Goal: Task Accomplishment & Management: Manage account settings

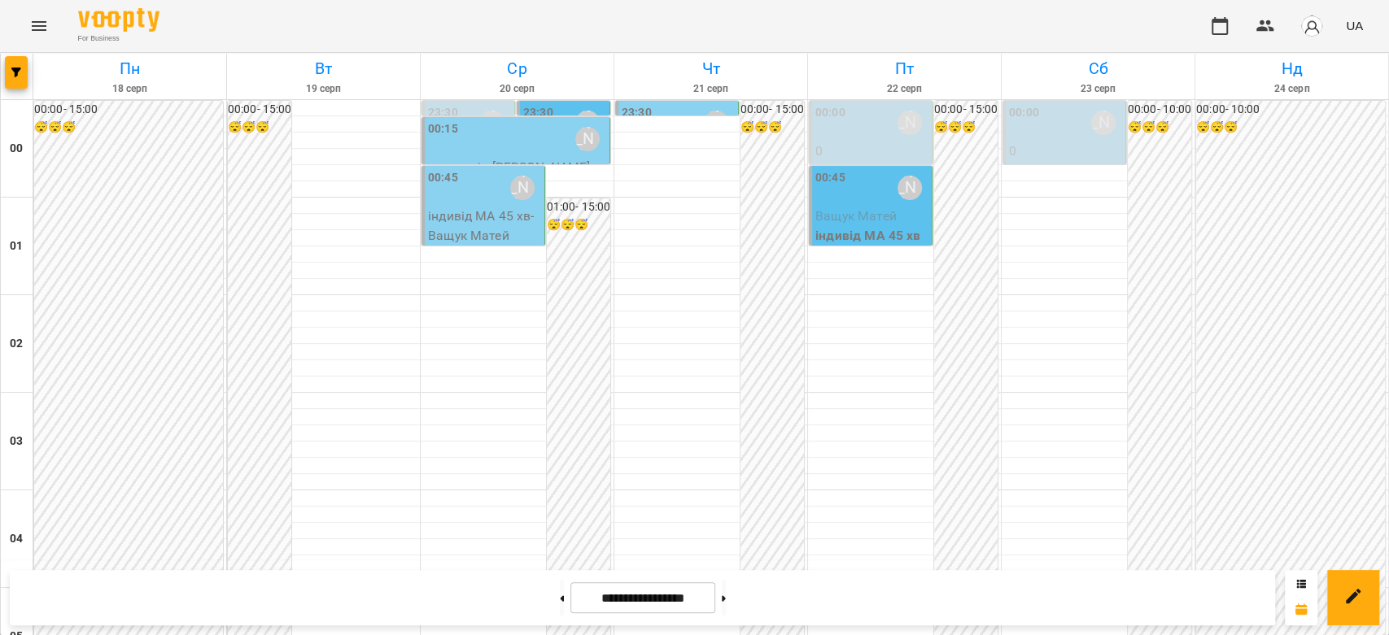
scroll to position [1338, 0]
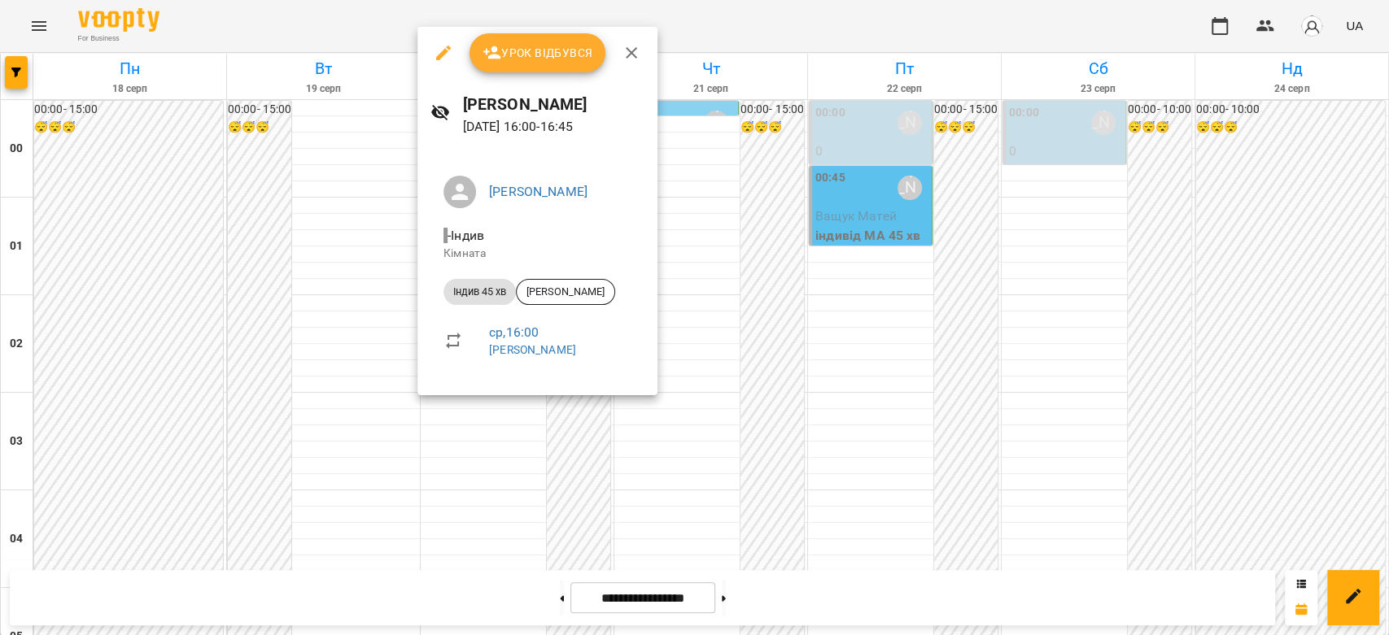
click at [885, 440] on div at bounding box center [694, 317] width 1389 height 635
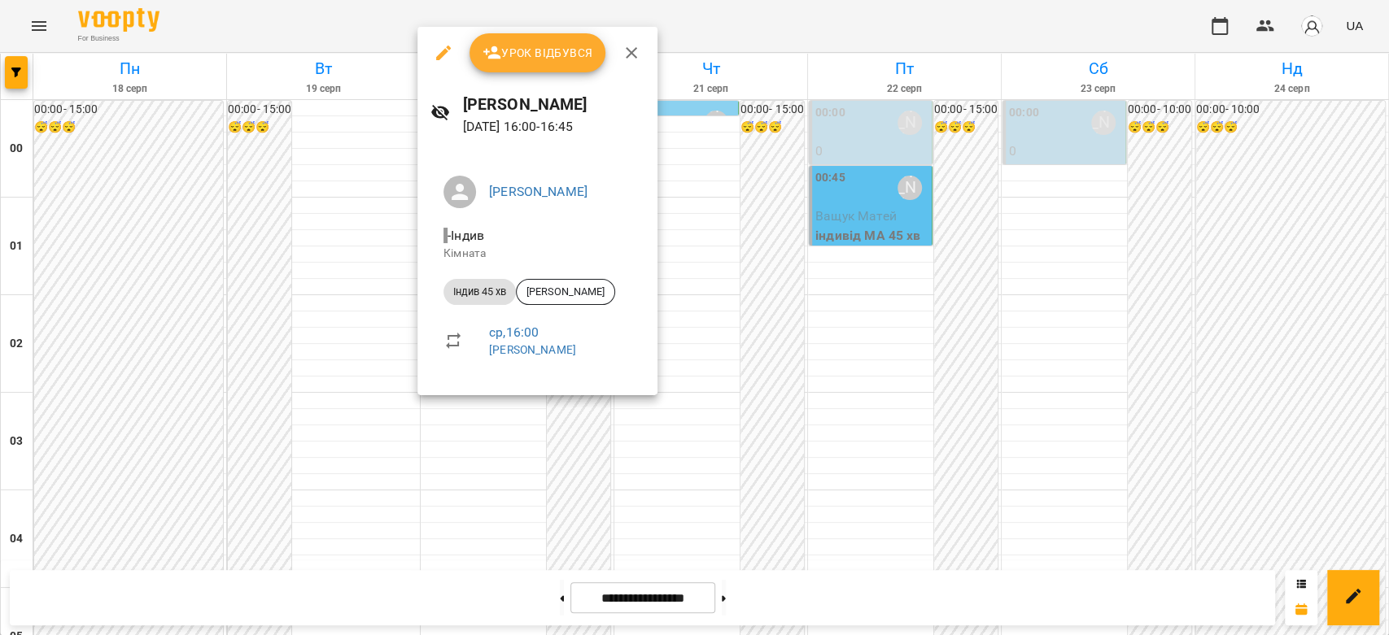
click at [516, 346] on div "ср , 16:00 Бондарева Валерія" at bounding box center [560, 340] width 142 height 35
drag, startPoint x: 807, startPoint y: 316, endPoint x: 742, endPoint y: 333, distance: 67.1
click at [804, 317] on div at bounding box center [694, 317] width 1389 height 635
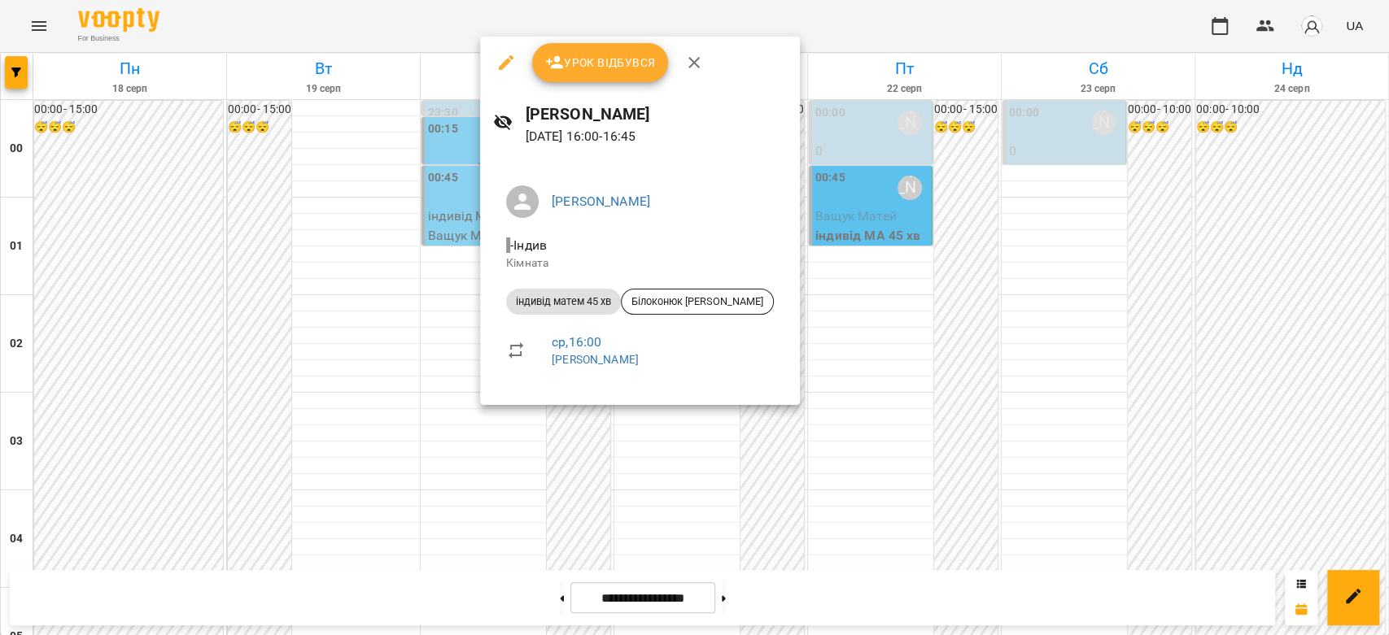
click at [312, 353] on div at bounding box center [694, 317] width 1389 height 635
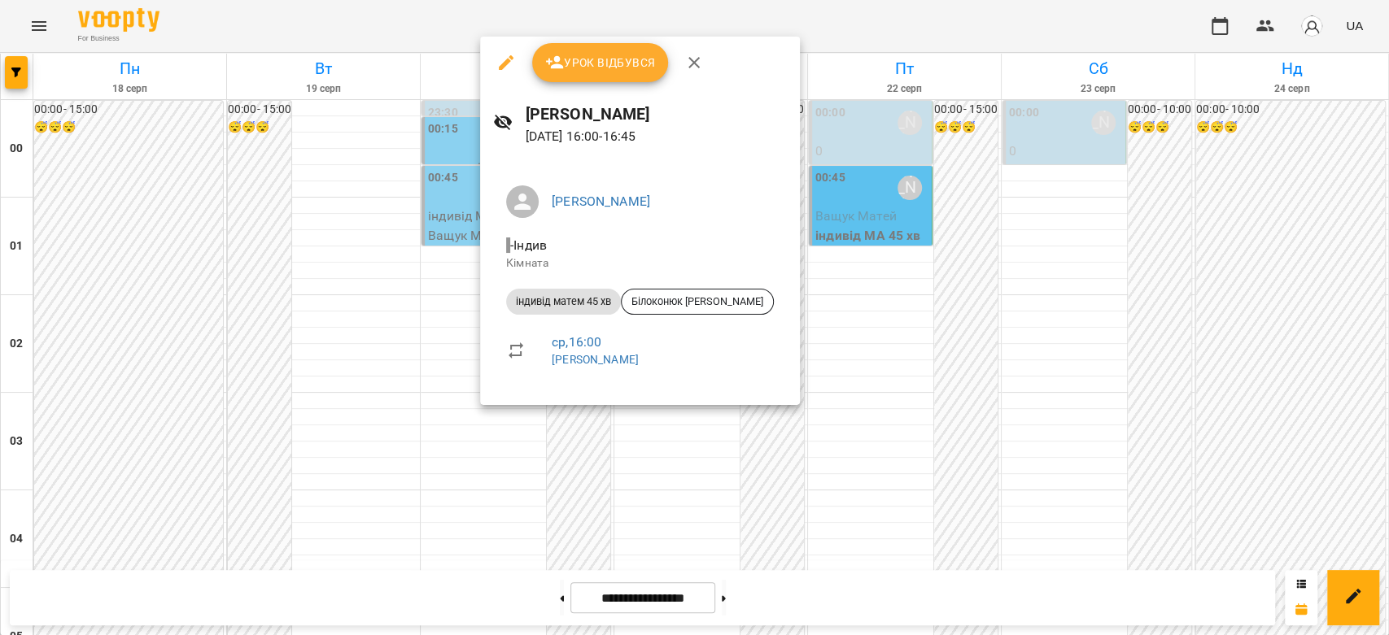
click at [384, 343] on div at bounding box center [694, 317] width 1389 height 635
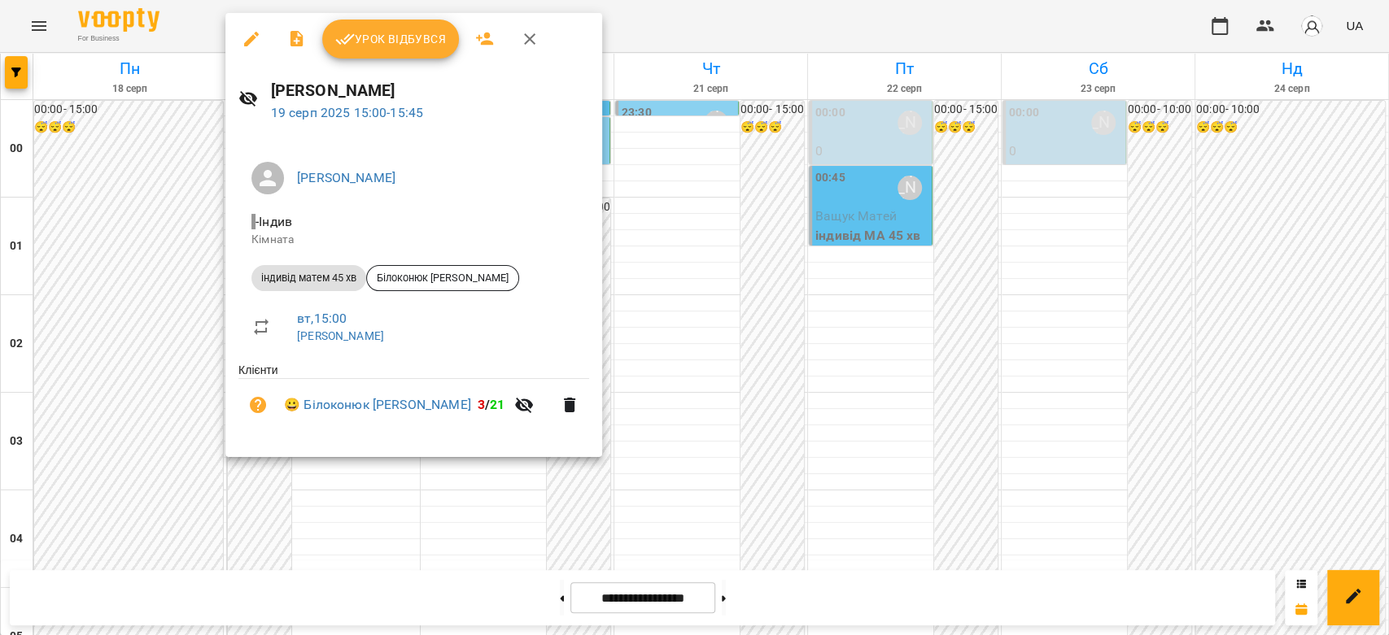
click at [349, 24] on button "Урок відбувся" at bounding box center [390, 39] width 137 height 39
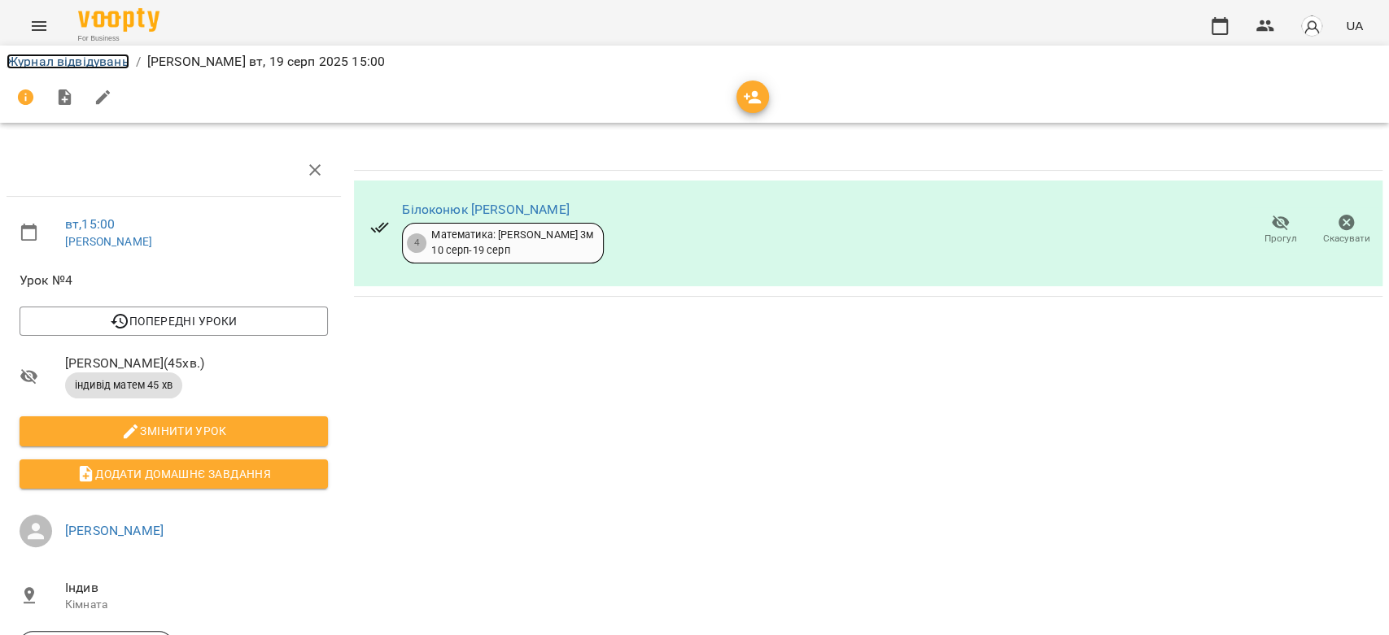
click at [92, 62] on link "Журнал відвідувань" at bounding box center [68, 61] width 123 height 15
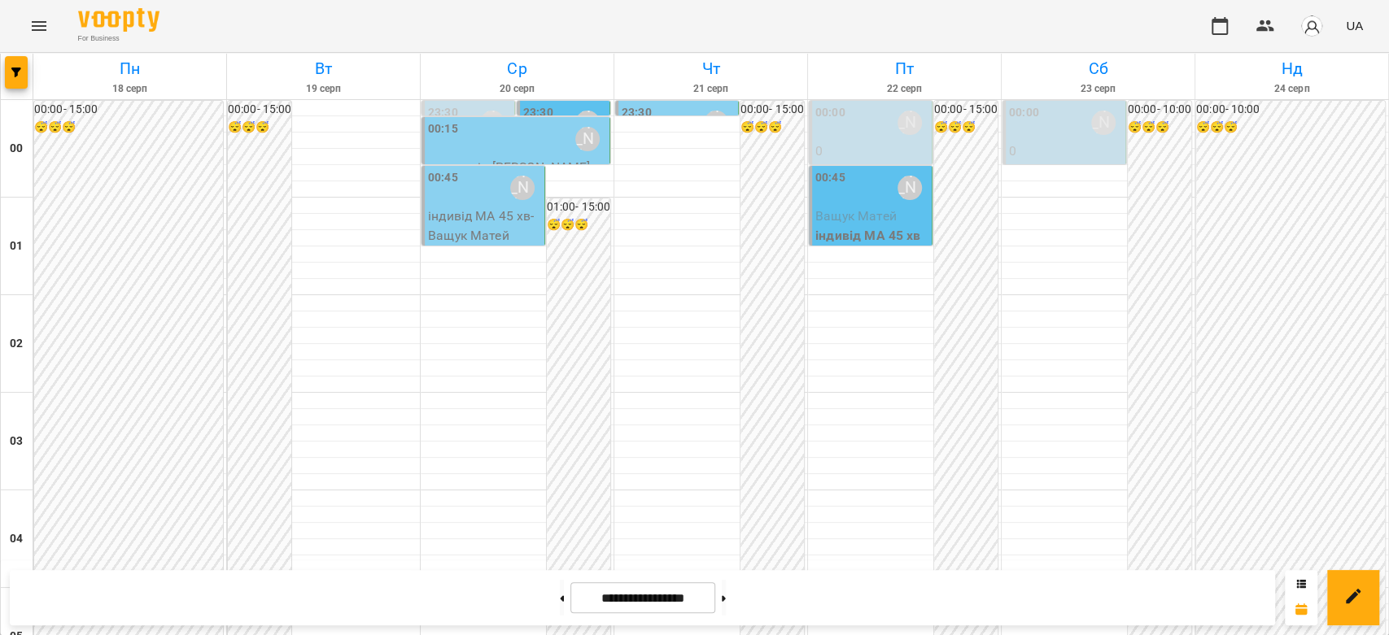
scroll to position [1536, 0]
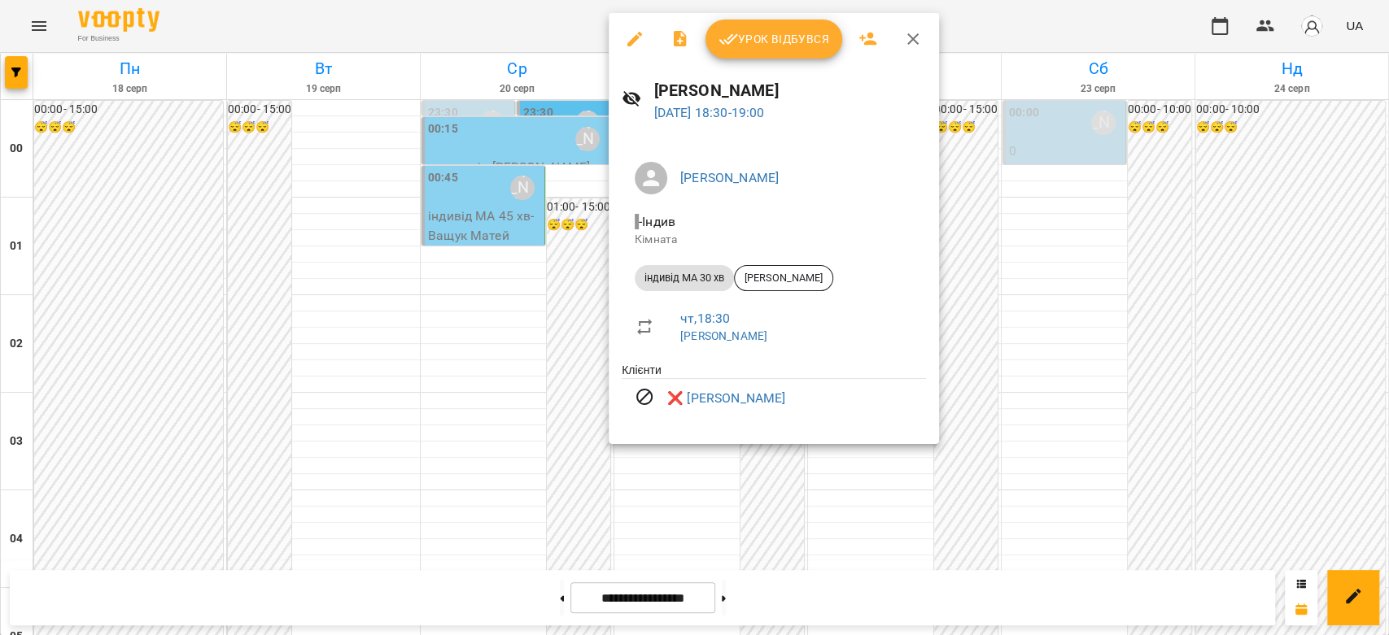
click at [1061, 356] on div at bounding box center [694, 317] width 1389 height 635
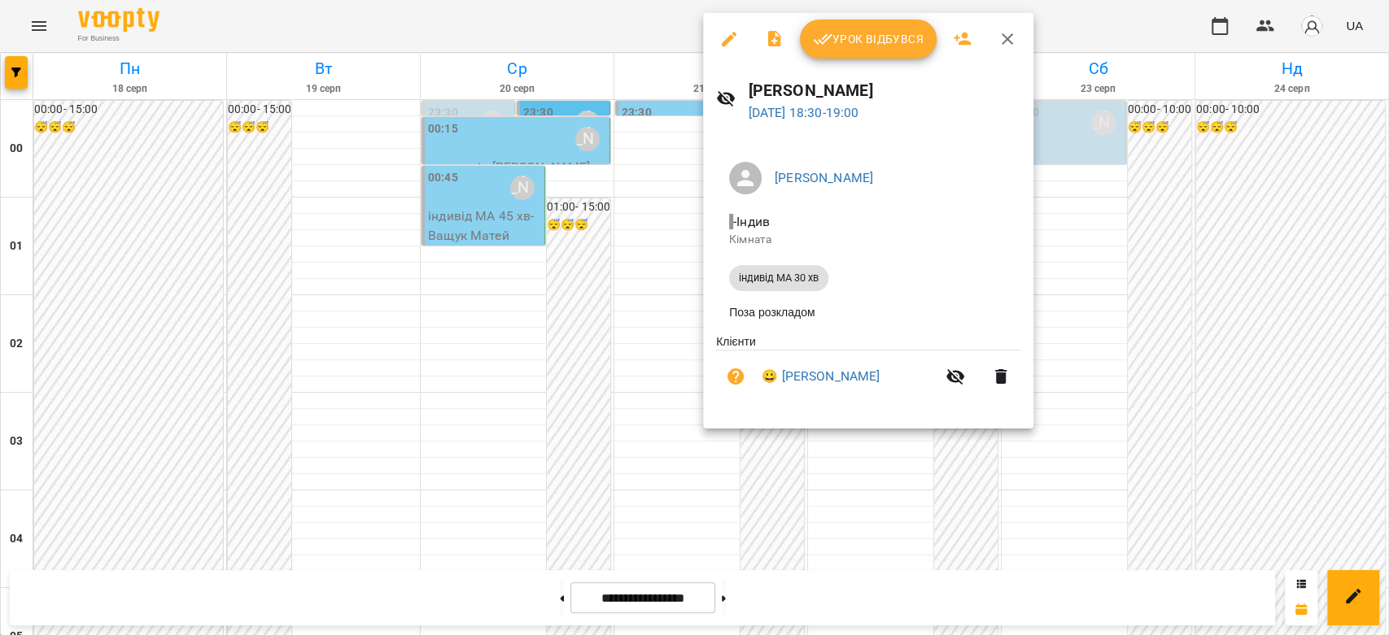
click at [1256, 335] on div at bounding box center [694, 317] width 1389 height 635
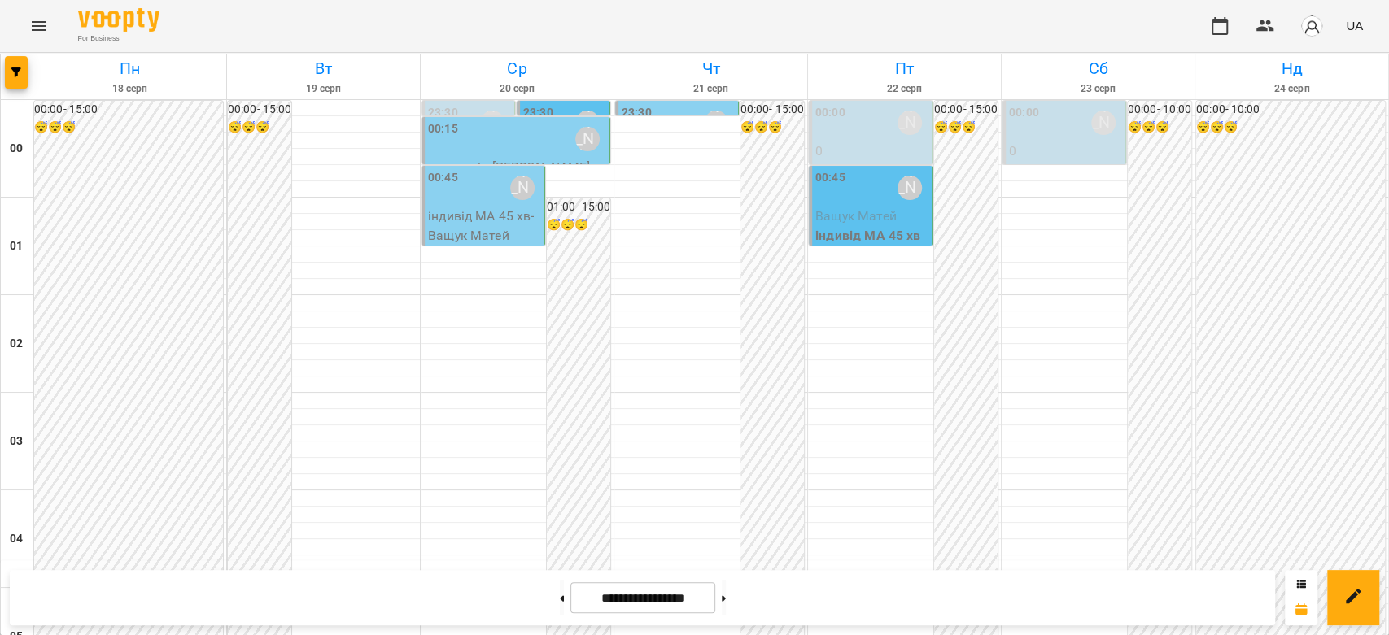
scroll to position [1175, 0]
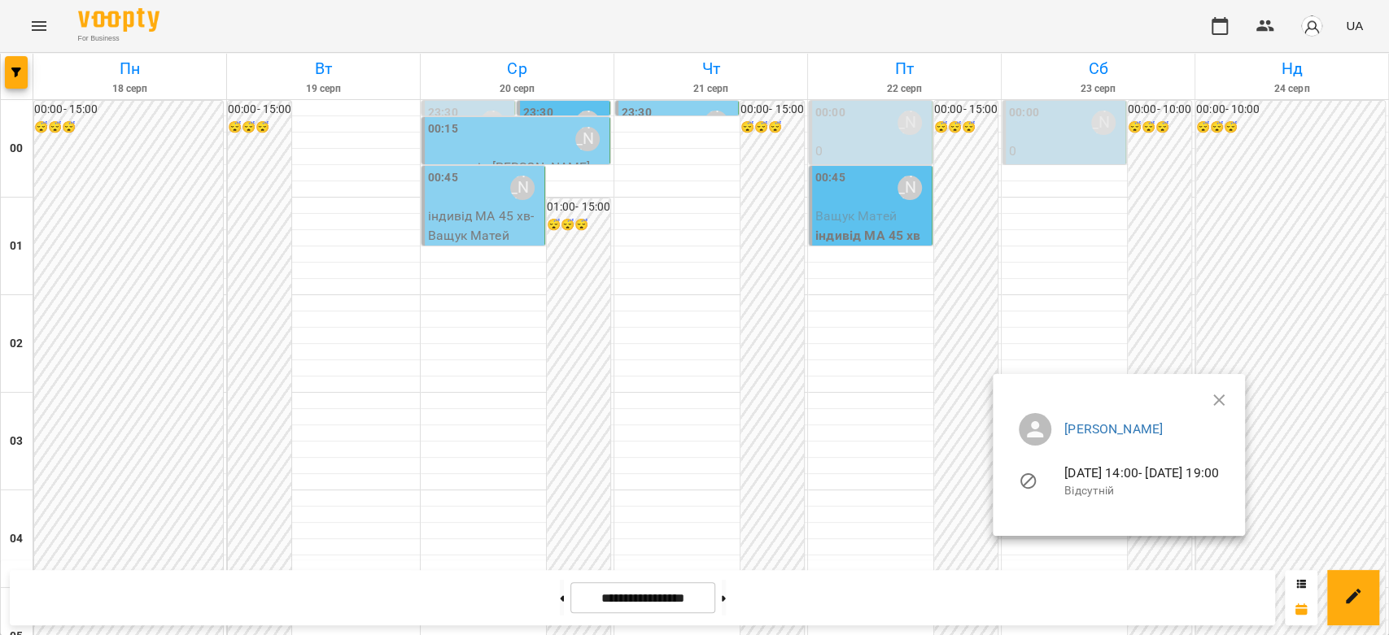
click at [912, 408] on div at bounding box center [694, 317] width 1389 height 635
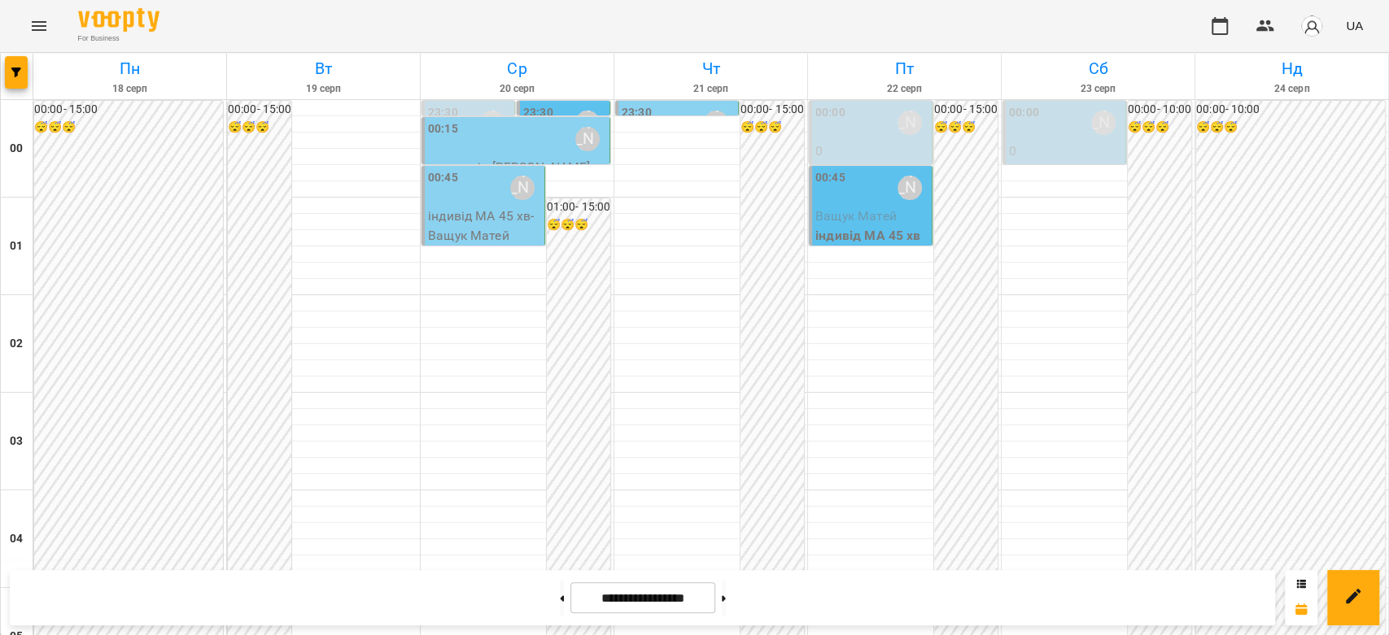
scroll to position [1627, 0]
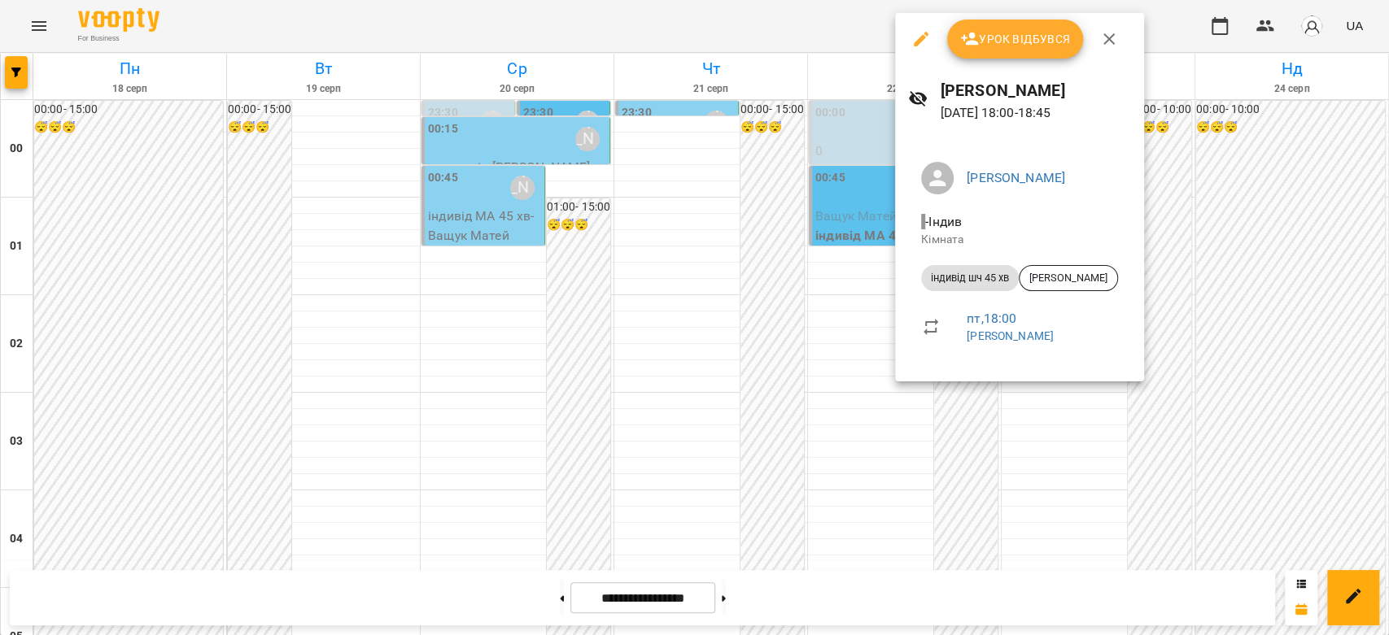
click at [843, 286] on div at bounding box center [694, 317] width 1389 height 635
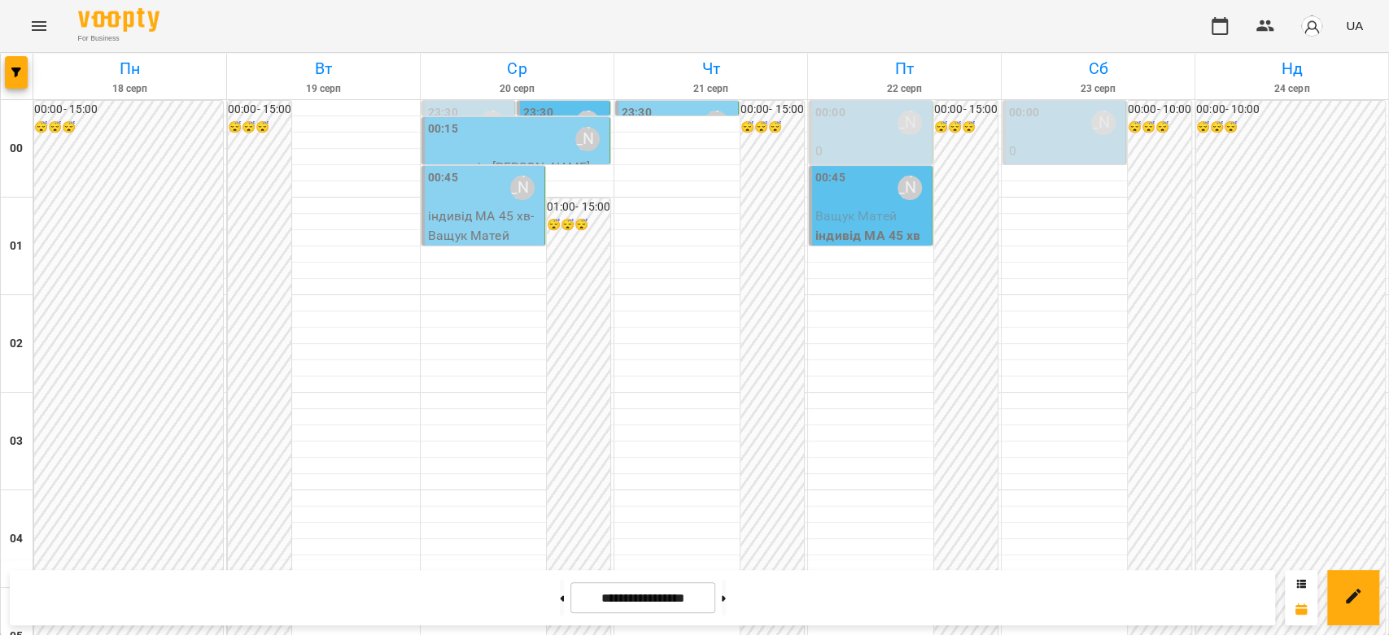
scroll to position [1248, 0]
click at [34, 17] on icon "Menu" at bounding box center [39, 26] width 20 height 20
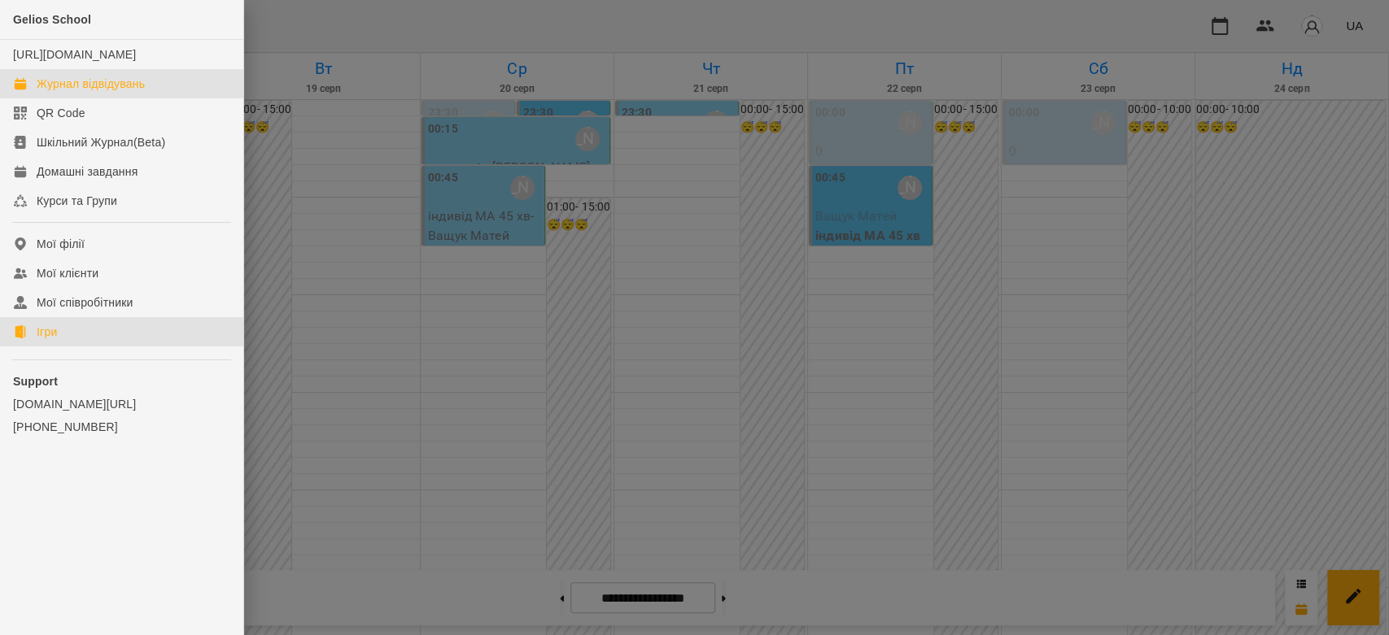
click at [52, 347] on link "Ігри" at bounding box center [121, 331] width 243 height 29
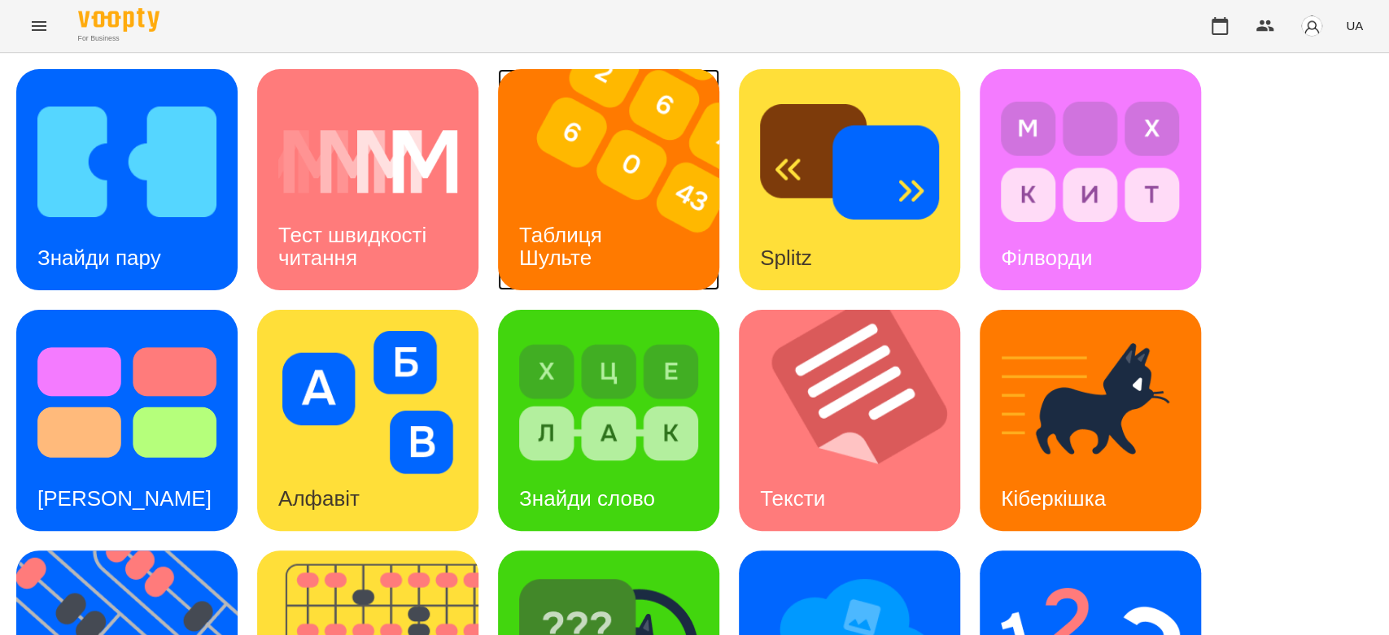
click at [646, 191] on img at bounding box center [619, 179] width 242 height 221
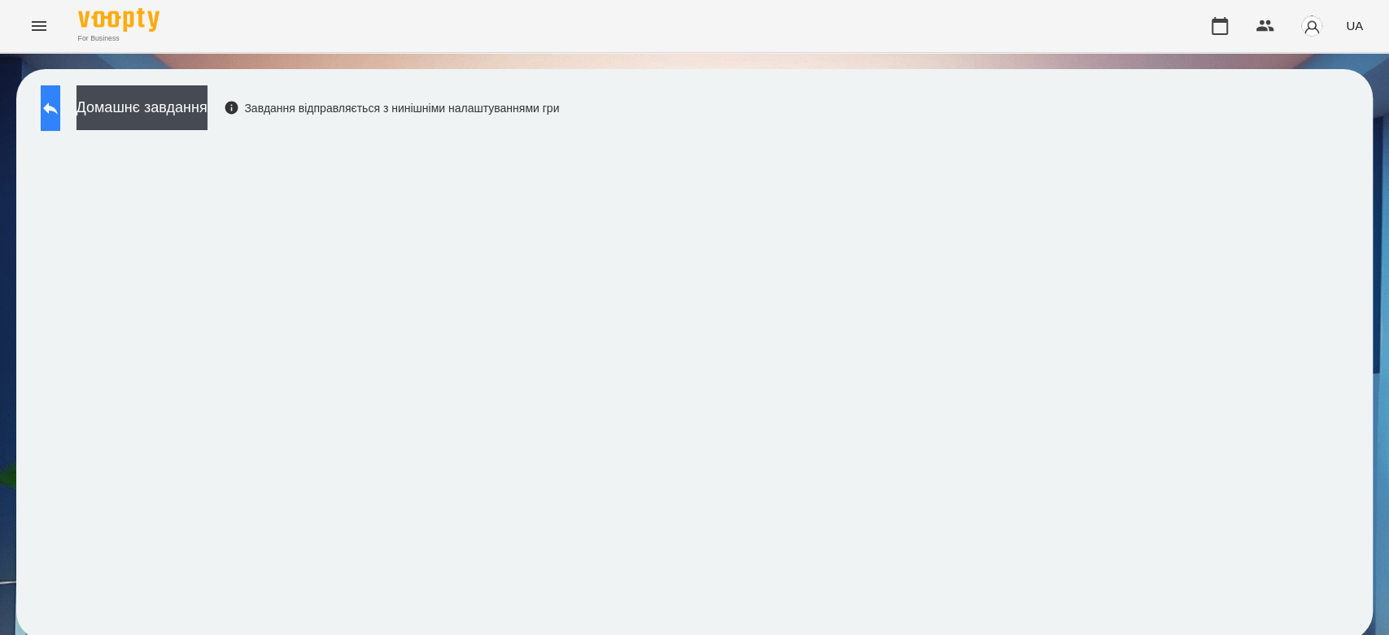
click at [60, 102] on icon at bounding box center [51, 108] width 20 height 20
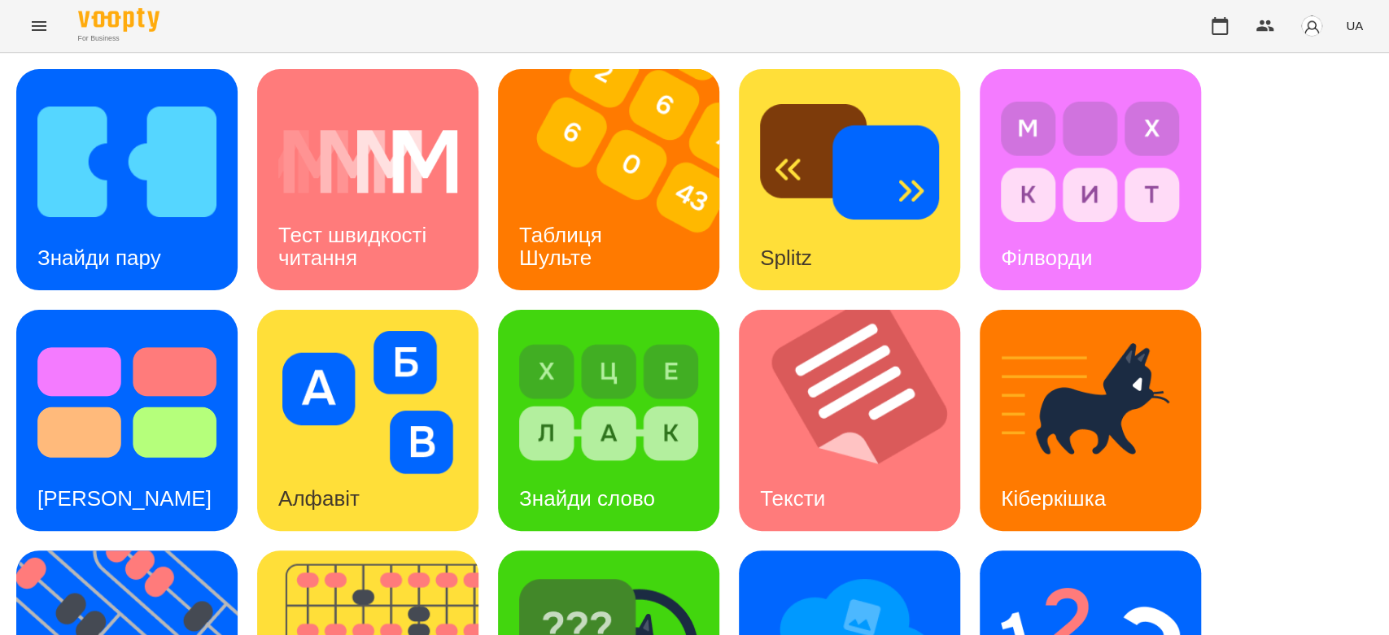
scroll to position [393, 0]
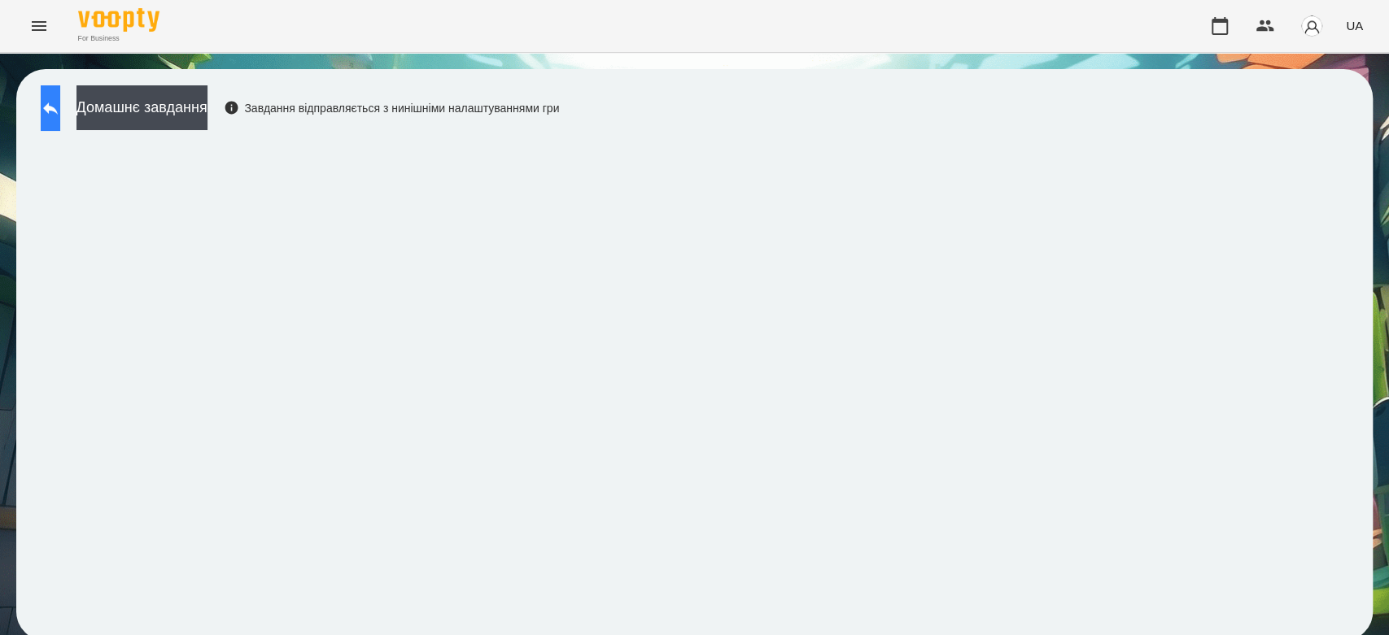
click at [60, 113] on button at bounding box center [51, 108] width 20 height 46
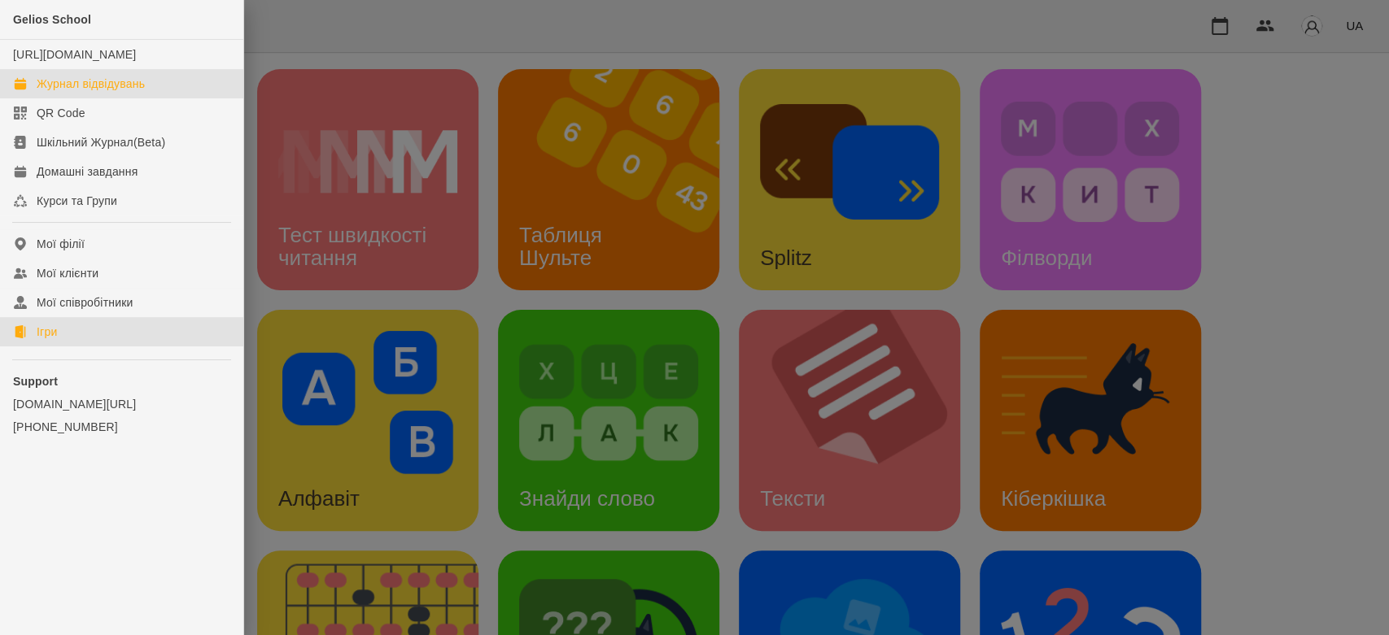
click at [108, 92] on div "Журнал відвідувань" at bounding box center [91, 84] width 108 height 16
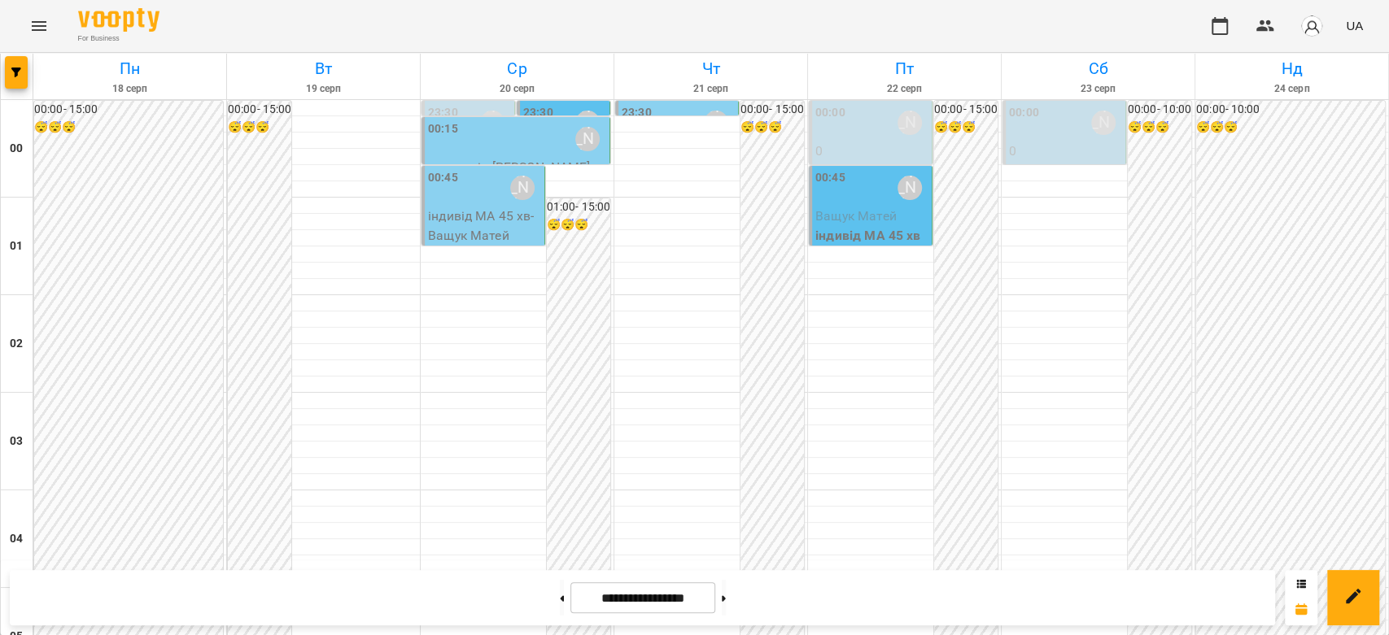
scroll to position [1445, 0]
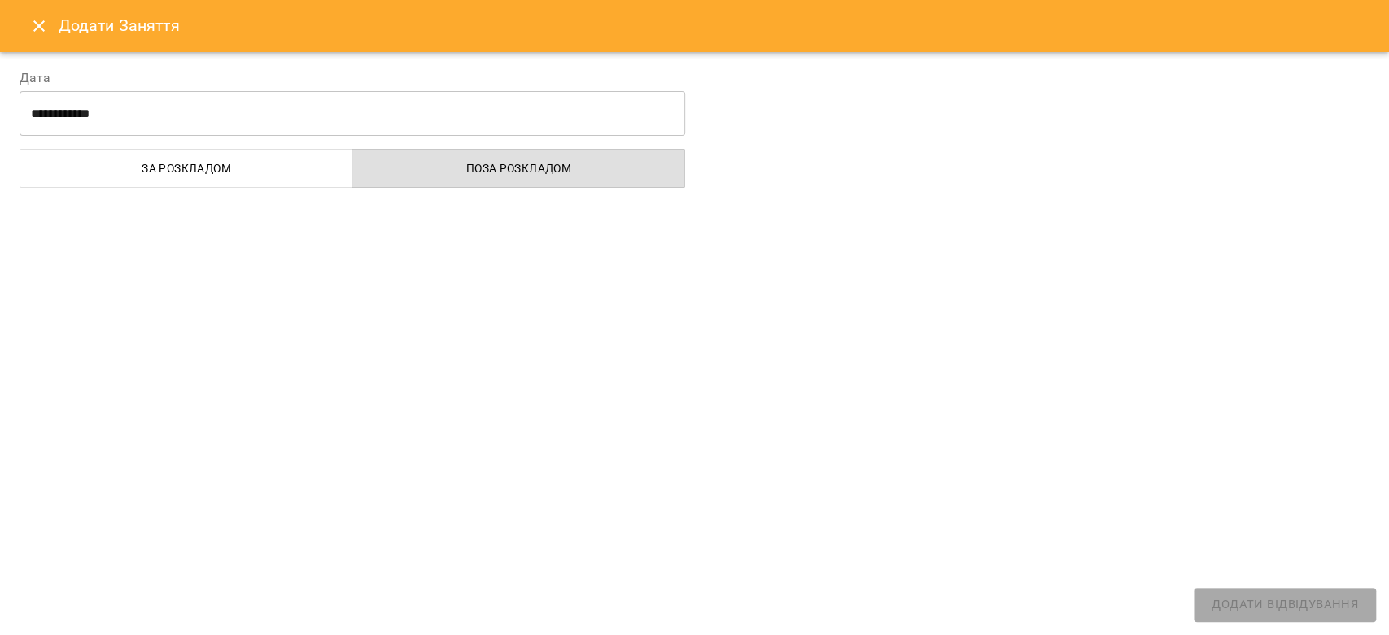
click at [448, 226] on div "**********" at bounding box center [694, 317] width 1389 height 635
select select "**********"
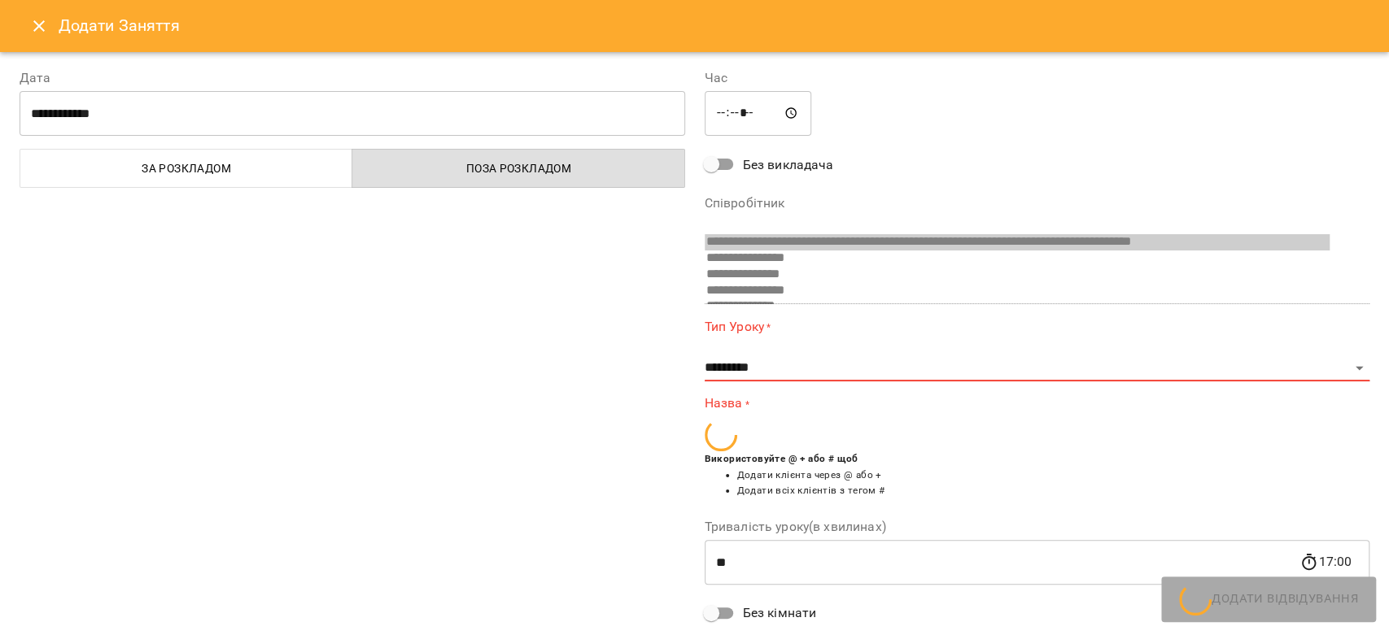
scroll to position [155, 0]
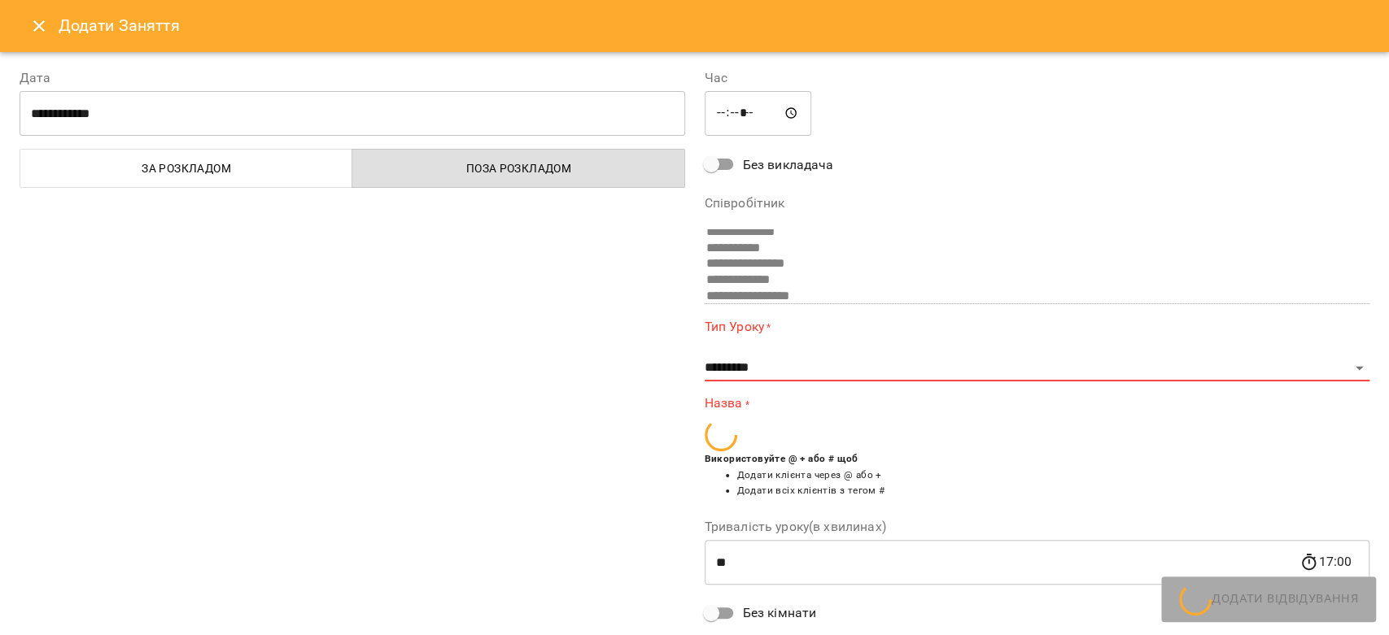
drag, startPoint x: 32, startPoint y: 24, endPoint x: 359, endPoint y: 165, distance: 356.0
click at [33, 24] on icon "Close" at bounding box center [39, 26] width 20 height 20
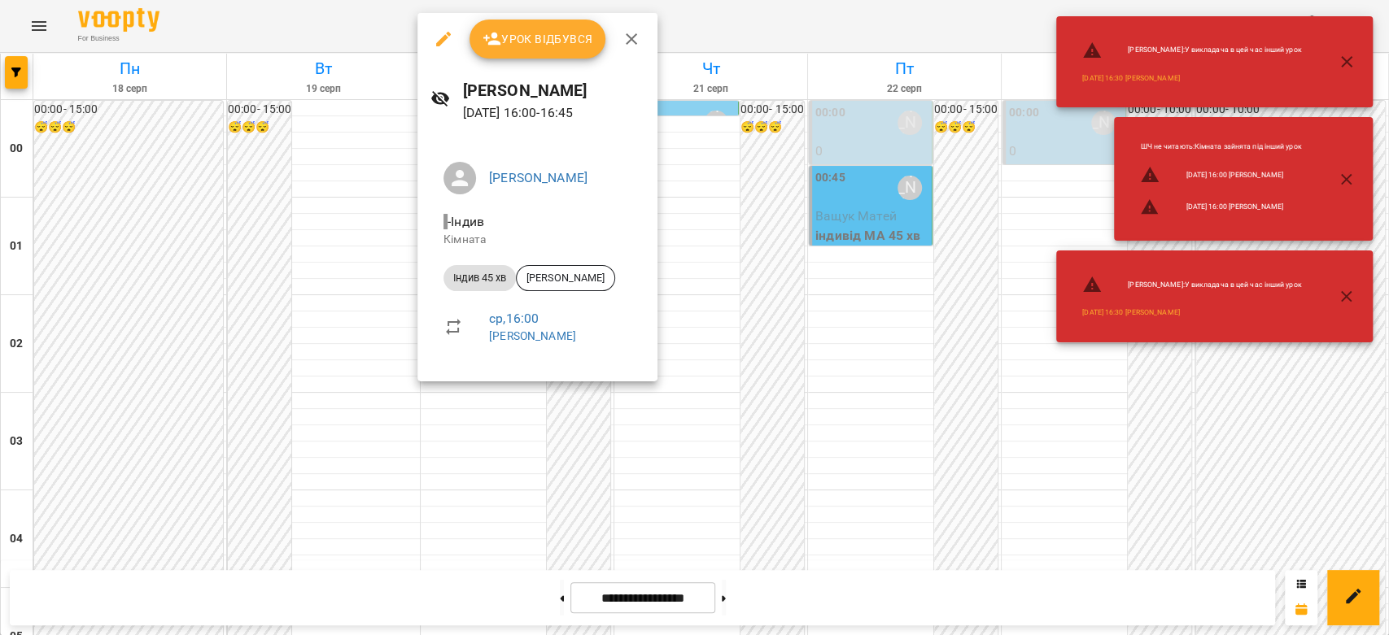
click at [382, 264] on div at bounding box center [694, 317] width 1389 height 635
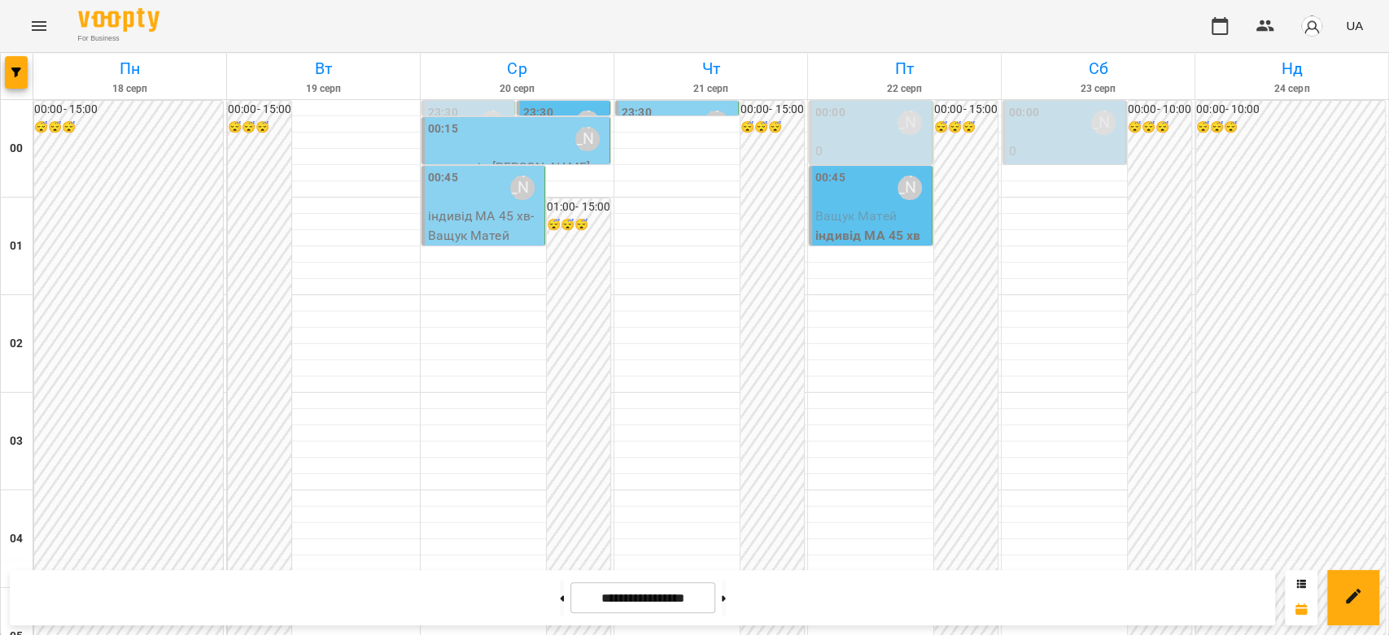
scroll to position [1445, 0]
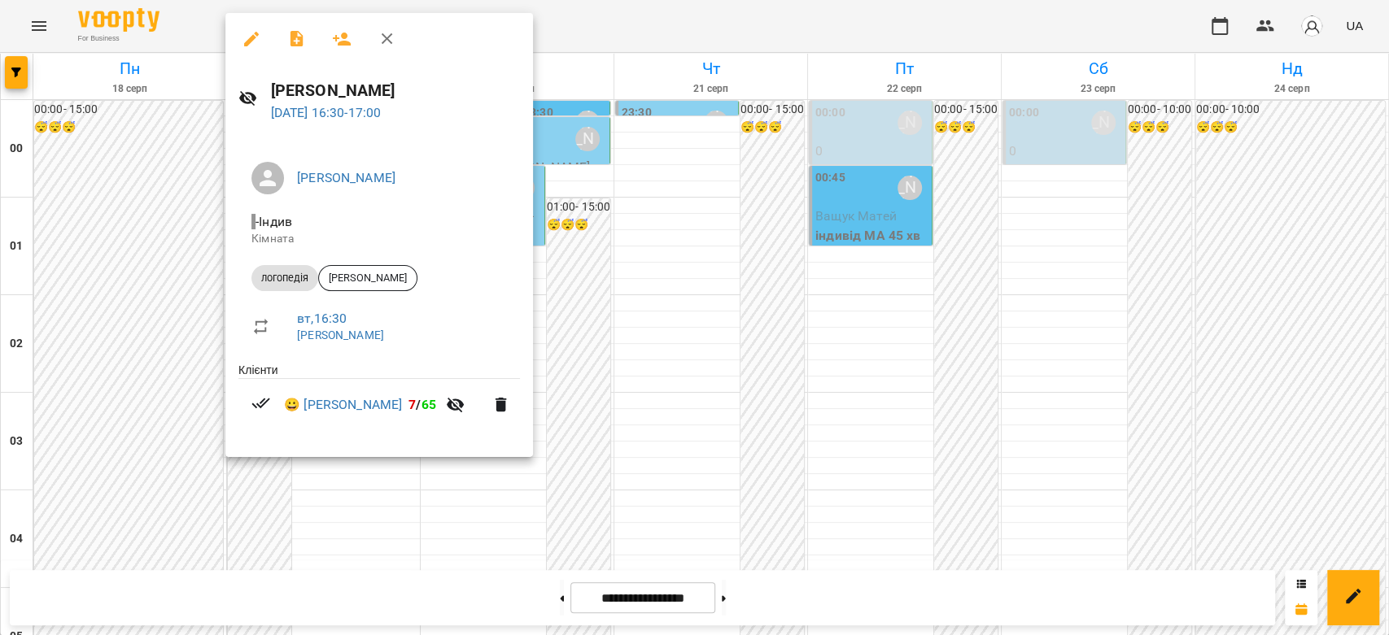
click at [609, 272] on div at bounding box center [694, 317] width 1389 height 635
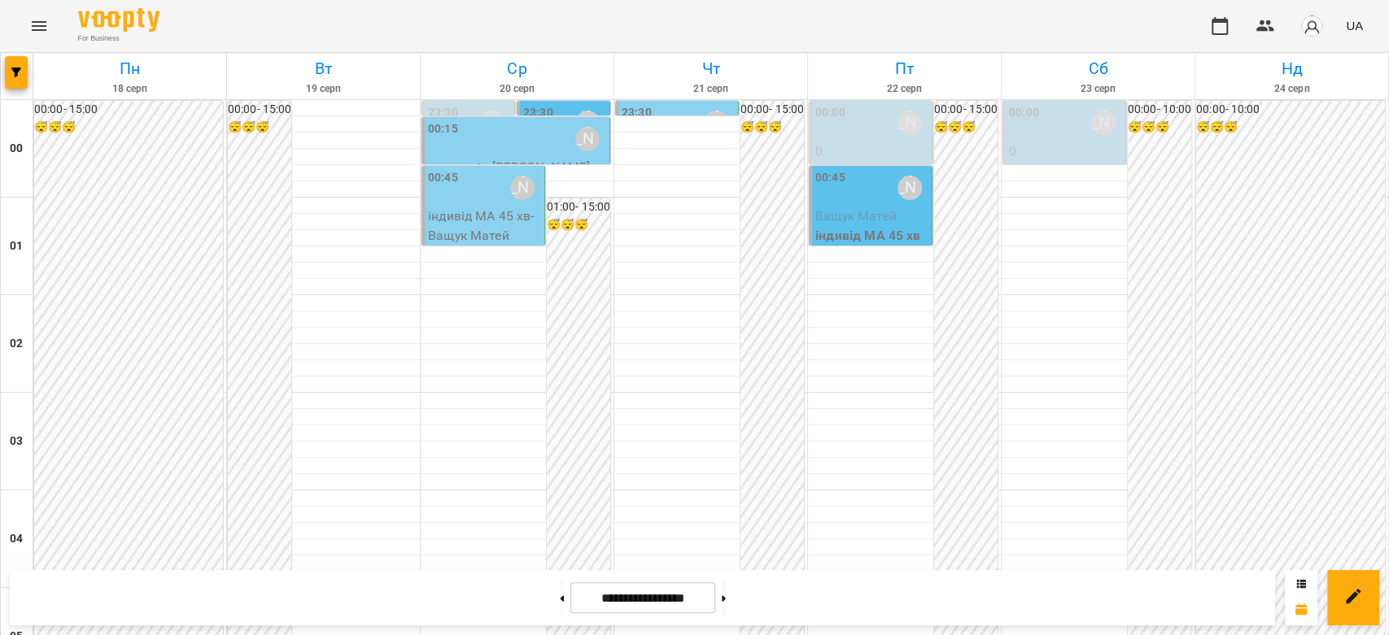
scroll to position [1536, 0]
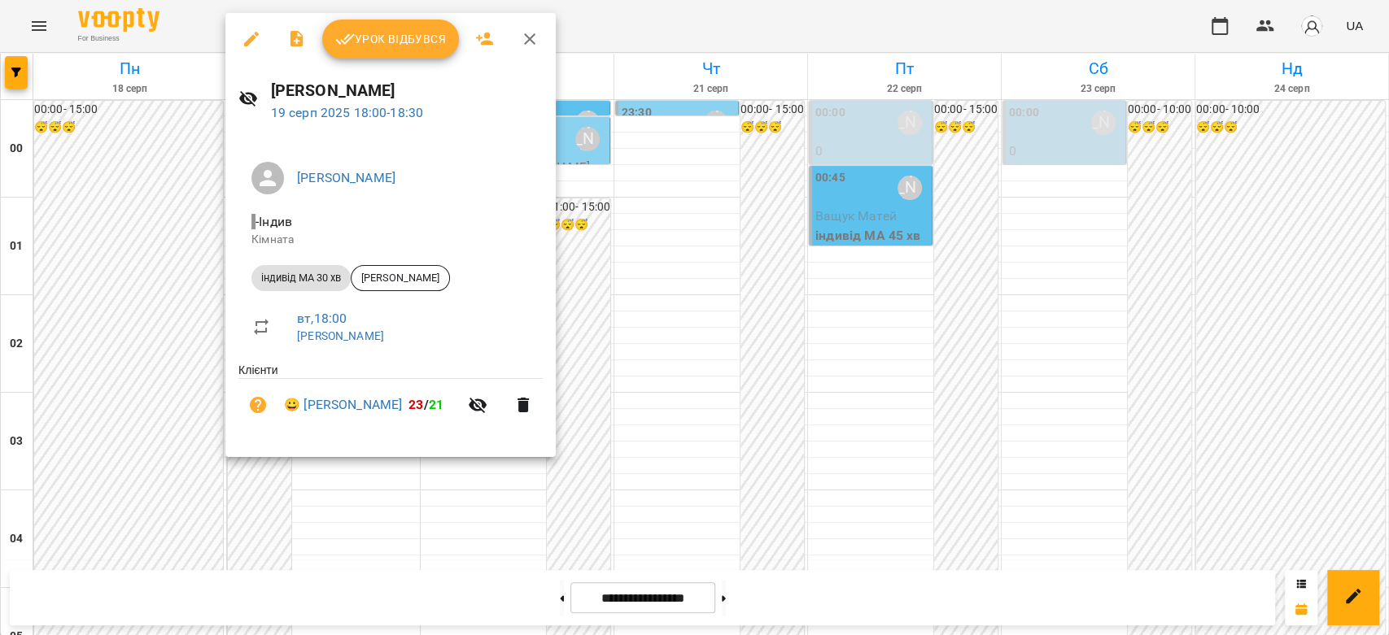
click at [618, 313] on div at bounding box center [694, 317] width 1389 height 635
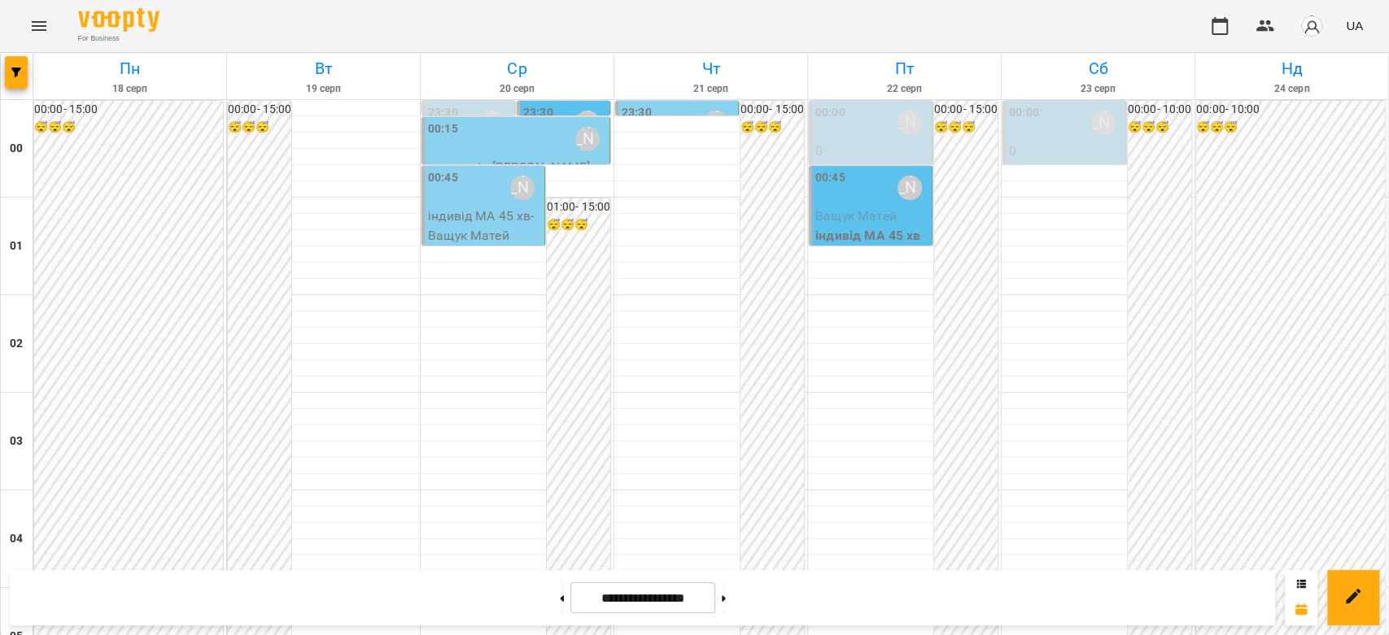
scroll to position [1699, 0]
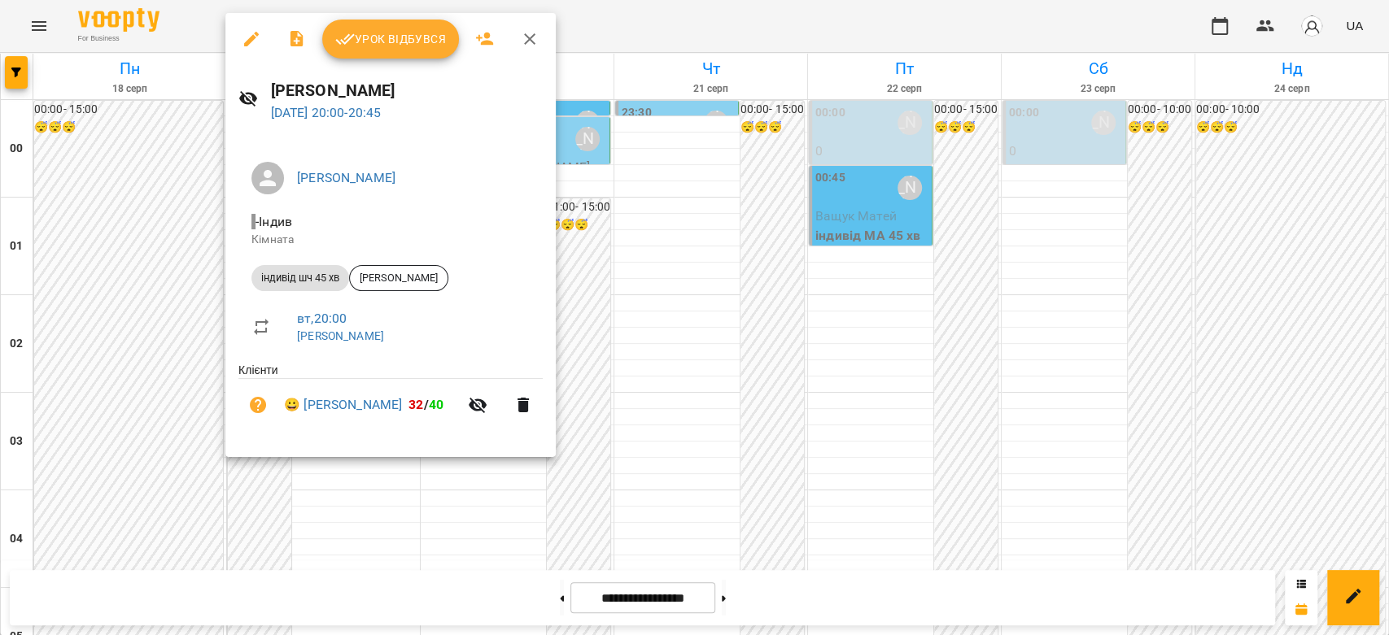
click at [811, 346] on div at bounding box center [694, 317] width 1389 height 635
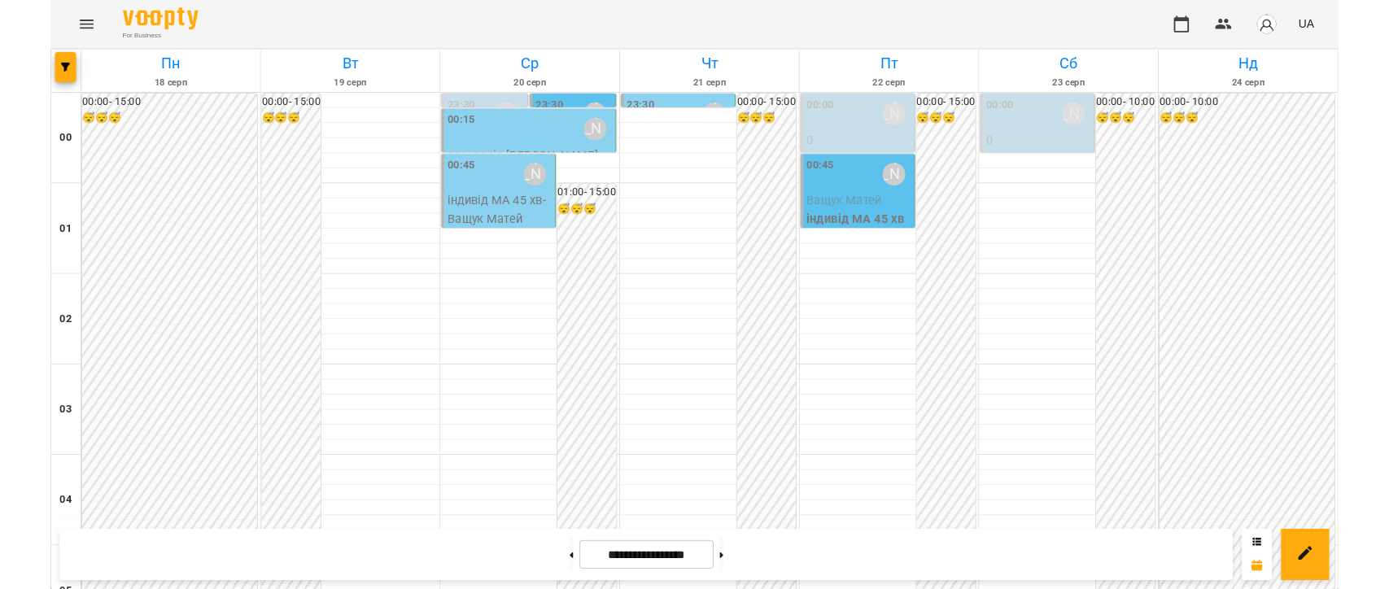
scroll to position [1519, 0]
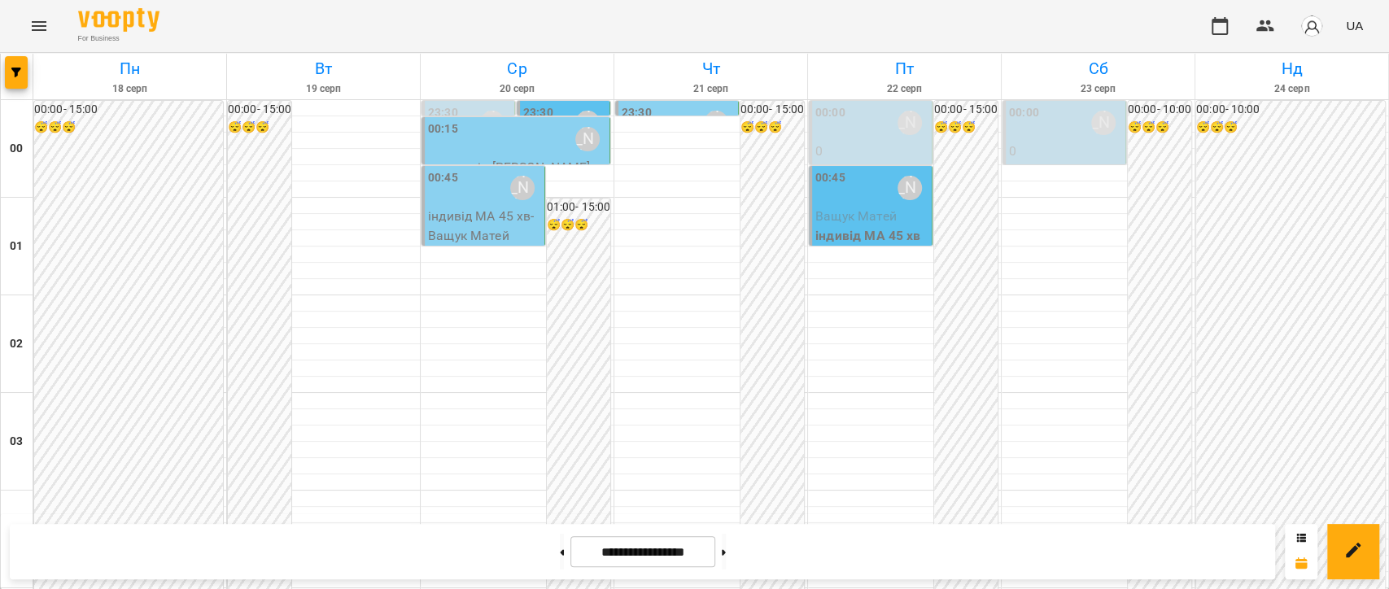
click at [29, 33] on icon "Menu" at bounding box center [39, 26] width 20 height 20
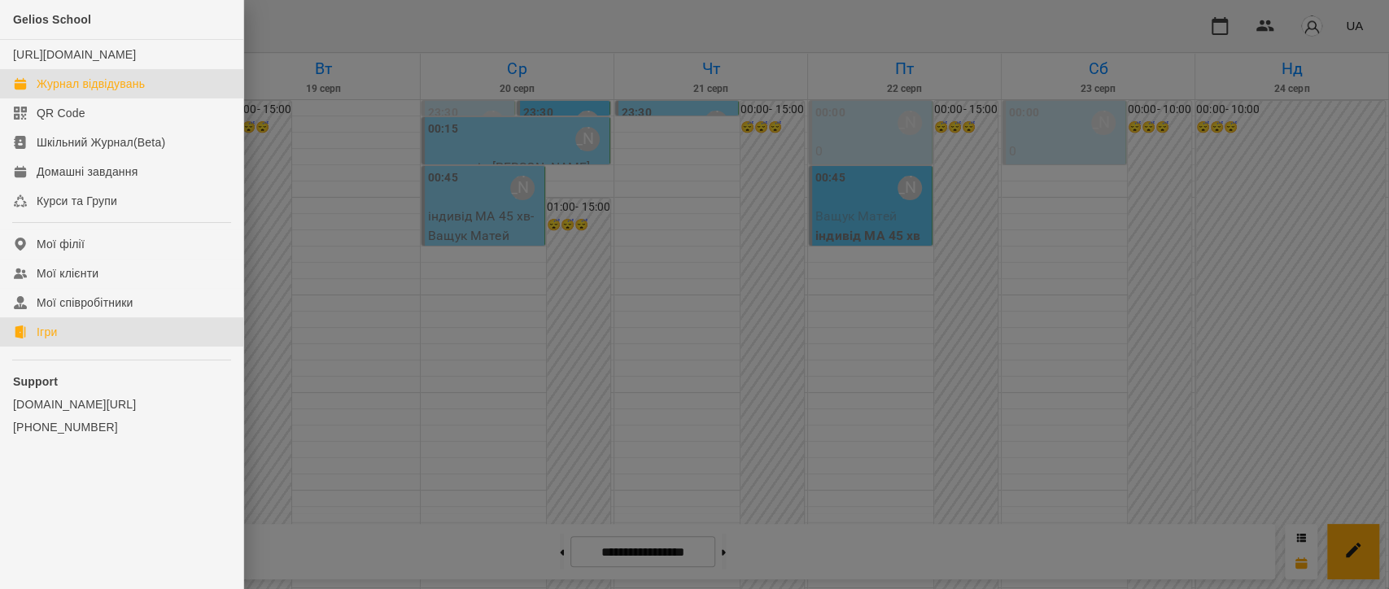
click at [87, 339] on link "Ігри" at bounding box center [121, 331] width 243 height 29
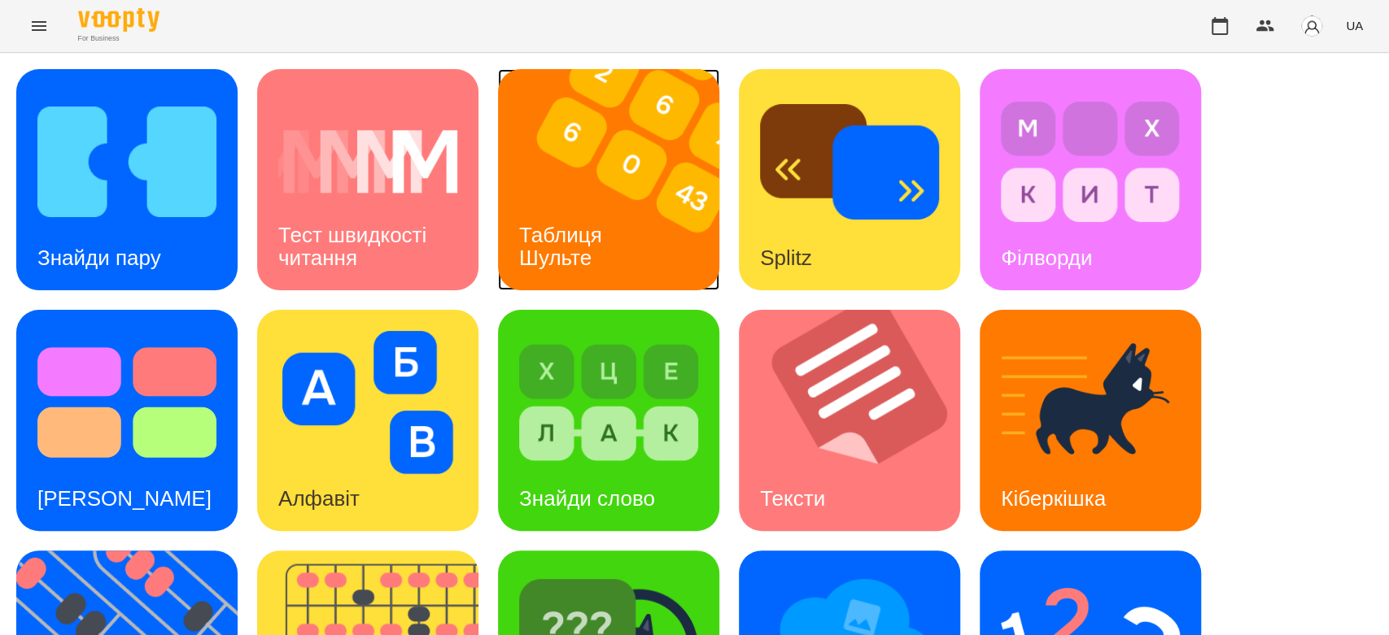
click at [582, 216] on div "Таблиця Шульте" at bounding box center [563, 246] width 131 height 87
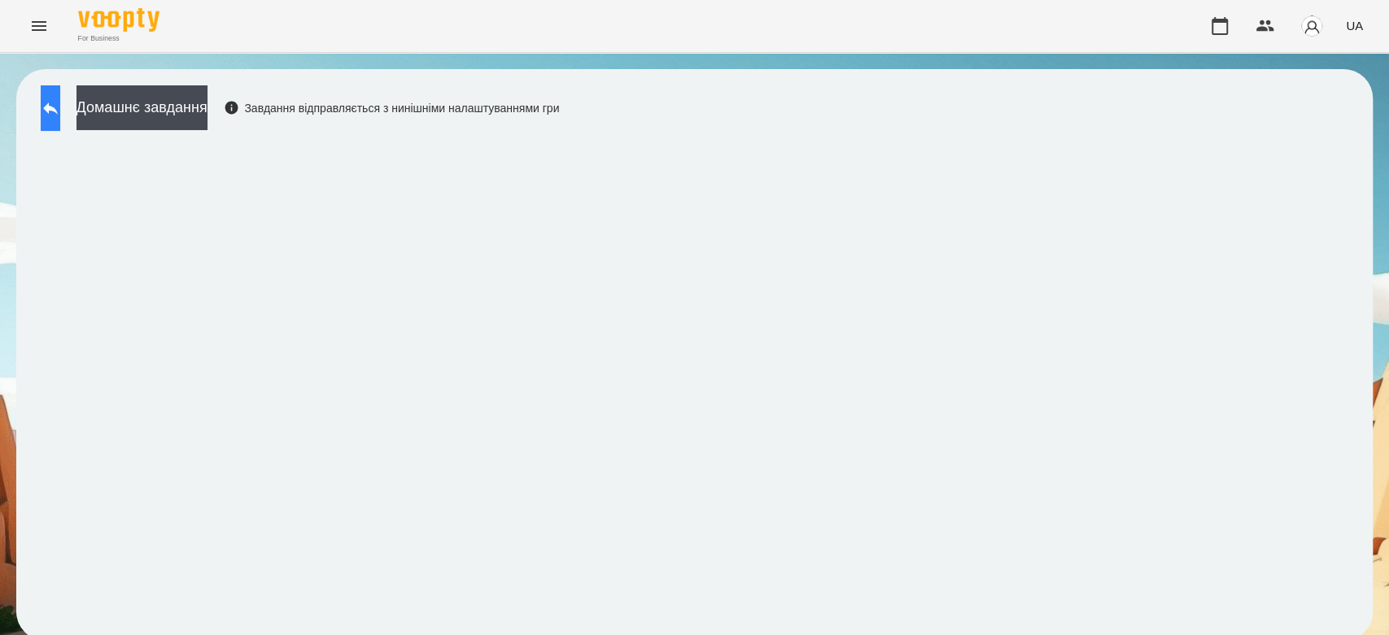
click at [60, 113] on button at bounding box center [51, 108] width 20 height 46
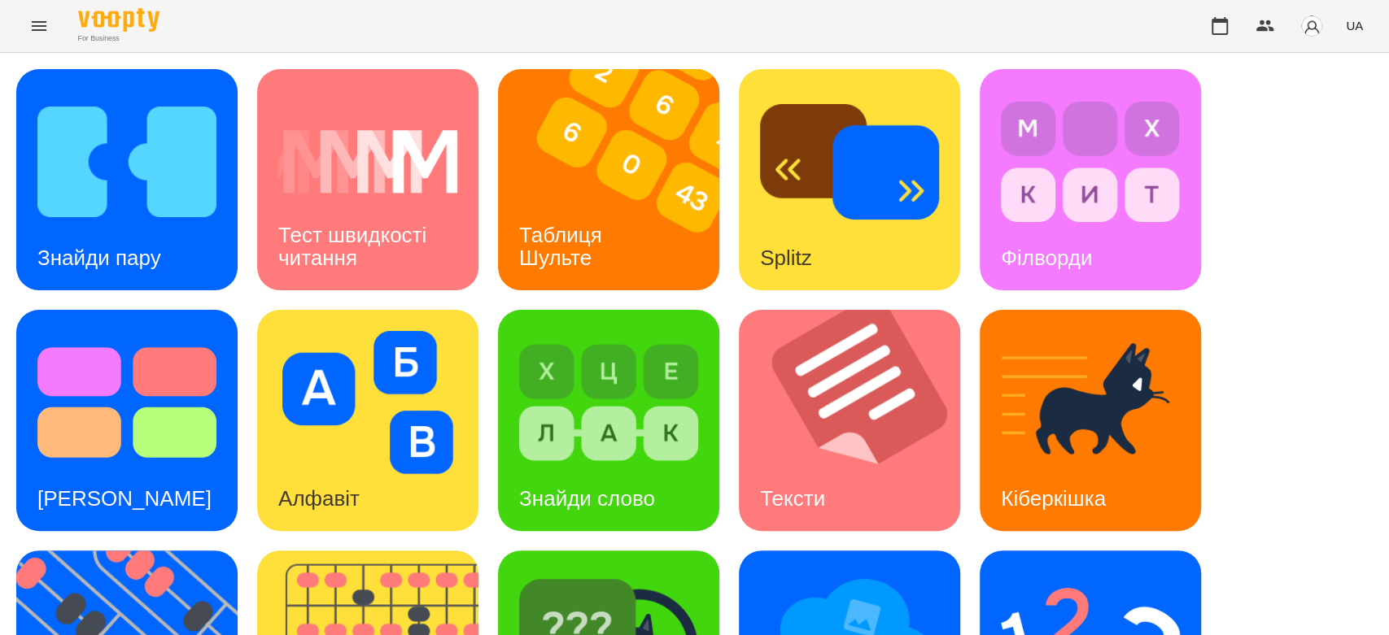
scroll to position [393, 0]
click at [1051, 572] on img at bounding box center [1090, 643] width 179 height 143
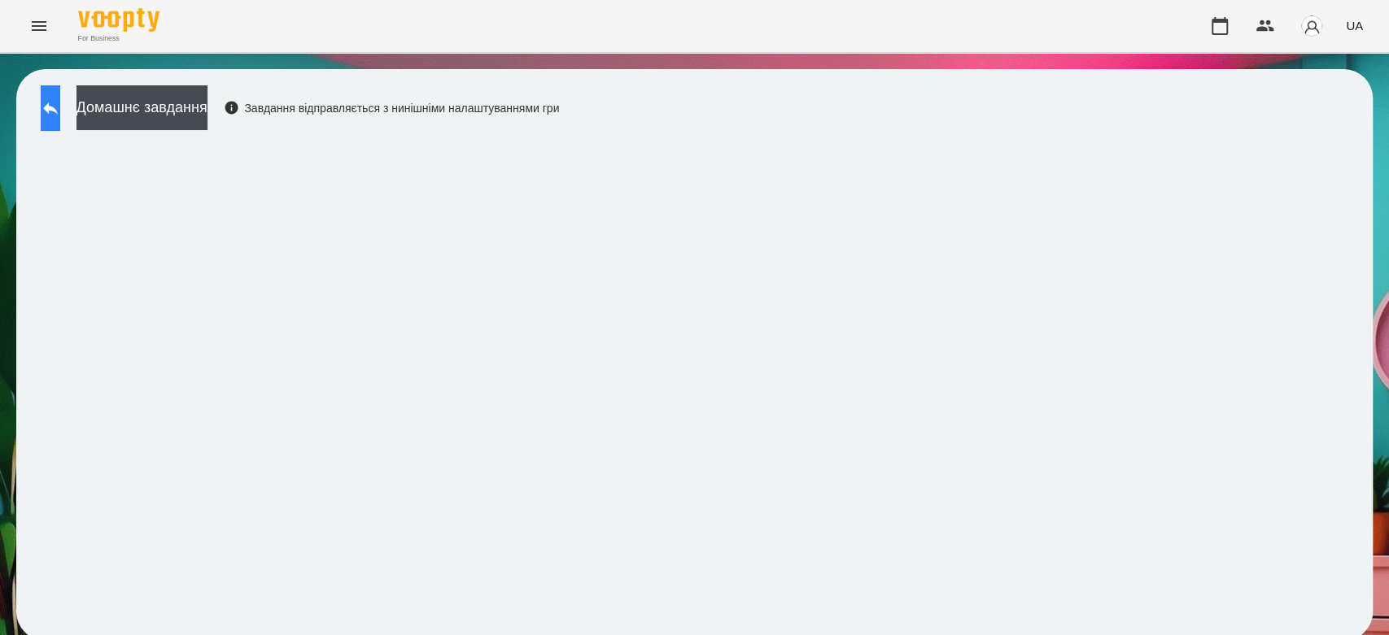
click at [60, 120] on button at bounding box center [51, 108] width 20 height 46
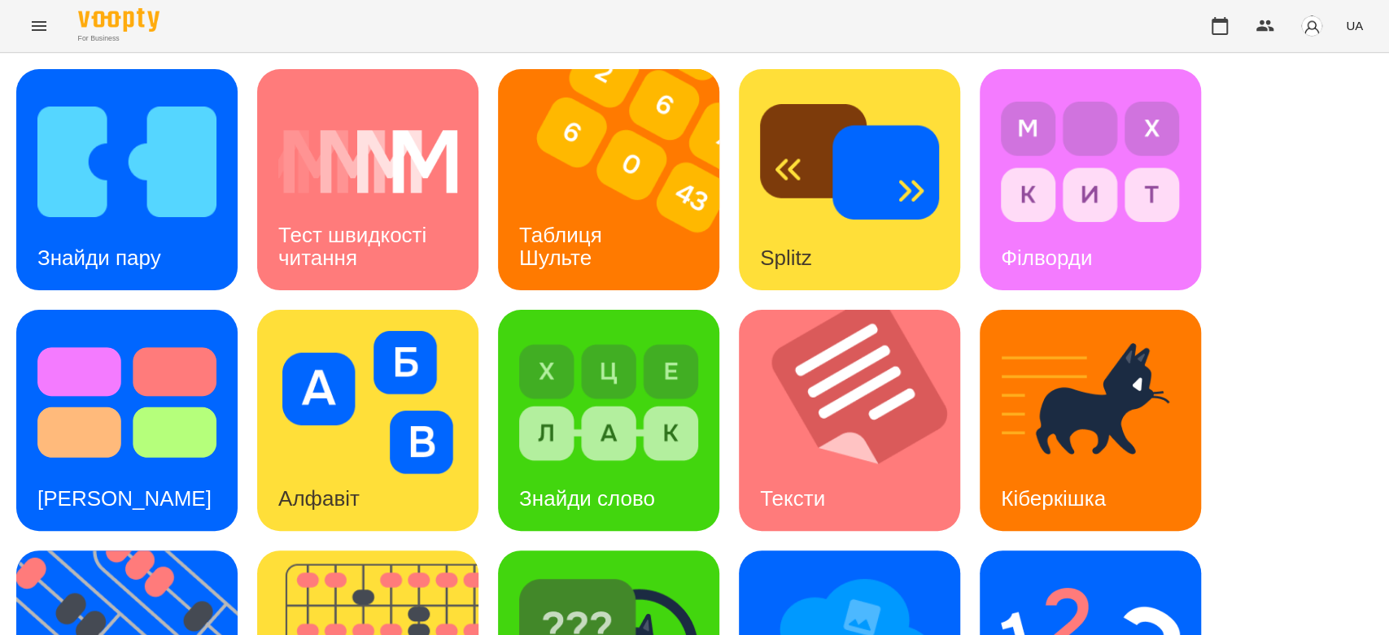
scroll to position [393, 0]
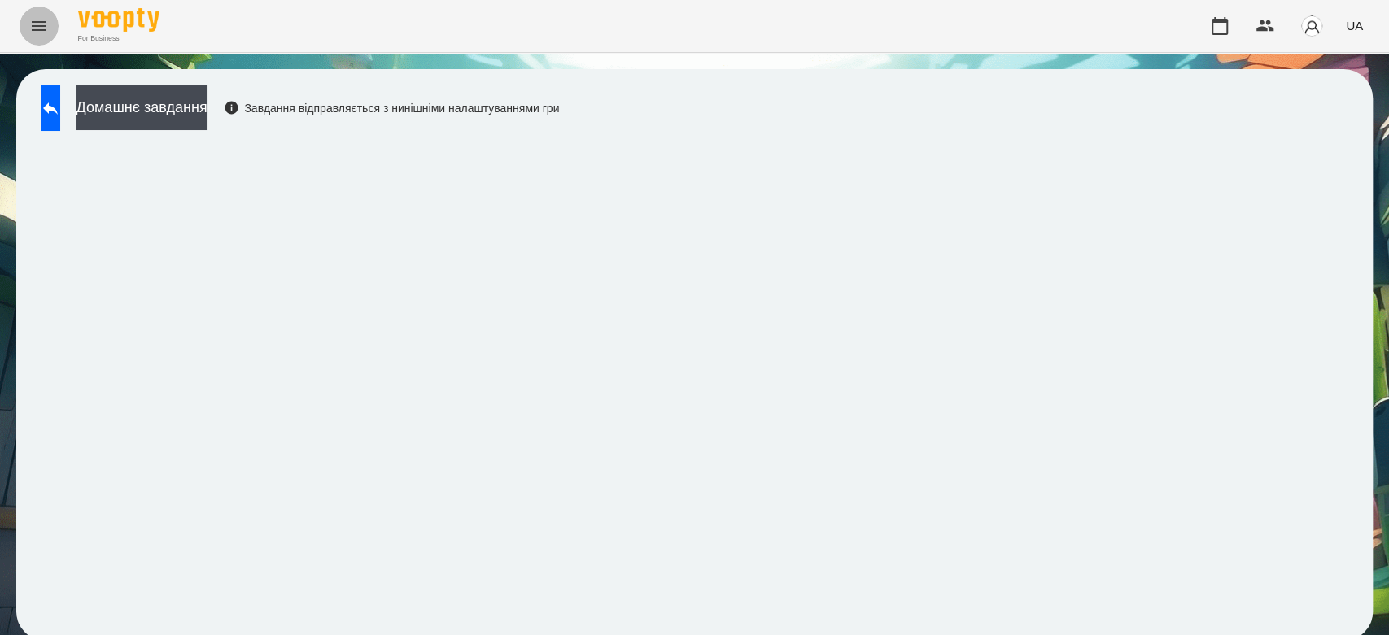
click at [31, 28] on icon "Menu" at bounding box center [39, 26] width 20 height 20
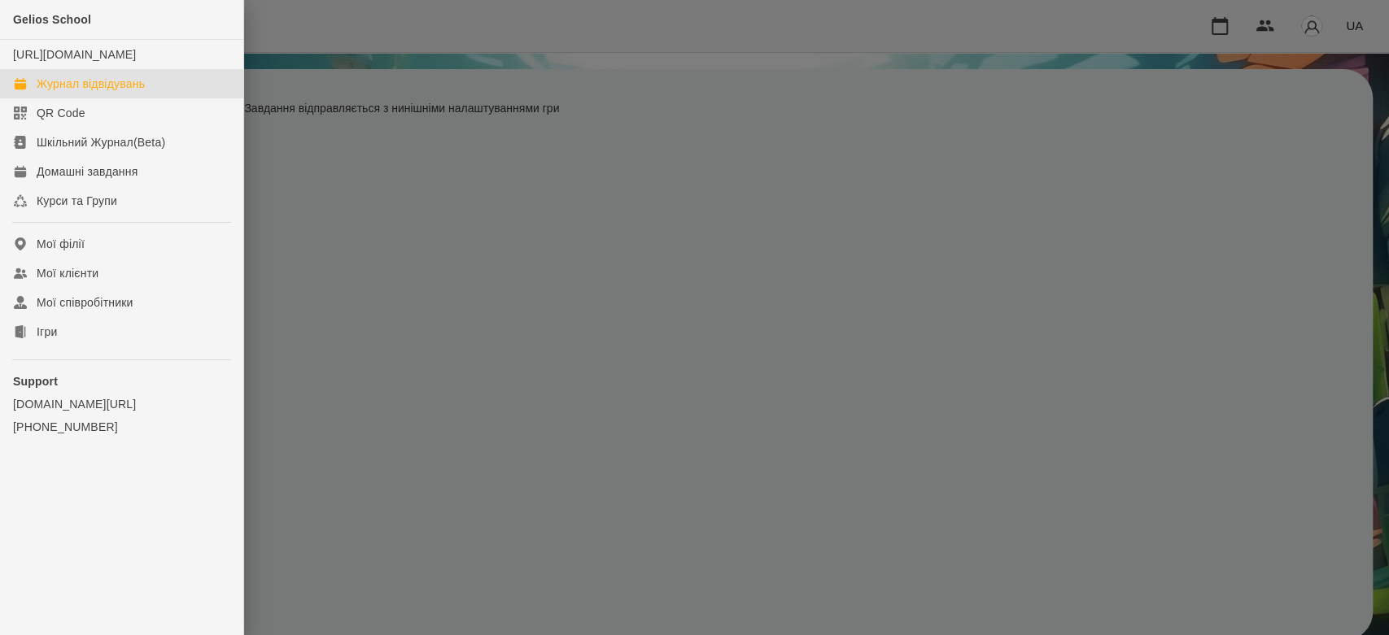
click at [84, 98] on link "Журнал відвідувань" at bounding box center [121, 83] width 243 height 29
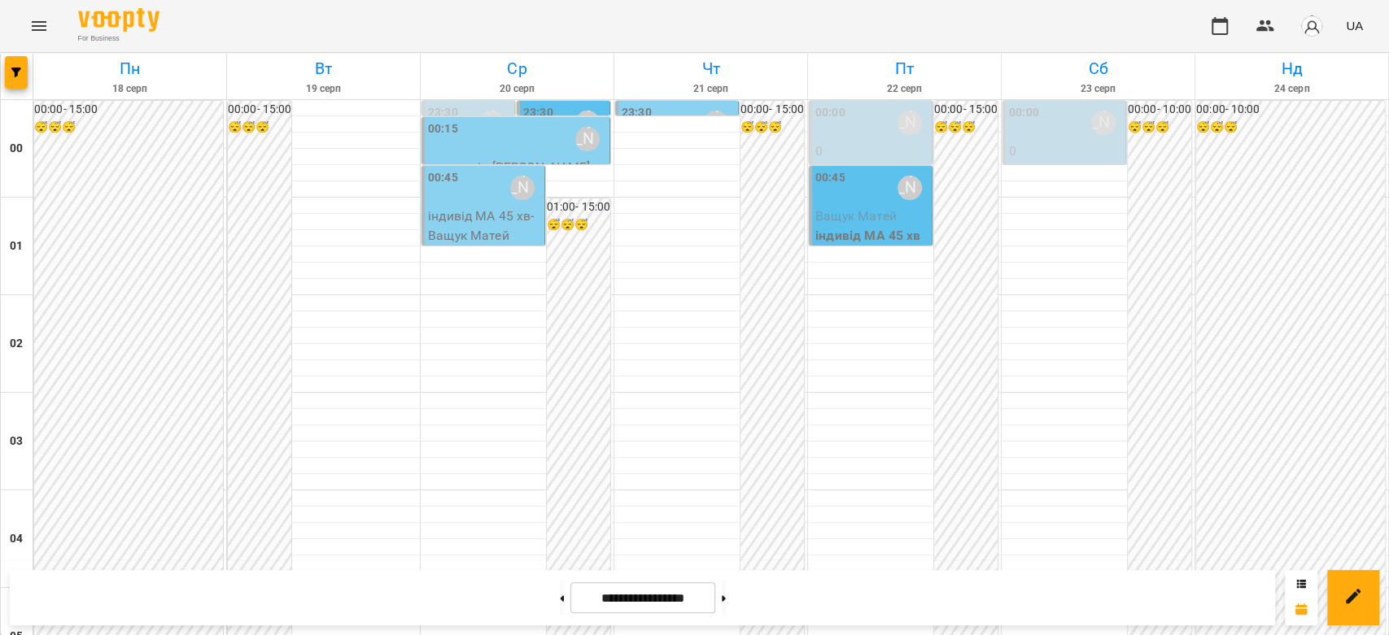
scroll to position [1627, 0]
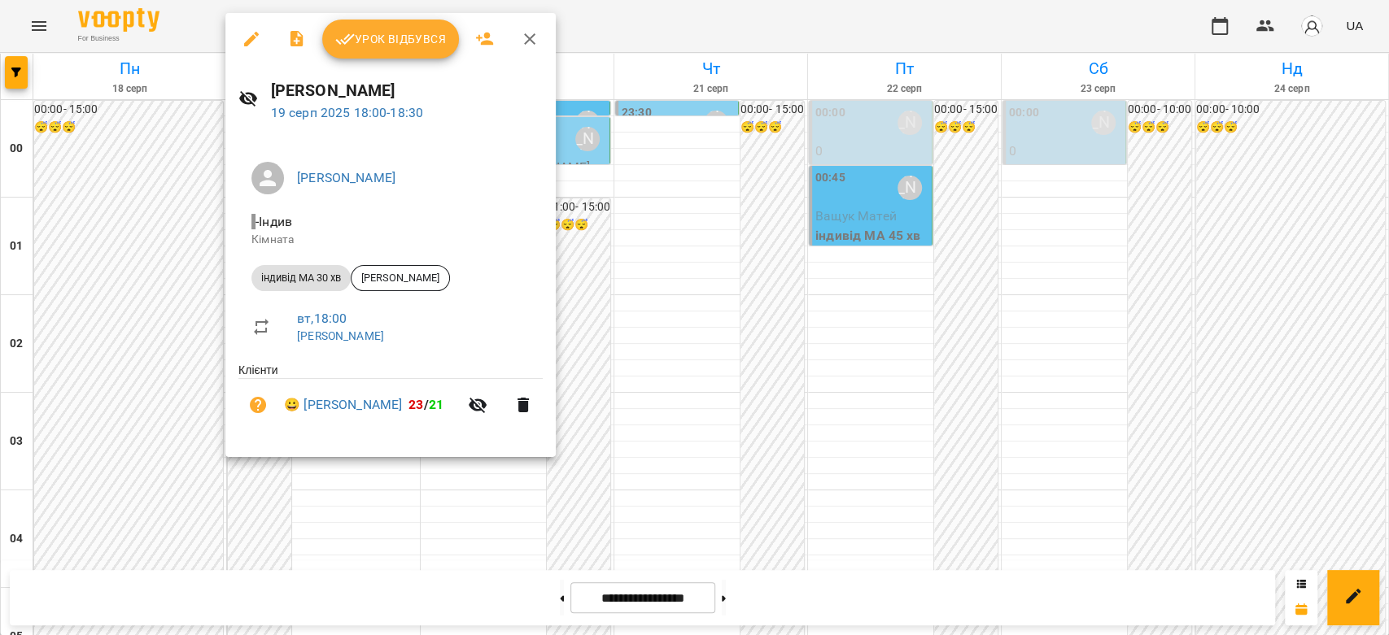
click at [739, 268] on div at bounding box center [694, 317] width 1389 height 635
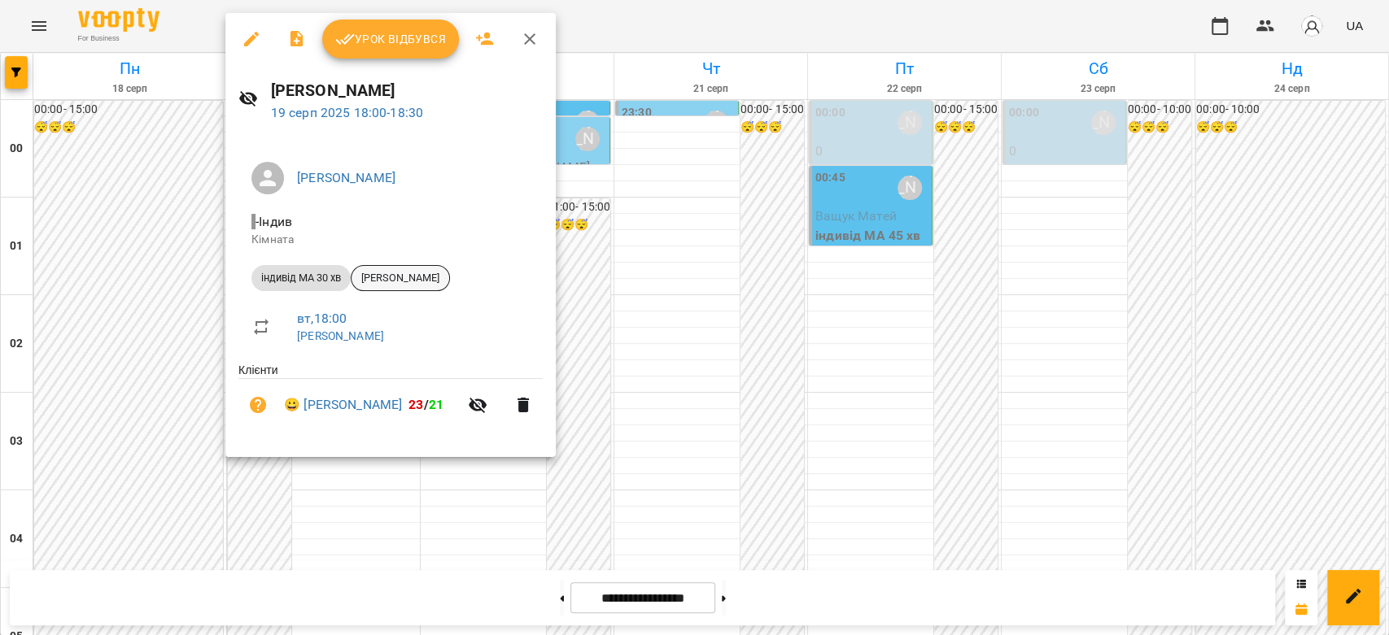
click at [397, 281] on span "[PERSON_NAME]" at bounding box center [400, 278] width 98 height 15
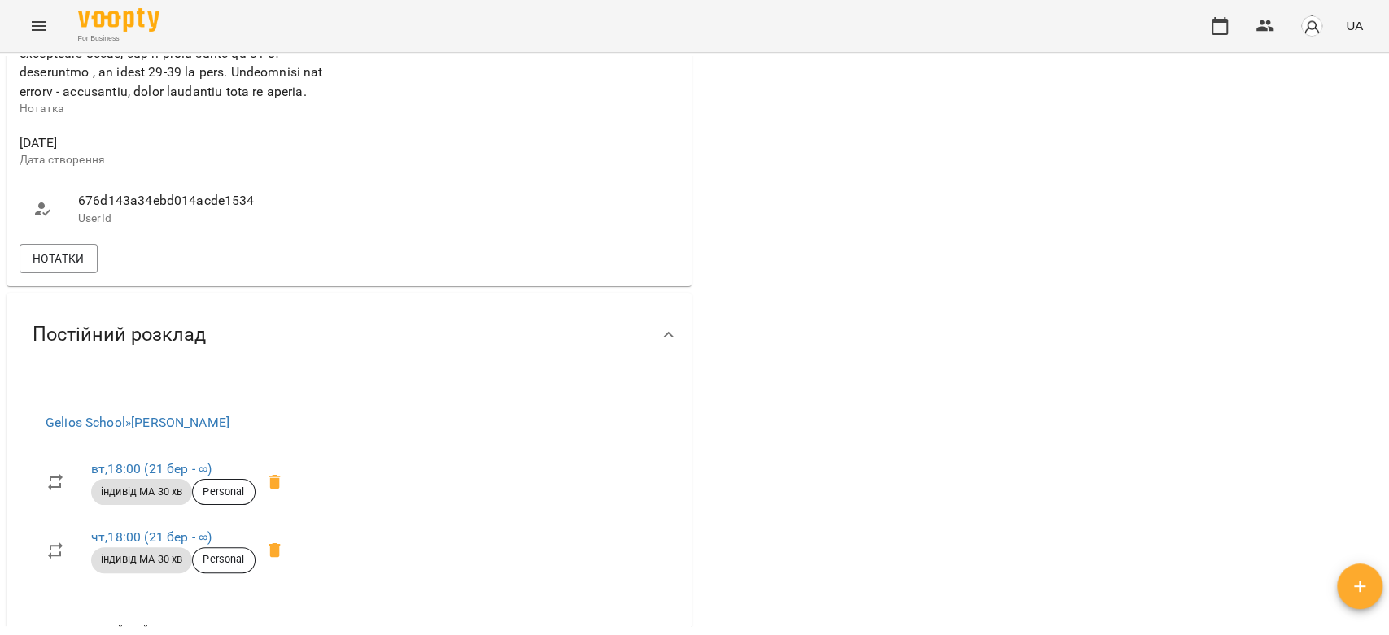
scroll to position [1084, 0]
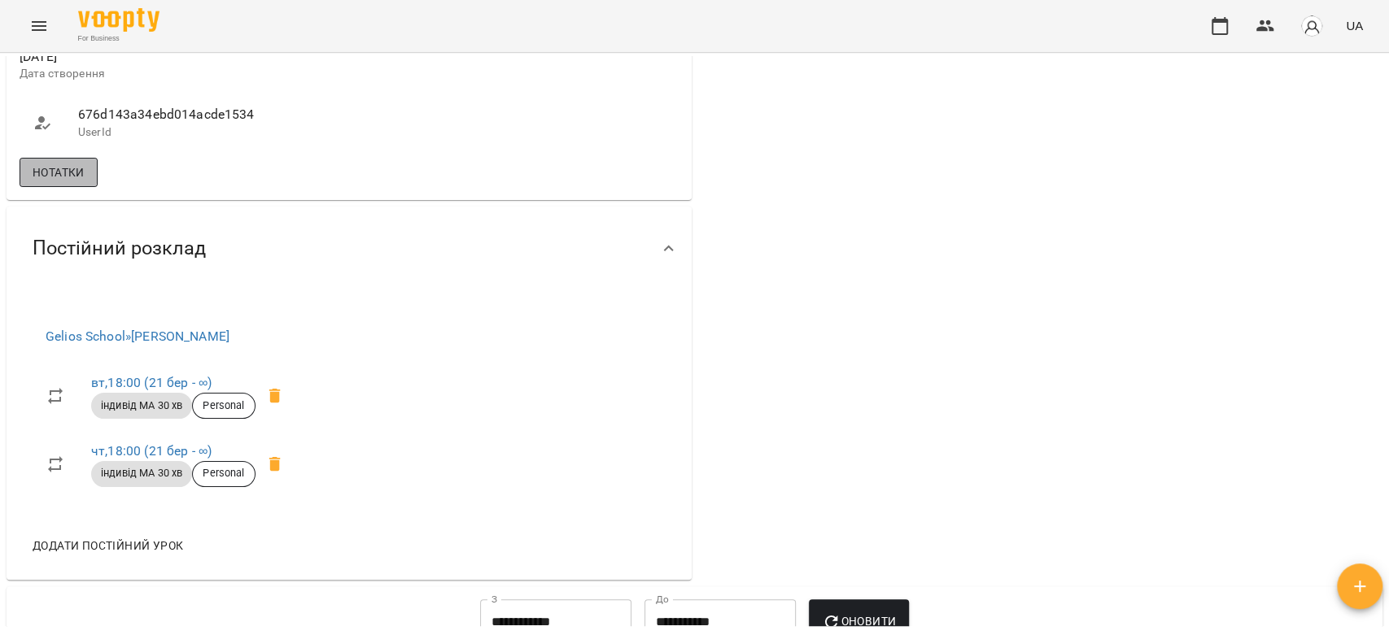
click at [78, 182] on span "Нотатки" at bounding box center [59, 173] width 52 height 20
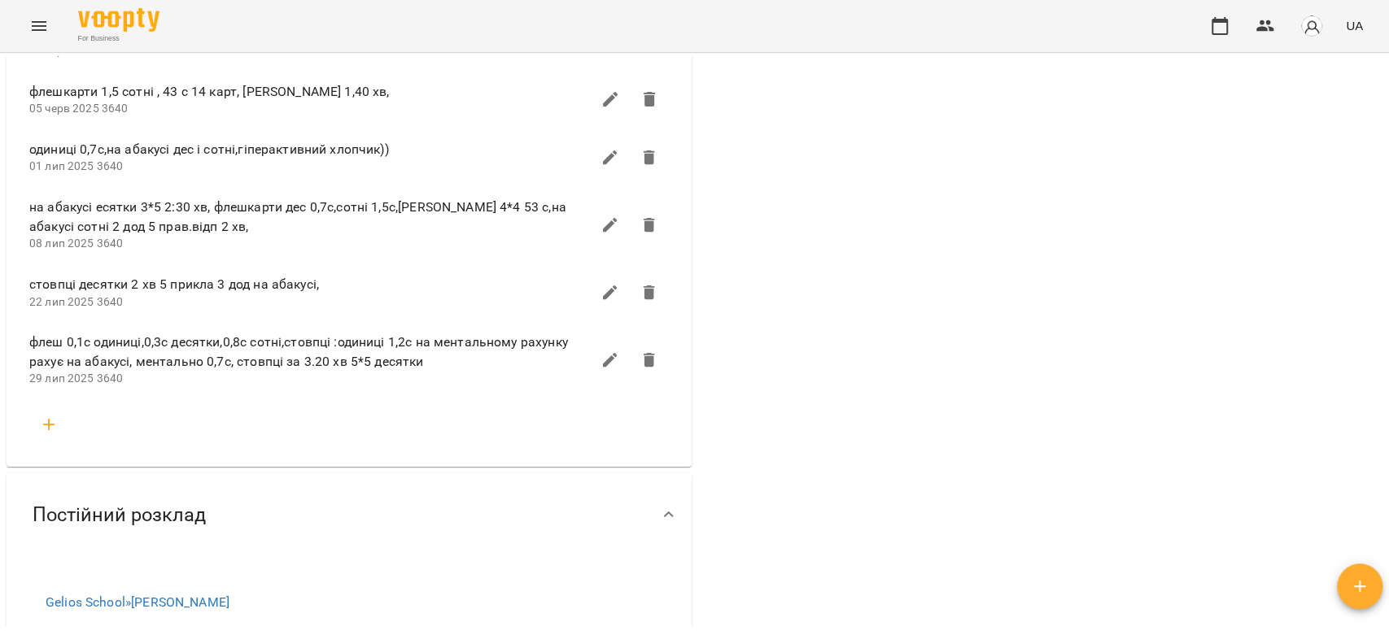
scroll to position [2531, 0]
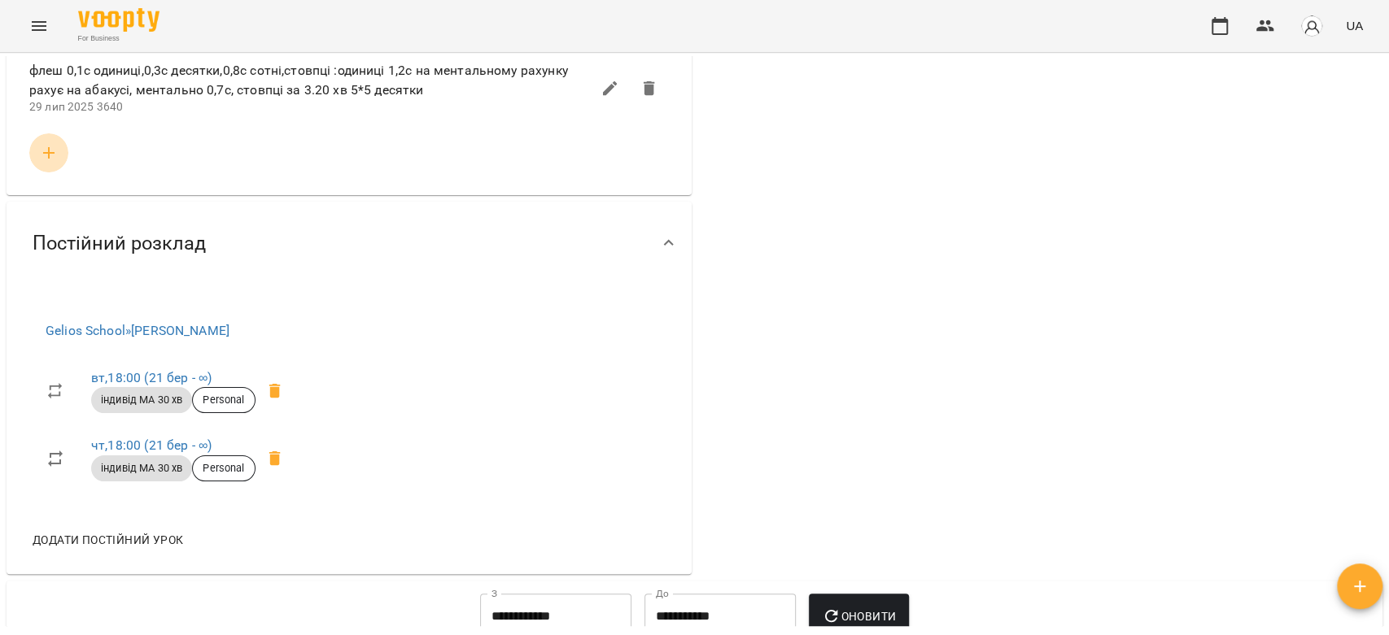
click at [47, 163] on icon "button" at bounding box center [49, 153] width 20 height 20
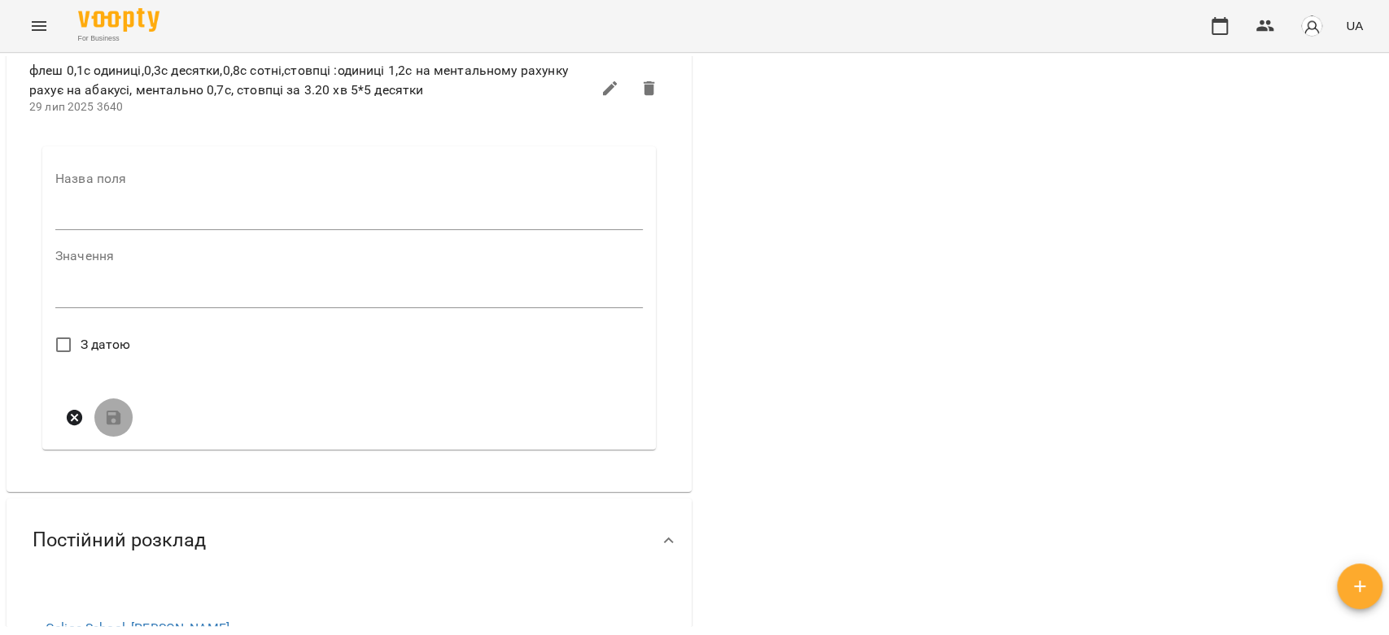
click at [168, 231] on input "text" at bounding box center [348, 218] width 587 height 26
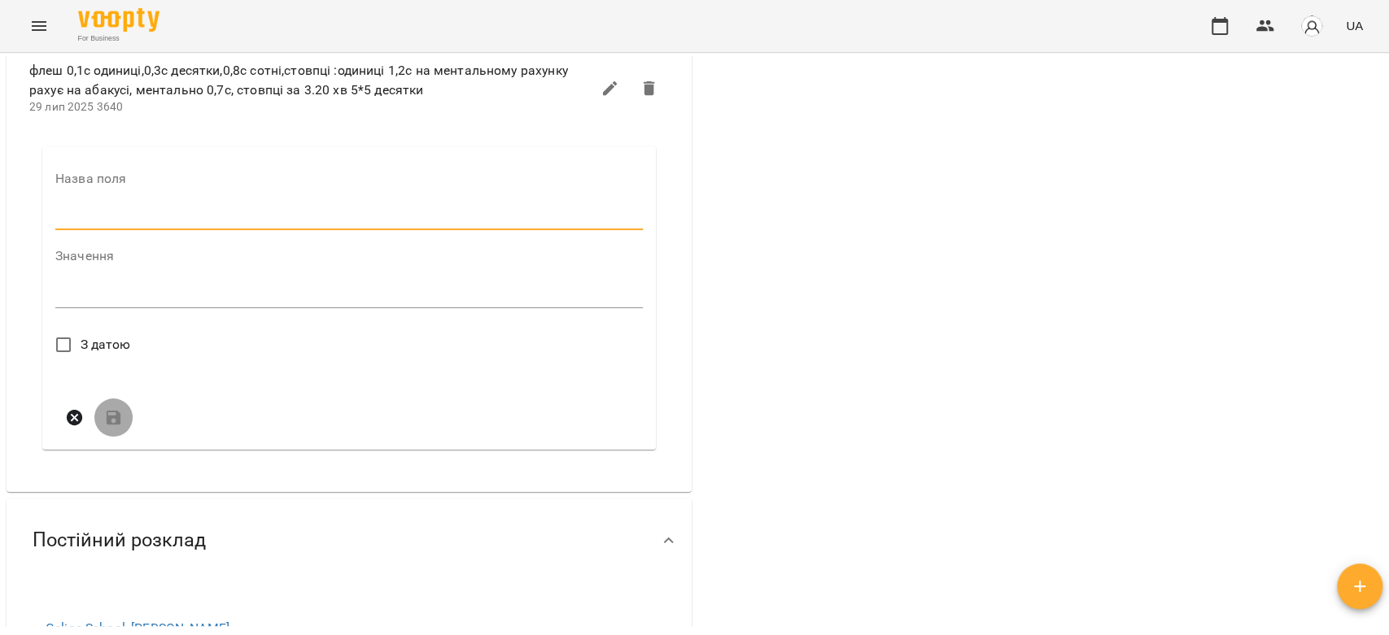
type input "****"
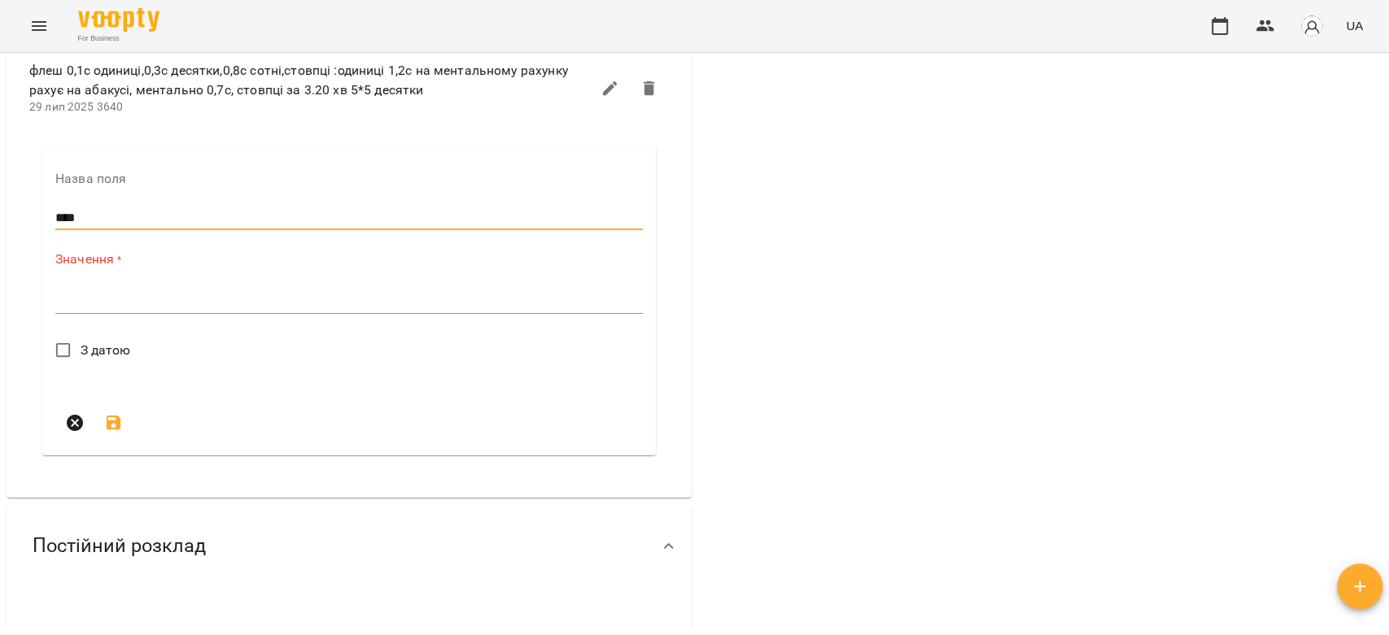
click at [235, 308] on textarea at bounding box center [348, 300] width 587 height 15
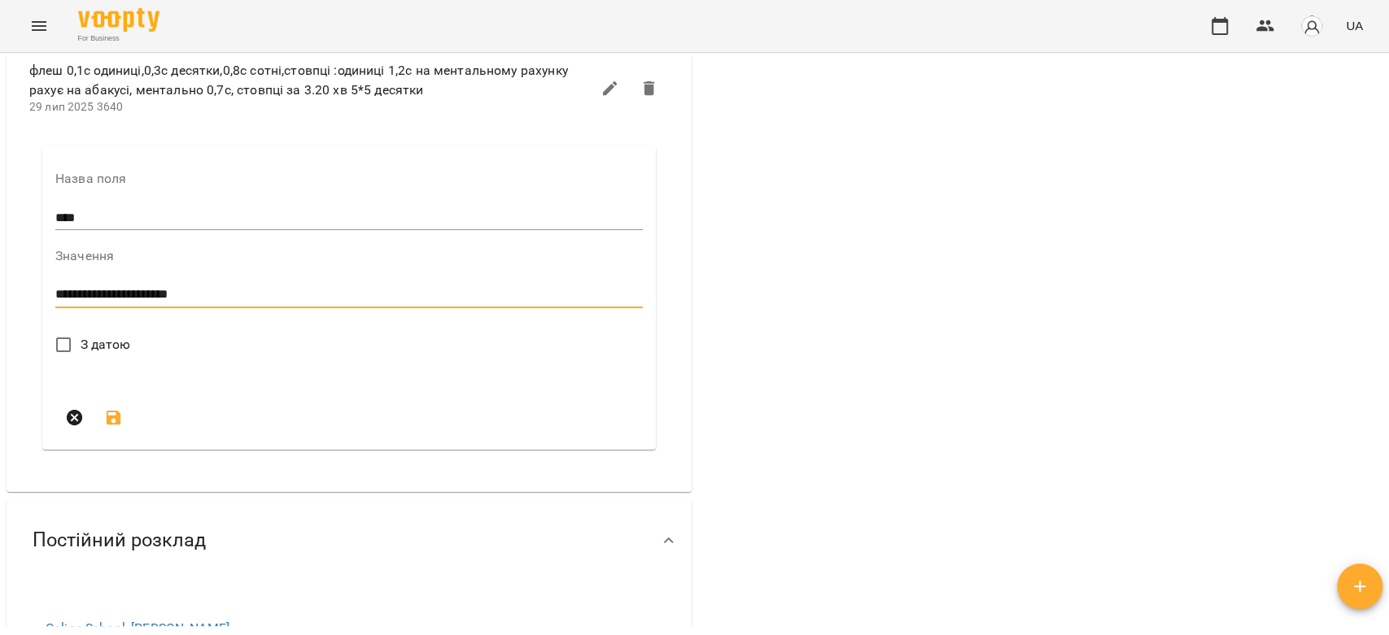
type textarea "**********"
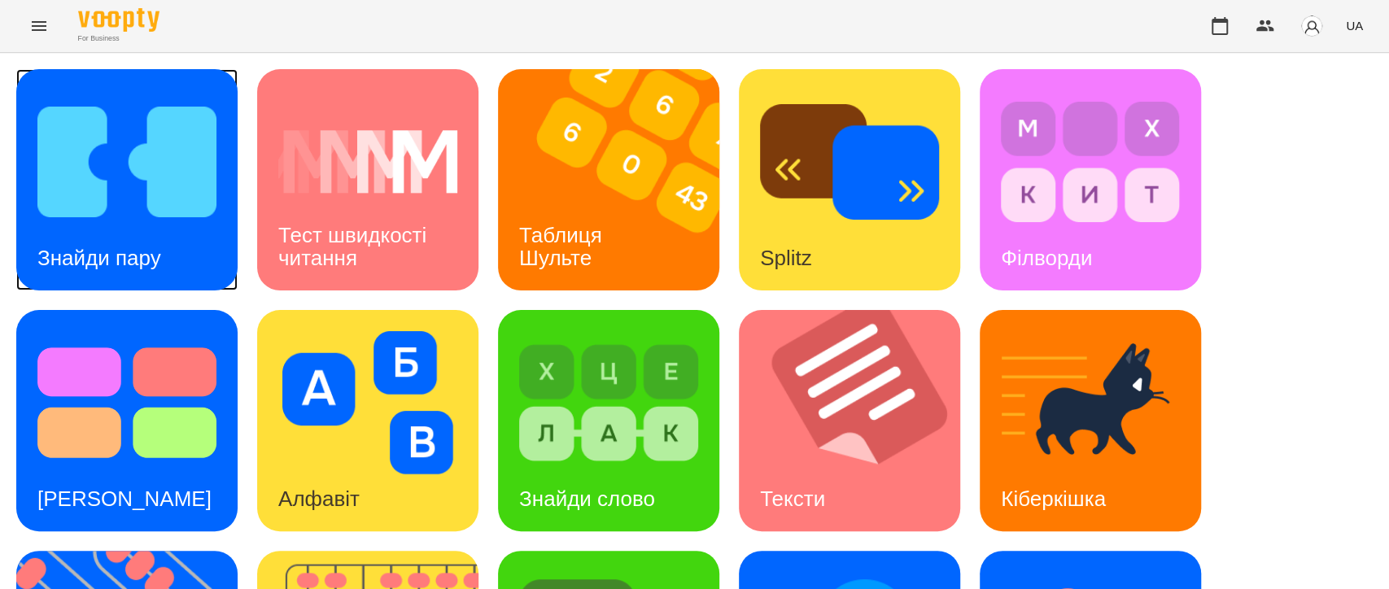
click at [155, 174] on img at bounding box center [126, 161] width 179 height 143
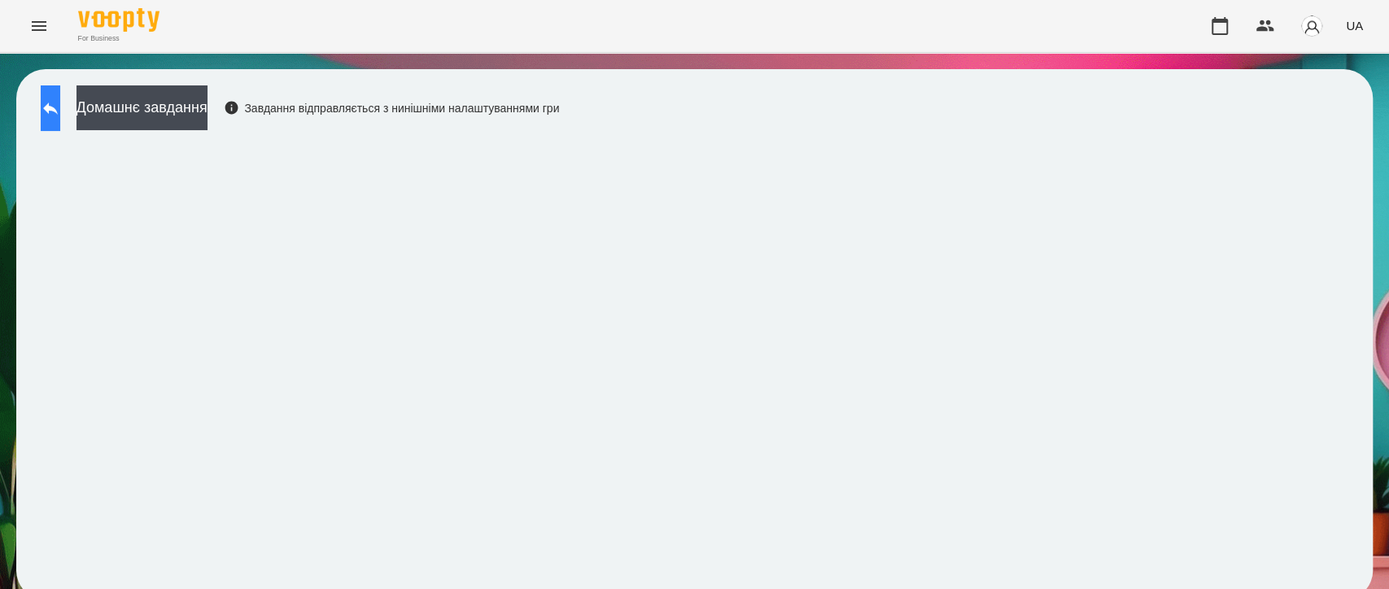
click at [60, 121] on button at bounding box center [51, 108] width 20 height 46
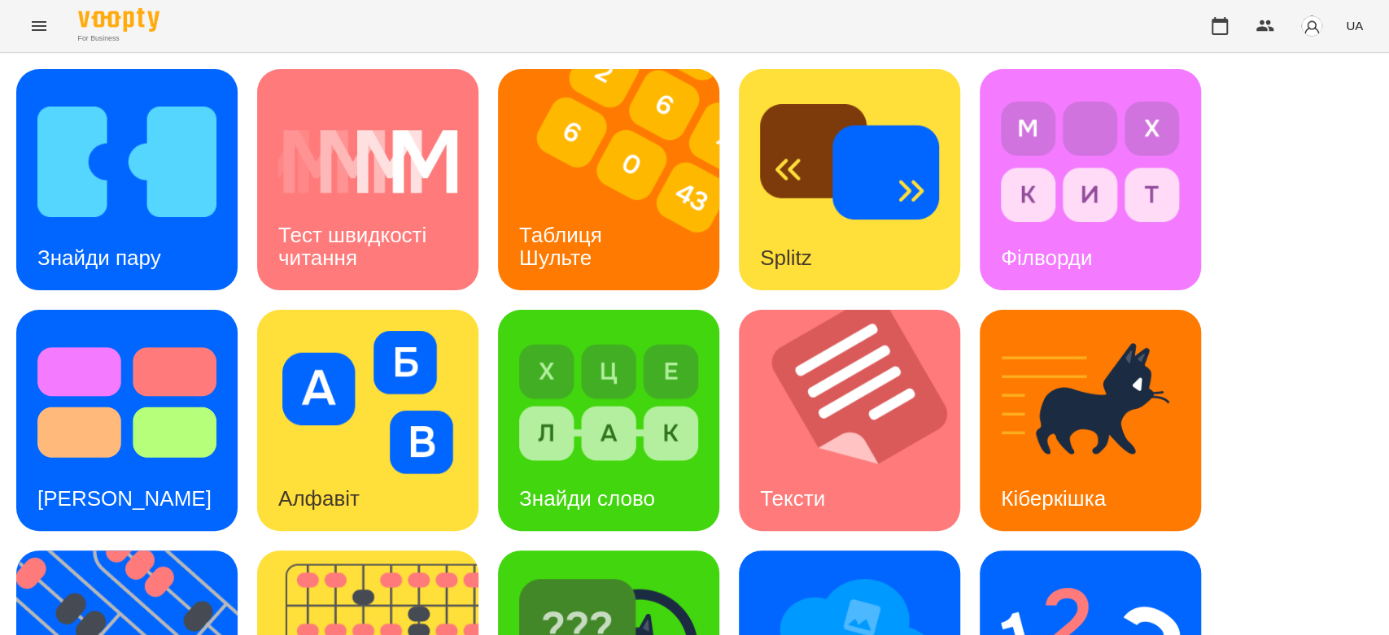
click at [513, 63] on div "Знайди пару Тест швидкості читання Таблиця [PERSON_NAME] Splitz Філворди Тест С…" at bounding box center [694, 541] width 1389 height 976
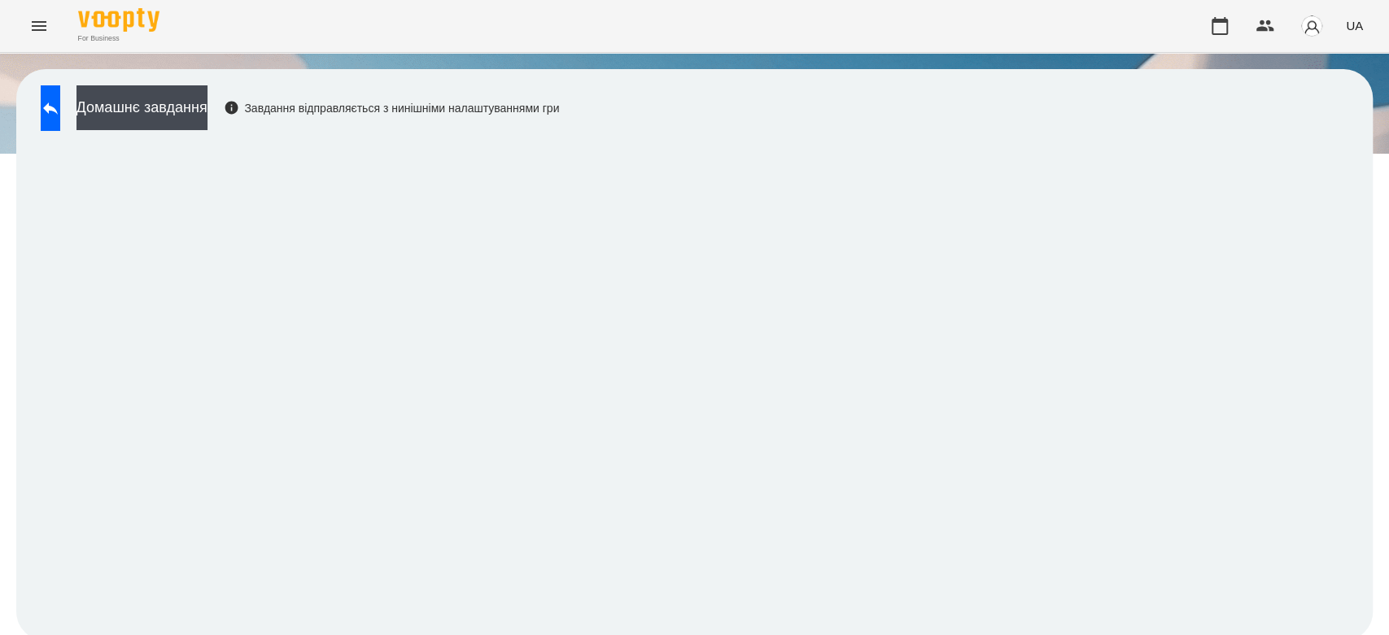
scroll to position [6, 0]
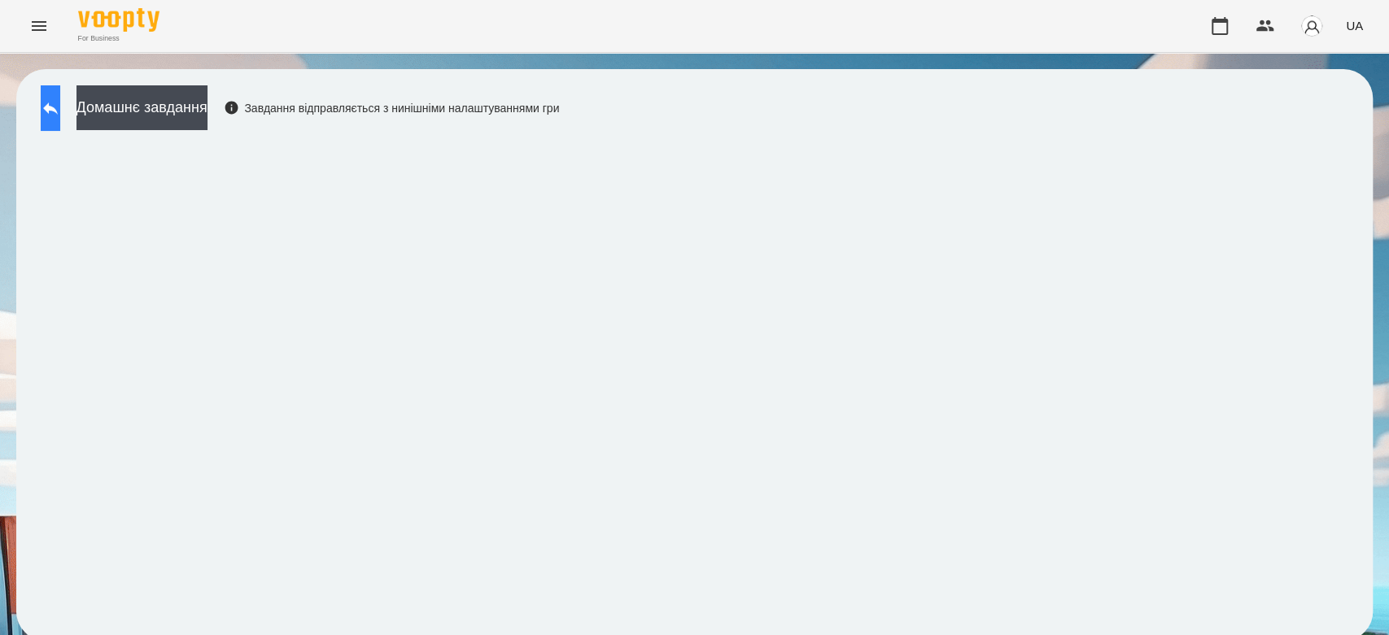
click at [60, 96] on button at bounding box center [51, 108] width 20 height 46
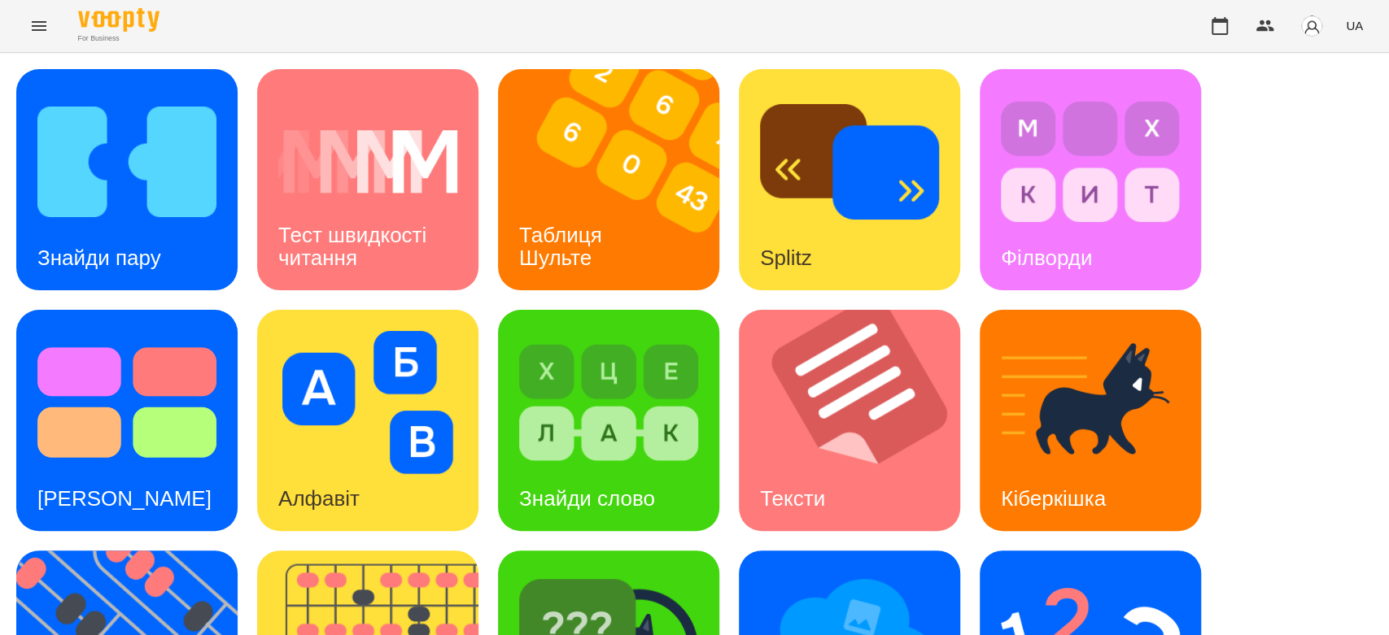
scroll to position [367, 0]
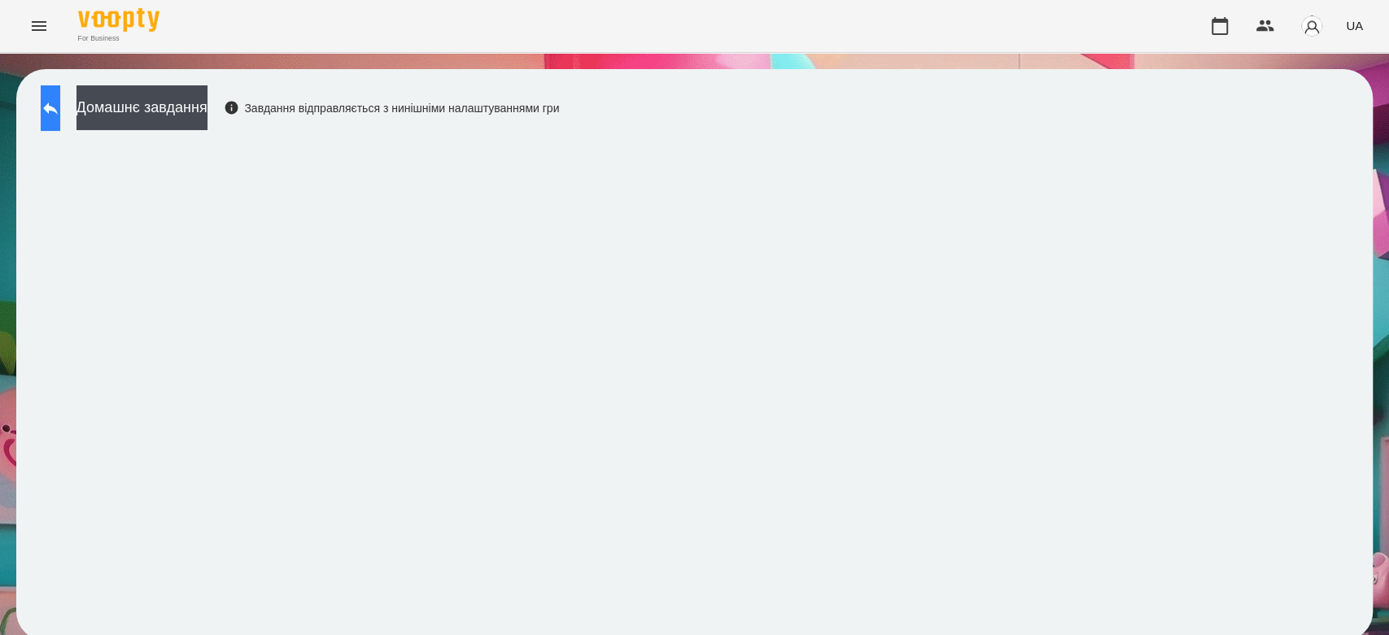
click at [60, 111] on icon at bounding box center [51, 108] width 20 height 20
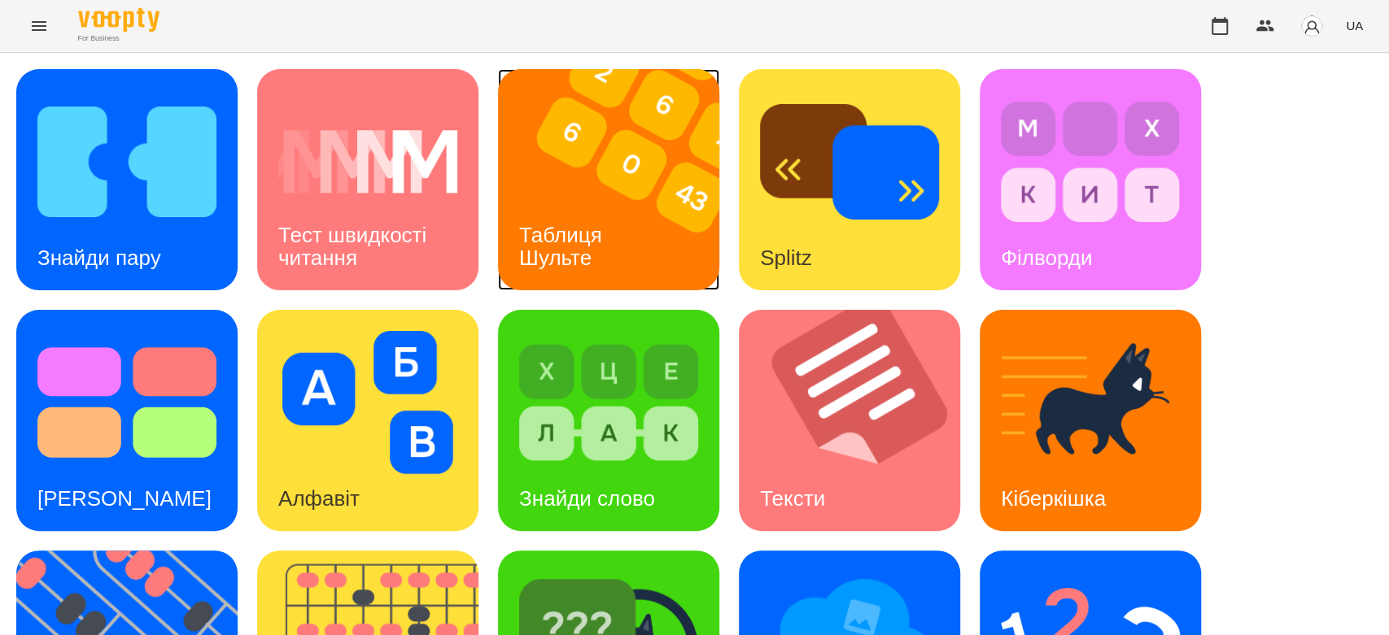
click at [626, 178] on img at bounding box center [619, 179] width 242 height 221
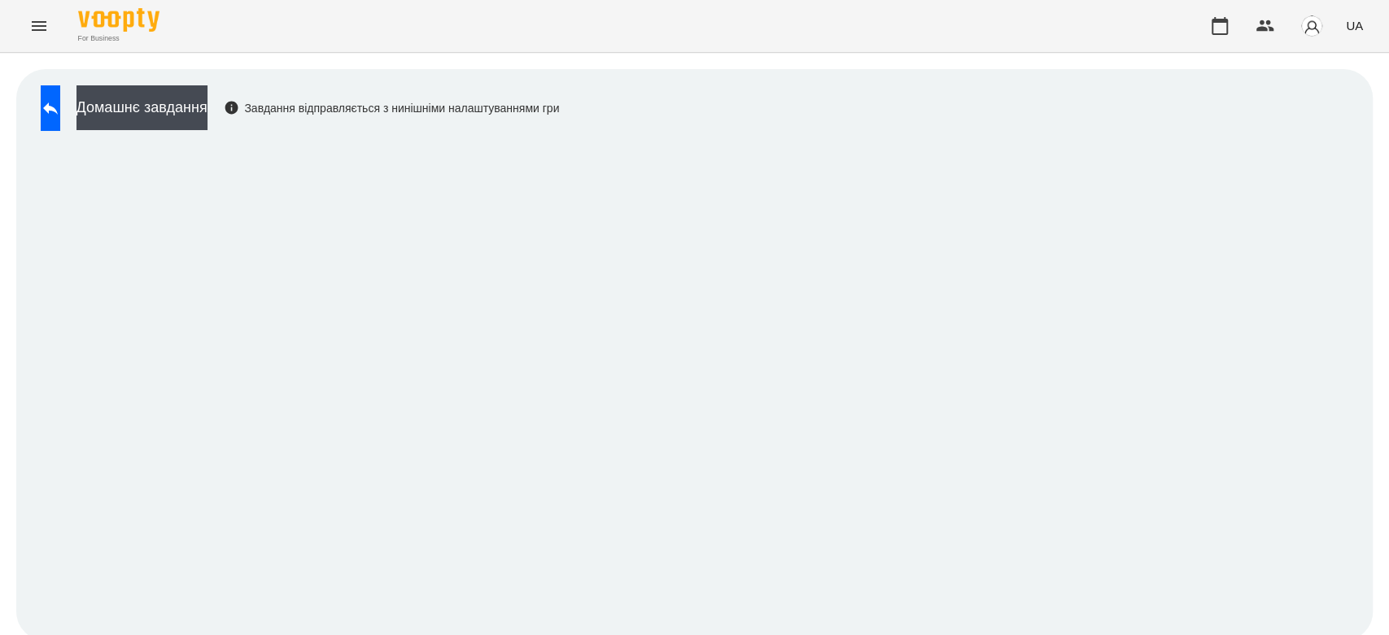
scroll to position [6, 0]
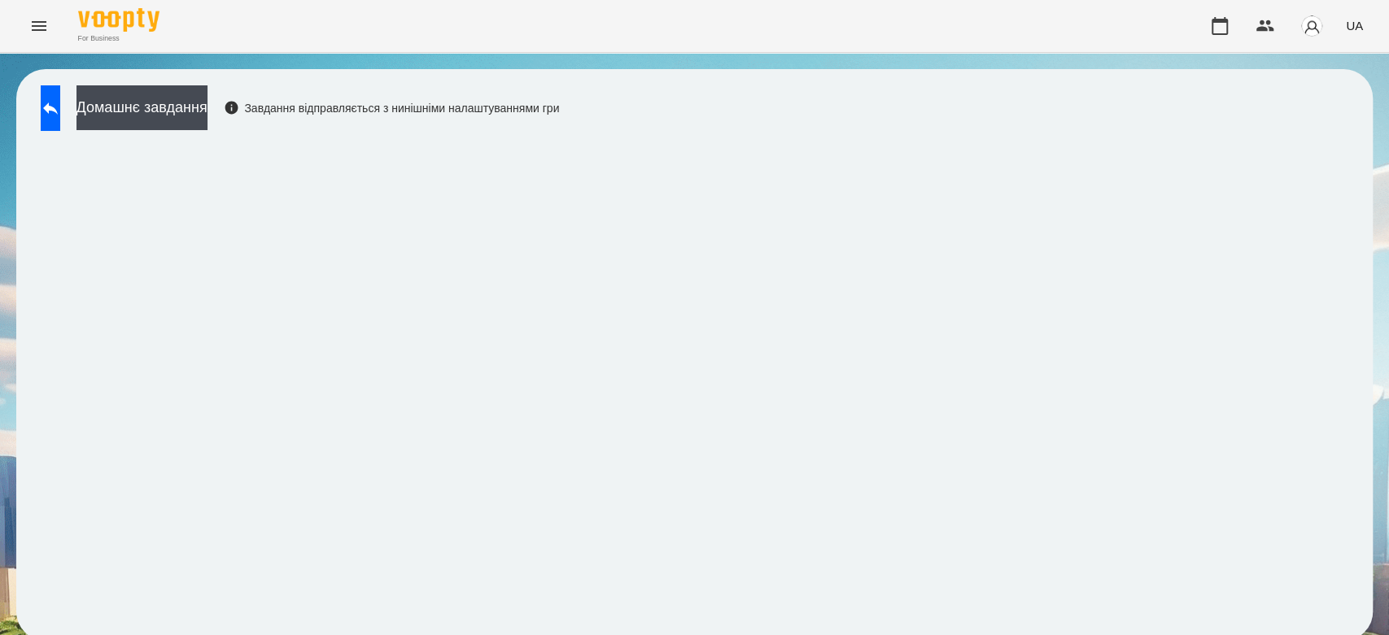
click at [1215, 130] on div "Домашнє завдання Завдання відправляється з нинішніми налаштуваннями гри" at bounding box center [694, 355] width 1356 height 572
click at [207, 103] on button "Домашнє завдання" at bounding box center [141, 107] width 131 height 45
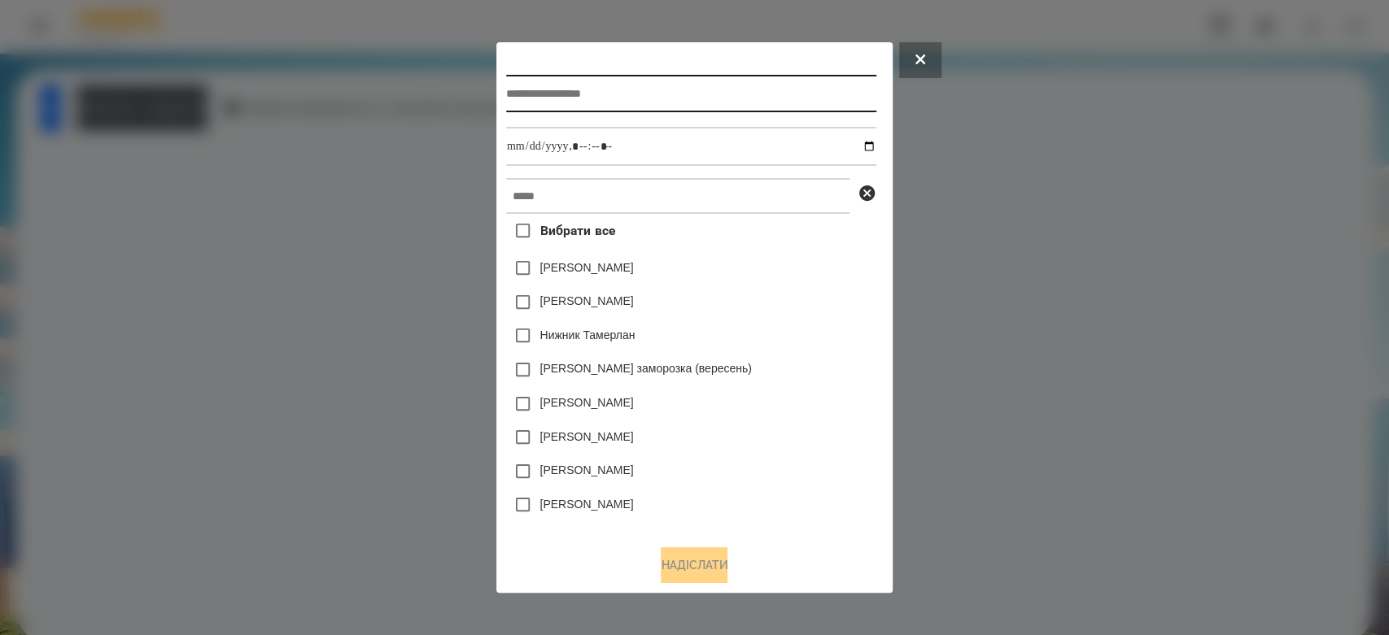
click at [639, 92] on input "text" at bounding box center [691, 93] width 370 height 37
type input "**********"
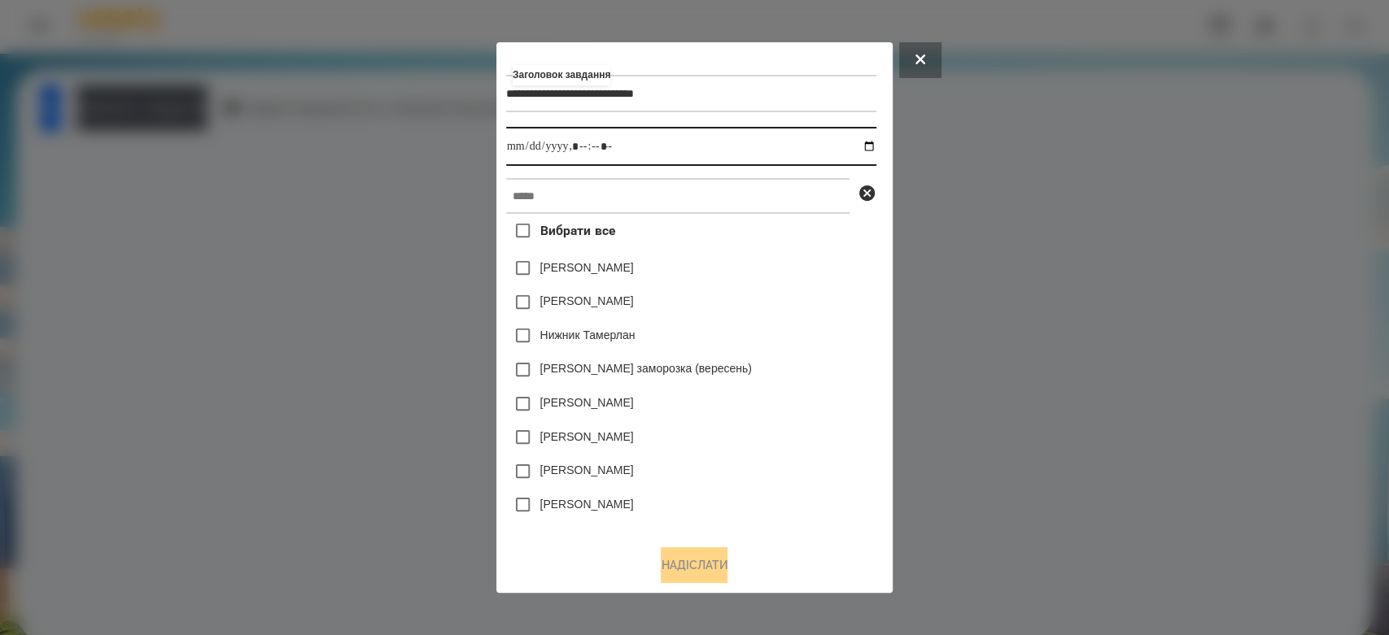
click at [874, 141] on input "datetime-local" at bounding box center [691, 146] width 370 height 39
type input "**********"
drag, startPoint x: 764, startPoint y: 284, endPoint x: 765, endPoint y: 273, distance: 10.6
click at [765, 283] on div "[PERSON_NAME]" at bounding box center [691, 268] width 370 height 34
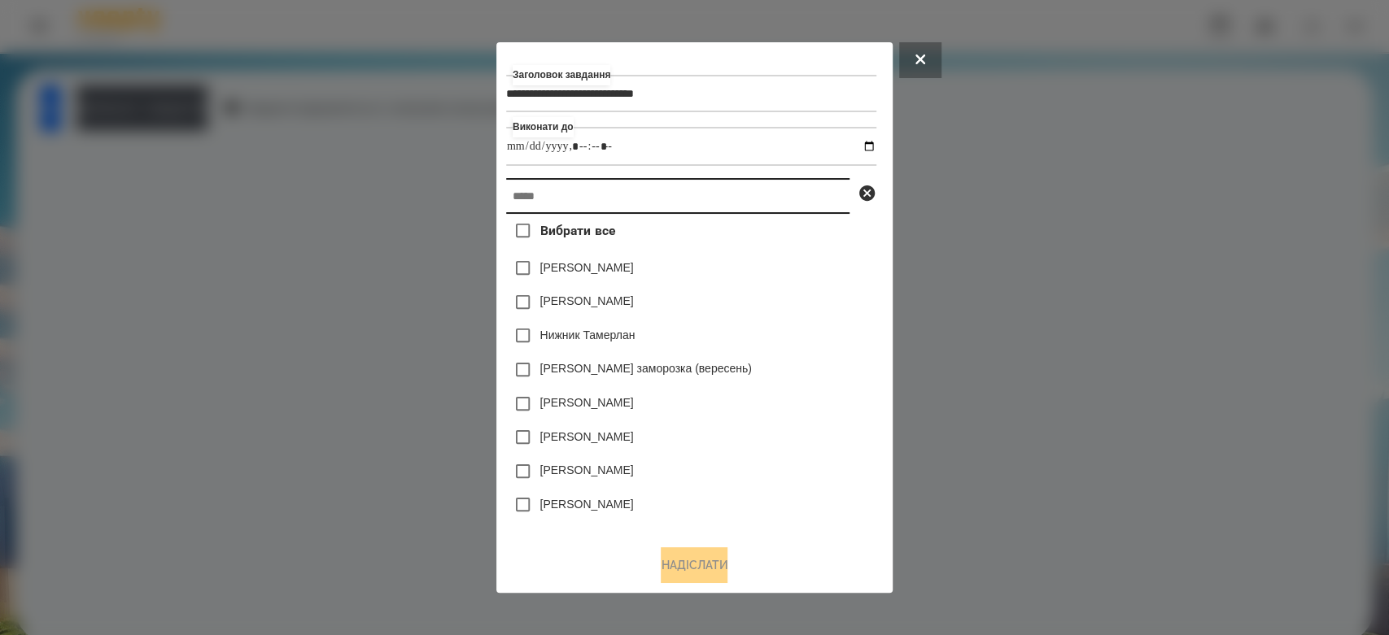
click at [734, 191] on input "text" at bounding box center [677, 196] width 343 height 36
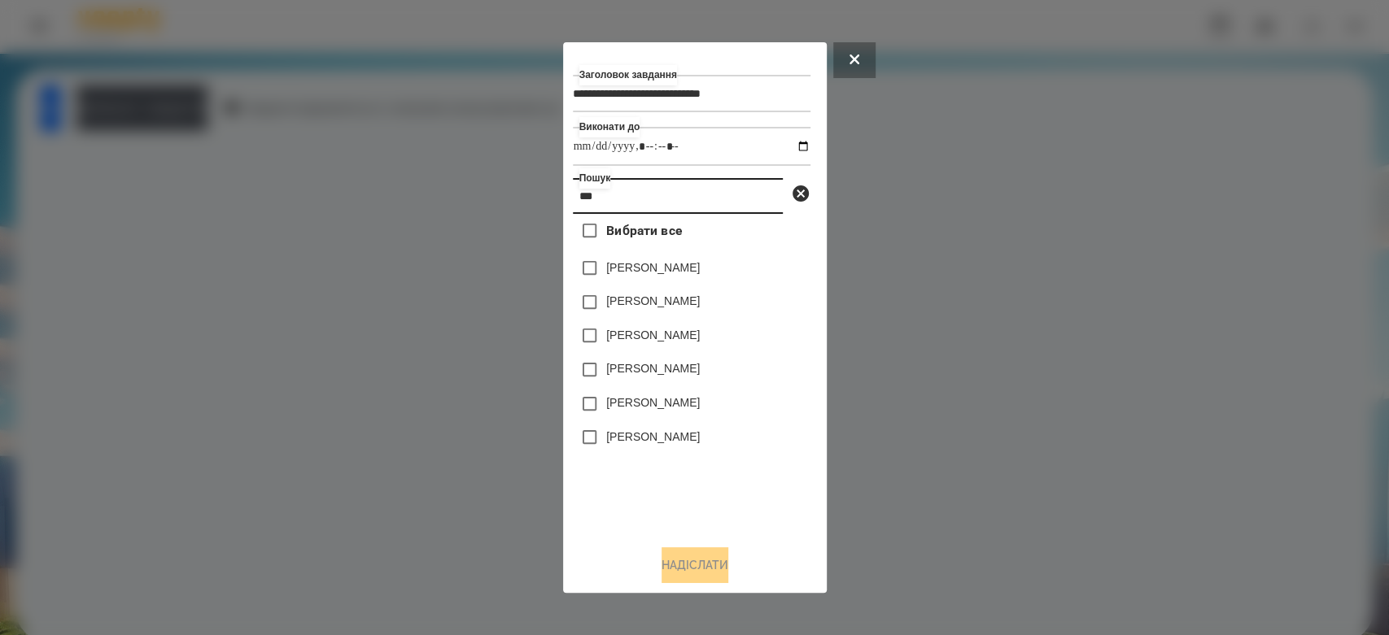
type input "***"
click at [655, 328] on div "Бойко Іван" at bounding box center [692, 336] width 238 height 34
click at [645, 331] on label "[PERSON_NAME]" at bounding box center [653, 335] width 94 height 16
click at [697, 564] on button "Надіслати" at bounding box center [694, 565] width 67 height 36
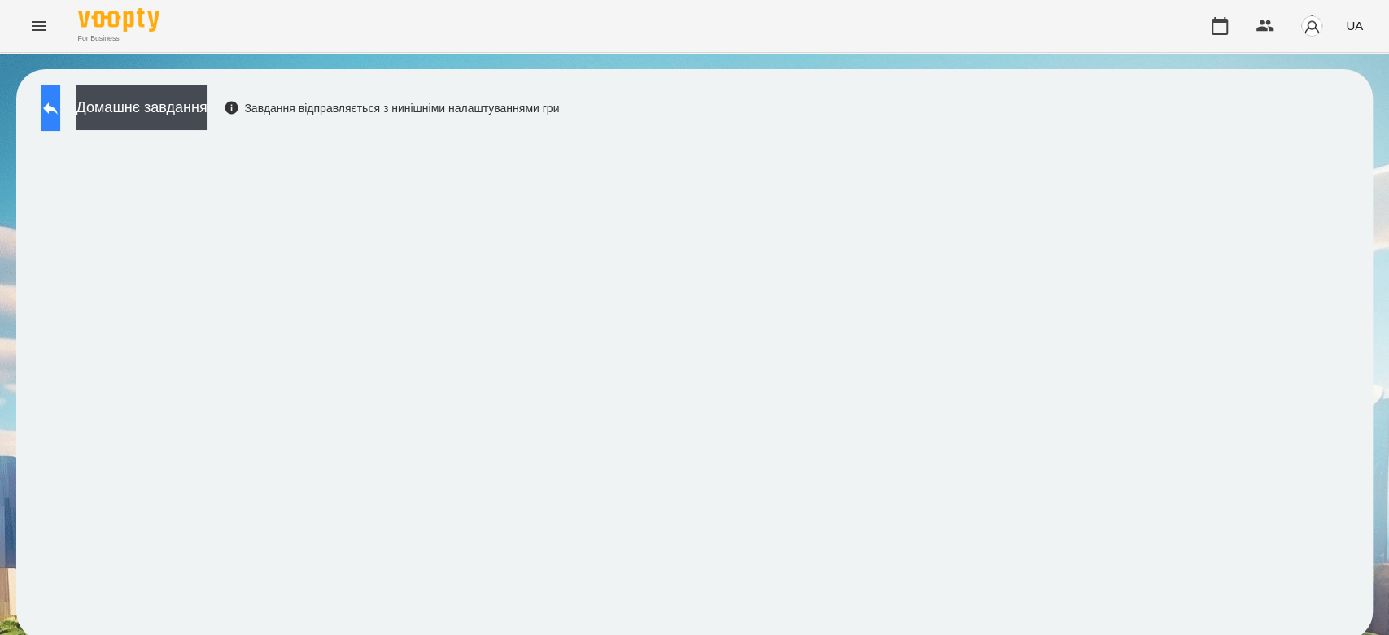
click at [60, 113] on button at bounding box center [51, 108] width 20 height 46
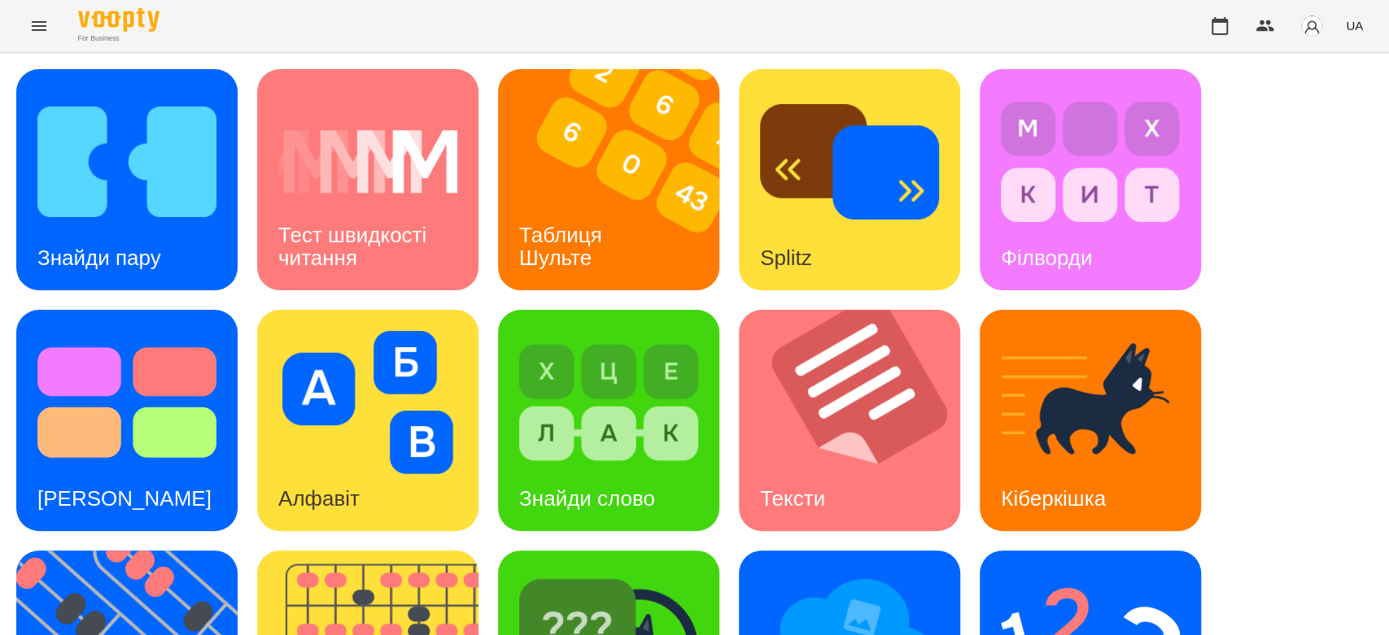
scroll to position [393, 0]
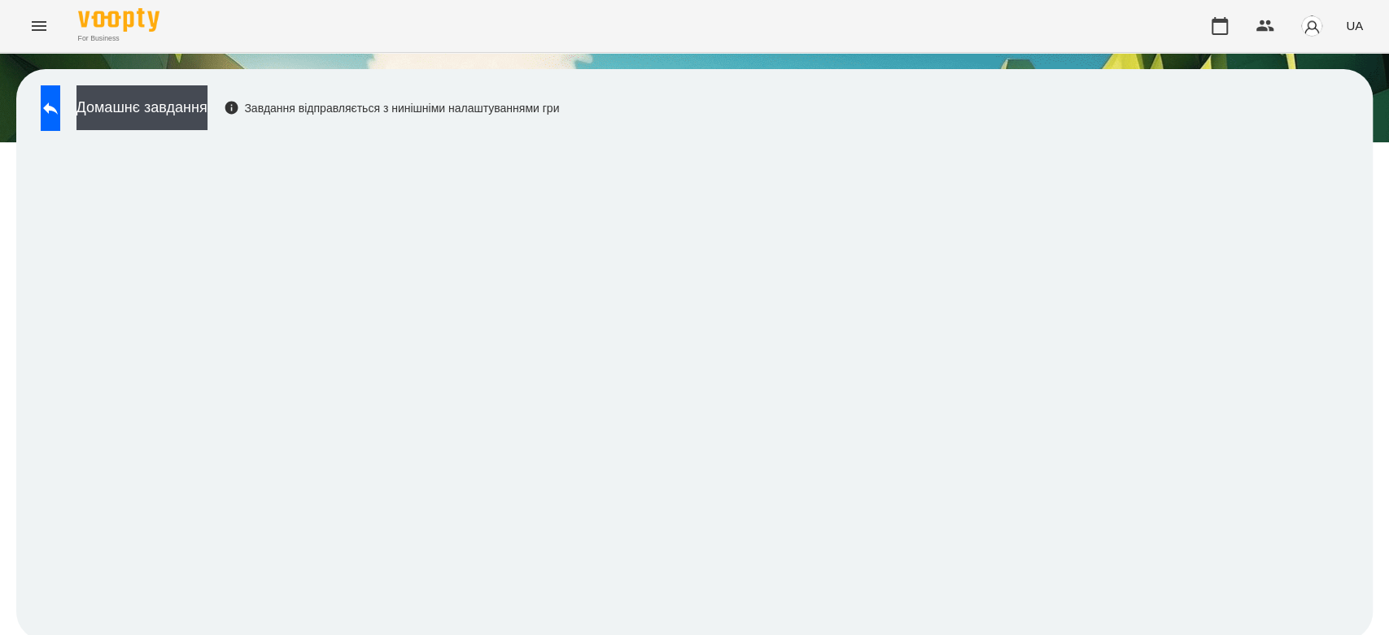
scroll to position [6, 0]
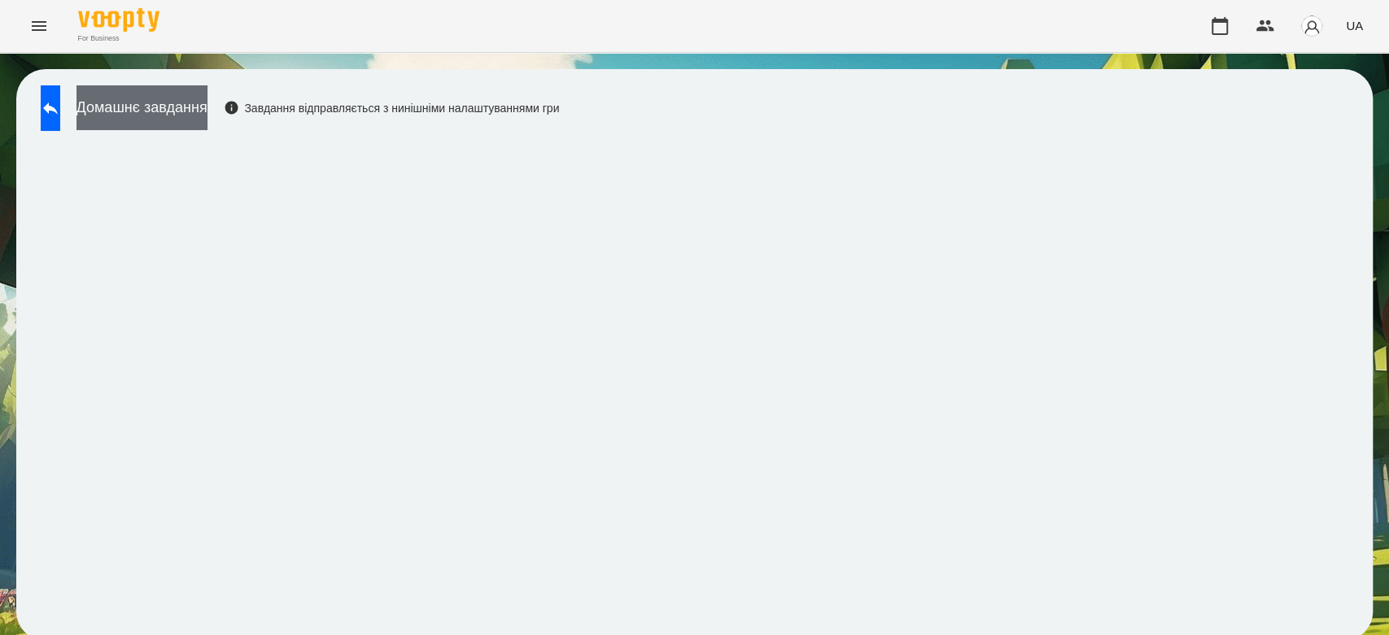
click at [207, 121] on button "Домашнє завдання" at bounding box center [141, 107] width 131 height 45
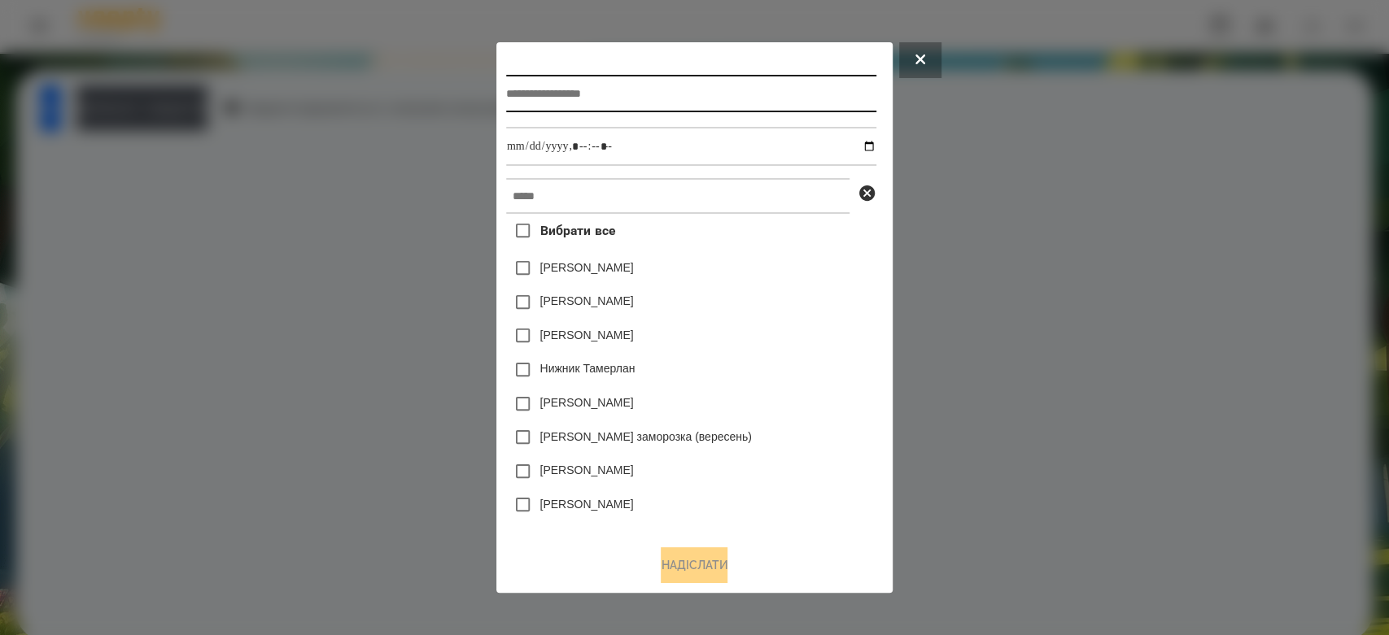
click at [585, 82] on input "text" at bounding box center [691, 93] width 370 height 37
type input "*******"
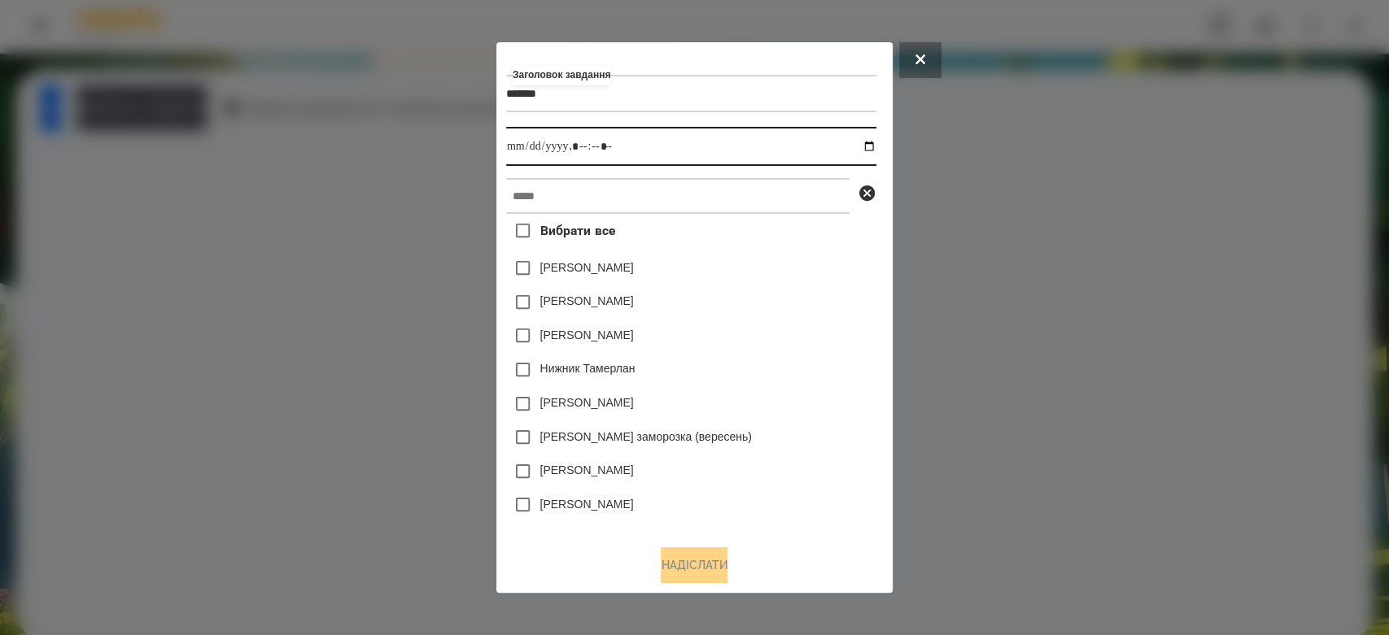
click at [867, 143] on input "datetime-local" at bounding box center [691, 146] width 370 height 39
type input "**********"
click at [787, 281] on div "[PERSON_NAME]" at bounding box center [691, 268] width 370 height 34
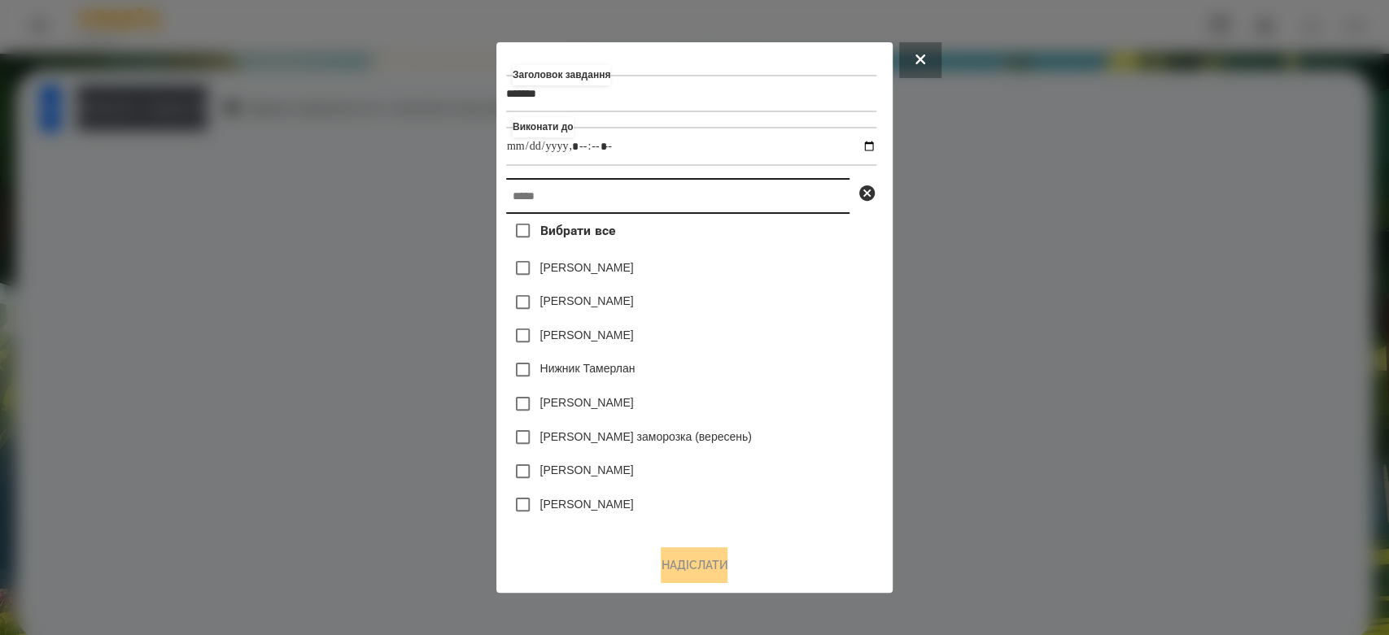
click at [789, 214] on input "text" at bounding box center [677, 196] width 343 height 36
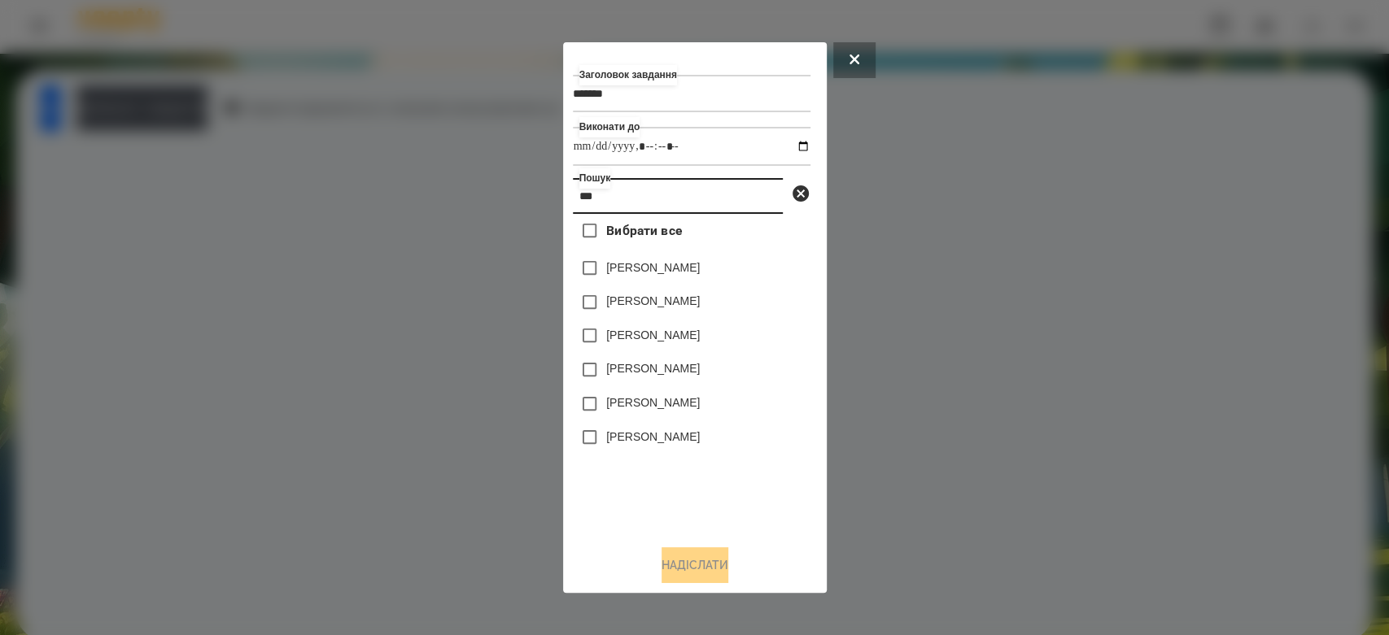
type input "***"
click at [664, 334] on label "[PERSON_NAME]" at bounding box center [653, 335] width 94 height 16
click at [712, 566] on button "Надіслати" at bounding box center [694, 565] width 67 height 36
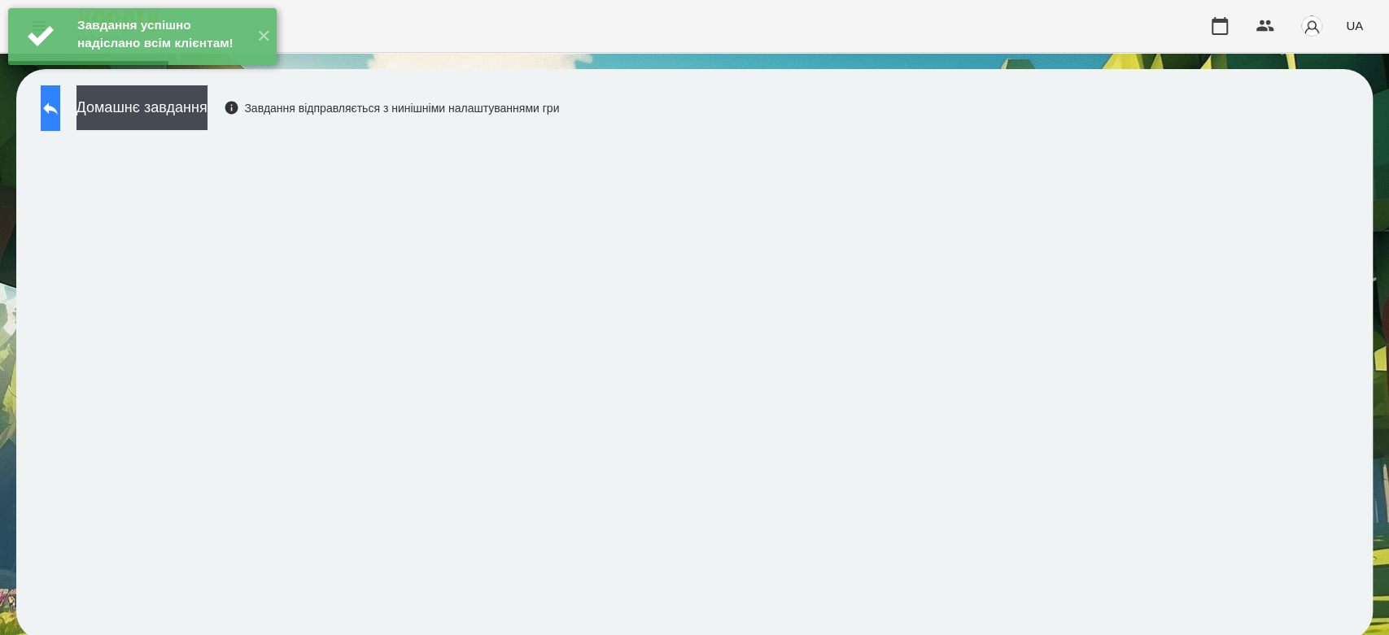
click at [60, 107] on button at bounding box center [51, 108] width 20 height 46
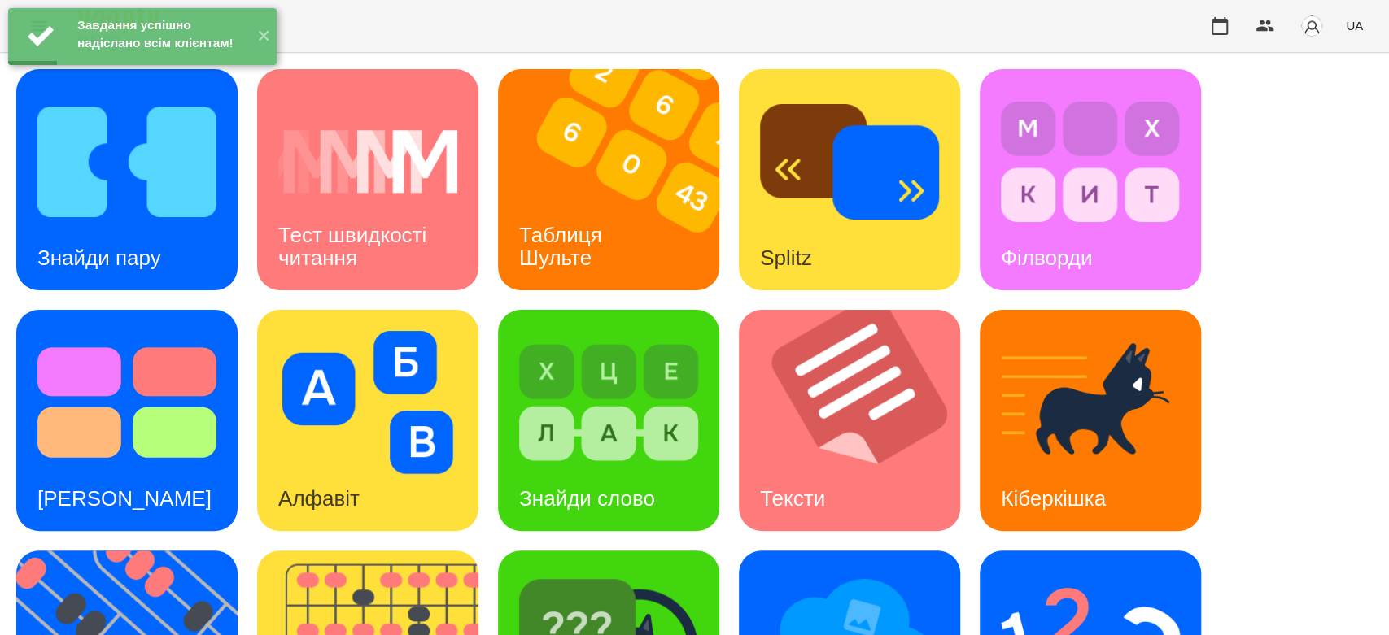
scroll to position [393, 0]
click at [631, 572] on img at bounding box center [608, 643] width 179 height 143
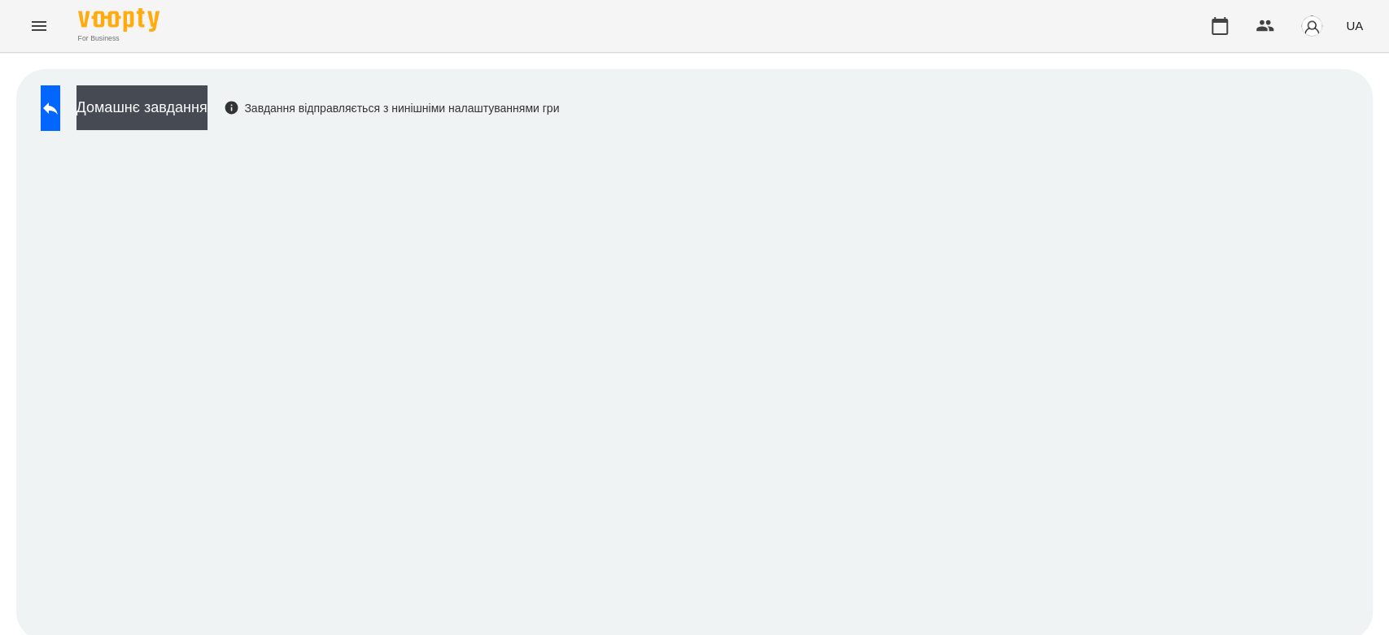
scroll to position [6, 0]
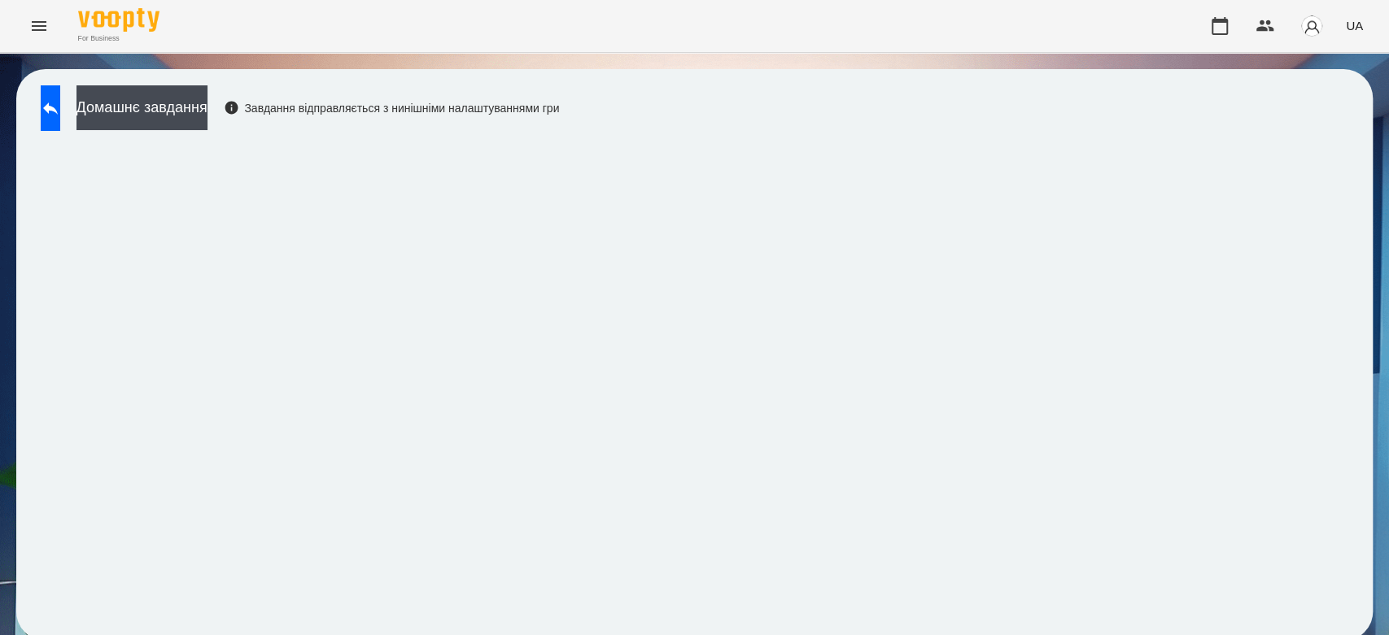
click at [559, 129] on div "Домашнє завдання Завдання відправляється з нинішніми налаштуваннями гри" at bounding box center [296, 112] width 526 height 54
click at [60, 109] on icon at bounding box center [51, 108] width 20 height 20
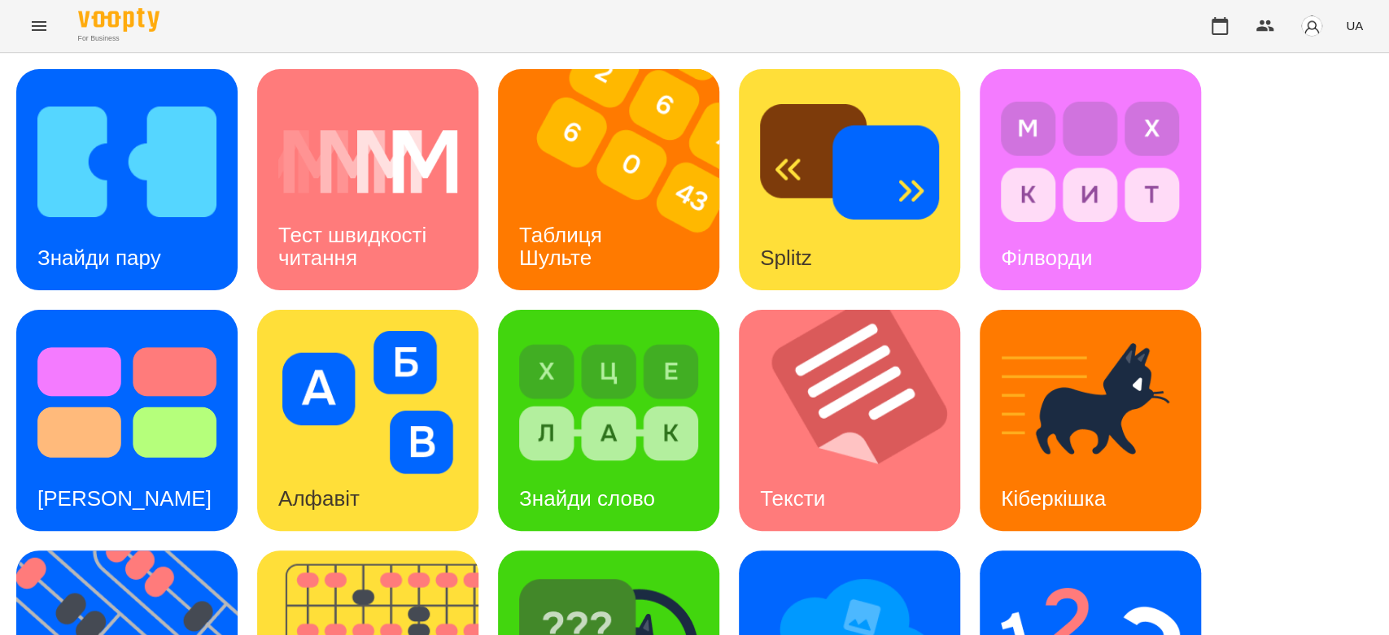
scroll to position [393, 0]
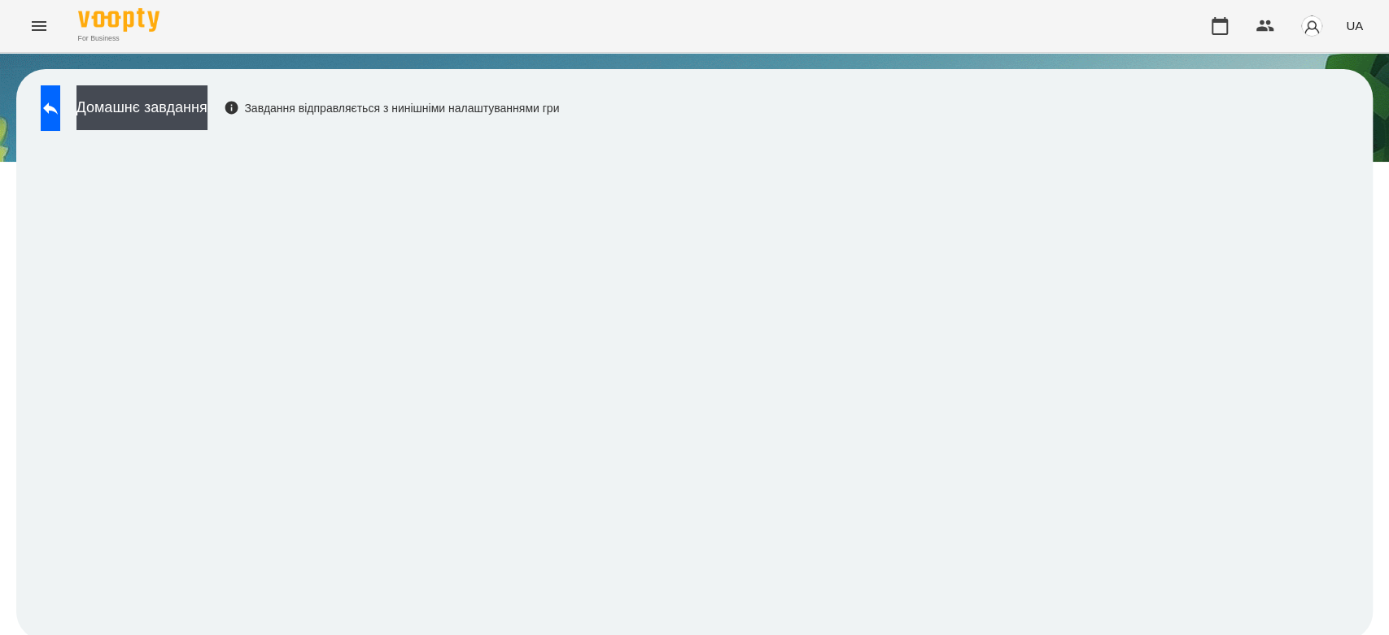
scroll to position [6, 0]
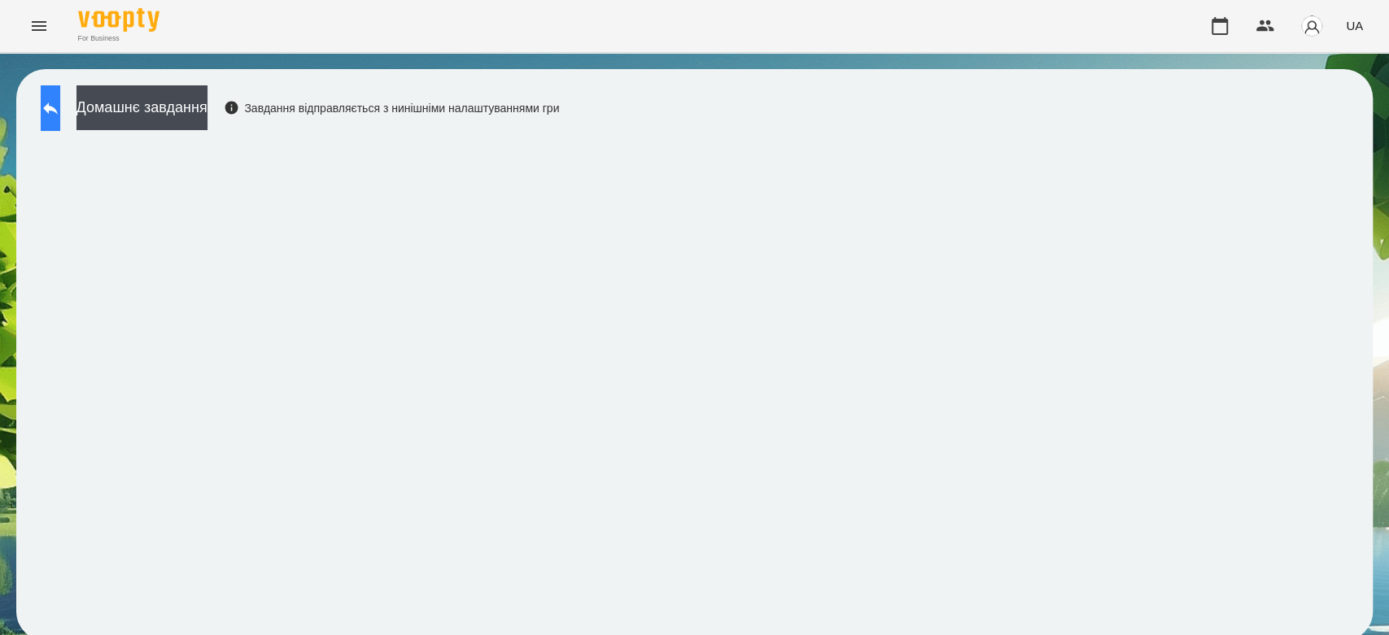
click at [60, 85] on button at bounding box center [51, 108] width 20 height 46
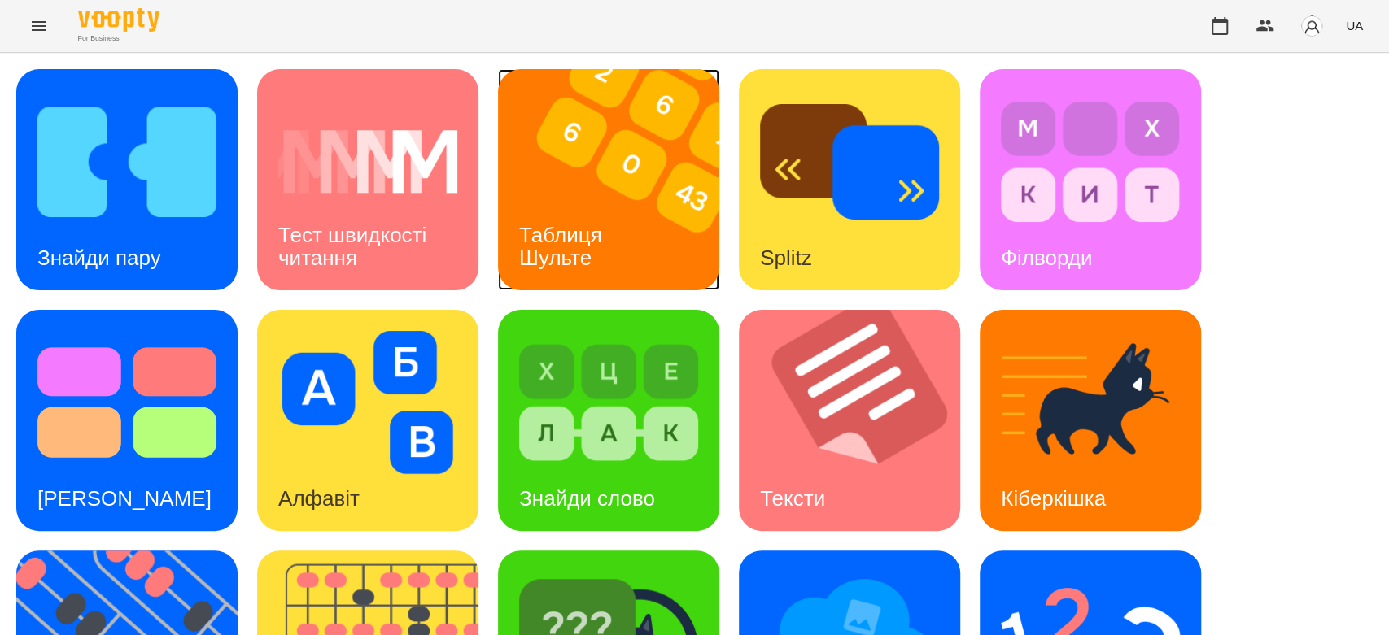
click at [589, 164] on img at bounding box center [619, 179] width 242 height 221
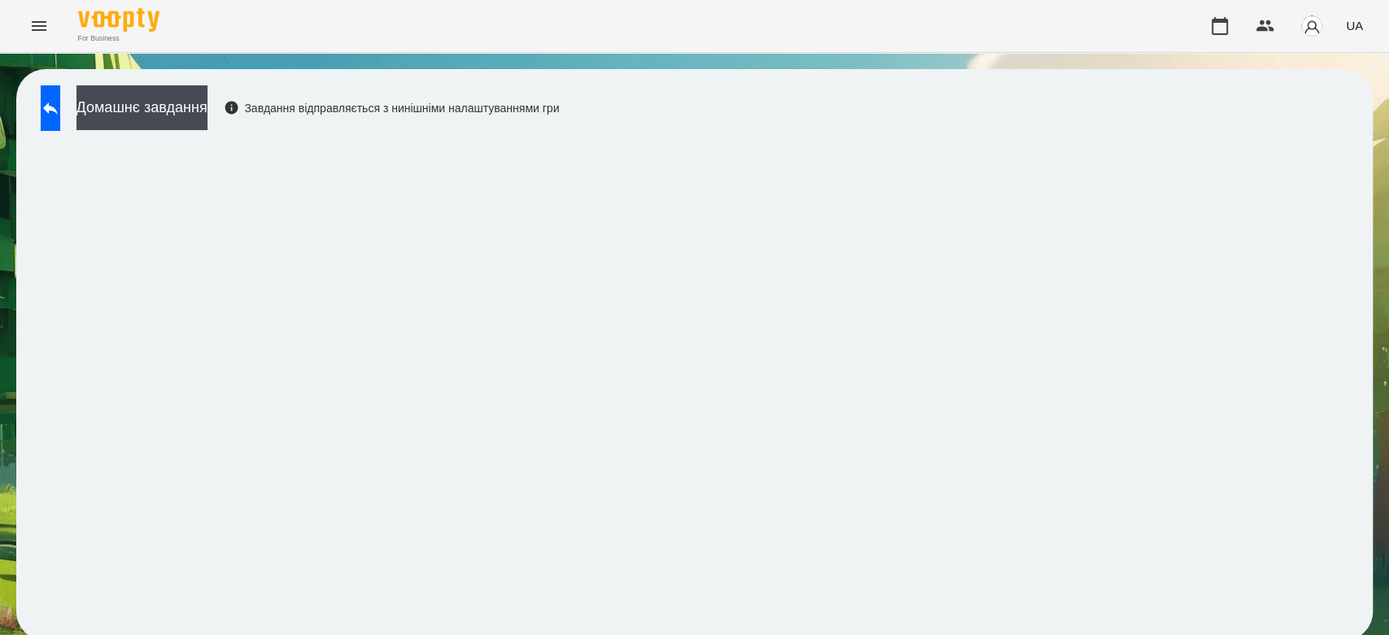
scroll to position [6, 0]
click at [60, 86] on button at bounding box center [51, 108] width 20 height 46
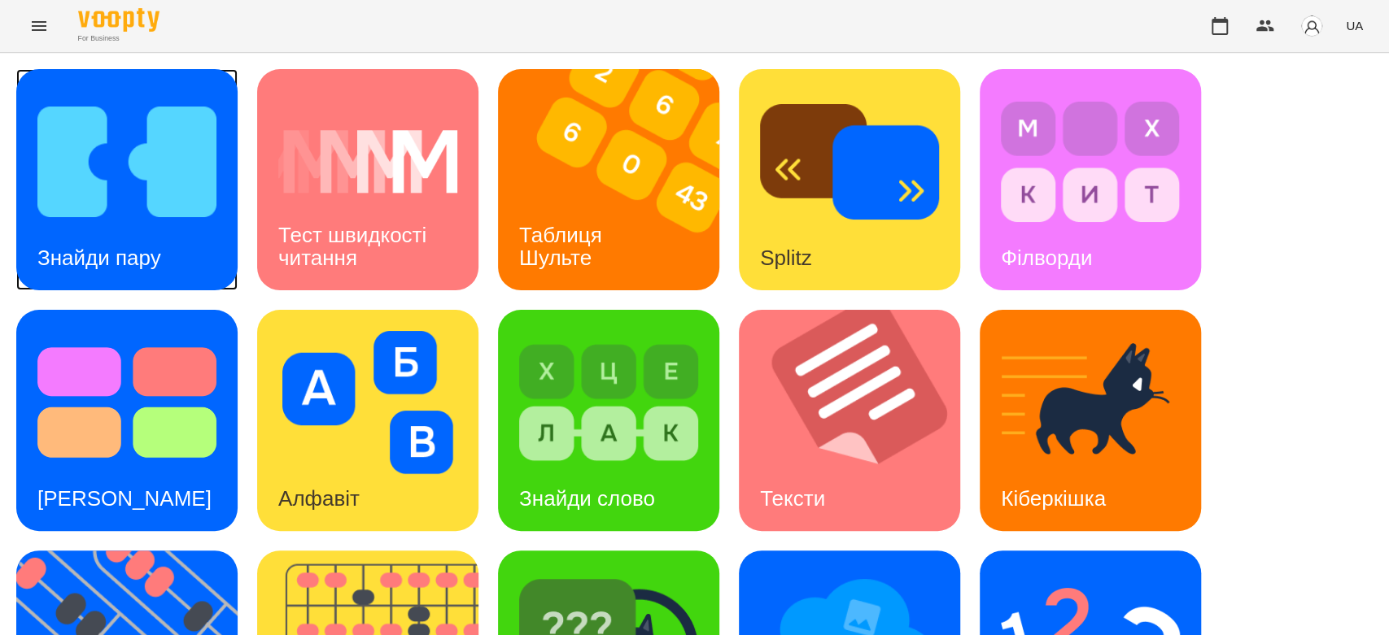
click at [99, 168] on img at bounding box center [126, 161] width 179 height 143
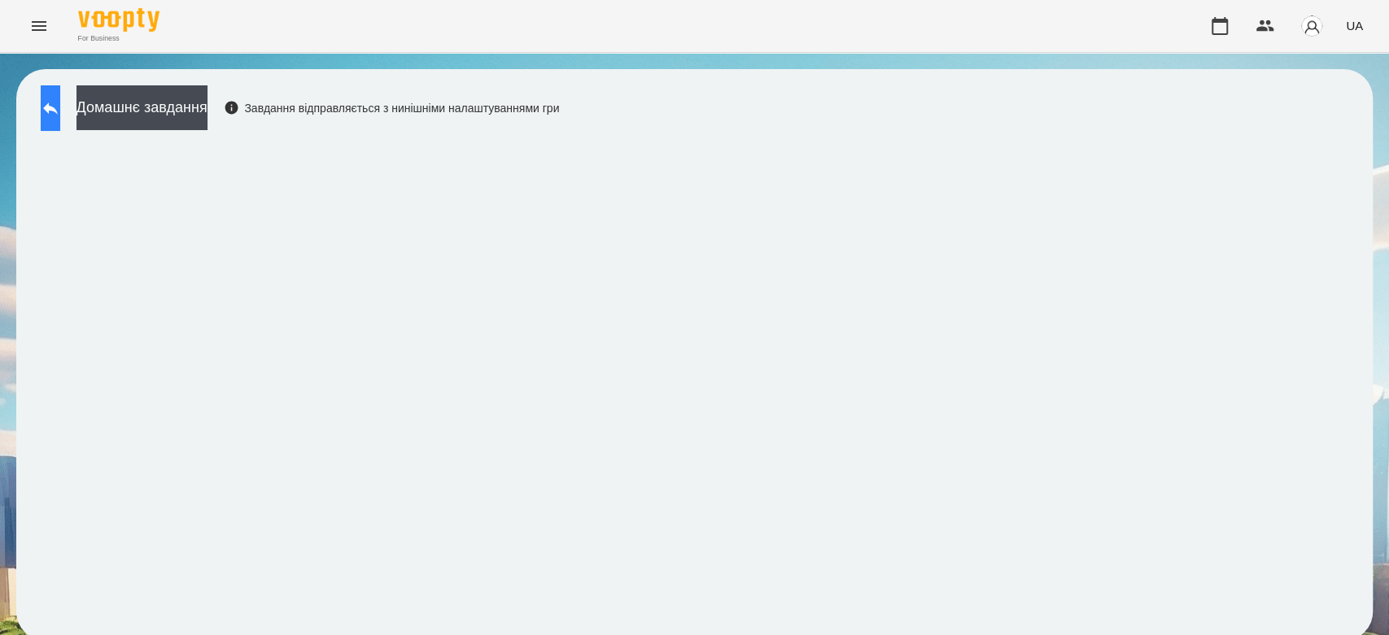
click at [60, 105] on button at bounding box center [51, 108] width 20 height 46
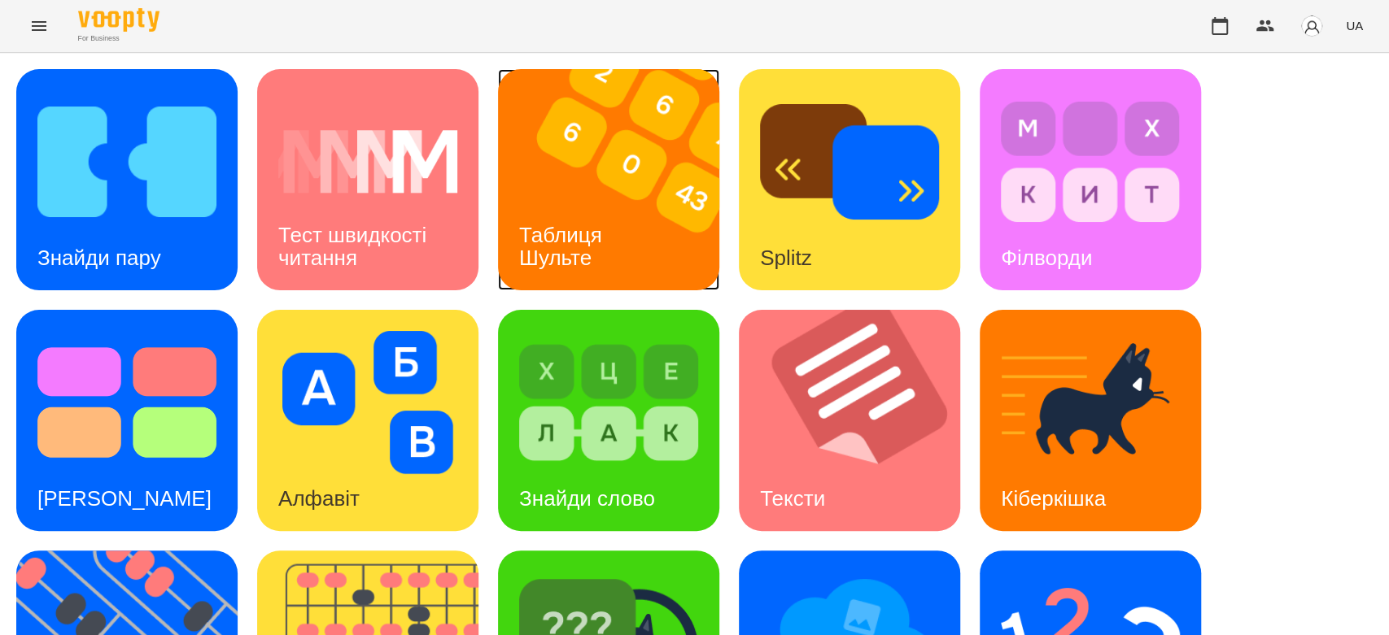
click at [537, 224] on h3 "Таблиця Шульте" at bounding box center [563, 246] width 89 height 46
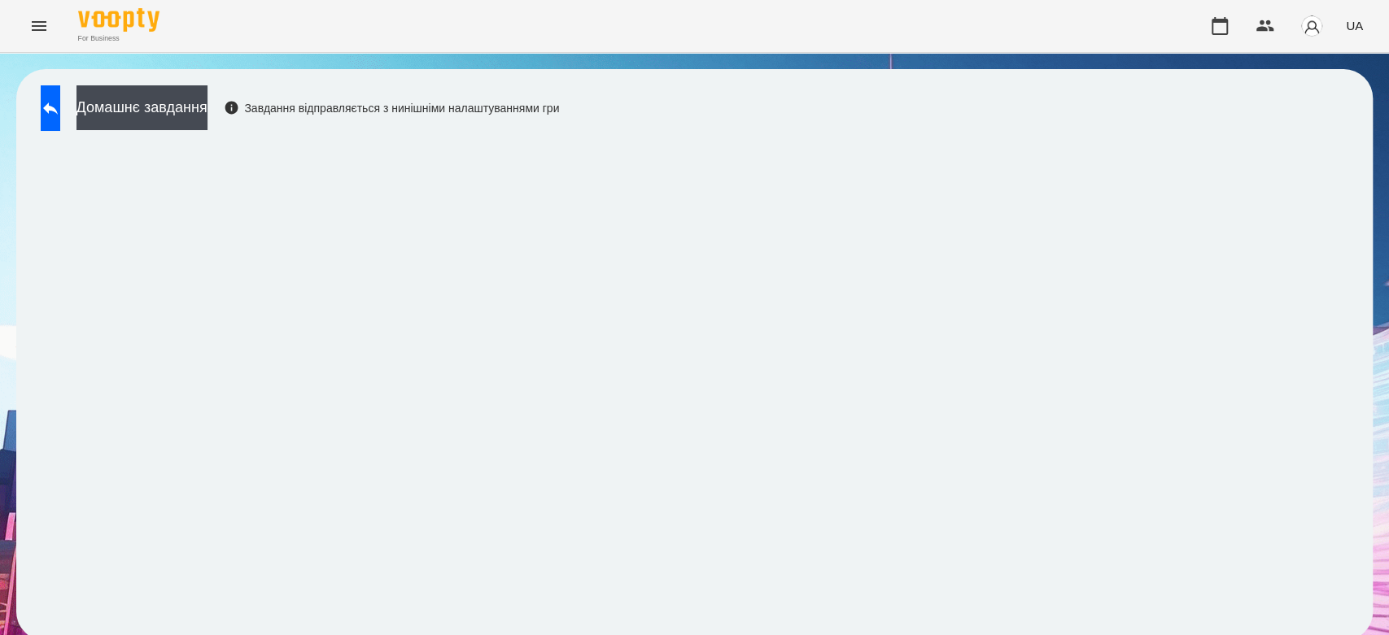
scroll to position [6, 0]
click at [60, 98] on icon at bounding box center [51, 108] width 20 height 20
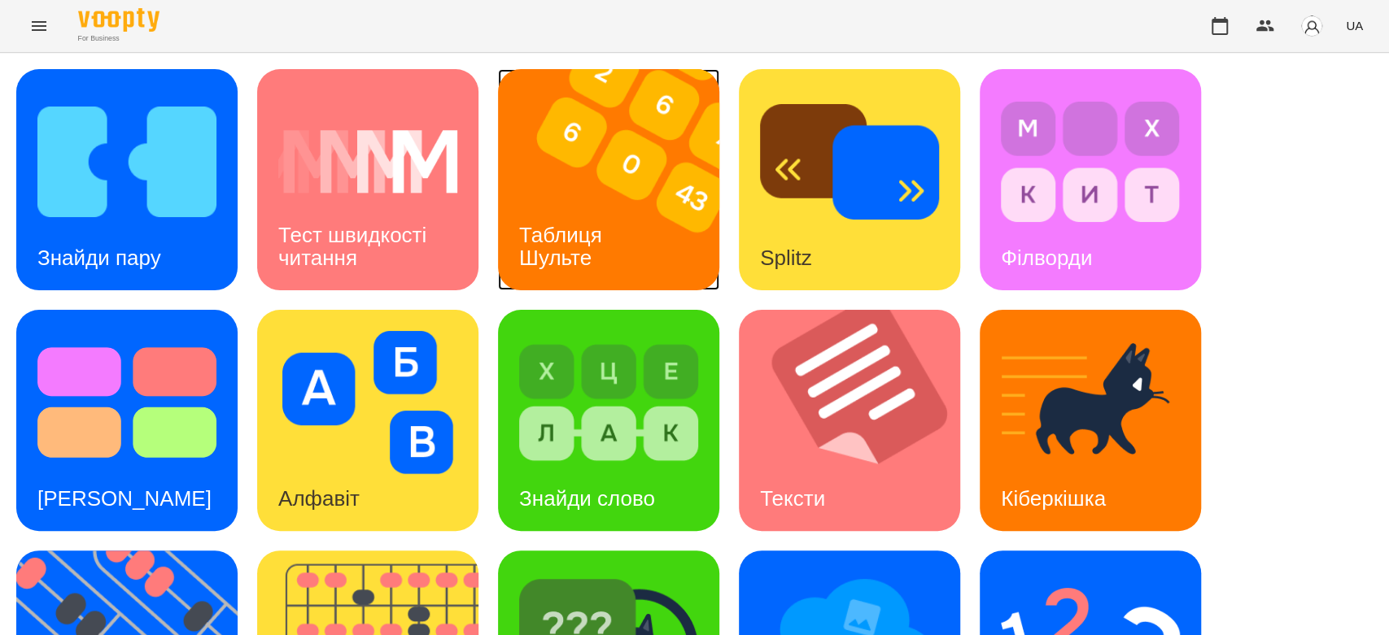
click at [578, 203] on div "Таблиця Шульте" at bounding box center [563, 246] width 131 height 87
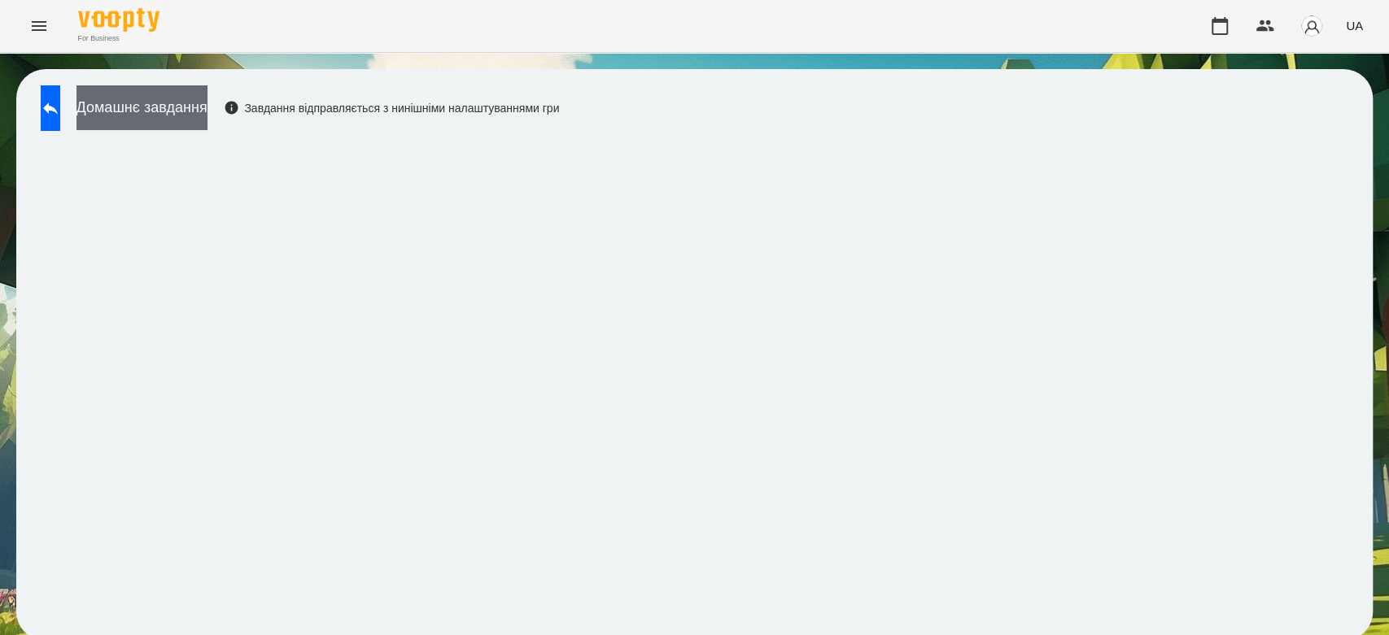
click at [190, 108] on button "Домашнє завдання" at bounding box center [141, 107] width 131 height 45
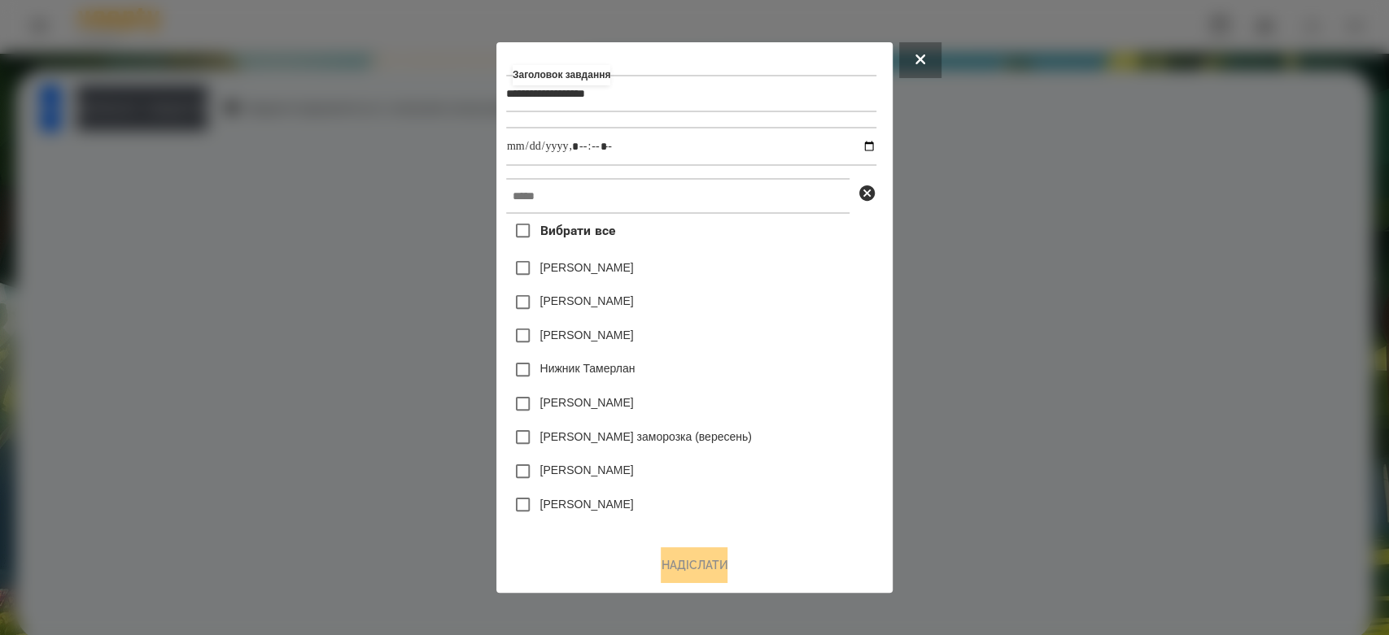
type input "**********"
click at [875, 144] on input "datetime-local" at bounding box center [691, 146] width 370 height 39
type input "**********"
click at [796, 293] on div "Емма Северен" at bounding box center [691, 303] width 370 height 34
click at [796, 190] on input "text" at bounding box center [677, 196] width 343 height 36
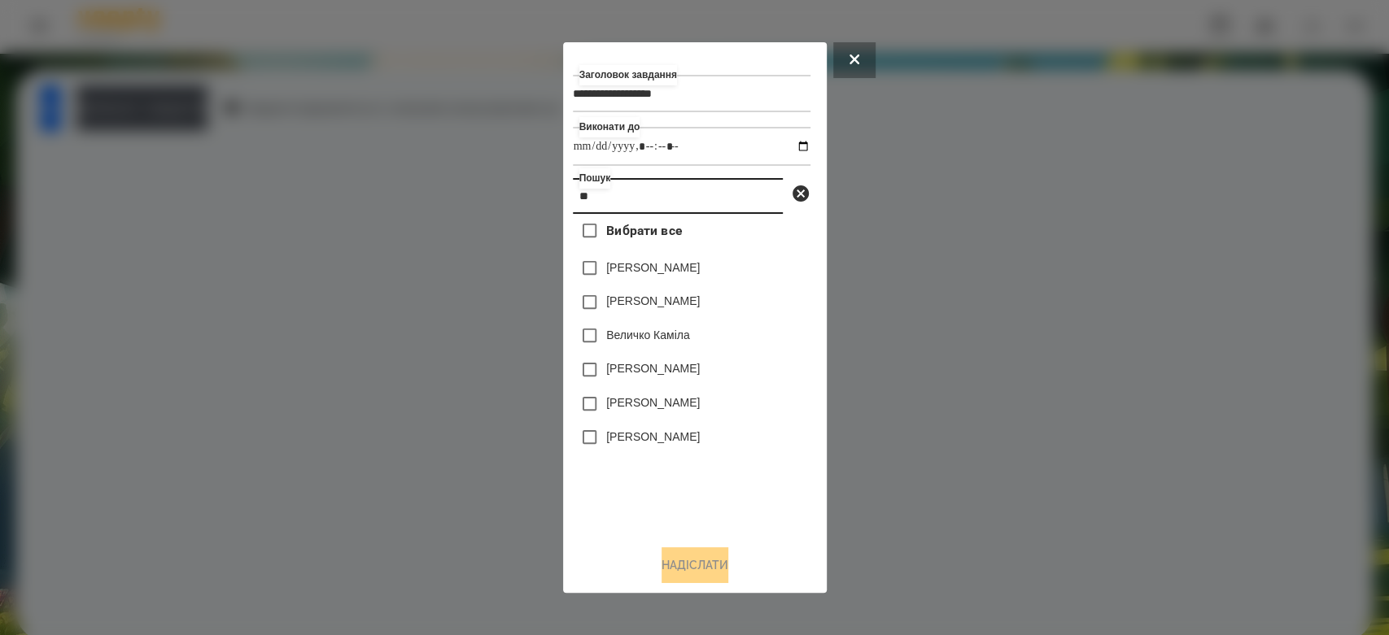
type input "*"
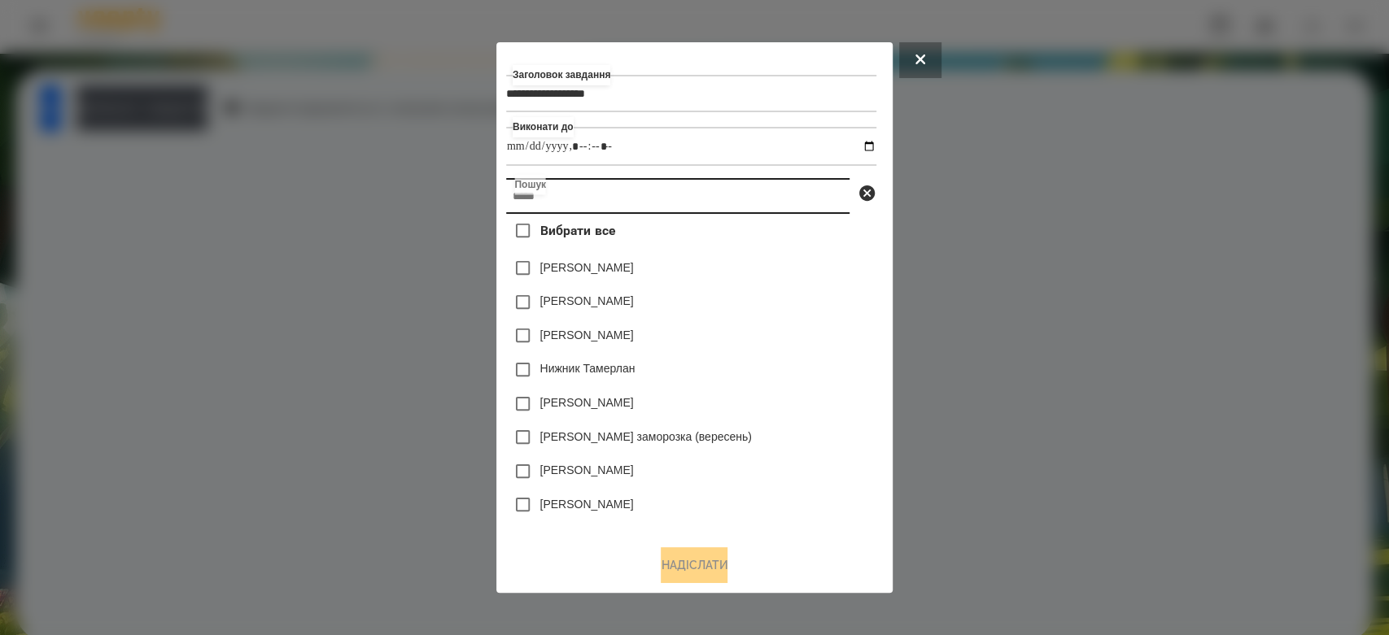
click at [621, 208] on input "text" at bounding box center [677, 196] width 343 height 36
click at [620, 200] on input "text" at bounding box center [677, 196] width 343 height 36
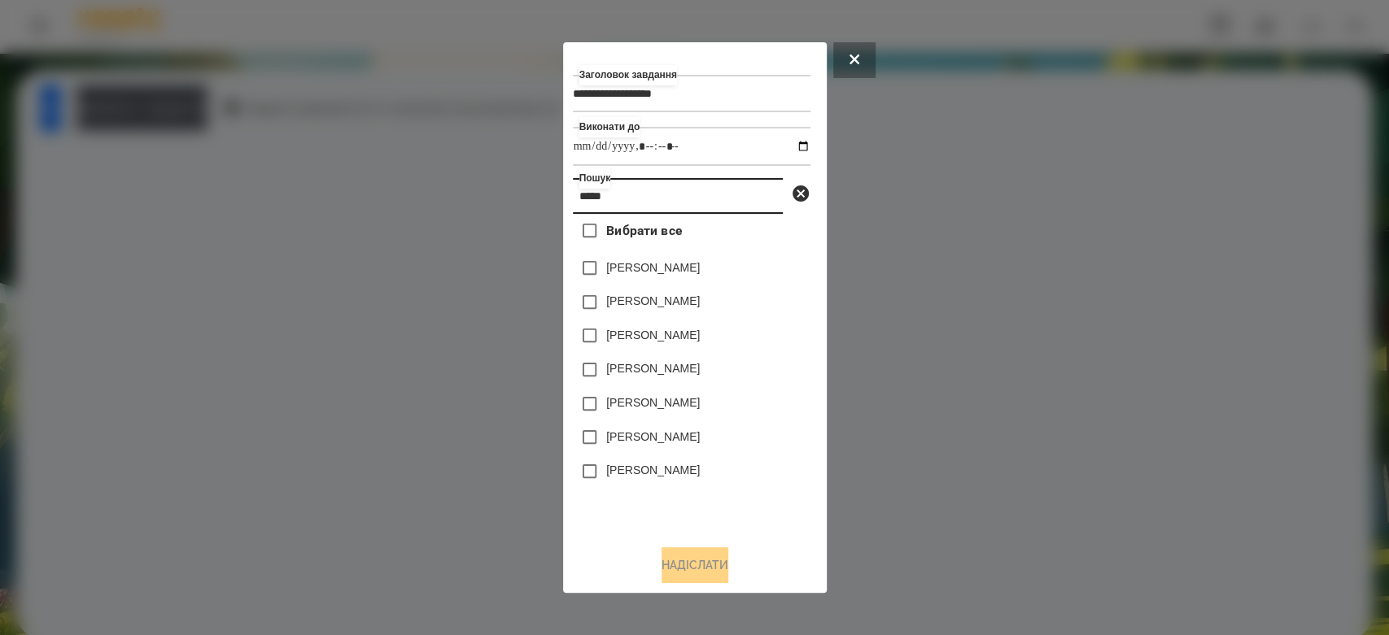
type input "*****"
click at [669, 434] on label "[PERSON_NAME]" at bounding box center [653, 437] width 94 height 16
click at [691, 568] on button "Надіслати" at bounding box center [694, 565] width 67 height 36
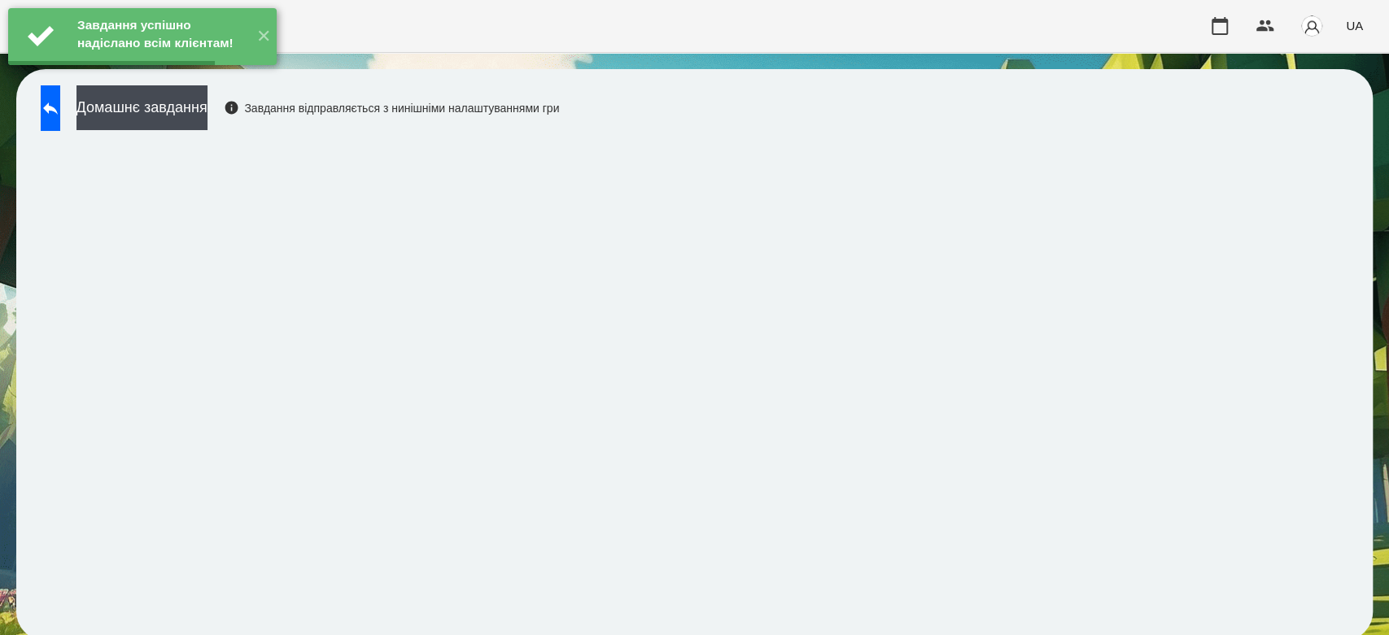
click at [207, 111] on button "Домашнє завдання" at bounding box center [141, 107] width 131 height 45
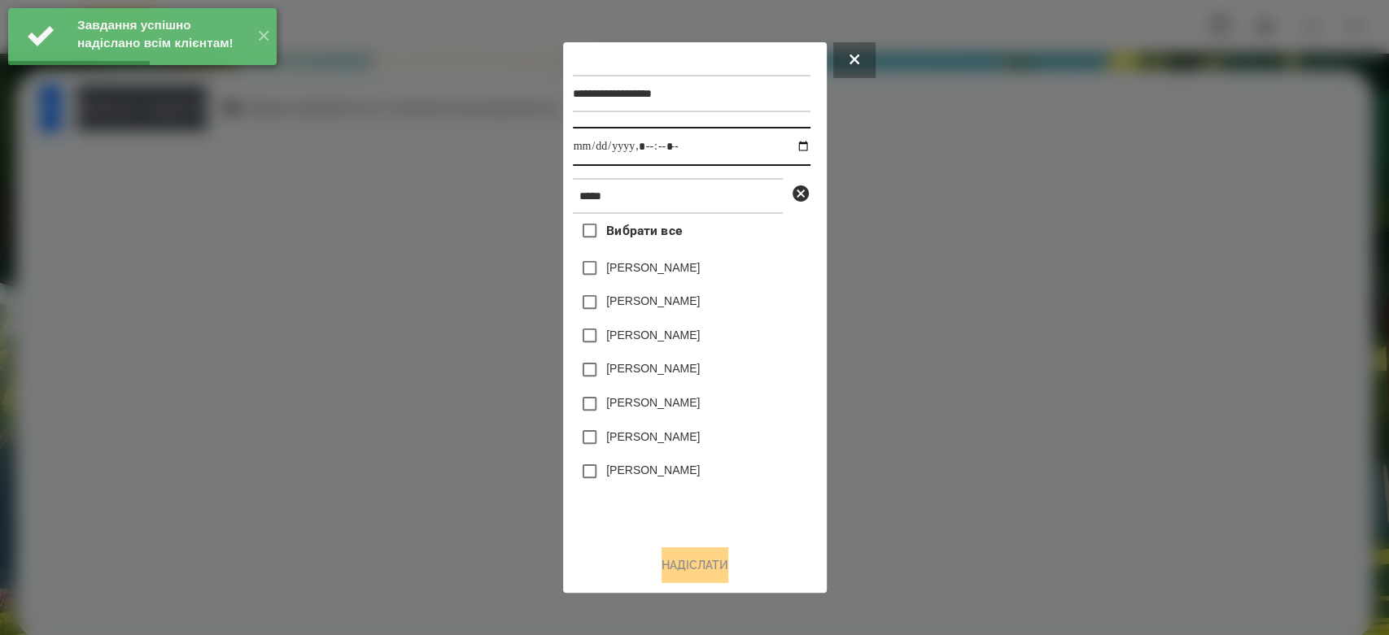
click at [791, 145] on input "datetime-local" at bounding box center [692, 146] width 238 height 39
type input "**********"
click at [683, 469] on label "Тимур Шімшек" at bounding box center [653, 470] width 94 height 16
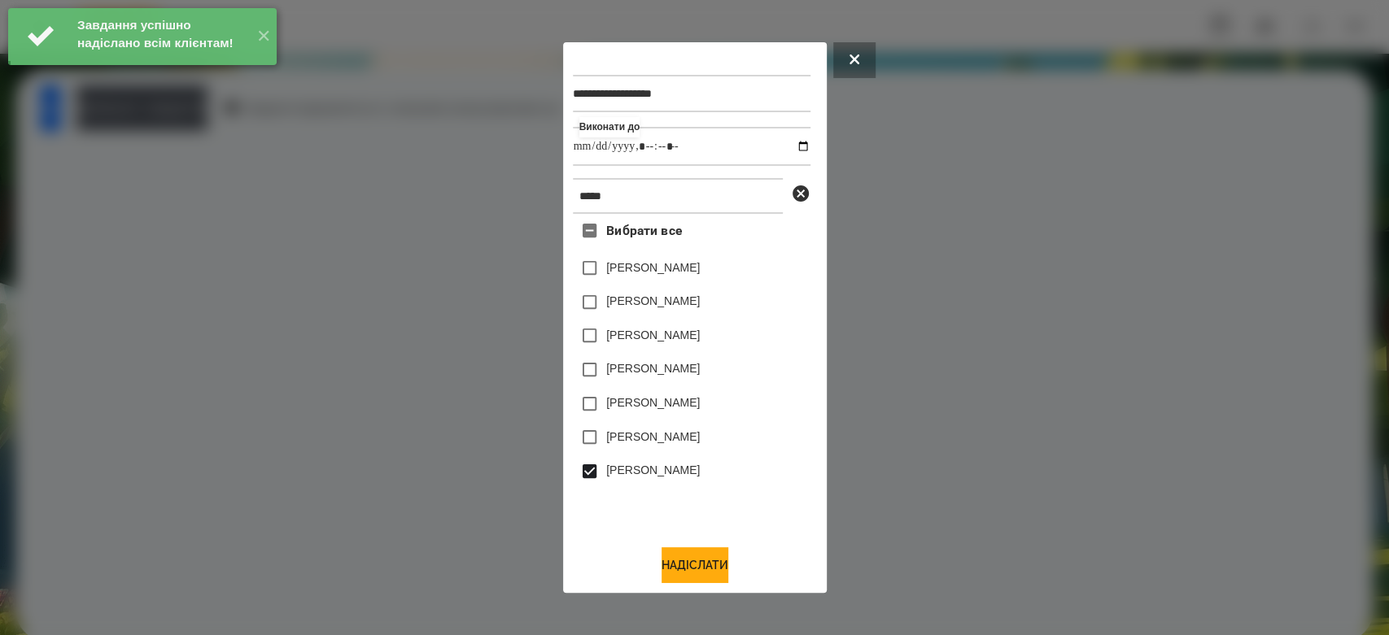
click at [681, 441] on label "[PERSON_NAME]" at bounding box center [653, 437] width 94 height 16
click at [678, 473] on label "Тимур Шімшек" at bounding box center [653, 470] width 94 height 16
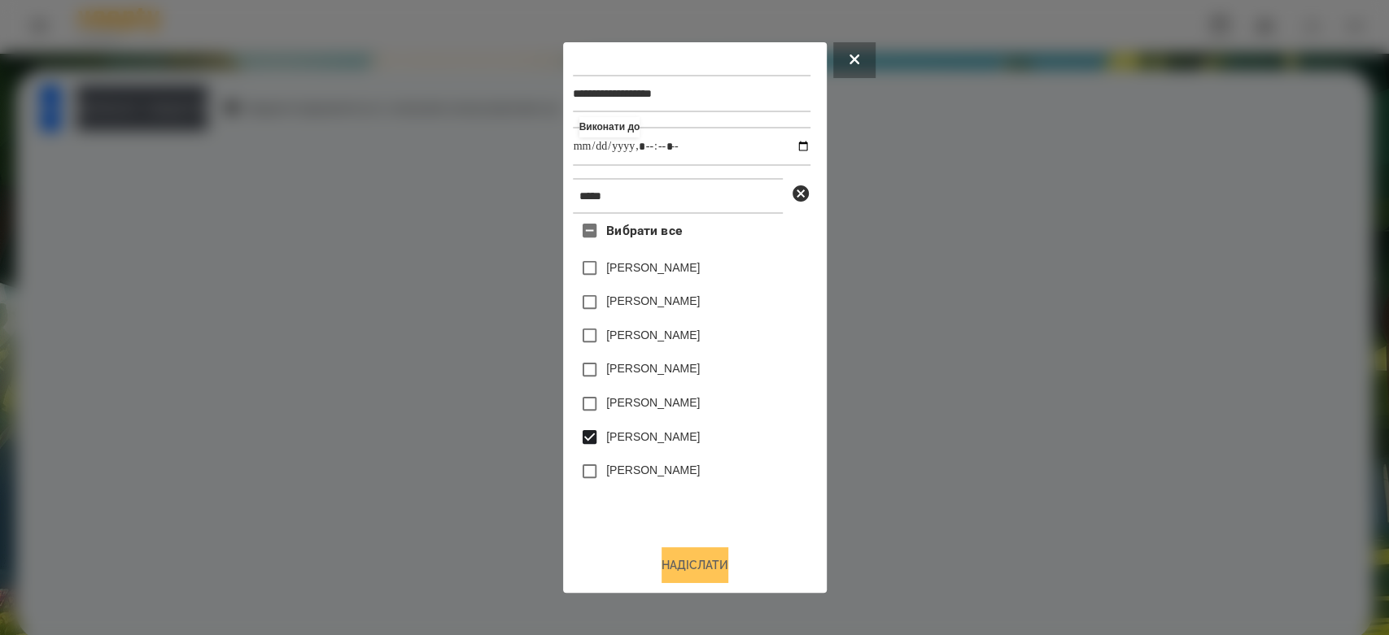
click at [695, 567] on button "Надіслати" at bounding box center [694, 565] width 67 height 36
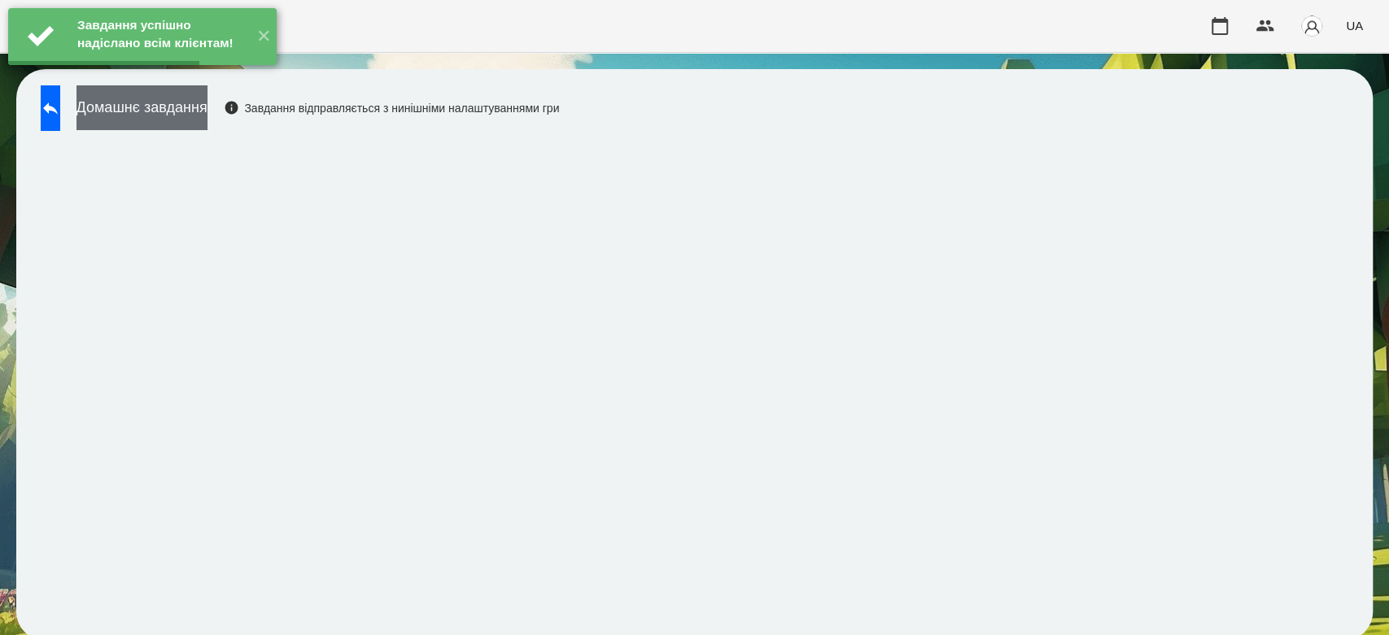
click at [207, 117] on button "Домашнє завдання" at bounding box center [141, 107] width 131 height 45
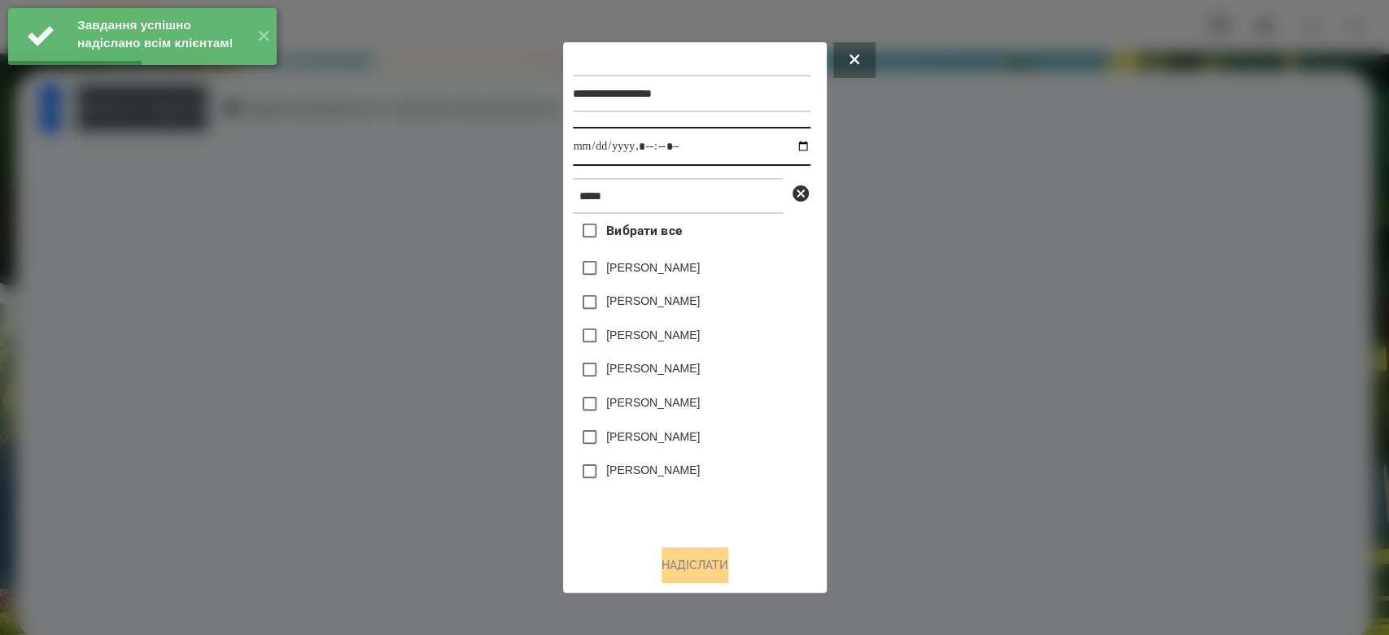
click at [796, 148] on input "datetime-local" at bounding box center [692, 146] width 238 height 39
type input "**********"
click at [700, 429] on div "[PERSON_NAME]" at bounding box center [692, 438] width 238 height 34
click at [700, 438] on label "[PERSON_NAME]" at bounding box center [653, 437] width 94 height 16
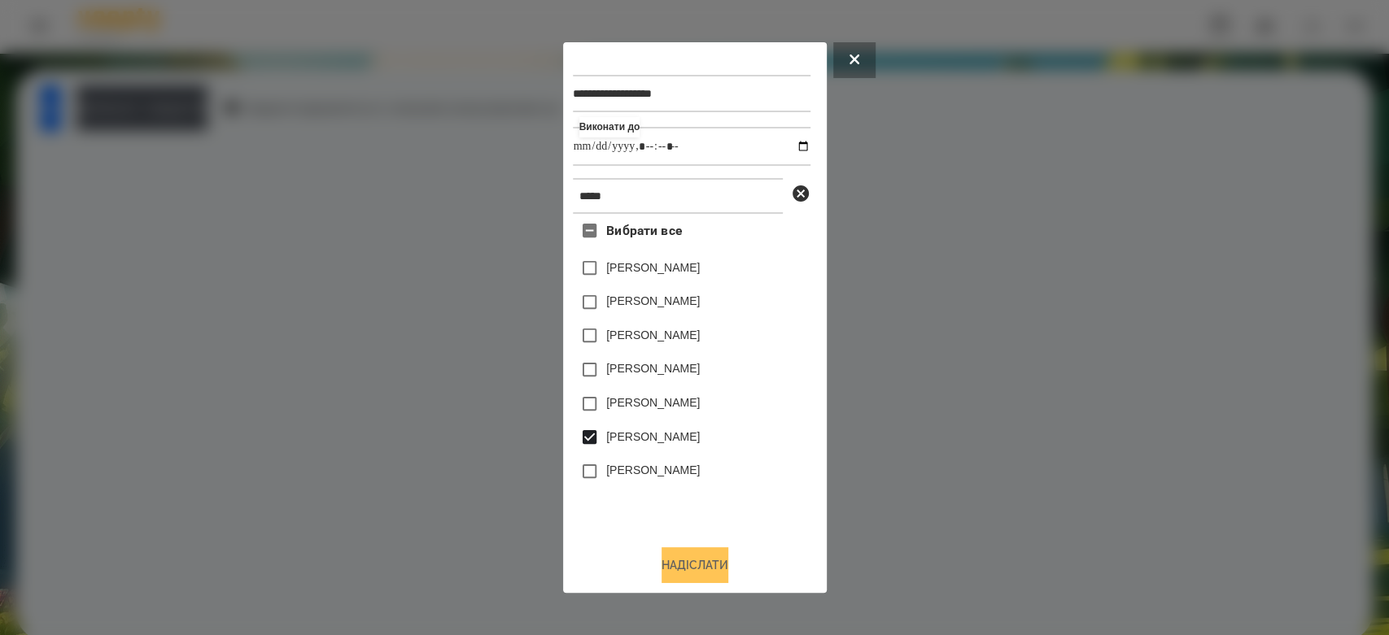
click at [703, 556] on button "Надіслати" at bounding box center [694, 565] width 67 height 36
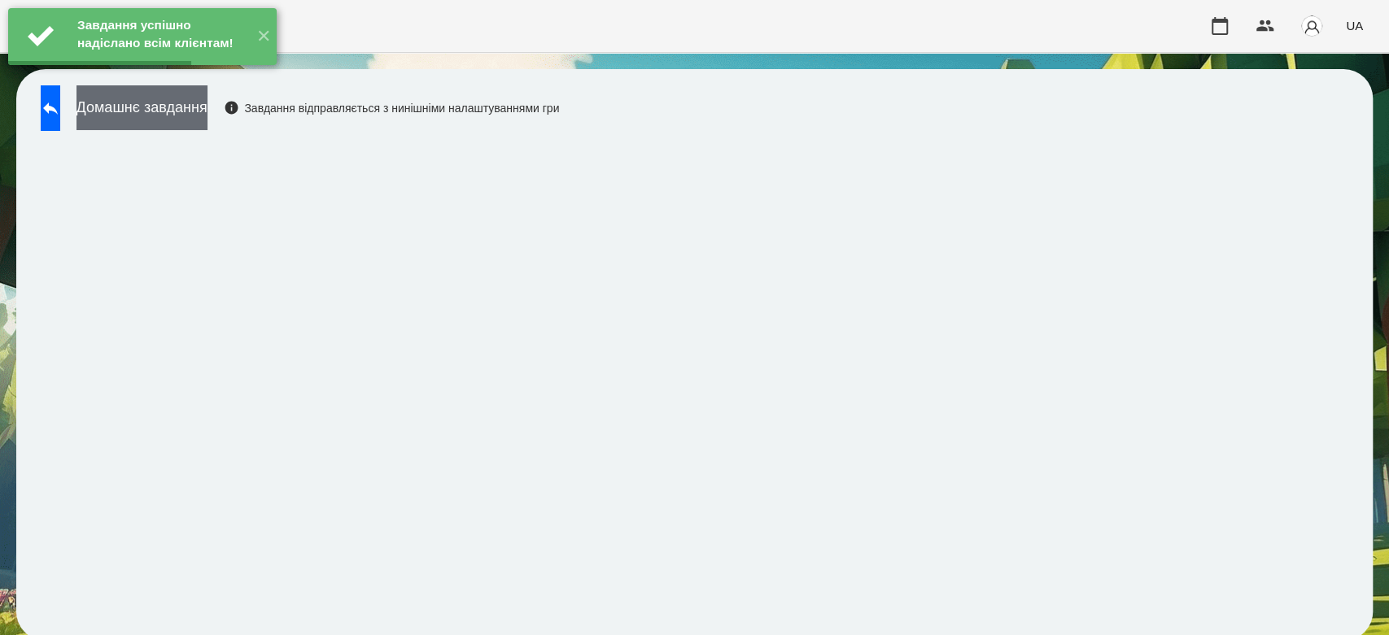
click at [191, 114] on button "Домашнє завдання" at bounding box center [141, 107] width 131 height 45
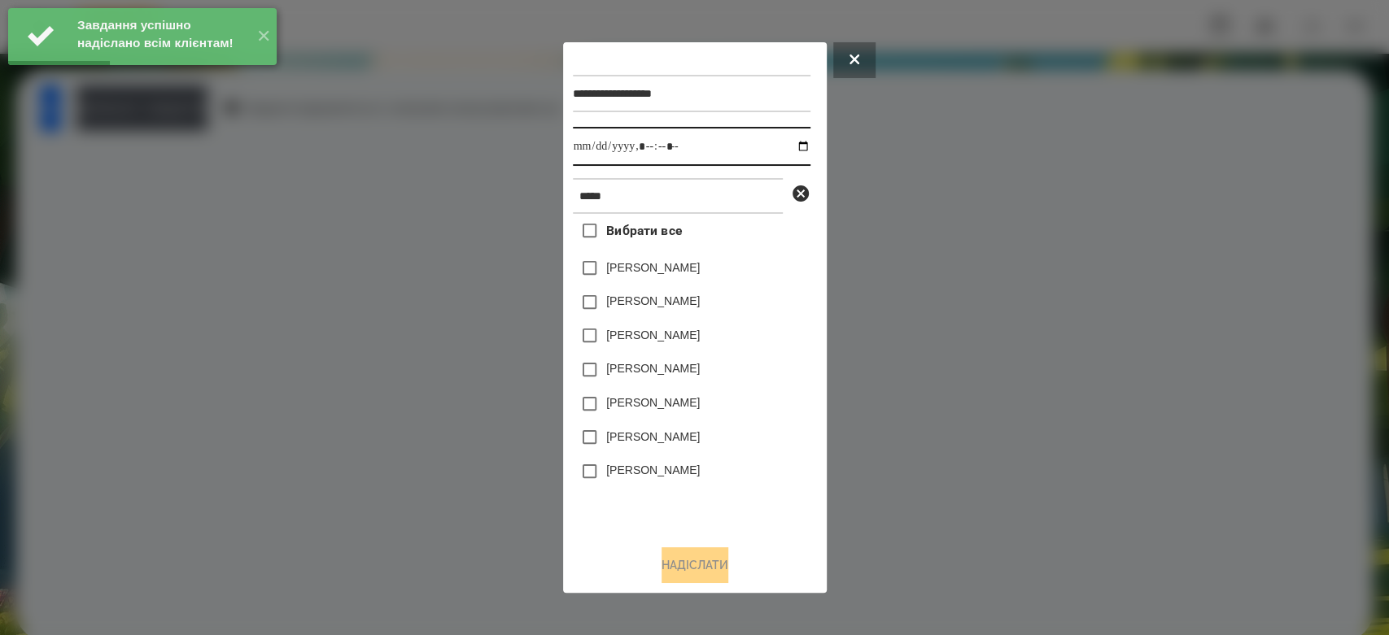
click at [788, 148] on input "datetime-local" at bounding box center [692, 146] width 238 height 39
type input "**********"
click at [727, 465] on div "Тимур Шімшек" at bounding box center [692, 472] width 238 height 34
drag, startPoint x: 681, startPoint y: 428, endPoint x: 678, endPoint y: 438, distance: 10.3
click at [678, 433] on div "[PERSON_NAME]" at bounding box center [692, 438] width 238 height 34
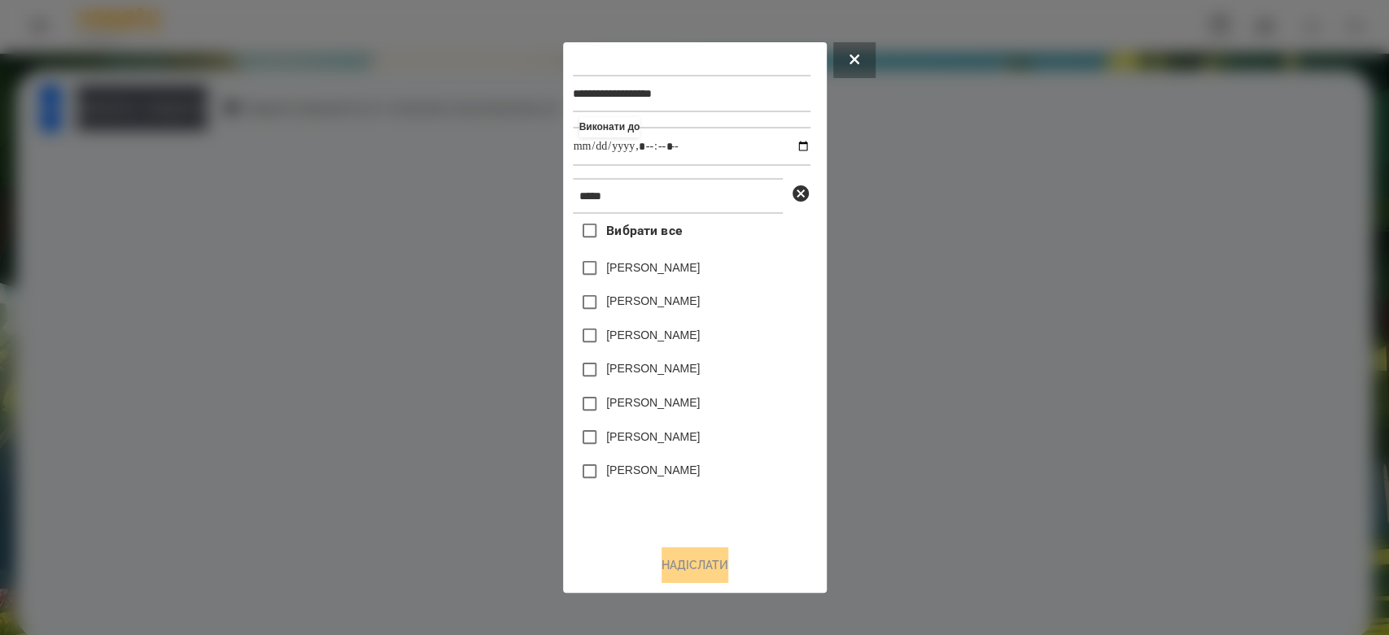
click at [684, 441] on label "[PERSON_NAME]" at bounding box center [653, 437] width 94 height 16
click at [717, 583] on button "Надіслати" at bounding box center [694, 565] width 67 height 36
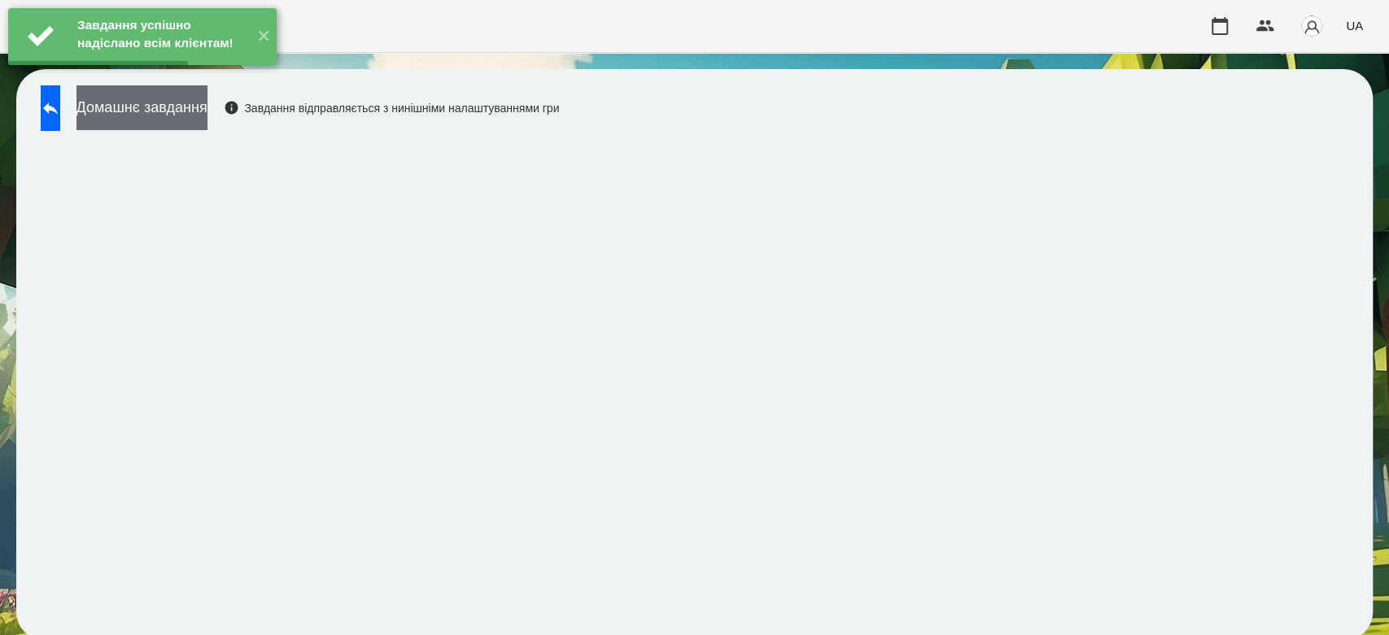
click at [207, 120] on button "Домашнє завдання" at bounding box center [141, 107] width 131 height 45
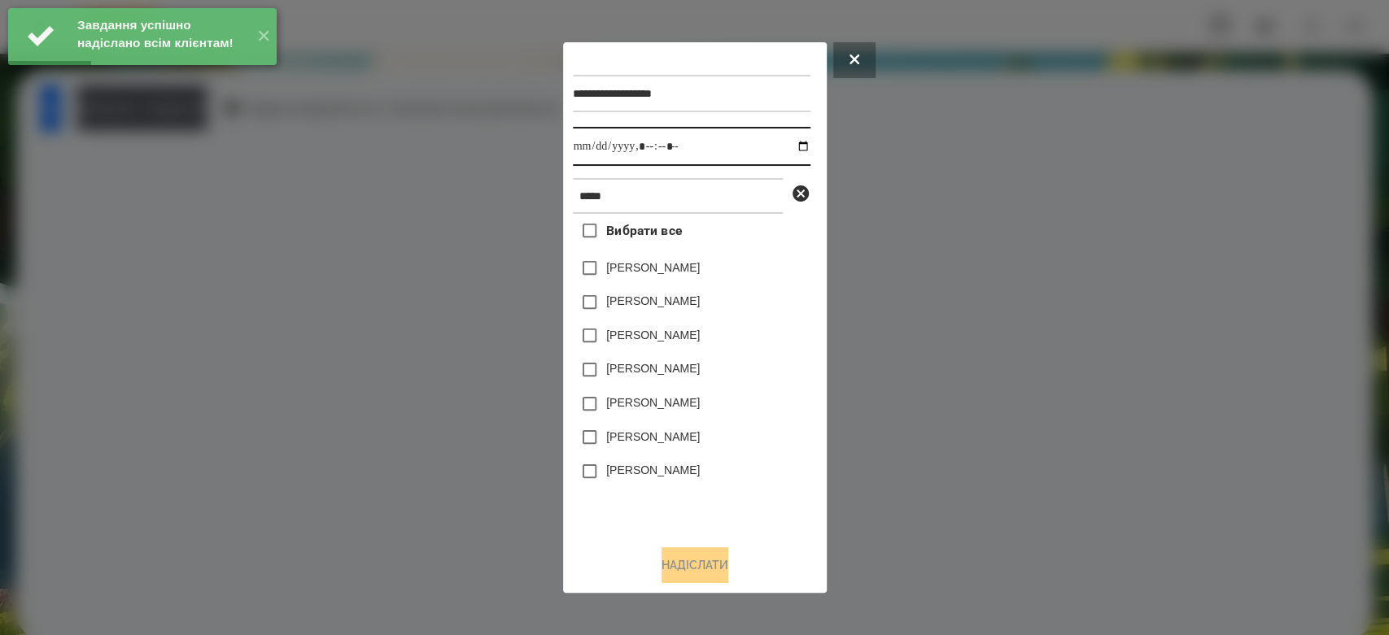
click at [794, 150] on input "datetime-local" at bounding box center [692, 146] width 238 height 39
type input "**********"
drag, startPoint x: 736, startPoint y: 468, endPoint x: 721, endPoint y: 441, distance: 31.0
click at [736, 468] on div "Тимур Шімшек" at bounding box center [692, 472] width 238 height 34
click at [687, 433] on label "[PERSON_NAME]" at bounding box center [653, 437] width 94 height 16
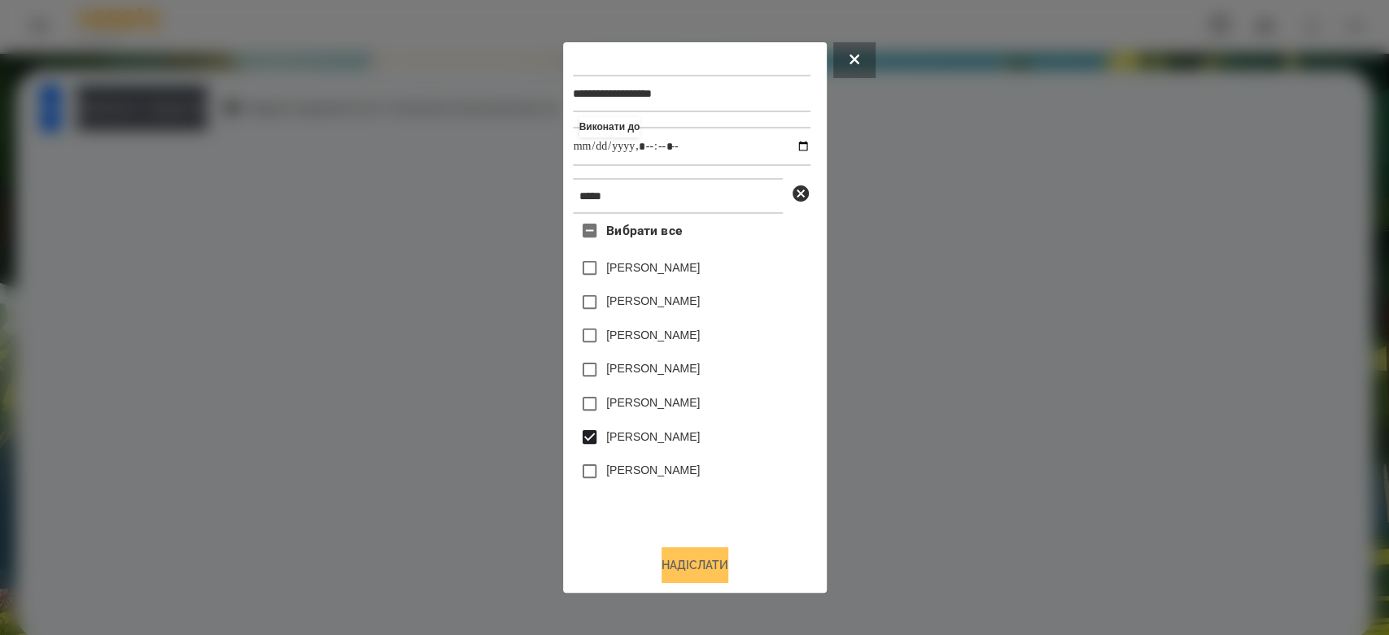
click at [719, 558] on button "Надіслати" at bounding box center [694, 565] width 67 height 36
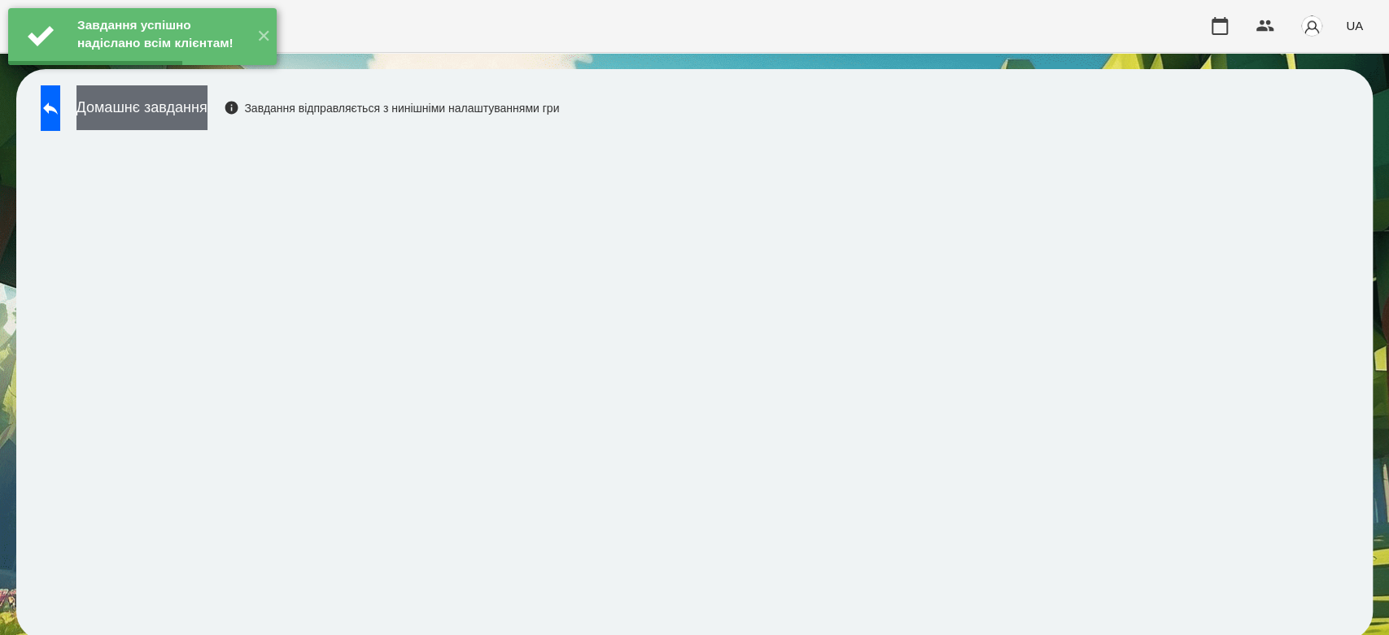
click at [192, 104] on button "Домашнє завдання" at bounding box center [141, 107] width 131 height 45
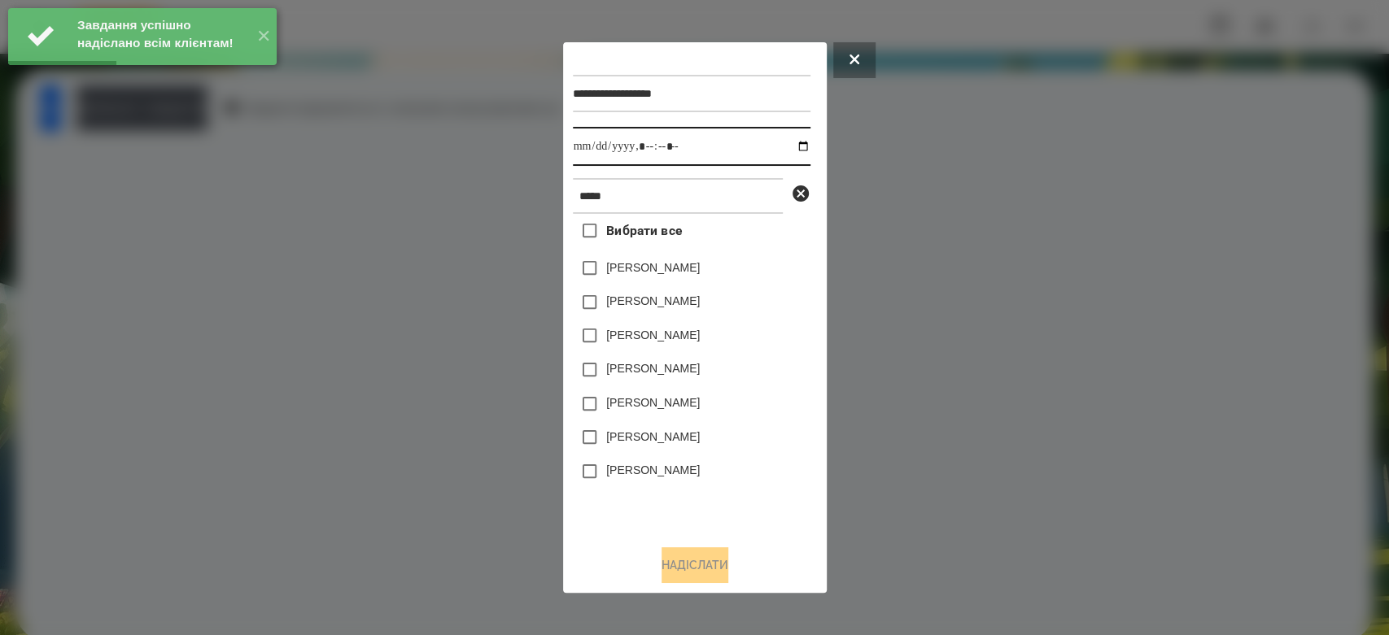
click at [786, 146] on input "datetime-local" at bounding box center [692, 146] width 238 height 39
type input "**********"
click at [683, 441] on label "[PERSON_NAME]" at bounding box center [653, 437] width 94 height 16
click at [707, 554] on button "Надіслати" at bounding box center [694, 565] width 67 height 36
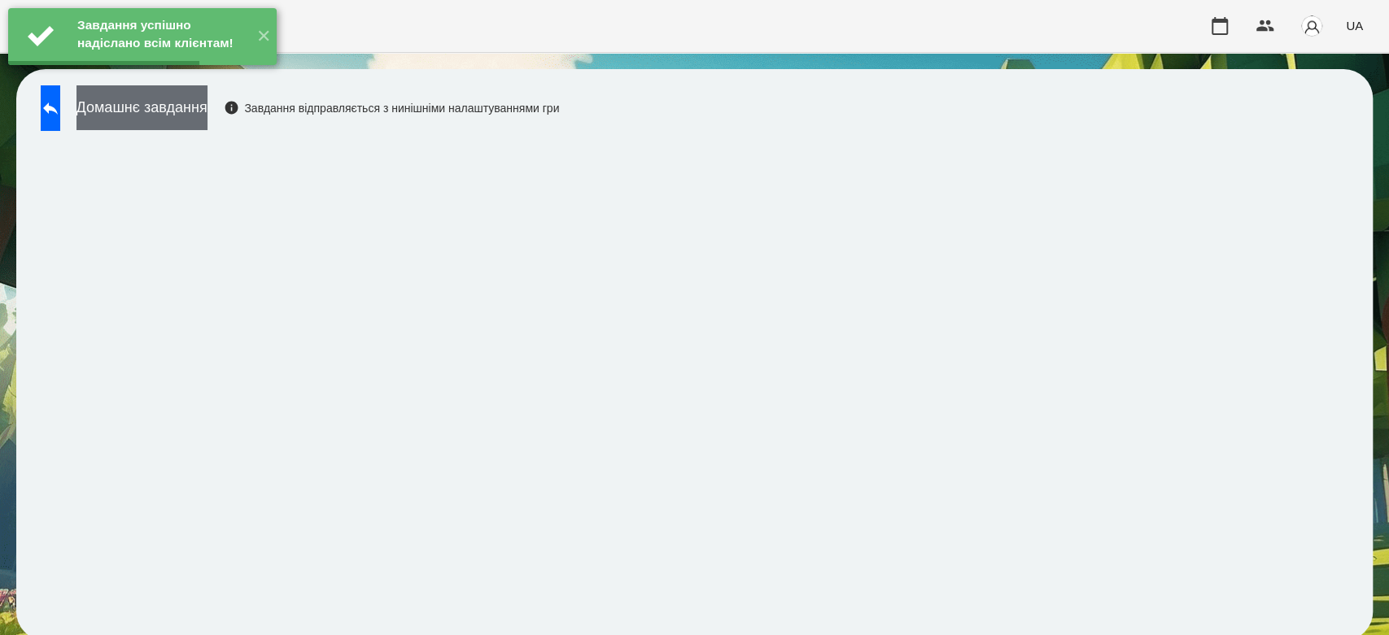
click at [204, 104] on button "Домашнє завдання" at bounding box center [141, 107] width 131 height 45
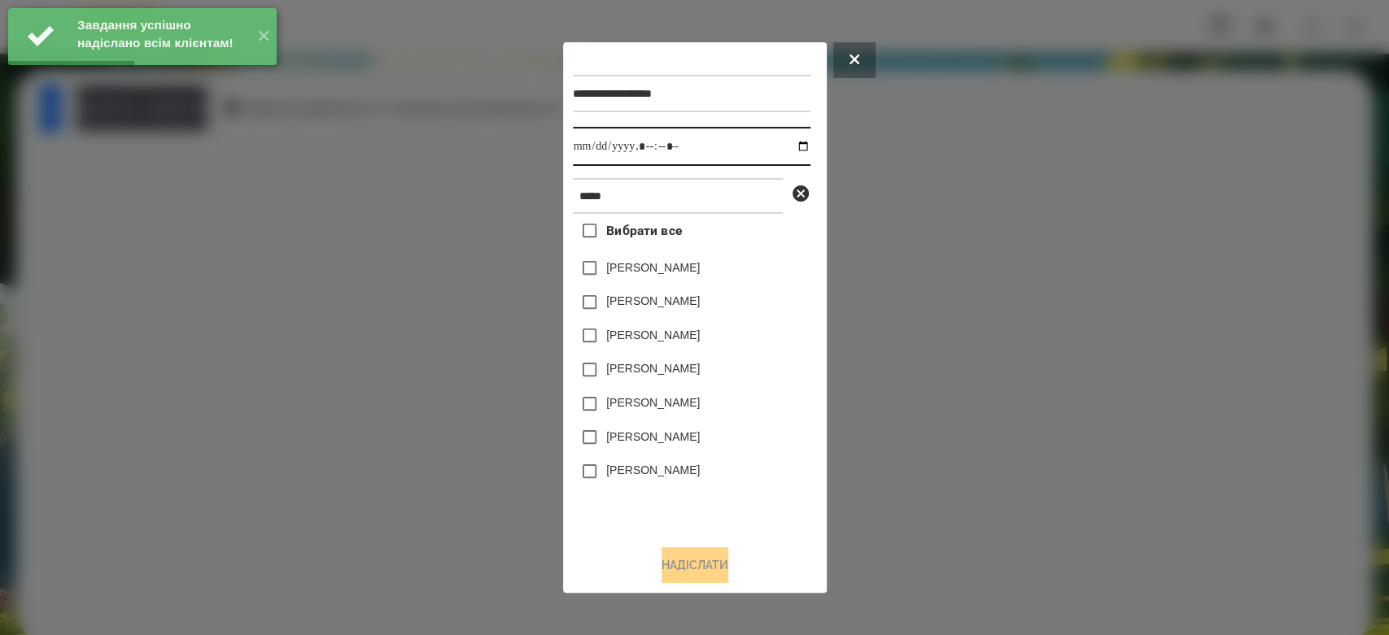
click at [786, 152] on input "datetime-local" at bounding box center [692, 146] width 238 height 39
type input "**********"
click at [731, 438] on div "[PERSON_NAME]" at bounding box center [692, 438] width 238 height 34
click at [670, 438] on label "[PERSON_NAME]" at bounding box center [653, 437] width 94 height 16
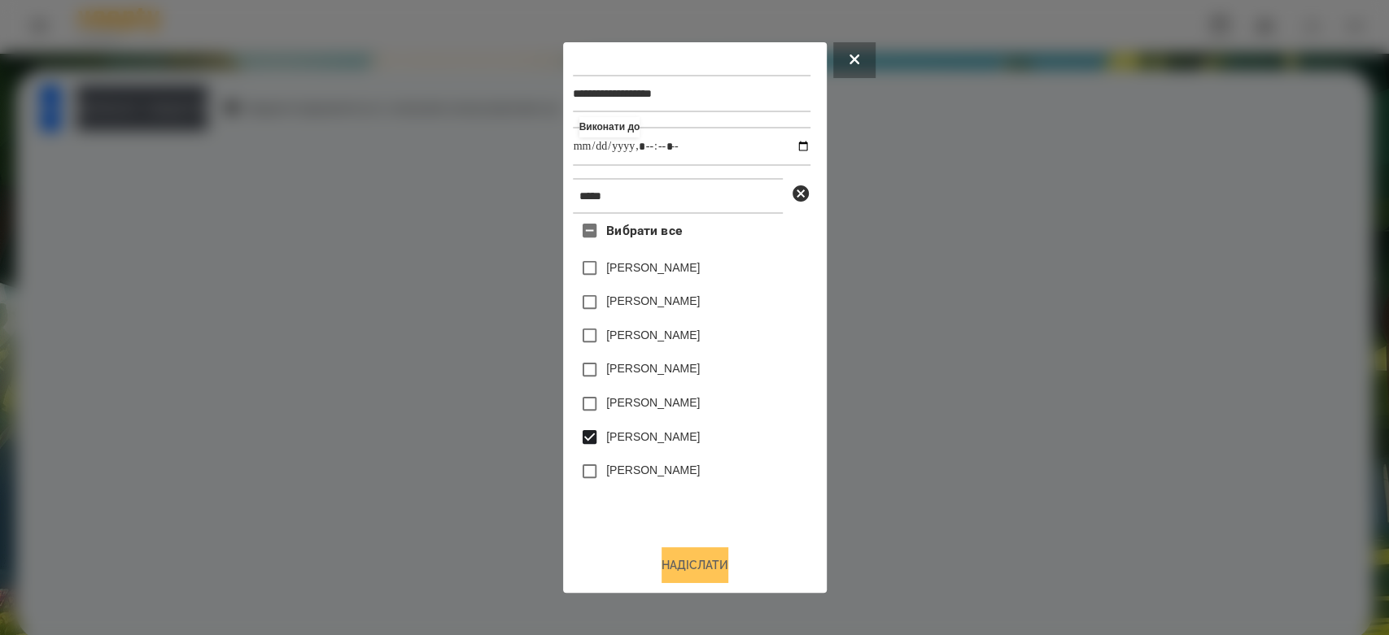
click at [708, 568] on button "Надіслати" at bounding box center [694, 565] width 67 height 36
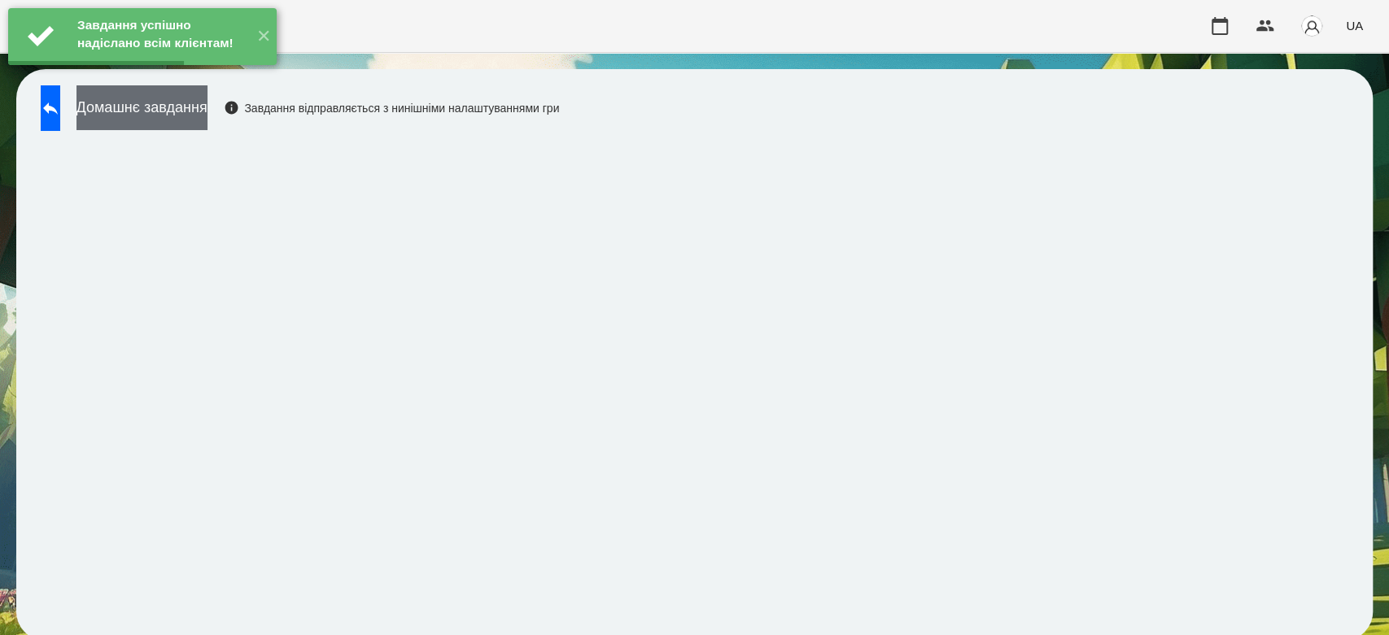
click at [171, 124] on button "Домашнє завдання" at bounding box center [141, 107] width 131 height 45
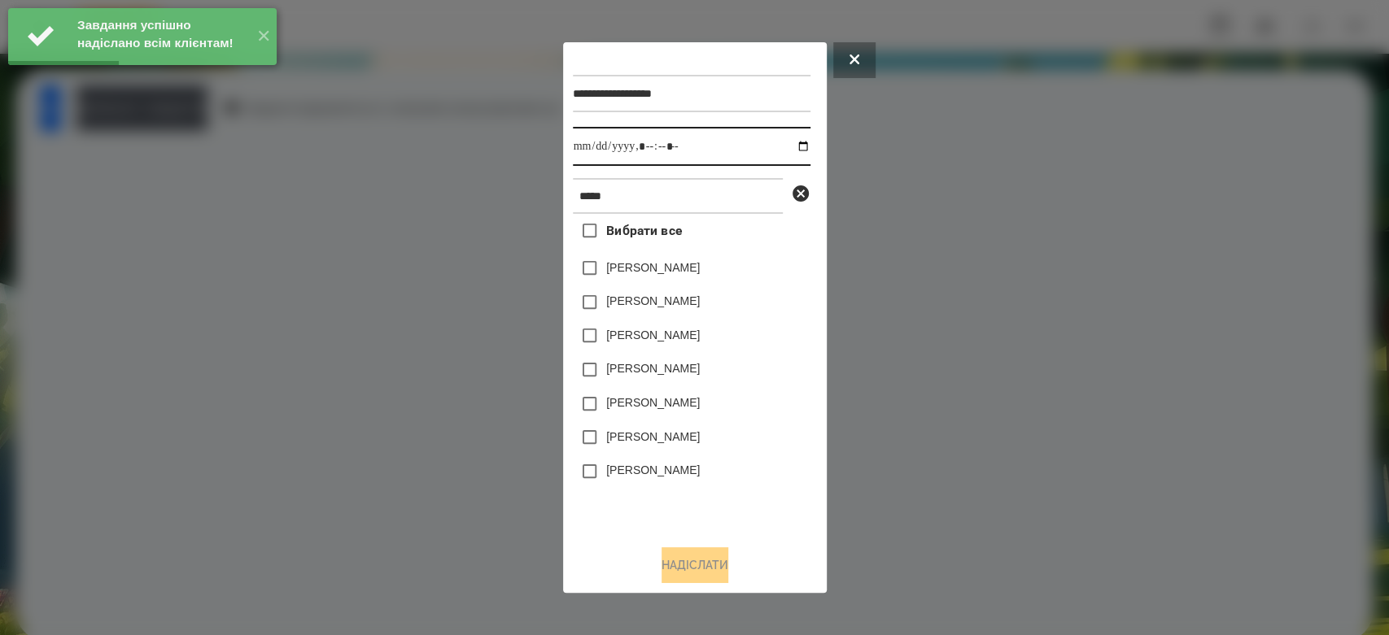
click at [792, 148] on input "datetime-local" at bounding box center [692, 146] width 238 height 39
type input "**********"
click at [774, 445] on div "[PERSON_NAME]" at bounding box center [692, 438] width 238 height 34
click at [688, 445] on label "[PERSON_NAME]" at bounding box center [653, 437] width 94 height 16
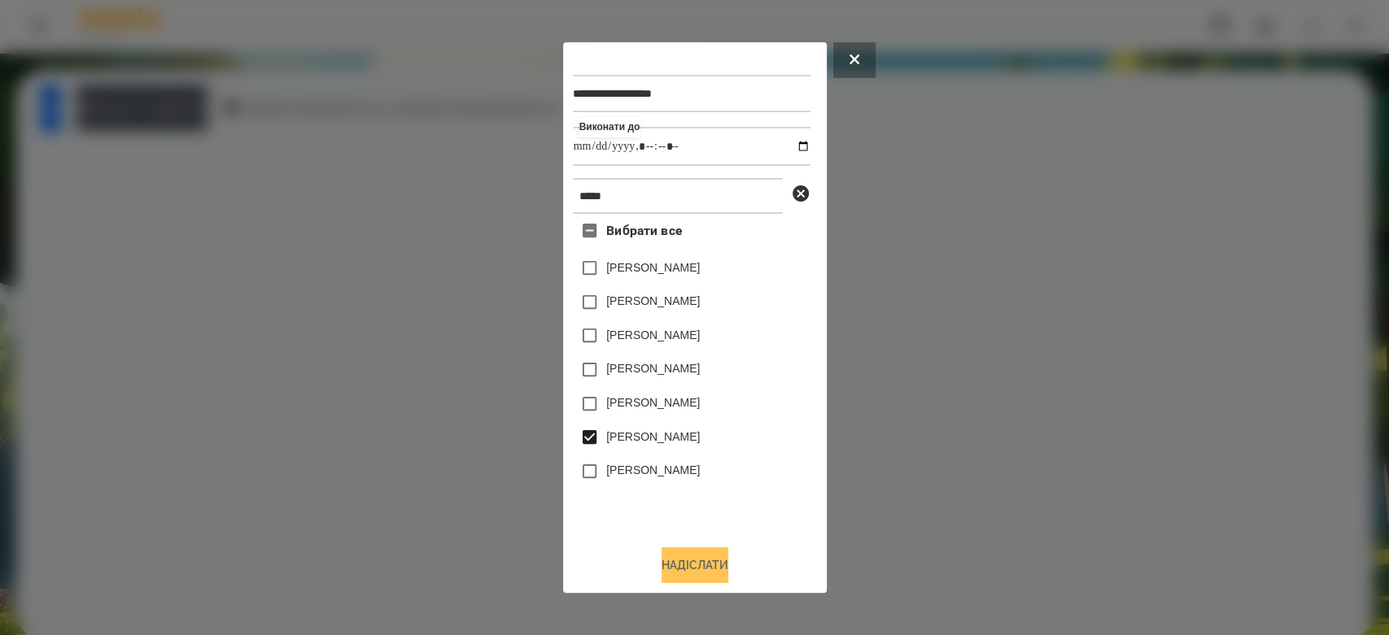
click at [711, 555] on button "Надіслати" at bounding box center [694, 565] width 67 height 36
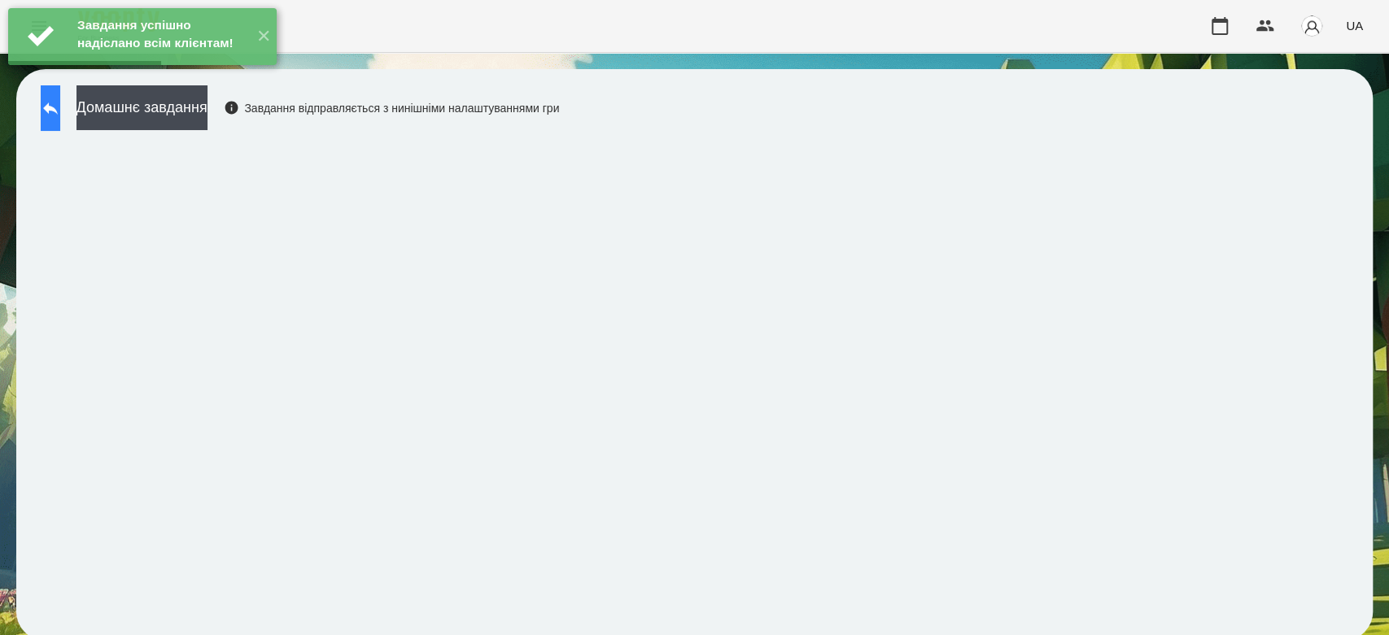
click at [60, 122] on button at bounding box center [51, 108] width 20 height 46
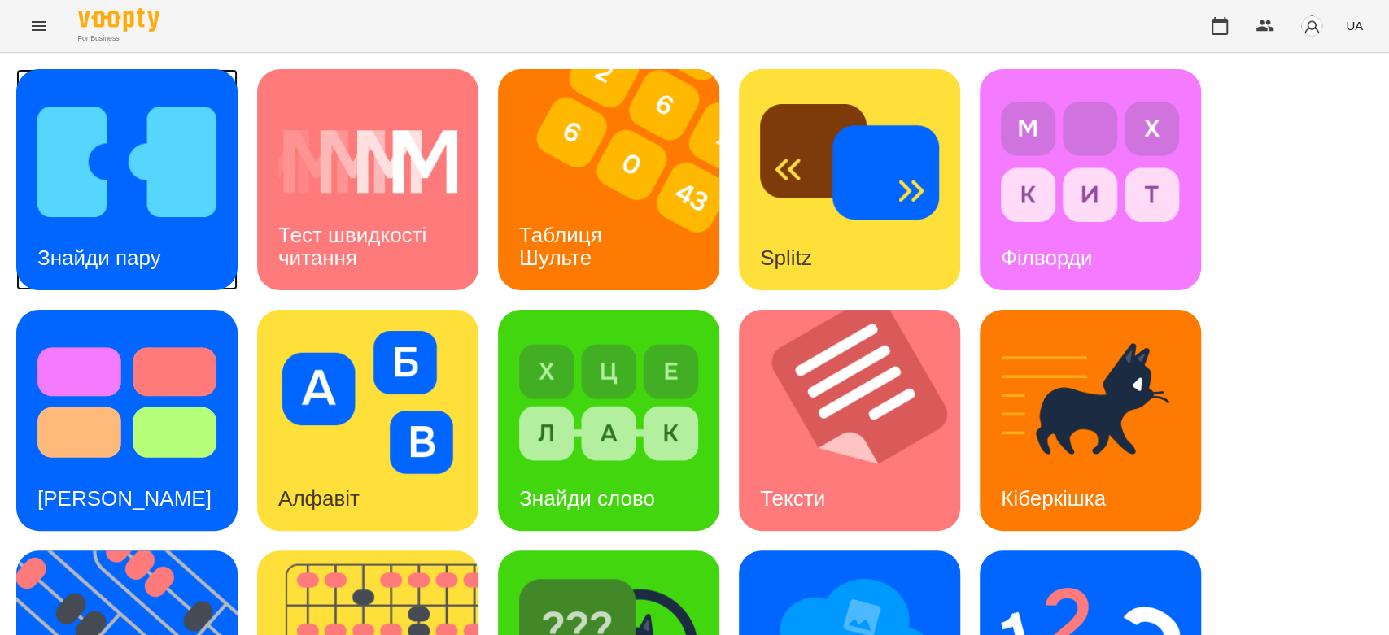
click at [137, 226] on div "Знайди пару" at bounding box center [99, 258] width 166 height 64
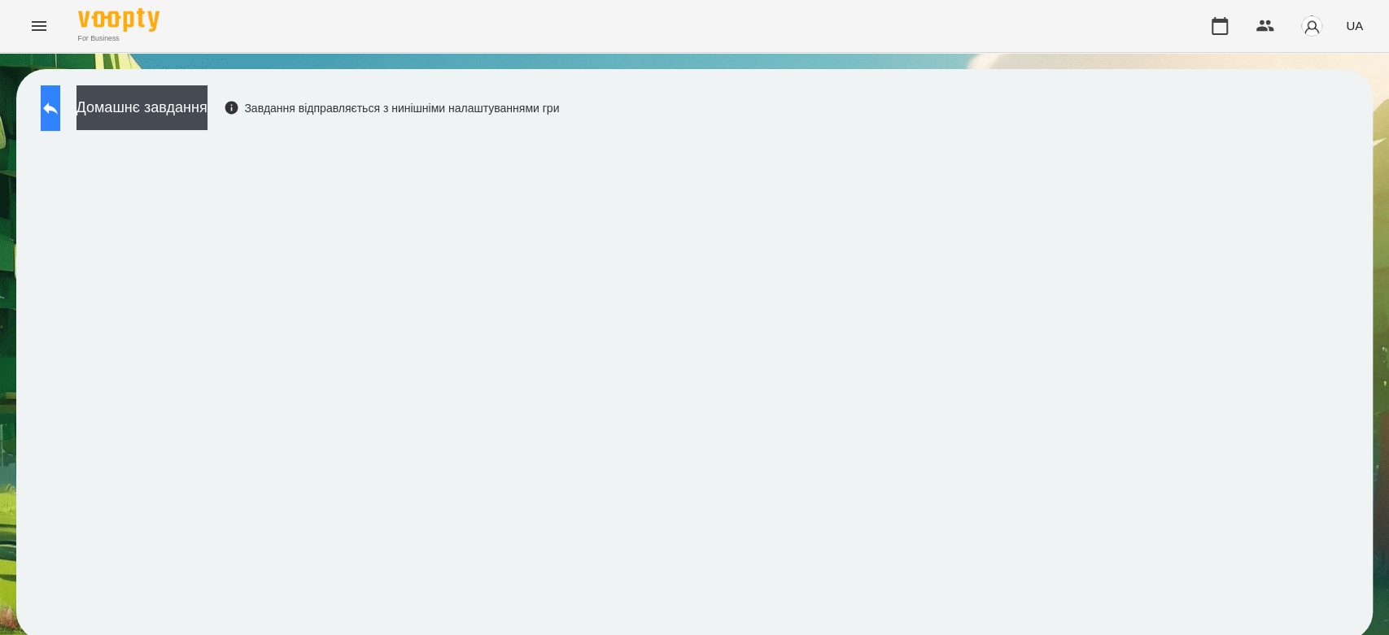
click at [60, 110] on button at bounding box center [51, 108] width 20 height 46
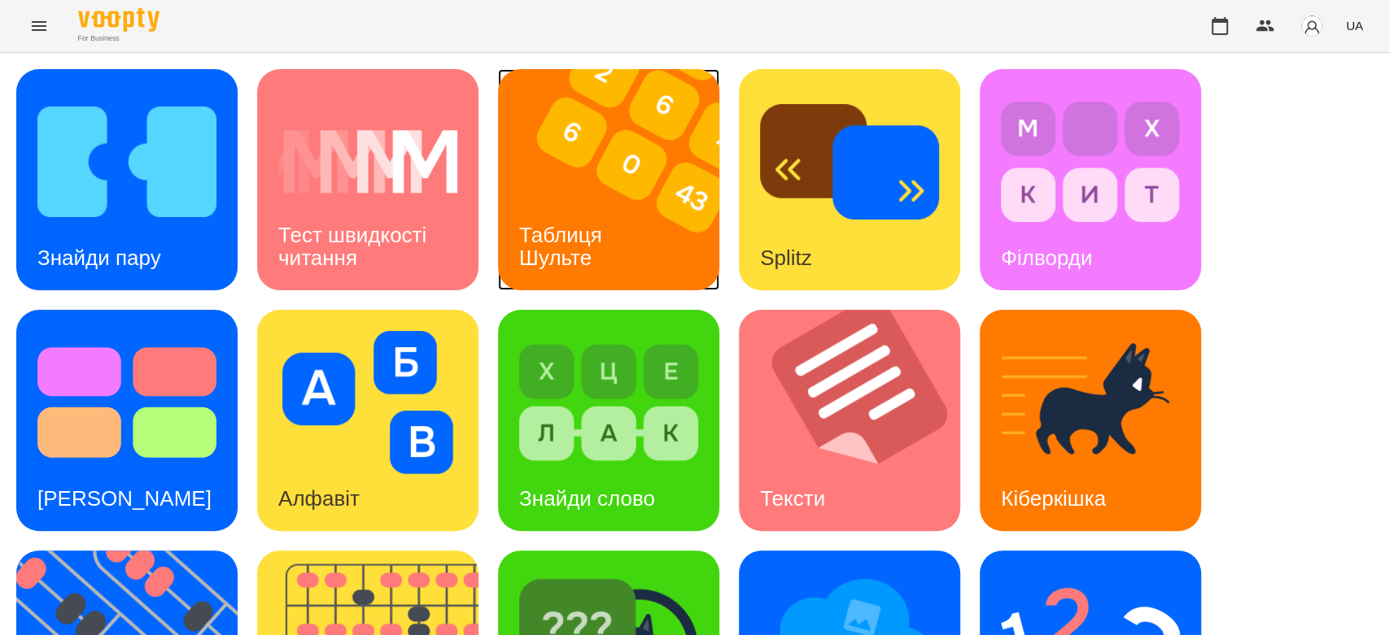
click at [625, 203] on div "Таблиця Шульте" at bounding box center [563, 246] width 131 height 87
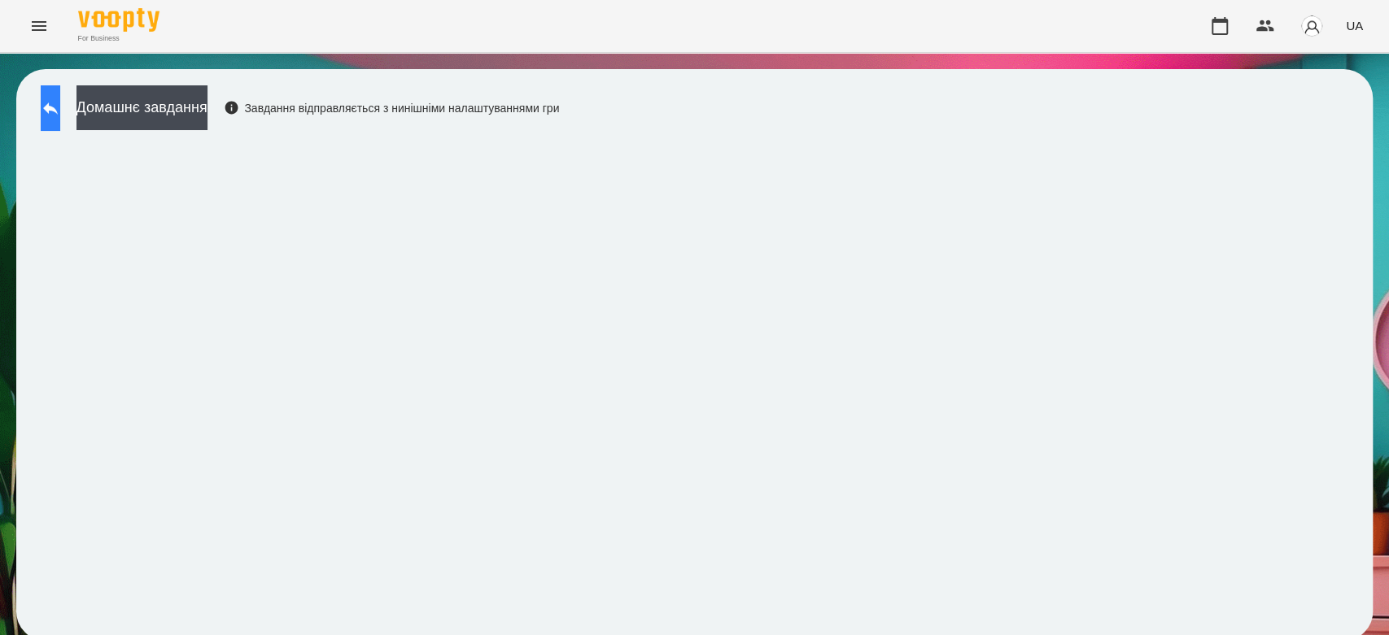
click at [60, 120] on button at bounding box center [51, 108] width 20 height 46
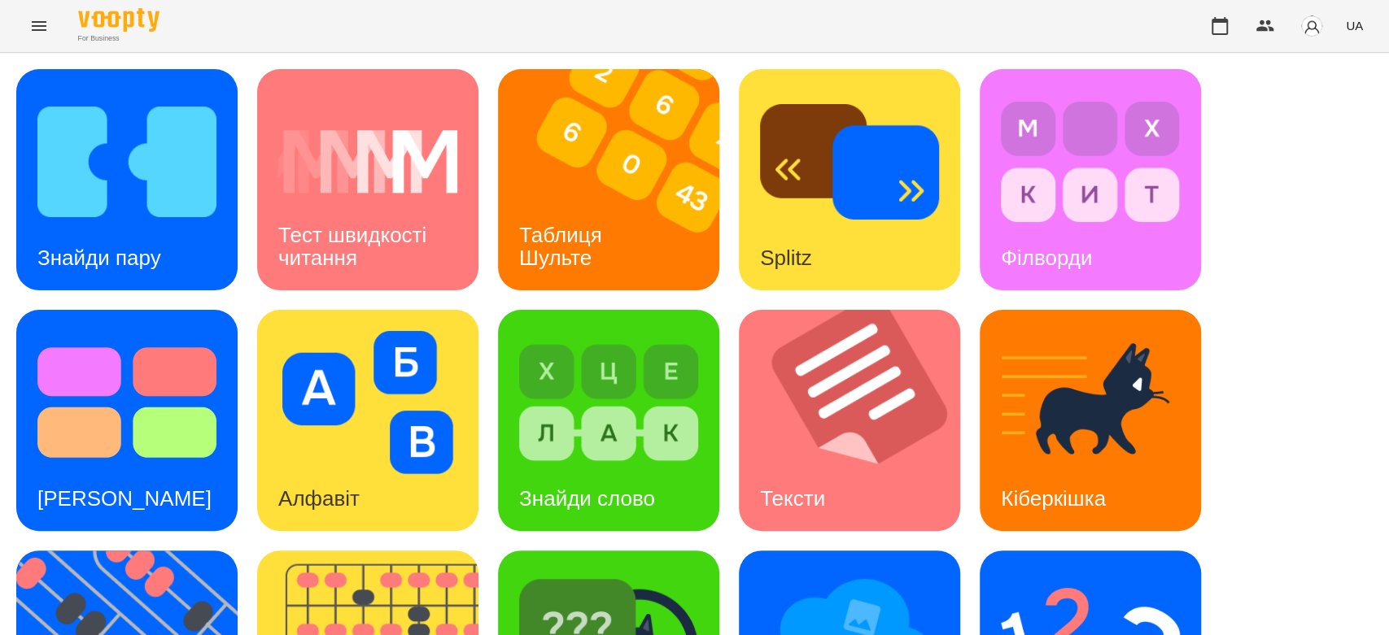
click at [482, 447] on div "Знайди пару Тест швидкості читання Таблиця Шульте Splitz Філворди Тест Струпа А…" at bounding box center [694, 541] width 1356 height 944
click at [388, 388] on img at bounding box center [367, 402] width 179 height 143
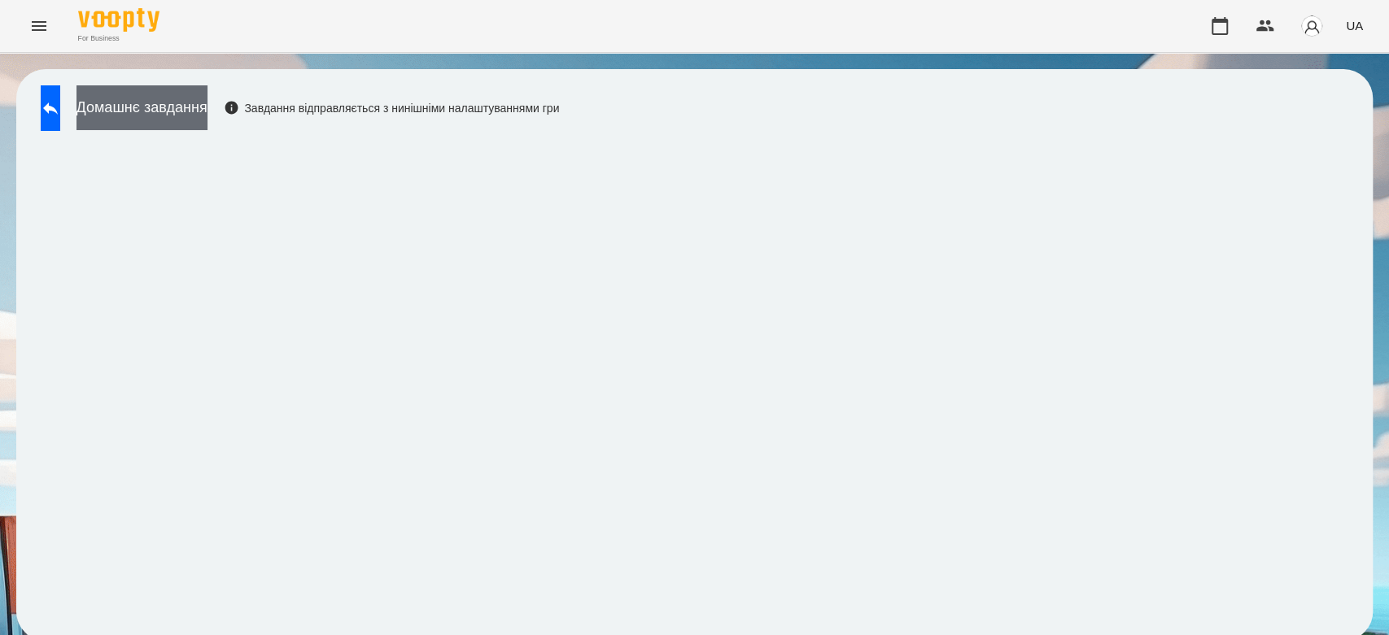
click at [207, 94] on button "Домашнє завдання" at bounding box center [141, 107] width 131 height 45
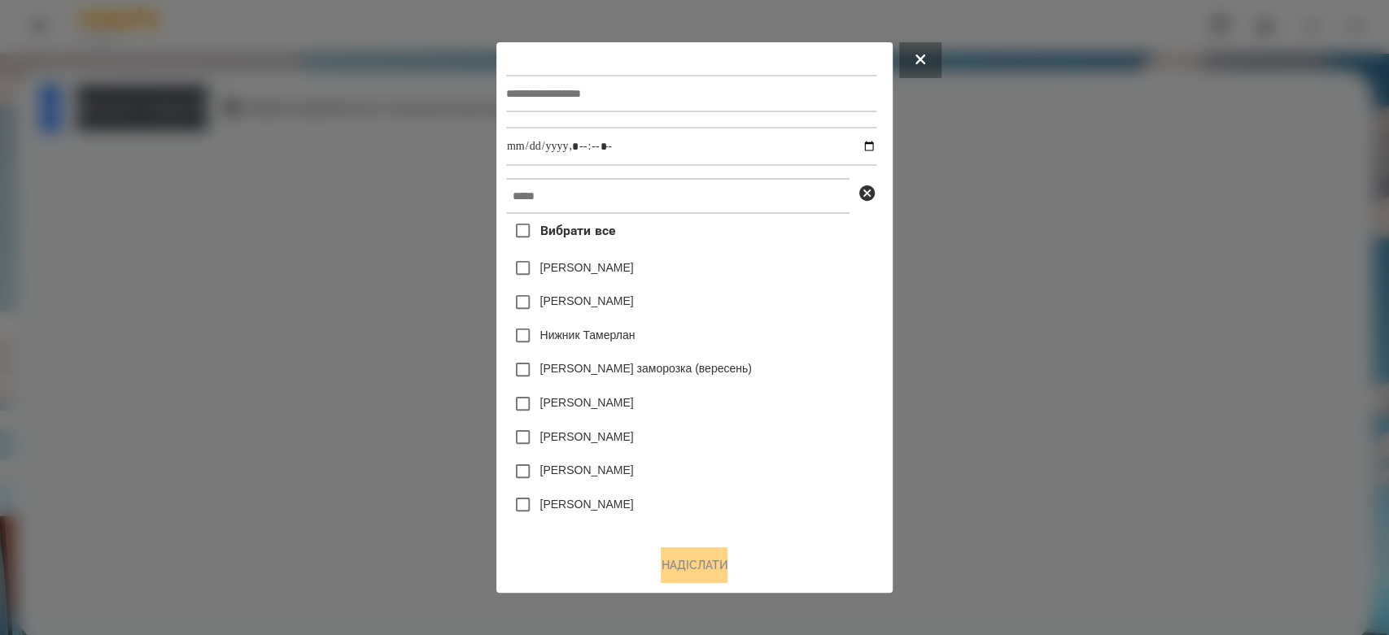
click at [220, 173] on div at bounding box center [694, 317] width 1389 height 635
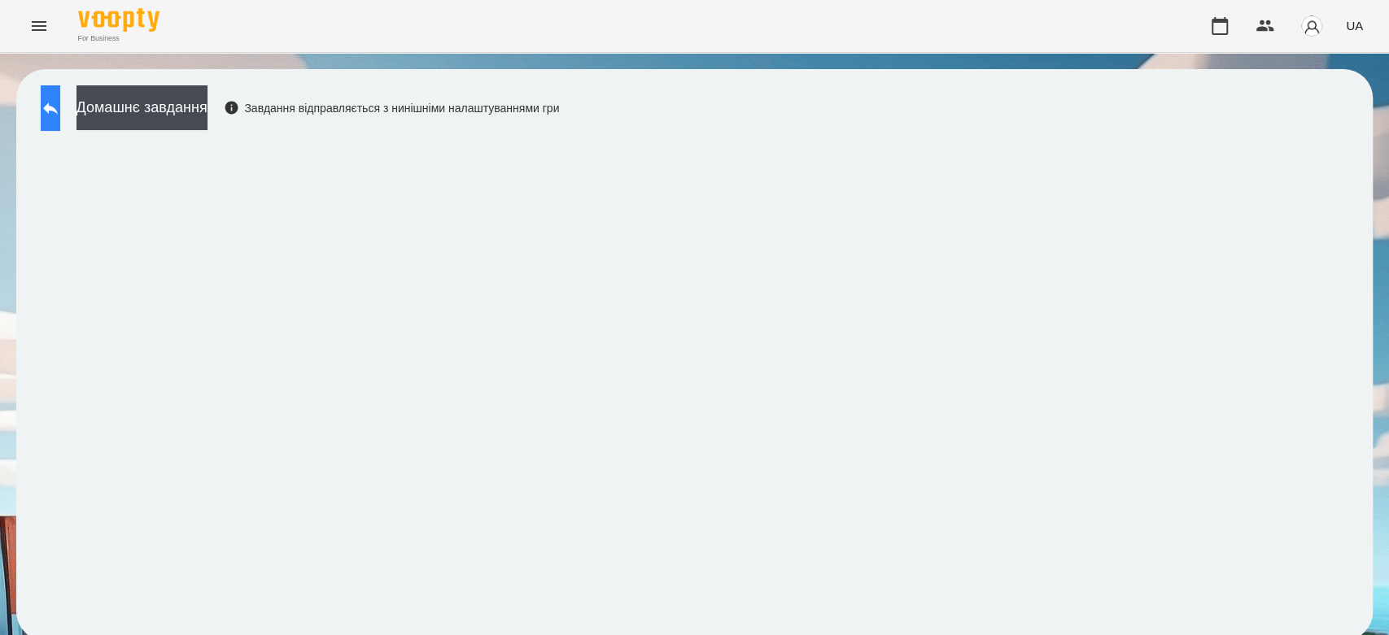
click at [54, 83] on div "Домашнє завдання Завдання відправляється з нинішніми налаштуваннями гри" at bounding box center [694, 355] width 1356 height 572
click at [60, 103] on button at bounding box center [51, 108] width 20 height 46
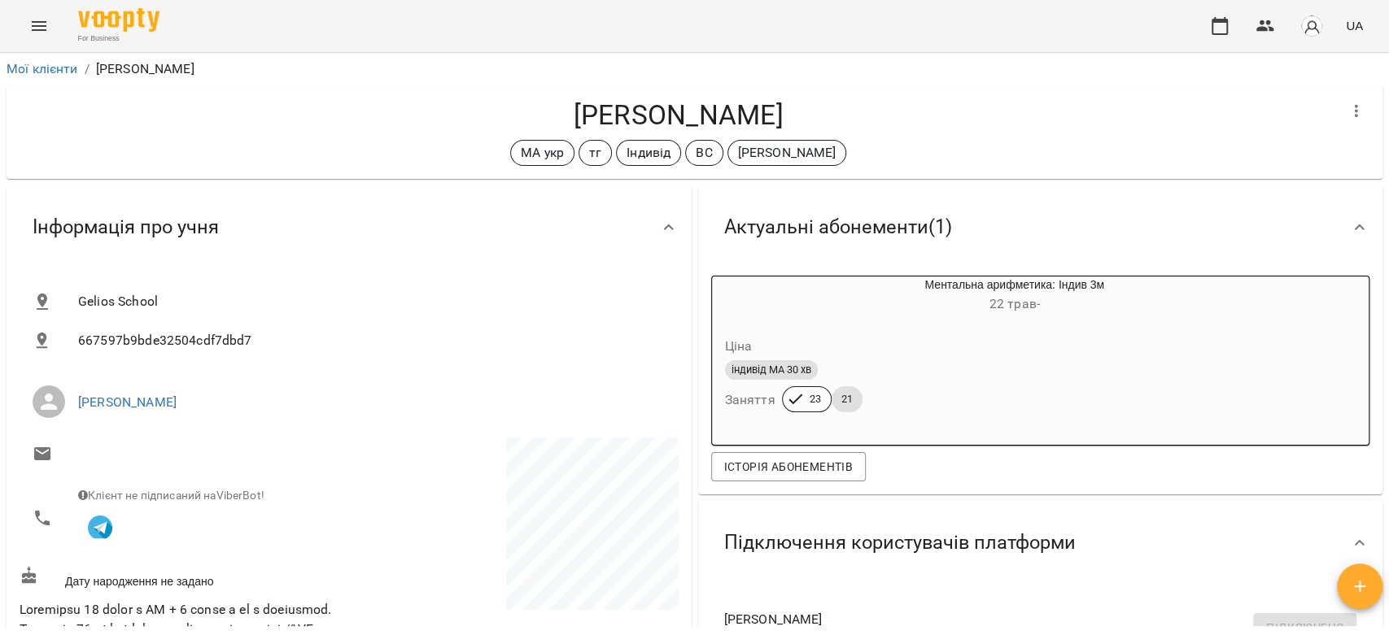
scroll to position [2531, 0]
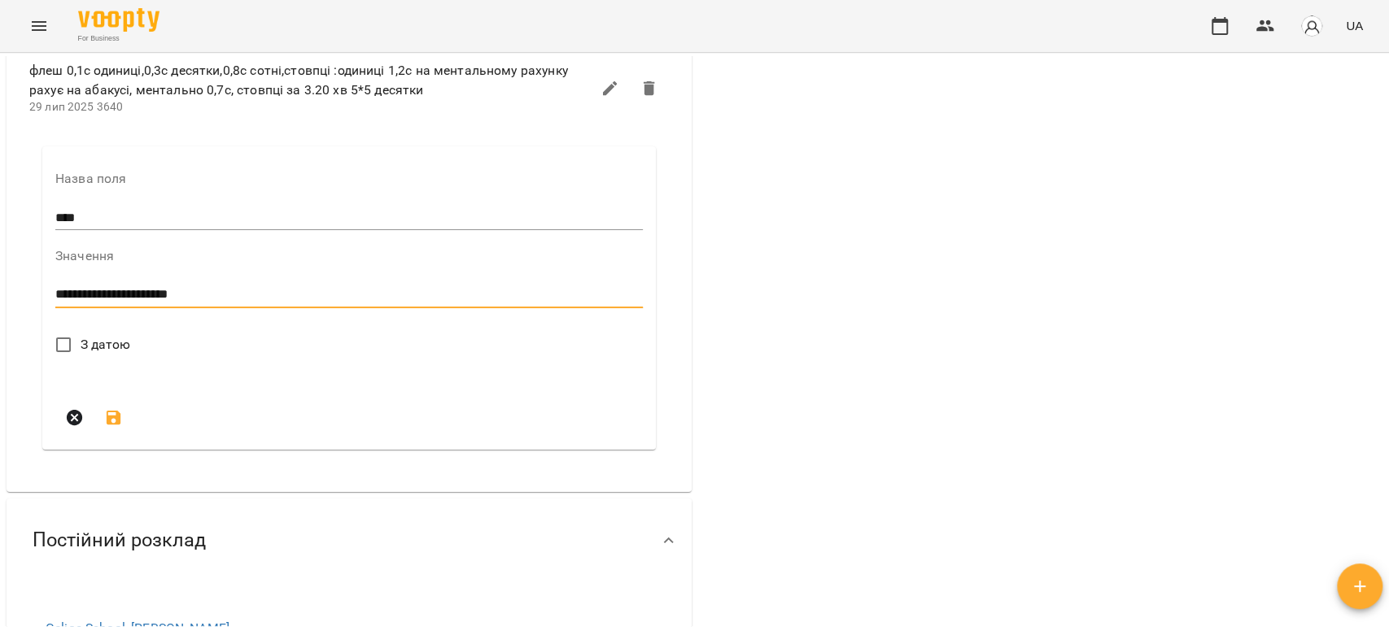
click at [101, 355] on span "З датою" at bounding box center [106, 345] width 50 height 20
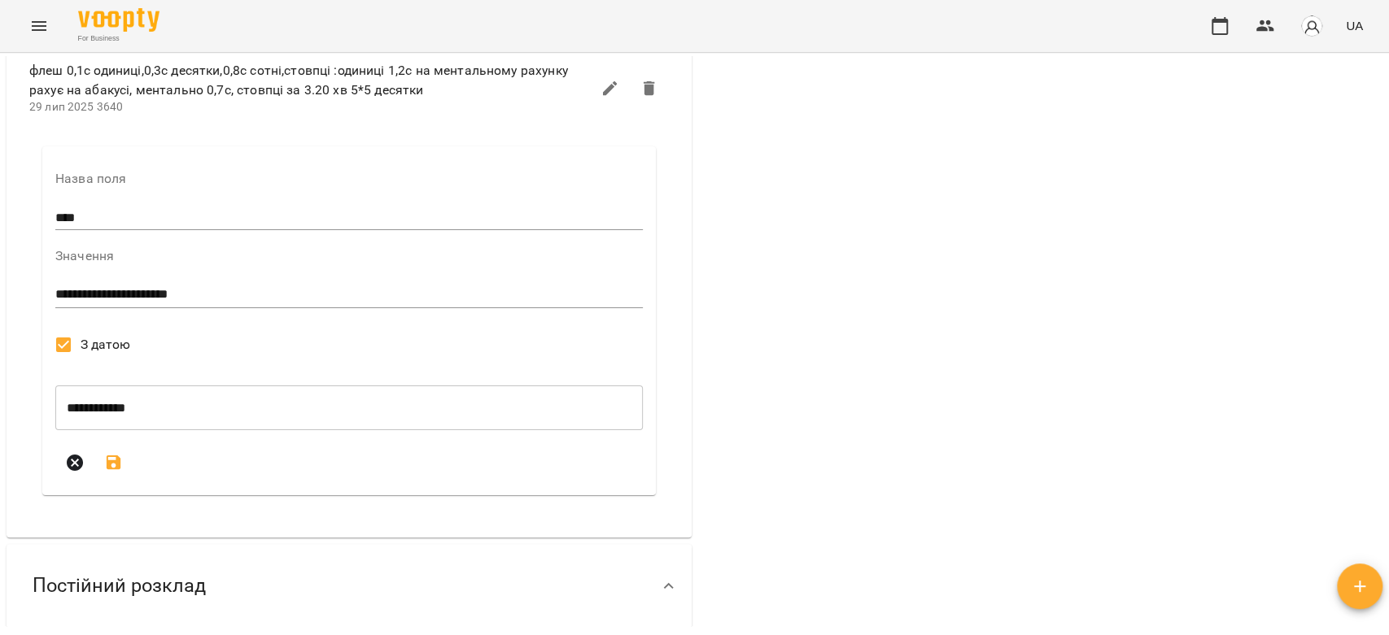
click at [116, 470] on icon "submit" at bounding box center [114, 463] width 15 height 15
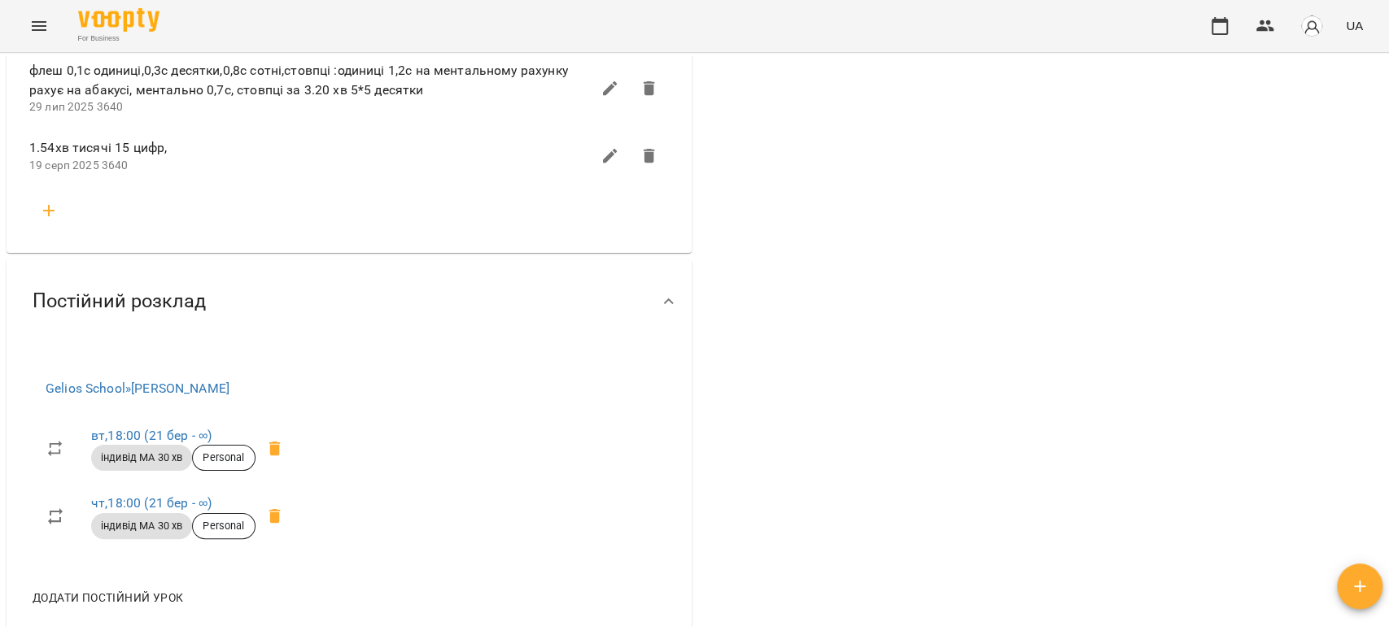
click at [30, 18] on icon "Menu" at bounding box center [39, 26] width 20 height 20
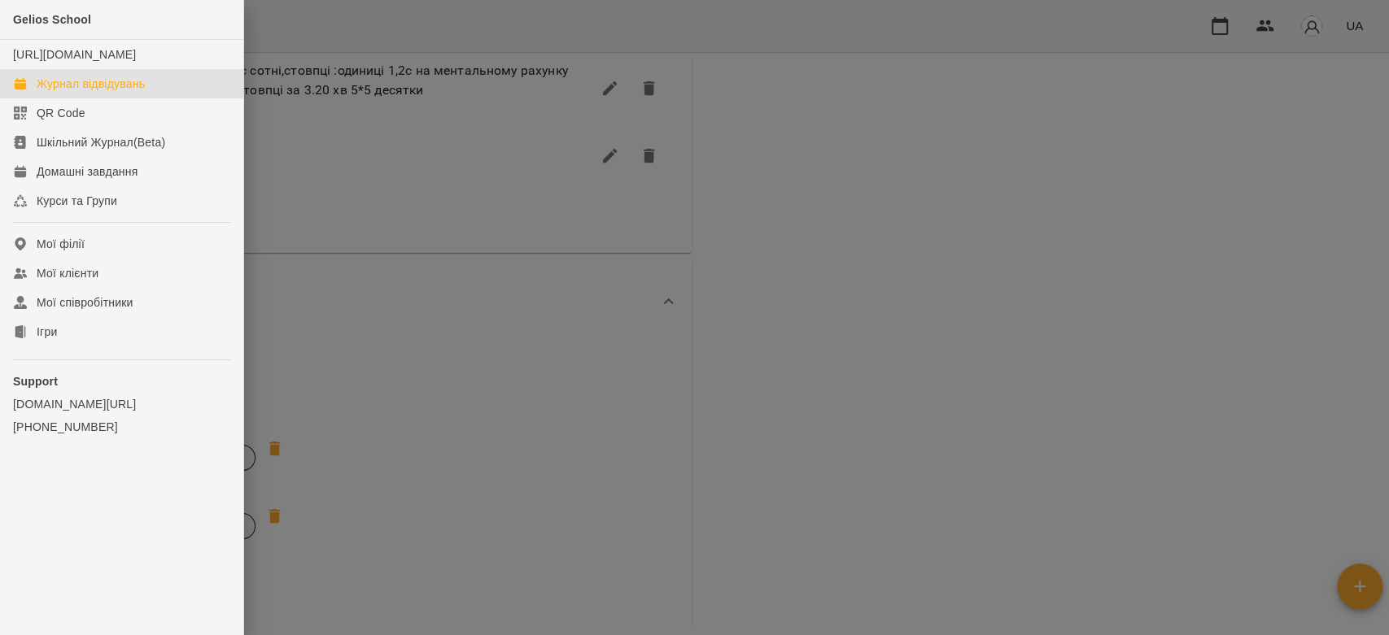
click at [65, 92] on div "Журнал відвідувань" at bounding box center [91, 84] width 108 height 16
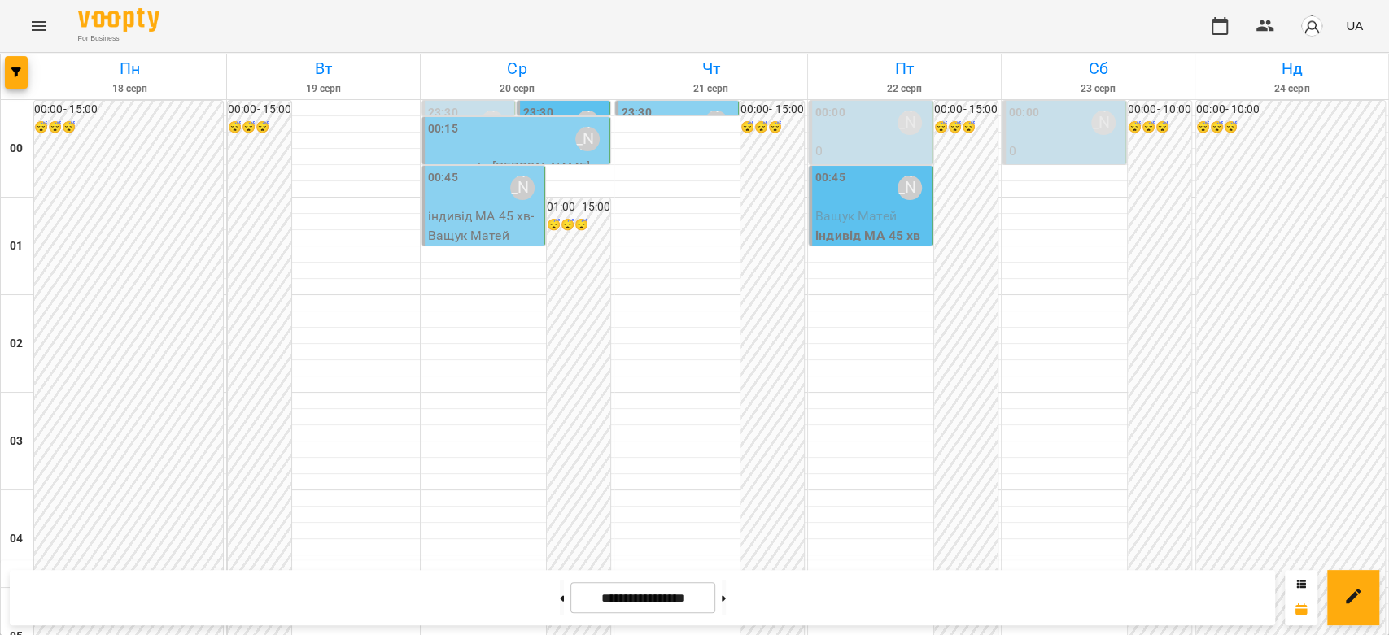
scroll to position [1627, 0]
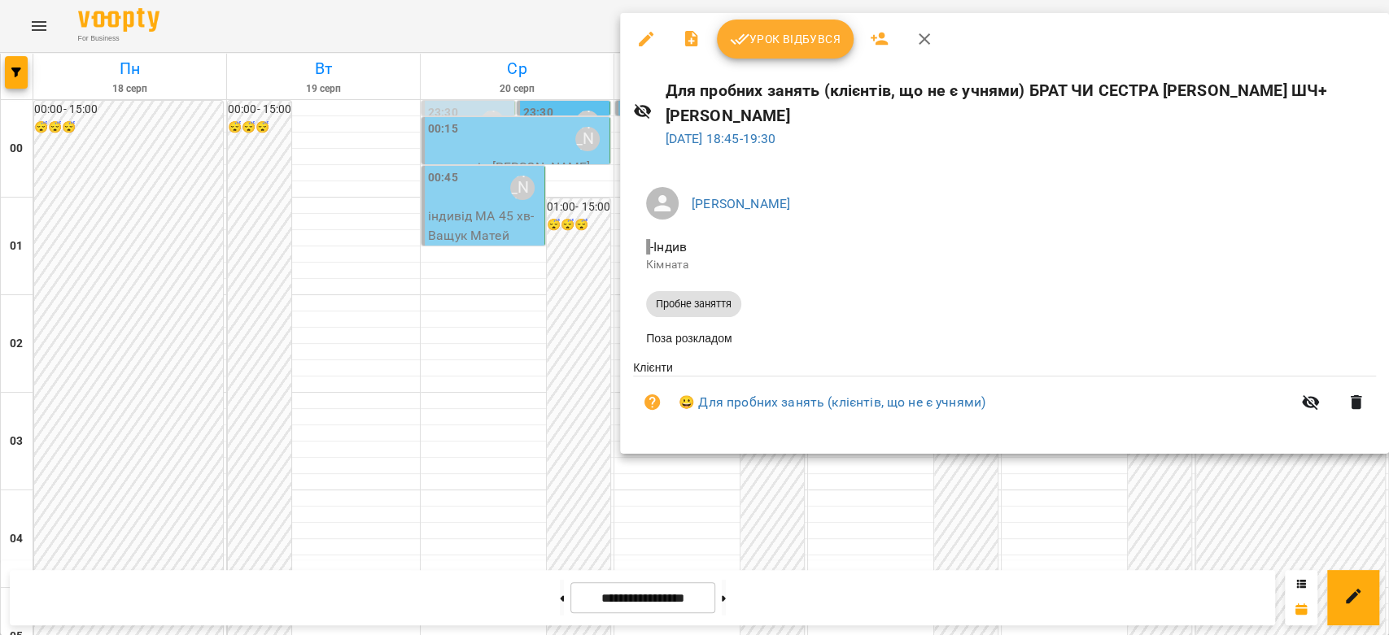
click at [447, 272] on div at bounding box center [694, 317] width 1389 height 635
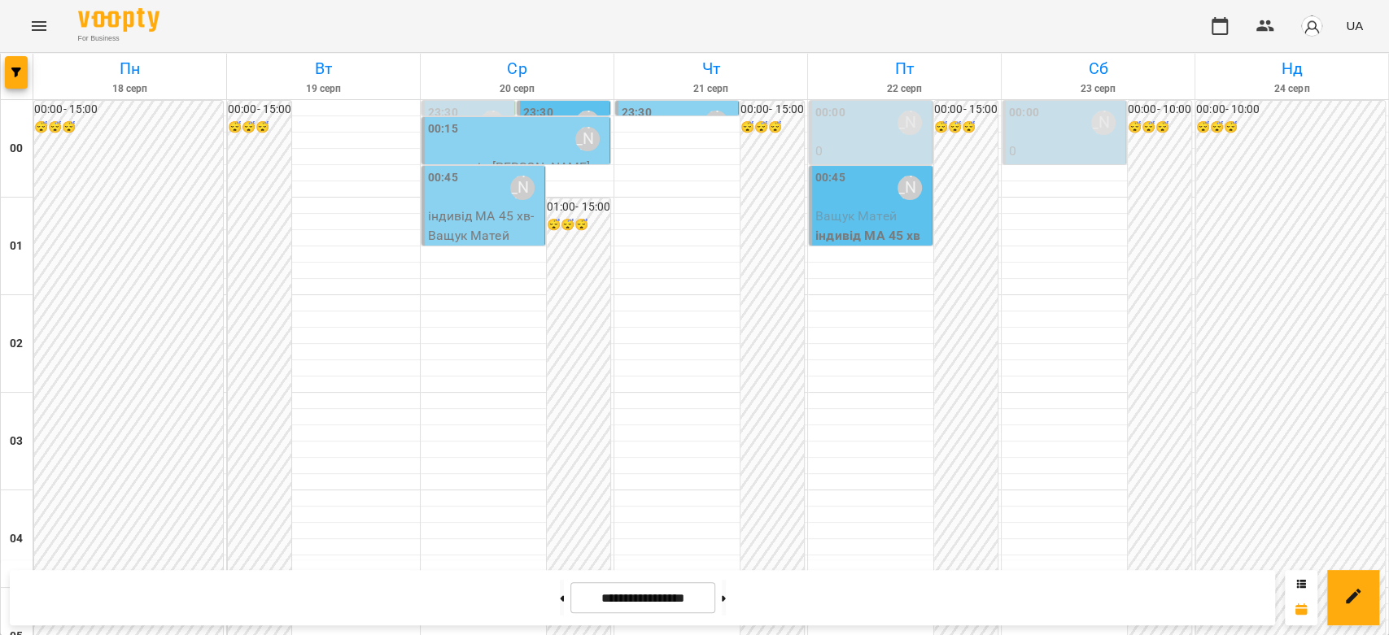
scroll to position [904, 0]
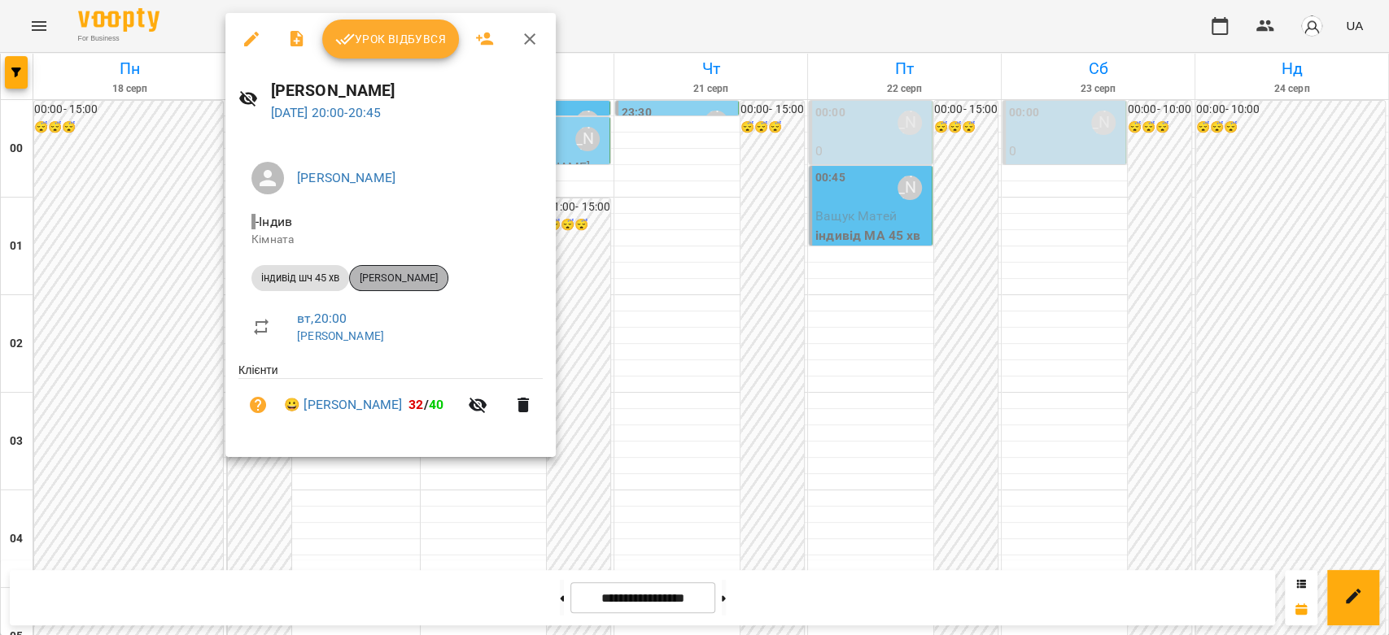
click at [423, 280] on span "[PERSON_NAME]" at bounding box center [399, 278] width 98 height 15
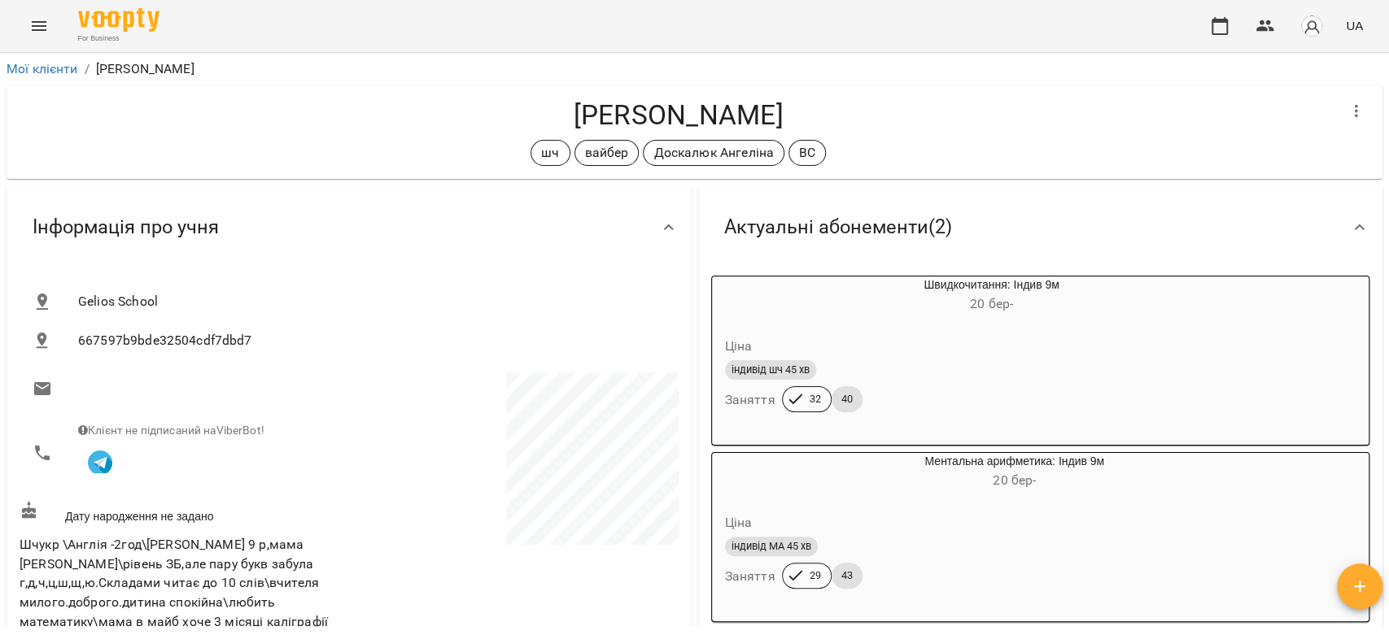
scroll to position [451, 0]
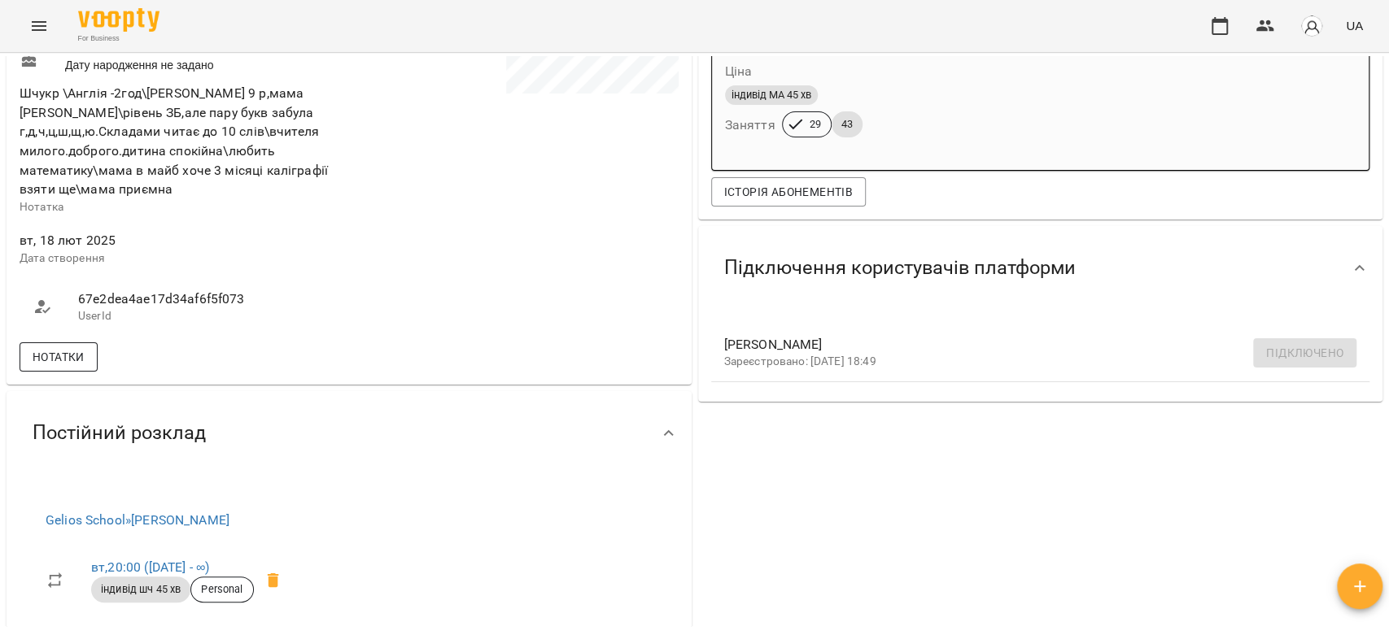
click at [62, 350] on span "Нотатки" at bounding box center [59, 357] width 52 height 20
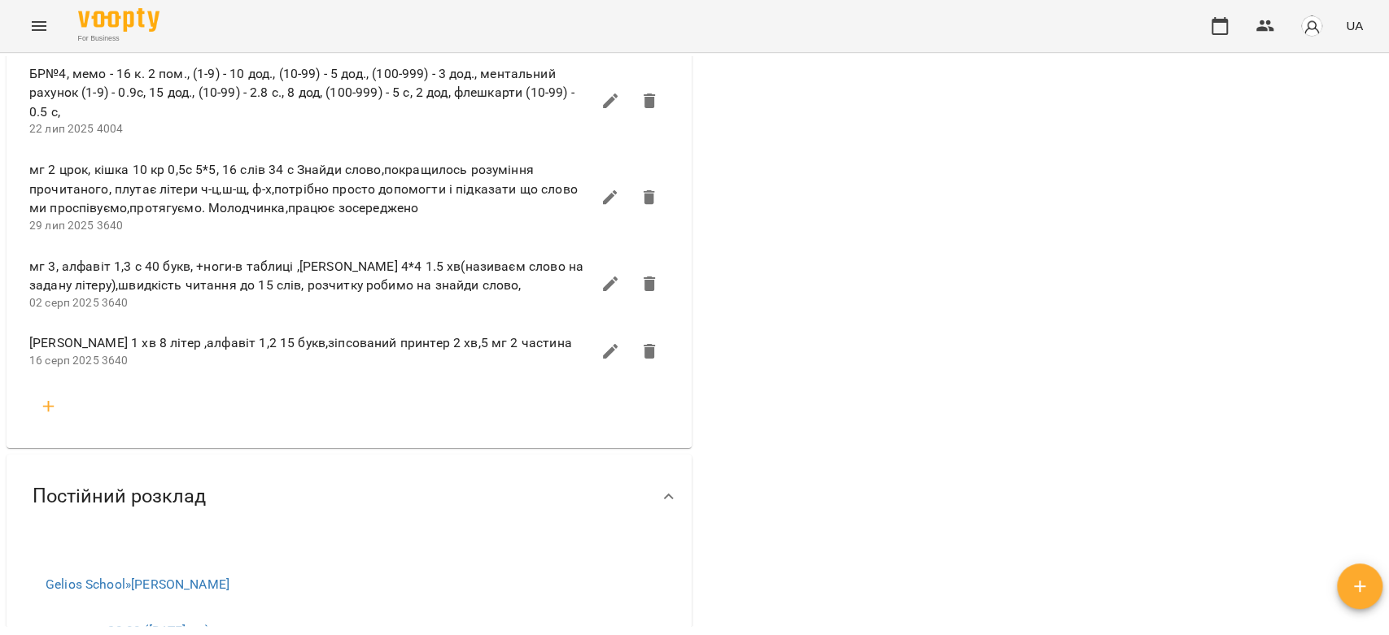
scroll to position [3525, 0]
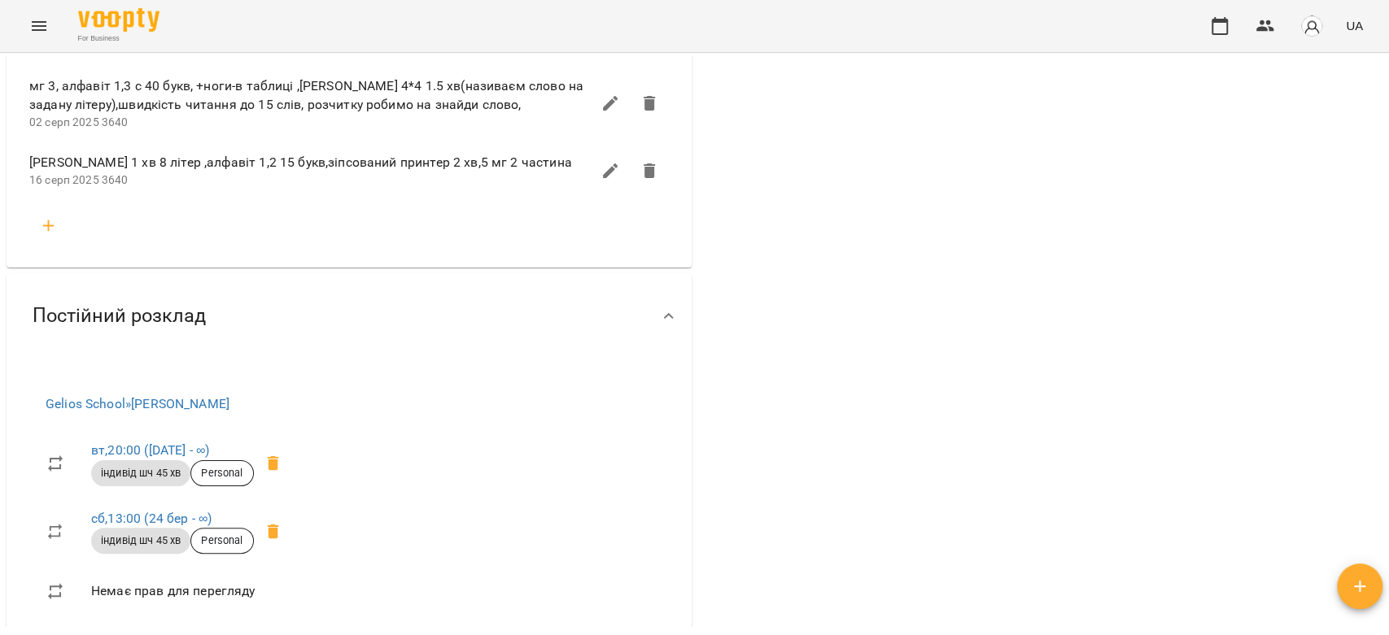
click at [52, 220] on icon "button" at bounding box center [48, 225] width 11 height 11
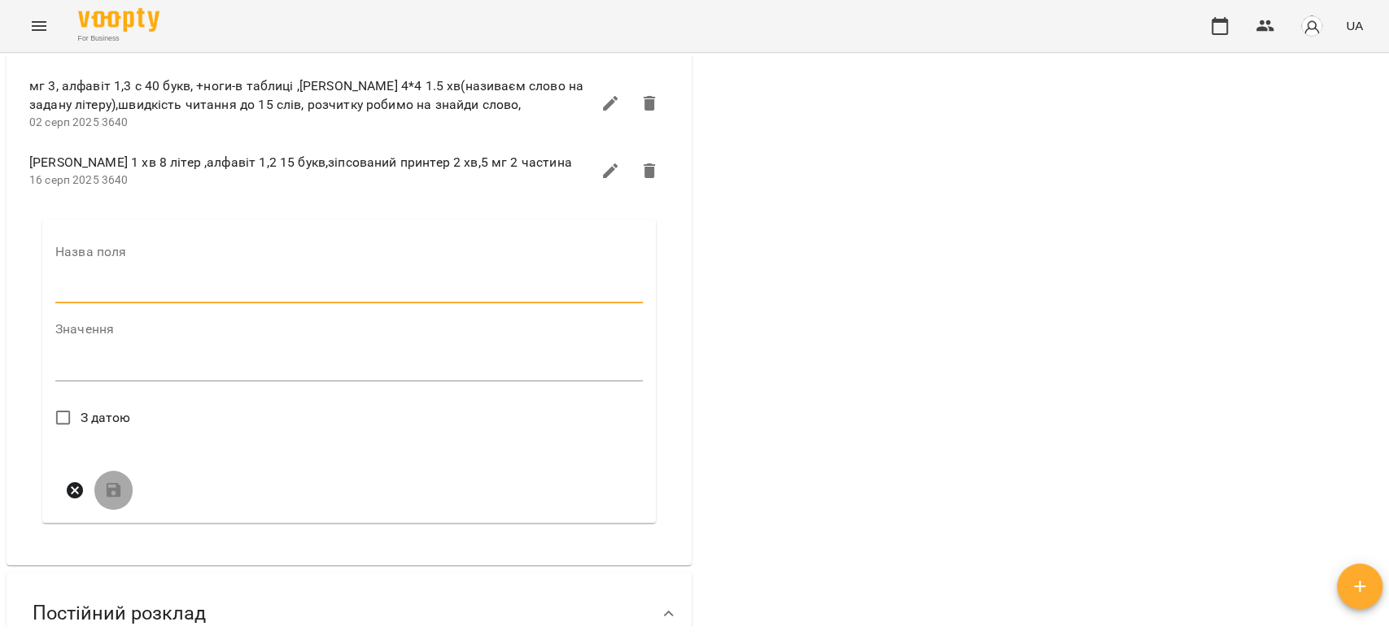
drag, startPoint x: 149, startPoint y: 277, endPoint x: 155, endPoint y: 285, distance: 9.9
click at [149, 277] on input "text" at bounding box center [348, 290] width 587 height 26
type input "****"
click at [227, 366] on textarea at bounding box center [348, 373] width 587 height 15
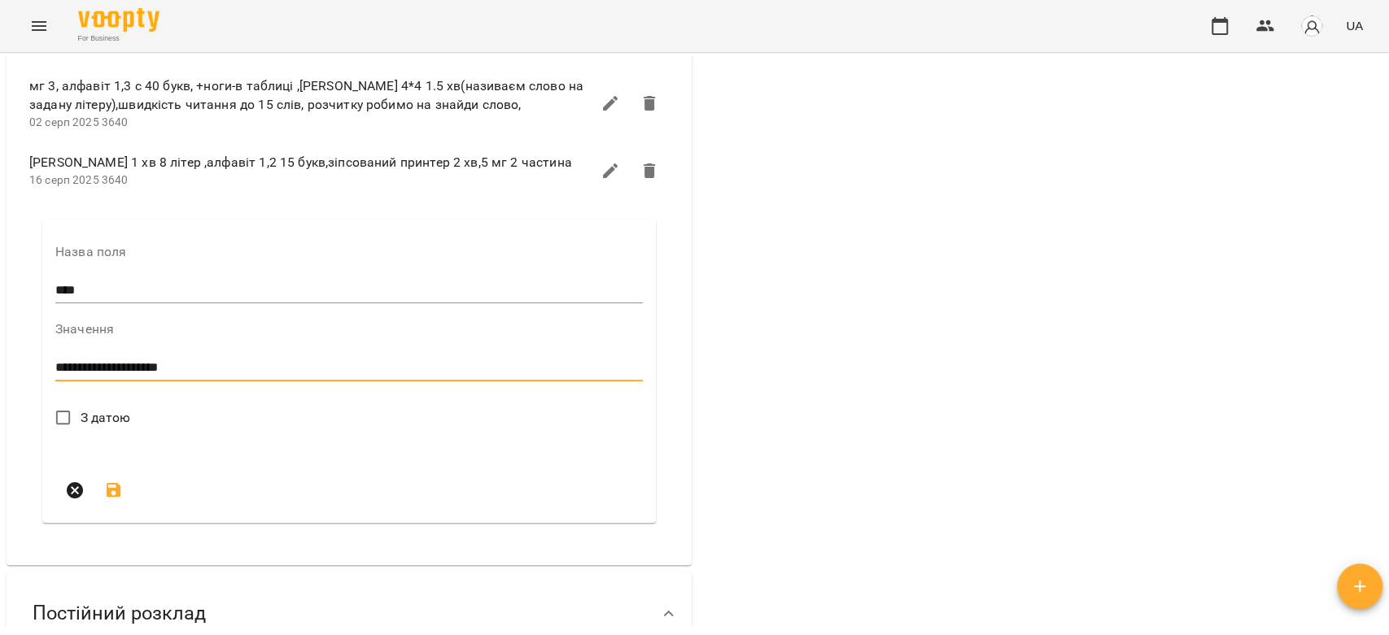
click at [191, 360] on textarea "**********" at bounding box center [345, 367] width 580 height 15
type textarea "**********"
click at [273, 360] on textarea "**********" at bounding box center [345, 367] width 580 height 15
click at [122, 408] on span "З датою" at bounding box center [106, 418] width 50 height 20
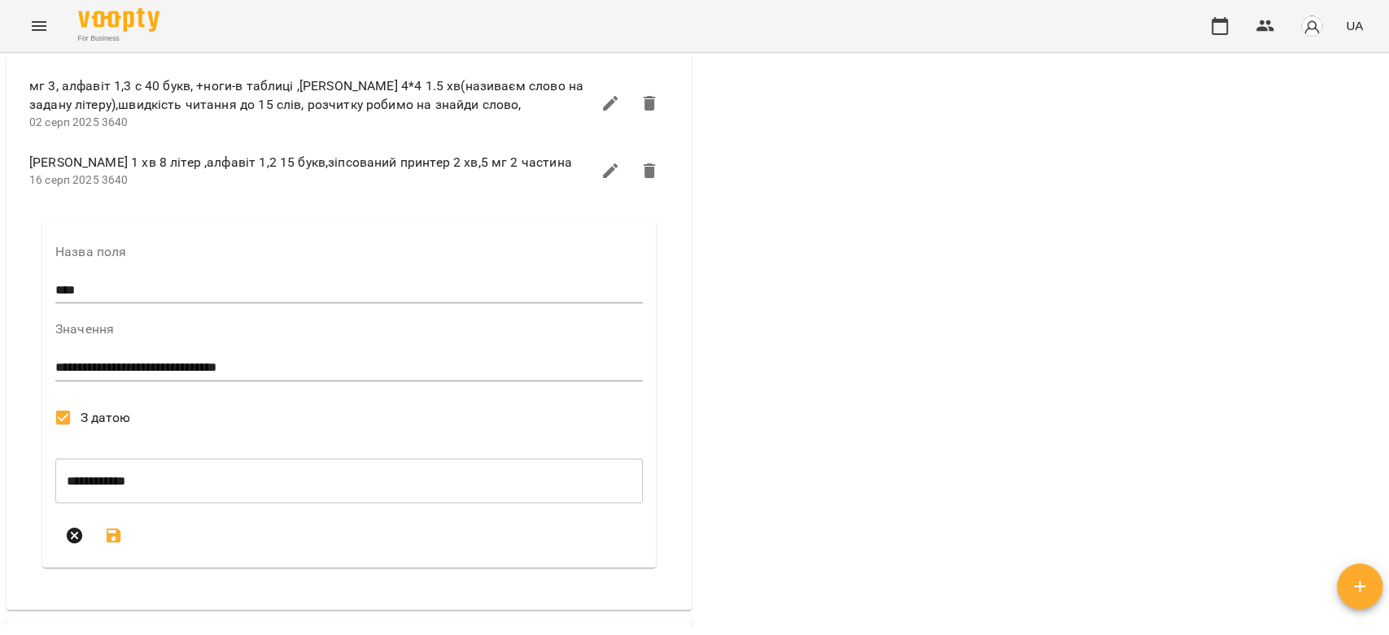
click at [102, 527] on button "submit" at bounding box center [113, 536] width 39 height 39
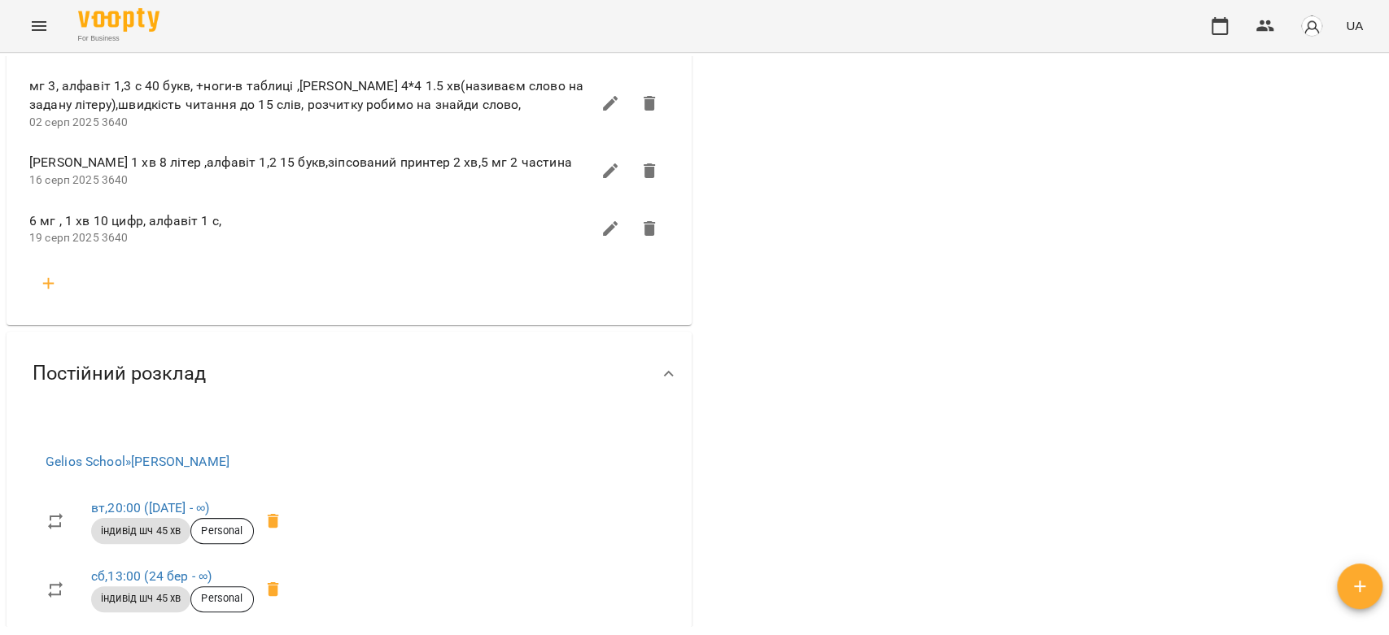
click at [39, 24] on icon "Menu" at bounding box center [39, 26] width 20 height 20
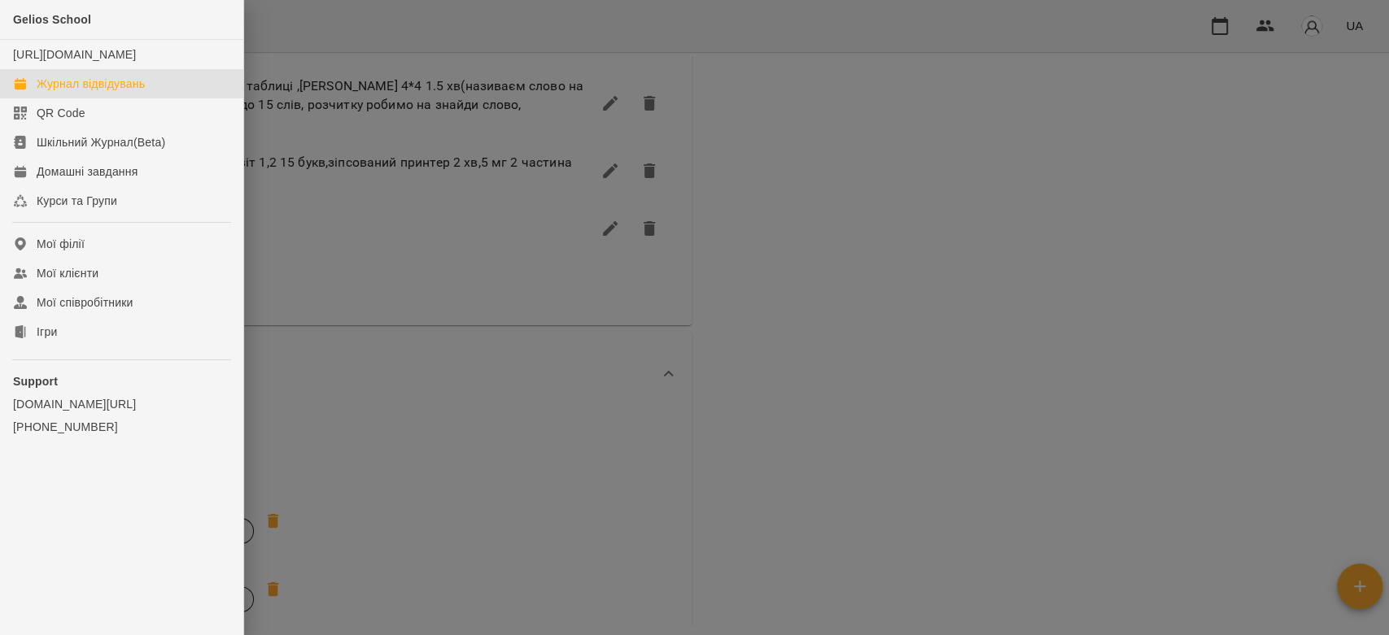
click at [51, 92] on div "Журнал відвідувань" at bounding box center [91, 84] width 108 height 16
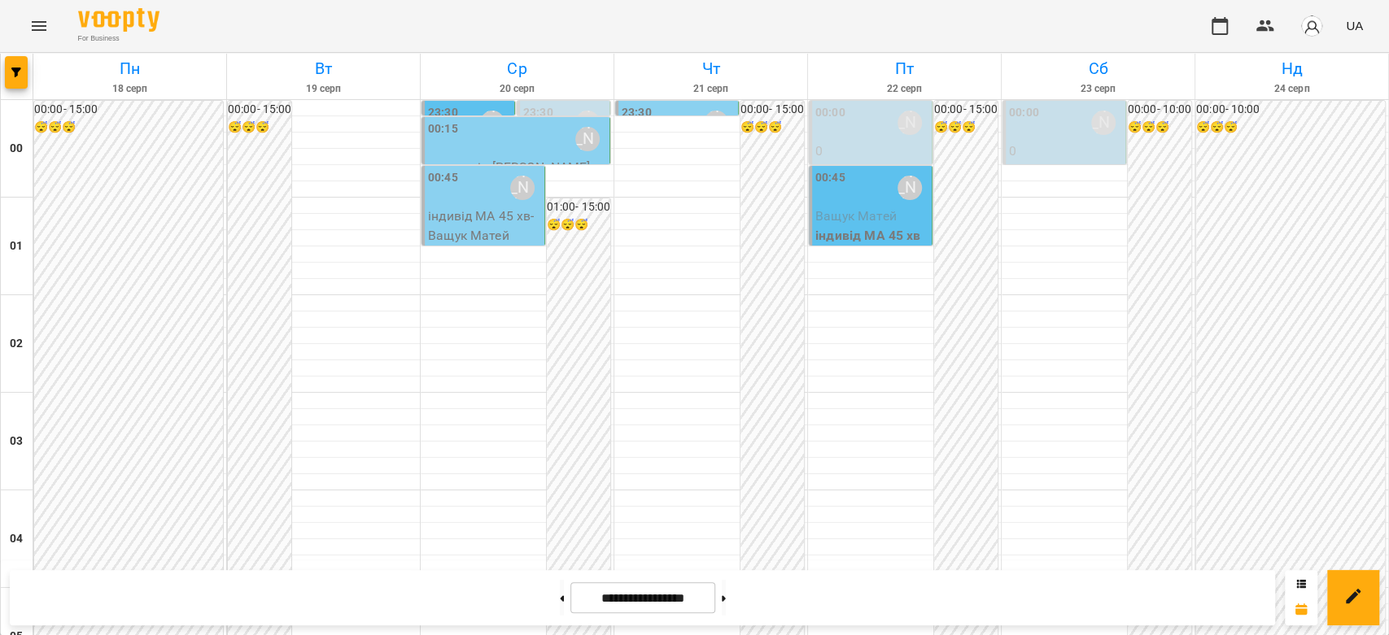
scroll to position [1445, 0]
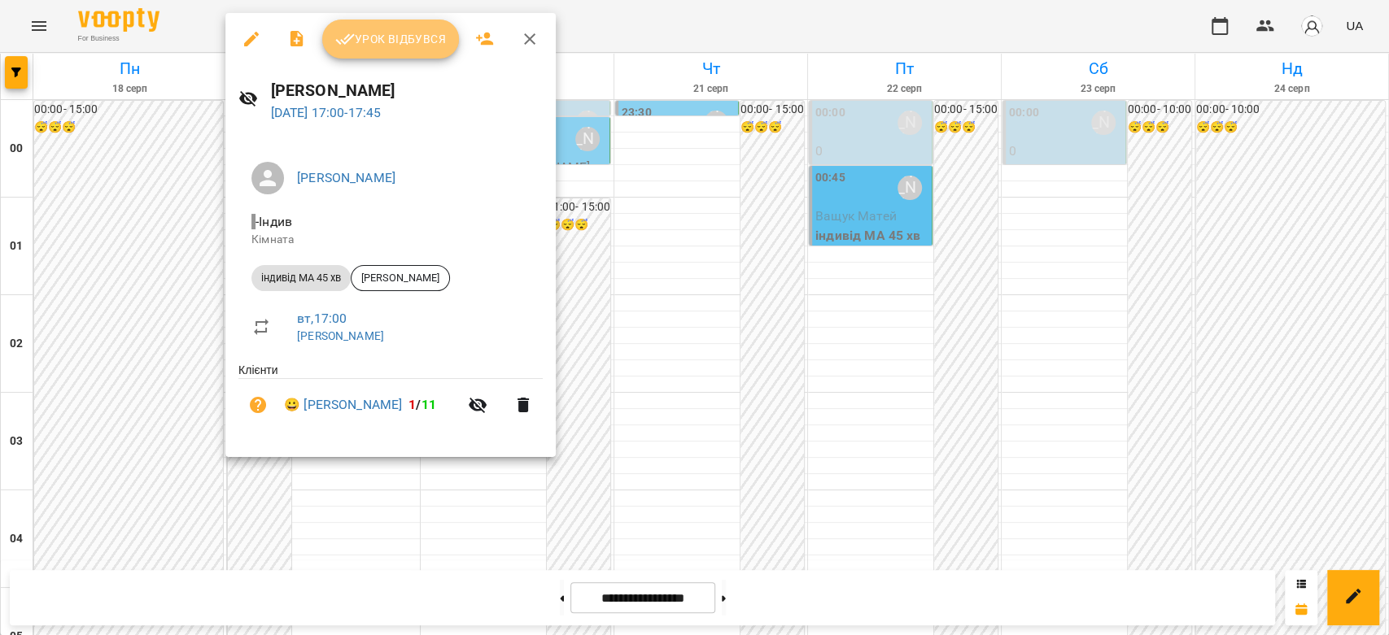
click at [350, 33] on icon "button" at bounding box center [345, 39] width 20 height 20
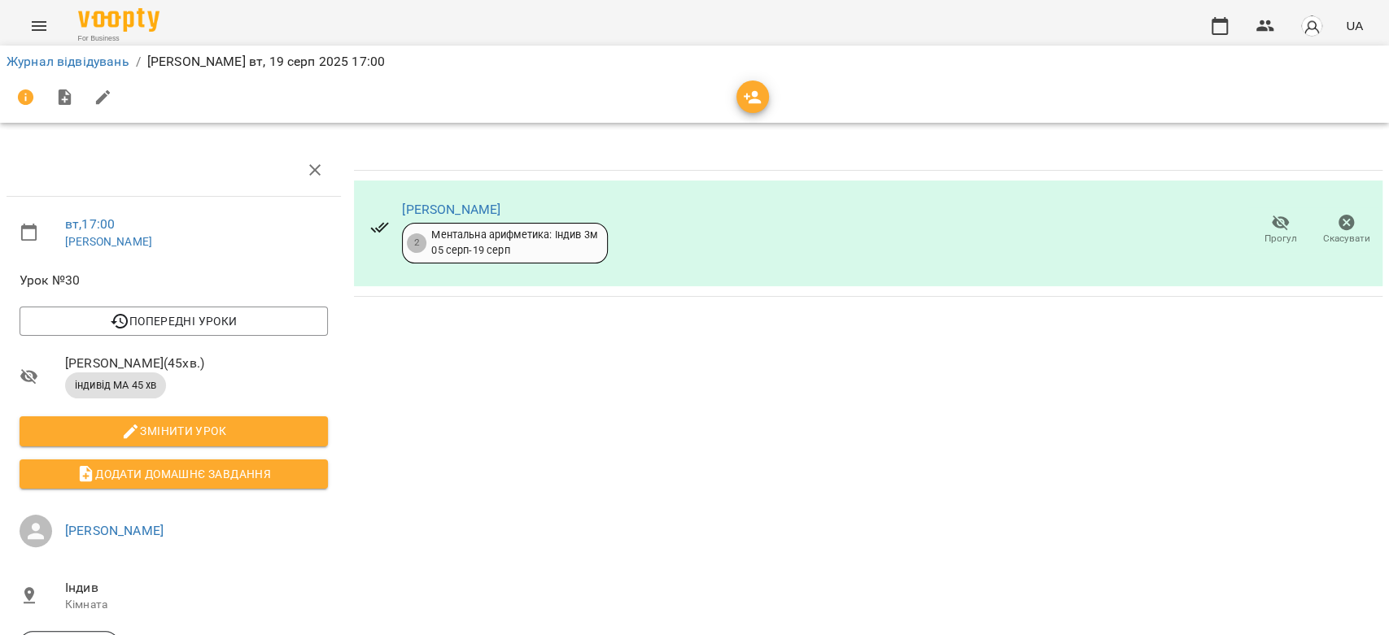
click at [1264, 237] on span "Прогул" at bounding box center [1280, 239] width 33 height 14
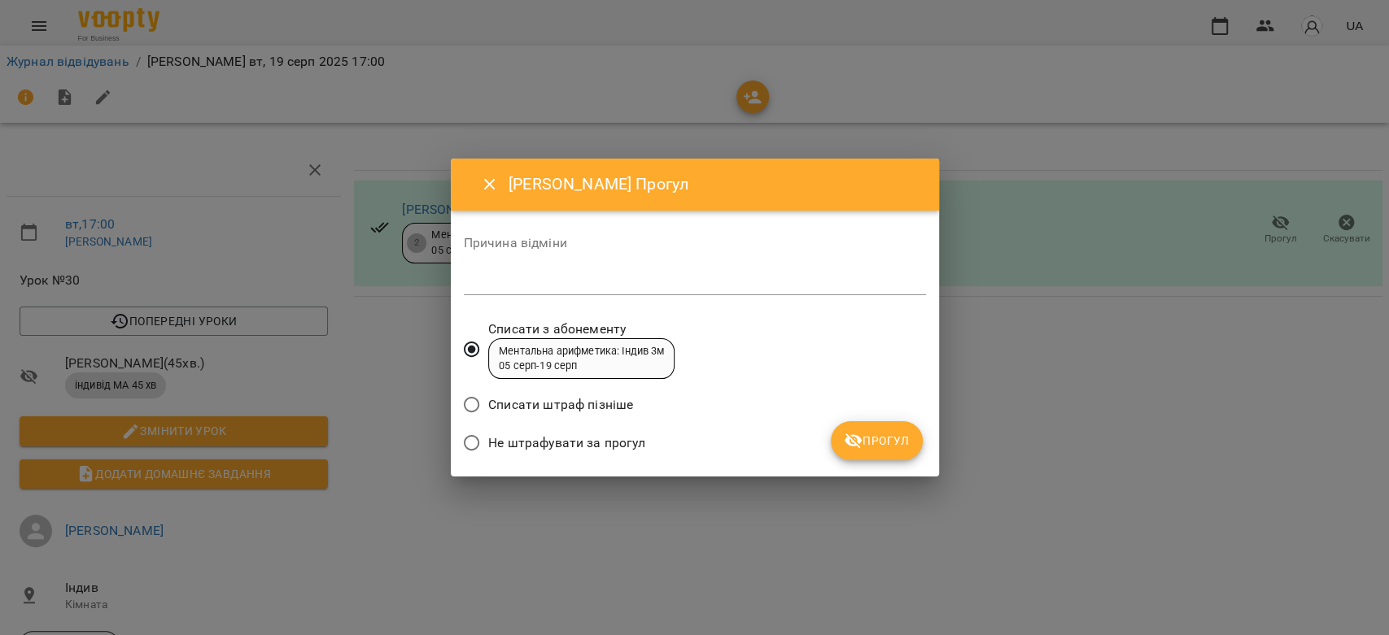
click at [647, 290] on div "*" at bounding box center [695, 282] width 462 height 26
click at [898, 451] on button "Прогул" at bounding box center [877, 440] width 92 height 39
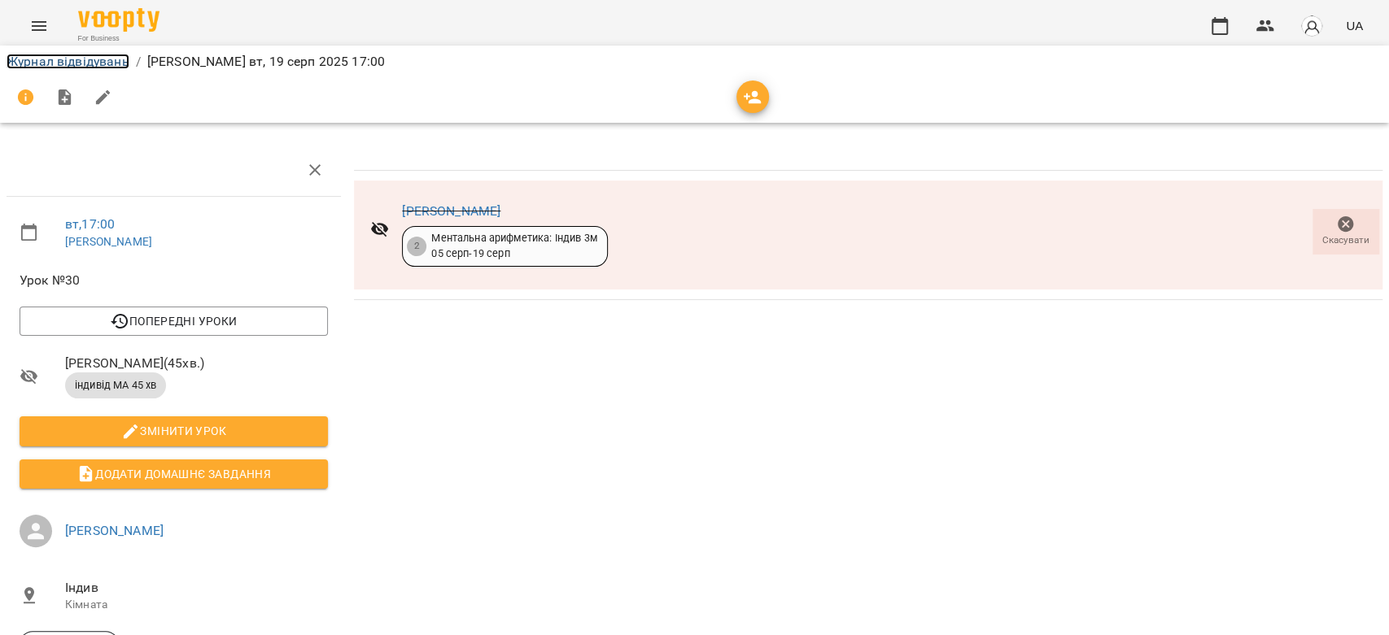
click at [107, 62] on link "Журнал відвідувань" at bounding box center [68, 61] width 123 height 15
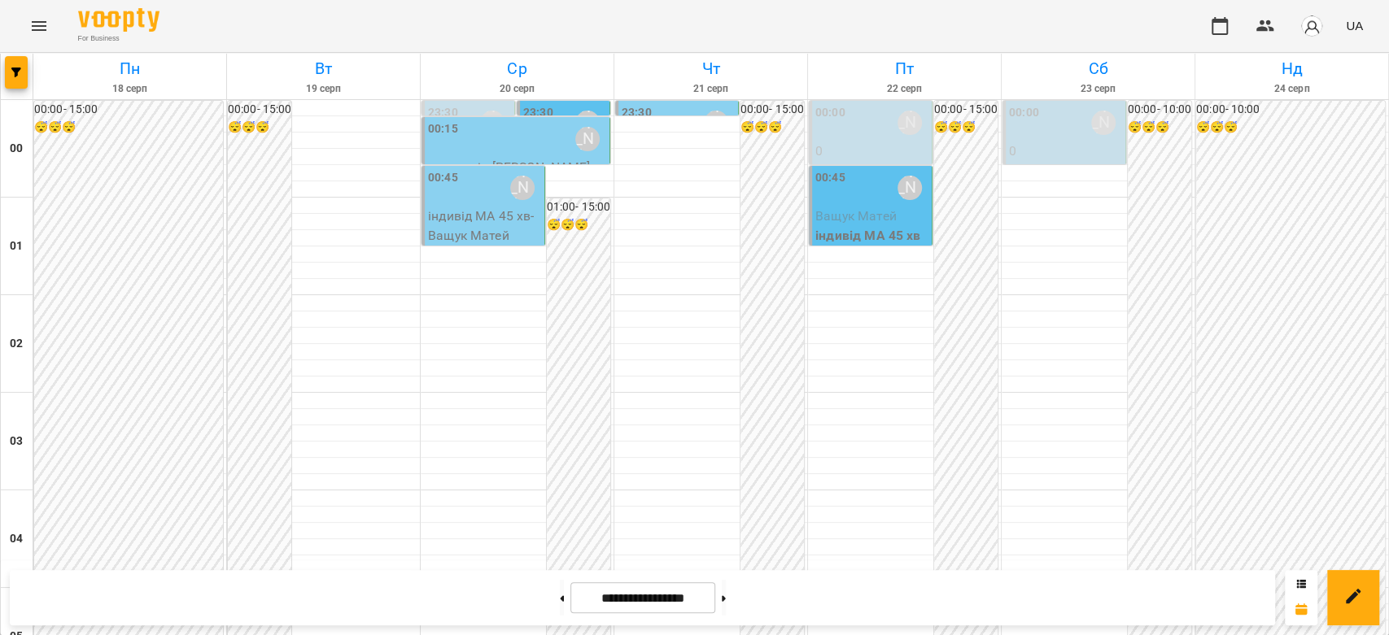
scroll to position [1536, 0]
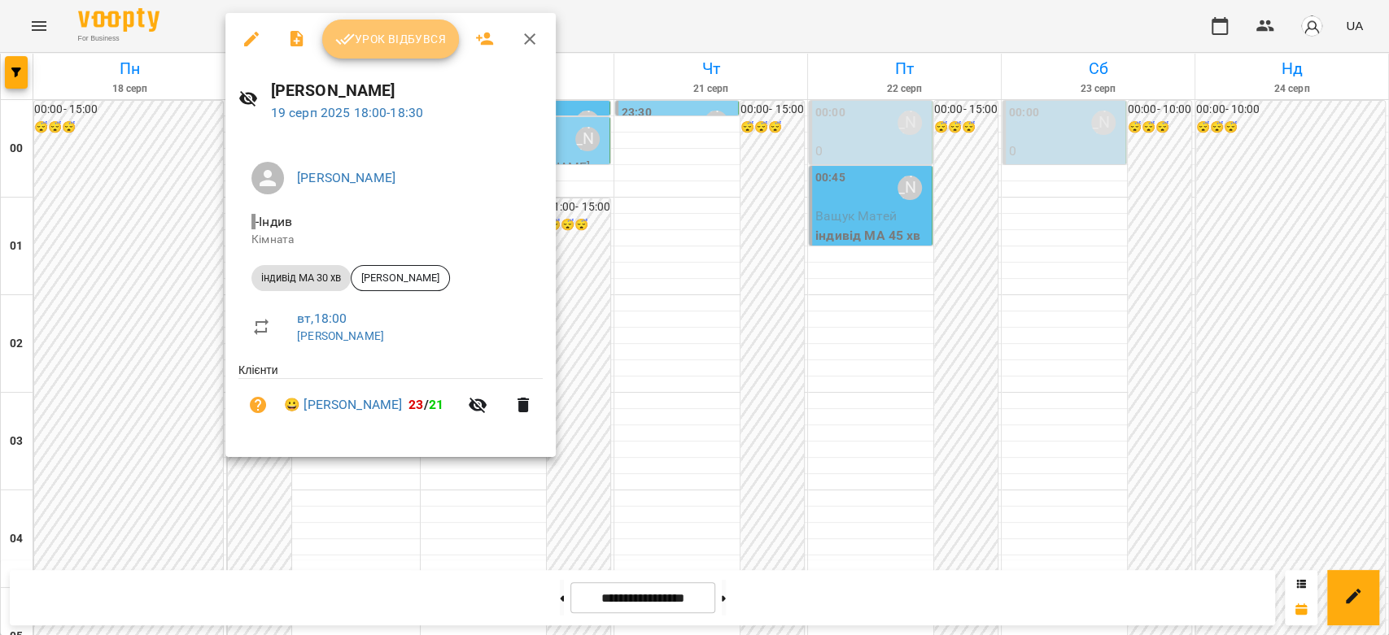
click at [360, 44] on span "Урок відбувся" at bounding box center [390, 39] width 111 height 20
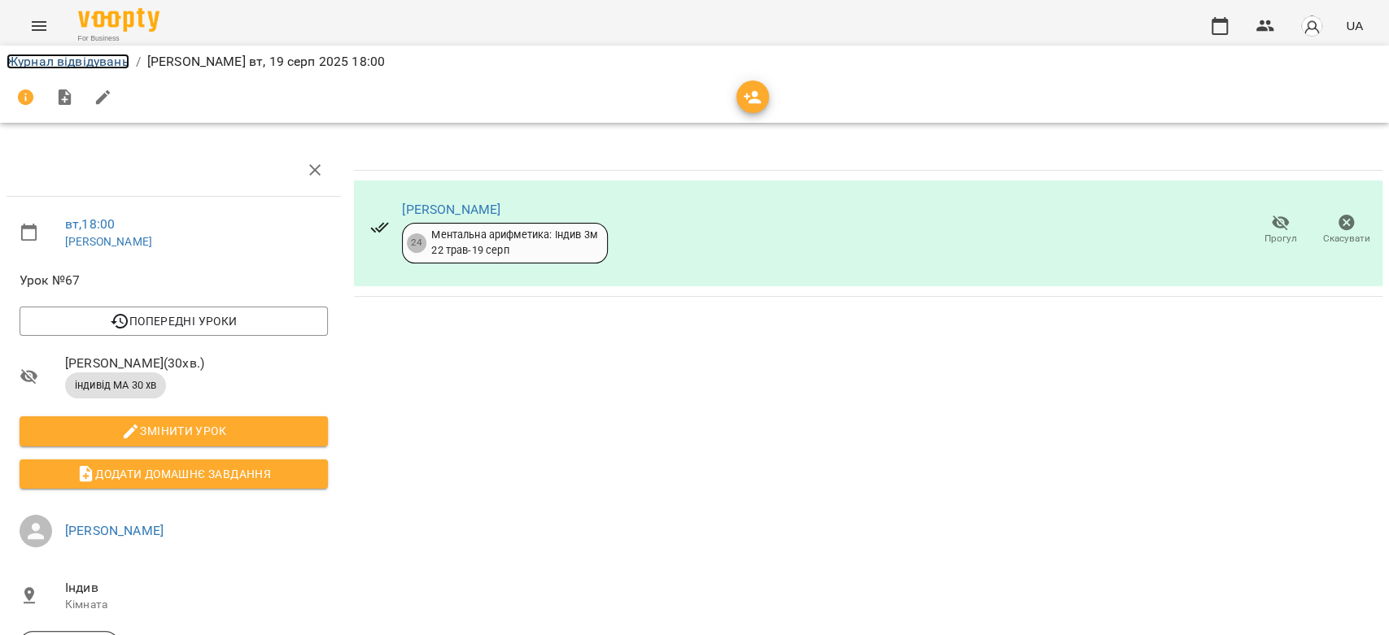
click at [58, 59] on link "Журнал відвідувань" at bounding box center [68, 61] width 123 height 15
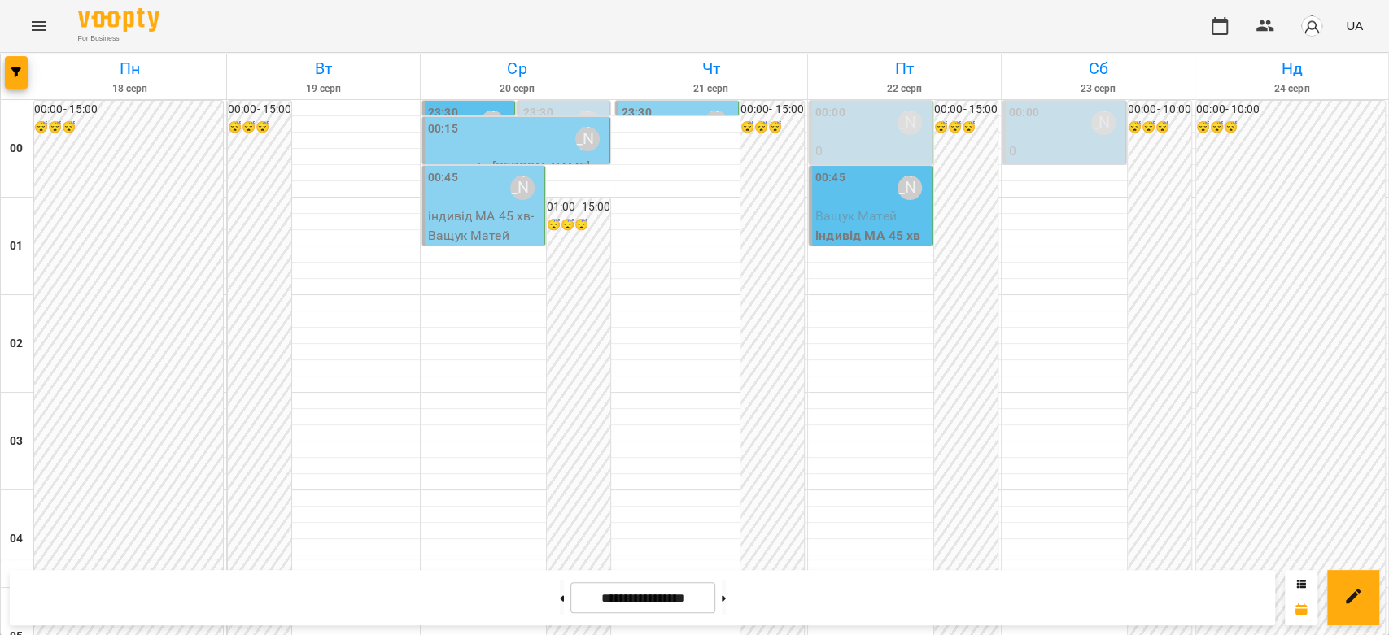
scroll to position [1717, 0]
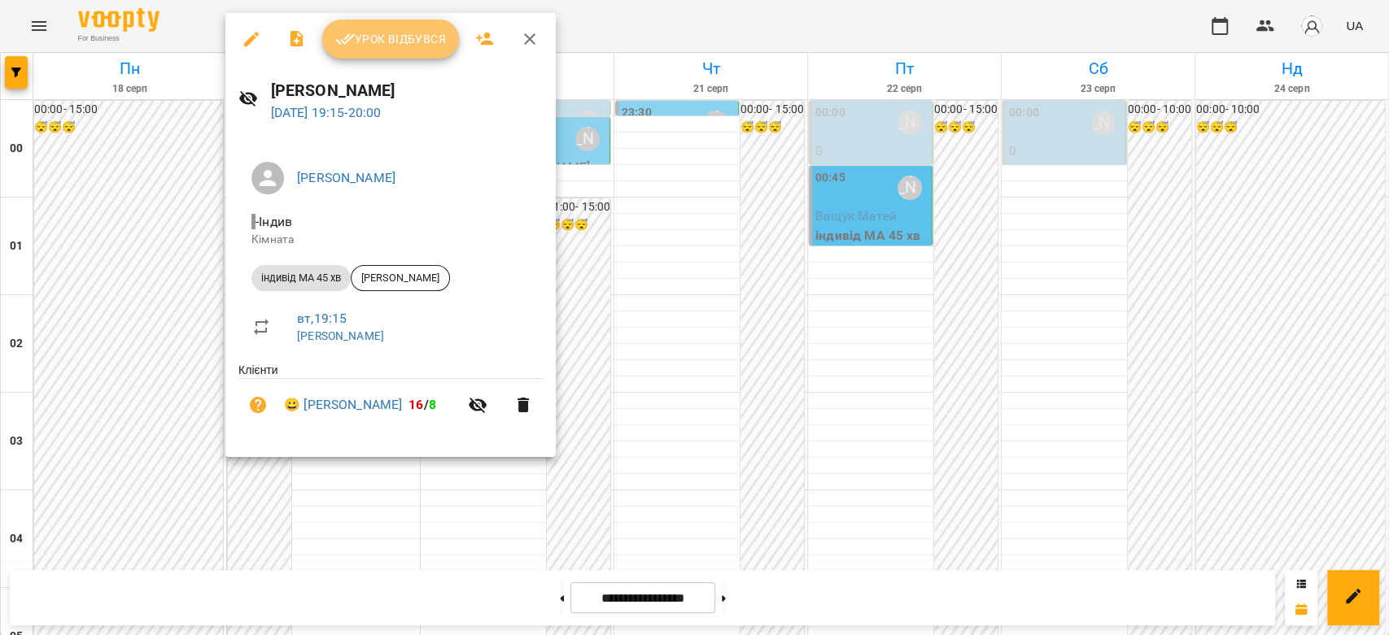
click at [376, 42] on span "Урок відбувся" at bounding box center [390, 39] width 111 height 20
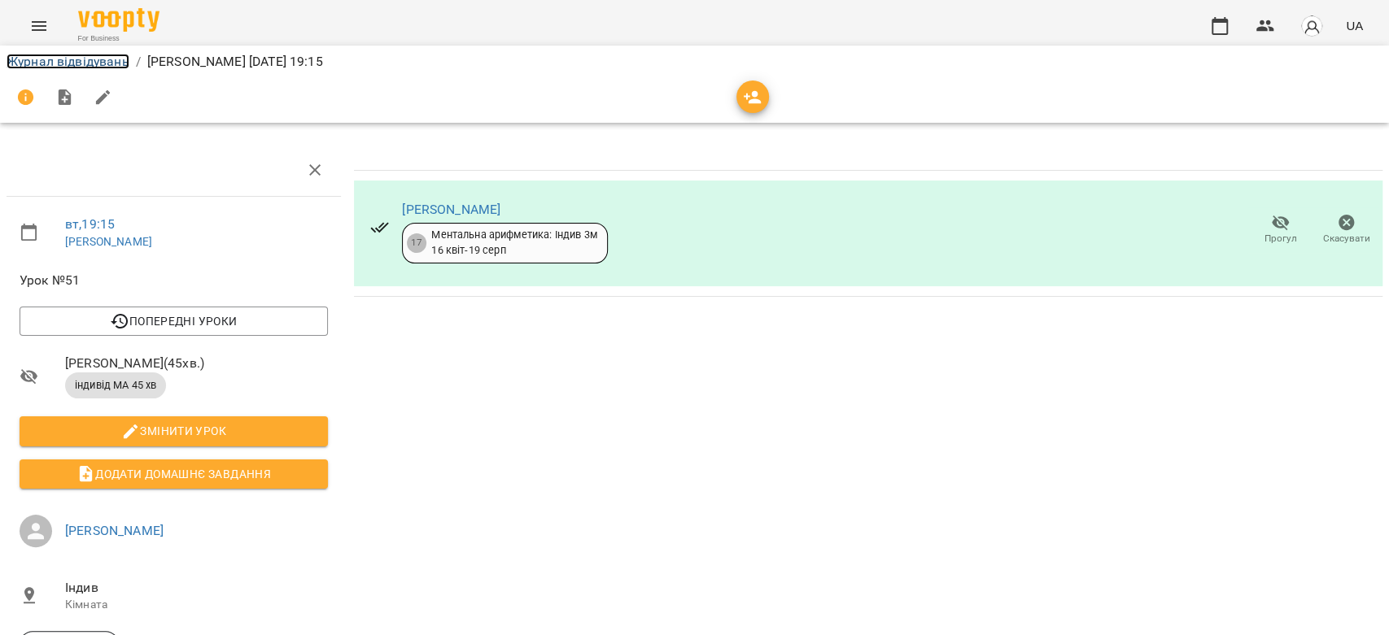
click at [77, 60] on link "Журнал відвідувань" at bounding box center [68, 61] width 123 height 15
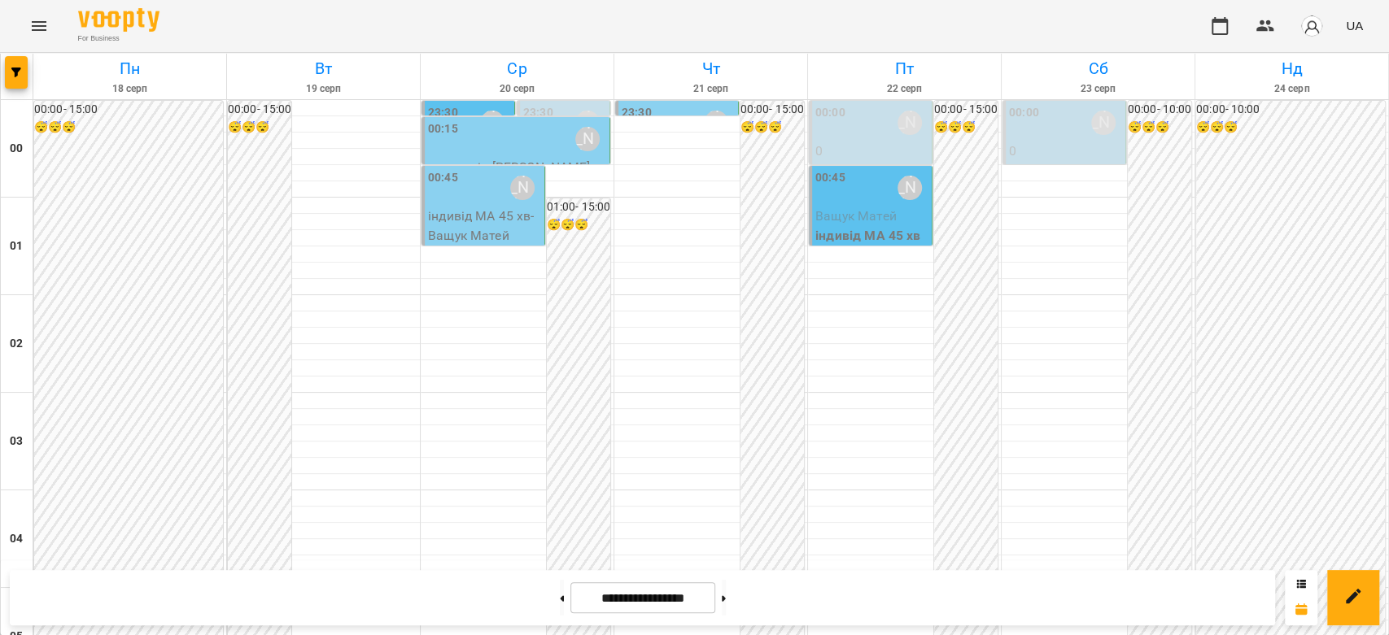
scroll to position [1881, 0]
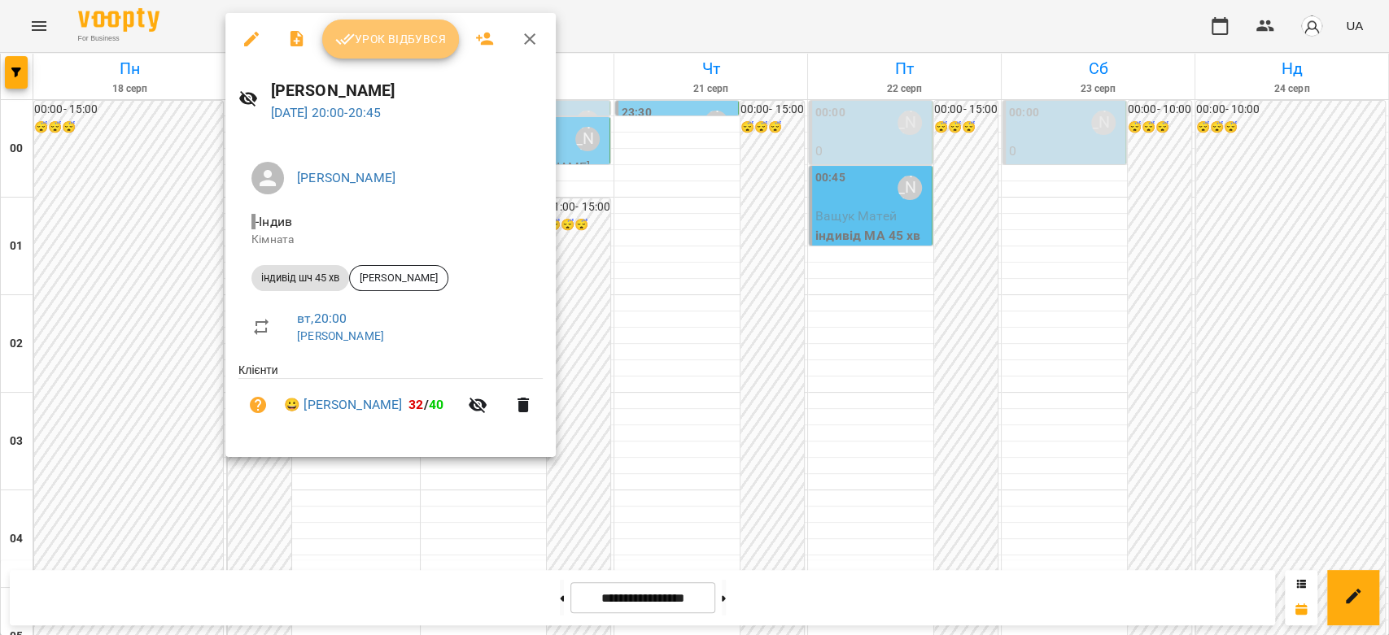
click at [396, 54] on button "Урок відбувся" at bounding box center [390, 39] width 137 height 39
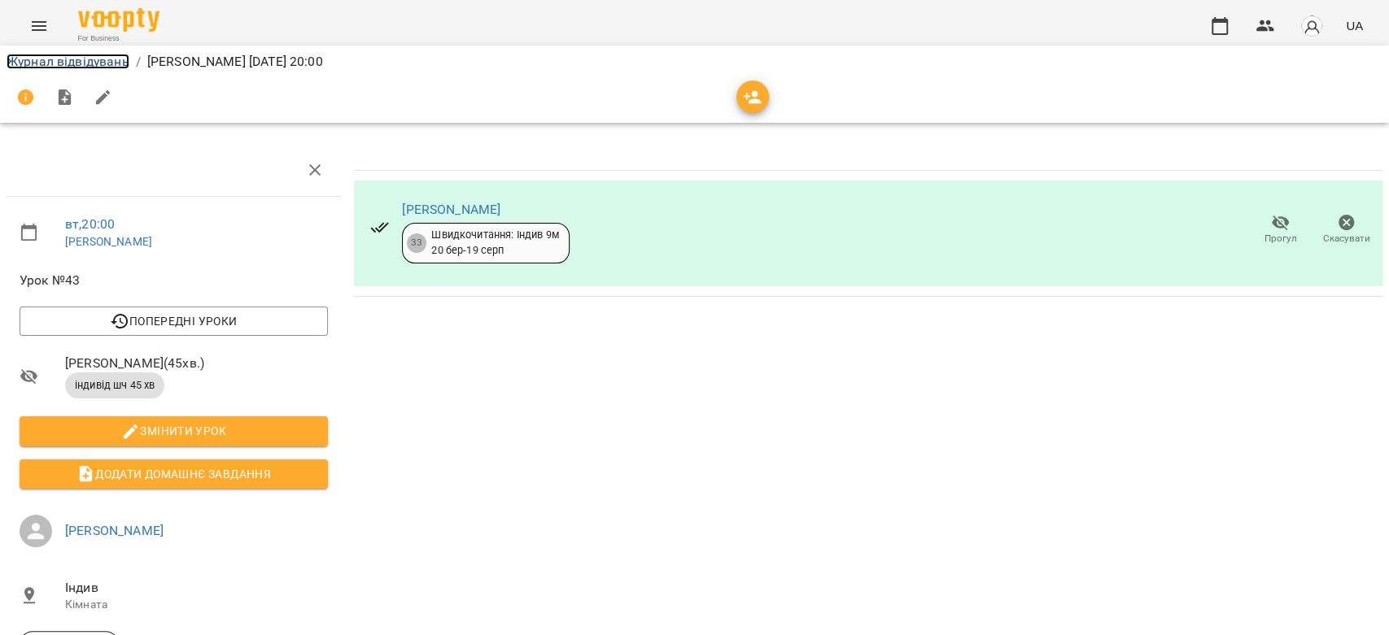
click at [76, 59] on link "Журнал відвідувань" at bounding box center [68, 61] width 123 height 15
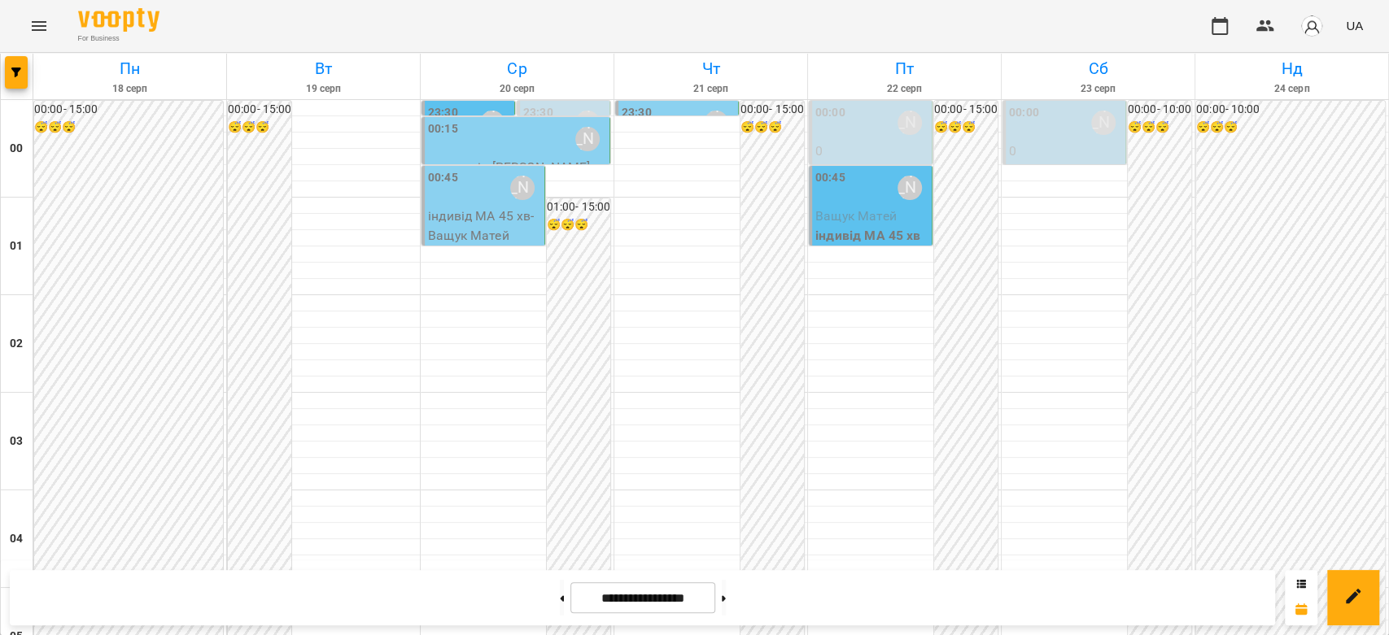
click at [437, 204] on div "00:45" at bounding box center [443, 187] width 30 height 37
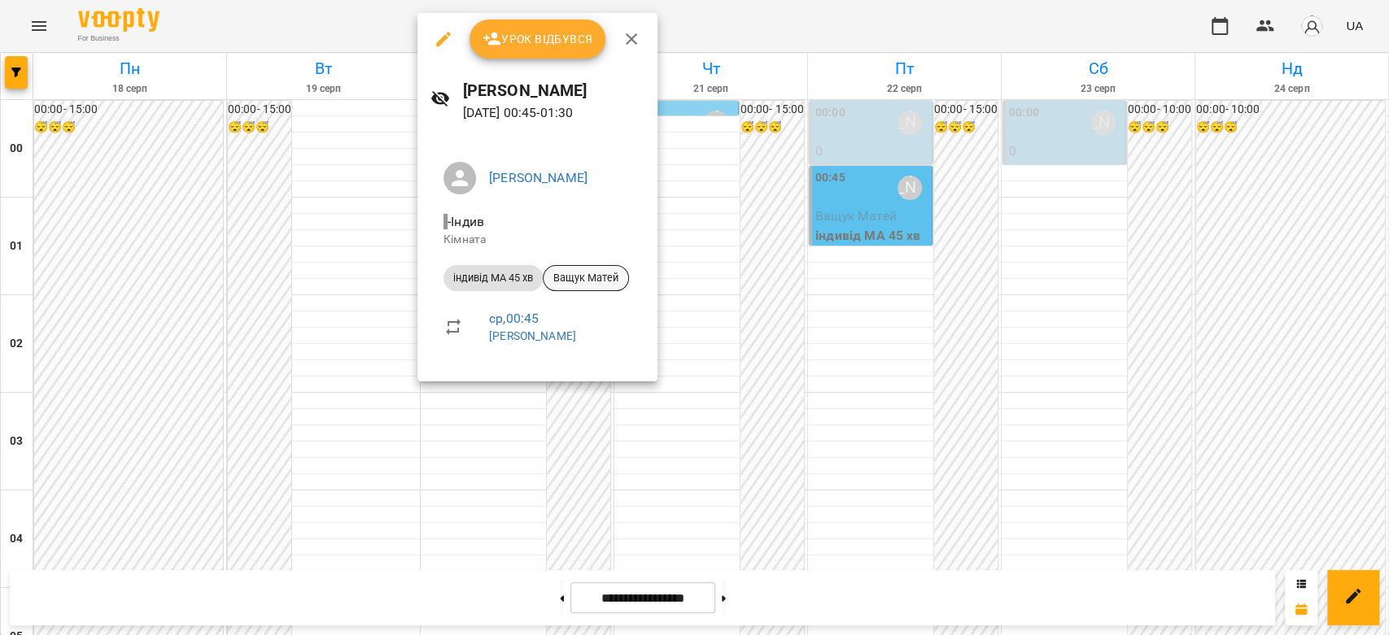
click at [592, 276] on span "Ващук Матей" at bounding box center [585, 278] width 85 height 15
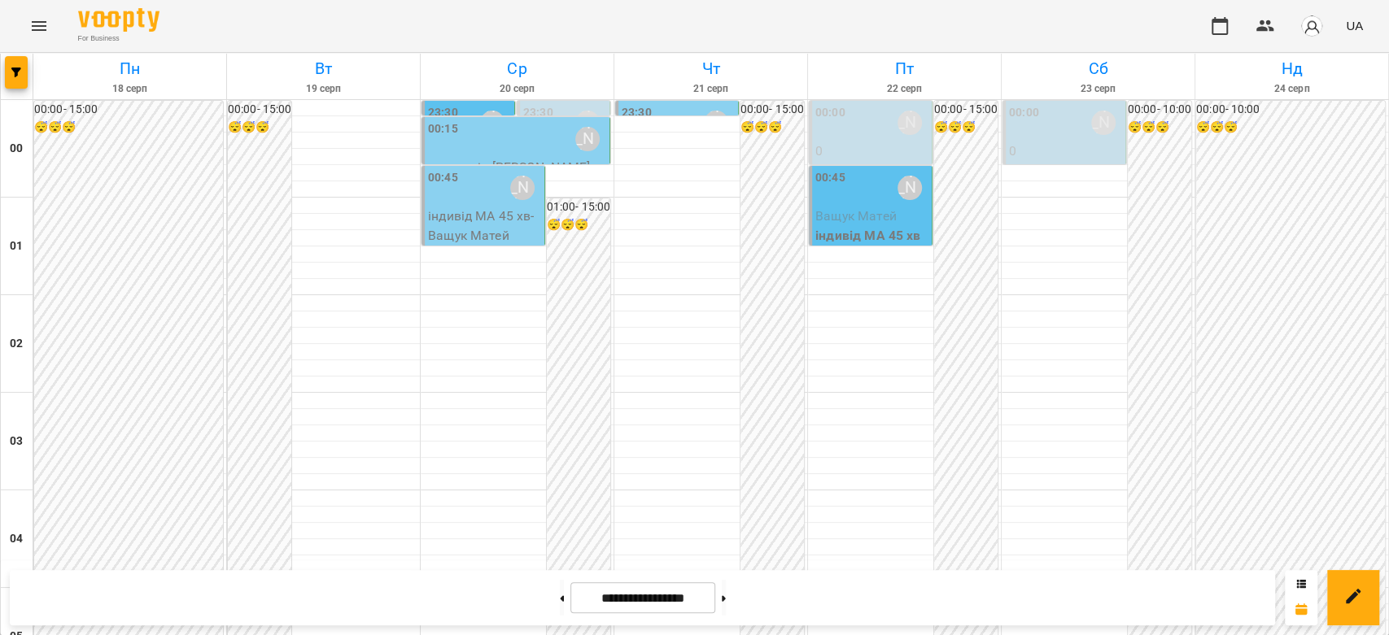
scroll to position [1609, 0]
click at [726, 595] on button at bounding box center [724, 598] width 4 height 36
type input "**********"
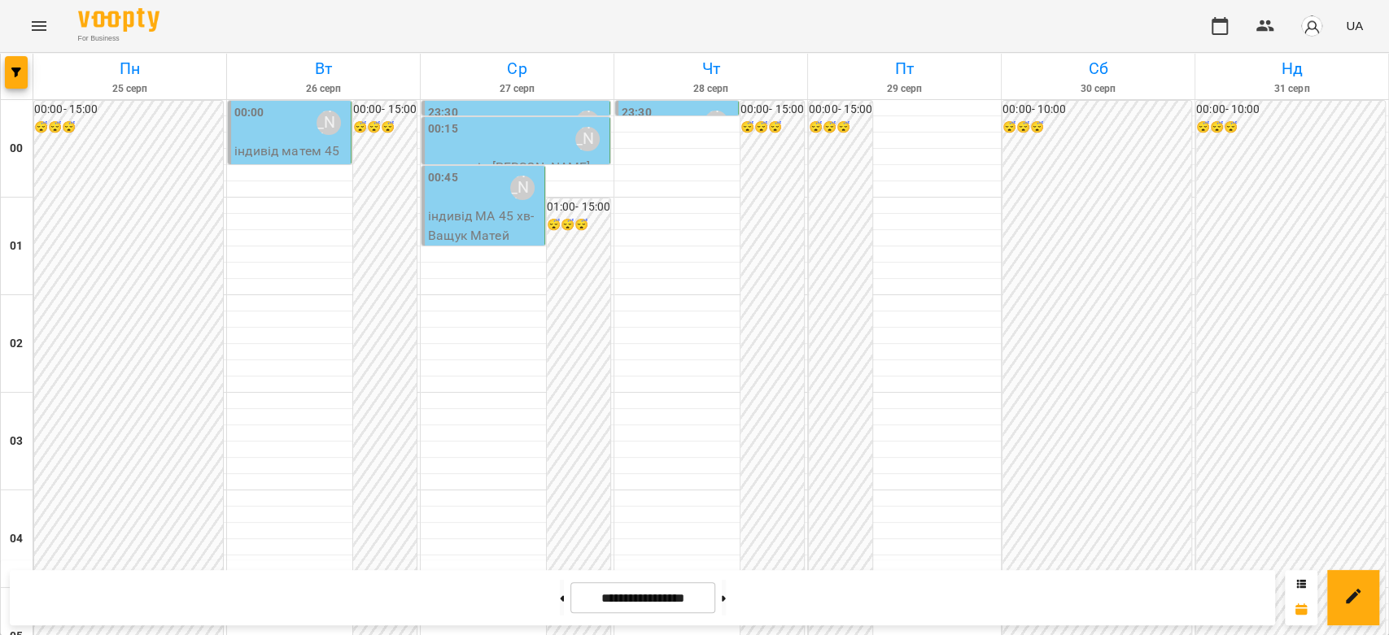
scroll to position [1428, 0]
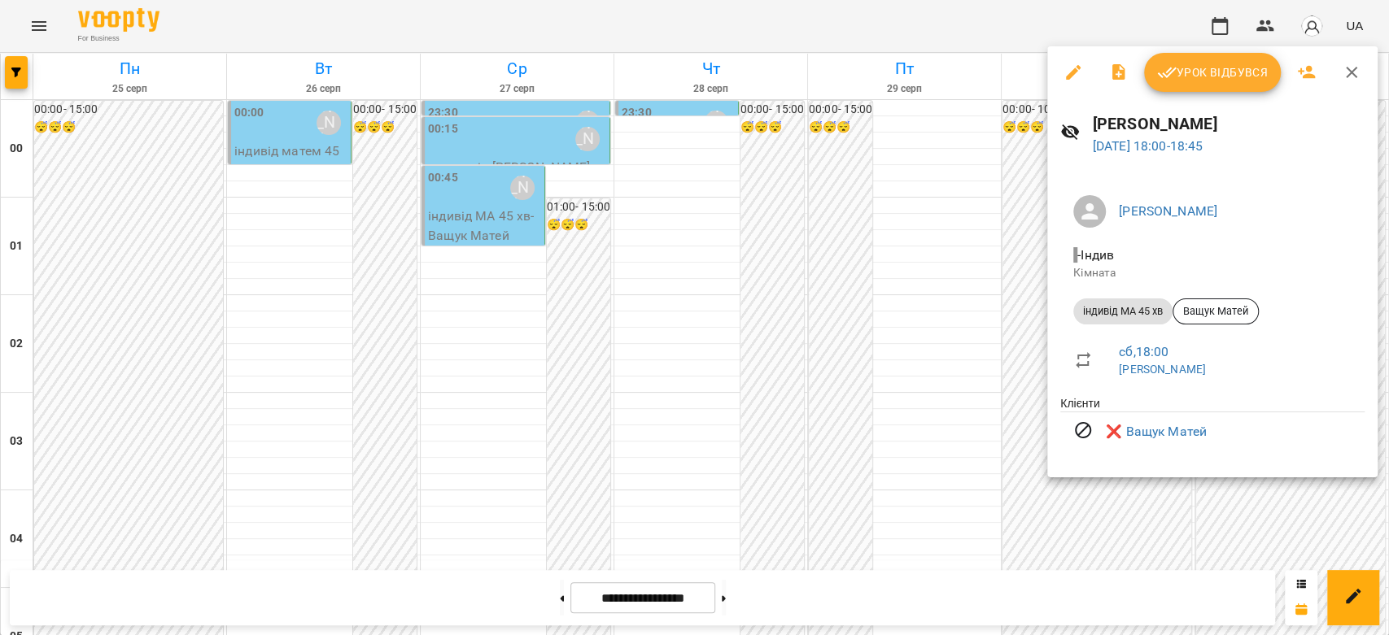
click at [976, 411] on div at bounding box center [694, 317] width 1389 height 635
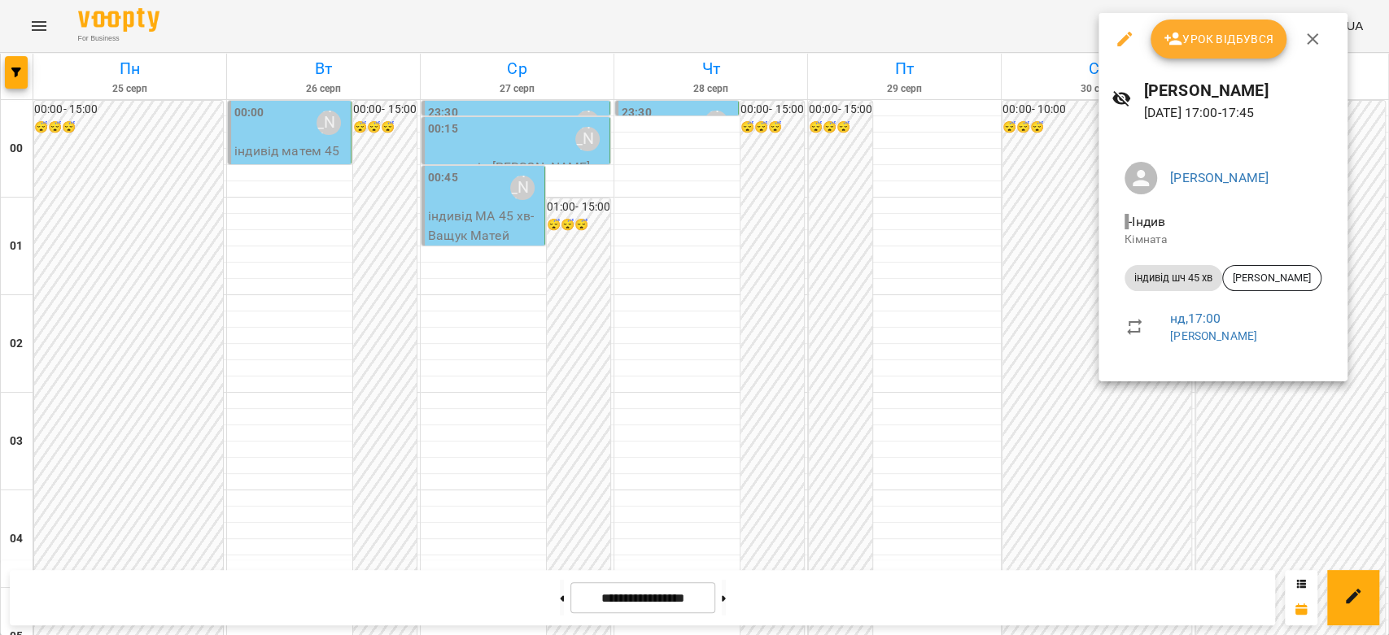
click at [1048, 348] on div at bounding box center [694, 317] width 1389 height 635
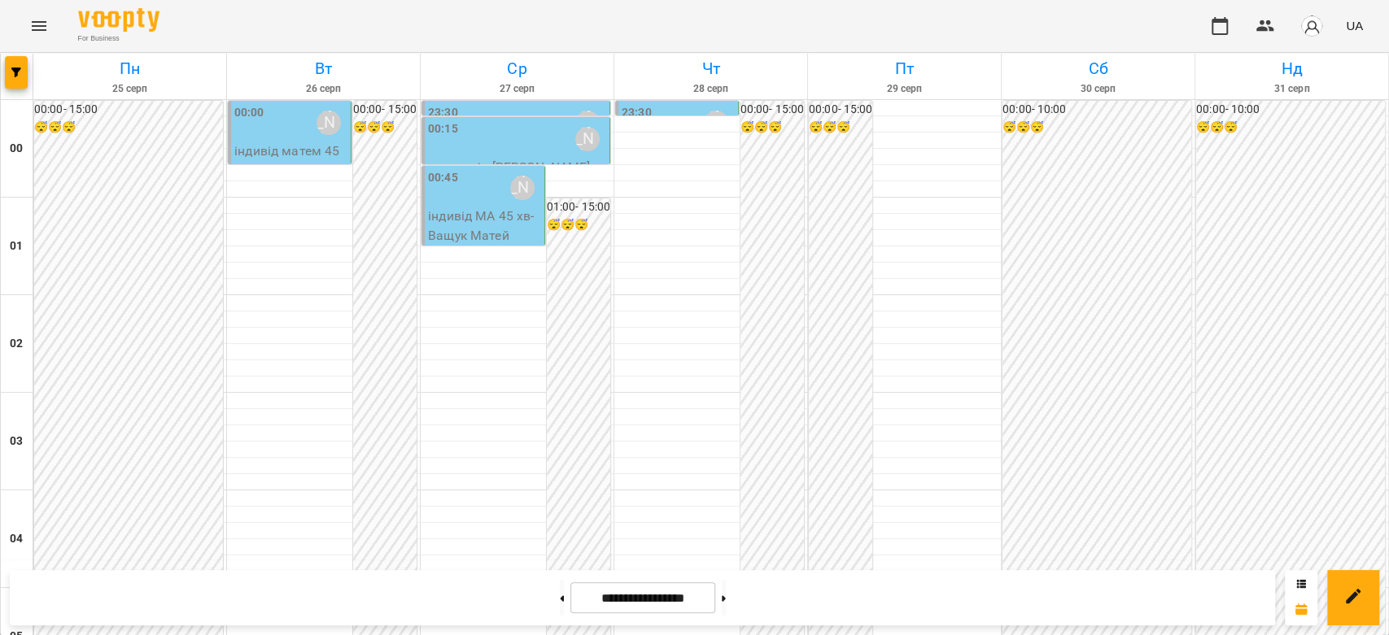
scroll to position [1699, 0]
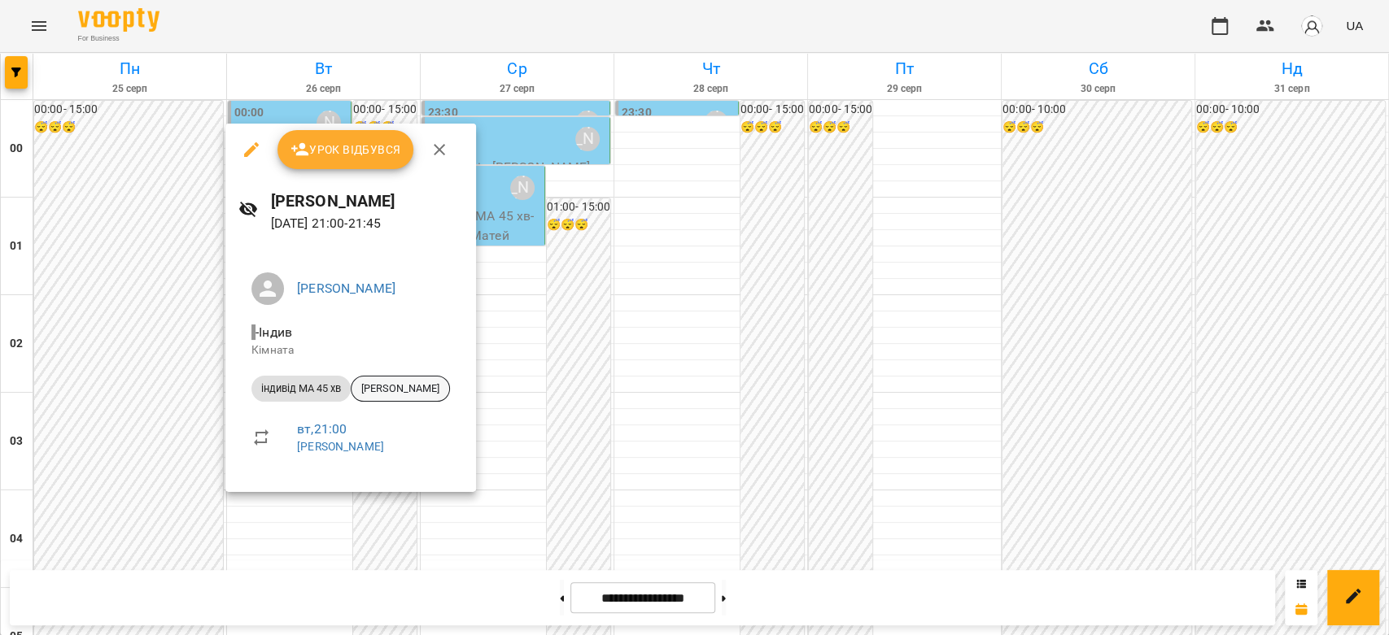
click at [424, 390] on span "[PERSON_NAME]" at bounding box center [400, 388] width 98 height 15
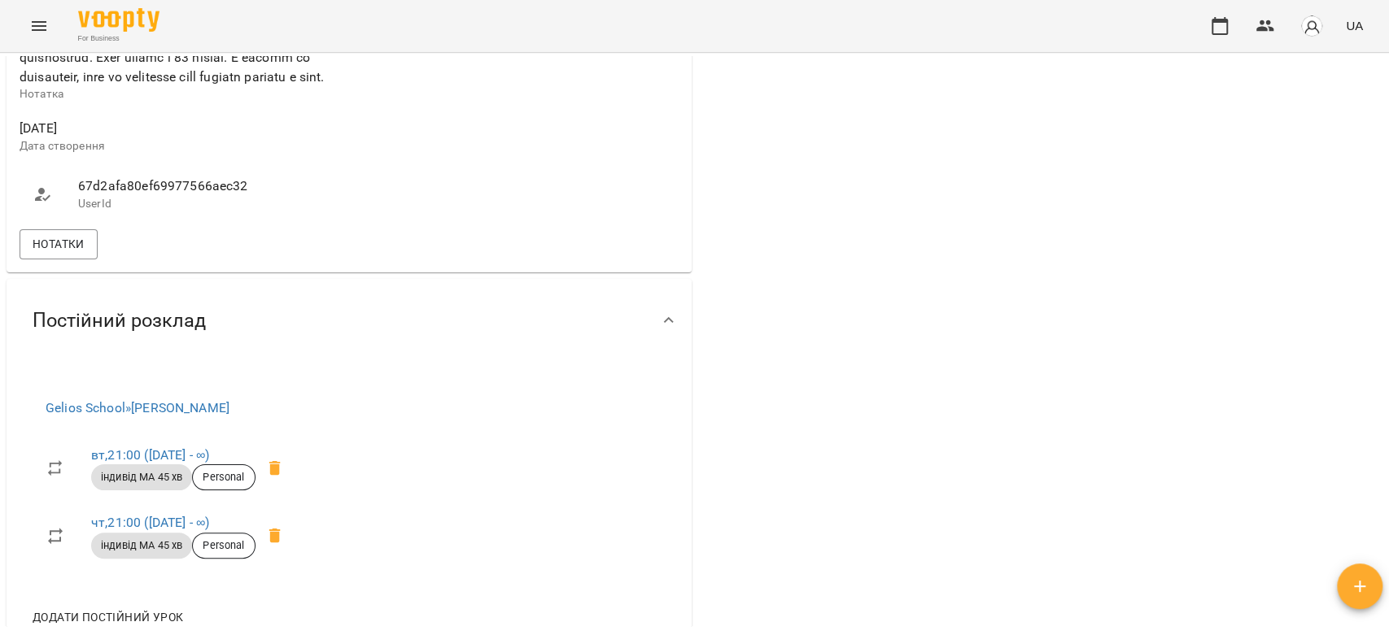
scroll to position [904, 0]
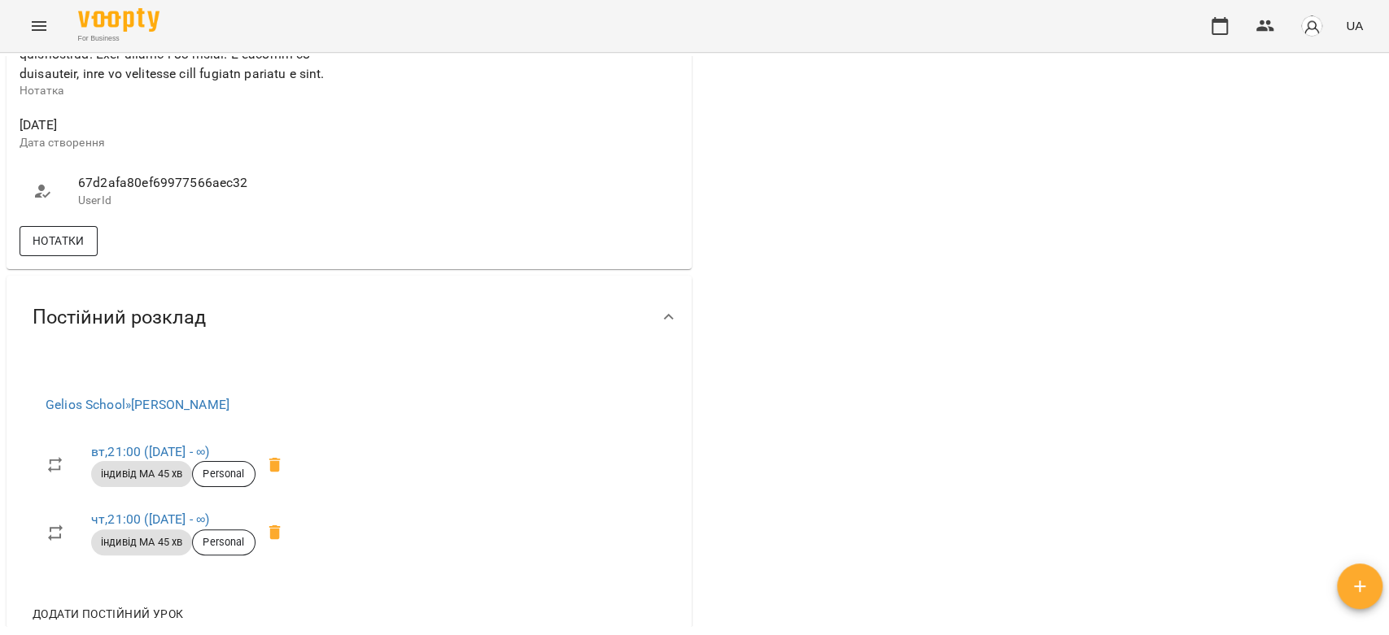
drag, startPoint x: 93, startPoint y: 307, endPoint x: 159, endPoint y: 329, distance: 69.5
click at [91, 255] on button "Нотатки" at bounding box center [59, 240] width 78 height 29
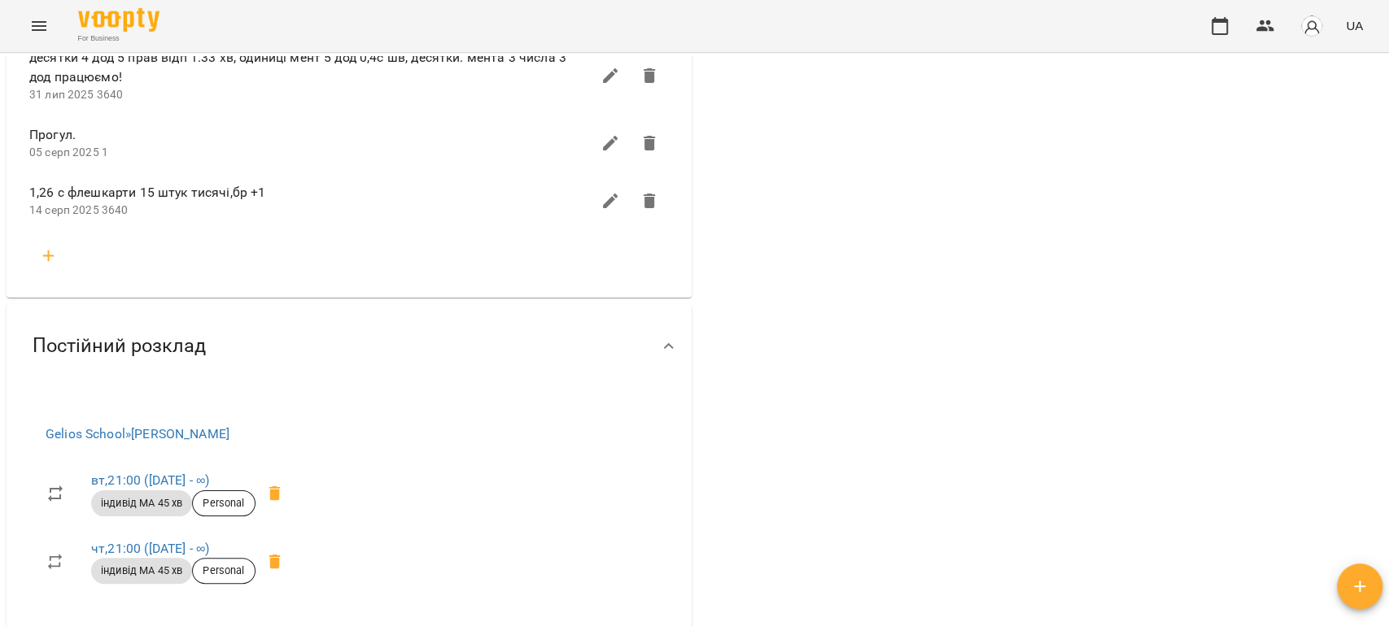
scroll to position [2440, 0]
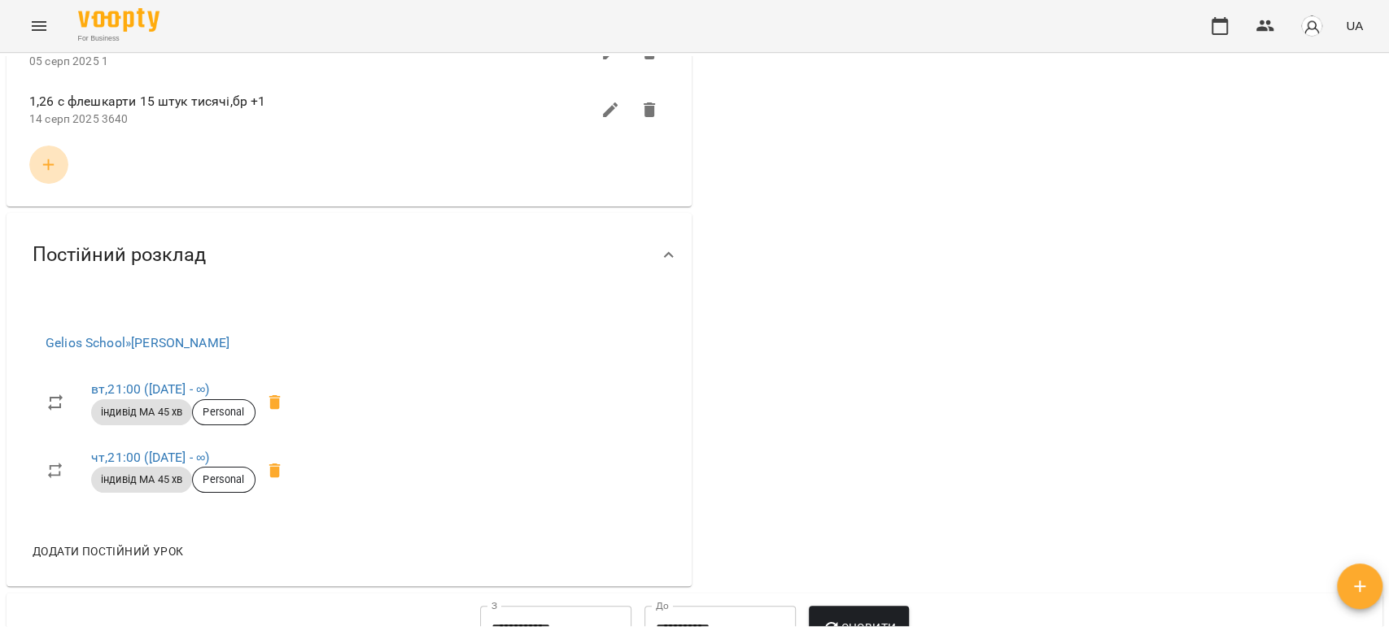
click at [51, 175] on icon "button" at bounding box center [49, 165] width 20 height 20
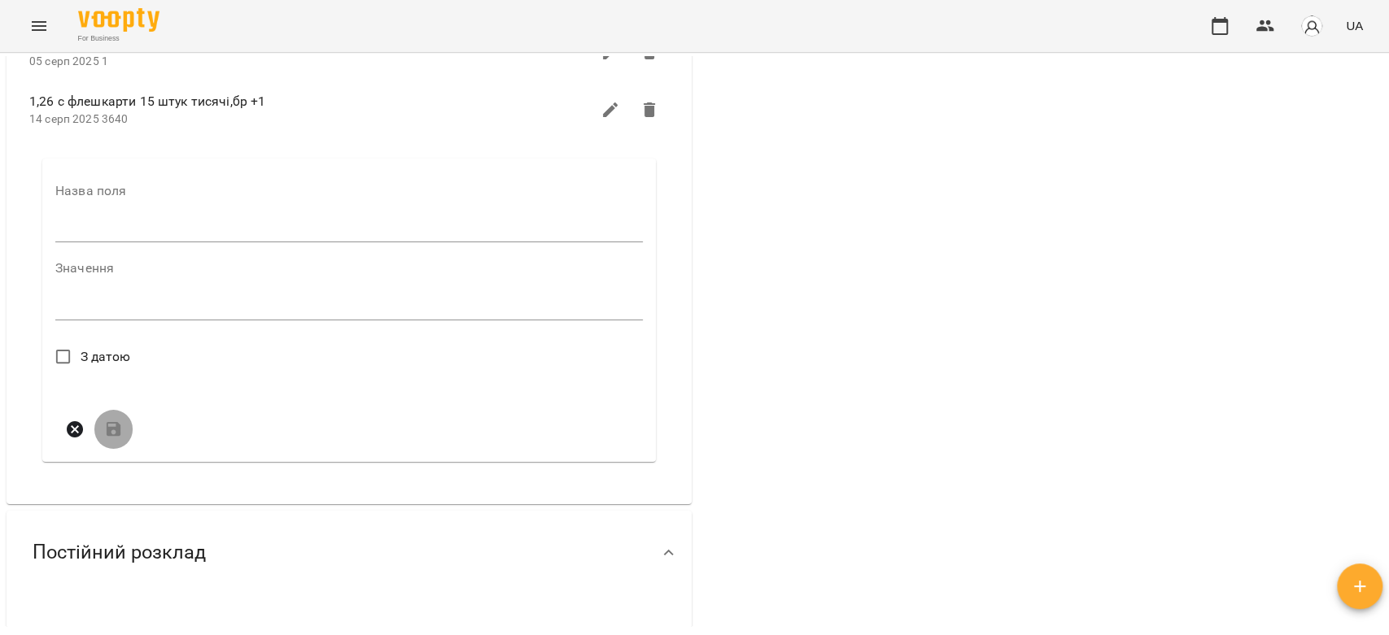
drag, startPoint x: 152, startPoint y: 335, endPoint x: 156, endPoint y: 345, distance: 10.6
click at [152, 242] on input "text" at bounding box center [348, 229] width 587 height 26
type input "****"
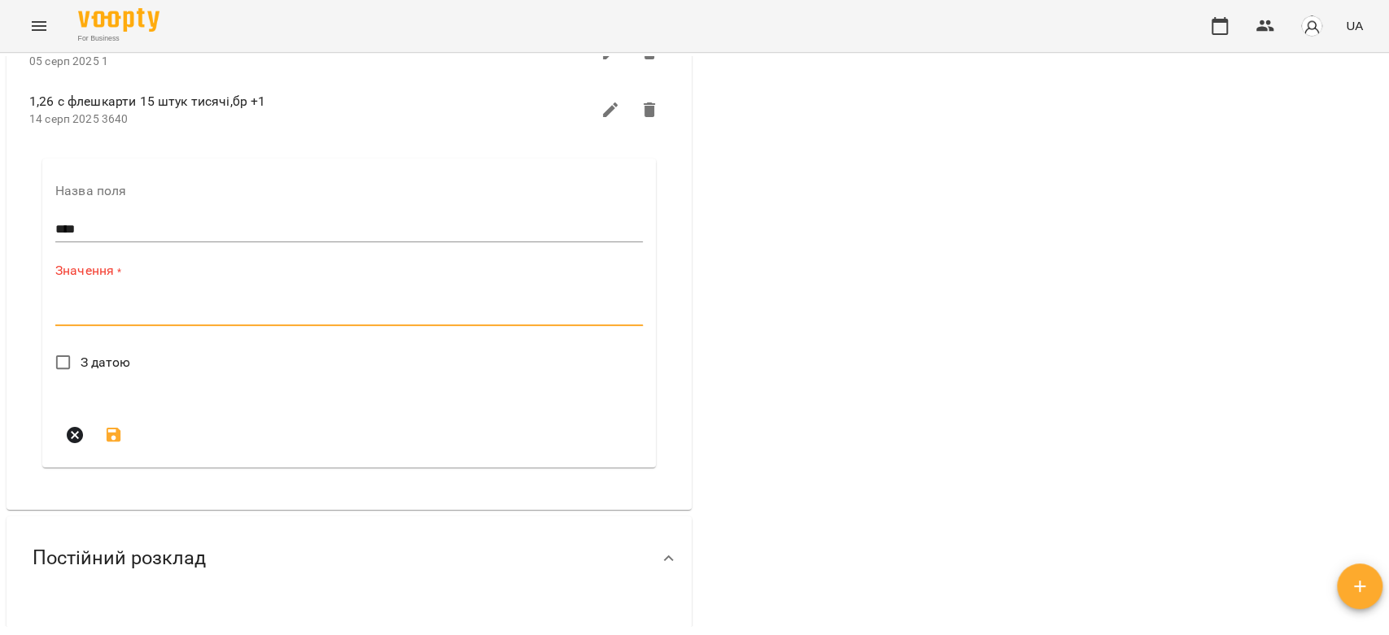
click at [181, 320] on textarea at bounding box center [348, 312] width 587 height 15
click at [67, 315] on textarea "**********" at bounding box center [345, 306] width 580 height 15
drag, startPoint x: 256, startPoint y: 417, endPoint x: 267, endPoint y: 423, distance: 12.0
click at [266, 320] on div "**********" at bounding box center [348, 307] width 587 height 26
click at [102, 367] on span "З датою" at bounding box center [106, 357] width 50 height 20
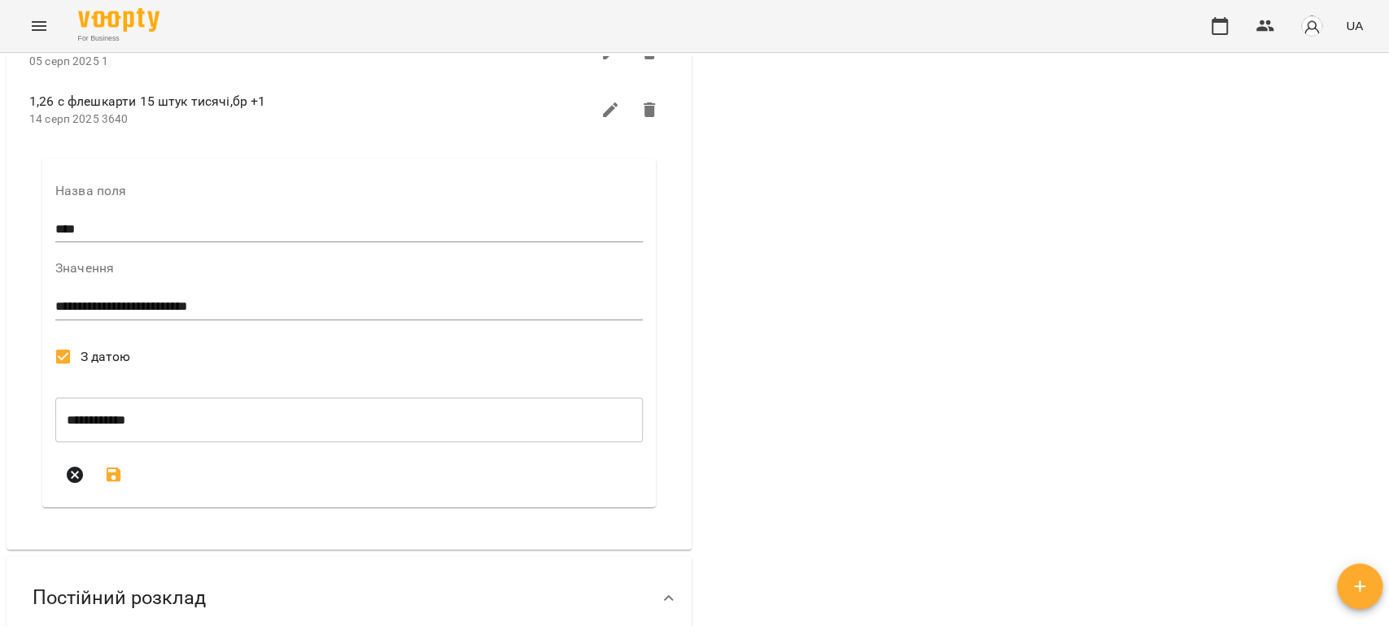
click at [266, 320] on div "**********" at bounding box center [348, 307] width 587 height 26
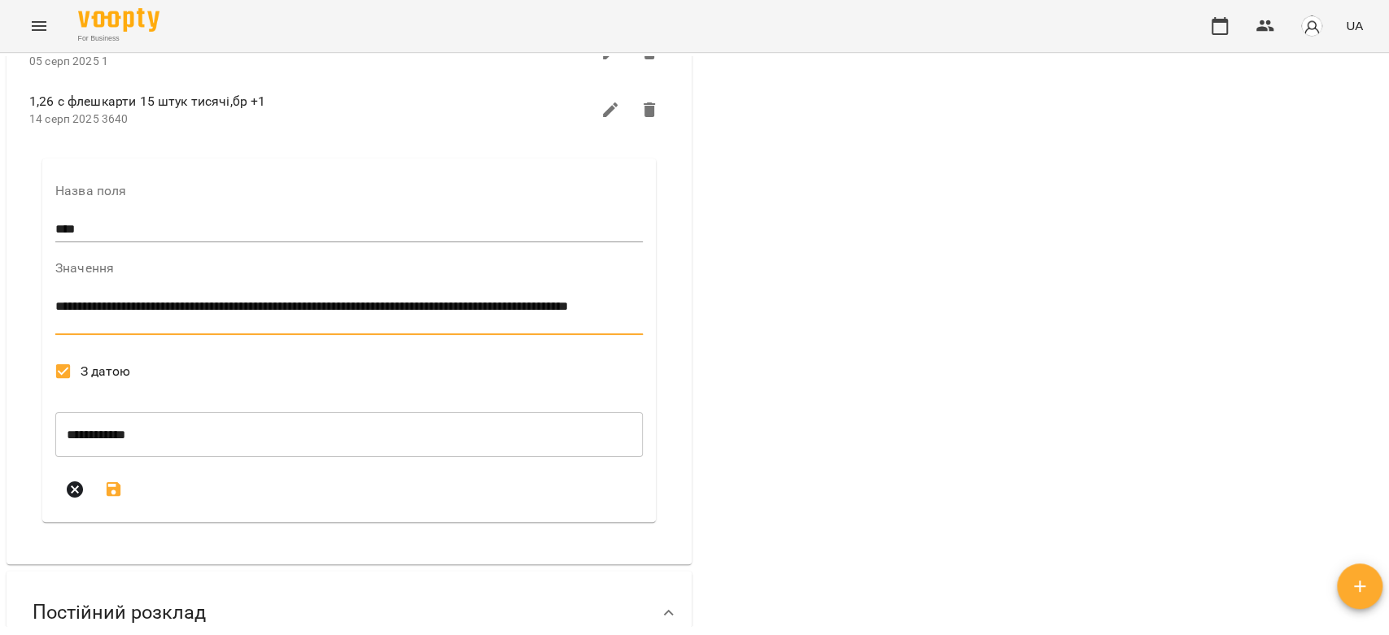
type textarea "**********"
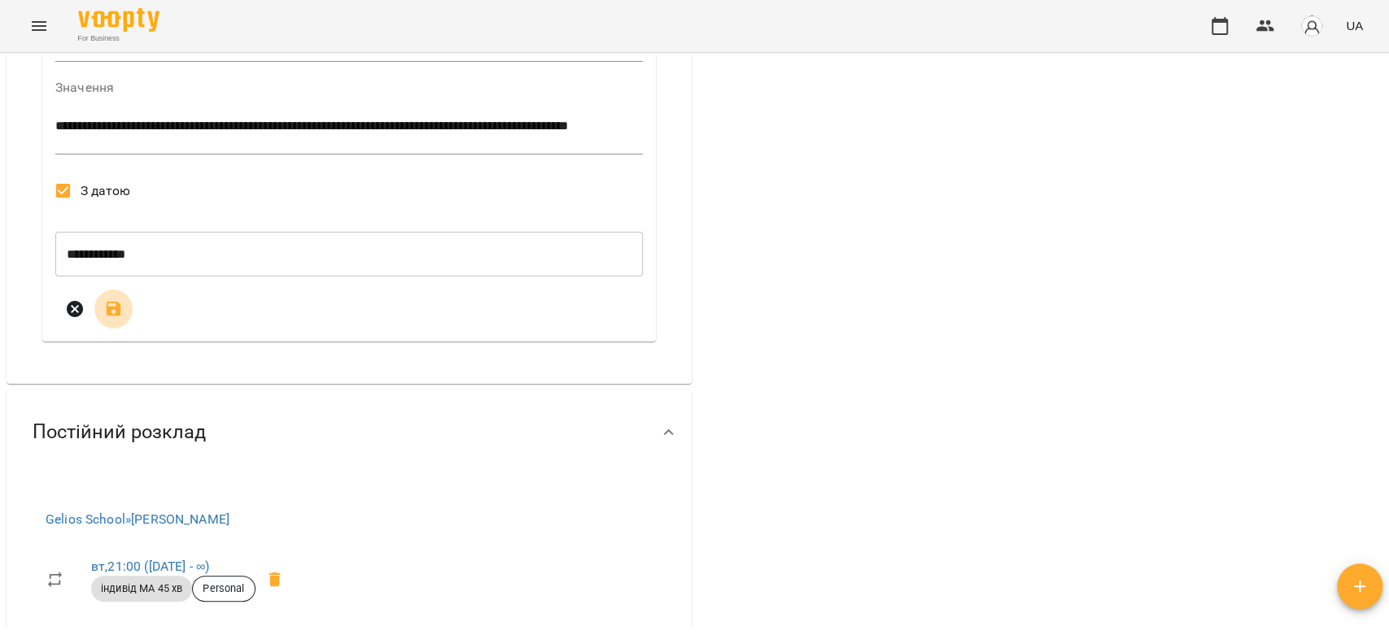
click at [105, 319] on icon "submit" at bounding box center [114, 309] width 20 height 20
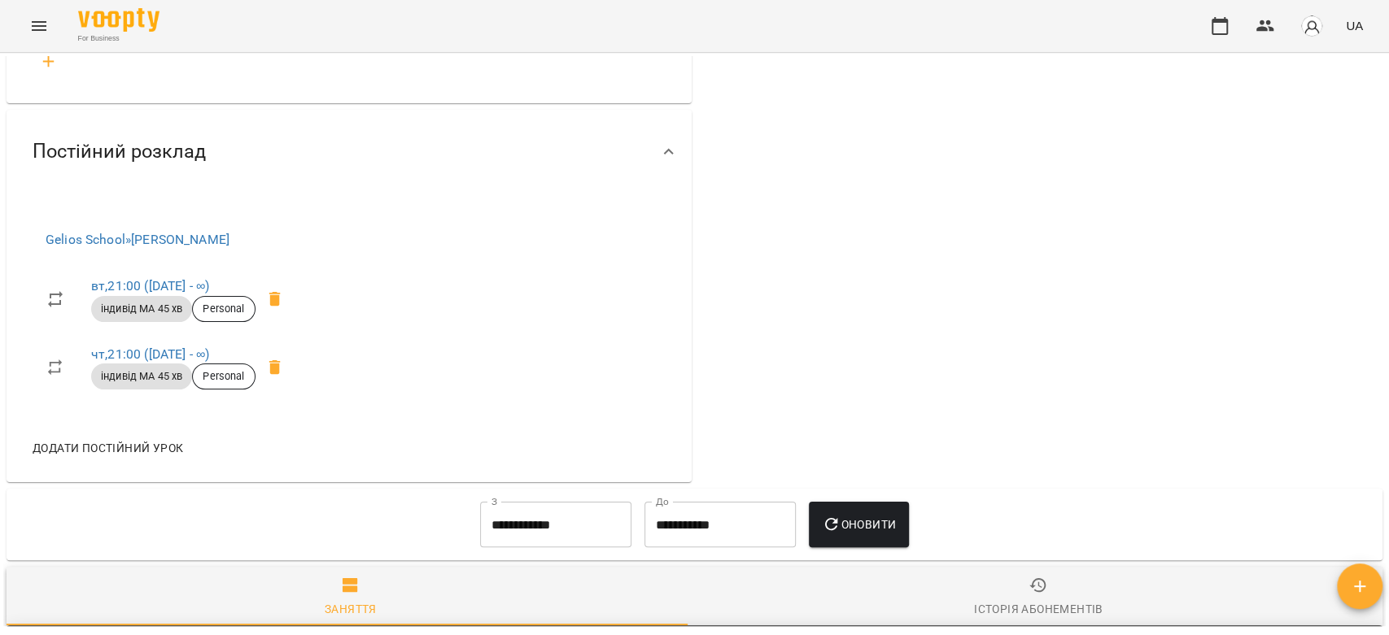
scroll to position [2621, 0]
click at [30, 41] on button "Menu" at bounding box center [39, 26] width 39 height 39
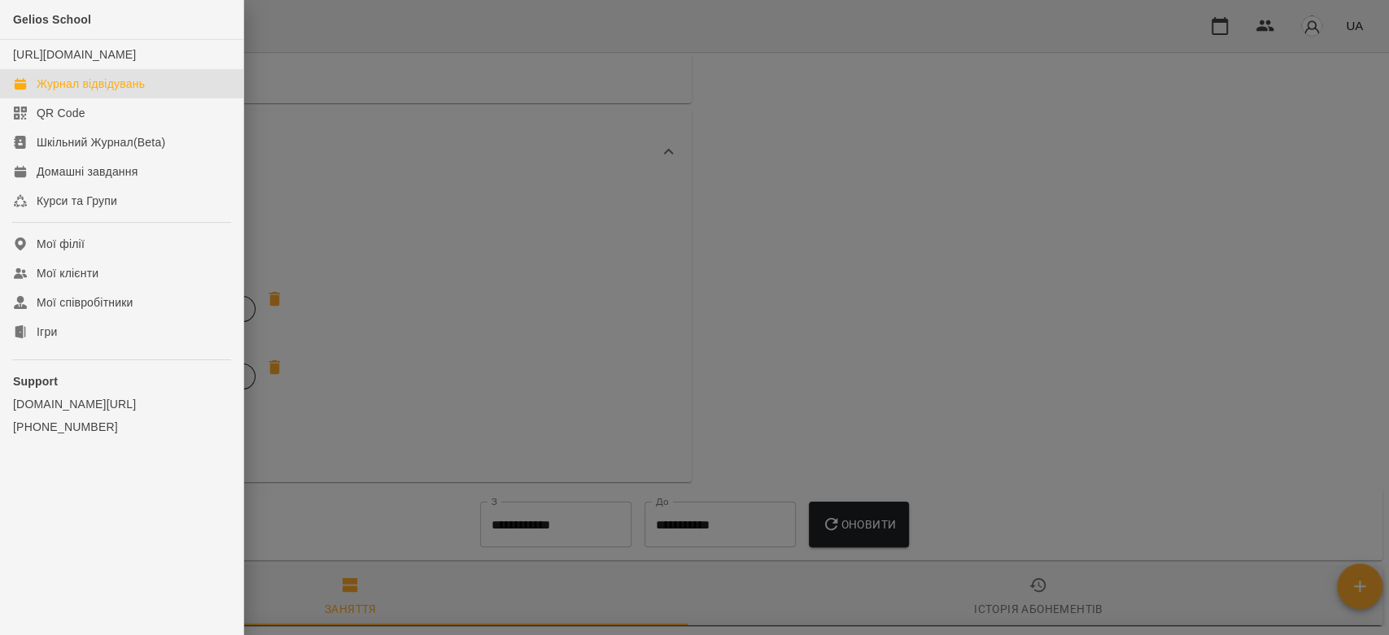
click at [91, 90] on link "Журнал відвідувань" at bounding box center [121, 83] width 243 height 29
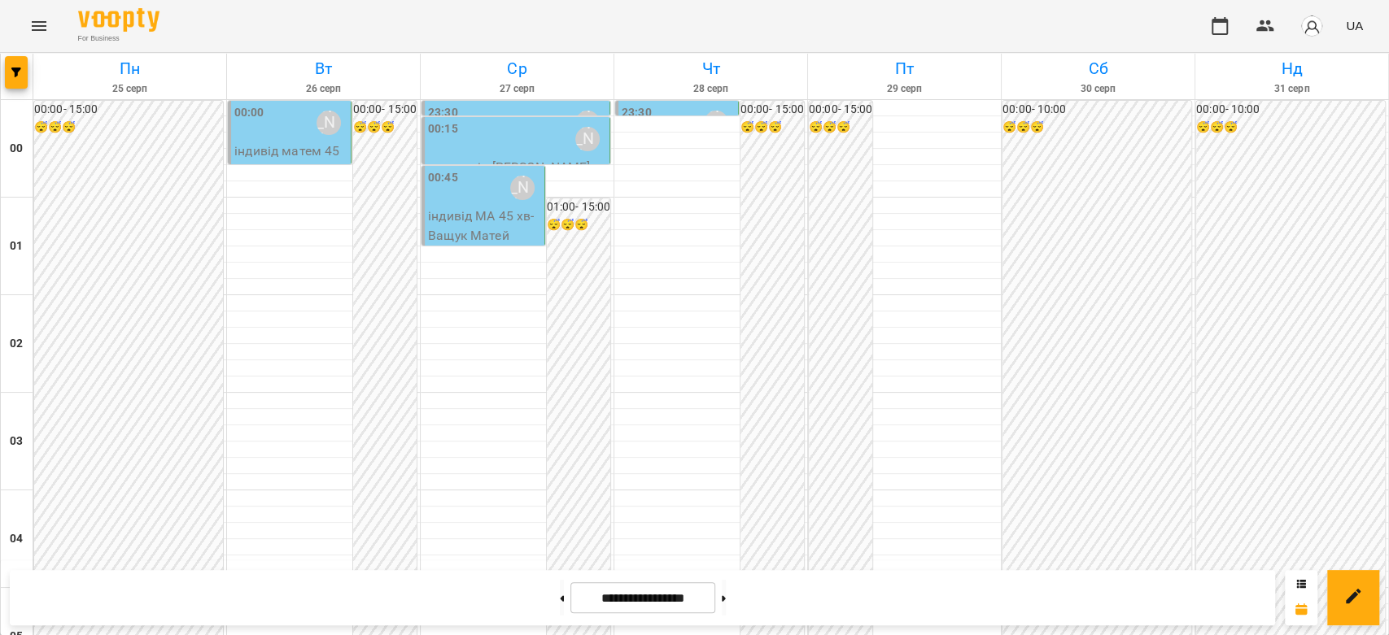
scroll to position [1881, 0]
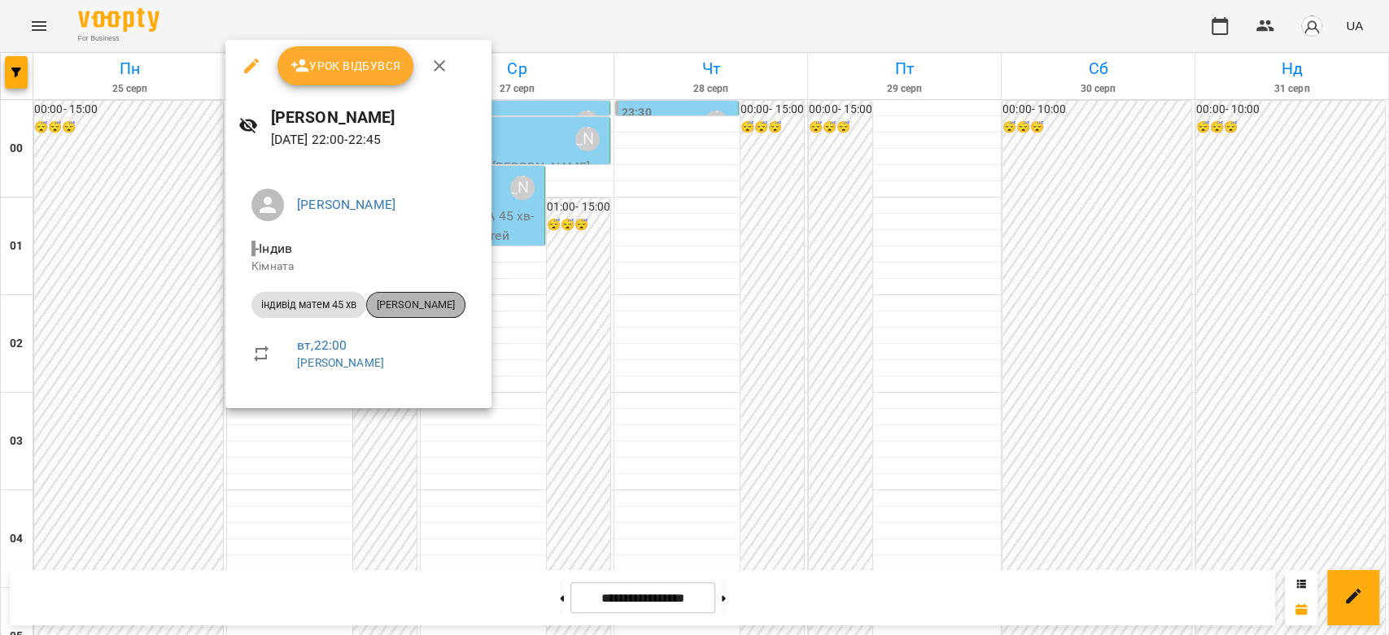
click at [413, 311] on span "[PERSON_NAME]" at bounding box center [416, 305] width 98 height 15
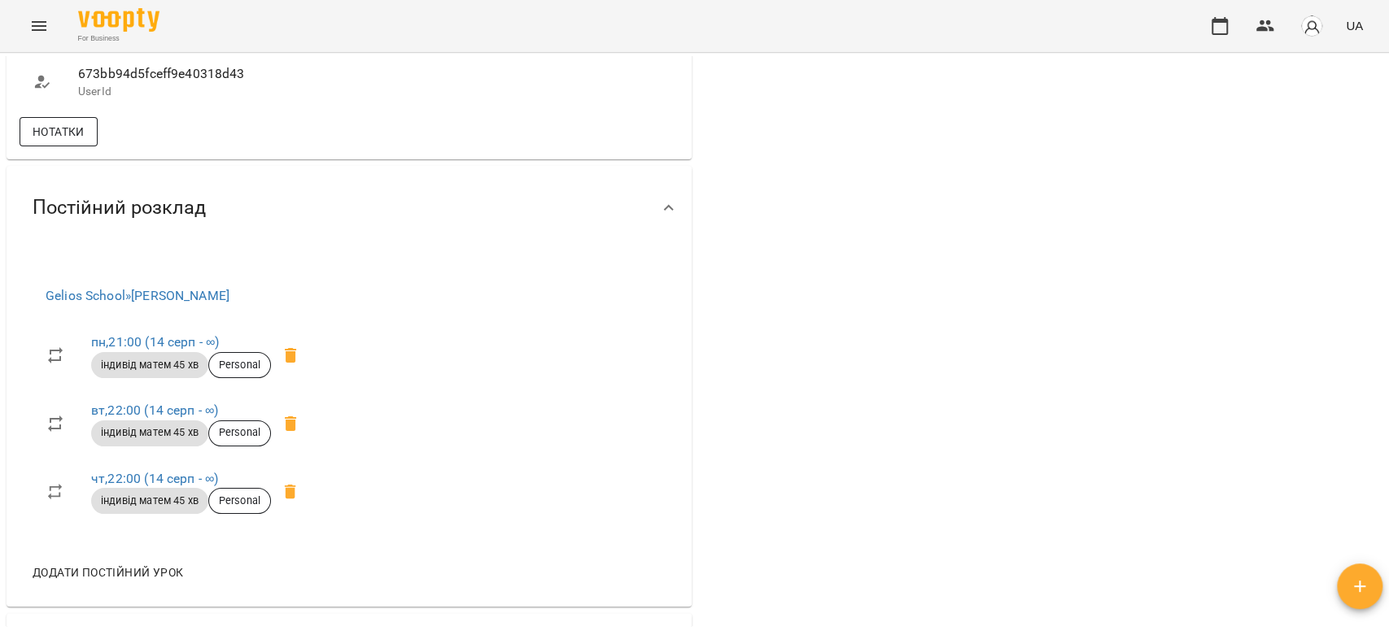
scroll to position [1175, 0]
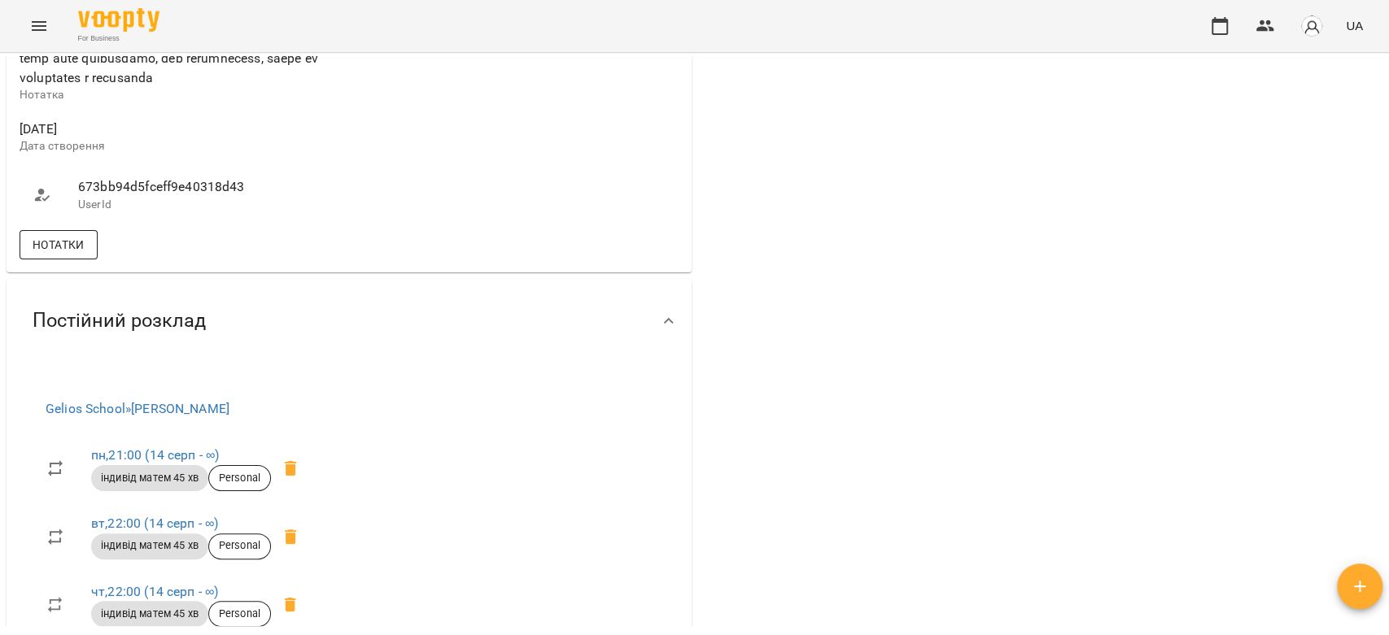
click at [78, 259] on button "Нотатки" at bounding box center [59, 244] width 78 height 29
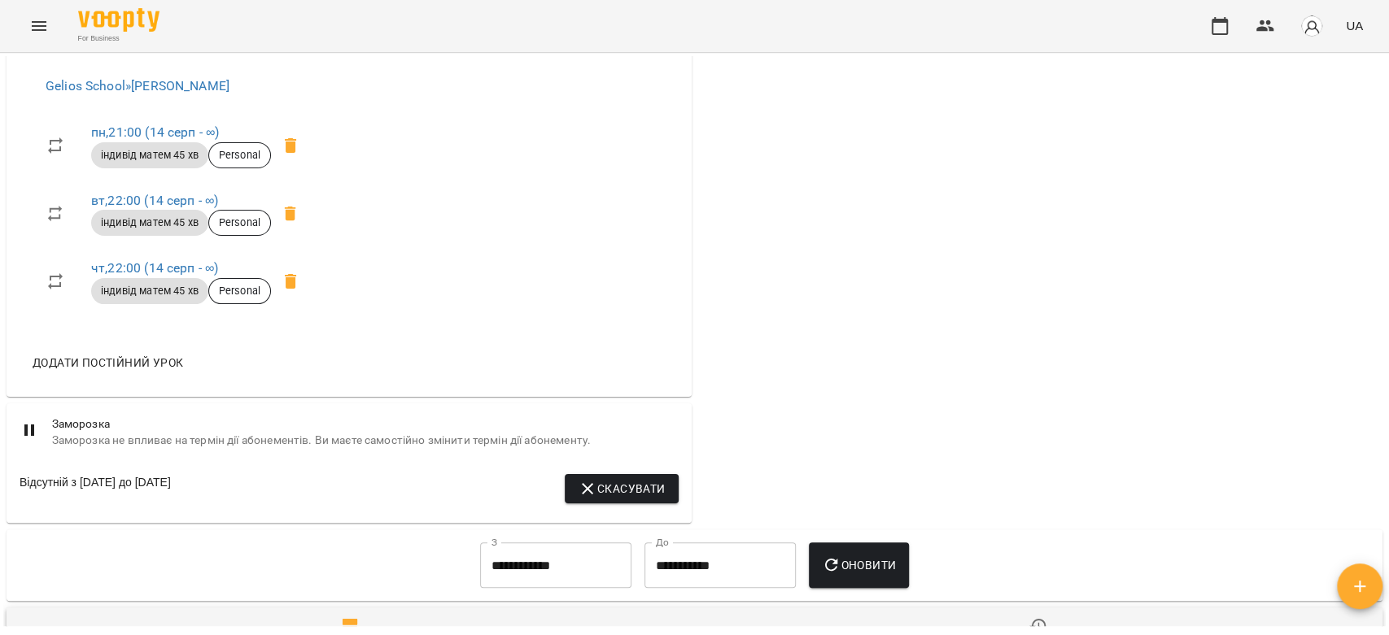
scroll to position [3434, 0]
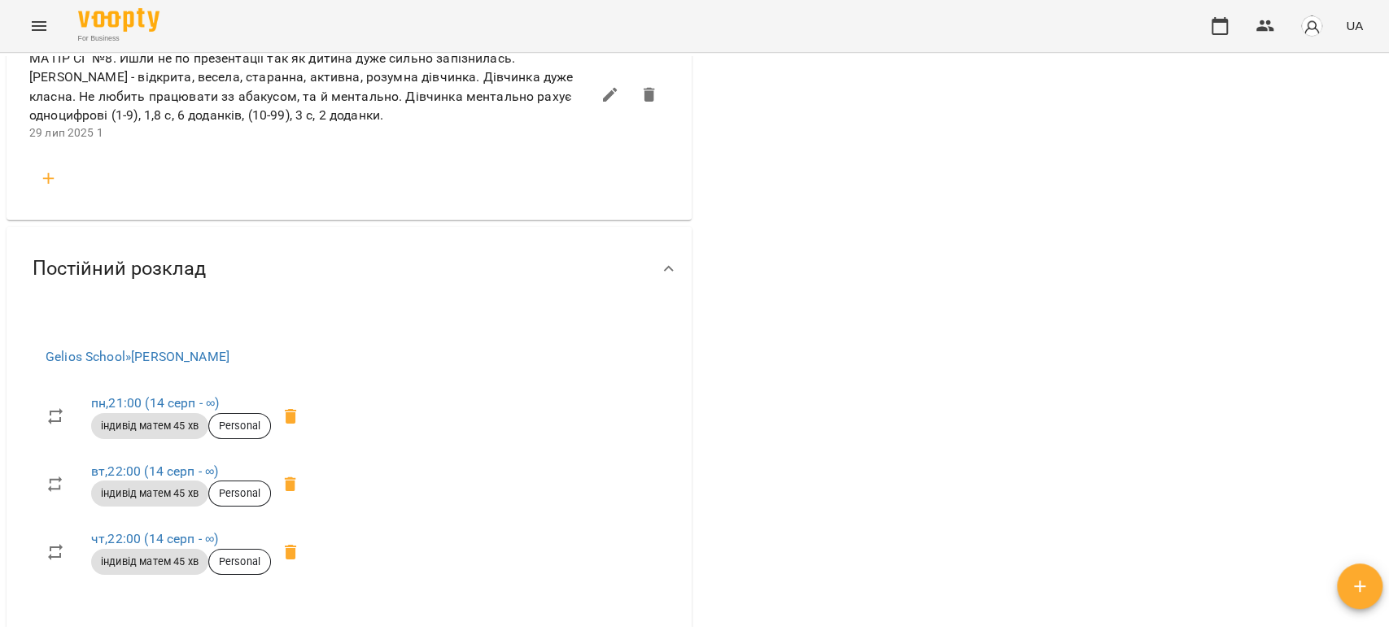
click at [55, 189] on icon "button" at bounding box center [49, 179] width 20 height 20
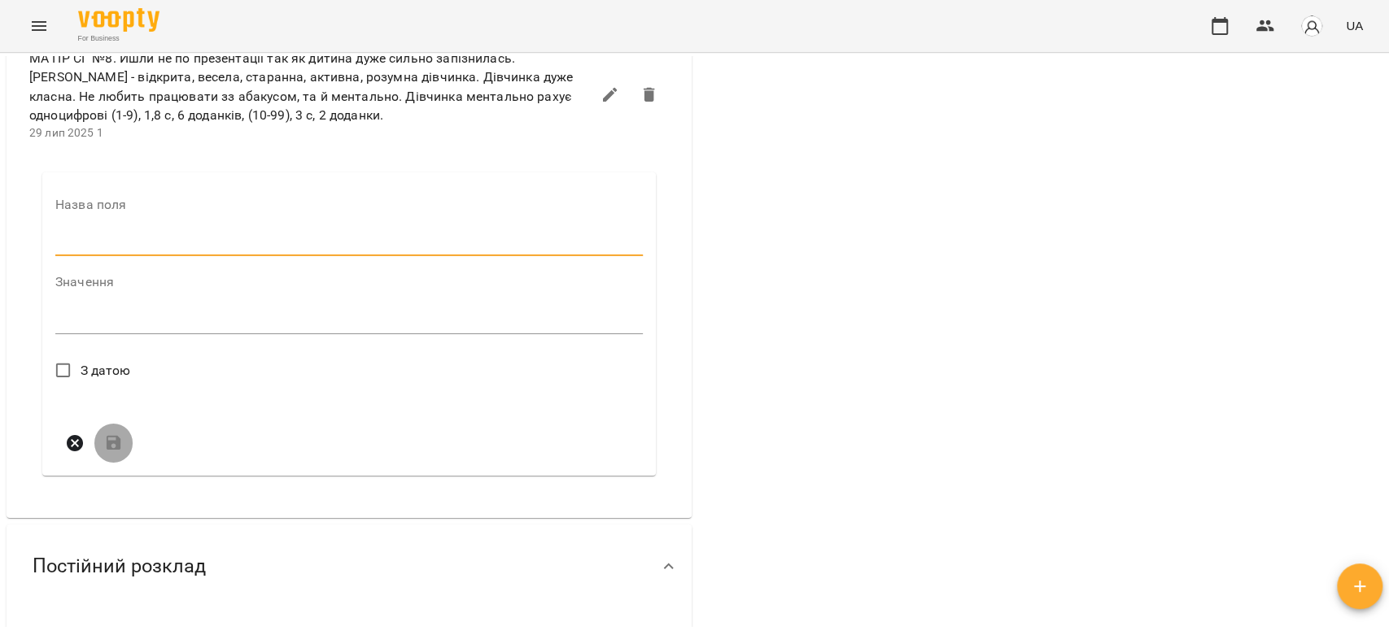
click at [130, 256] on input "text" at bounding box center [348, 243] width 587 height 26
type input "****"
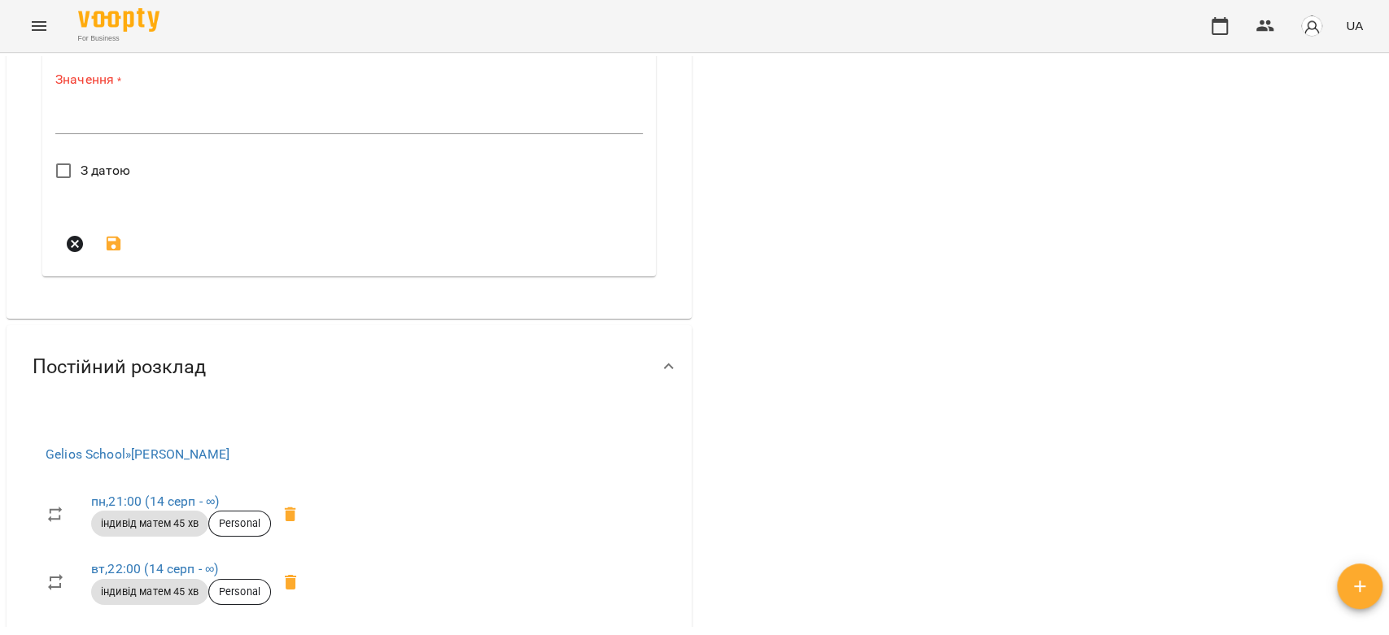
scroll to position [3705, 0]
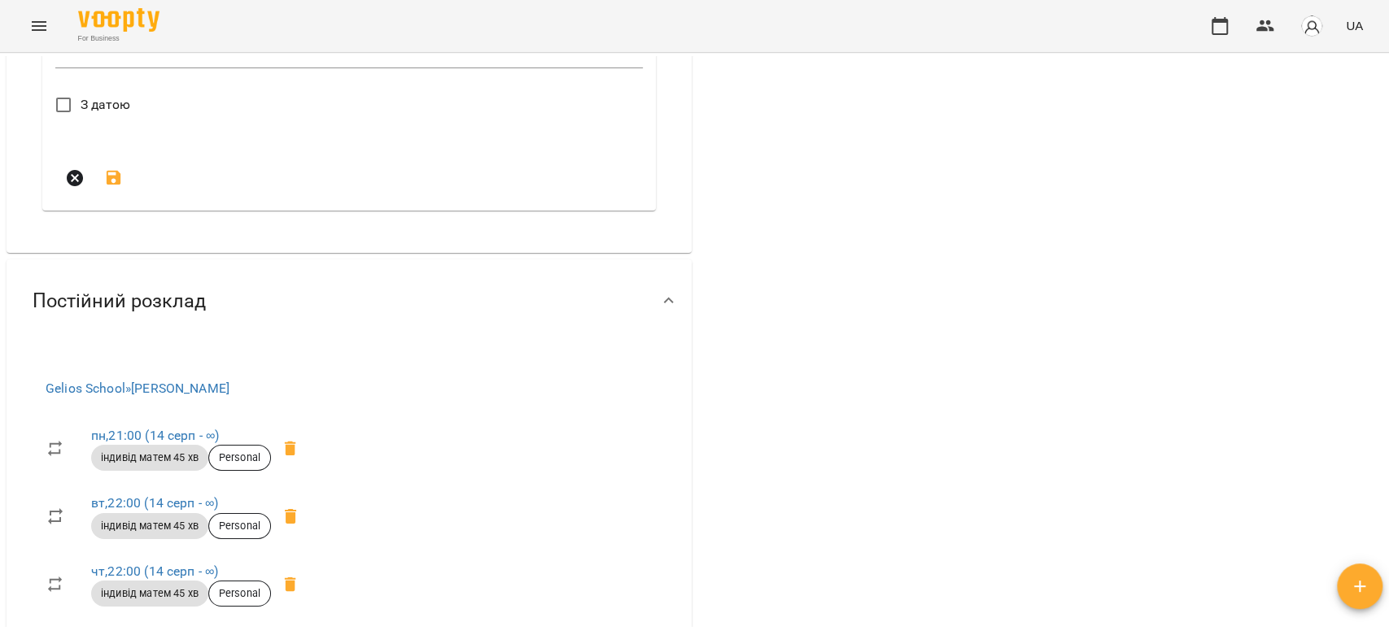
click at [184, 63] on textarea at bounding box center [348, 54] width 587 height 15
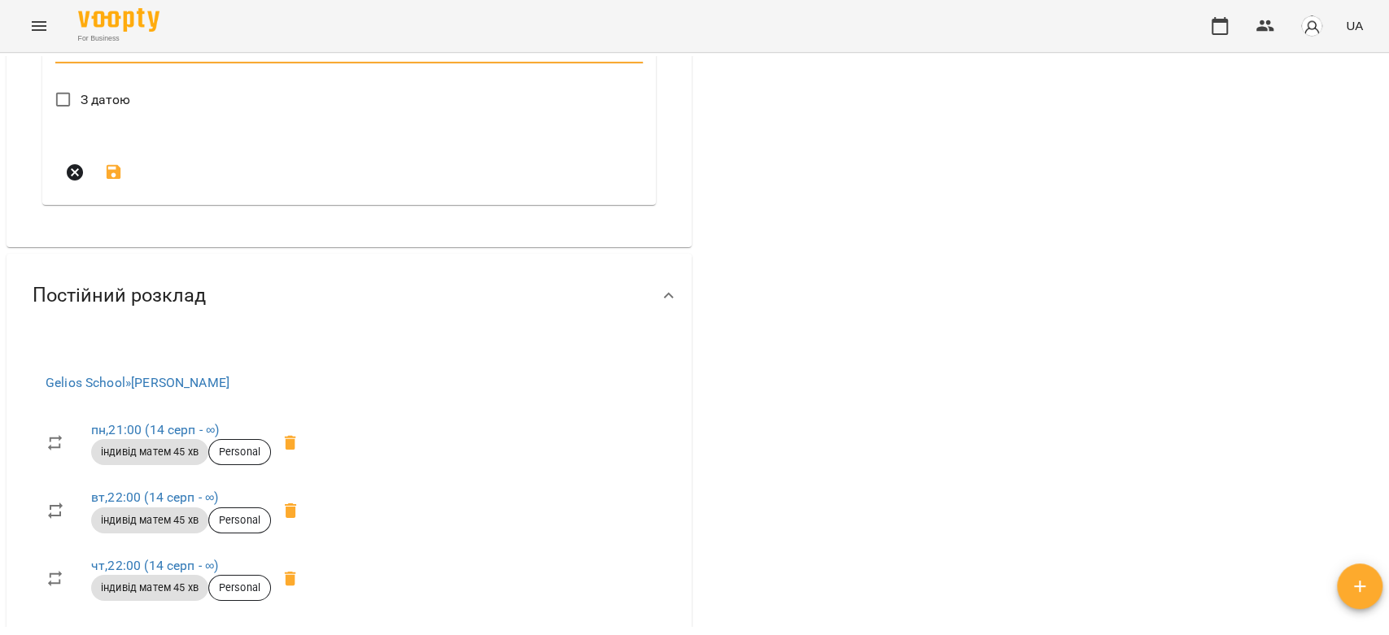
type textarea "**********"
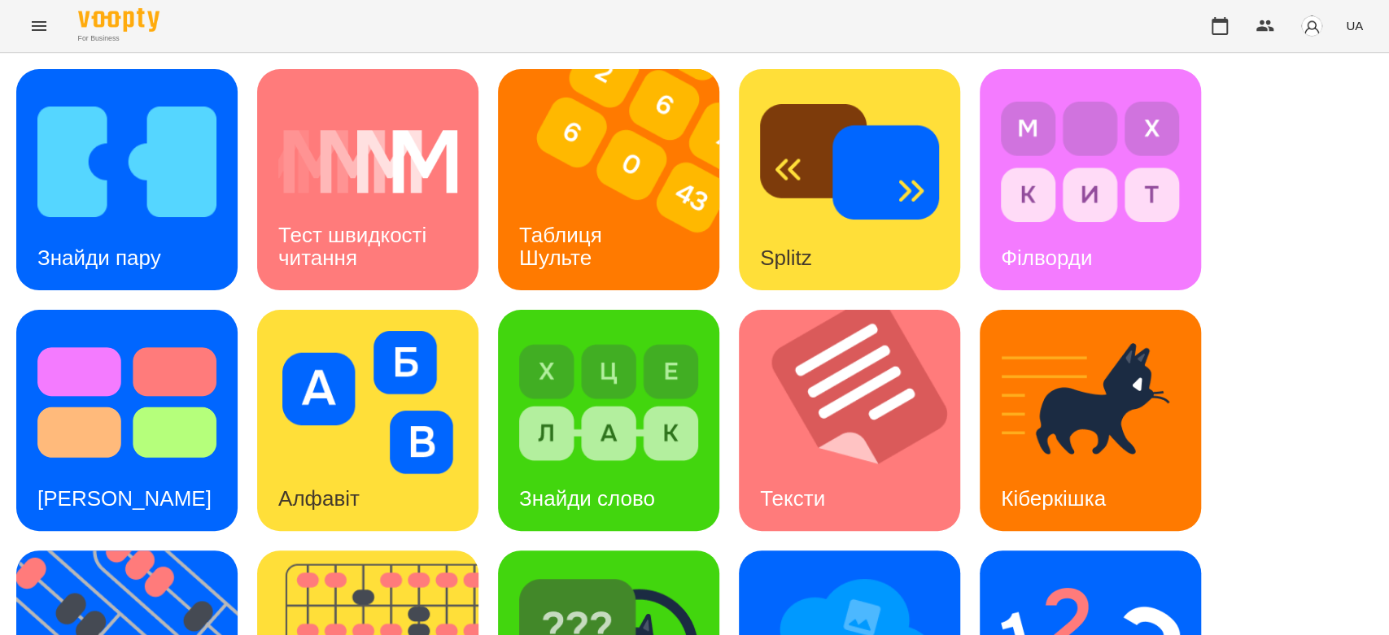
scroll to position [393, 0]
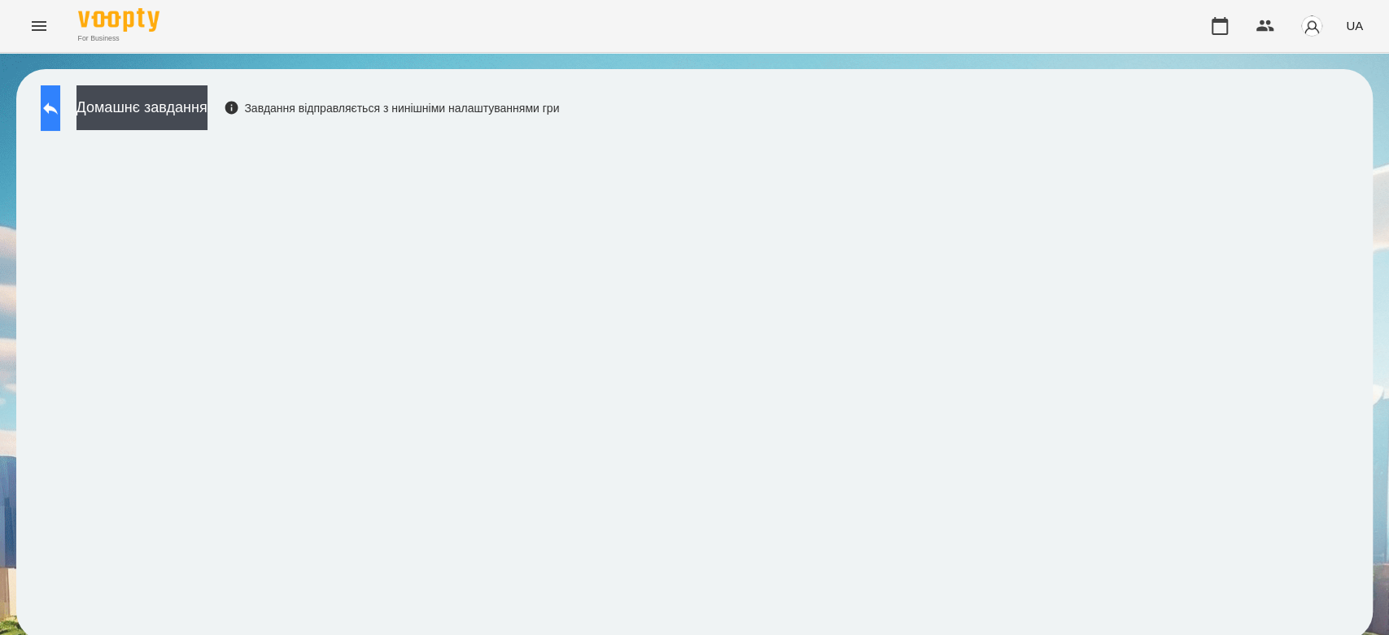
click at [58, 107] on icon at bounding box center [50, 108] width 15 height 12
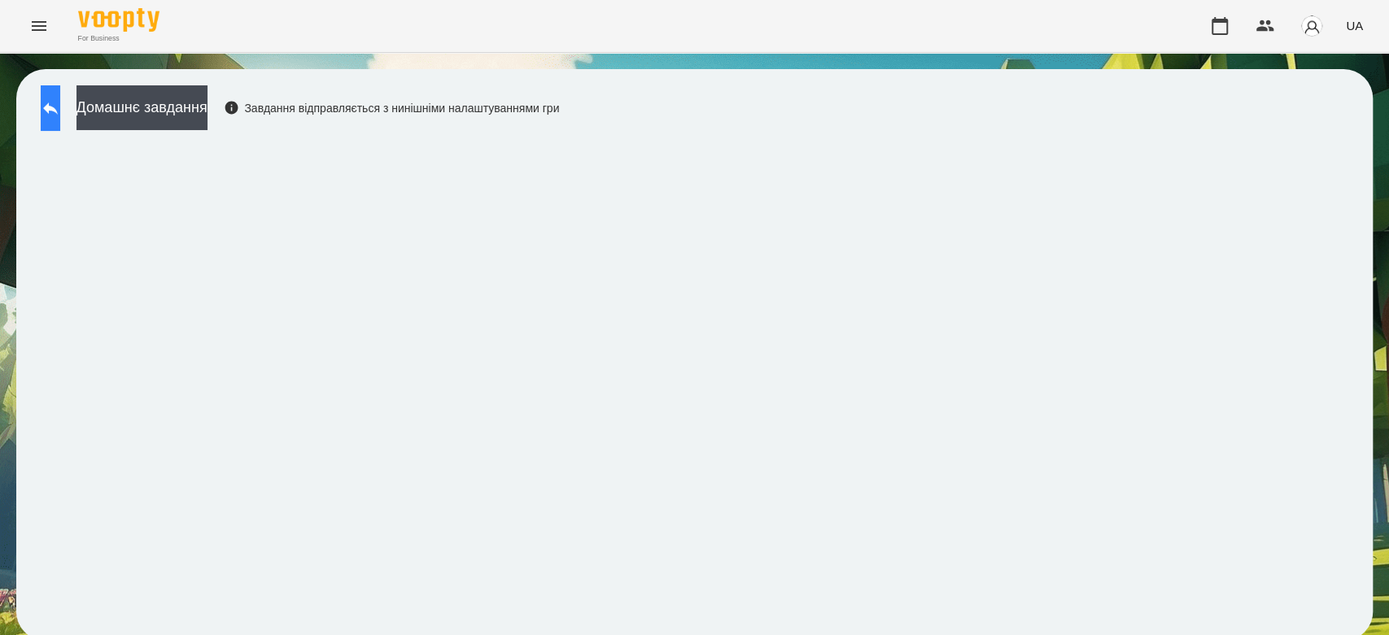
click at [56, 120] on button at bounding box center [51, 108] width 20 height 46
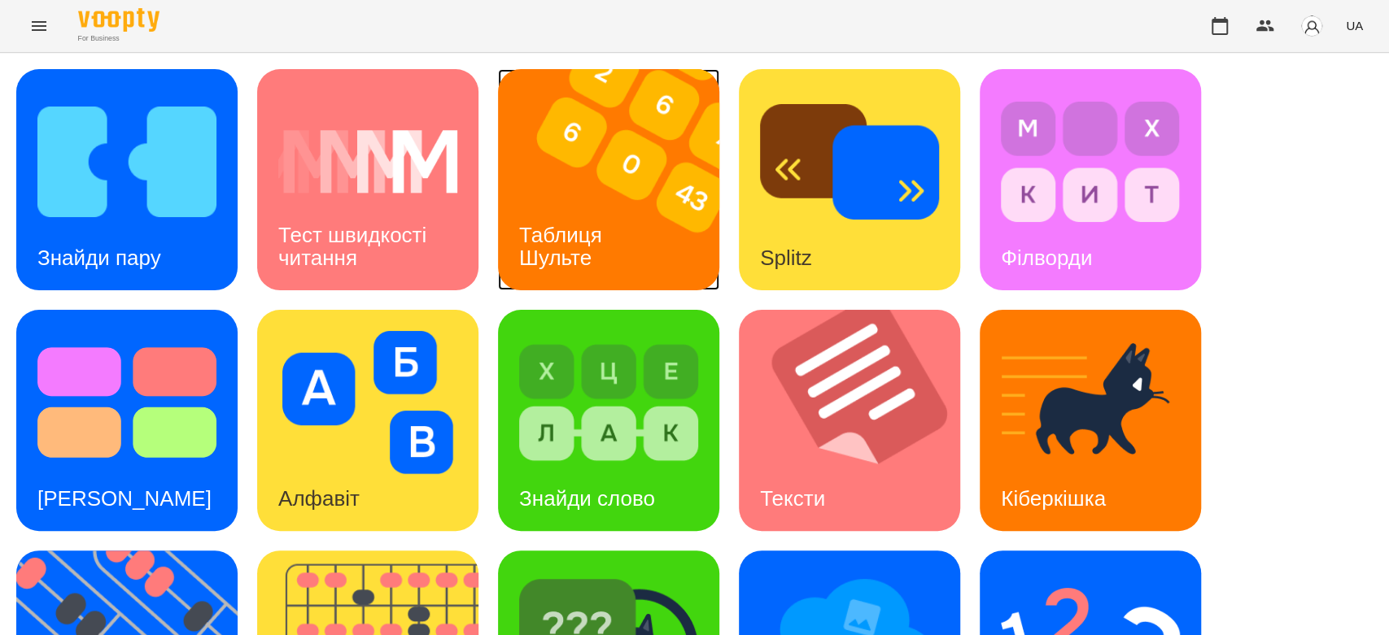
click at [571, 194] on img at bounding box center [619, 179] width 242 height 221
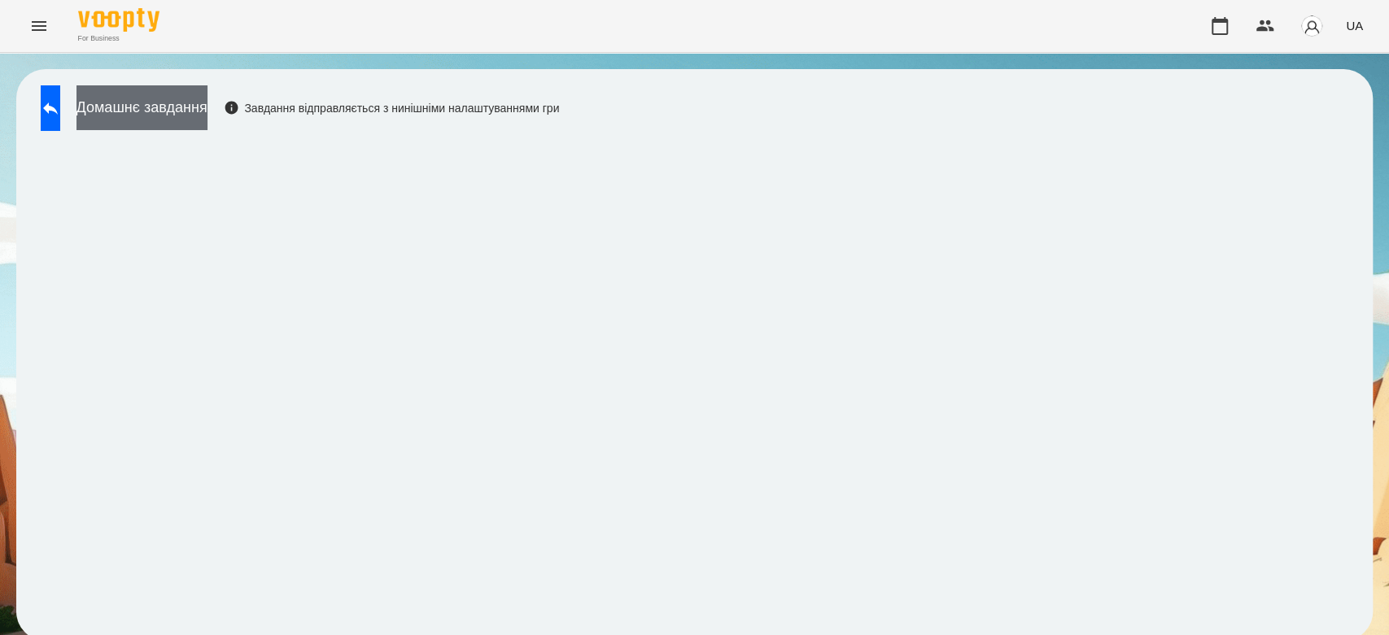
click at [181, 120] on button "Домашнє завдання" at bounding box center [141, 107] width 131 height 45
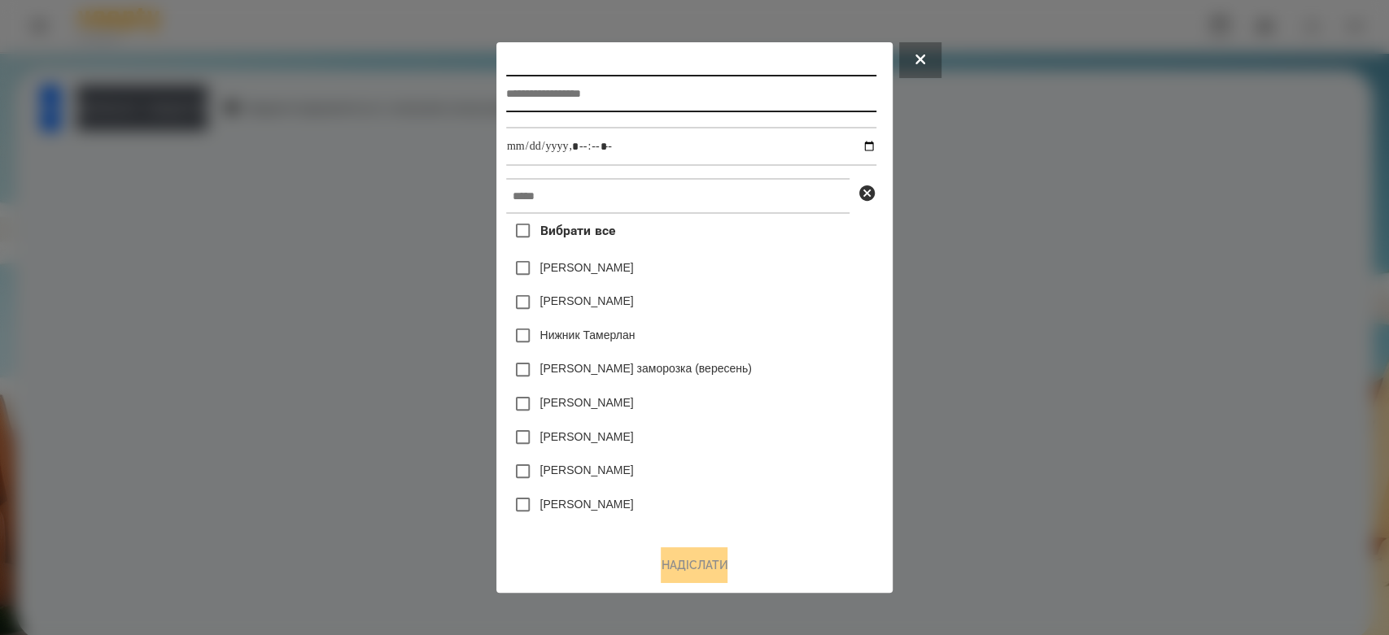
click at [601, 105] on input "text" at bounding box center [691, 93] width 370 height 37
type input "**********"
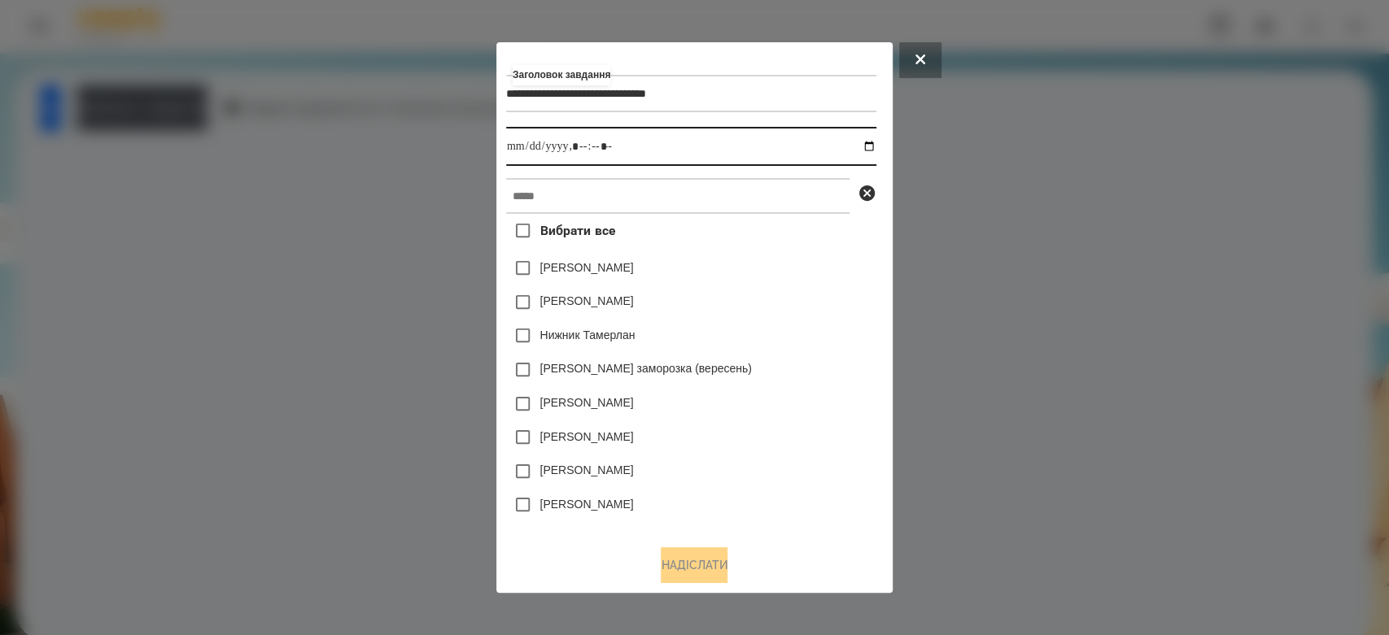
click at [871, 143] on input "datetime-local" at bounding box center [691, 146] width 370 height 39
type input "**********"
drag, startPoint x: 786, startPoint y: 265, endPoint x: 762, endPoint y: 237, distance: 37.0
click at [783, 260] on div "[PERSON_NAME]" at bounding box center [691, 268] width 370 height 34
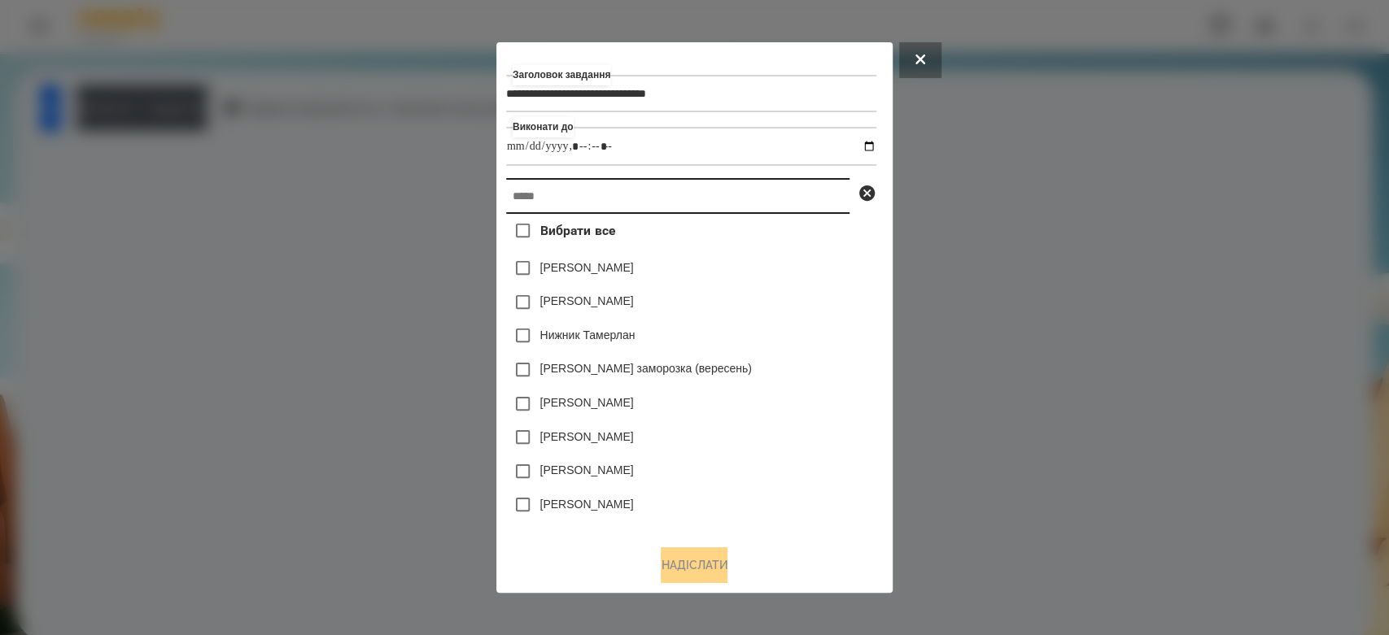
click at [746, 207] on input "text" at bounding box center [677, 196] width 343 height 36
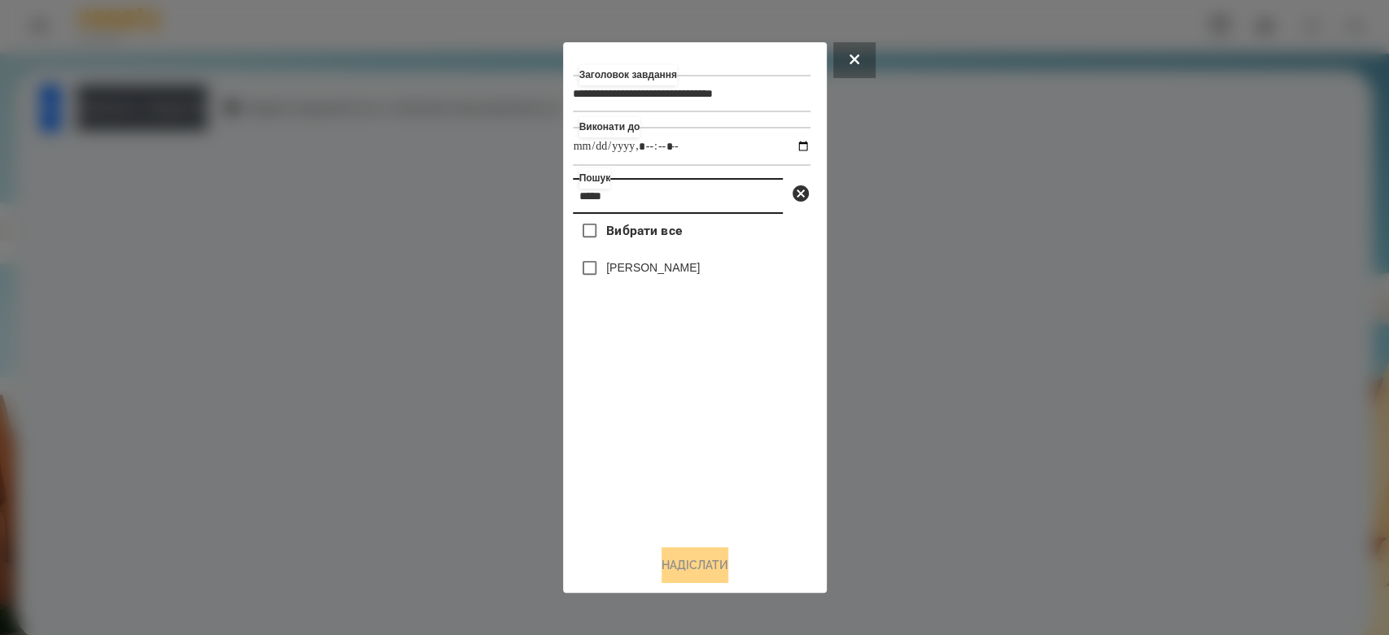
type input "*****"
click at [693, 276] on label "[PERSON_NAME]" at bounding box center [653, 267] width 94 height 16
click at [709, 561] on button "Надіслати" at bounding box center [694, 565] width 67 height 36
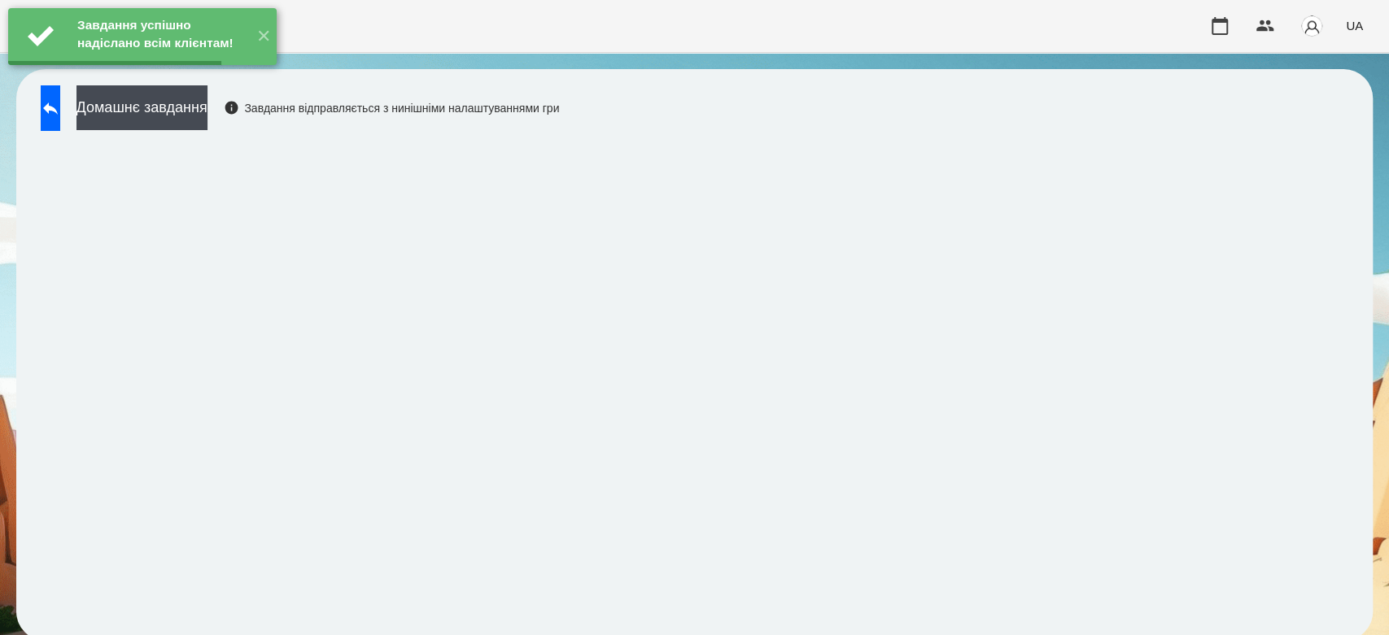
click at [200, 120] on button "Домашнє завдання" at bounding box center [141, 107] width 131 height 45
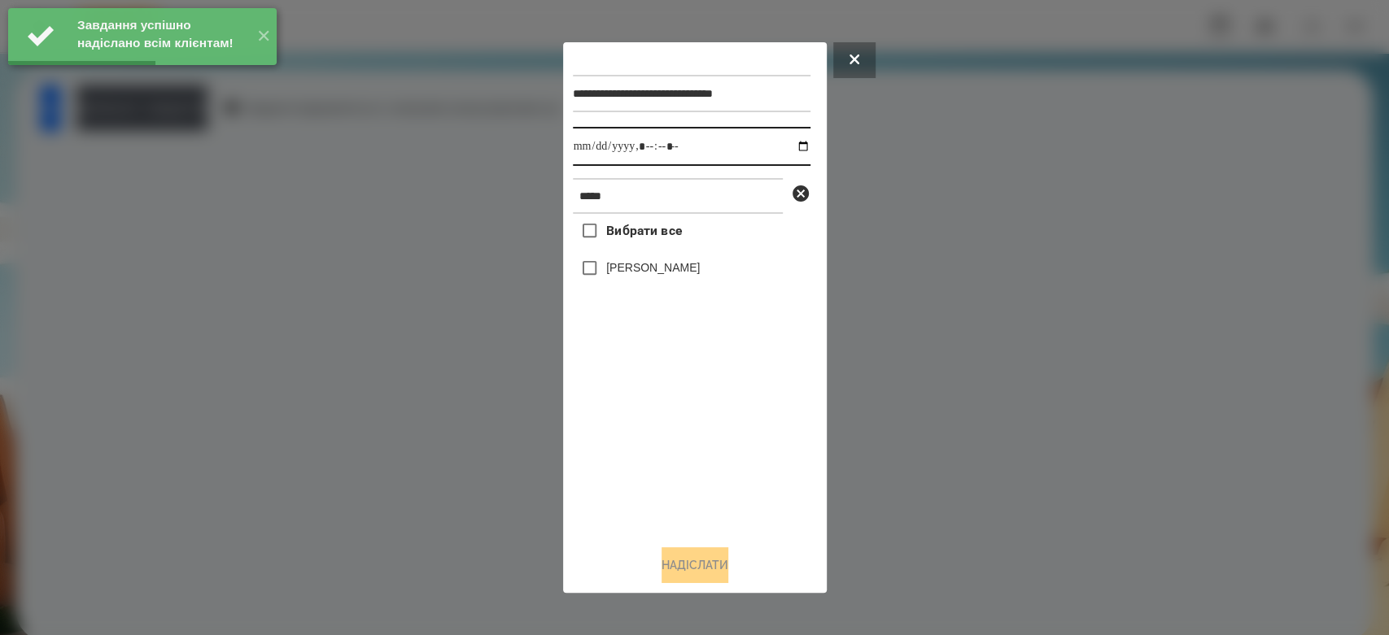
click at [794, 142] on input "datetime-local" at bounding box center [692, 146] width 238 height 39
type input "**********"
drag, startPoint x: 726, startPoint y: 455, endPoint x: 713, endPoint y: 330, distance: 125.2
click at [726, 455] on div "Вибрати все Криваль Ангеліна" at bounding box center [692, 373] width 238 height 318
click at [690, 262] on label "[PERSON_NAME]" at bounding box center [653, 267] width 94 height 16
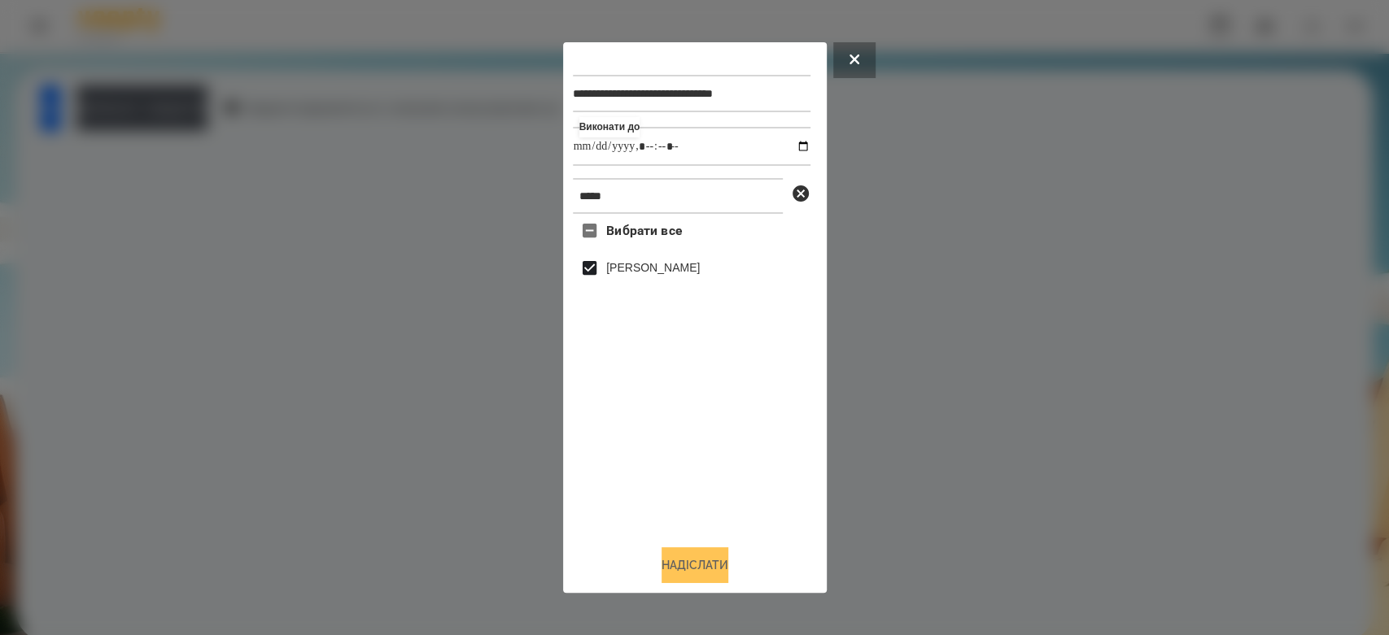
click at [705, 567] on button "Надіслати" at bounding box center [694, 565] width 67 height 36
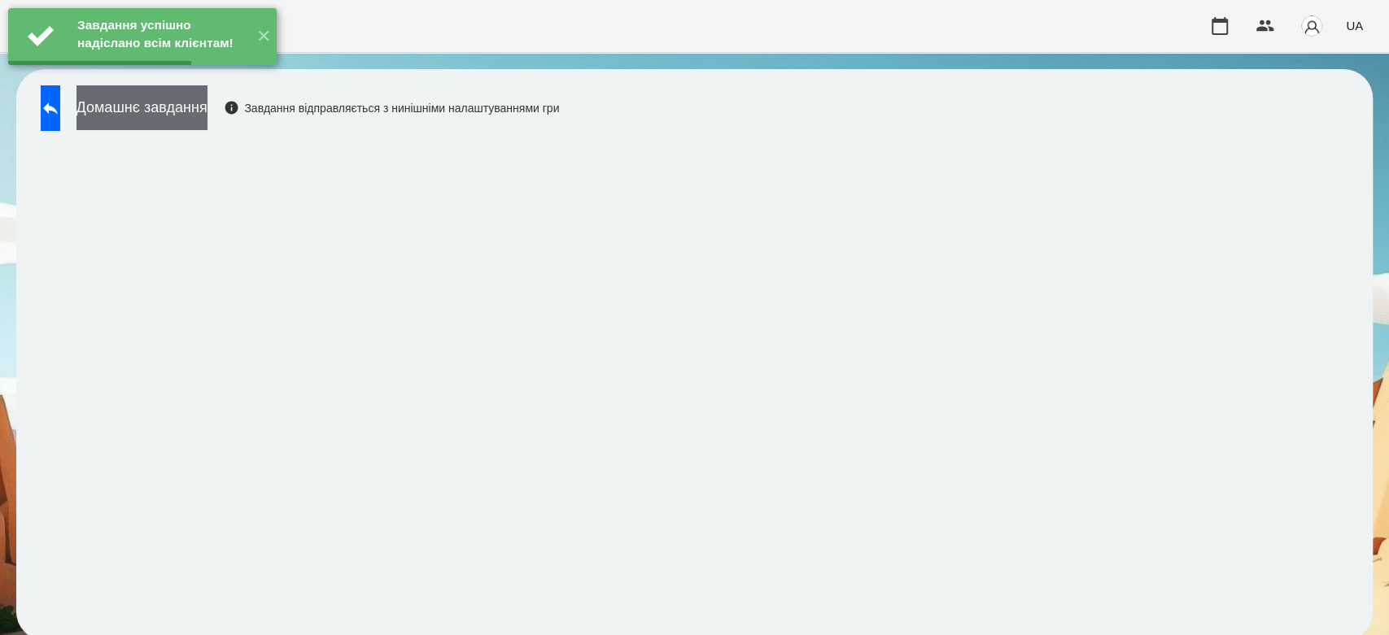
click at [203, 107] on button "Домашнє завдання" at bounding box center [141, 107] width 131 height 45
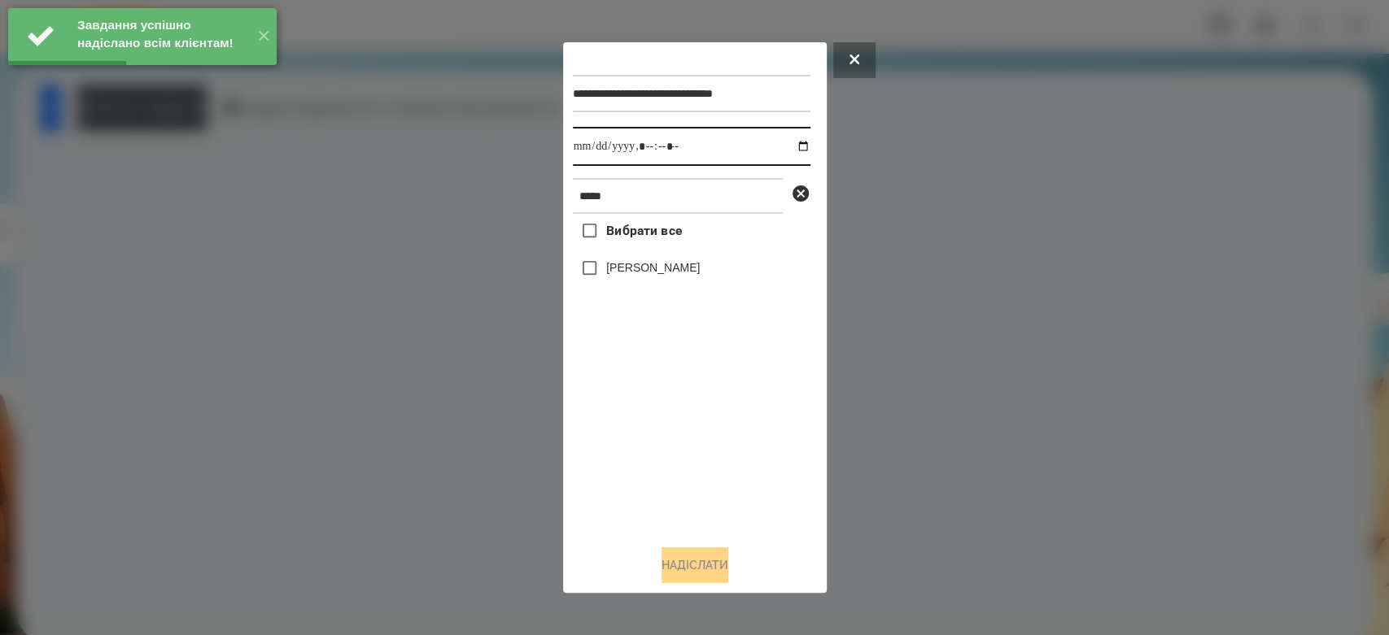
click at [787, 149] on input "datetime-local" at bounding box center [692, 146] width 238 height 39
type input "**********"
drag, startPoint x: 689, startPoint y: 421, endPoint x: 659, endPoint y: 309, distance: 116.2
click at [689, 421] on div "Вибрати все Криваль Ангеліна" at bounding box center [692, 373] width 238 height 318
click at [659, 266] on label "[PERSON_NAME]" at bounding box center [653, 267] width 94 height 16
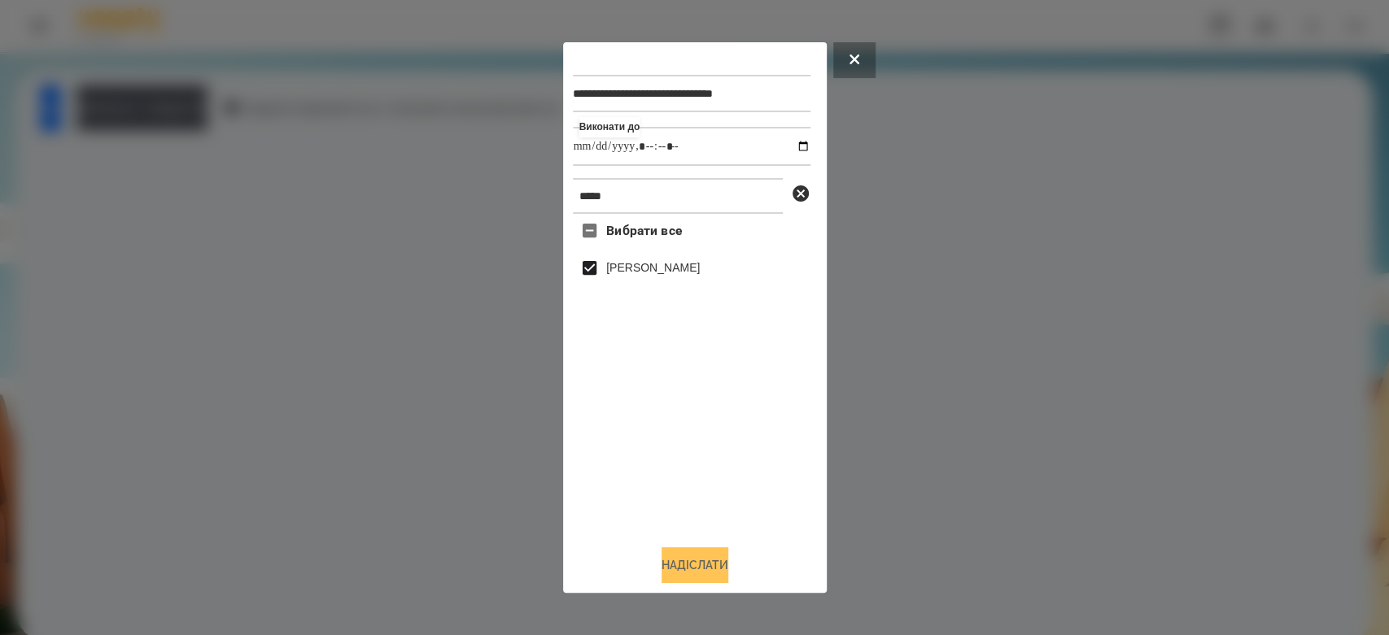
click at [715, 560] on button "Надіслати" at bounding box center [694, 565] width 67 height 36
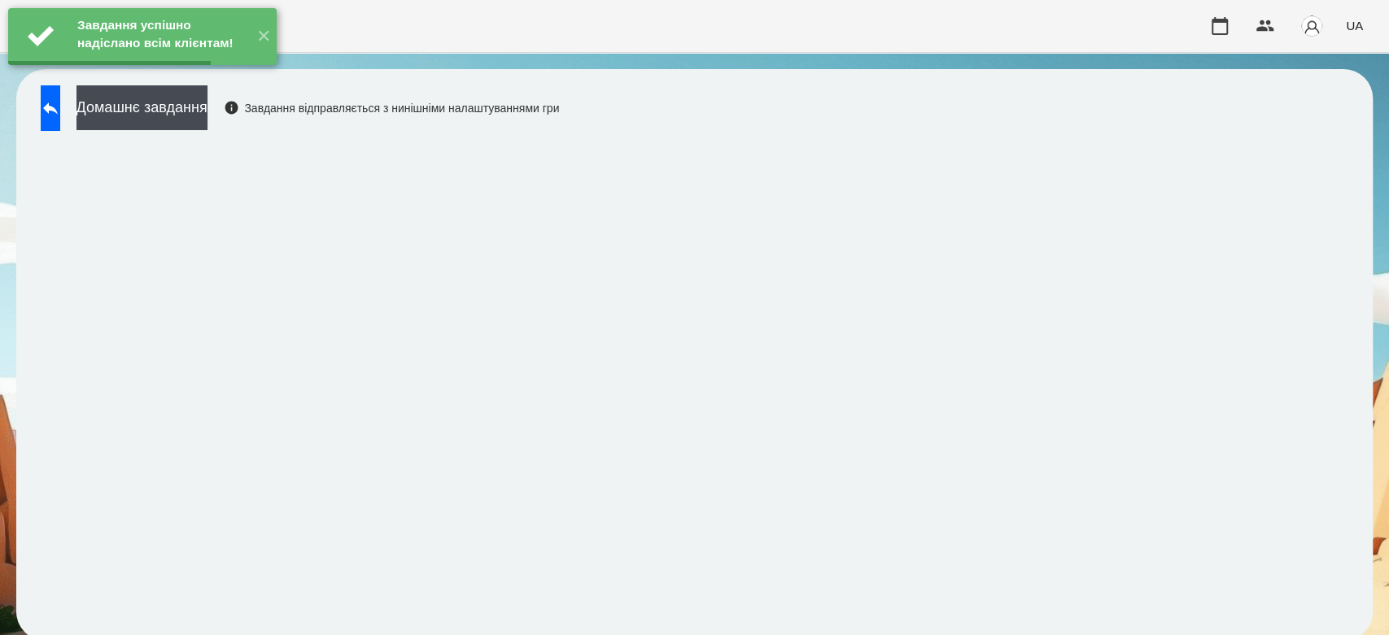
click at [60, 115] on icon at bounding box center [51, 108] width 20 height 20
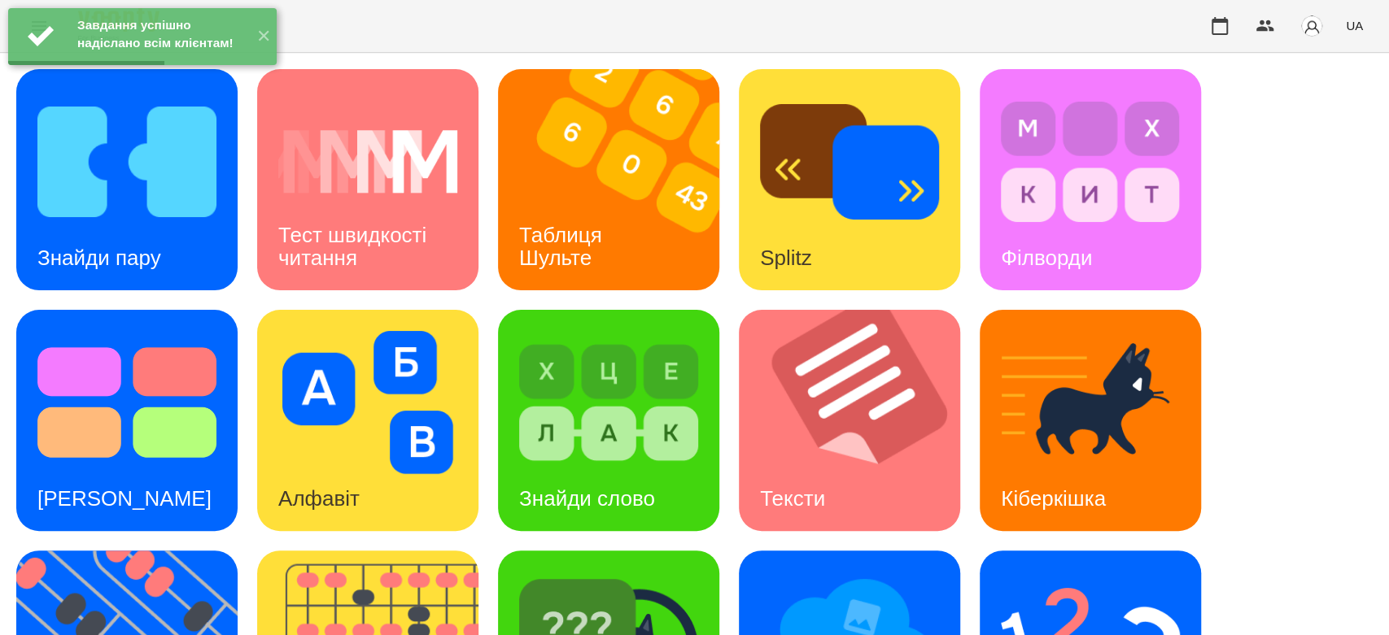
scroll to position [393, 0]
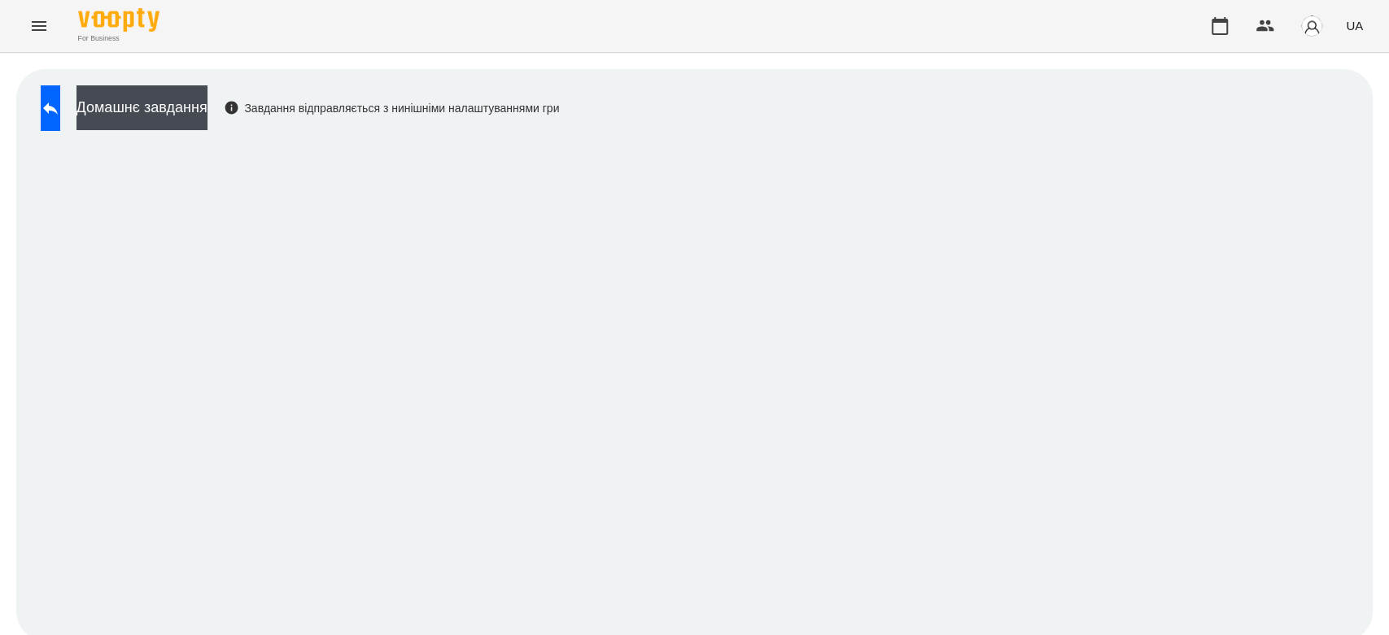
scroll to position [6, 0]
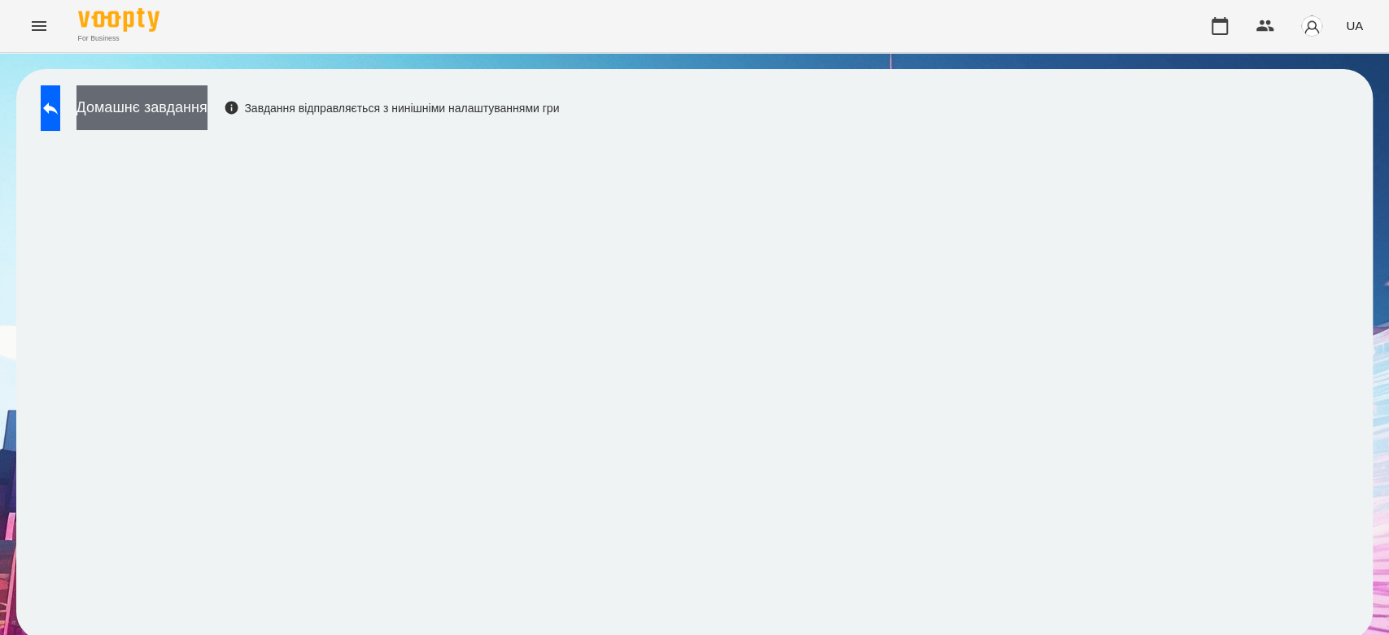
click at [179, 98] on button "Домашнє завдання" at bounding box center [141, 107] width 131 height 45
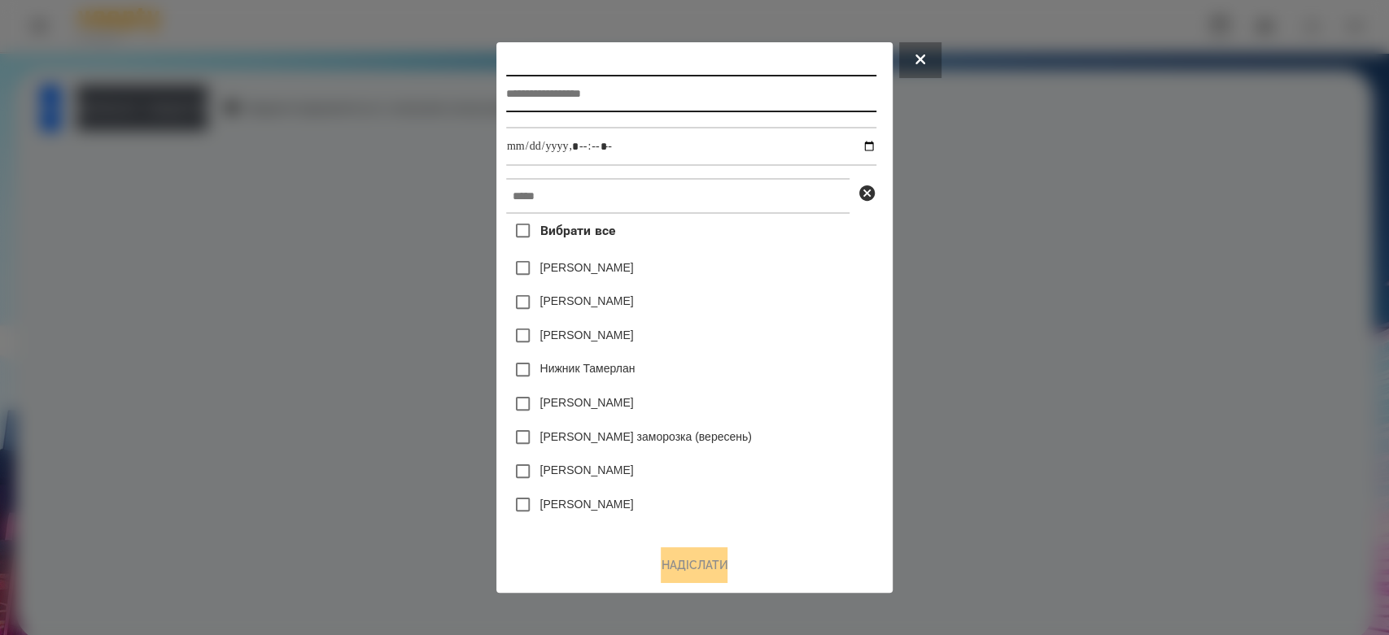
click at [664, 95] on input "text" at bounding box center [691, 93] width 370 height 37
type input "*******"
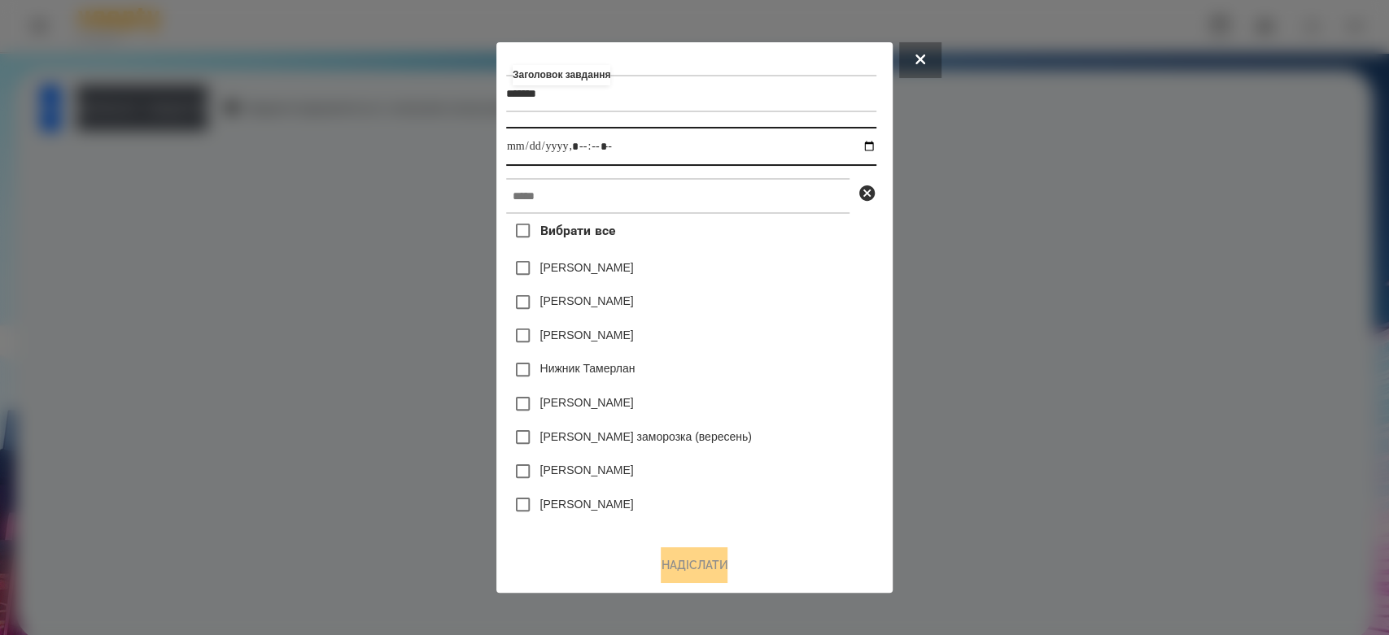
click at [876, 143] on input "datetime-local" at bounding box center [691, 146] width 370 height 39
type input "**********"
drag, startPoint x: 763, startPoint y: 274, endPoint x: 813, endPoint y: 286, distance: 51.9
click at [813, 286] on div "[PERSON_NAME]" at bounding box center [691, 268] width 370 height 34
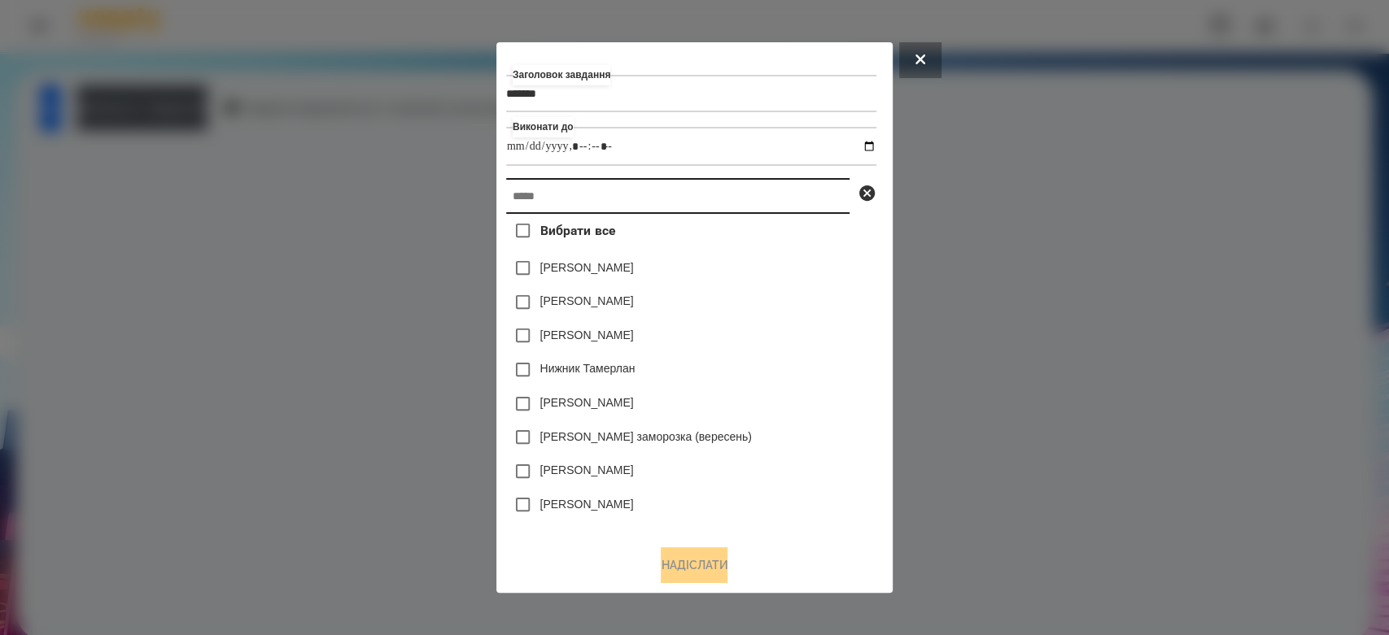
click at [752, 203] on input "text" at bounding box center [677, 196] width 343 height 36
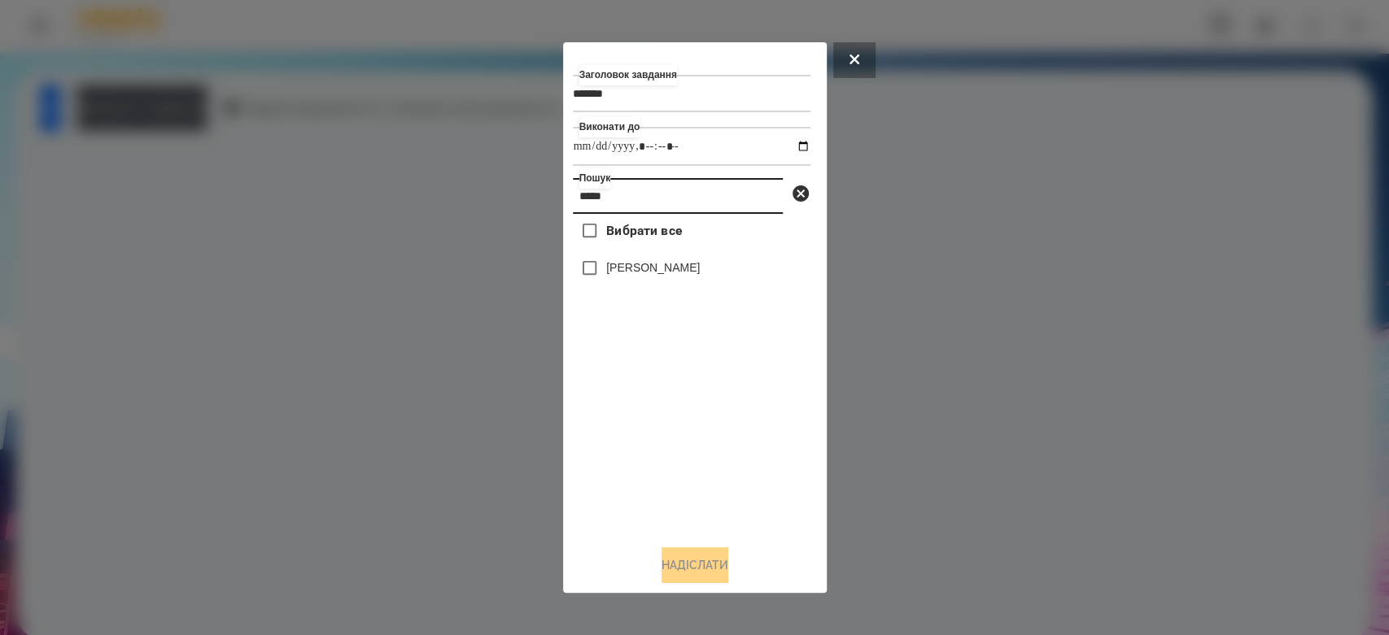
type input "*****"
click at [700, 276] on label "[PERSON_NAME]" at bounding box center [653, 267] width 94 height 16
click at [703, 571] on button "Надіслати" at bounding box center [694, 565] width 67 height 36
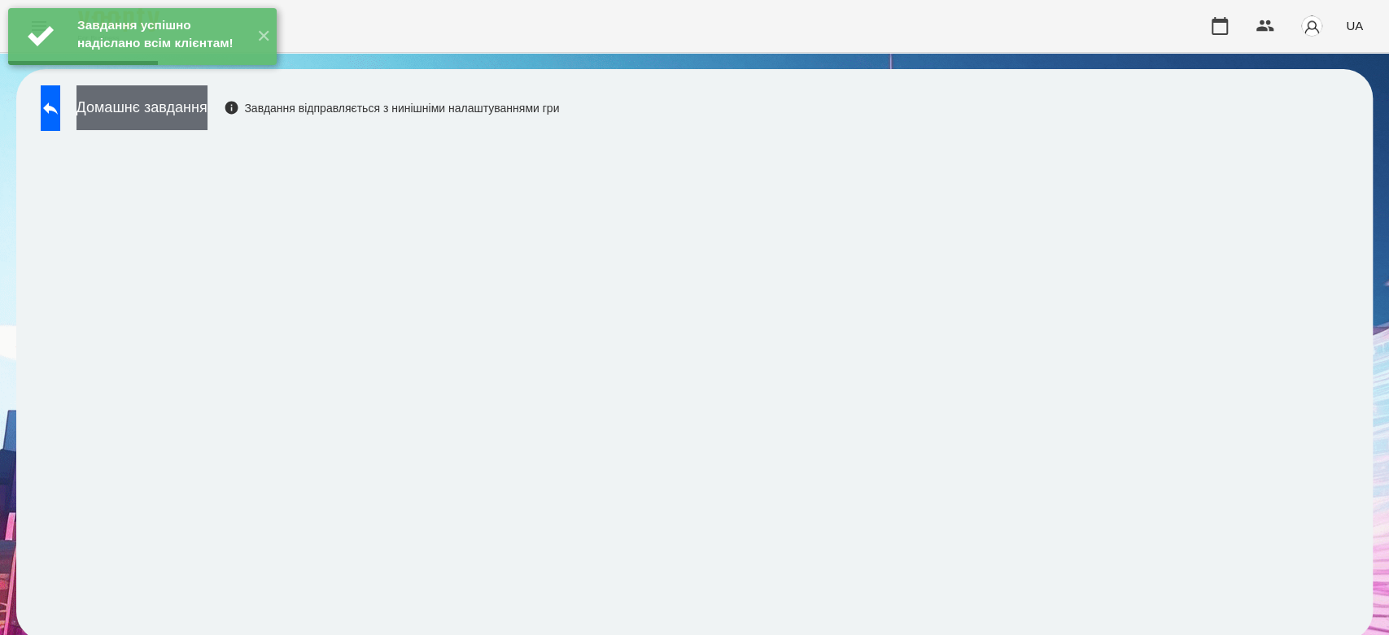
click at [179, 122] on button "Домашнє завдання" at bounding box center [141, 107] width 131 height 45
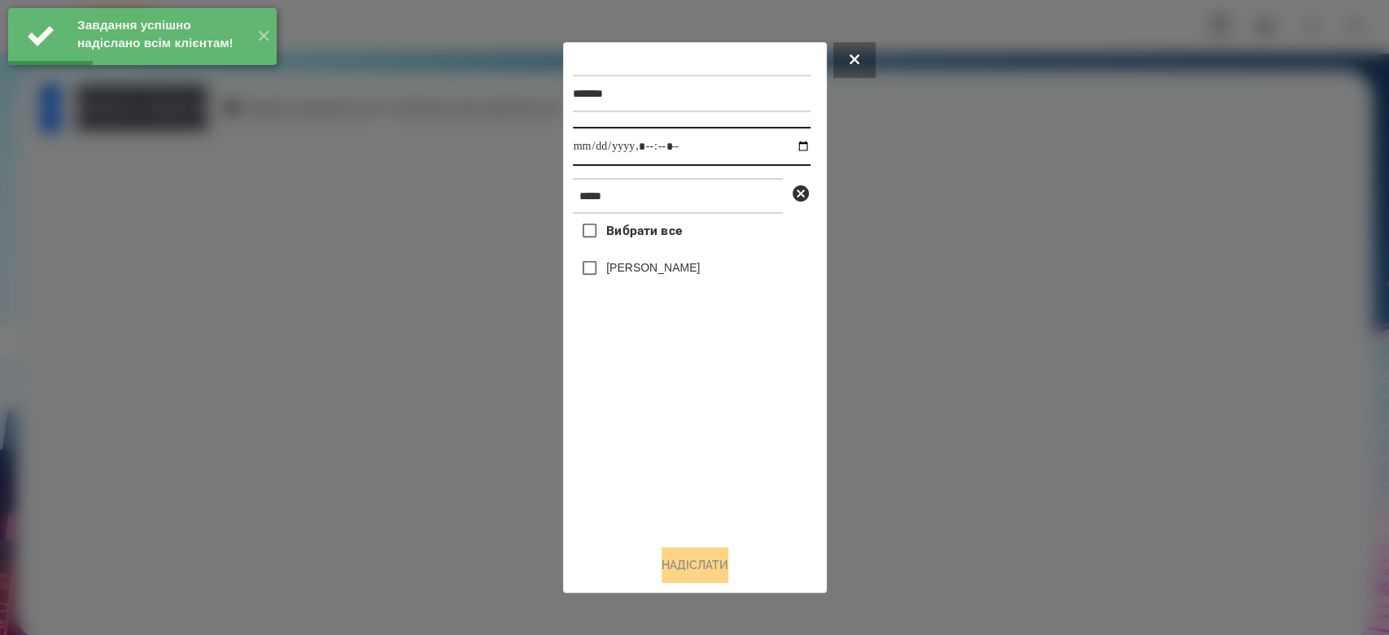
click at [791, 153] on input "datetime-local" at bounding box center [692, 146] width 238 height 39
type input "**********"
click at [738, 439] on div "Вибрати все Криваль Ангеліна" at bounding box center [692, 373] width 238 height 318
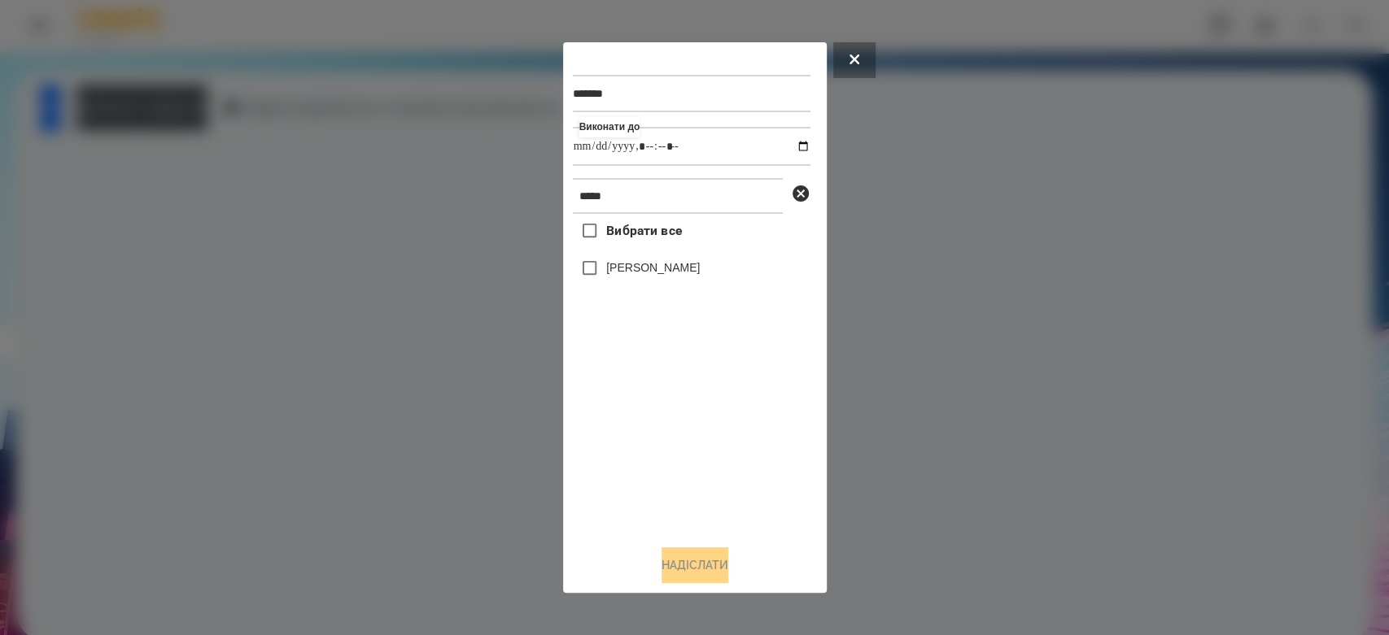
click at [693, 276] on label "[PERSON_NAME]" at bounding box center [653, 267] width 94 height 16
click at [717, 560] on button "Надіслати" at bounding box center [694, 565] width 67 height 36
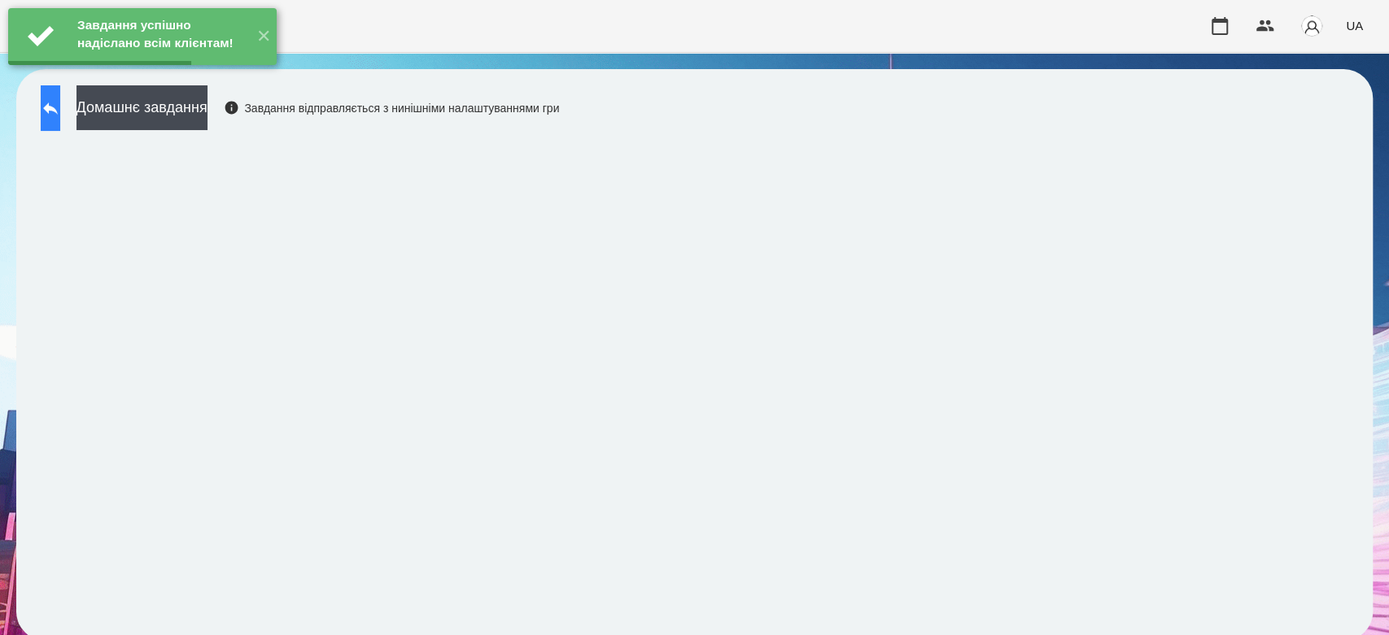
click at [60, 115] on button at bounding box center [51, 108] width 20 height 46
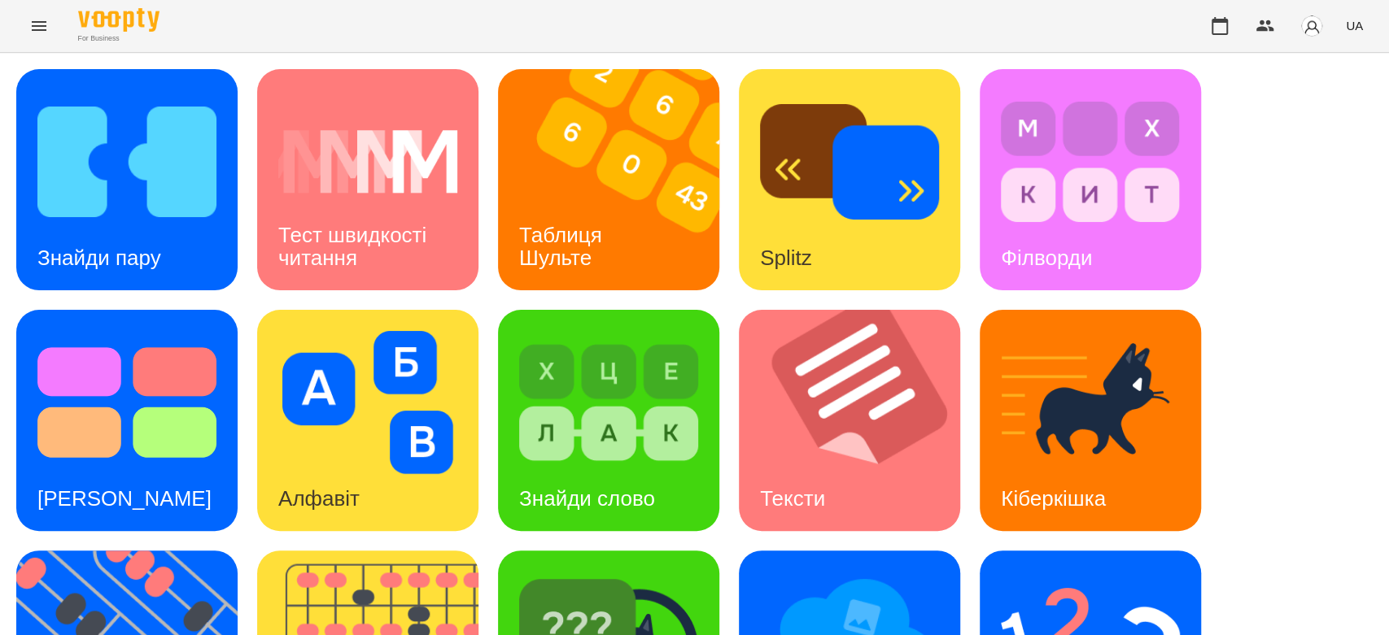
scroll to position [393, 0]
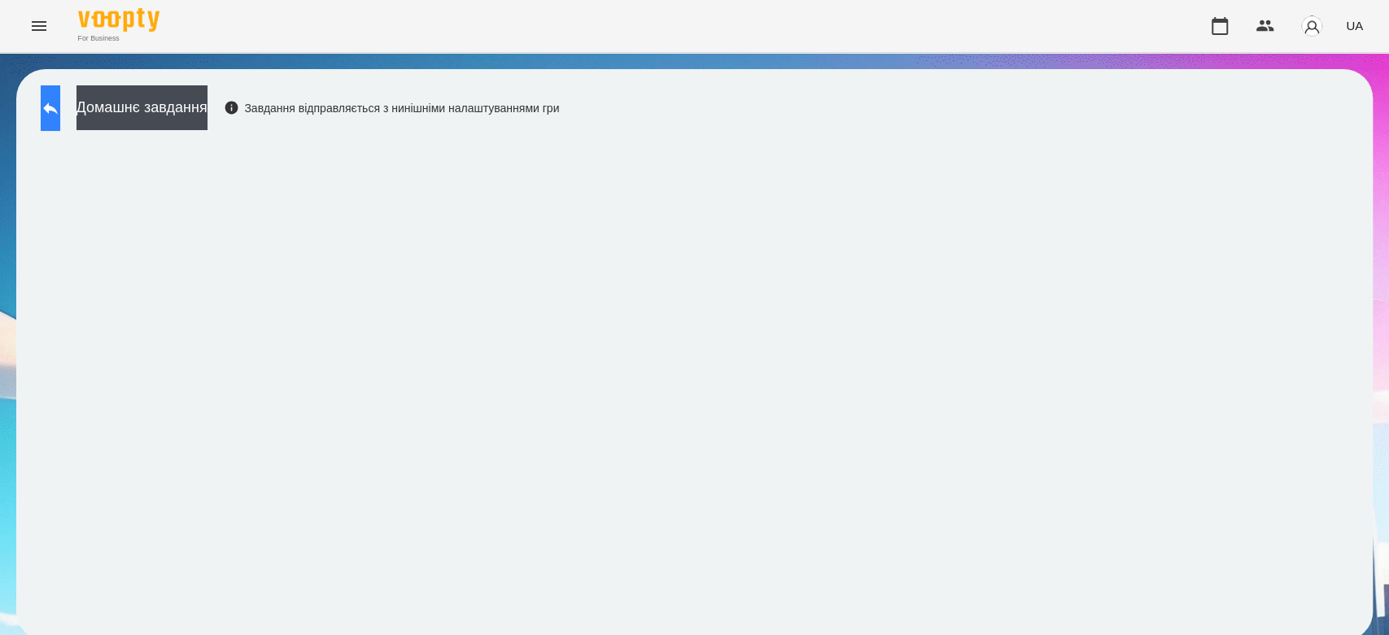
click at [60, 117] on button at bounding box center [51, 108] width 20 height 46
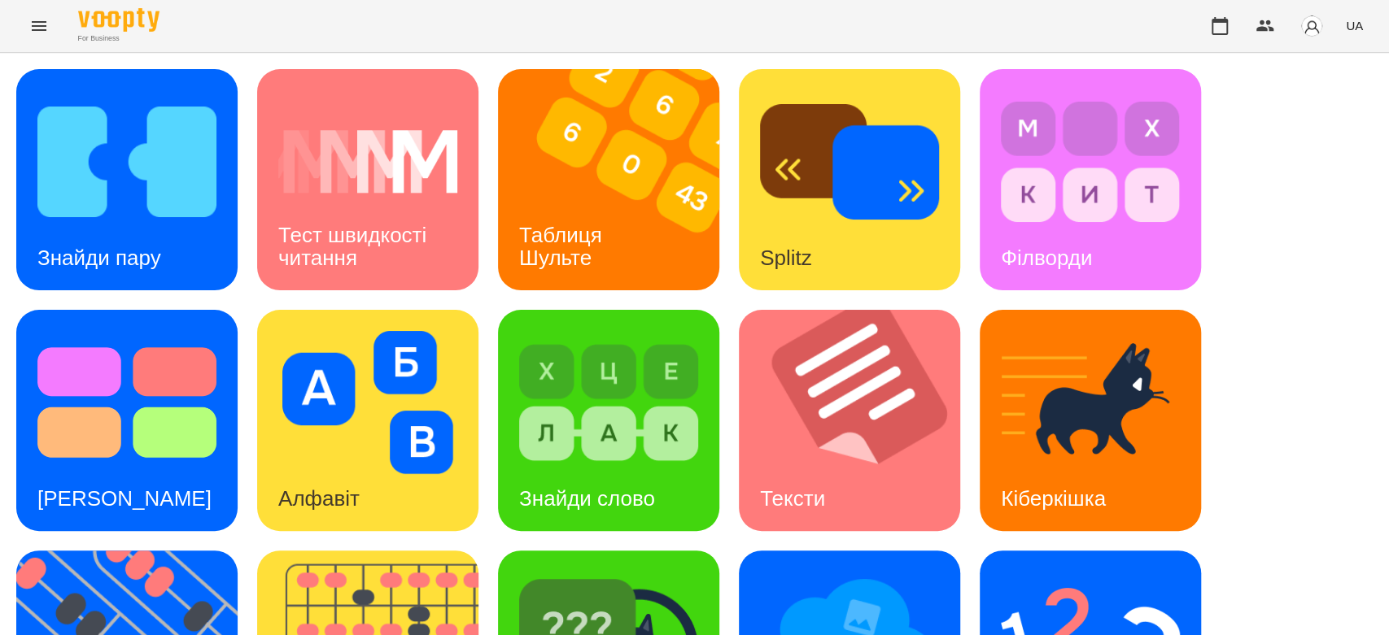
scroll to position [393, 0]
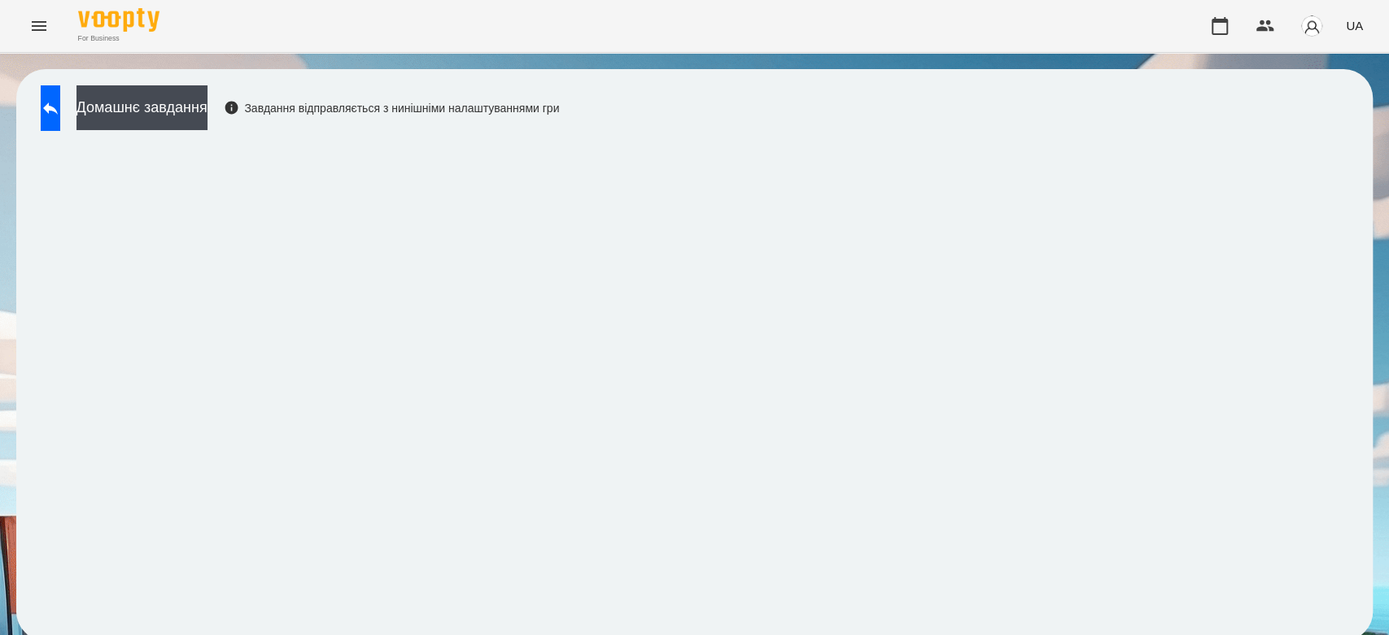
scroll to position [6, 0]
click at [192, 96] on button "Домашнє завдання" at bounding box center [141, 107] width 131 height 45
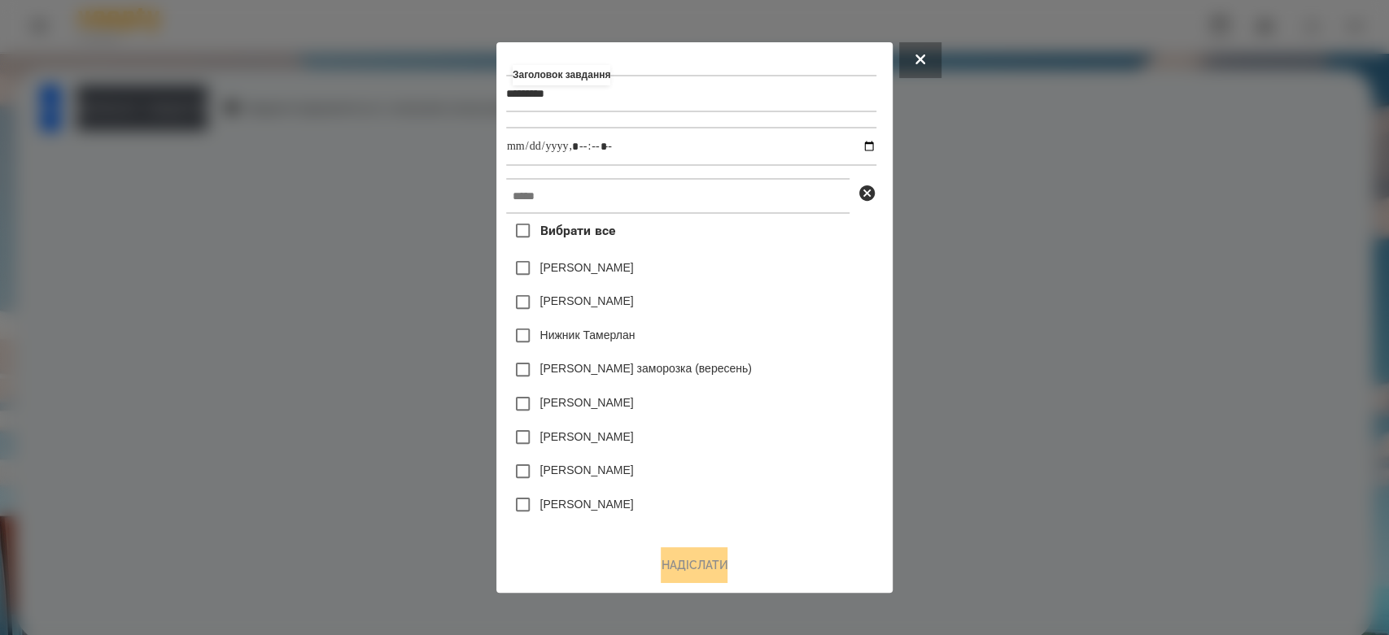
type input "*********"
click at [876, 146] on input "datetime-local" at bounding box center [691, 146] width 370 height 39
type input "**********"
drag, startPoint x: 774, startPoint y: 259, endPoint x: 808, endPoint y: 257, distance: 33.4
click at [807, 259] on div "Емма Северен" at bounding box center [691, 268] width 370 height 34
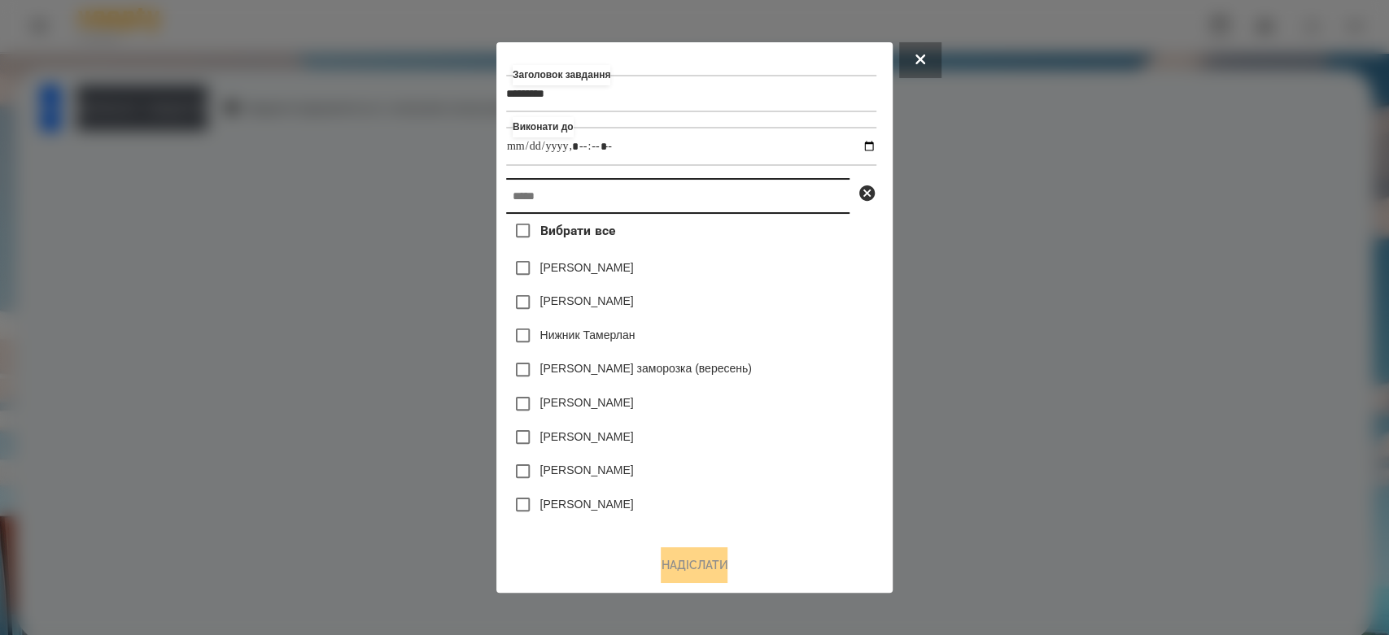
click at [782, 191] on input "text" at bounding box center [677, 196] width 343 height 36
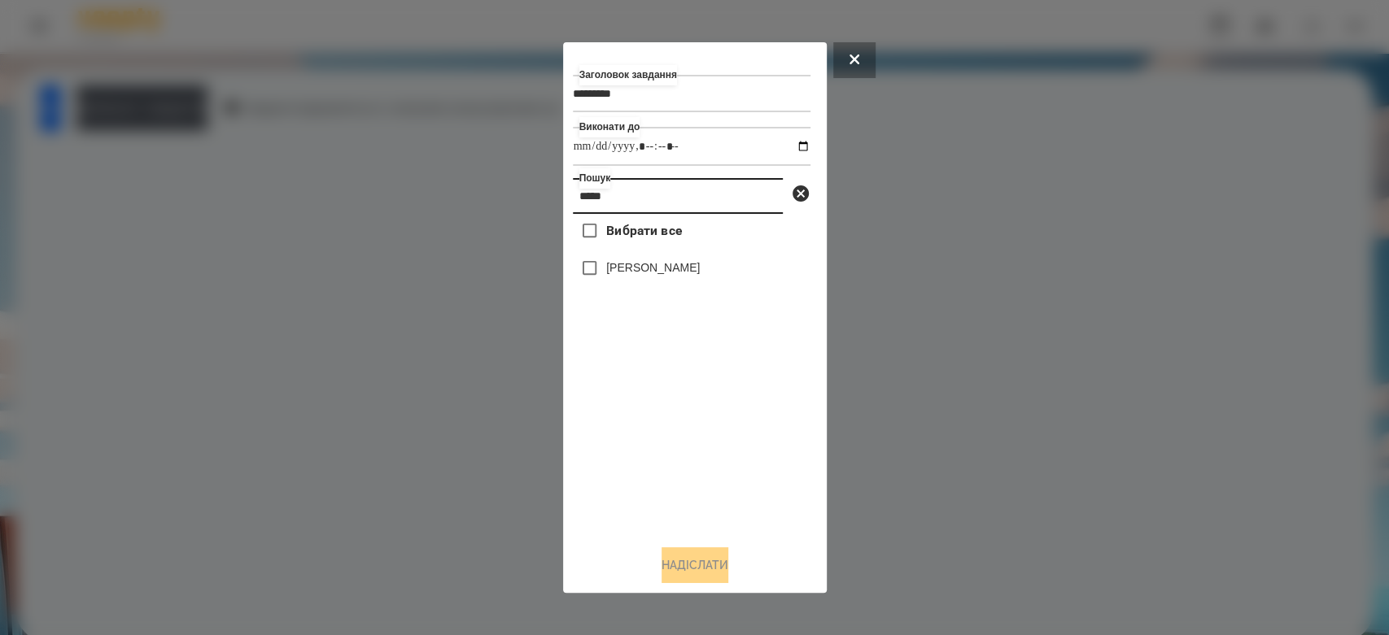
type input "*****"
click at [666, 264] on label "[PERSON_NAME]" at bounding box center [653, 267] width 94 height 16
click at [700, 565] on button "Надіслати" at bounding box center [694, 565] width 67 height 36
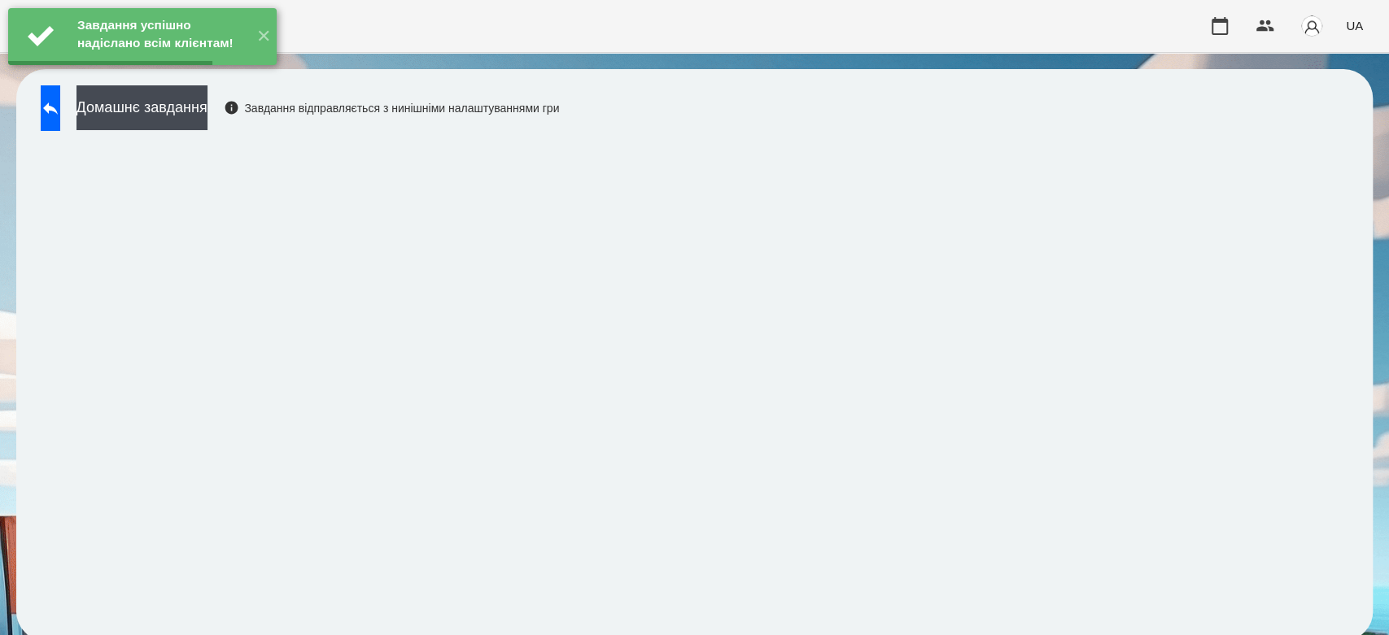
click at [207, 112] on button "Домашнє завдання" at bounding box center [141, 107] width 131 height 45
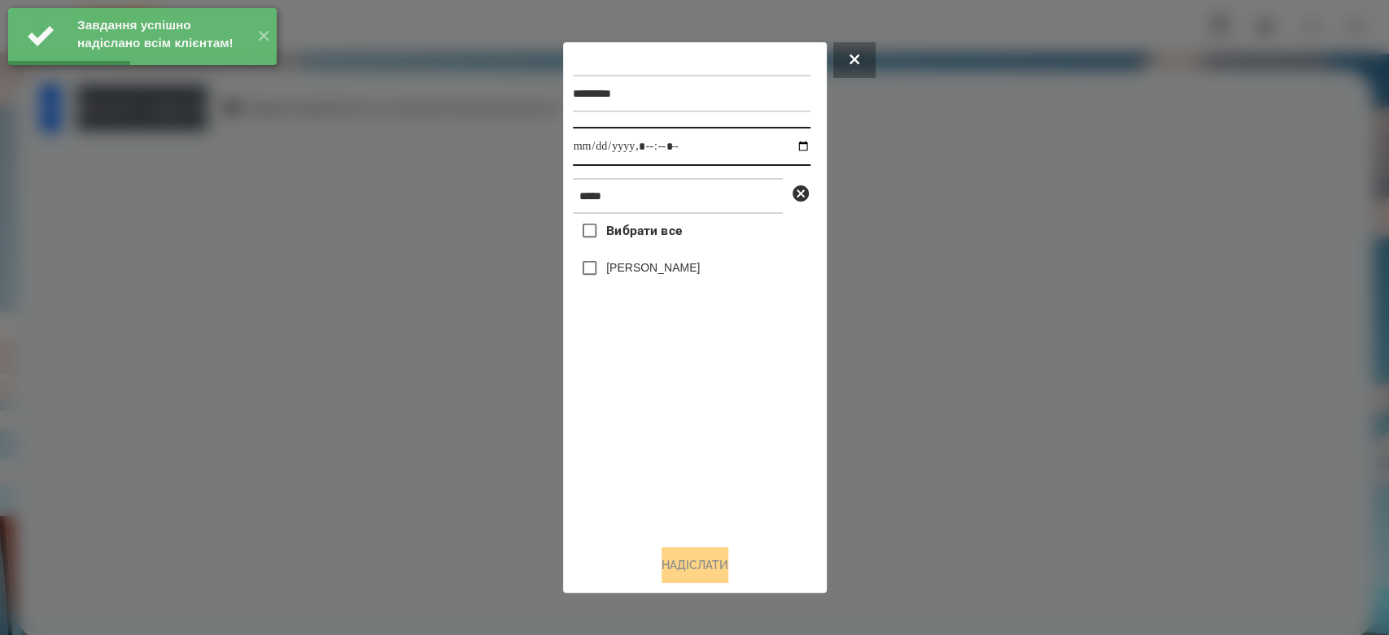
click at [791, 147] on input "datetime-local" at bounding box center [692, 146] width 238 height 39
type input "**********"
drag, startPoint x: 709, startPoint y: 461, endPoint x: 708, endPoint y: 399, distance: 62.7
click at [709, 462] on div "Вибрати все Криваль Ангеліна" at bounding box center [692, 373] width 238 height 318
click at [660, 258] on div "[PERSON_NAME]" at bounding box center [692, 268] width 238 height 34
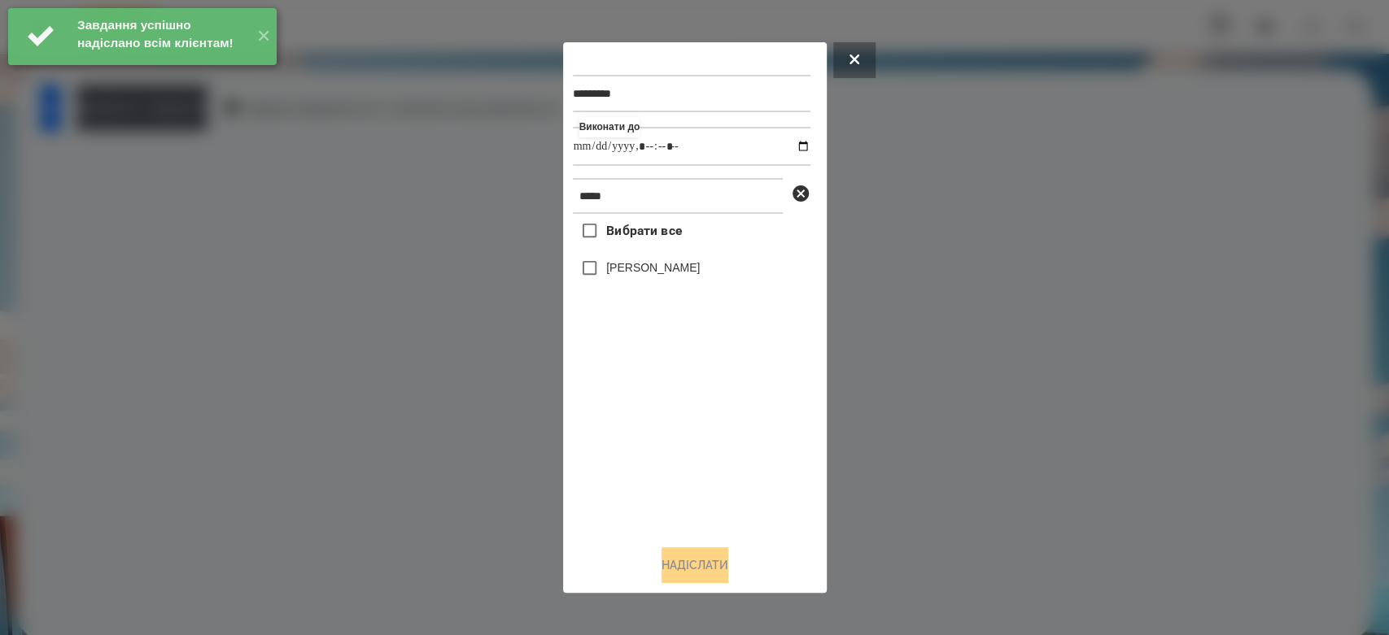
click at [662, 267] on label "[PERSON_NAME]" at bounding box center [653, 267] width 94 height 16
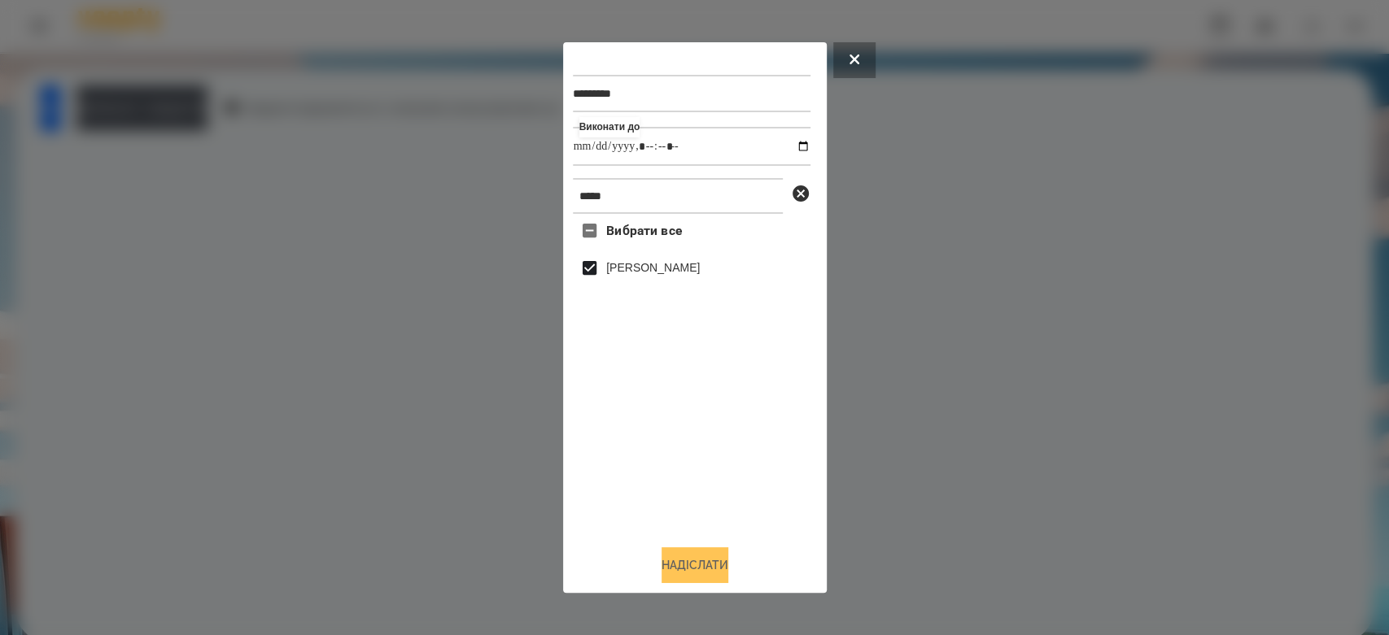
click at [679, 567] on button "Надіслати" at bounding box center [694, 565] width 67 height 36
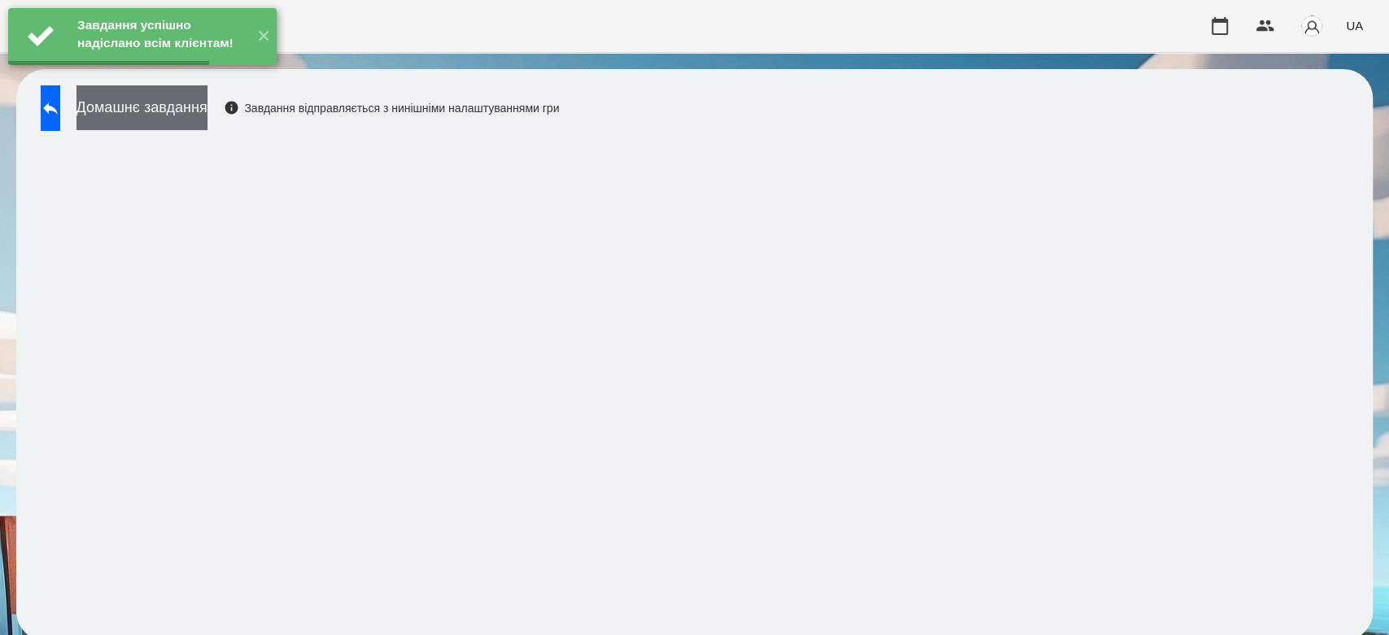
click at [207, 107] on button "Домашнє завдання" at bounding box center [141, 107] width 131 height 45
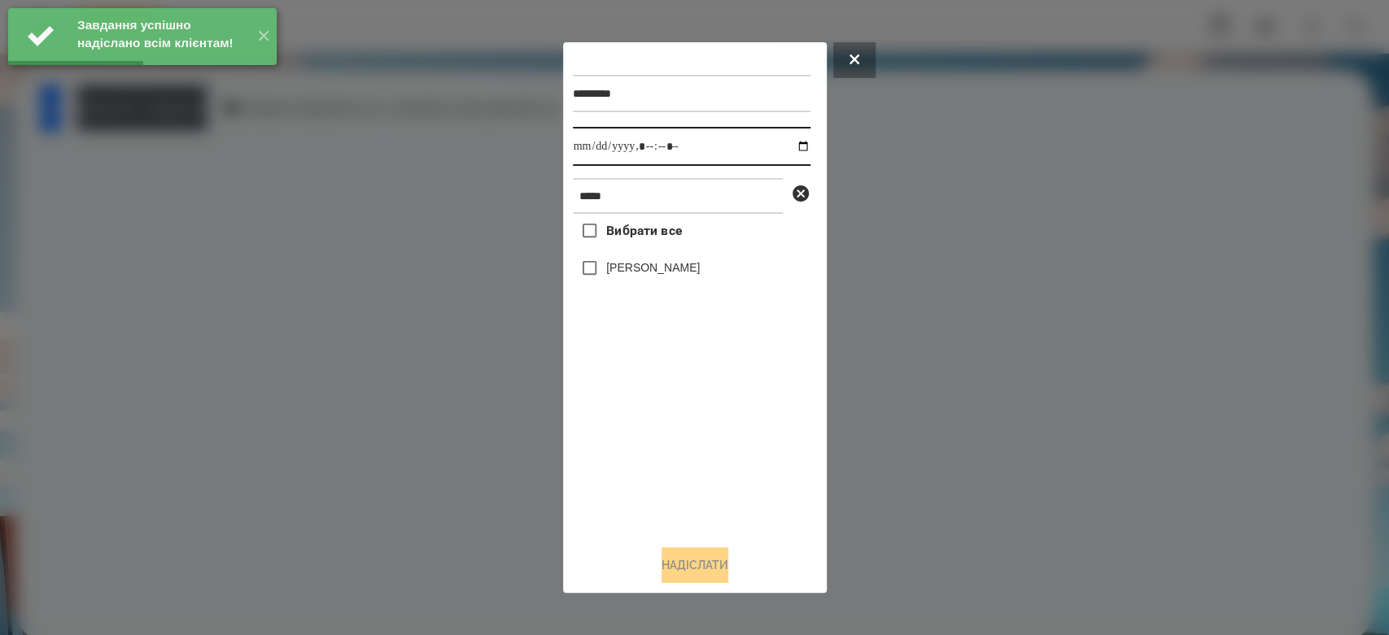
drag, startPoint x: 792, startPoint y: 150, endPoint x: 774, endPoint y: 163, distance: 22.8
click at [791, 150] on input "datetime-local" at bounding box center [692, 146] width 238 height 39
type input "**********"
click at [711, 464] on div "Вибрати все Криваль Ангеліна" at bounding box center [692, 373] width 238 height 318
click at [644, 264] on label "[PERSON_NAME]" at bounding box center [653, 267] width 94 height 16
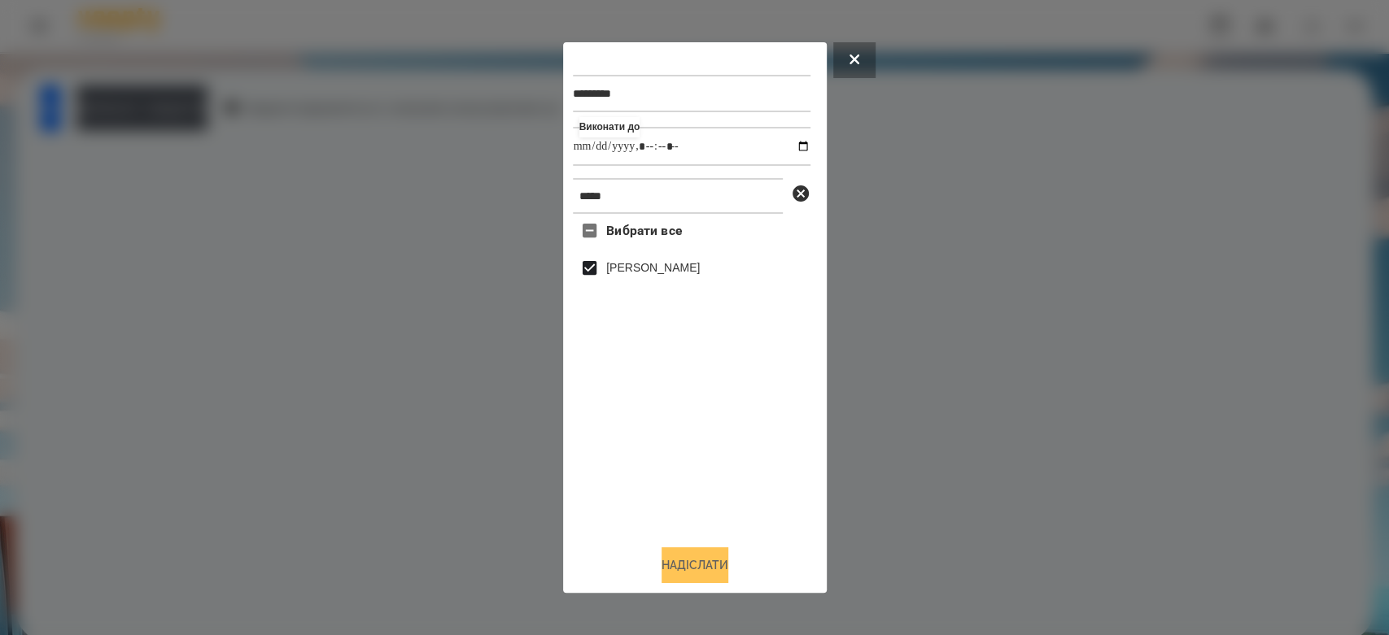
click at [721, 565] on button "Надіслати" at bounding box center [694, 565] width 67 height 36
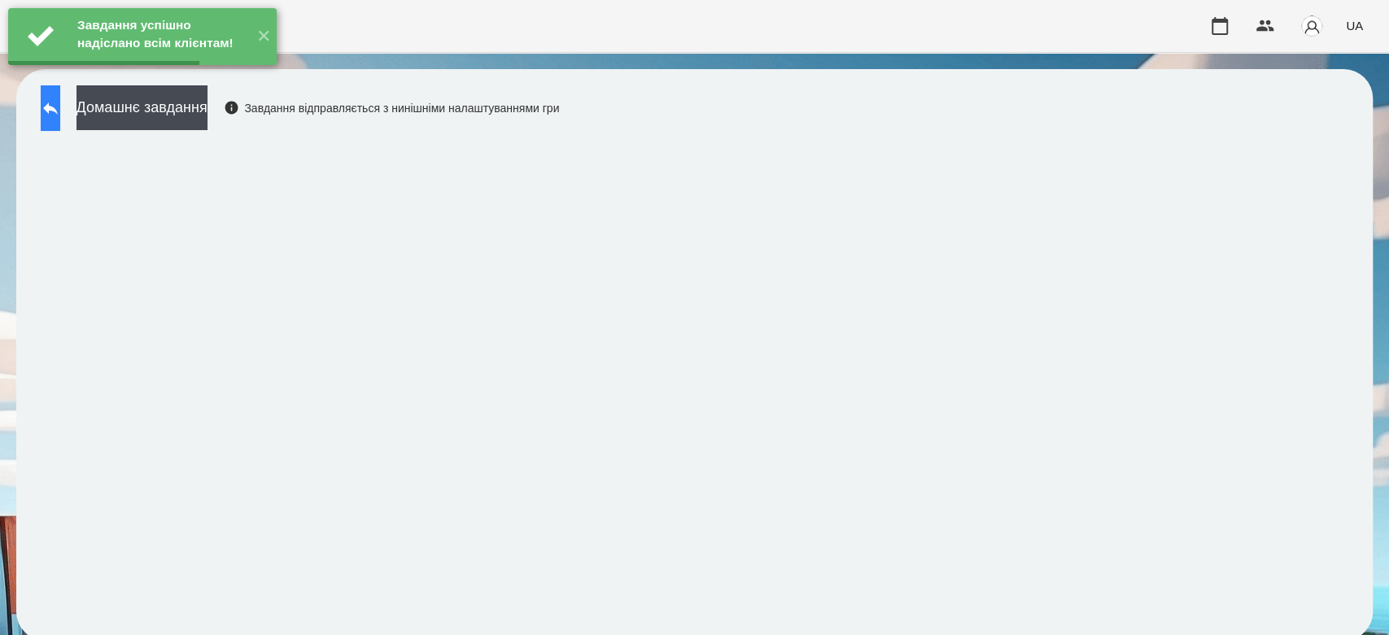
click at [58, 108] on icon at bounding box center [51, 108] width 20 height 20
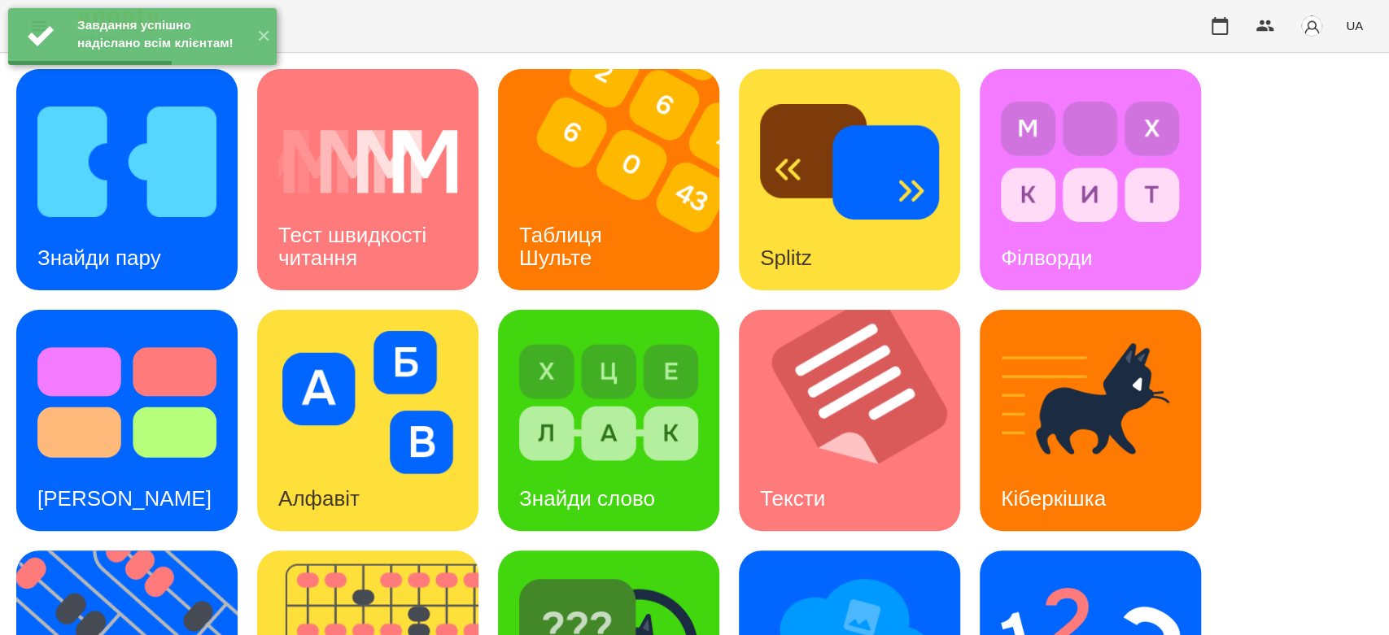
click at [721, 155] on div "Знайди пару Тест швидкості читання Таблиця Шульте Splitz Філворди Тест Струпа А…" at bounding box center [694, 541] width 1356 height 944
click at [677, 168] on img at bounding box center [619, 179] width 242 height 221
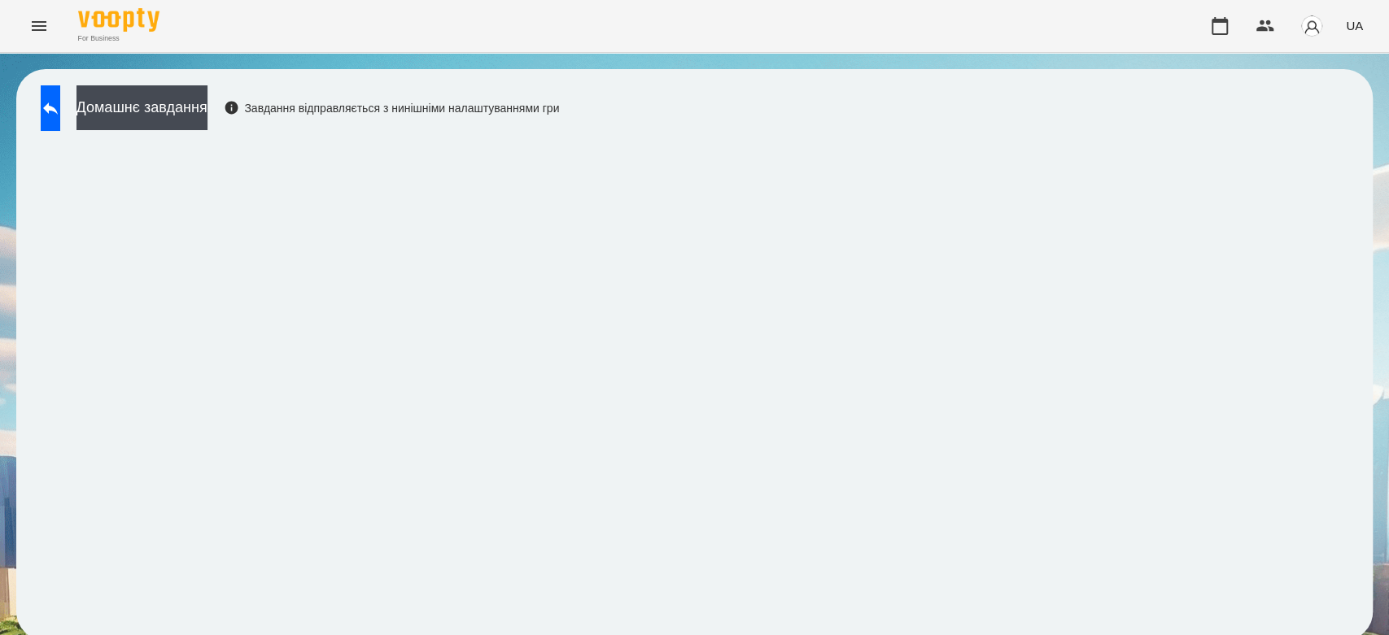
scroll to position [6, 0]
click at [60, 105] on icon at bounding box center [51, 108] width 20 height 20
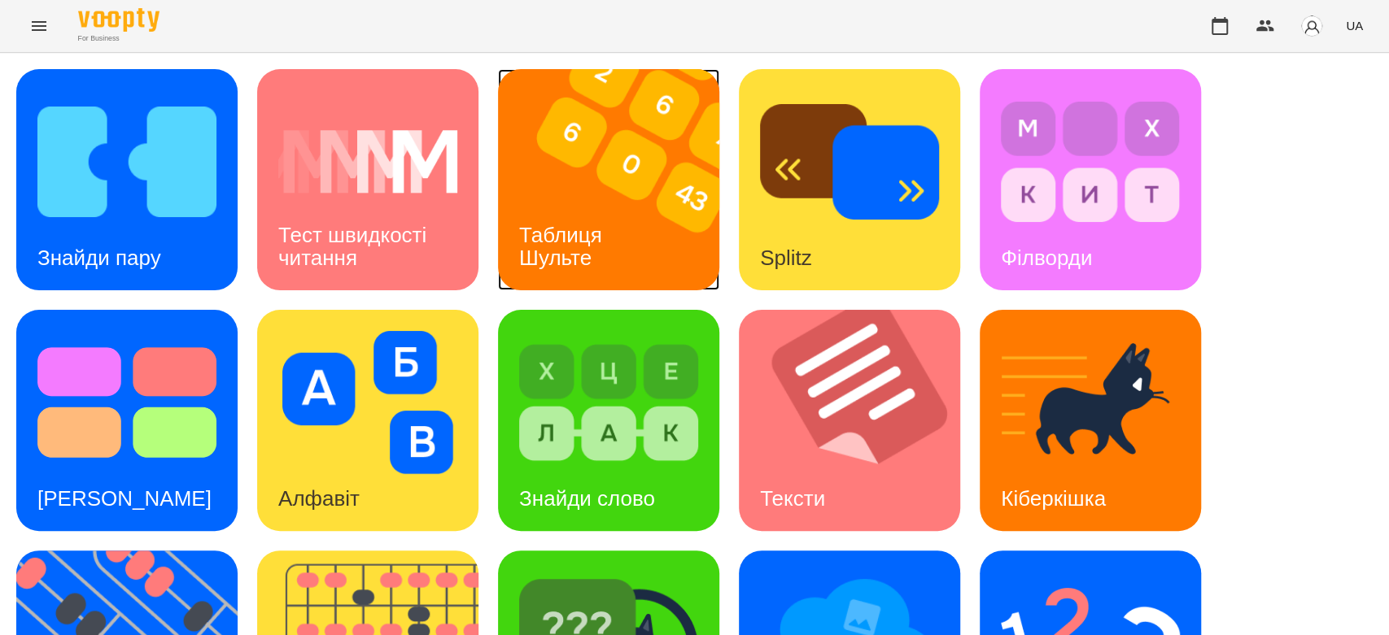
click at [639, 186] on img at bounding box center [619, 179] width 242 height 221
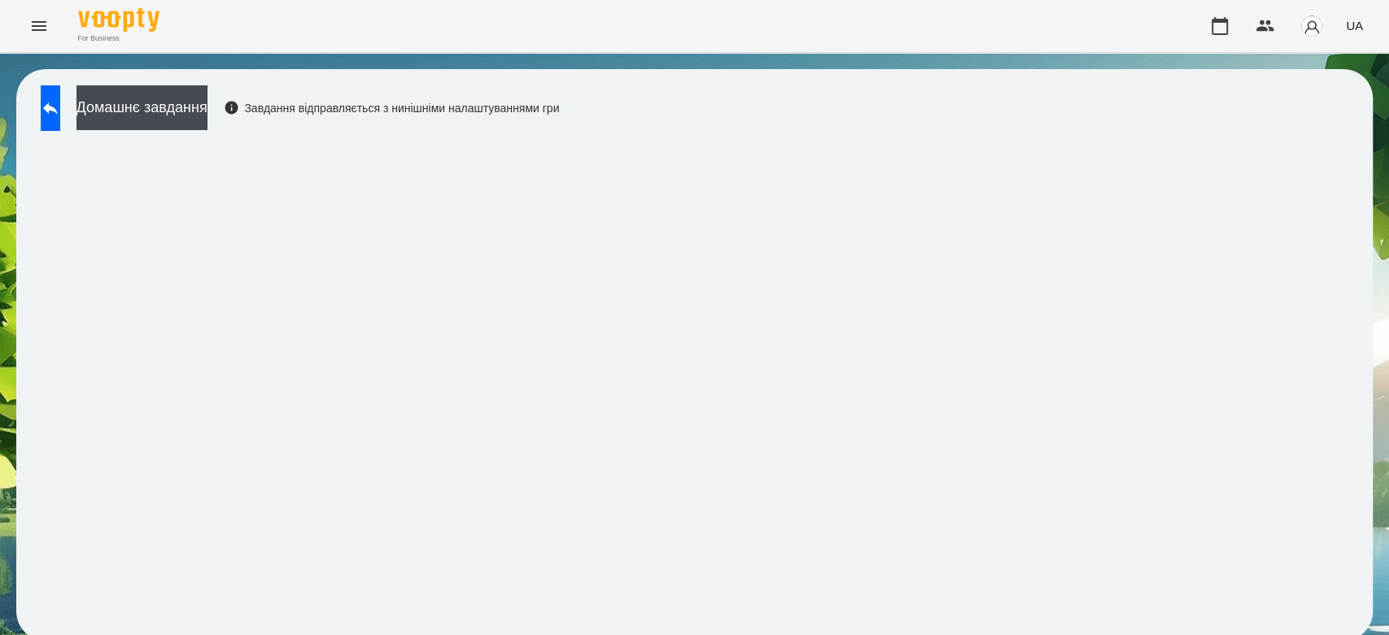
scroll to position [6, 0]
click at [60, 116] on button at bounding box center [51, 108] width 20 height 46
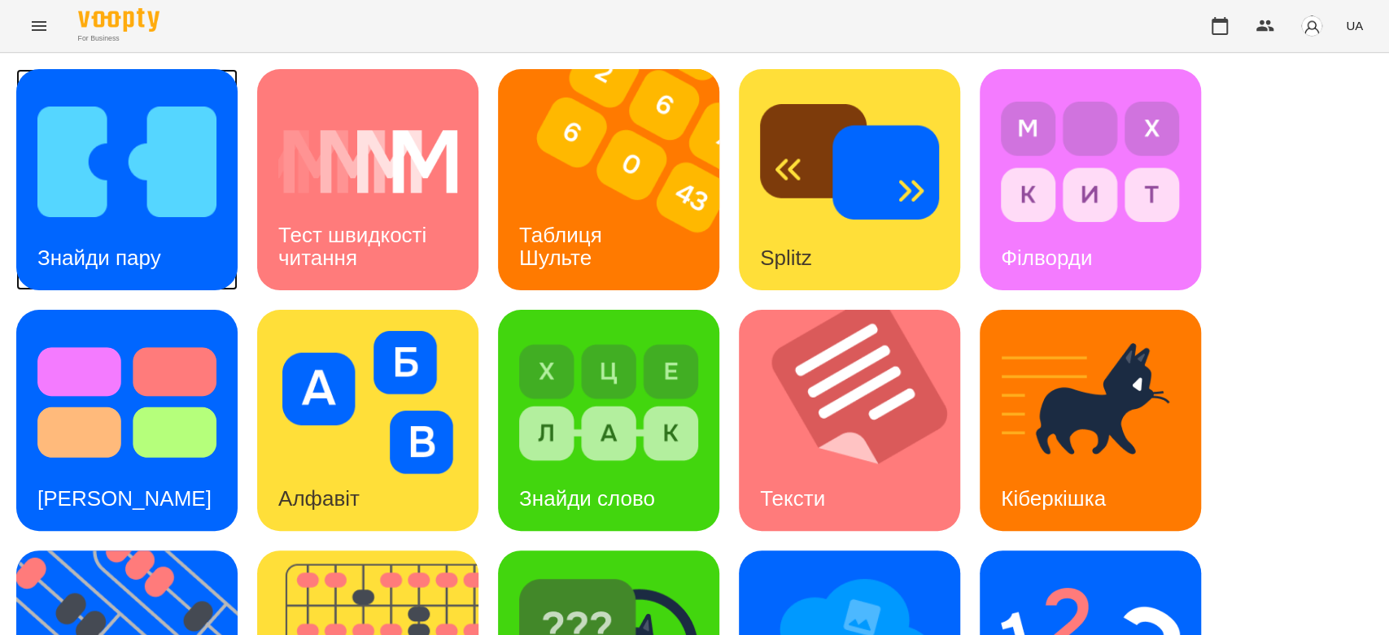
click at [203, 156] on img at bounding box center [126, 161] width 179 height 143
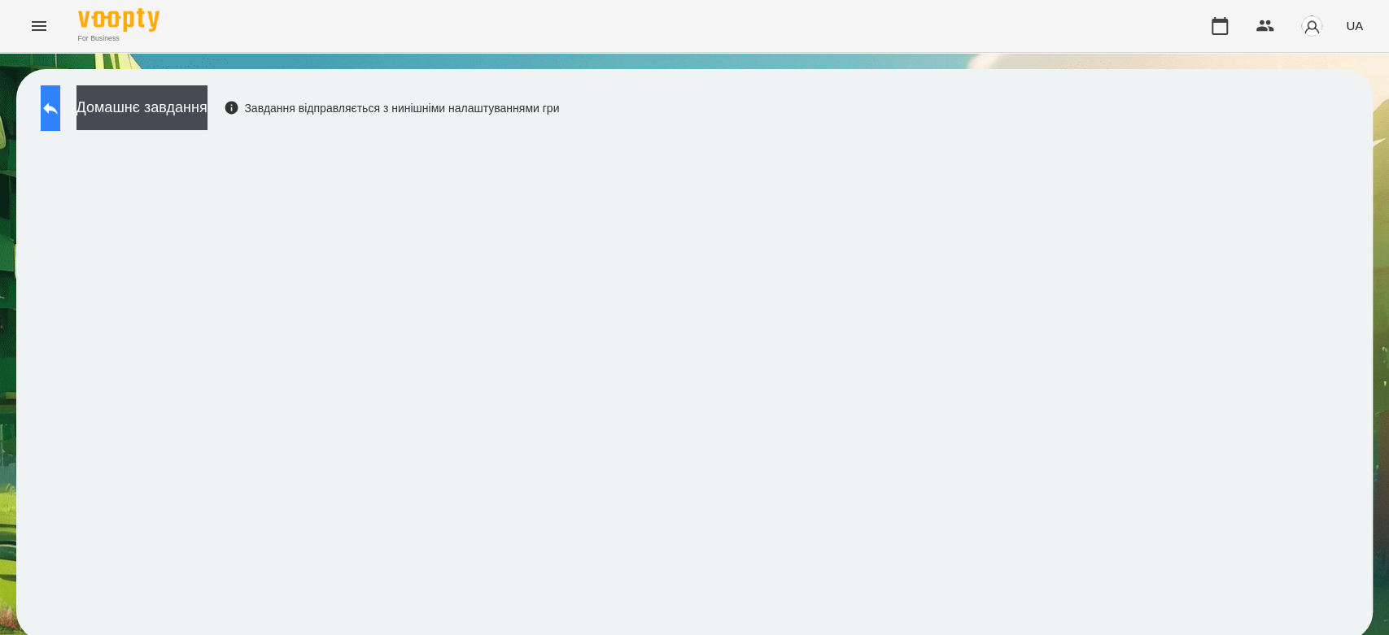
click at [54, 124] on button at bounding box center [51, 108] width 20 height 46
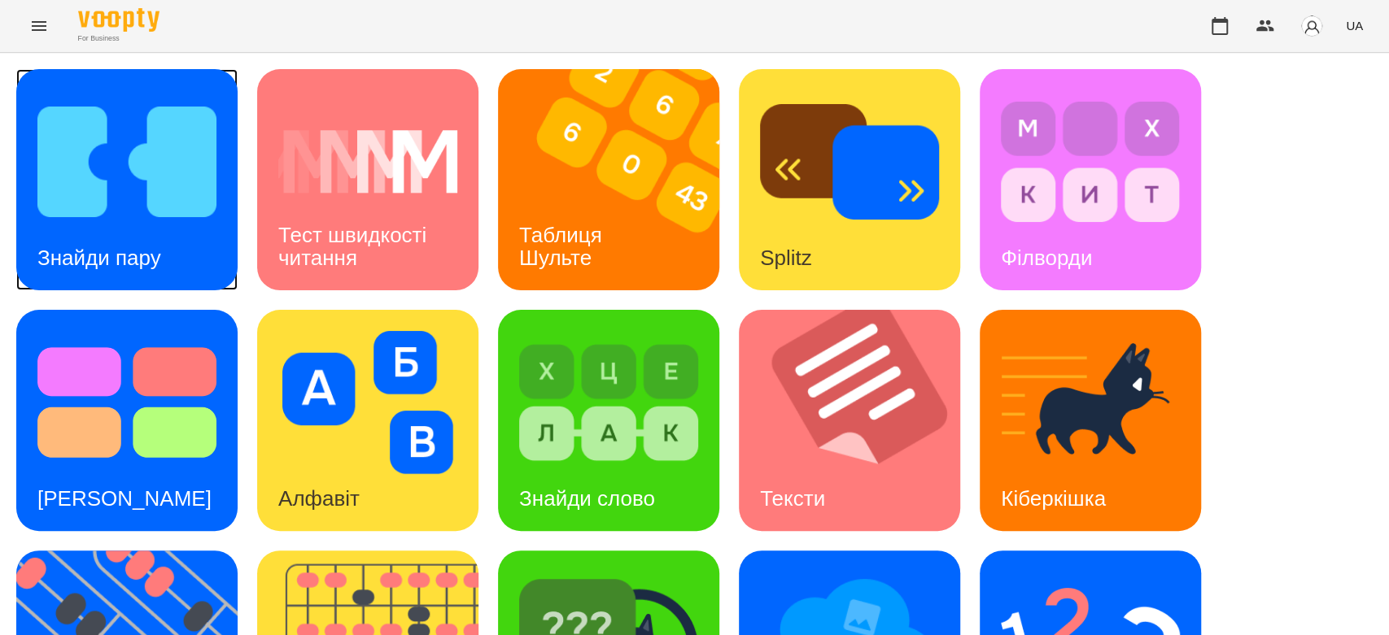
click at [158, 217] on img at bounding box center [126, 161] width 179 height 143
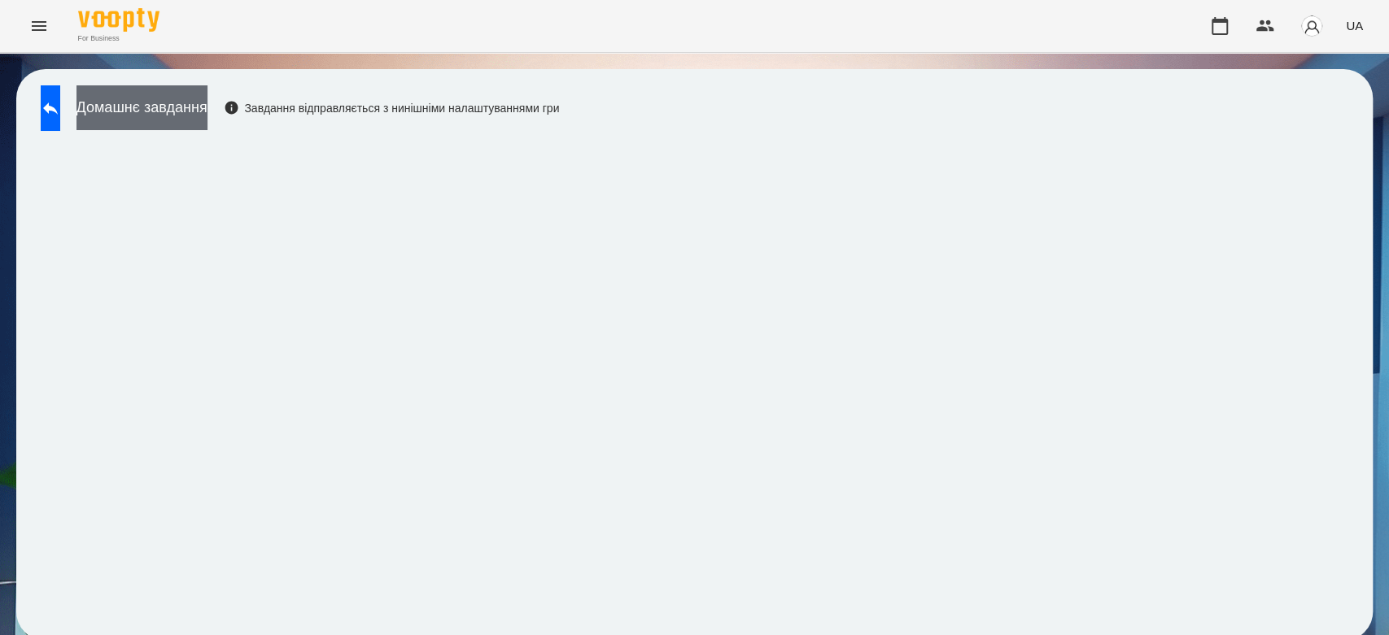
click at [183, 109] on button "Домашнє завдання" at bounding box center [141, 107] width 131 height 45
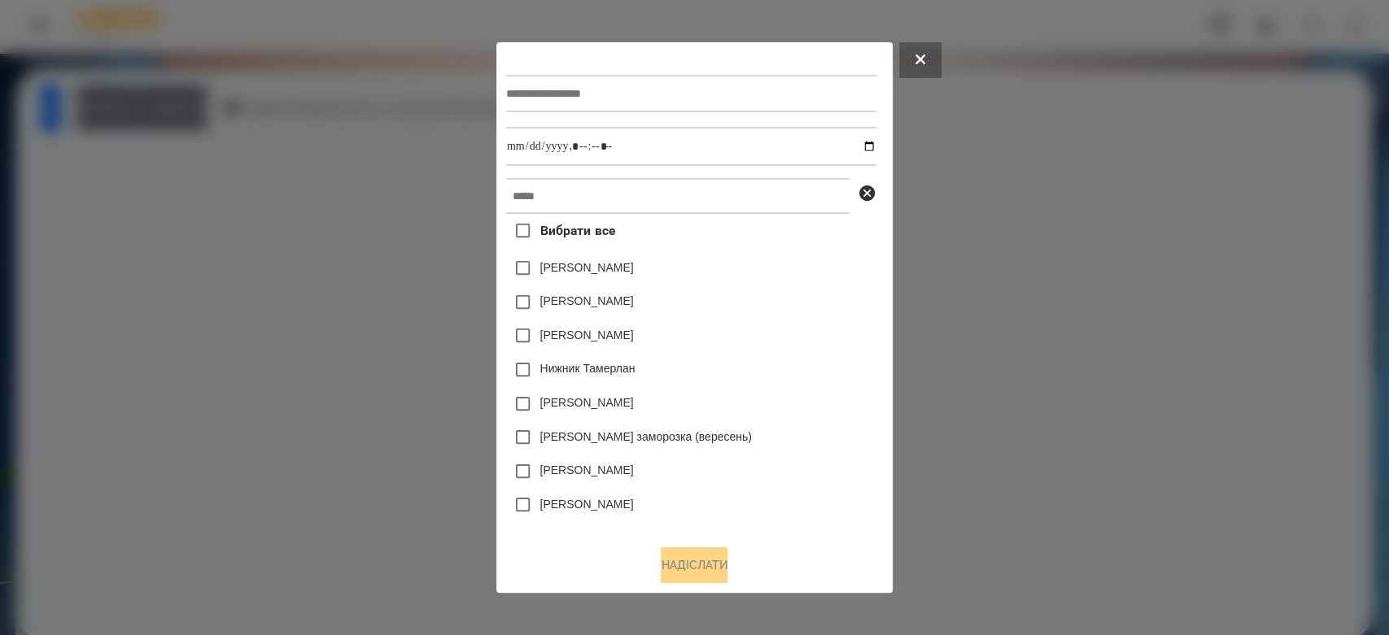
click at [672, 115] on div at bounding box center [691, 93] width 370 height 67
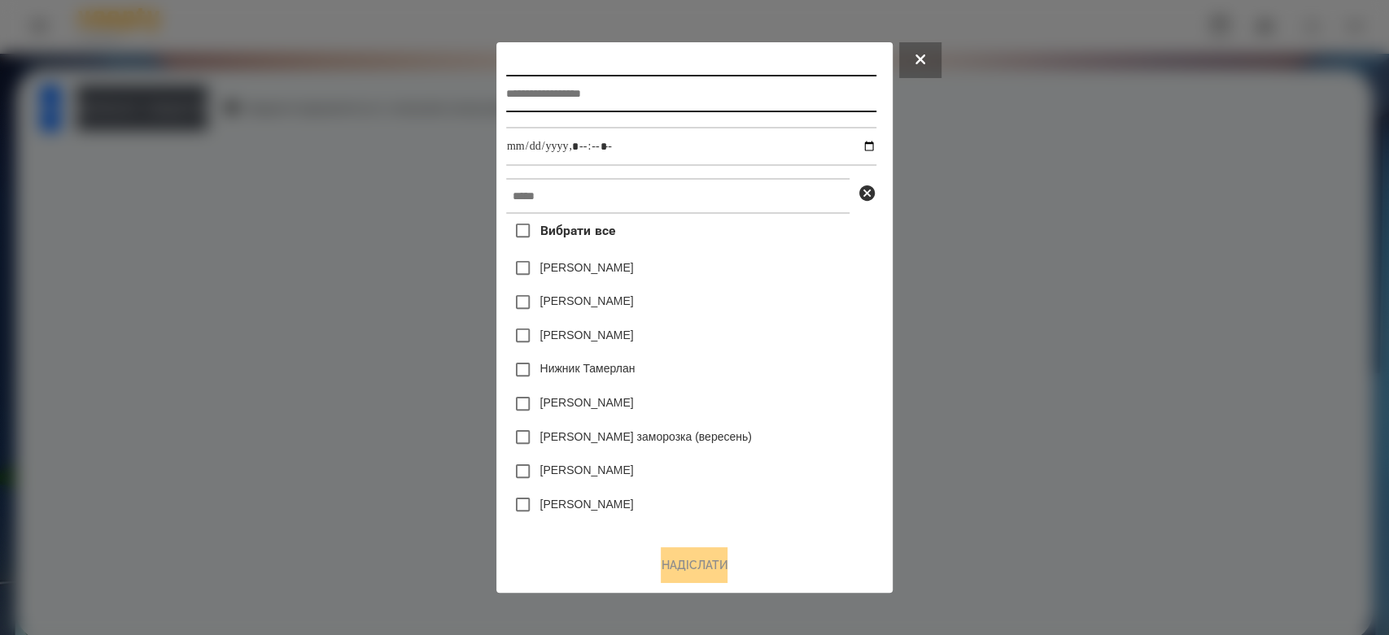
click at [669, 105] on input "text" at bounding box center [691, 93] width 370 height 37
type input "****"
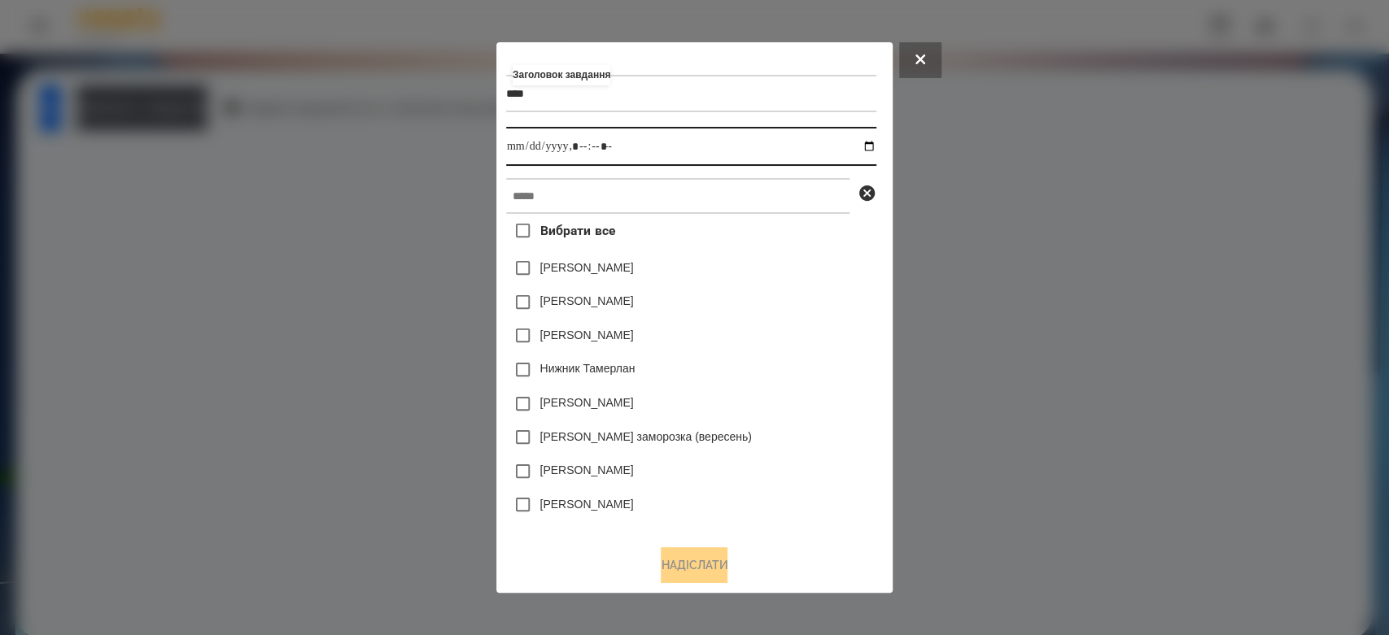
click at [876, 152] on input "datetime-local" at bounding box center [691, 146] width 370 height 39
type input "**********"
click at [786, 280] on div "Яна Щербакова" at bounding box center [691, 268] width 370 height 34
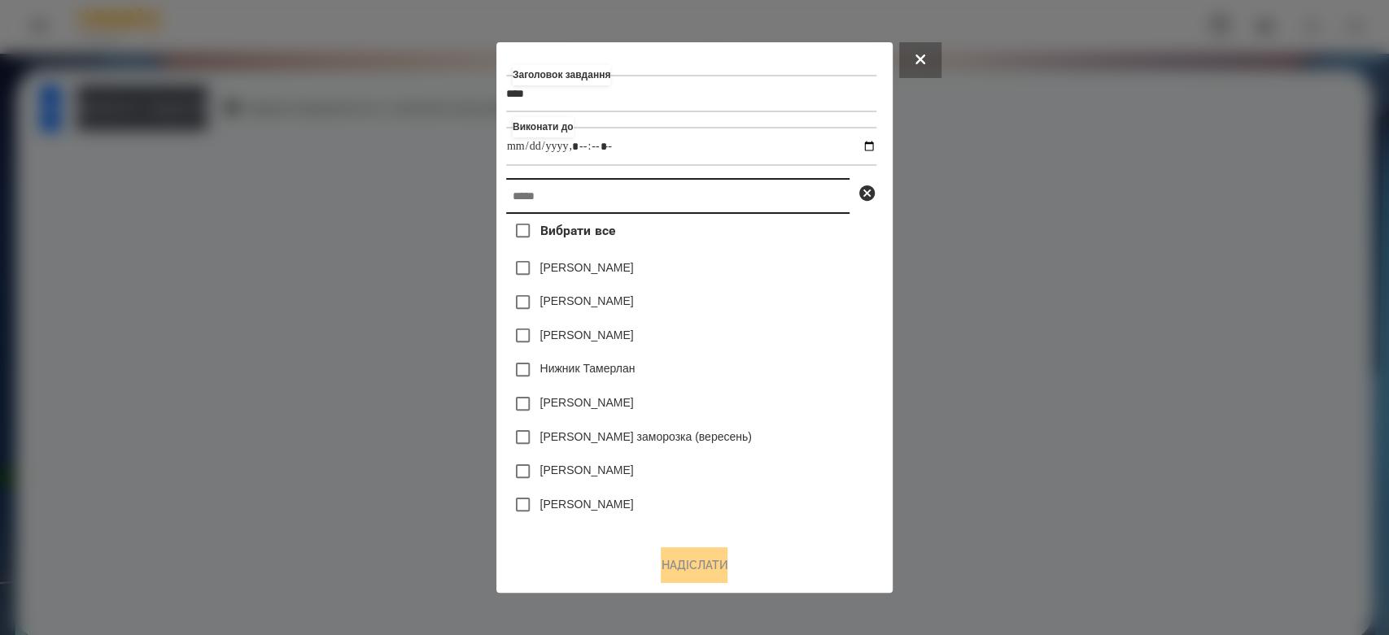
click at [790, 202] on input "text" at bounding box center [677, 196] width 343 height 36
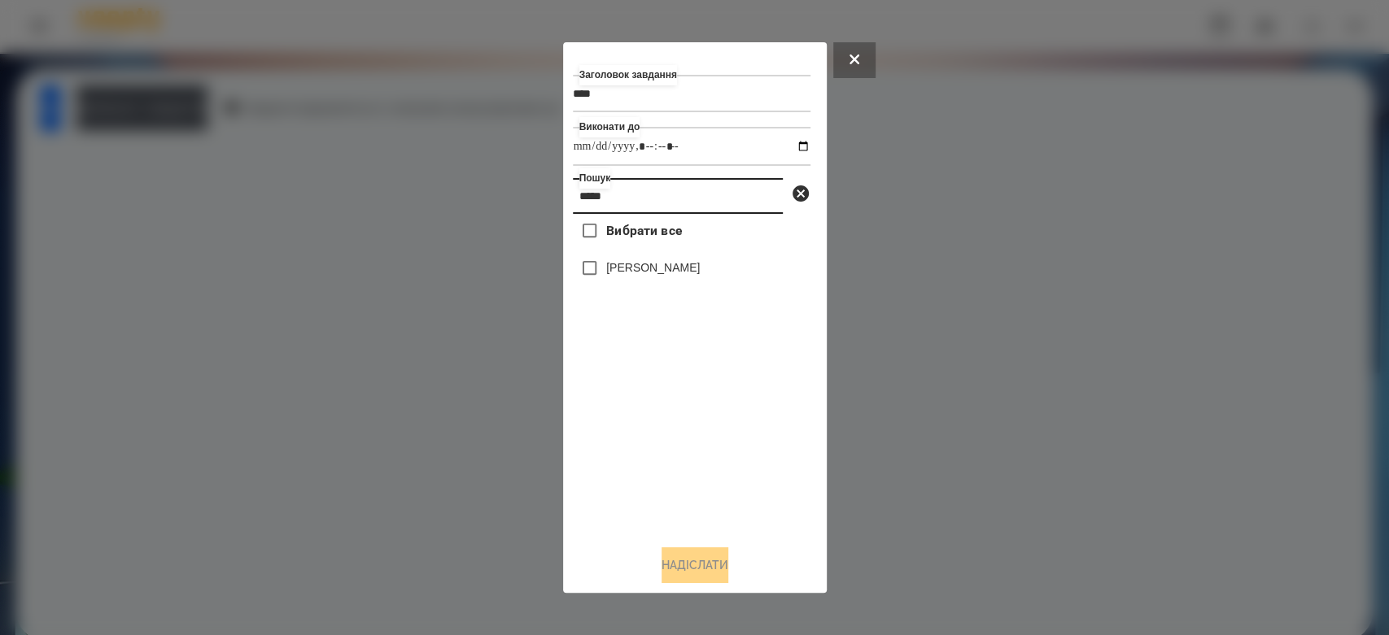
type input "*****"
click at [669, 274] on label "[PERSON_NAME]" at bounding box center [653, 267] width 94 height 16
click at [691, 556] on button "Надіслати" at bounding box center [694, 565] width 67 height 36
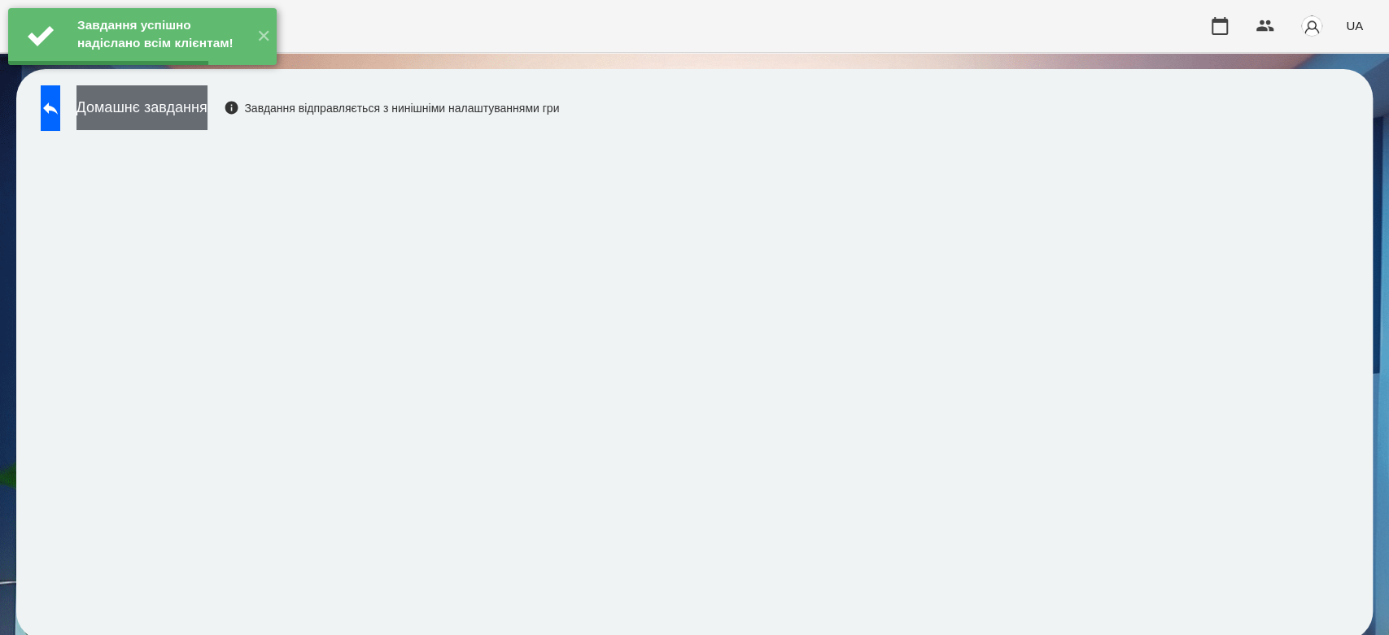
click at [207, 108] on button "Домашнє завдання" at bounding box center [141, 107] width 131 height 45
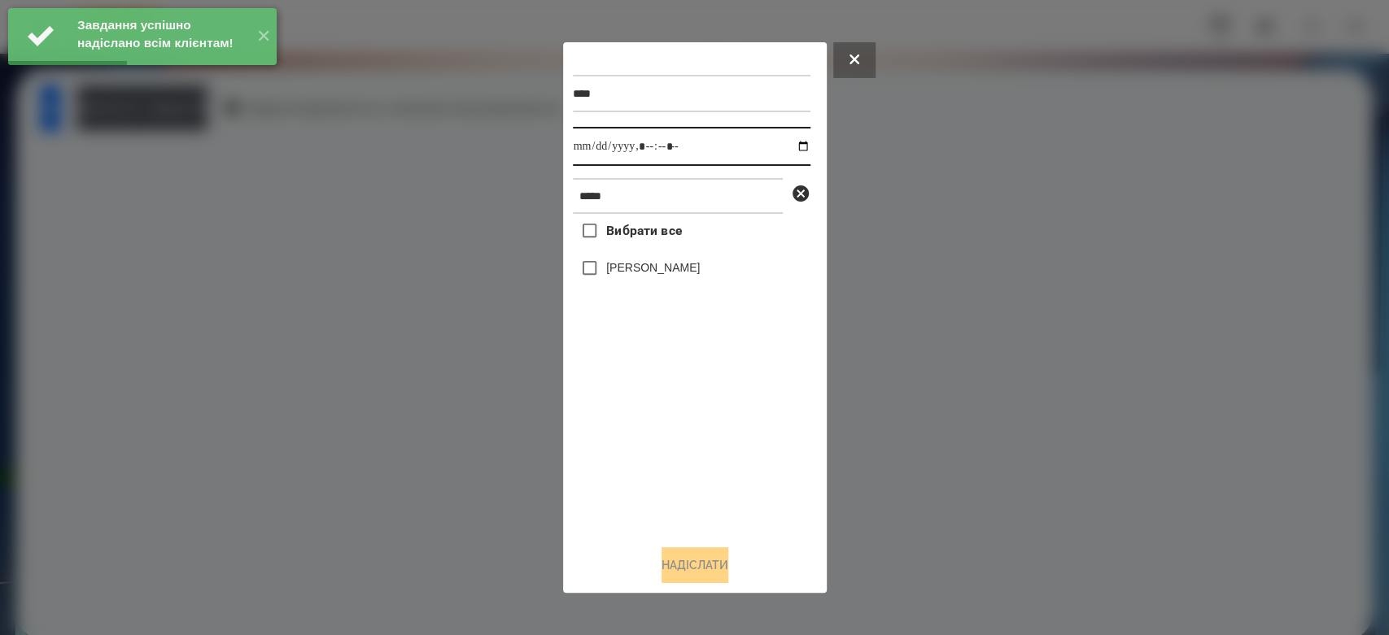
click at [793, 149] on input "datetime-local" at bounding box center [692, 146] width 238 height 39
type input "**********"
click at [700, 434] on div "Вибрати все Деменчук Глорія" at bounding box center [692, 373] width 238 height 318
click at [677, 270] on label "[PERSON_NAME]" at bounding box center [653, 267] width 94 height 16
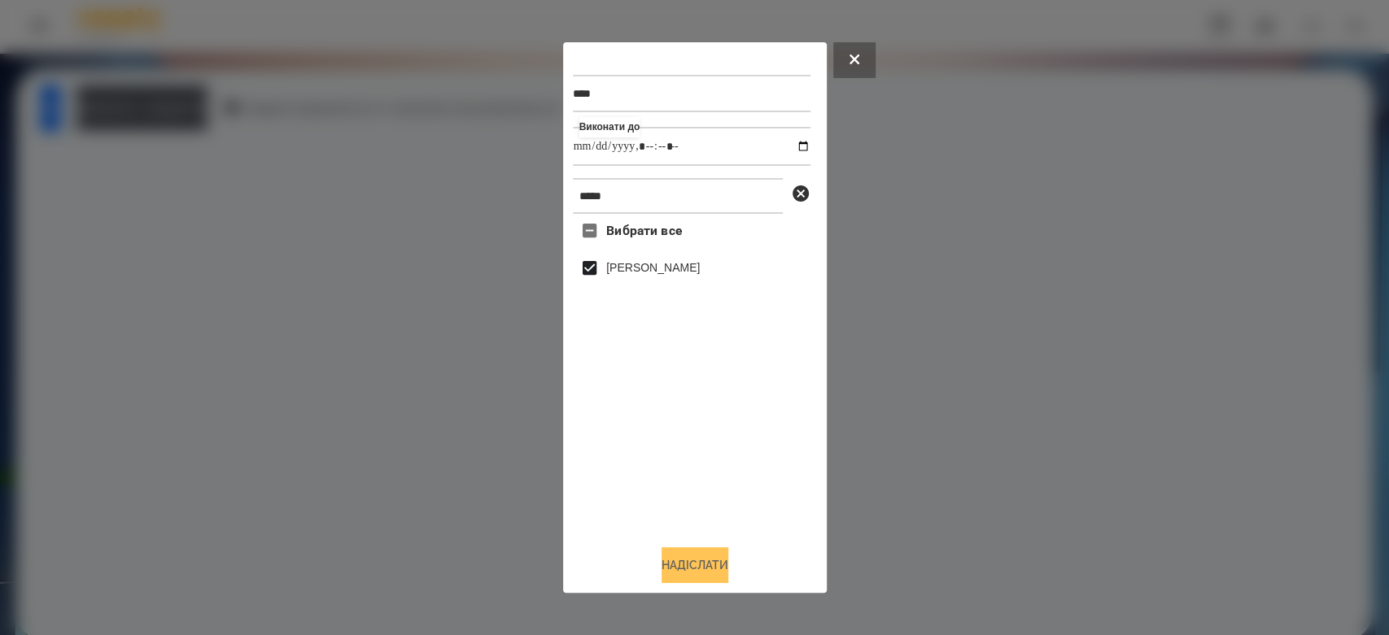
click at [704, 556] on button "Надіслати" at bounding box center [694, 565] width 67 height 36
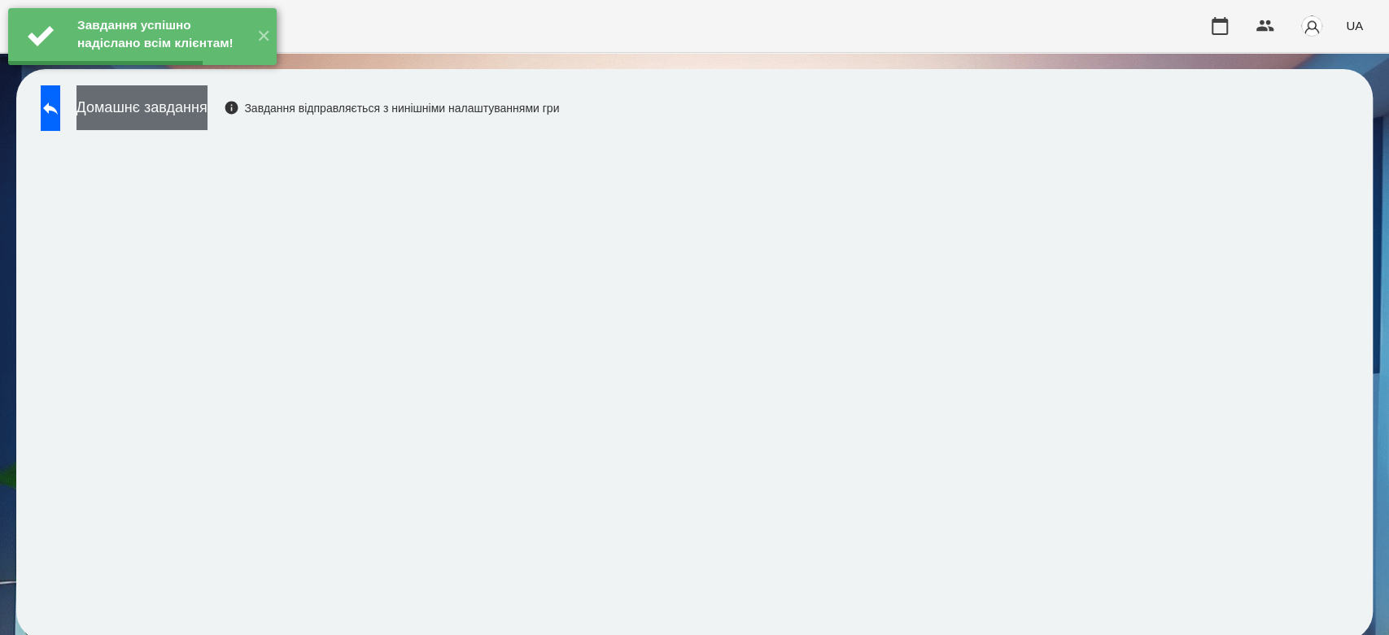
click at [207, 116] on button "Домашнє завдання" at bounding box center [141, 107] width 131 height 45
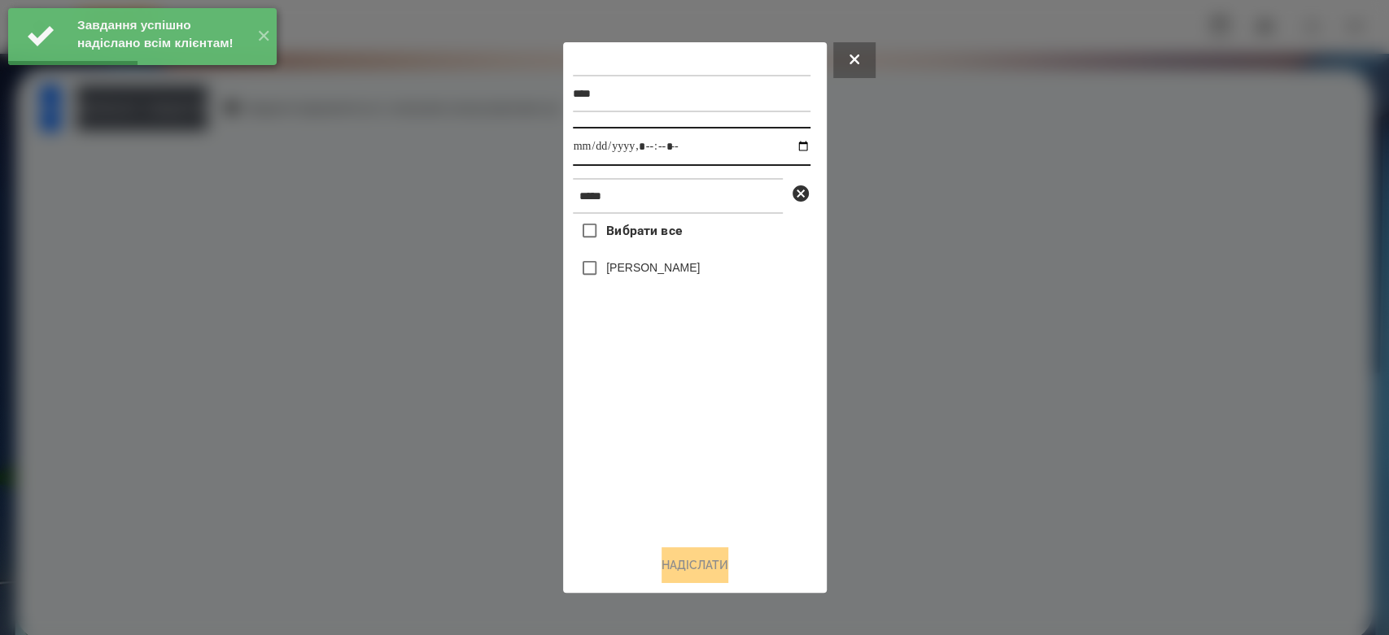
click at [787, 152] on input "datetime-local" at bounding box center [692, 146] width 238 height 39
type input "**********"
drag, startPoint x: 677, startPoint y: 434, endPoint x: 659, endPoint y: 334, distance: 101.6
click at [677, 434] on div "Вибрати все Деменчук Глорія" at bounding box center [692, 373] width 238 height 318
click at [661, 265] on label "[PERSON_NAME]" at bounding box center [653, 267] width 94 height 16
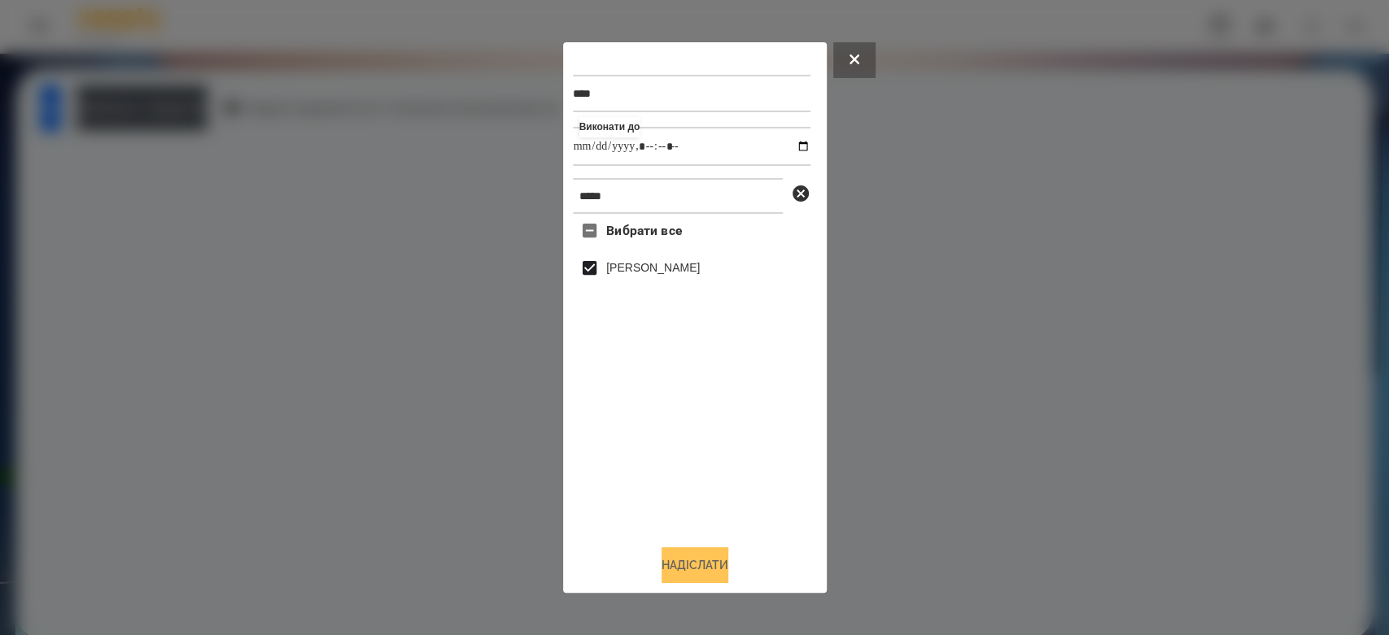
click at [711, 562] on button "Надіслати" at bounding box center [694, 565] width 67 height 36
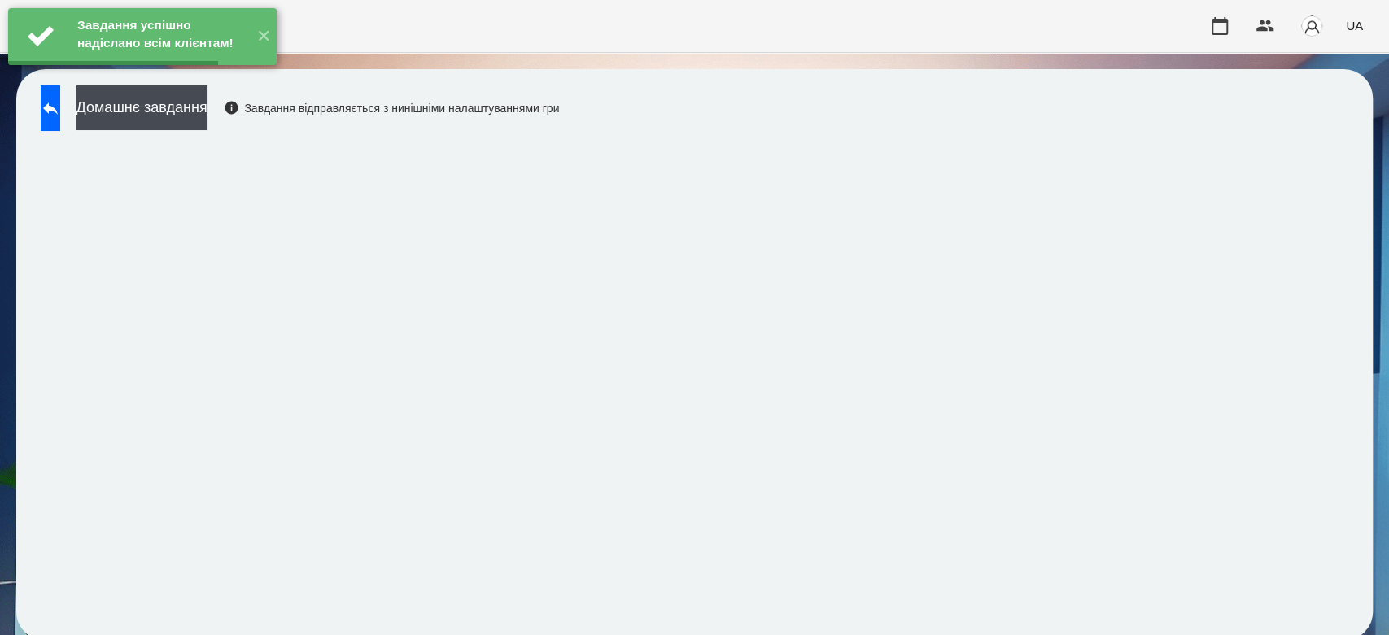
click at [207, 107] on button "Домашнє завдання" at bounding box center [141, 107] width 131 height 45
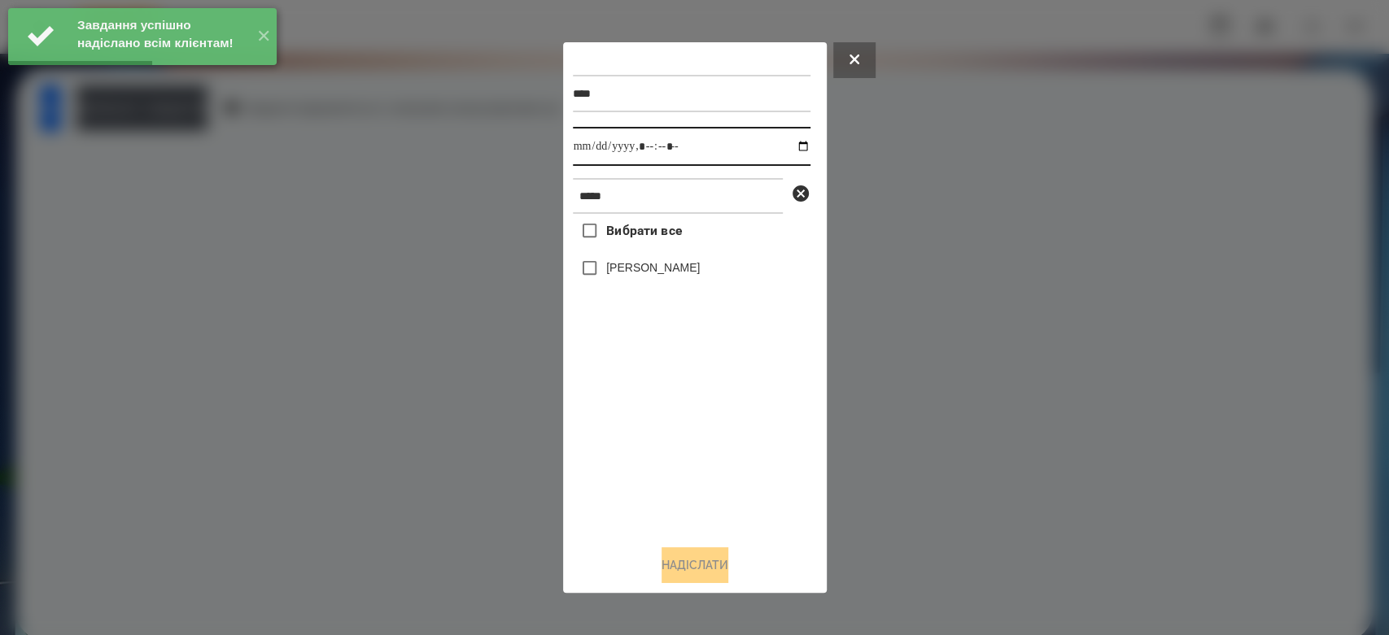
click at [790, 142] on input "datetime-local" at bounding box center [692, 146] width 238 height 39
type input "**********"
drag, startPoint x: 737, startPoint y: 462, endPoint x: 708, endPoint y: 381, distance: 85.7
click at [737, 462] on div "Вибрати все Деменчук Глорія" at bounding box center [692, 373] width 238 height 318
click at [690, 265] on label "[PERSON_NAME]" at bounding box center [653, 267] width 94 height 16
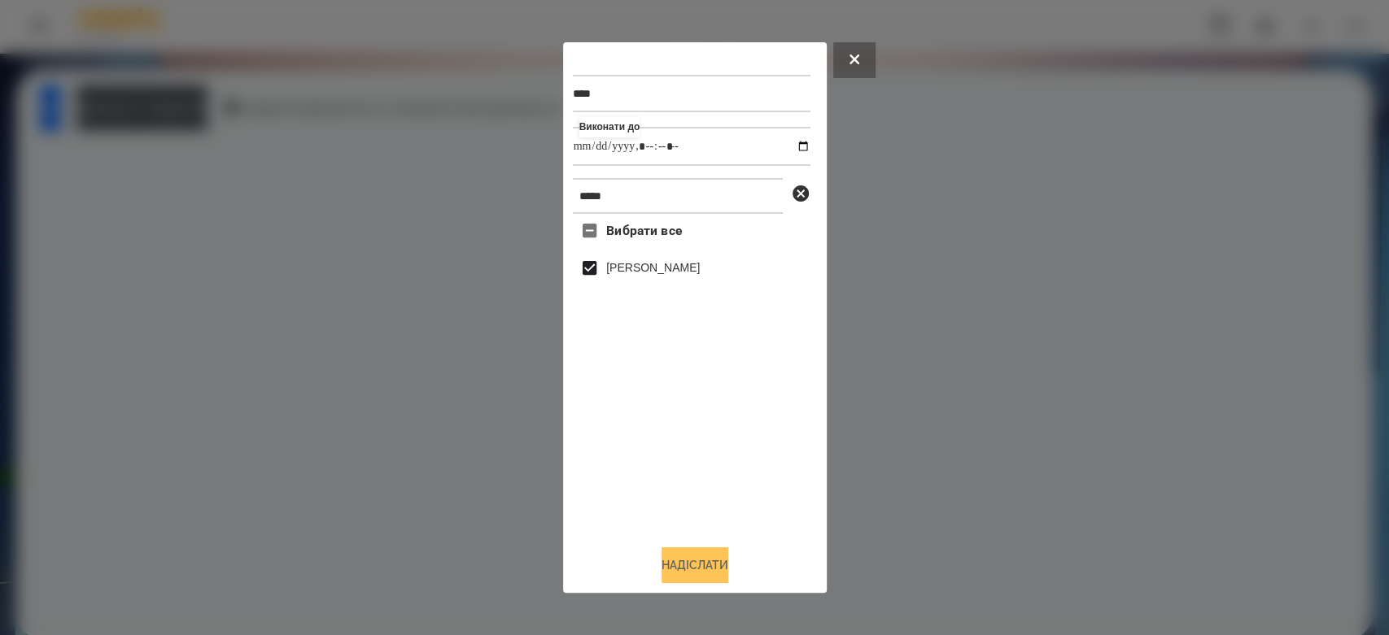
click at [698, 562] on button "Надіслати" at bounding box center [694, 565] width 67 height 36
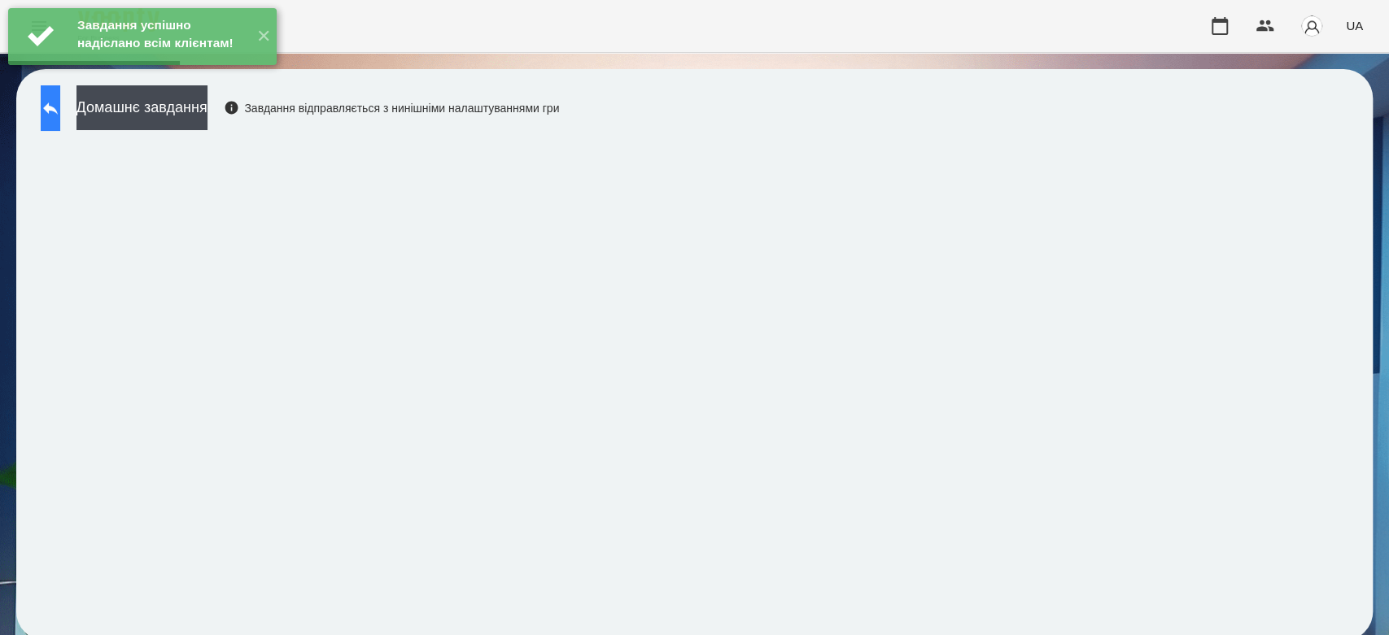
click at [60, 117] on button at bounding box center [51, 108] width 20 height 46
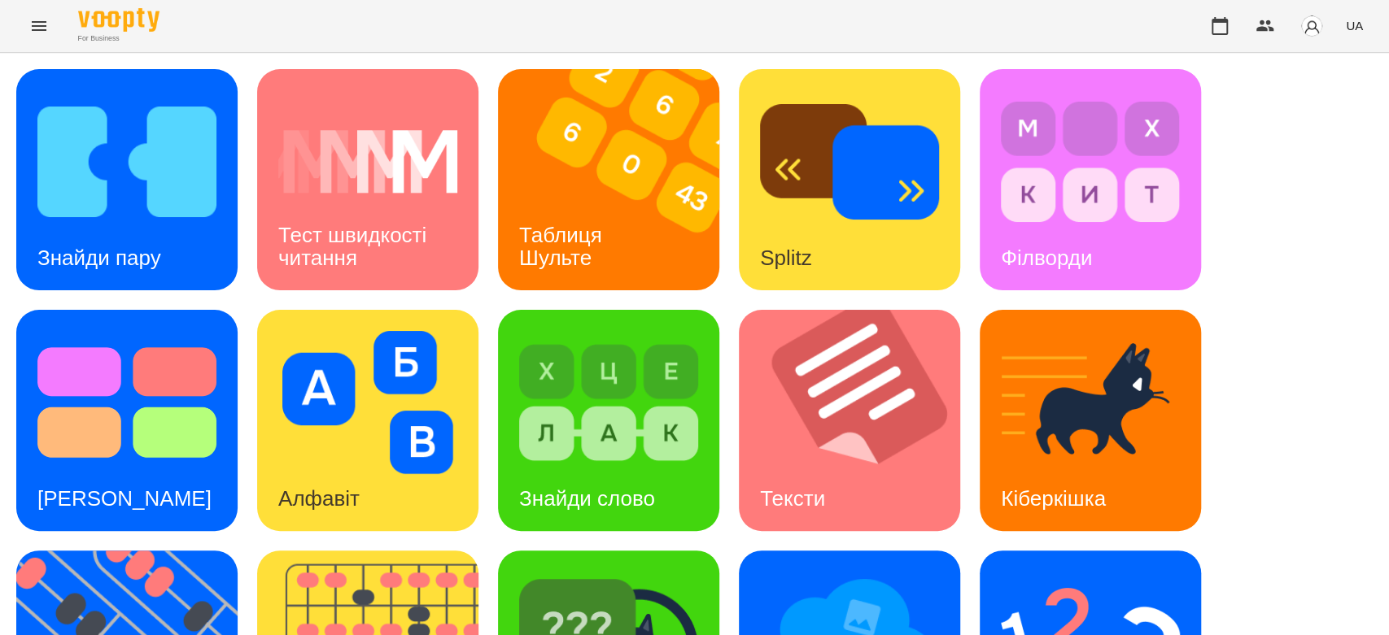
scroll to position [393, 0]
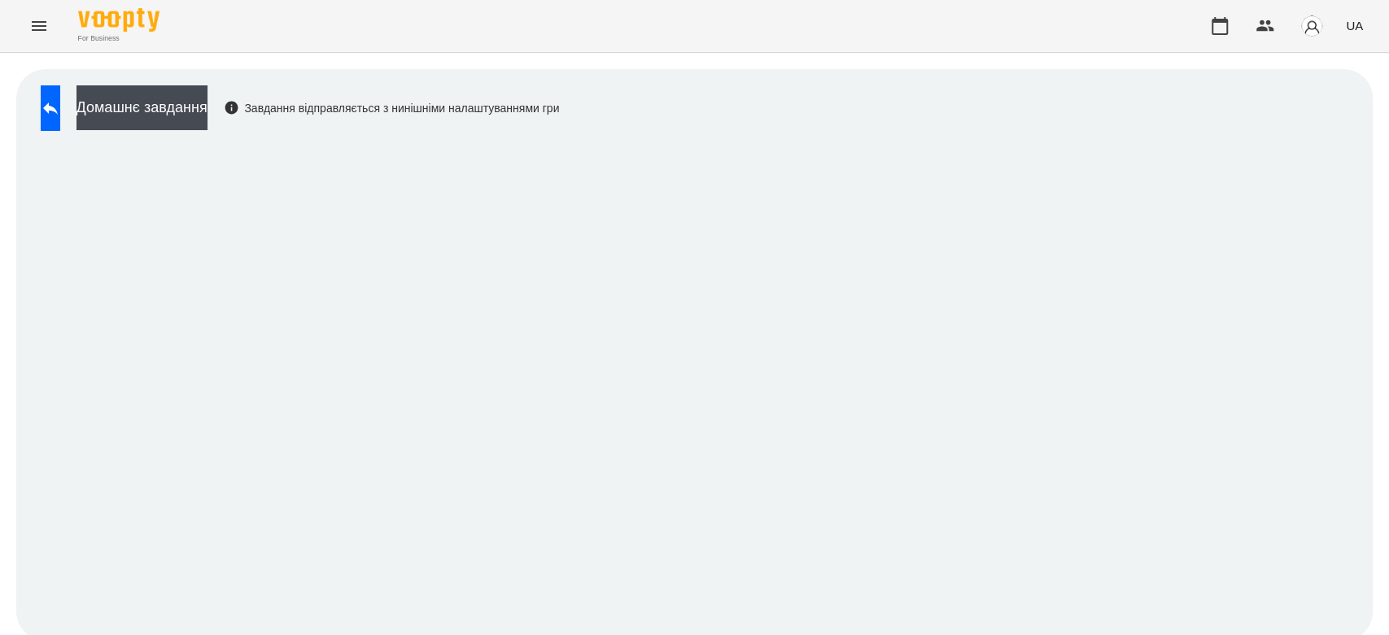
scroll to position [6, 0]
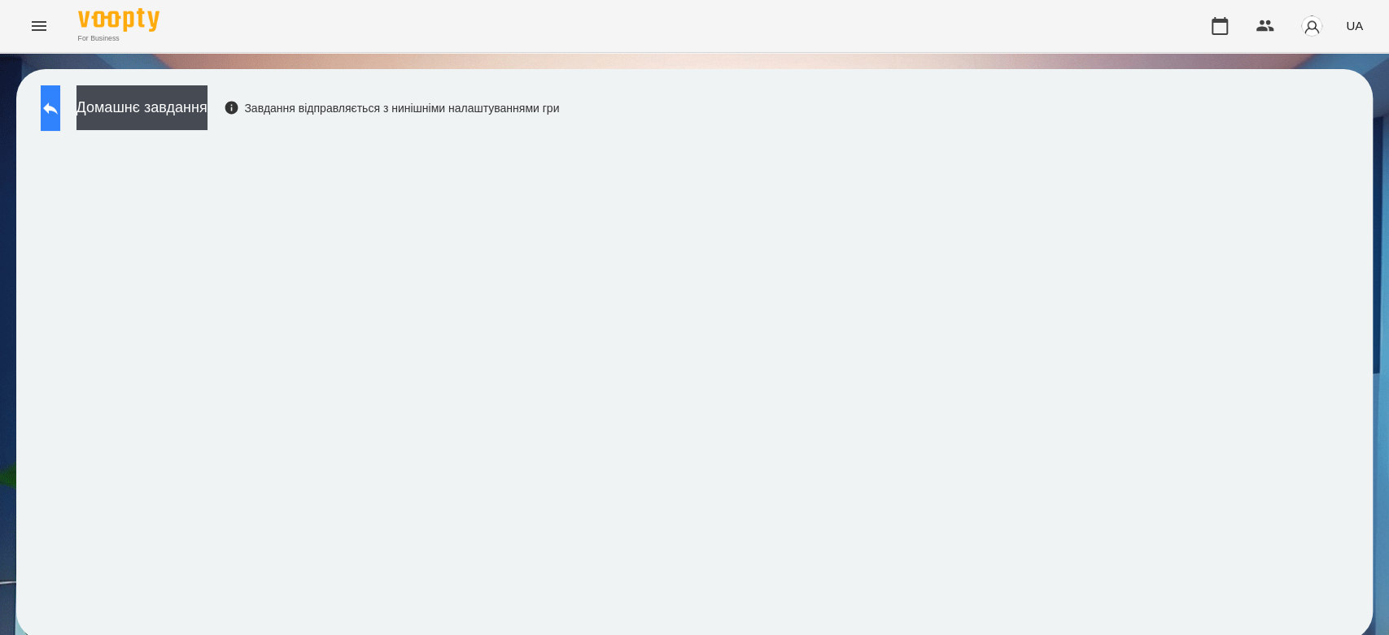
click at [60, 116] on button at bounding box center [51, 108] width 20 height 46
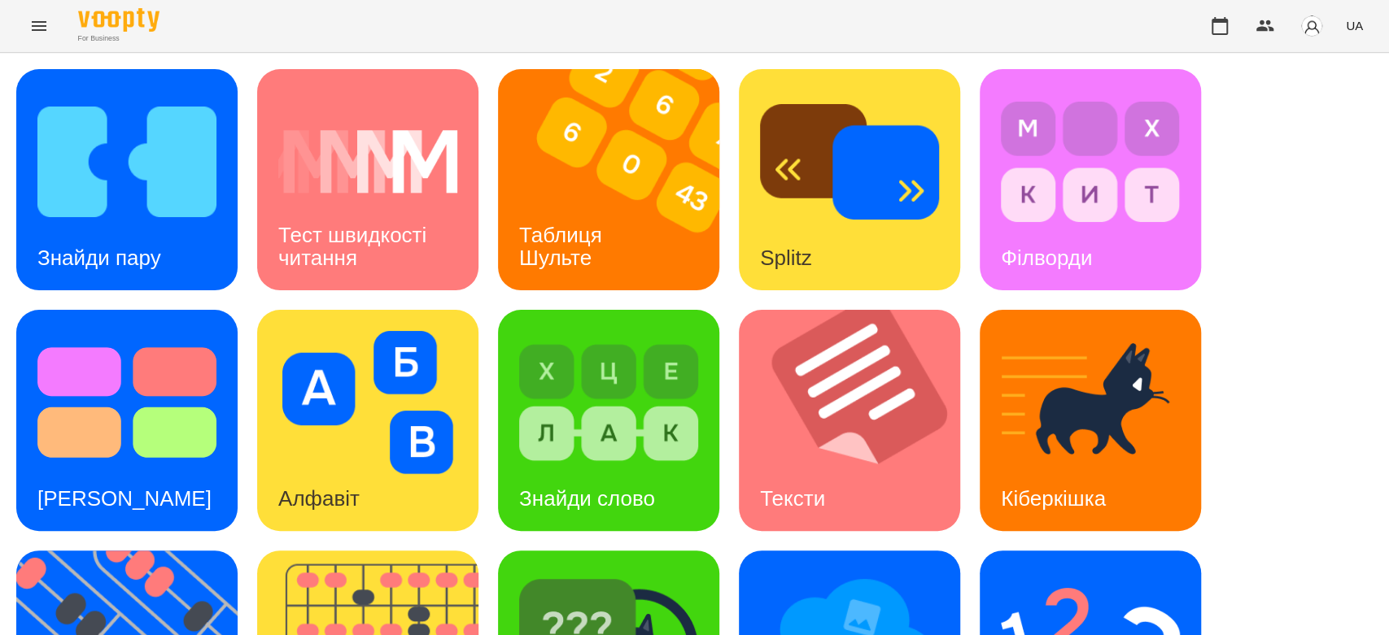
scroll to position [393, 0]
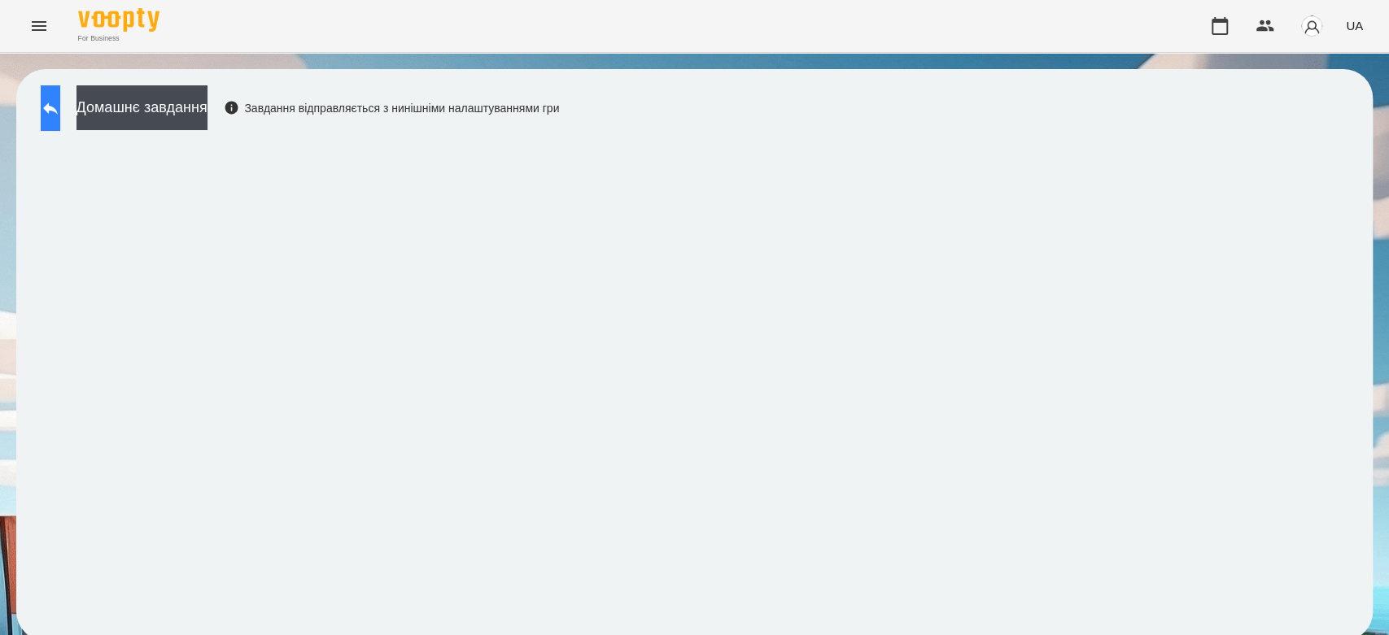
click at [60, 122] on button at bounding box center [51, 108] width 20 height 46
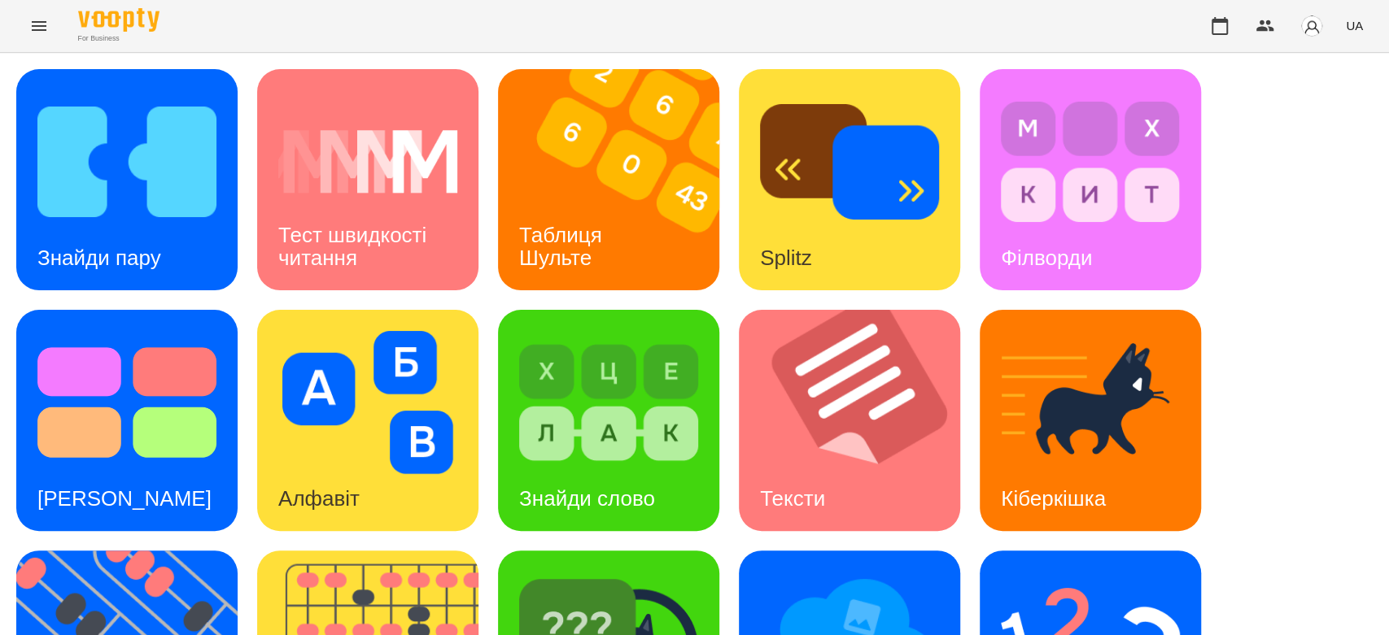
scroll to position [393, 0]
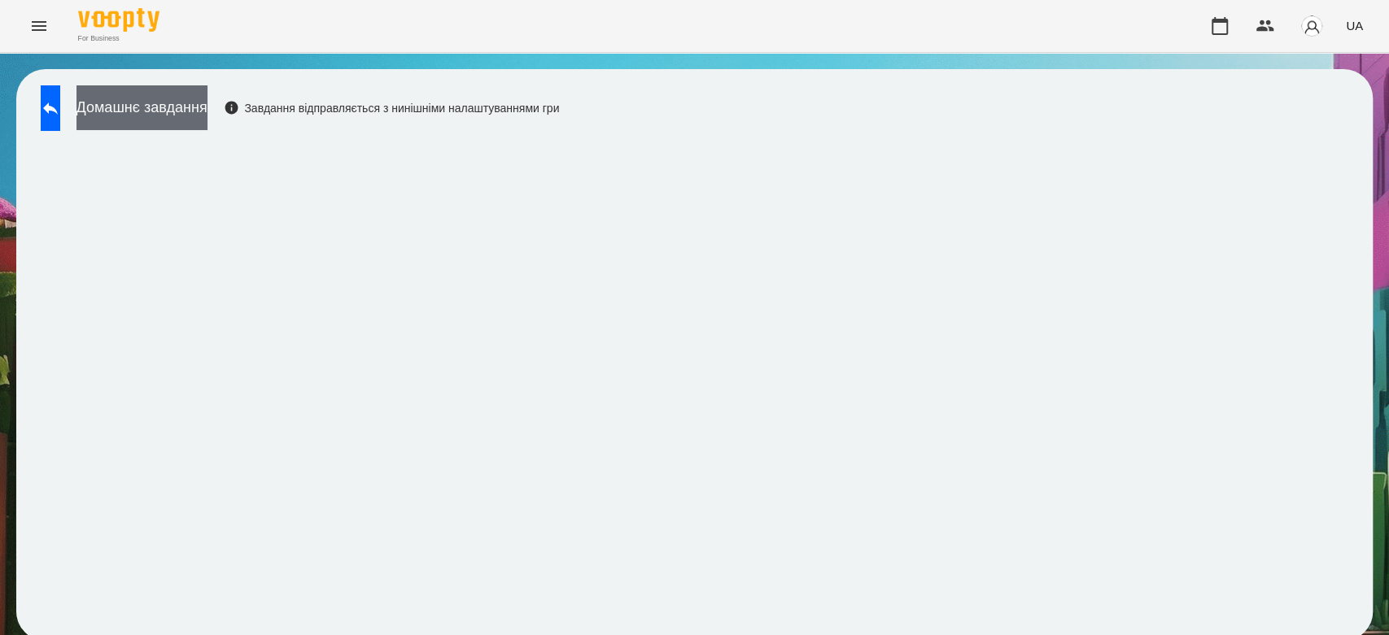
click at [193, 107] on button "Домашнє завдання" at bounding box center [141, 107] width 131 height 45
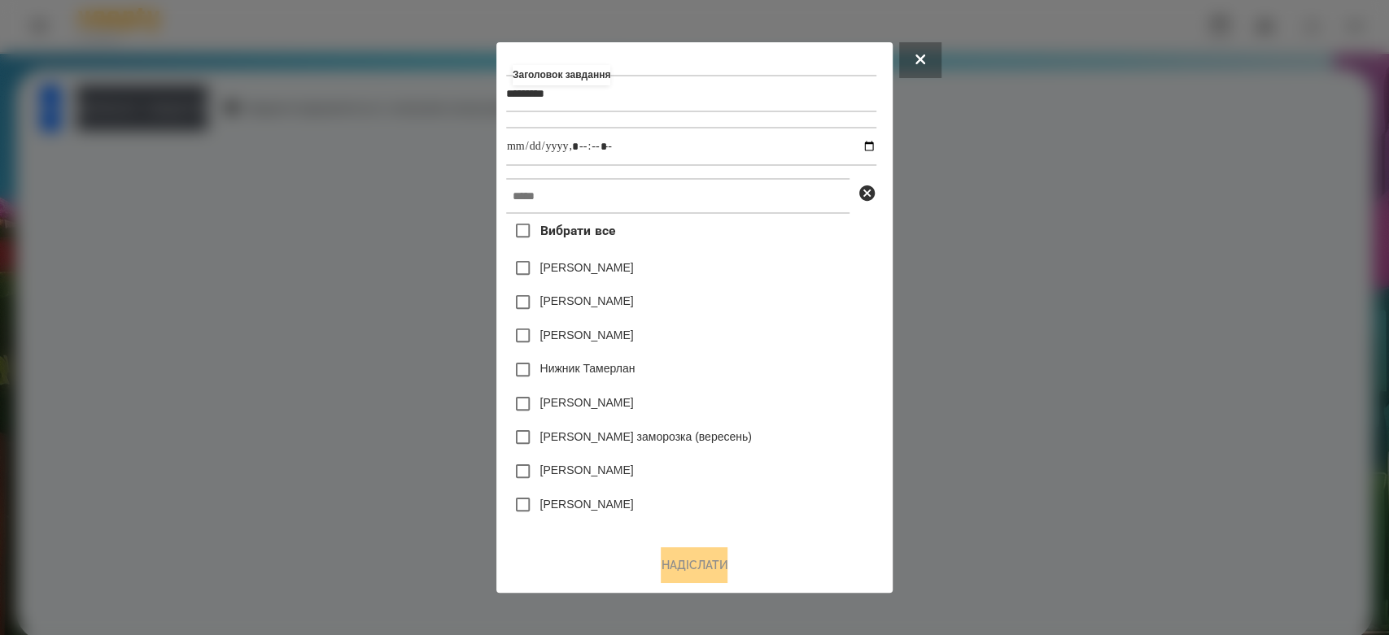
type input "*********"
click at [876, 148] on input "datetime-local" at bounding box center [691, 146] width 370 height 39
type input "**********"
drag, startPoint x: 765, startPoint y: 318, endPoint x: 786, endPoint y: 241, distance: 80.1
click at [791, 298] on div "[PERSON_NAME]" at bounding box center [691, 303] width 370 height 34
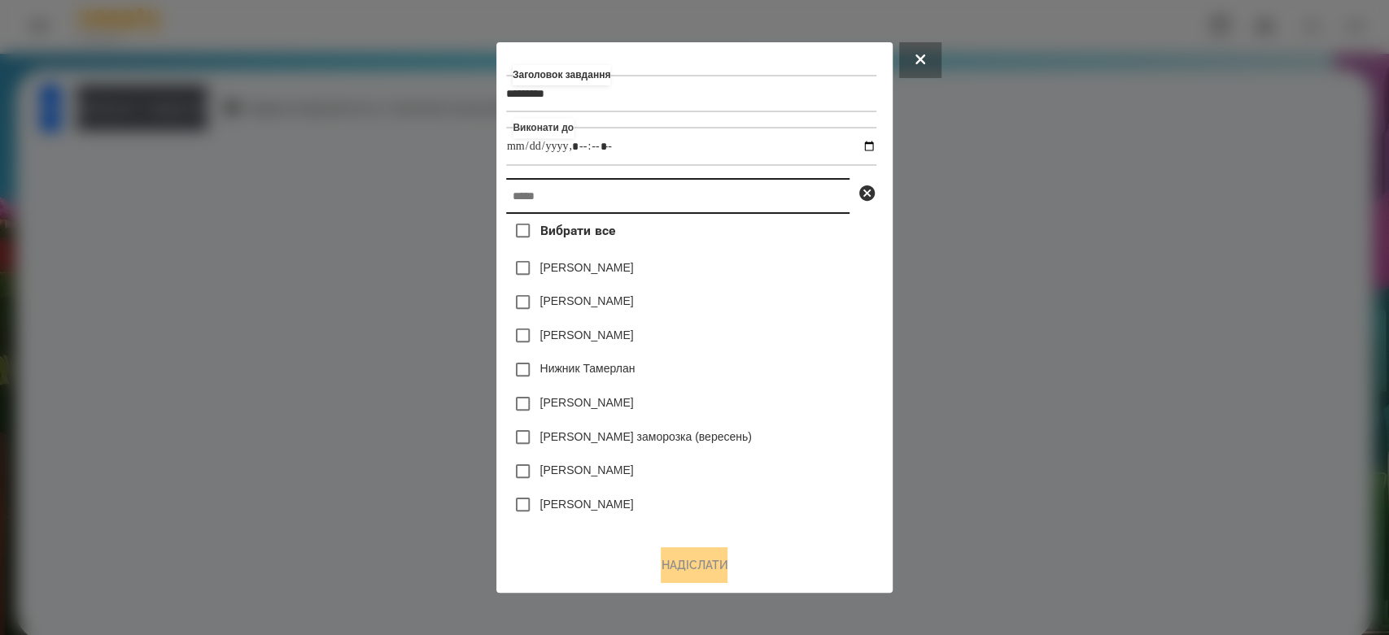
click at [787, 199] on input "text" at bounding box center [677, 196] width 343 height 36
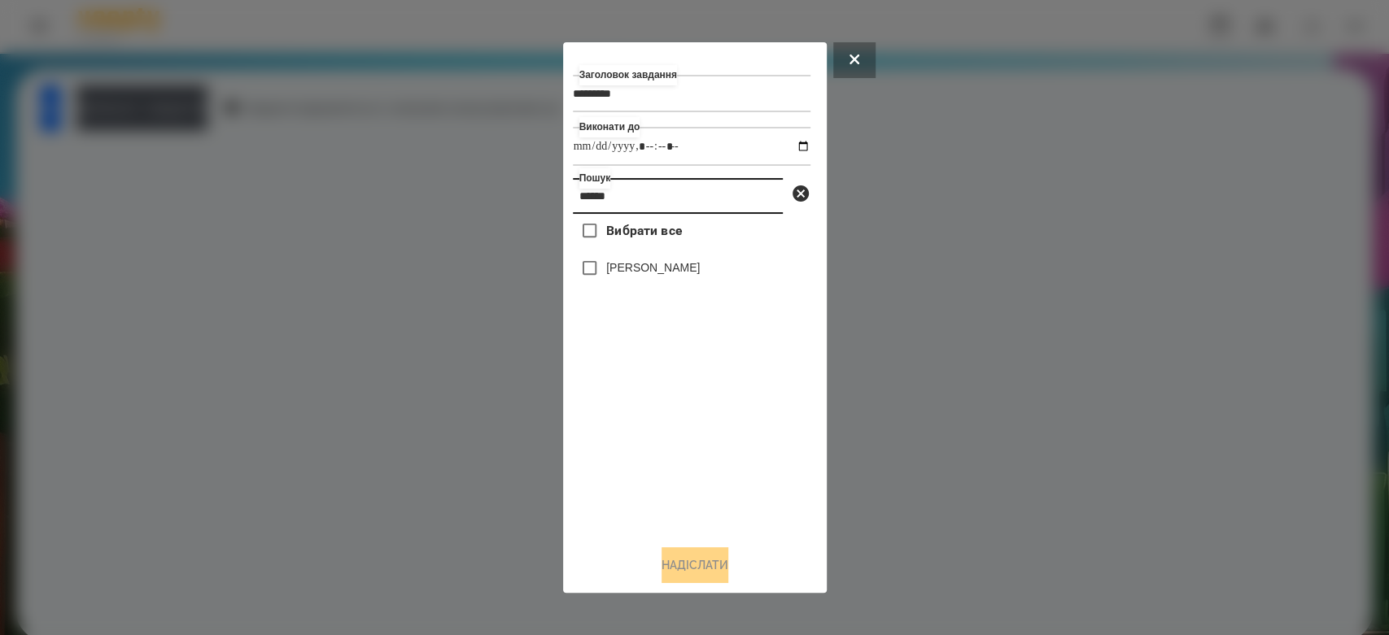
type input "******"
drag, startPoint x: 677, startPoint y: 273, endPoint x: 687, endPoint y: 305, distance: 33.2
click at [677, 275] on label "[PERSON_NAME]" at bounding box center [653, 267] width 94 height 16
click at [710, 564] on button "Надіслати" at bounding box center [694, 565] width 67 height 36
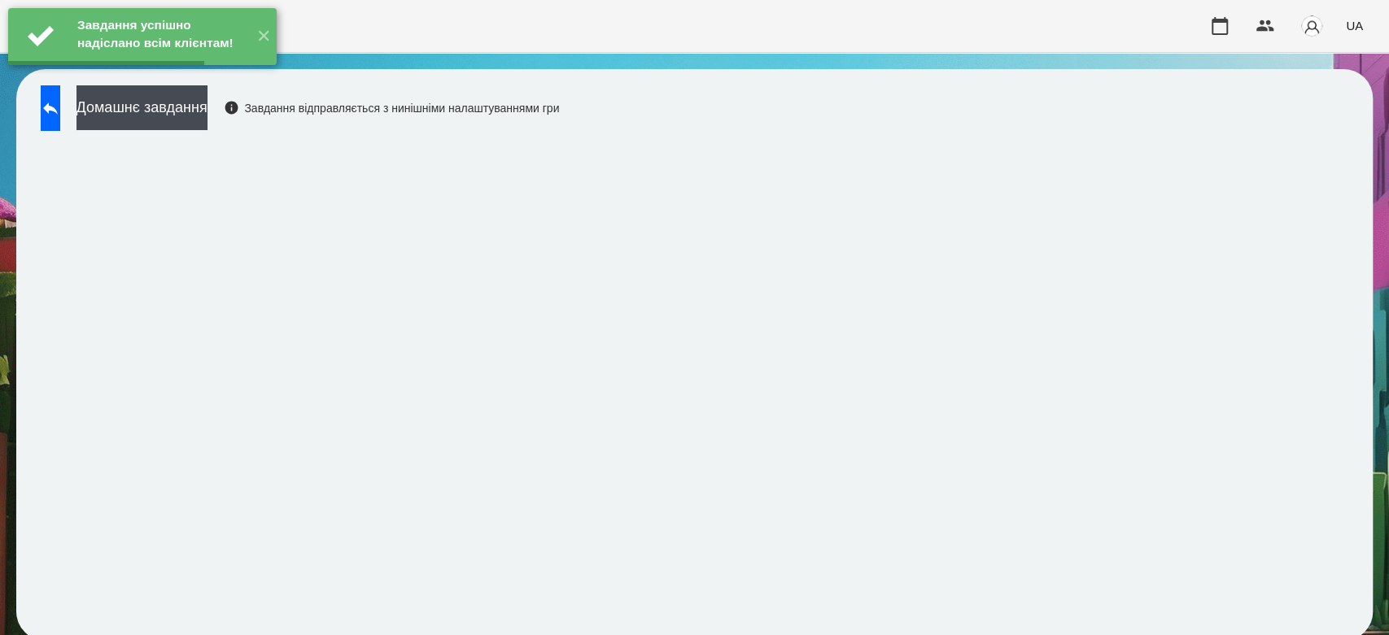
click at [207, 123] on button "Домашнє завдання" at bounding box center [141, 107] width 131 height 45
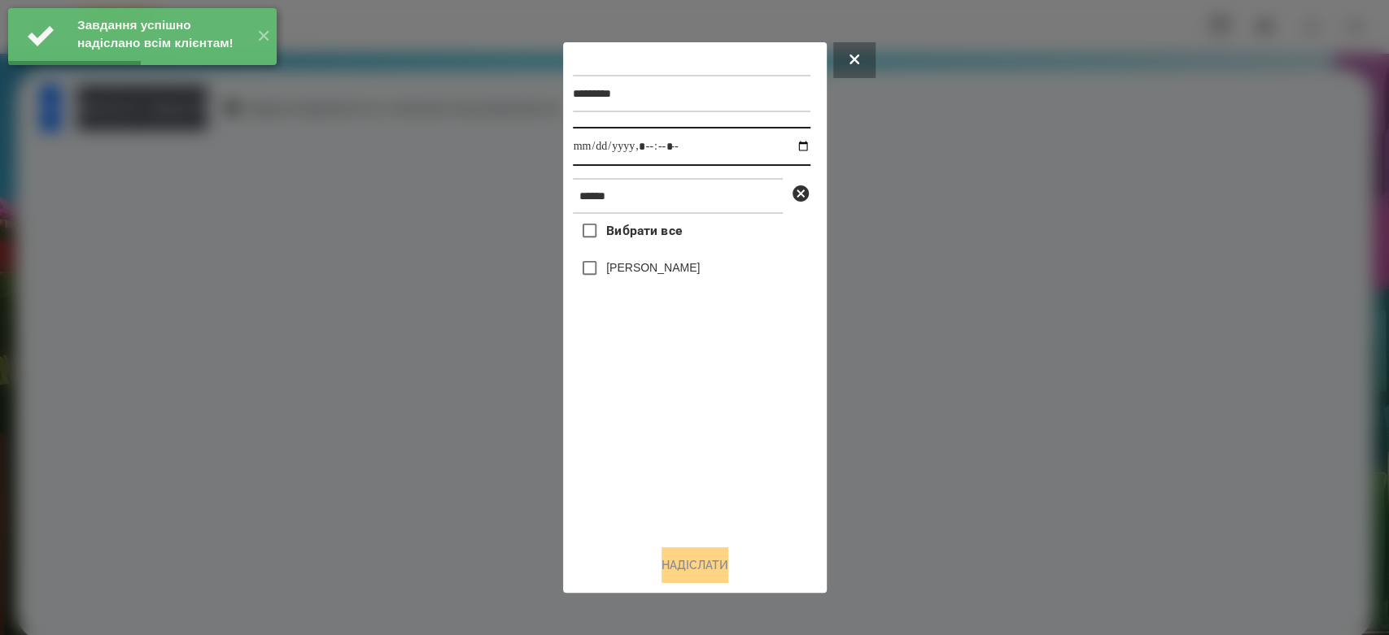
click at [787, 150] on input "datetime-local" at bounding box center [692, 146] width 238 height 39
type input "**********"
drag, startPoint x: 708, startPoint y: 446, endPoint x: 683, endPoint y: 387, distance: 63.4
click at [708, 446] on div "Вибрати все [PERSON_NAME]" at bounding box center [692, 373] width 238 height 318
click at [656, 267] on label "[PERSON_NAME]" at bounding box center [653, 267] width 94 height 16
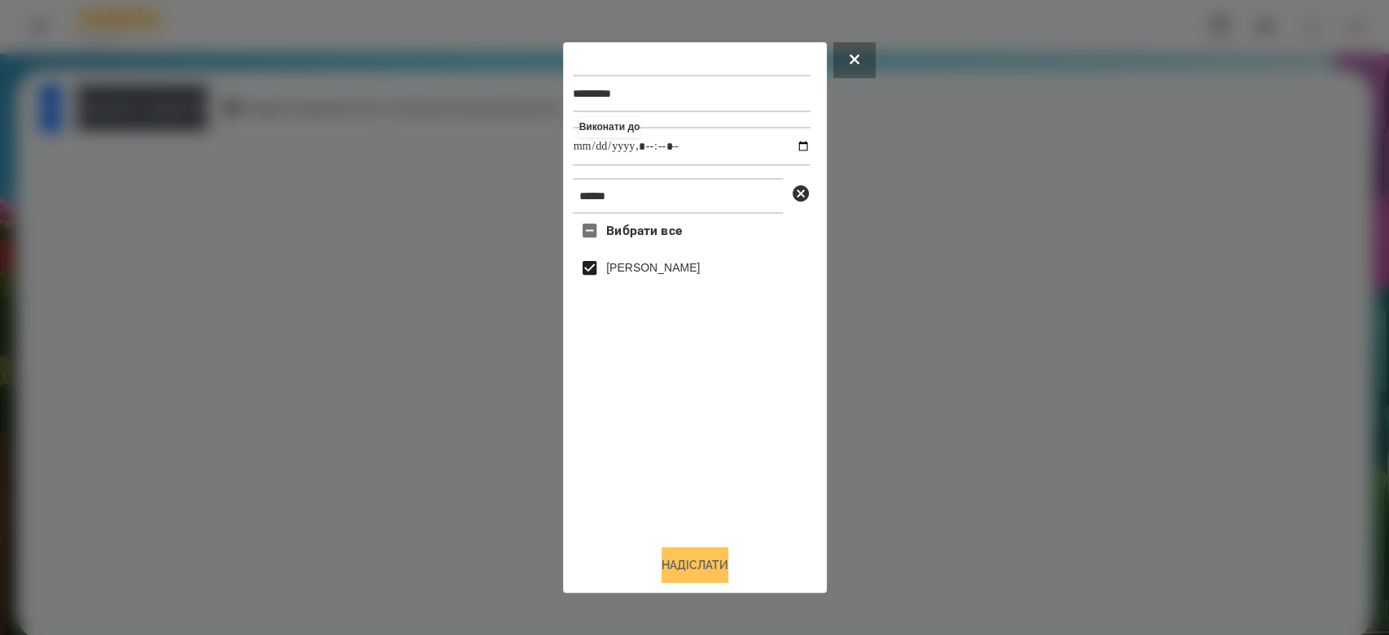
click at [699, 558] on button "Надіслати" at bounding box center [694, 565] width 67 height 36
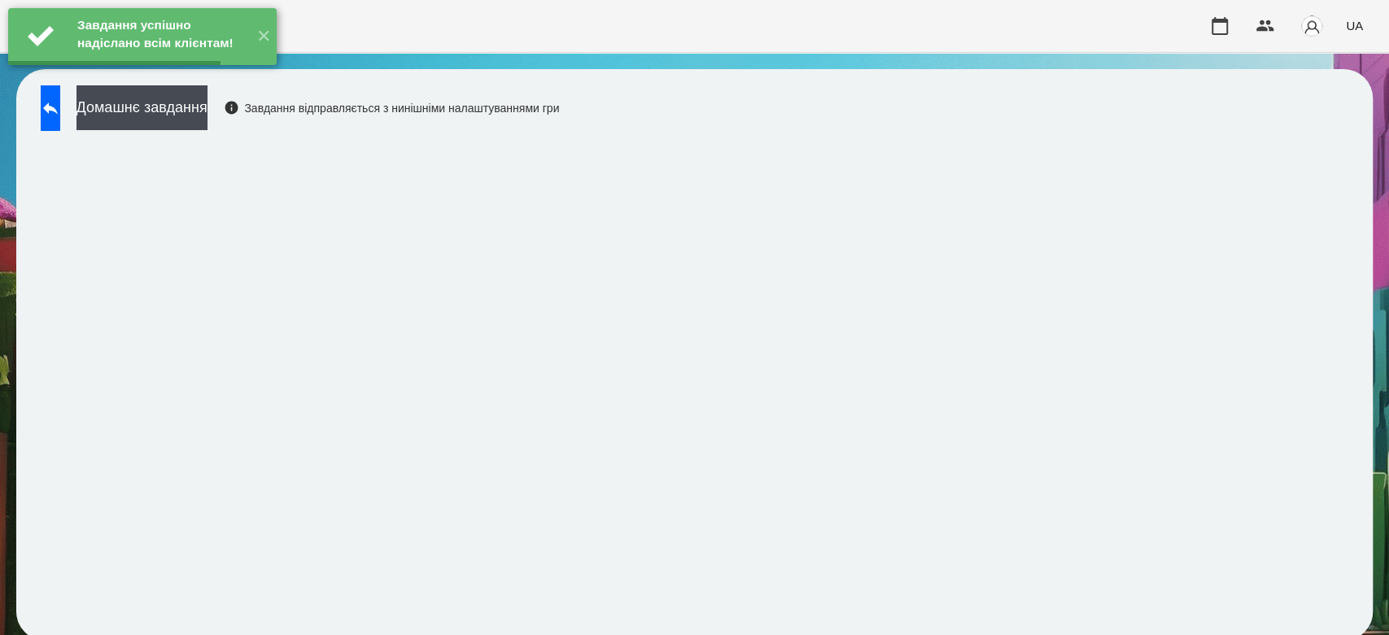
click at [207, 112] on button "Домашнє завдання" at bounding box center [141, 107] width 131 height 45
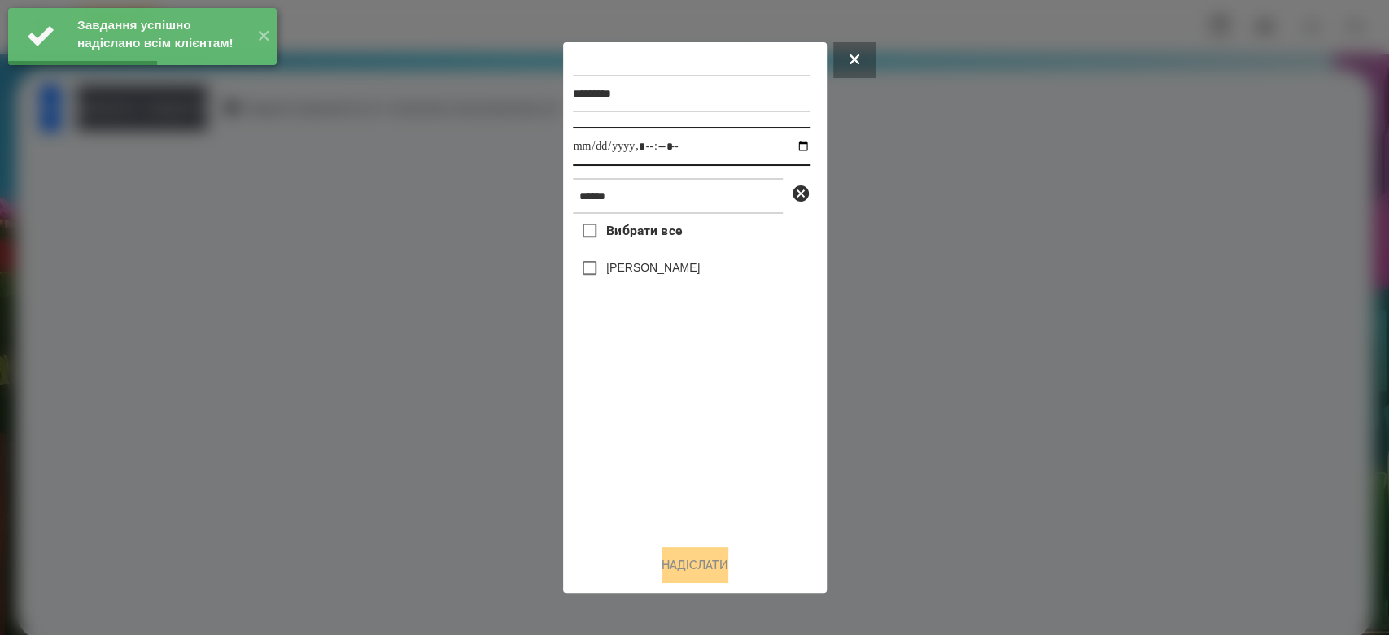
click at [785, 137] on input "datetime-local" at bounding box center [692, 146] width 238 height 39
click at [787, 142] on input "datetime-local" at bounding box center [692, 146] width 238 height 39
type input "**********"
drag, startPoint x: 762, startPoint y: 473, endPoint x: 726, endPoint y: 413, distance: 69.3
click at [762, 473] on div "Вибрати все [PERSON_NAME]" at bounding box center [692, 373] width 238 height 318
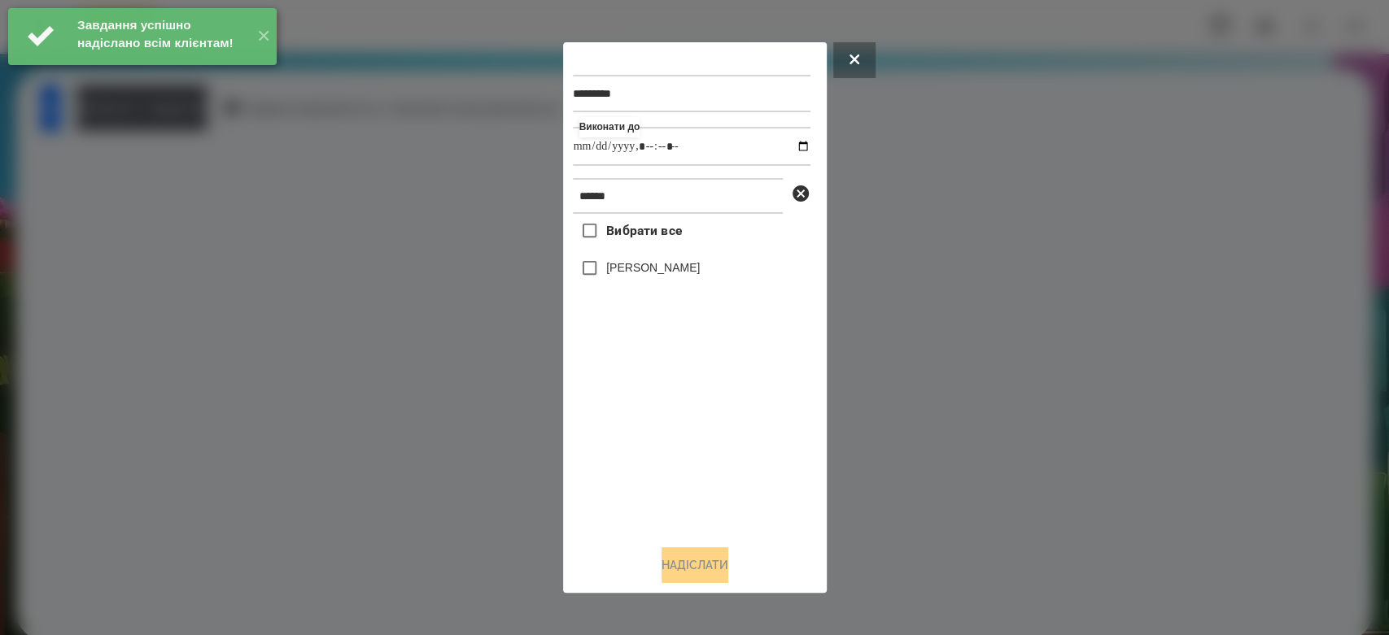
click at [642, 270] on label "[PERSON_NAME]" at bounding box center [653, 267] width 94 height 16
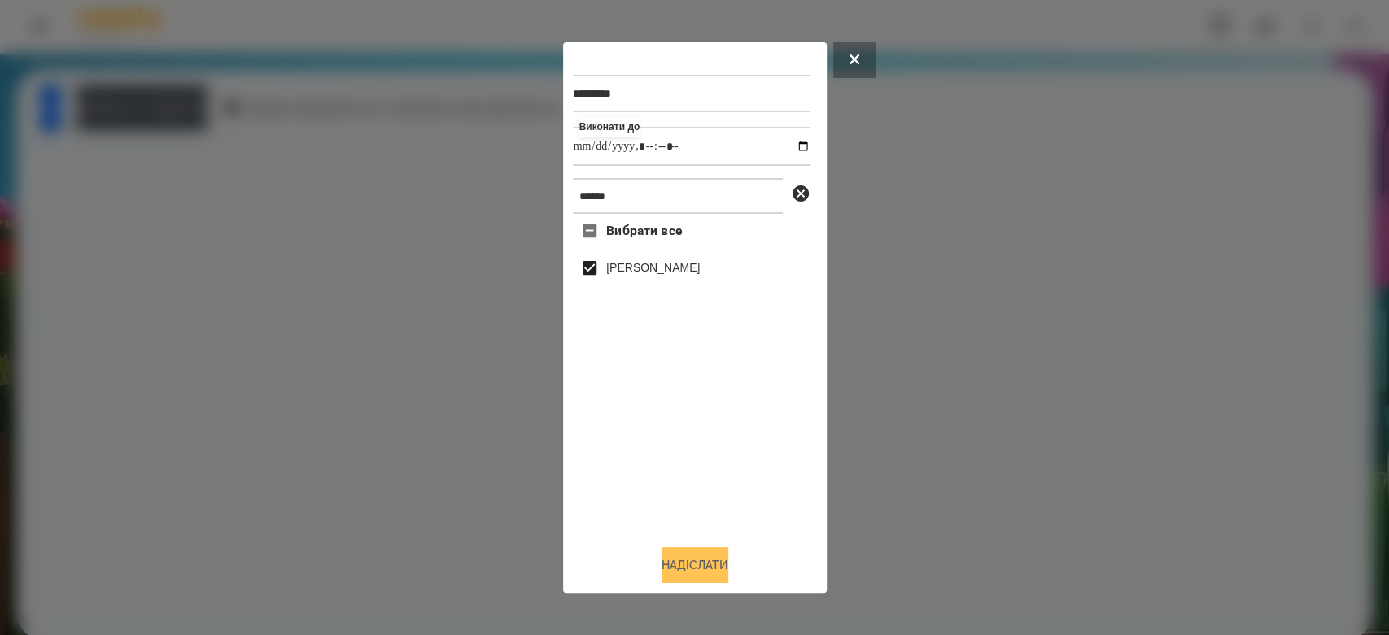
click at [709, 565] on button "Надіслати" at bounding box center [694, 565] width 67 height 36
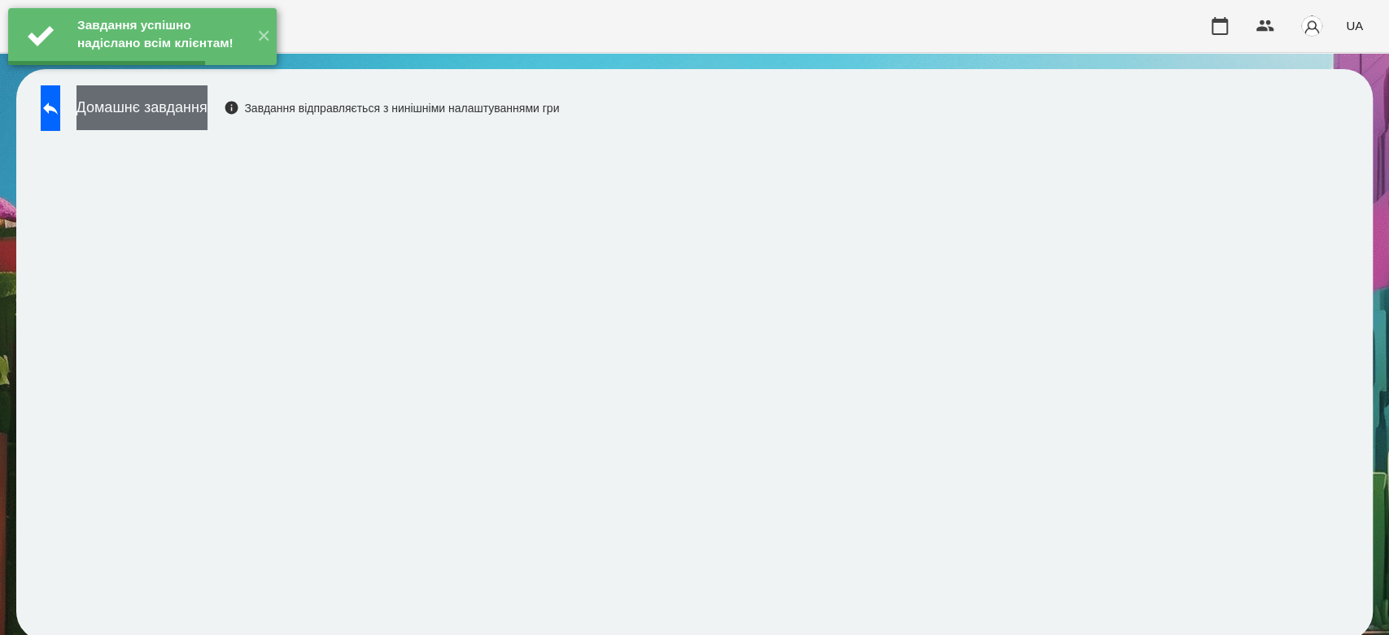
click at [207, 120] on button "Домашнє завдання" at bounding box center [141, 107] width 131 height 45
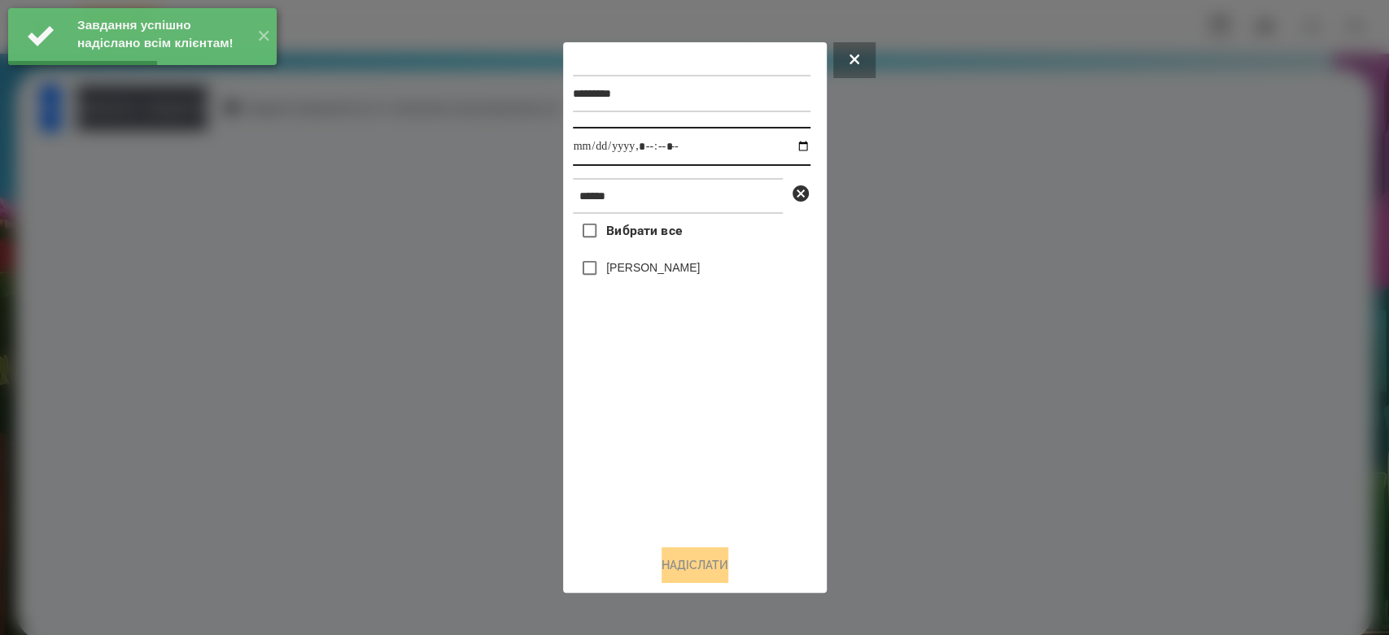
click at [790, 142] on input "datetime-local" at bounding box center [692, 146] width 238 height 39
type input "**********"
click at [735, 491] on div "Вибрати все [PERSON_NAME]" at bounding box center [692, 373] width 238 height 318
click at [679, 271] on label "[PERSON_NAME]" at bounding box center [653, 267] width 94 height 16
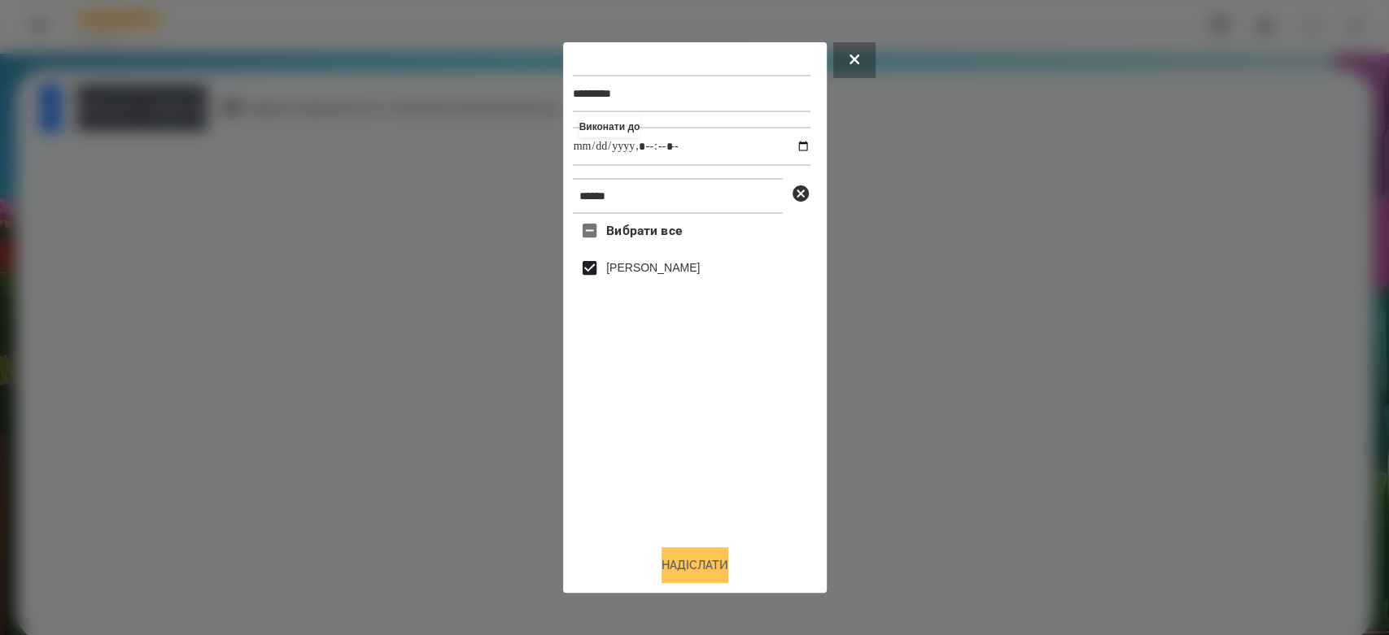
click at [718, 573] on button "Надіслати" at bounding box center [694, 565] width 67 height 36
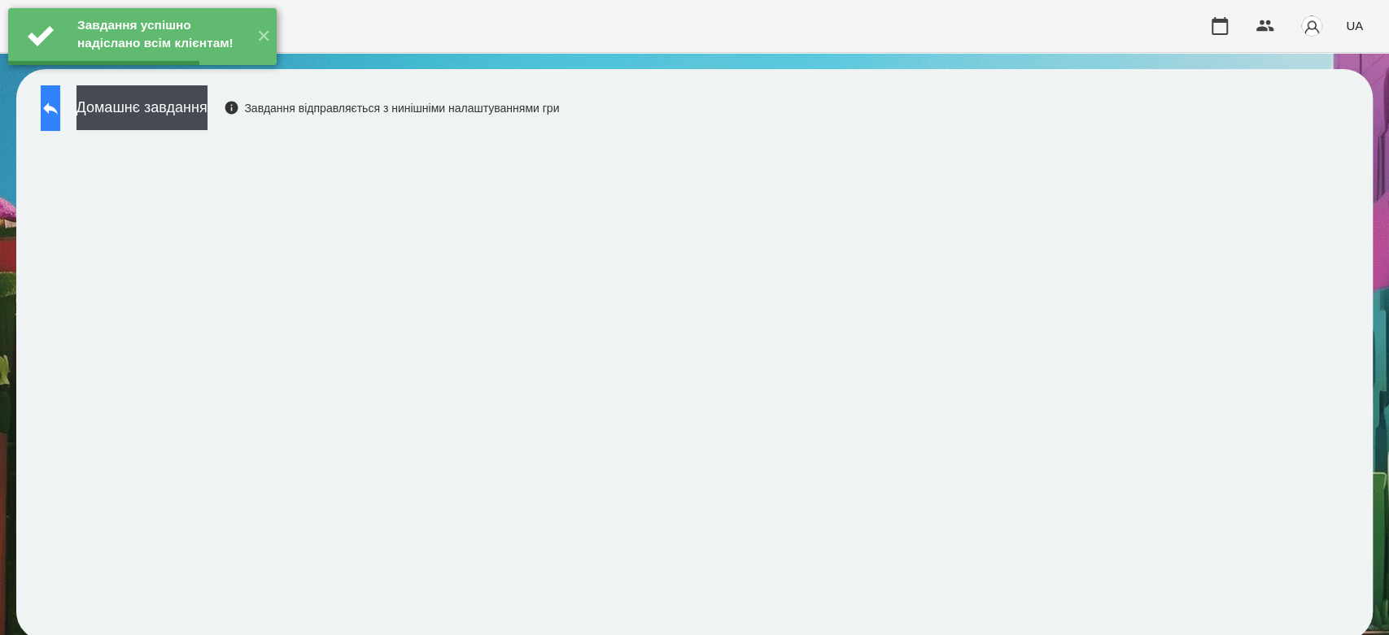
click at [54, 109] on button at bounding box center [51, 108] width 20 height 46
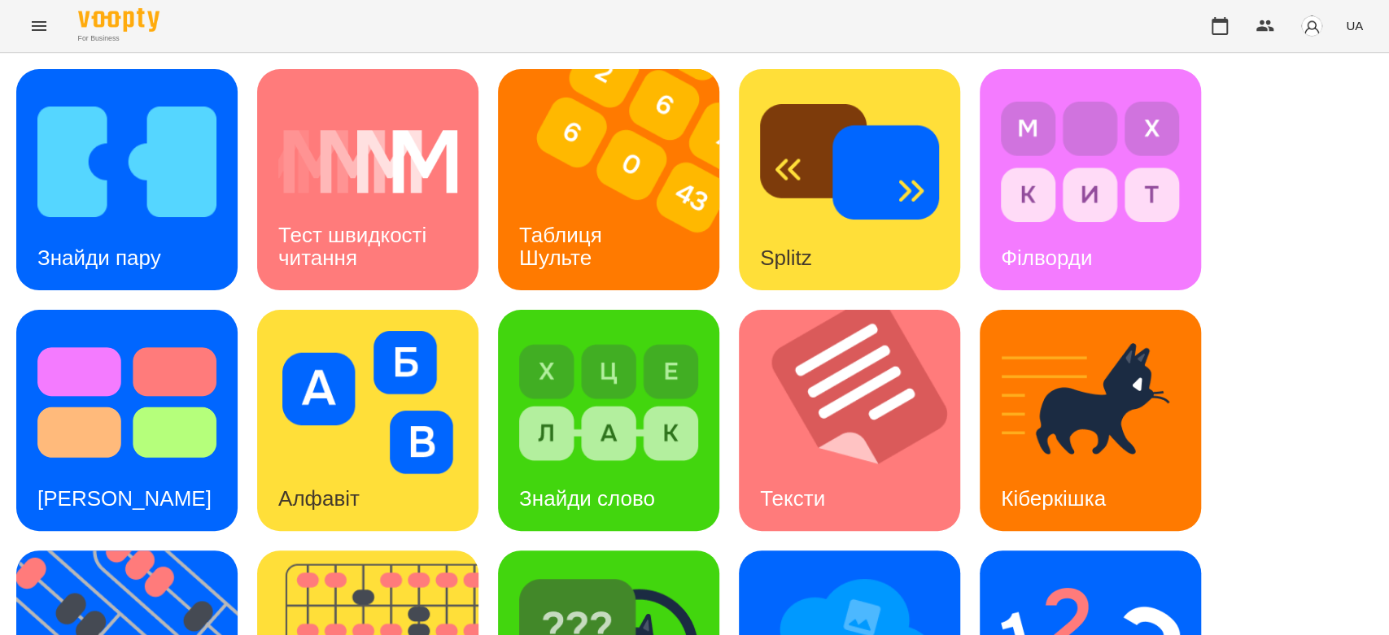
scroll to position [393, 0]
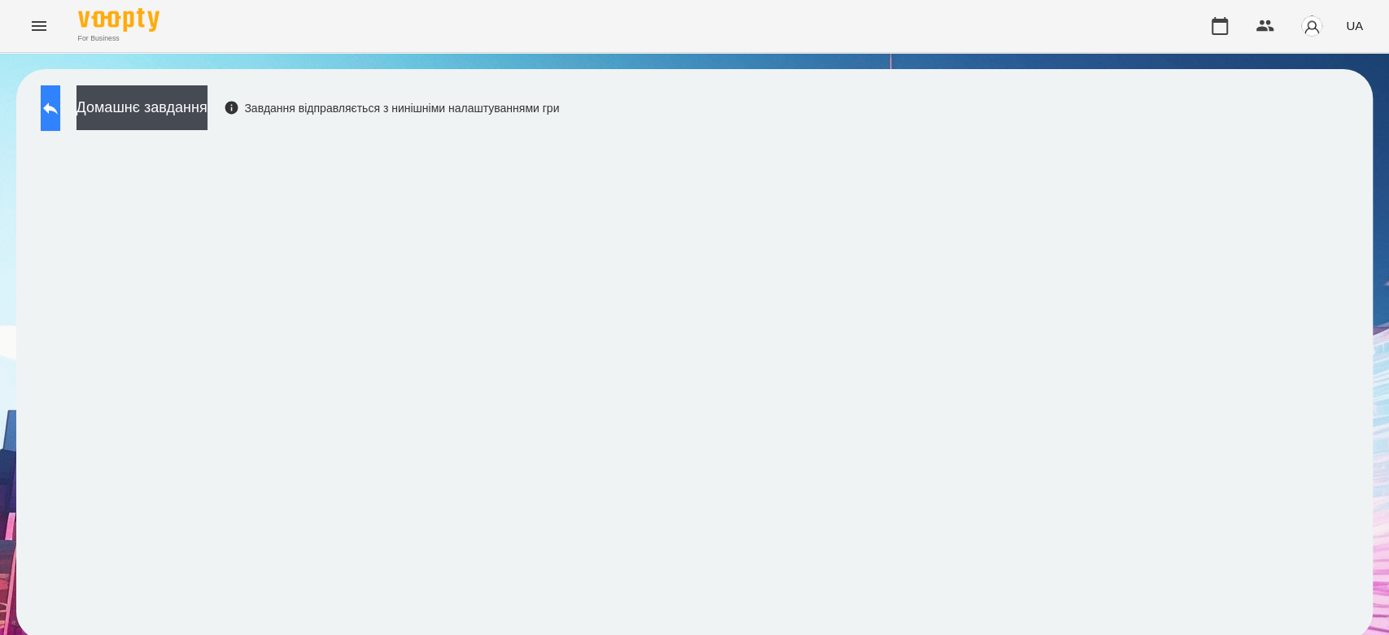
click at [60, 97] on button at bounding box center [51, 108] width 20 height 46
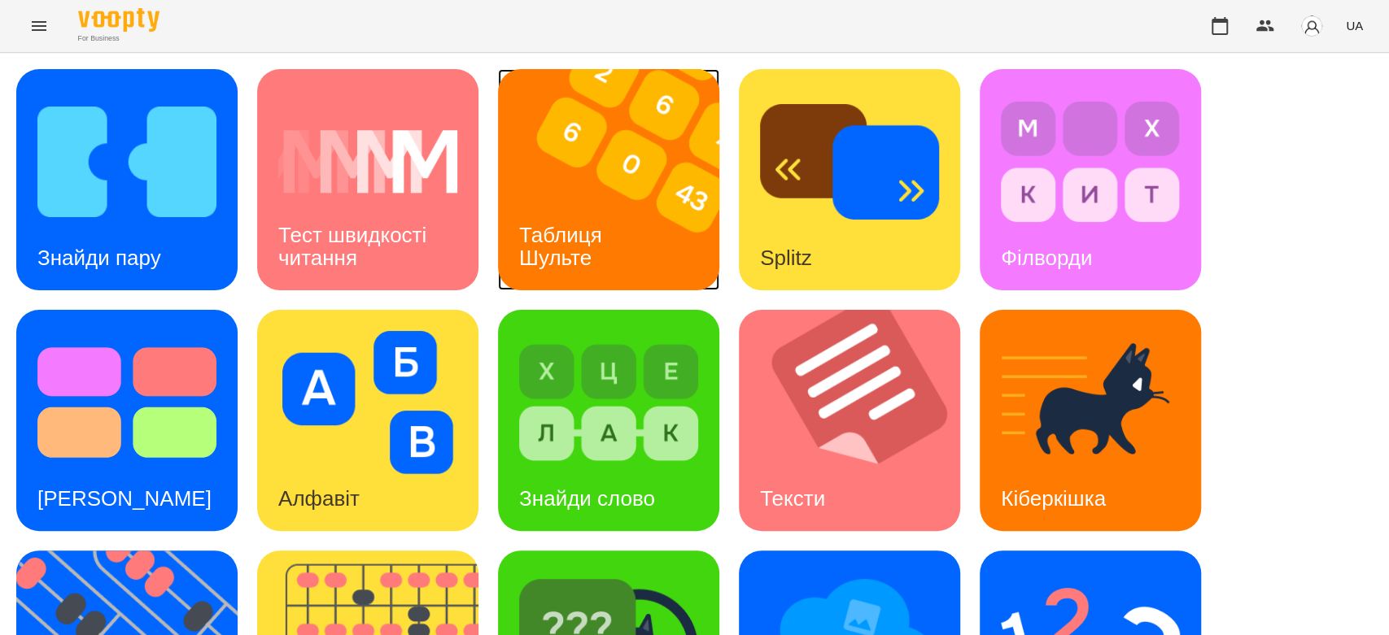
click at [586, 72] on img at bounding box center [619, 179] width 242 height 221
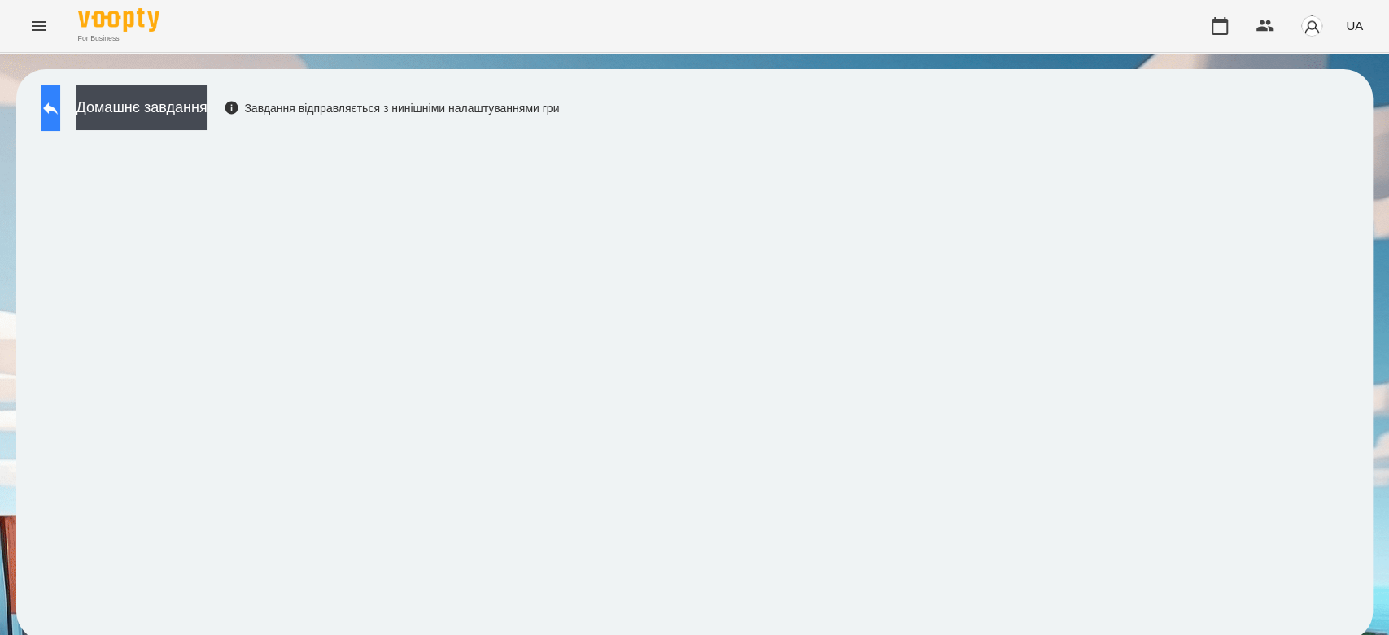
click at [60, 107] on button at bounding box center [51, 108] width 20 height 46
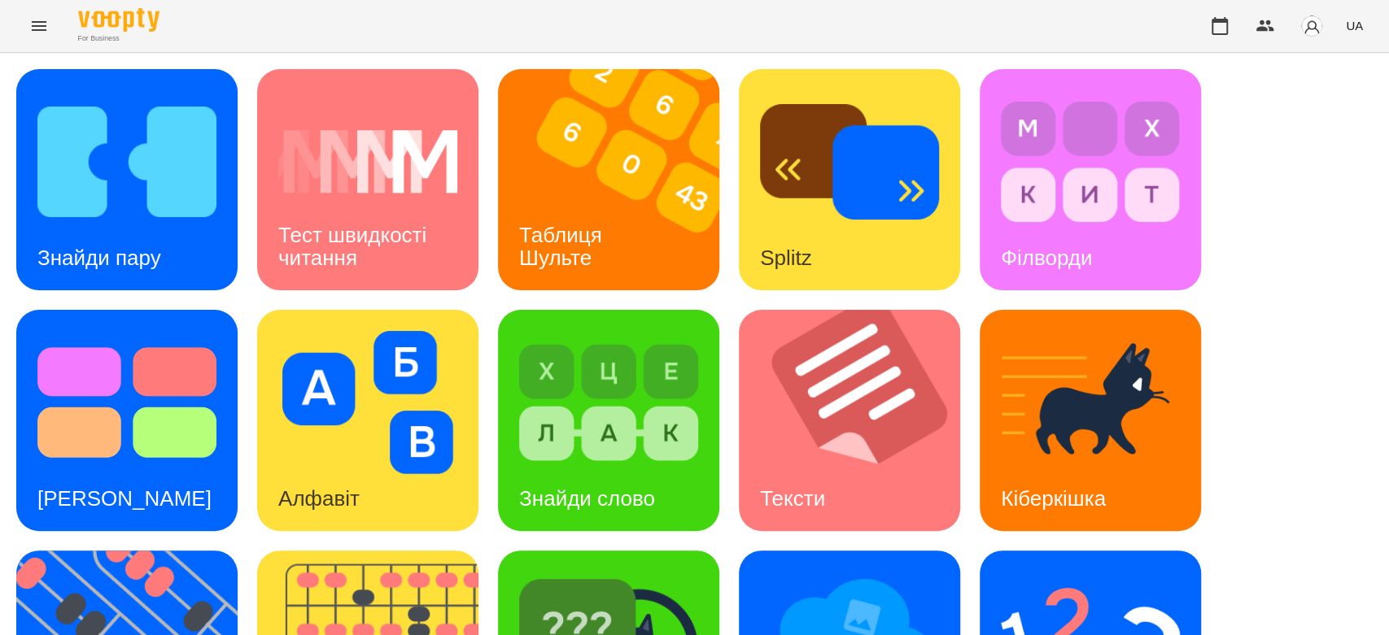
scroll to position [393, 0]
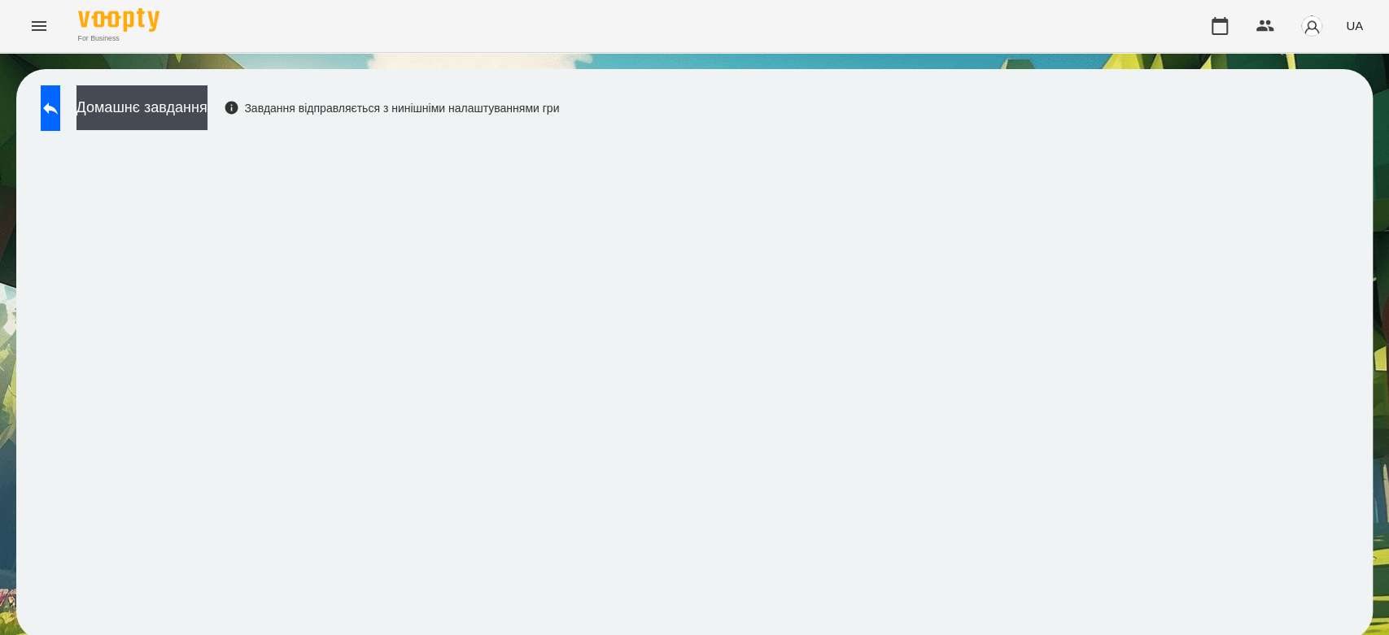
click at [185, 134] on div "Домашнє завдання Завдання відправляється з нинішніми налаштуваннями гри" at bounding box center [296, 112] width 526 height 54
click at [206, 96] on button "Домашнє завдання" at bounding box center [141, 107] width 131 height 45
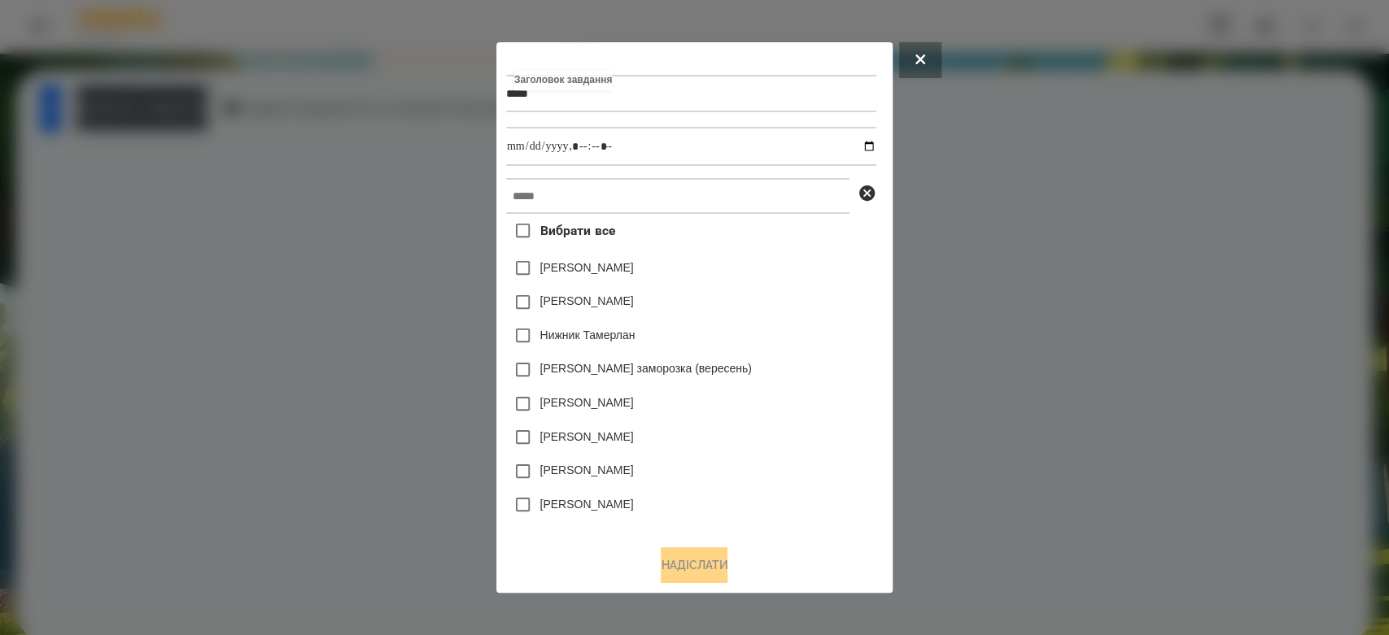
type input "*****"
click at [876, 144] on input "datetime-local" at bounding box center [691, 146] width 370 height 39
click at [875, 147] on input "datetime-local" at bounding box center [691, 146] width 370 height 39
type input "**********"
drag, startPoint x: 761, startPoint y: 309, endPoint x: 784, endPoint y: 257, distance: 56.8
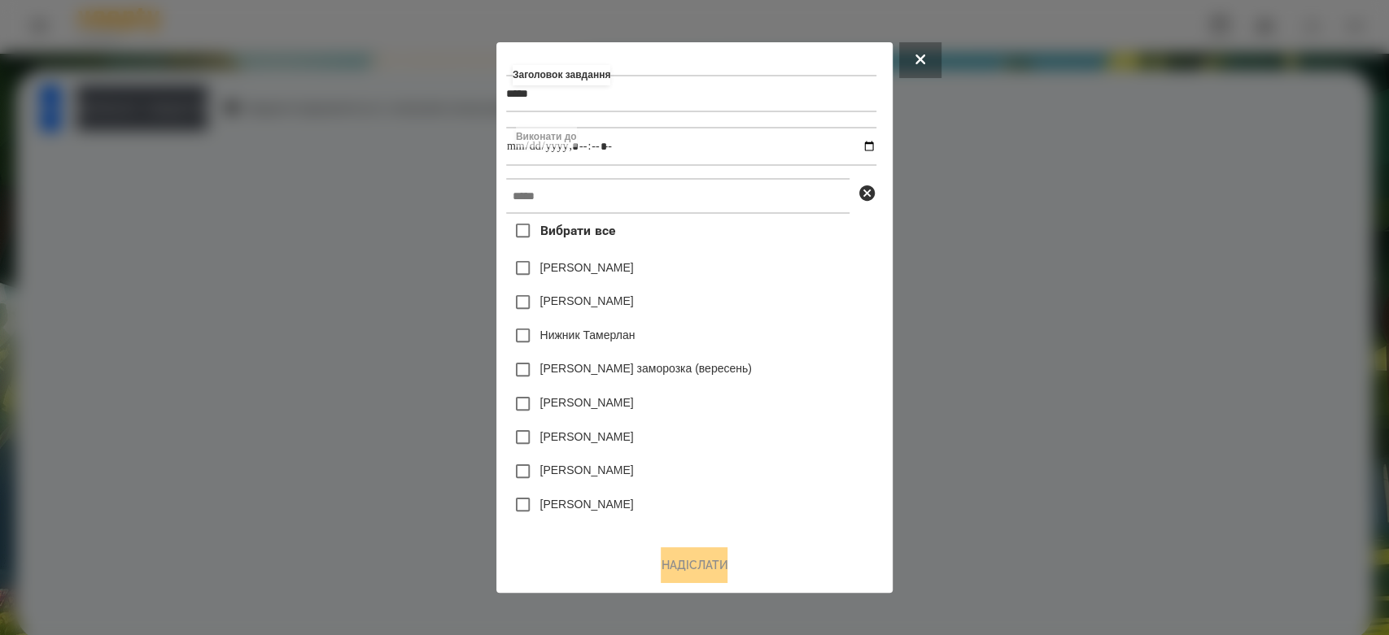
click at [791, 272] on div "[PERSON_NAME]" at bounding box center [691, 268] width 370 height 34
click at [764, 213] on input "text" at bounding box center [677, 196] width 343 height 36
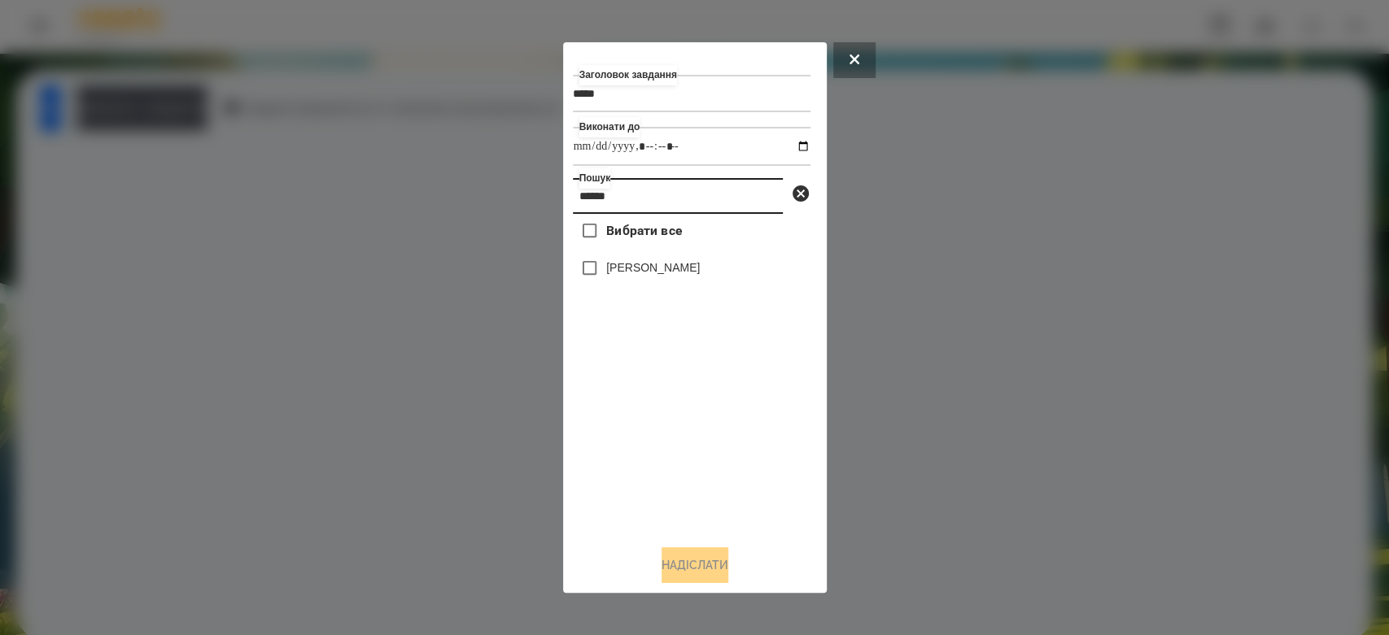
type input "******"
click at [656, 269] on label "[PERSON_NAME]" at bounding box center [653, 267] width 94 height 16
click at [722, 588] on div "Заголовок завдання ***** Виконати до Пошук ****** Вибрати все [PERSON_NAME] Над…" at bounding box center [695, 318] width 264 height 552
click at [722, 578] on button "Надіслати" at bounding box center [694, 565] width 67 height 36
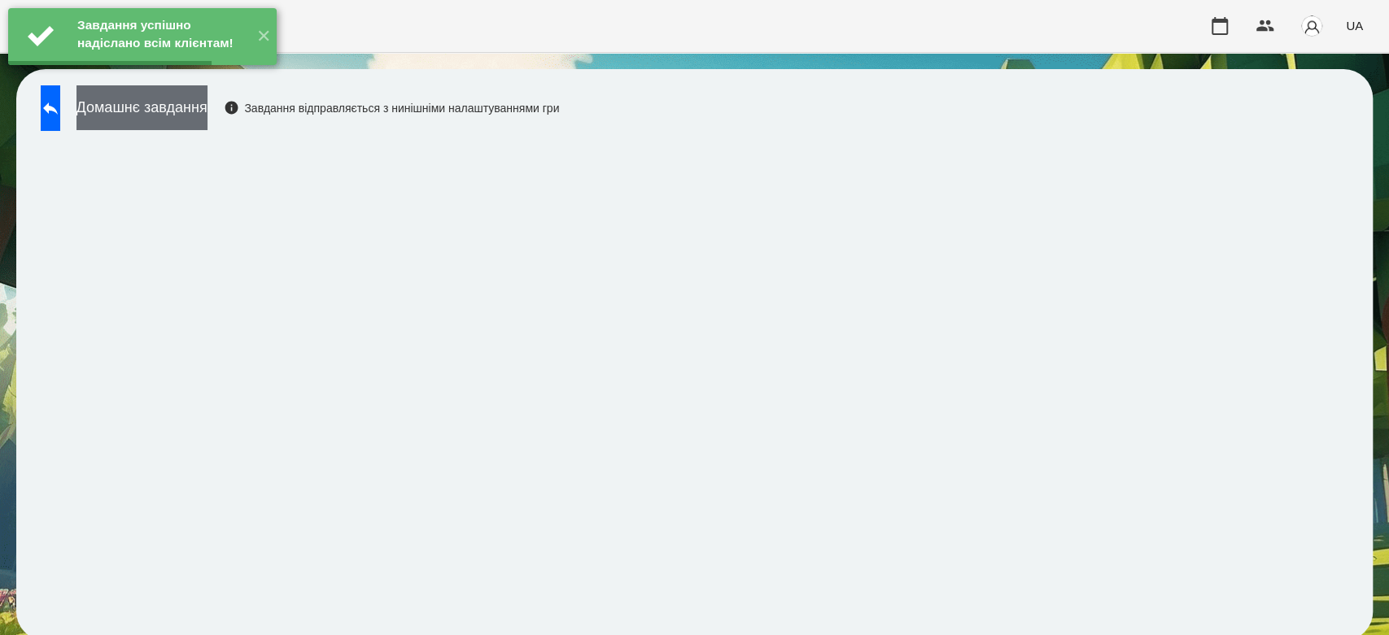
click at [205, 110] on button "Домашнє завдання" at bounding box center [141, 107] width 131 height 45
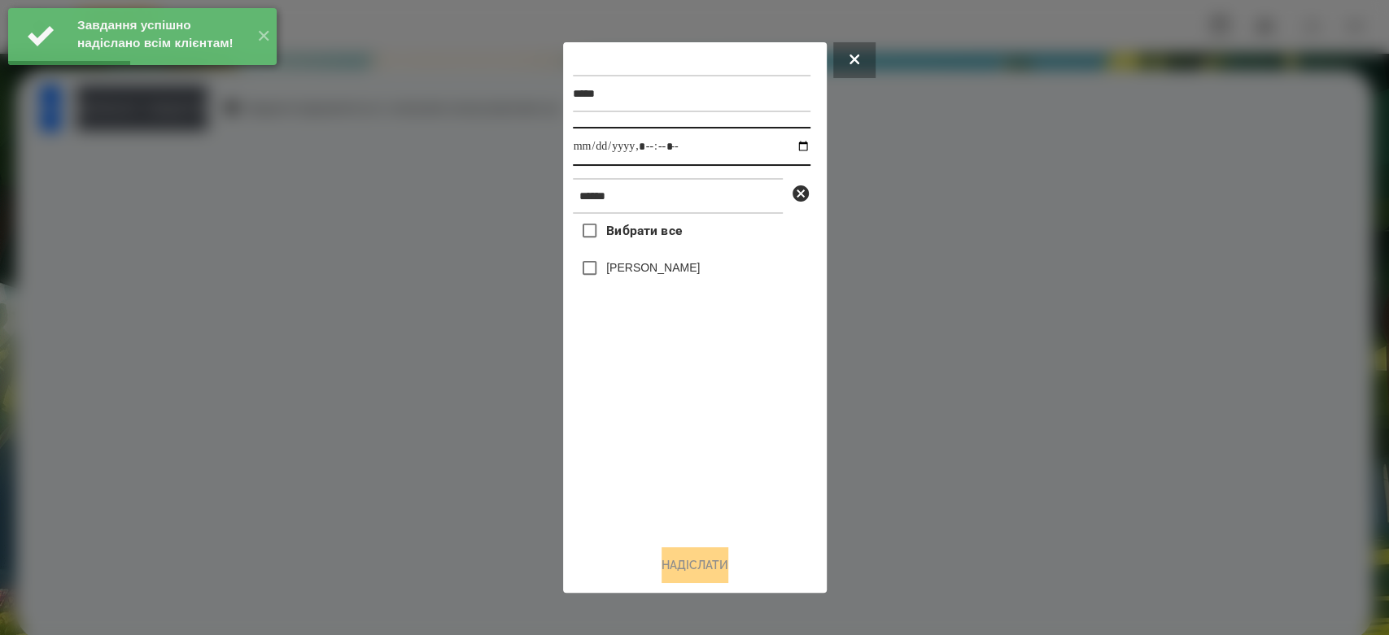
click at [790, 150] on input "datetime-local" at bounding box center [692, 146] width 238 height 39
type input "**********"
click at [715, 439] on div "Вибрати все Бойчук Злата" at bounding box center [692, 373] width 238 height 318
click at [682, 270] on label "Бойчук Злата" at bounding box center [653, 267] width 94 height 16
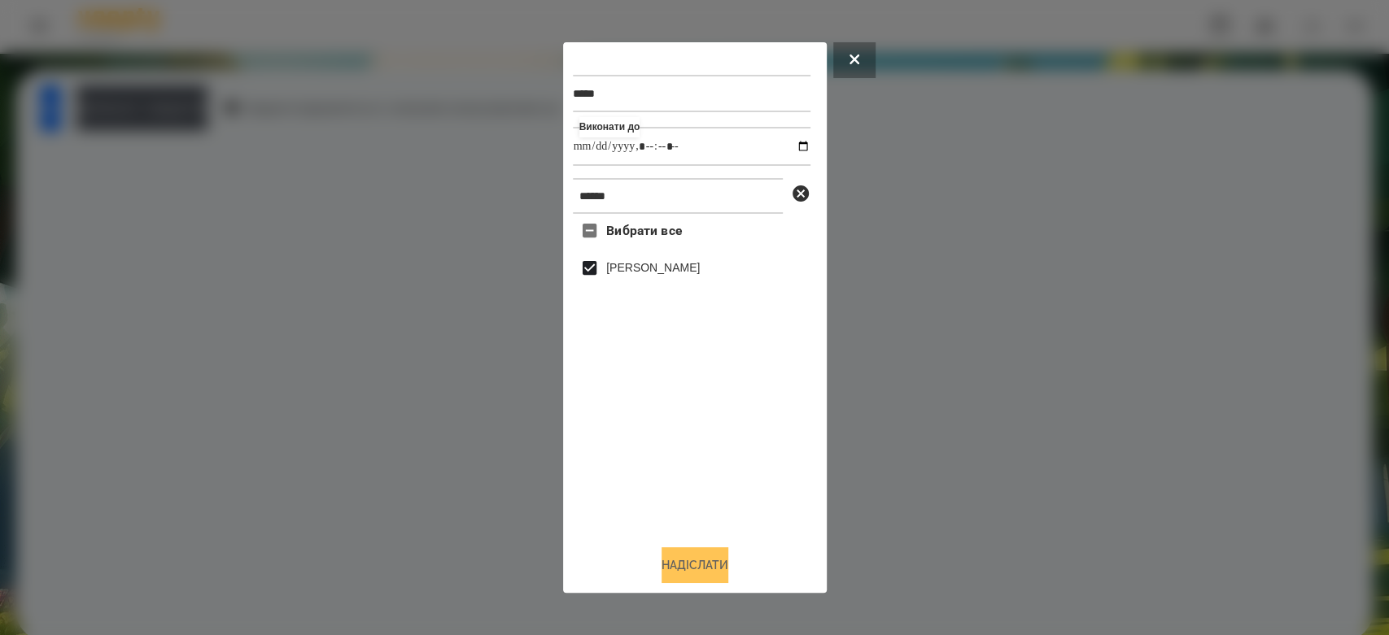
click at [708, 561] on button "Надіслати" at bounding box center [694, 565] width 67 height 36
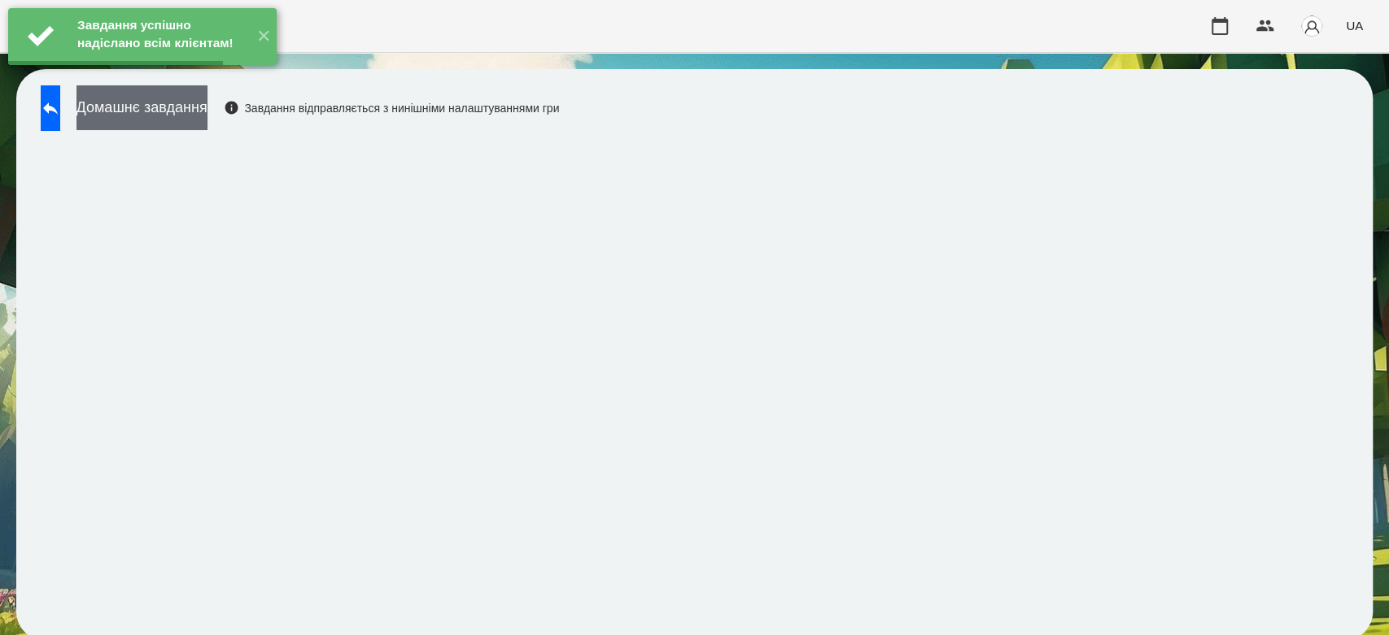
click at [207, 109] on button "Домашнє завдання" at bounding box center [141, 107] width 131 height 45
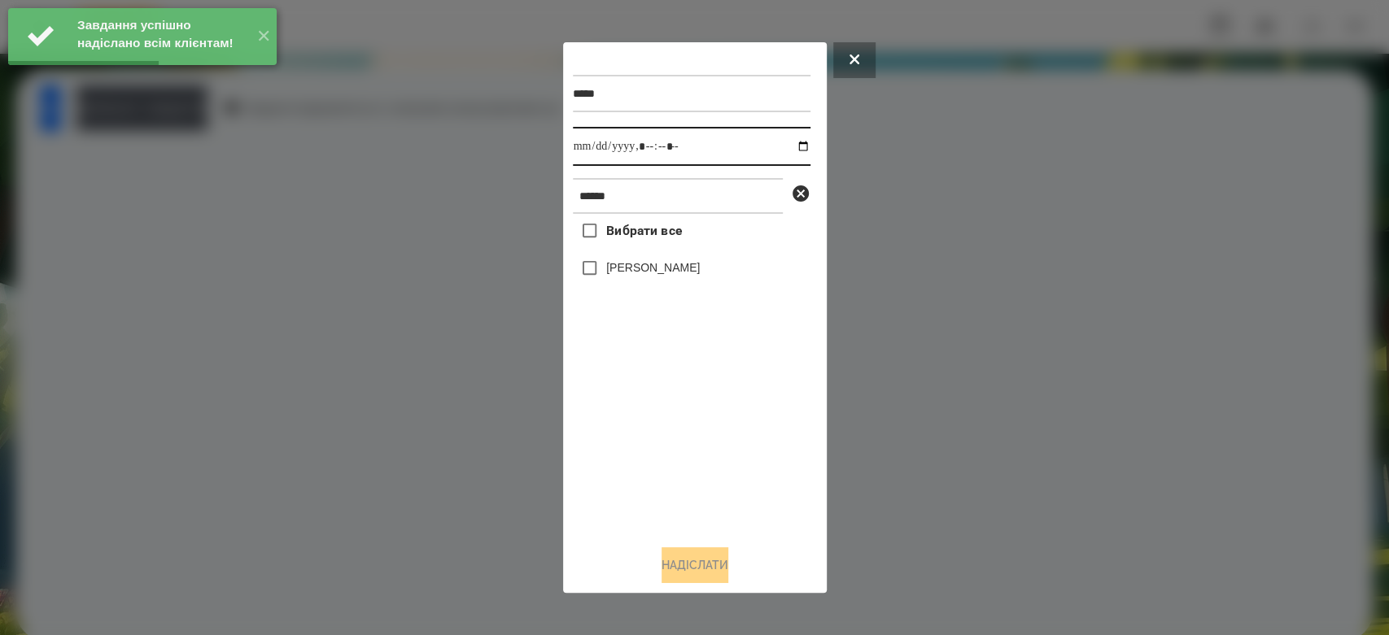
click at [792, 145] on input "datetime-local" at bounding box center [692, 146] width 238 height 39
type input "**********"
drag, startPoint x: 755, startPoint y: 451, endPoint x: 697, endPoint y: 313, distance: 149.1
click at [755, 451] on div "Вибрати все Бойчук Злата" at bounding box center [692, 373] width 238 height 318
click at [681, 274] on label "Бойчук Злата" at bounding box center [653, 267] width 94 height 16
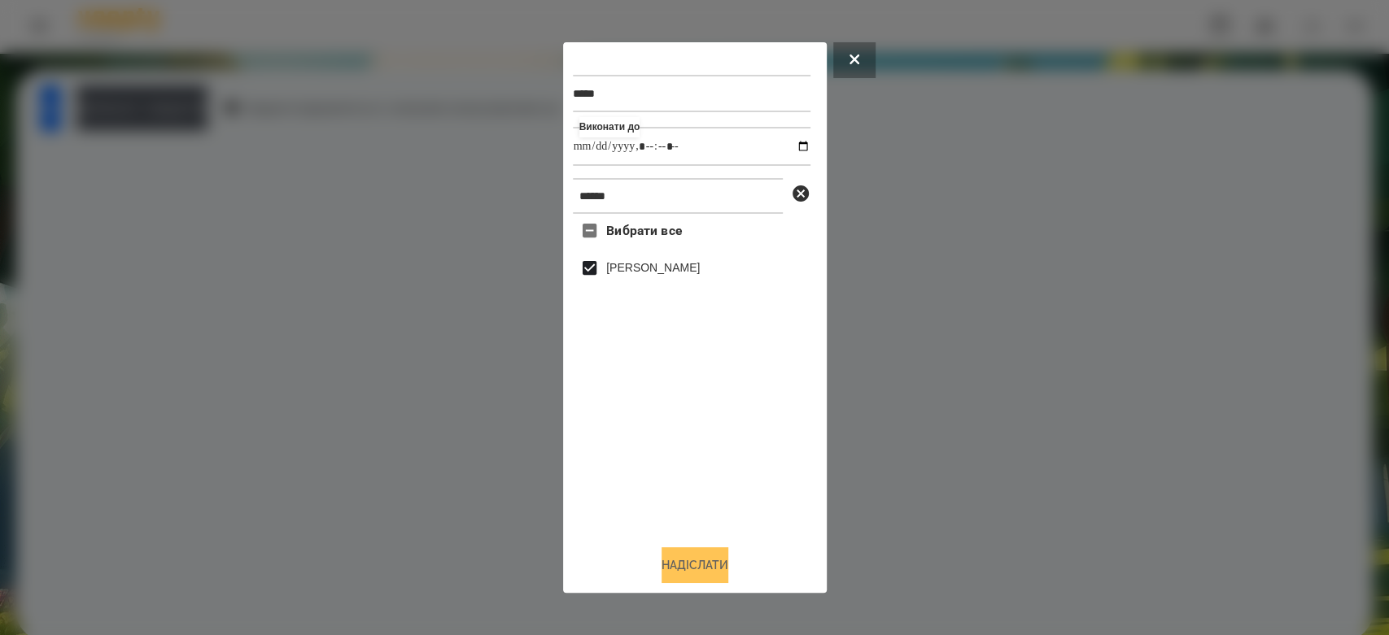
click at [716, 569] on button "Надіслати" at bounding box center [694, 565] width 67 height 36
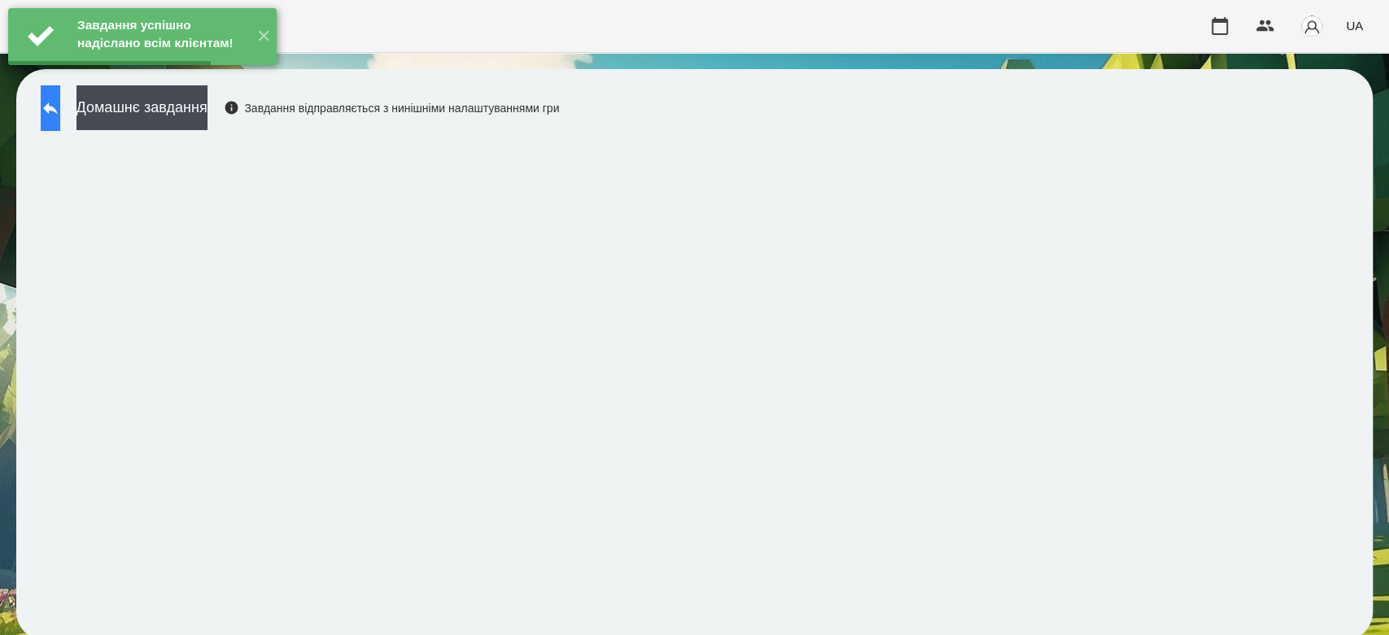
click at [60, 106] on icon at bounding box center [51, 108] width 20 height 20
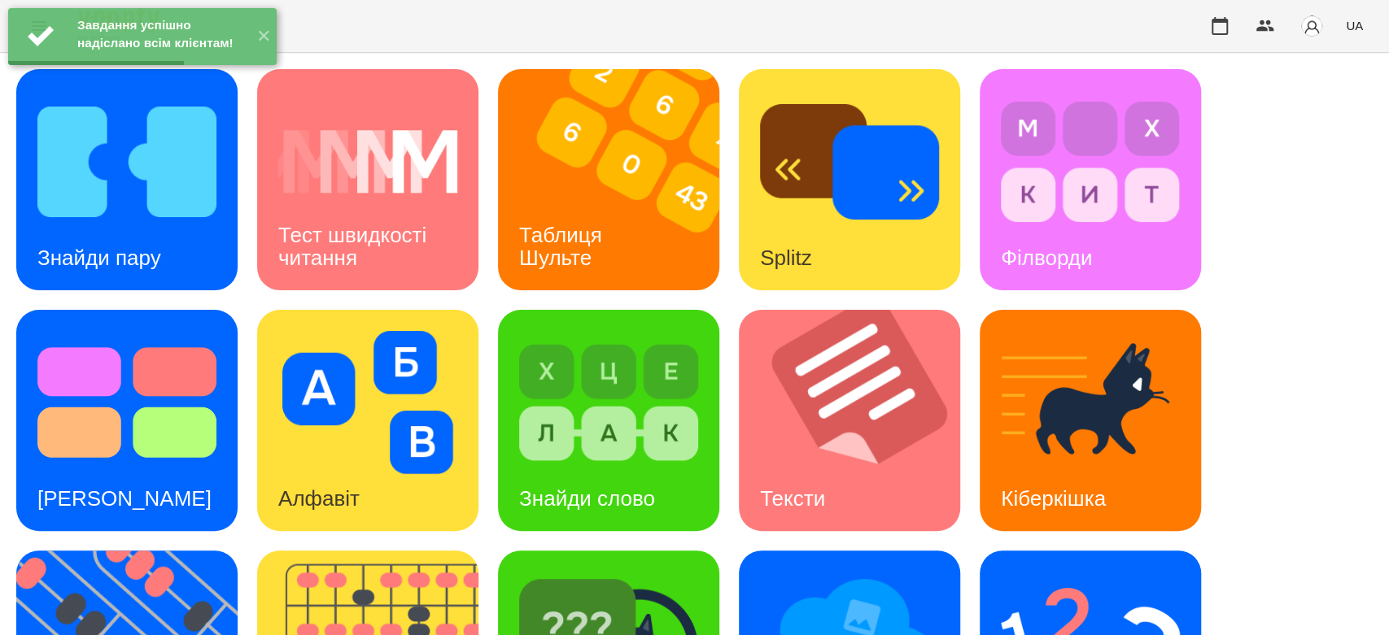
scroll to position [393, 0]
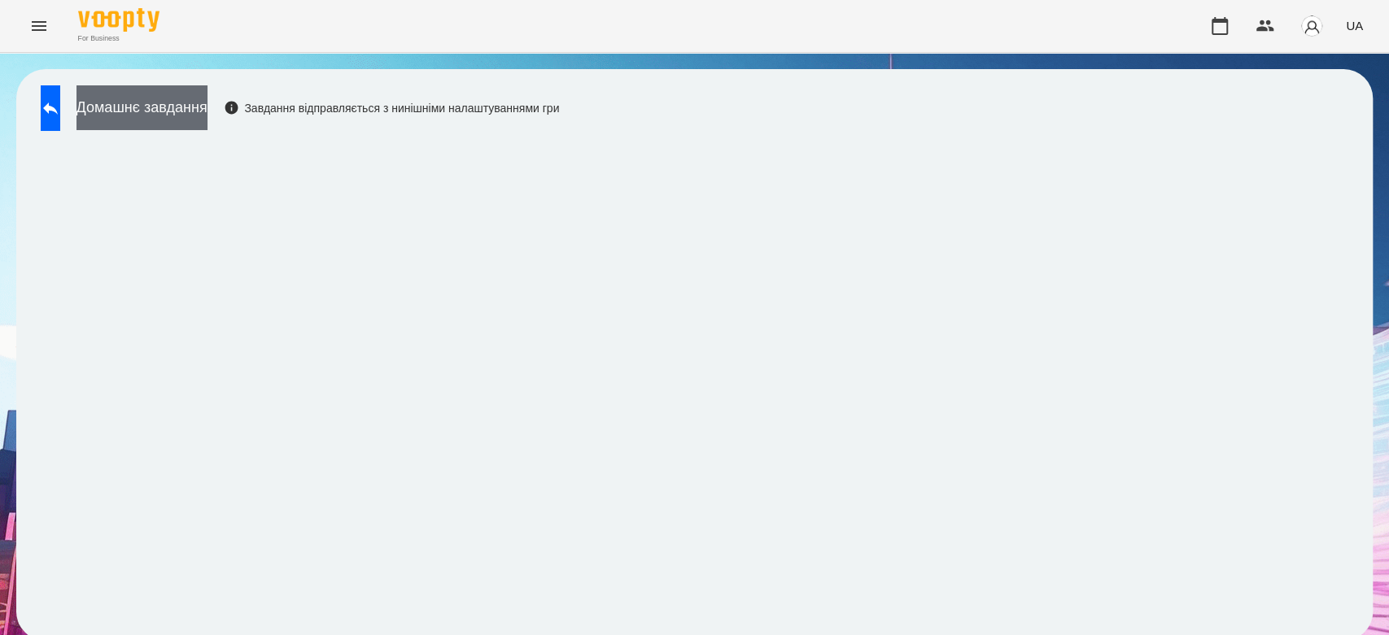
click at [147, 102] on button "Домашнє завдання" at bounding box center [141, 107] width 131 height 45
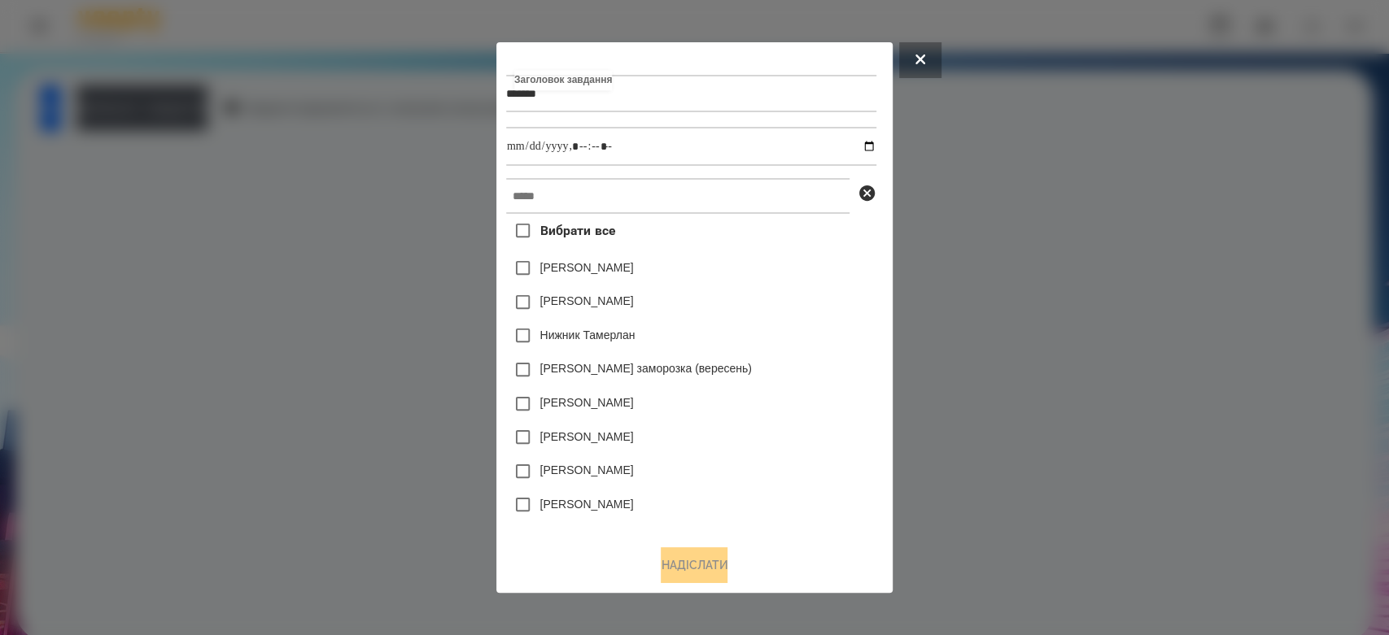
type input "*******"
click at [872, 146] on input "datetime-local" at bounding box center [691, 146] width 370 height 39
type input "**********"
click at [814, 286] on div "Емма Северен" at bounding box center [691, 268] width 370 height 34
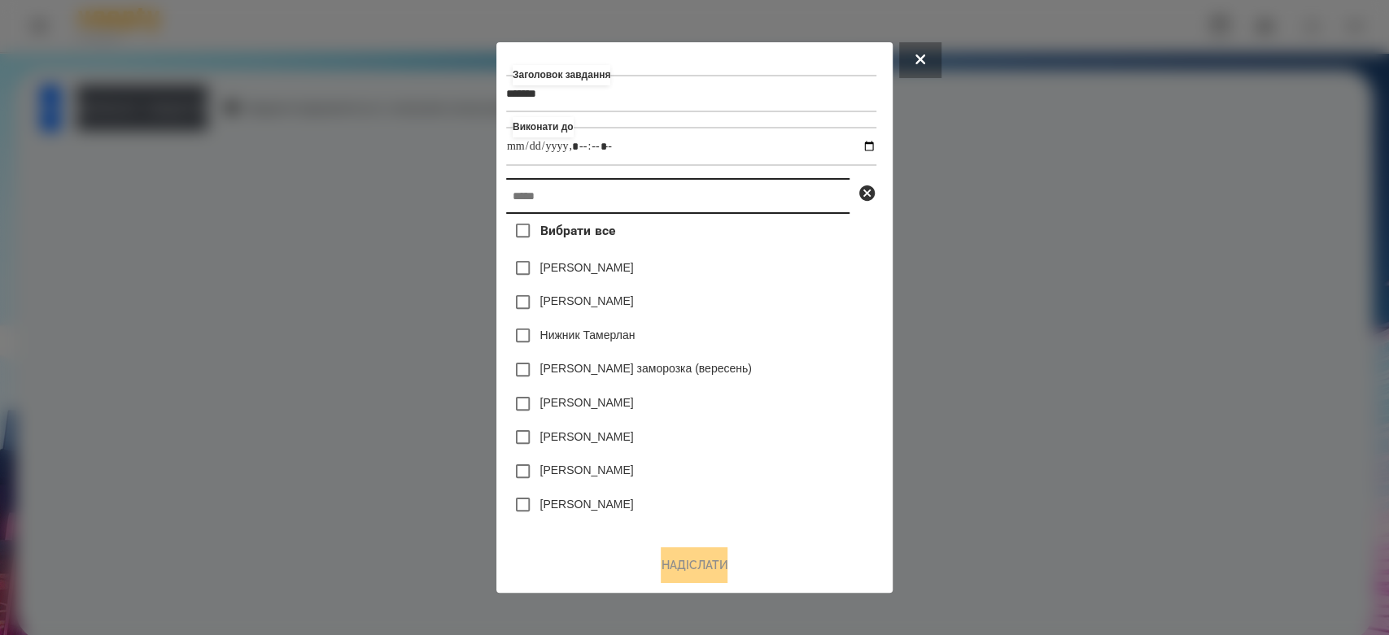
click at [781, 206] on input "text" at bounding box center [677, 196] width 343 height 36
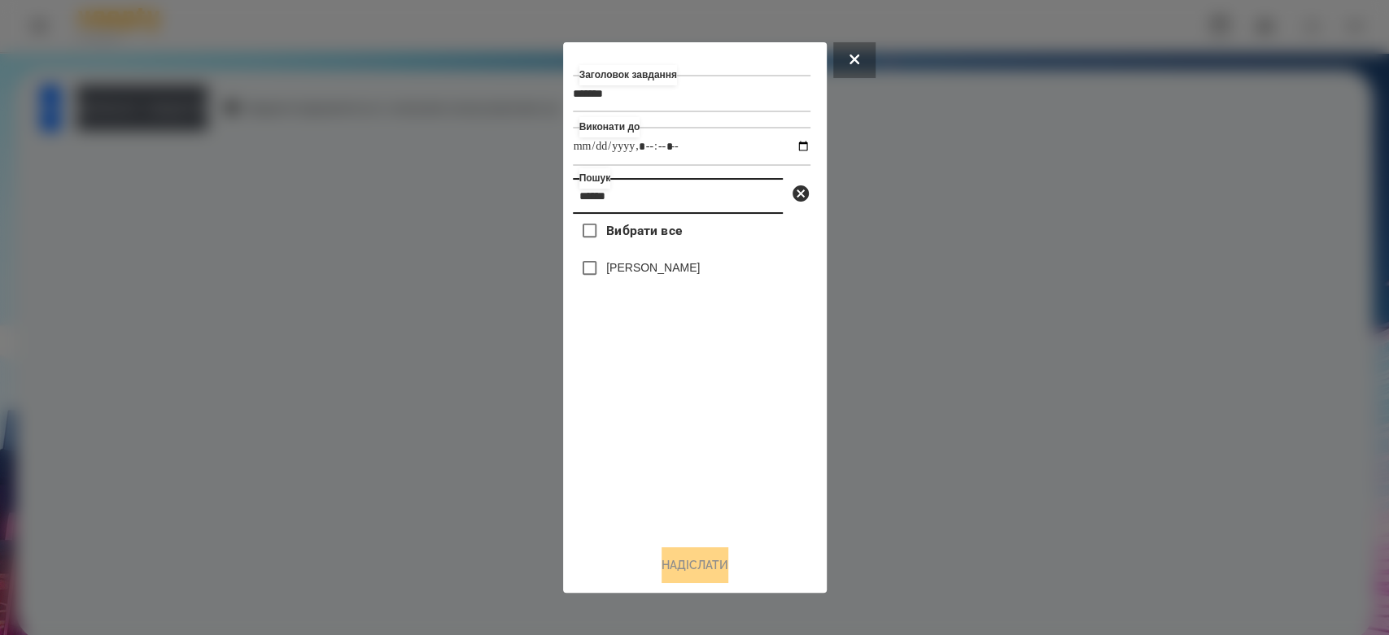
type input "******"
click at [635, 259] on div "[PERSON_NAME]" at bounding box center [692, 268] width 238 height 34
click at [652, 276] on label "[PERSON_NAME]" at bounding box center [653, 267] width 94 height 16
click at [715, 556] on button "Надіслати" at bounding box center [694, 565] width 67 height 36
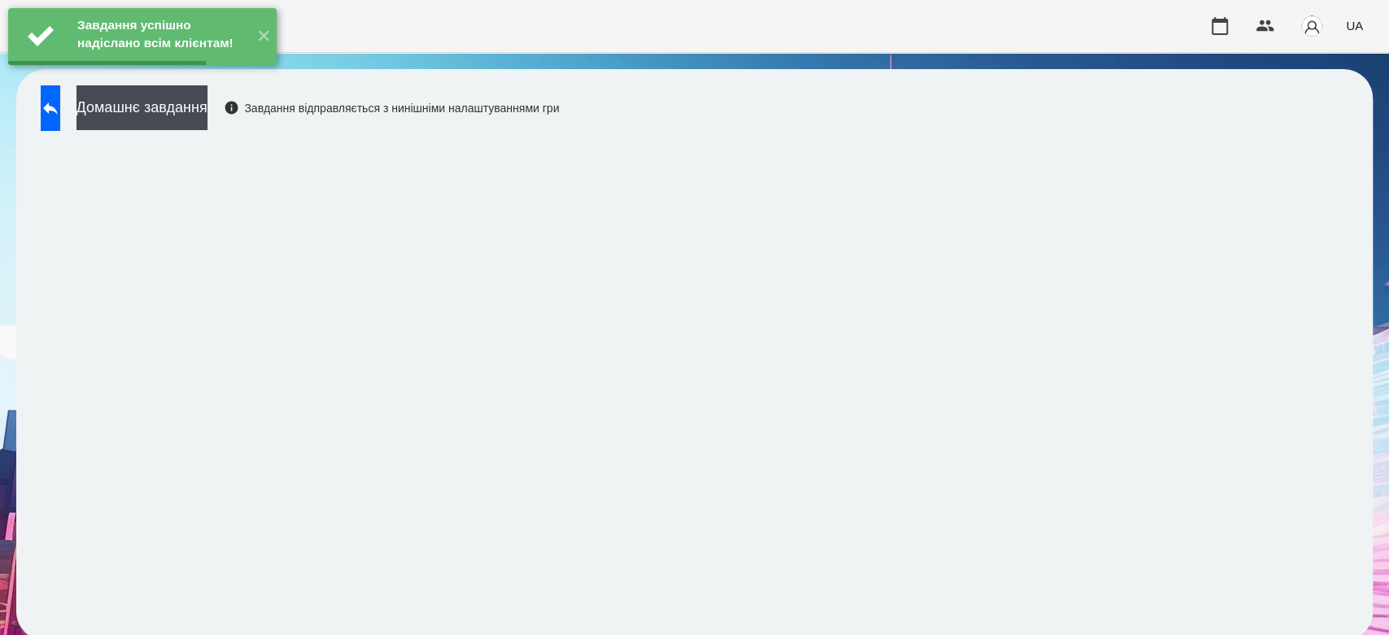
click at [207, 116] on button "Домашнє завдання" at bounding box center [141, 107] width 131 height 45
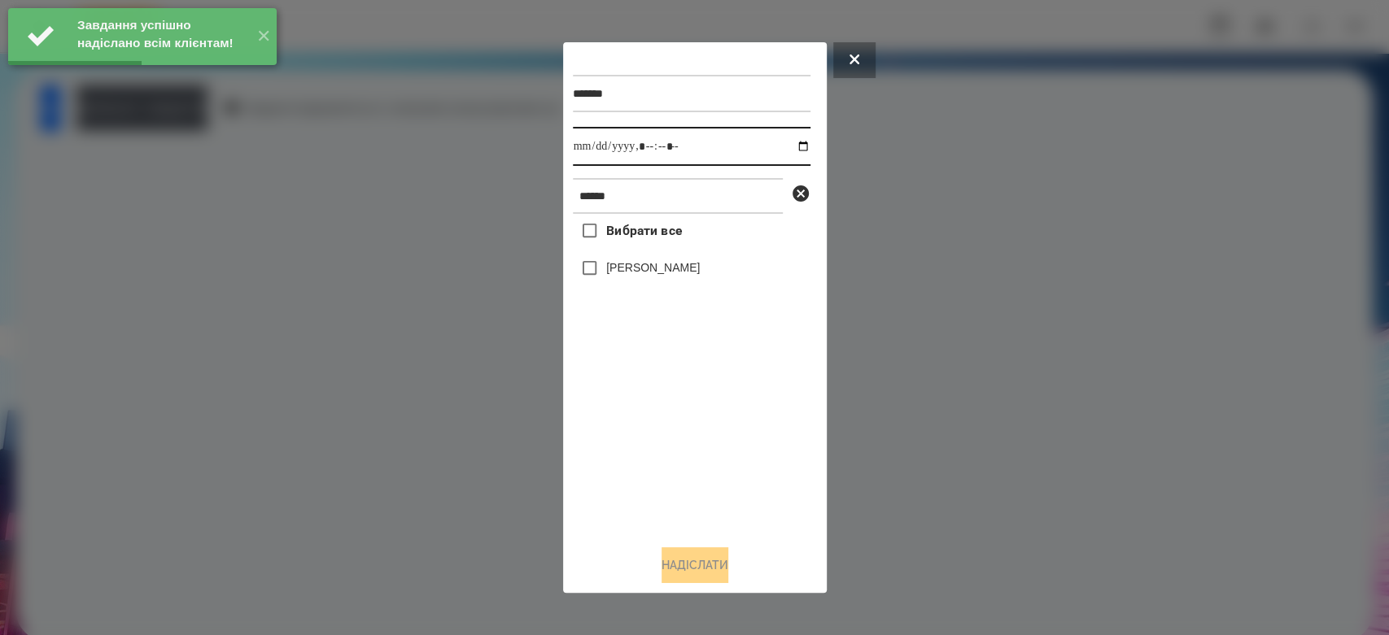
click at [788, 150] on input "datetime-local" at bounding box center [692, 146] width 238 height 39
type input "**********"
click at [717, 427] on div "Вибрати все Бойчук Злата" at bounding box center [692, 373] width 238 height 318
click at [664, 268] on label "[PERSON_NAME]" at bounding box center [653, 267] width 94 height 16
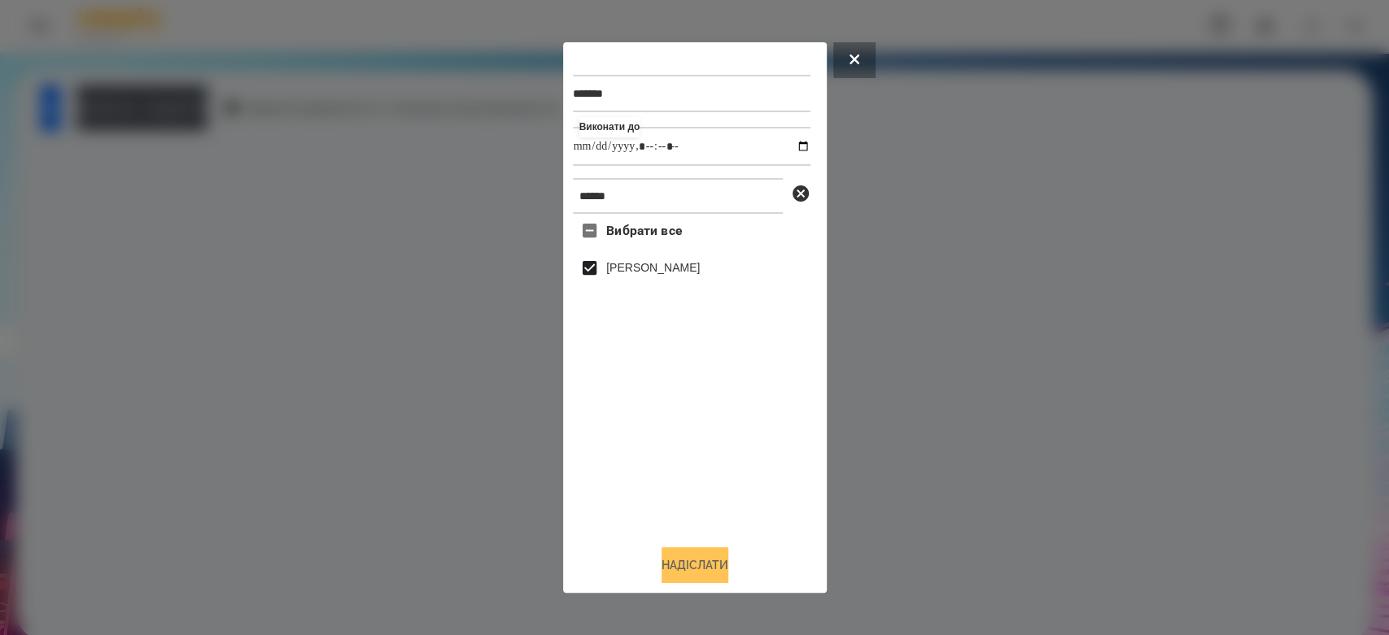
click at [708, 563] on button "Надіслати" at bounding box center [694, 565] width 67 height 36
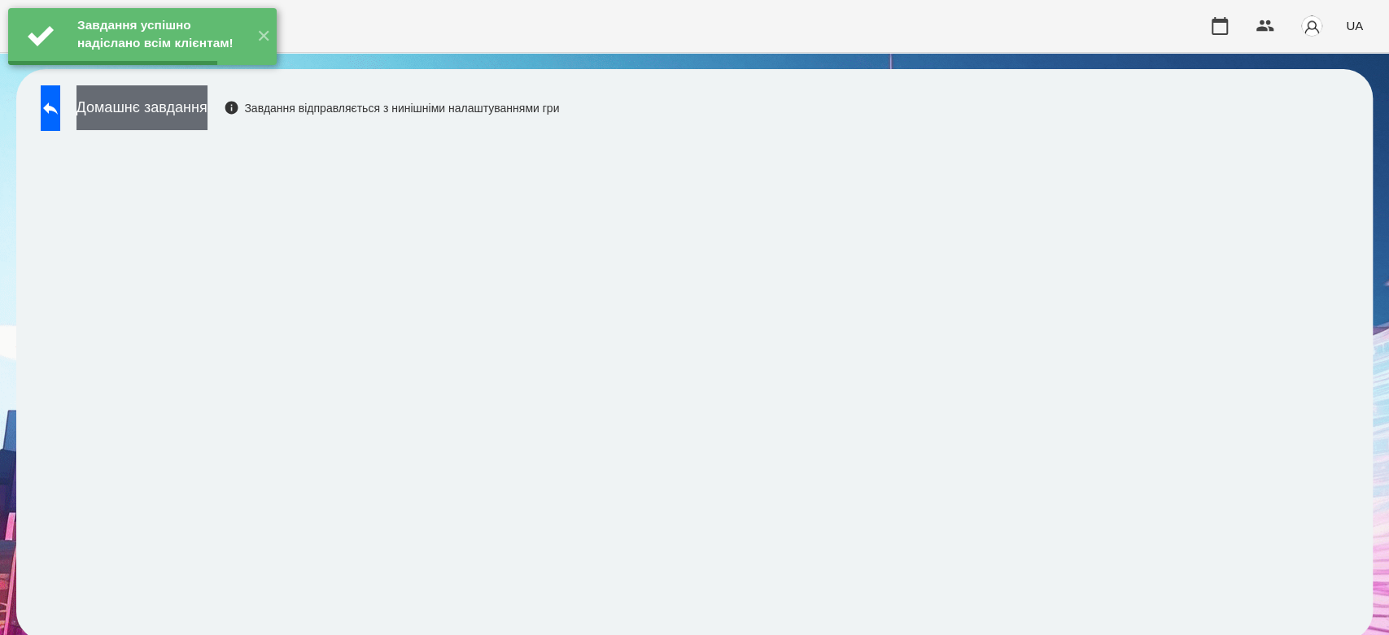
click at [207, 111] on button "Домашнє завдання" at bounding box center [141, 107] width 131 height 45
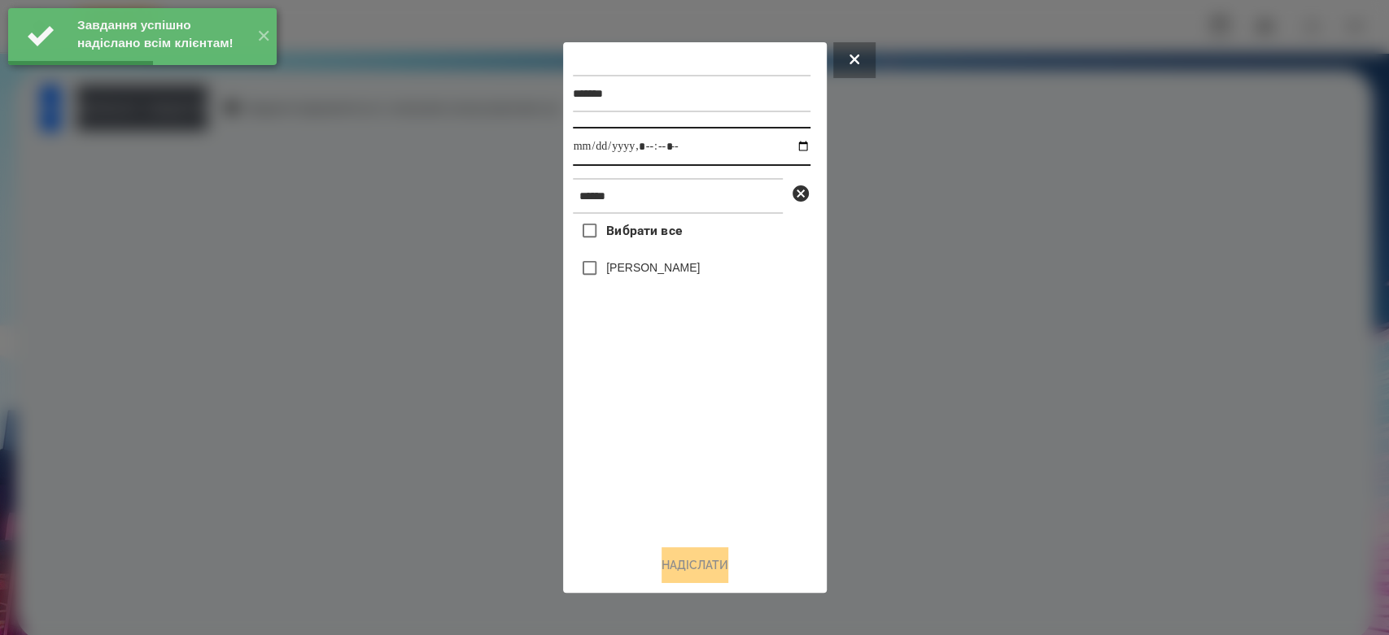
click at [791, 150] on input "datetime-local" at bounding box center [692, 146] width 238 height 39
type input "**********"
click at [700, 442] on div "Вибрати все Бойчук Злата" at bounding box center [692, 373] width 238 height 318
click at [656, 275] on label "[PERSON_NAME]" at bounding box center [653, 267] width 94 height 16
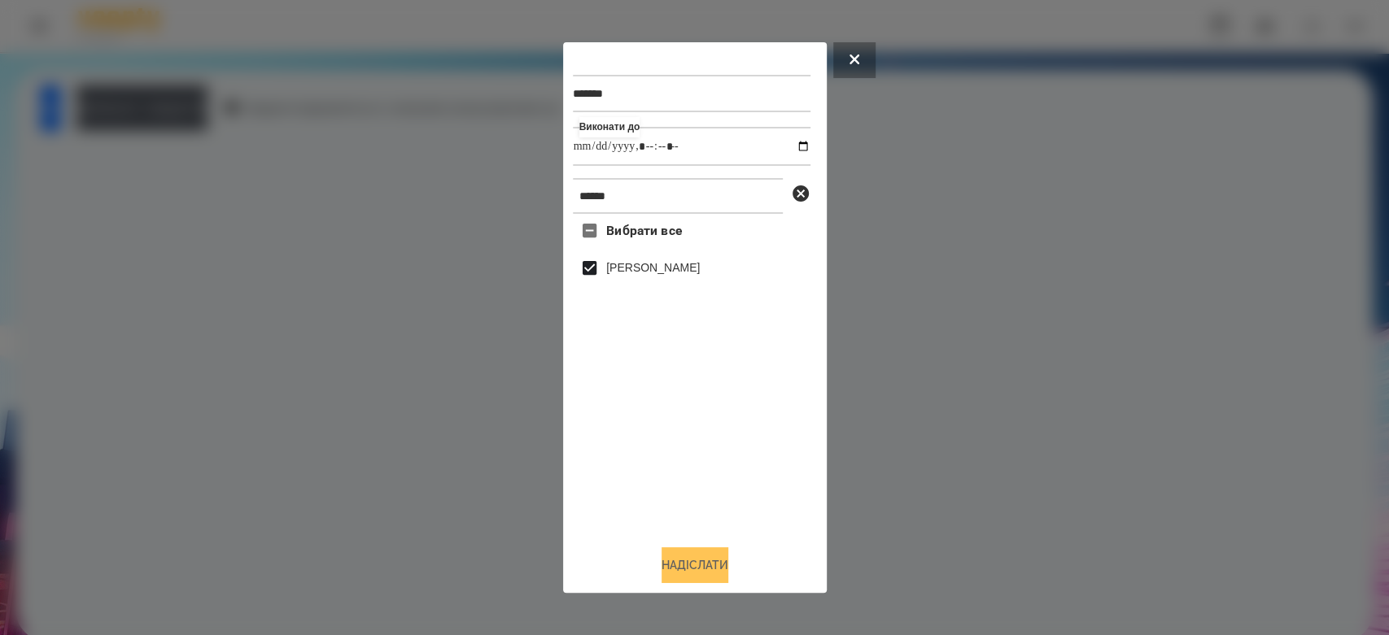
click at [690, 555] on button "Надіслати" at bounding box center [694, 565] width 67 height 36
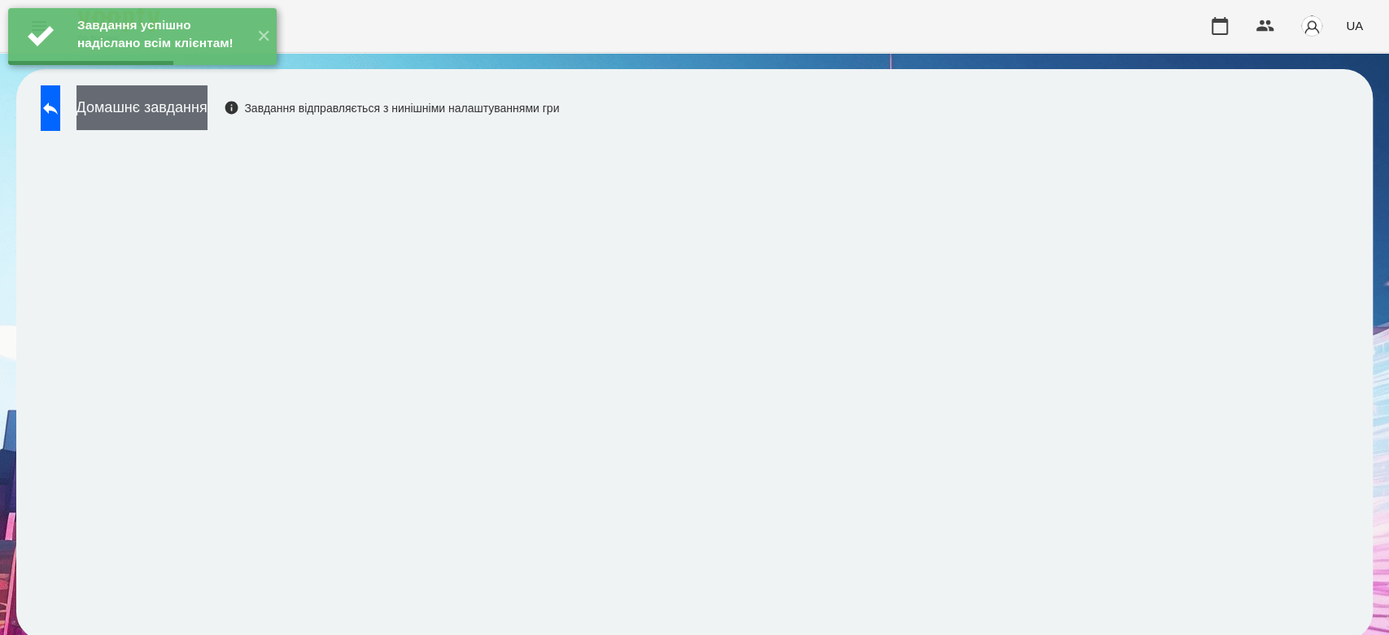
click at [198, 122] on button "Домашнє завдання" at bounding box center [141, 107] width 131 height 45
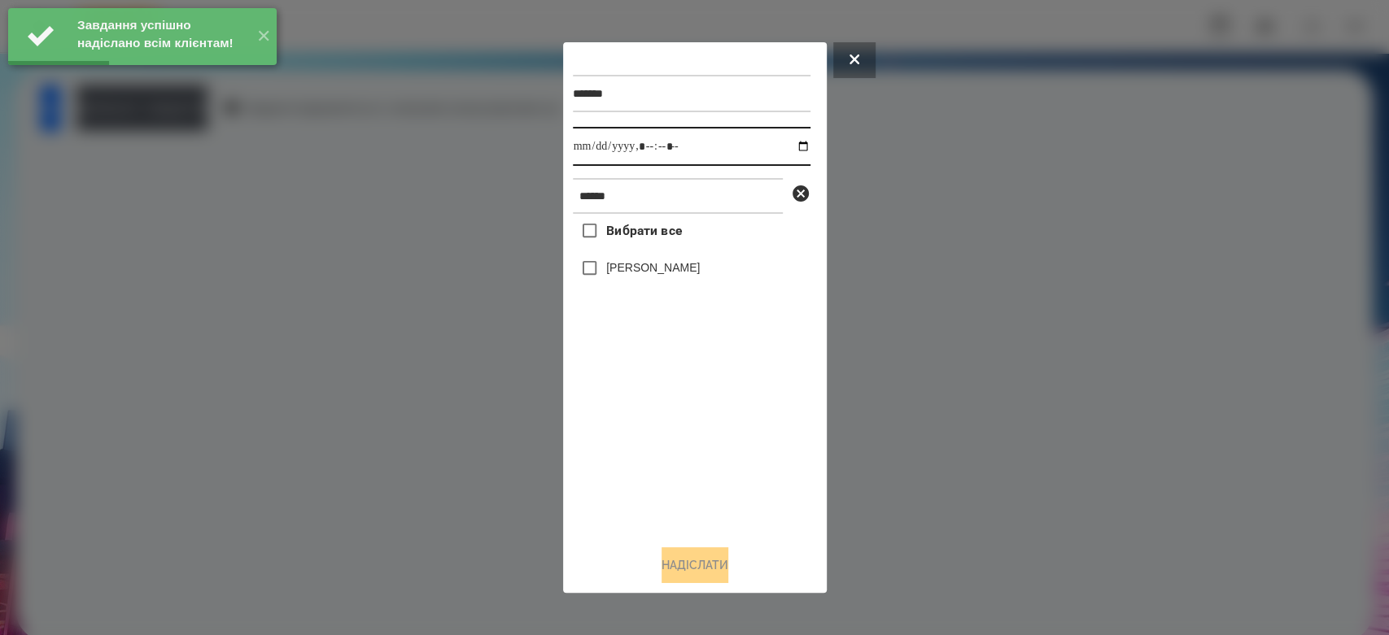
click at [796, 146] on input "datetime-local" at bounding box center [692, 146] width 238 height 39
type input "**********"
click at [726, 465] on div "Вибрати все Бойчук Злата" at bounding box center [692, 373] width 238 height 318
click at [667, 276] on label "[PERSON_NAME]" at bounding box center [653, 267] width 94 height 16
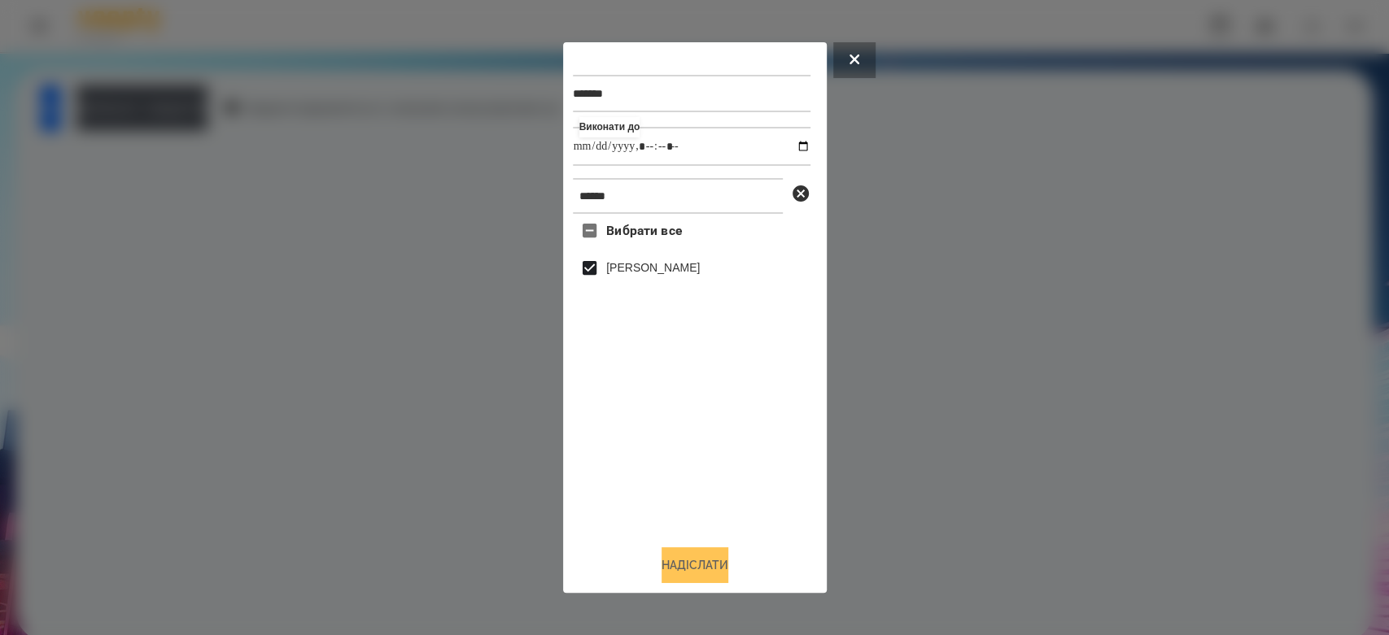
click at [728, 560] on button "Надіслати" at bounding box center [694, 565] width 67 height 36
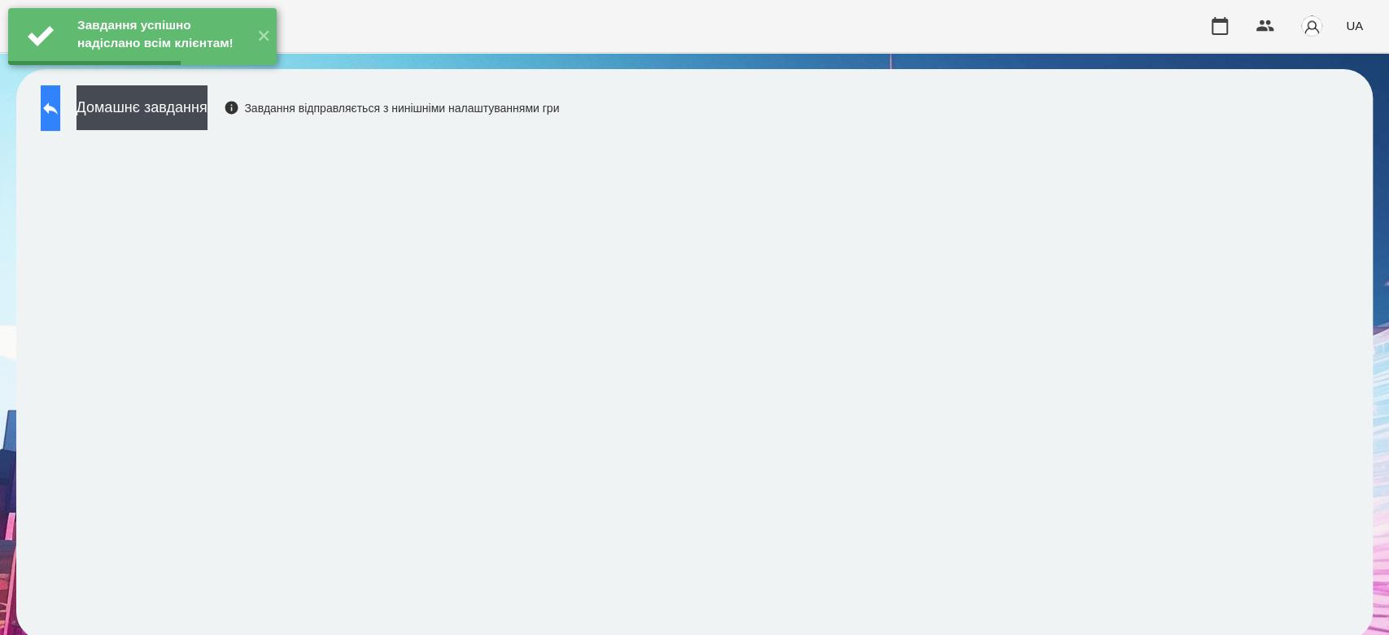
click at [60, 116] on button at bounding box center [51, 108] width 20 height 46
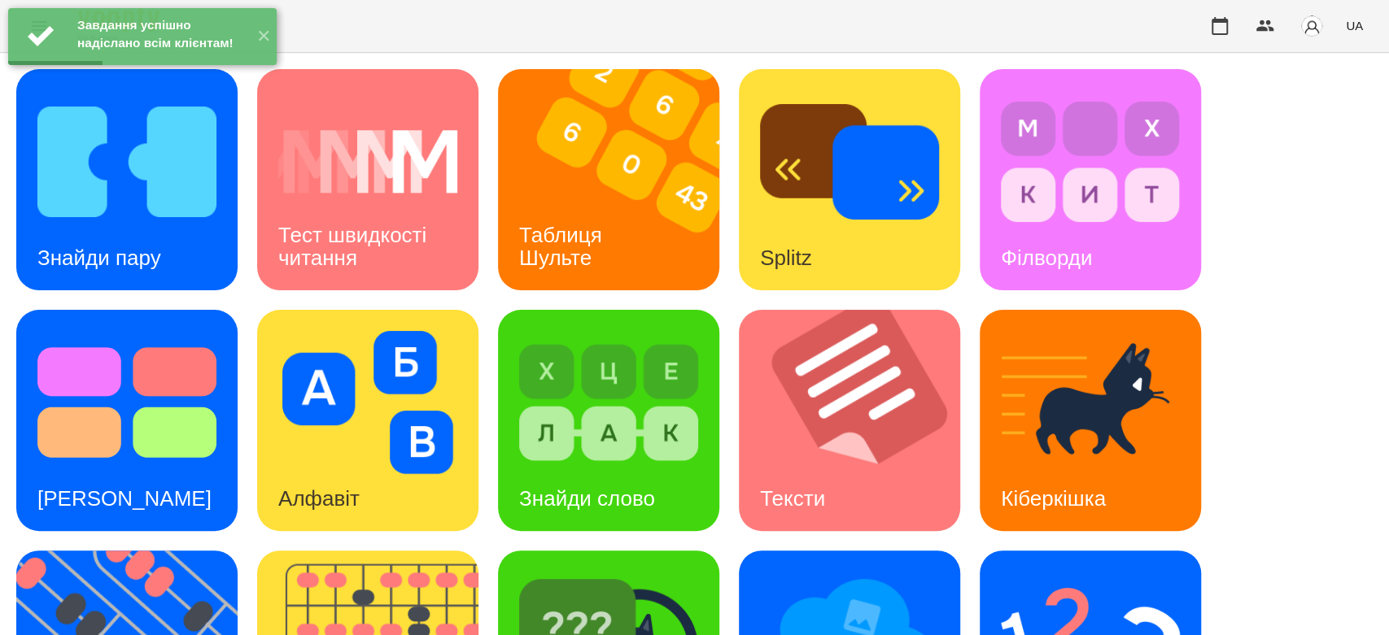
scroll to position [393, 0]
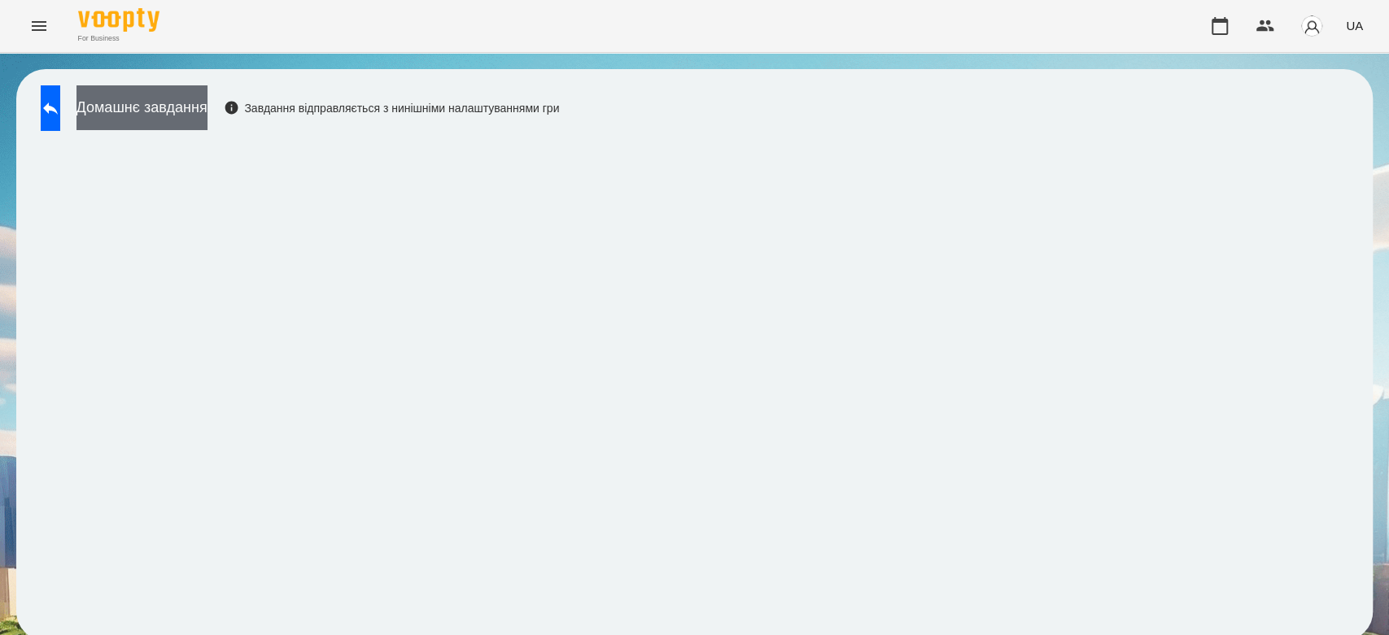
click at [207, 106] on button "Домашнє завдання" at bounding box center [141, 107] width 131 height 45
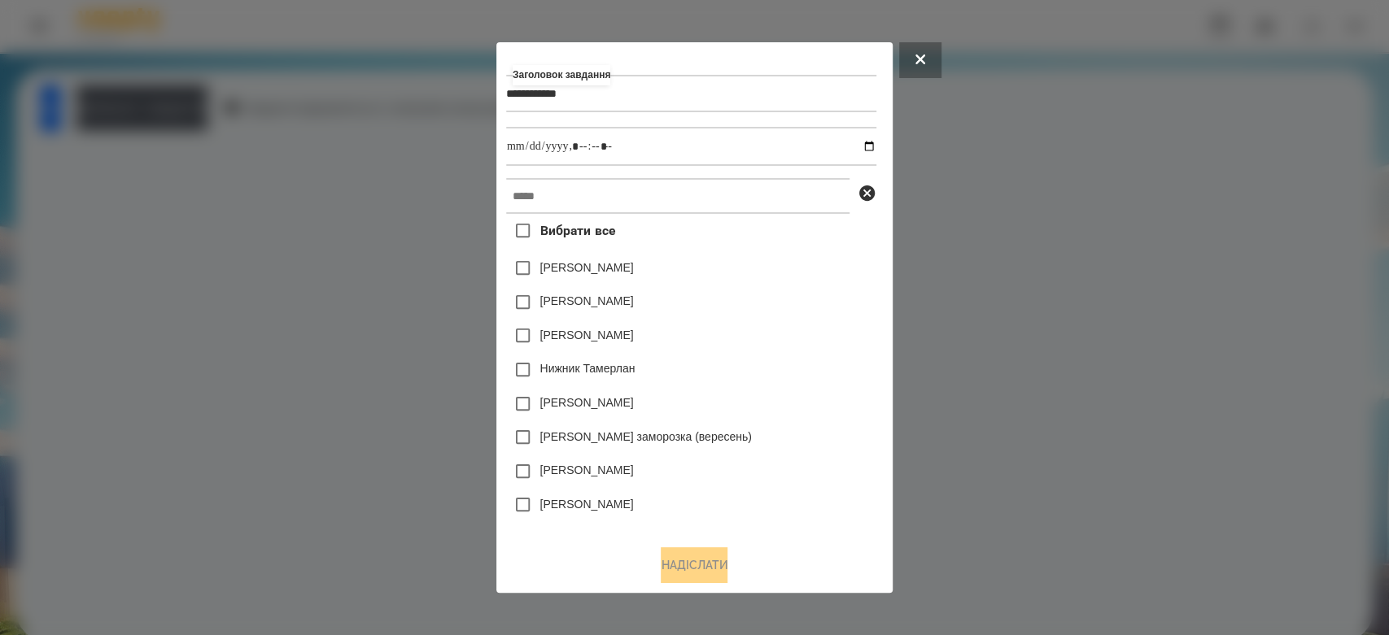
type input "**********"
click at [874, 146] on input "datetime-local" at bounding box center [691, 146] width 370 height 39
type input "**********"
drag, startPoint x: 787, startPoint y: 289, endPoint x: 768, endPoint y: 250, distance: 43.7
click at [787, 288] on div "Емма Северен" at bounding box center [691, 303] width 370 height 34
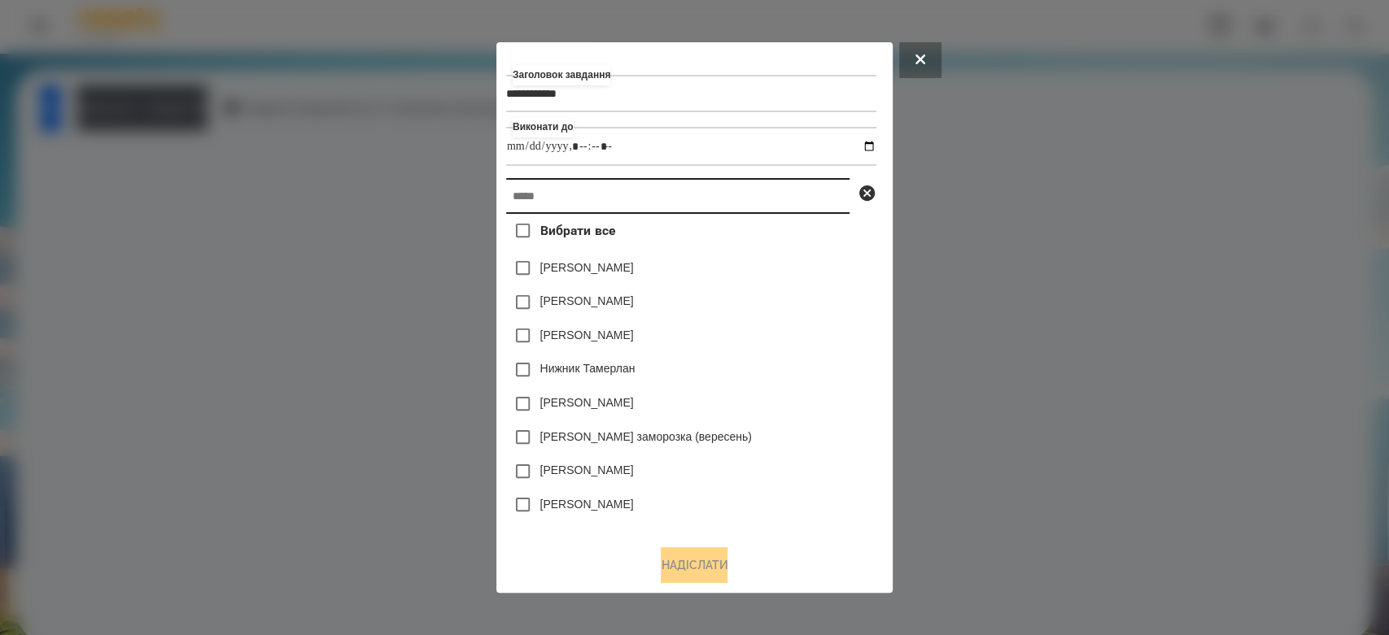
click at [756, 203] on input "text" at bounding box center [677, 196] width 343 height 36
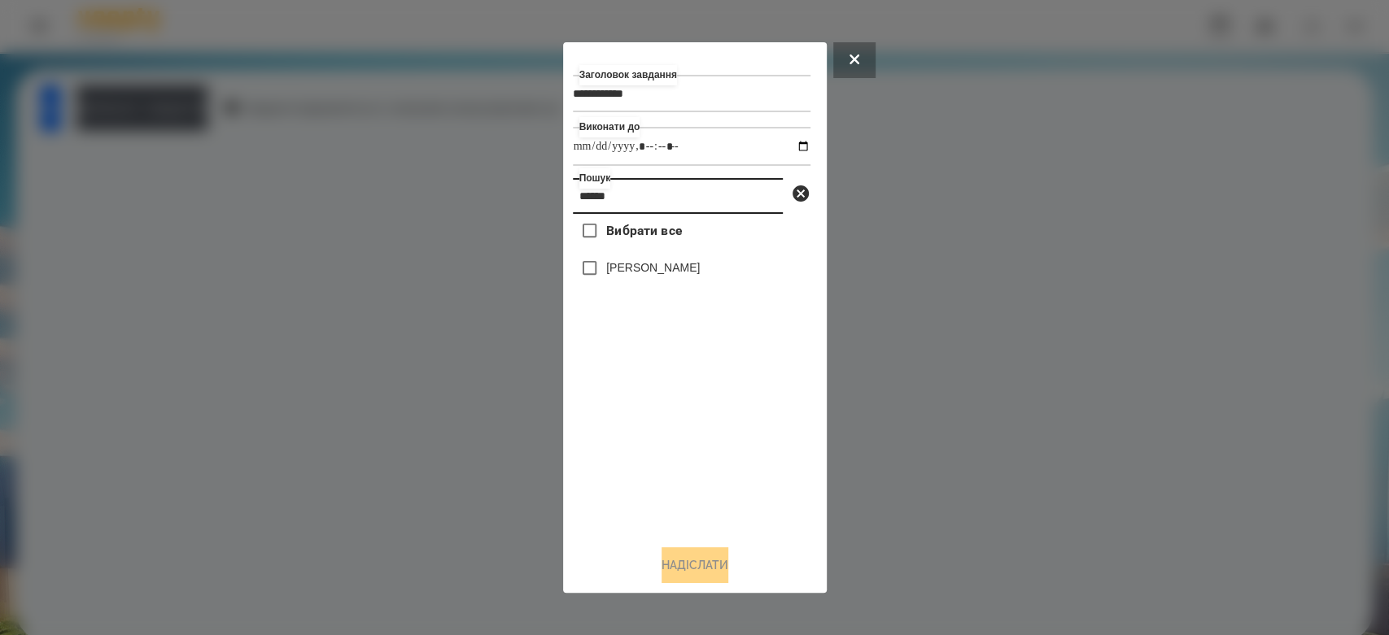
type input "******"
click at [658, 266] on label "[PERSON_NAME]" at bounding box center [653, 267] width 94 height 16
click at [697, 561] on button "Надіслати" at bounding box center [694, 565] width 67 height 36
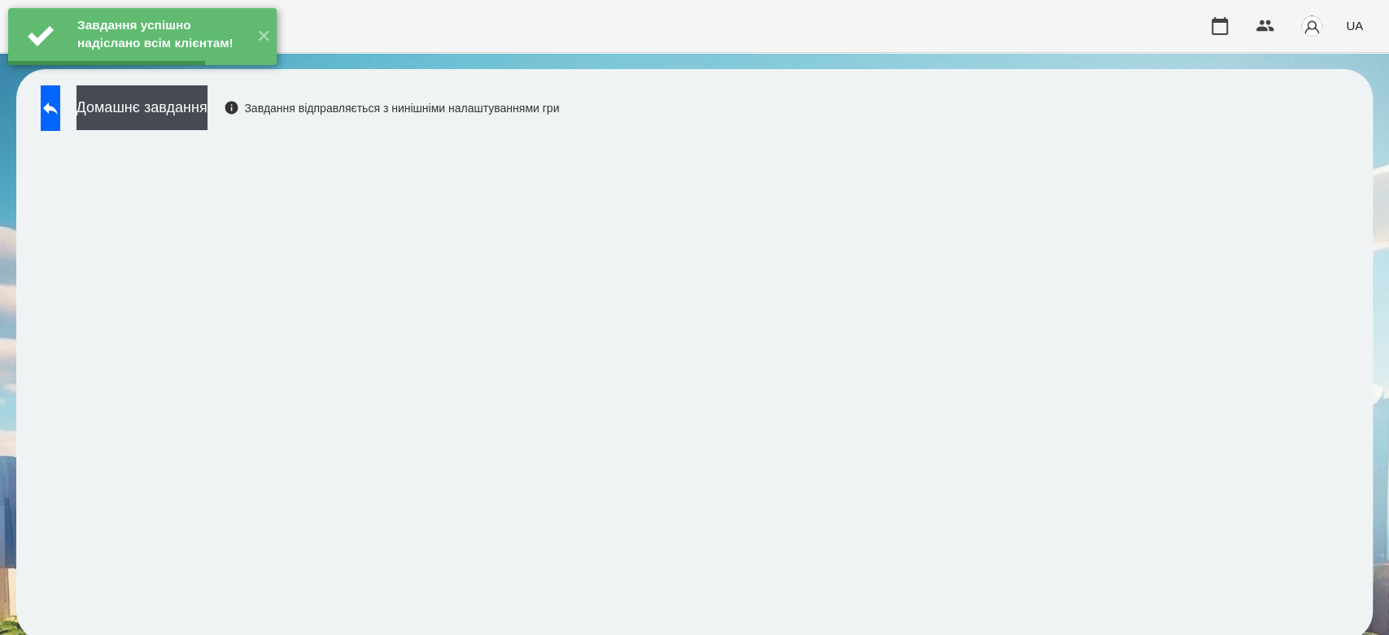
click at [201, 106] on button "Домашнє завдання" at bounding box center [141, 107] width 131 height 45
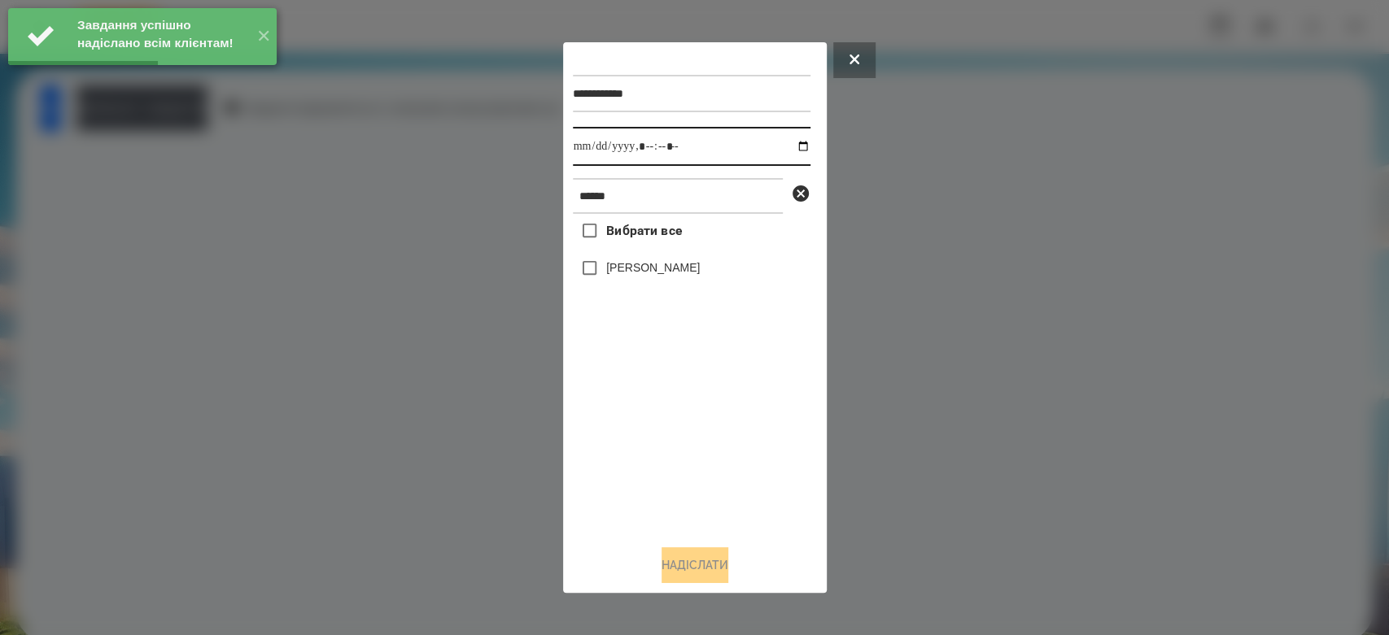
click at [783, 142] on input "datetime-local" at bounding box center [692, 146] width 238 height 39
type input "**********"
click at [729, 472] on div "Вибрати все Бойчук Злата" at bounding box center [692, 373] width 238 height 318
click at [673, 266] on label "[PERSON_NAME]" at bounding box center [653, 267] width 94 height 16
click at [728, 565] on button "Надіслати" at bounding box center [694, 565] width 67 height 36
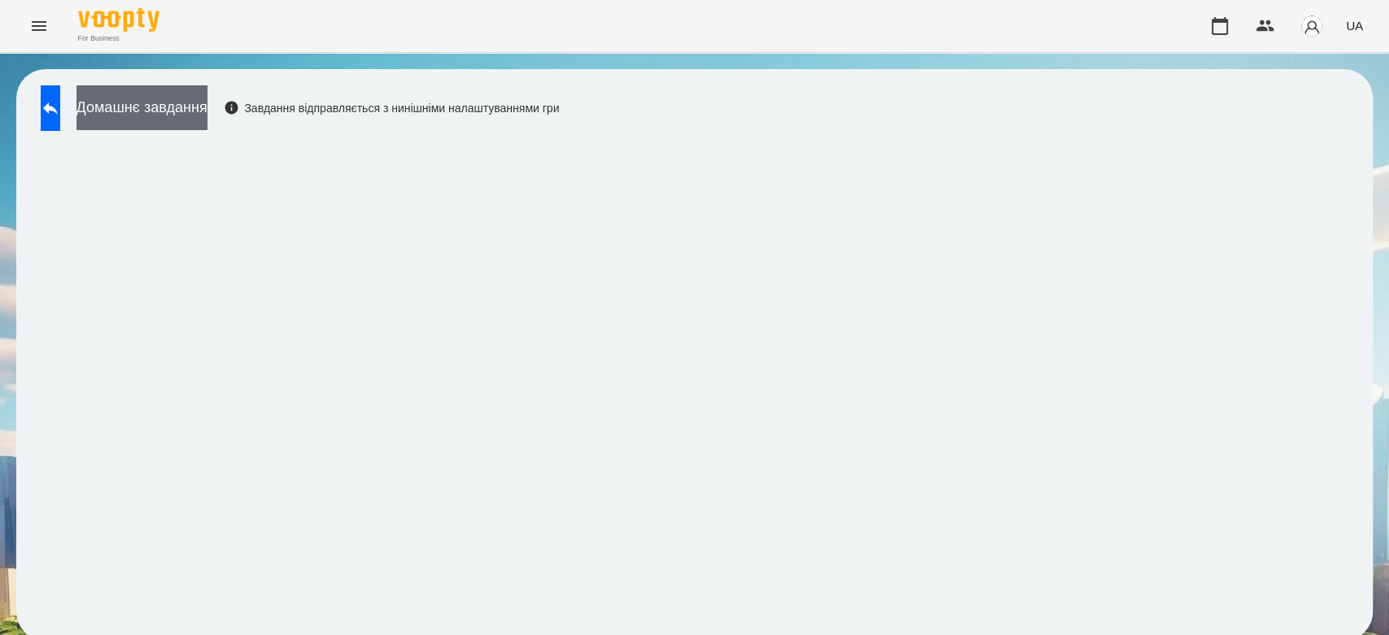
click at [207, 101] on button "Домашнє завдання" at bounding box center [141, 107] width 131 height 45
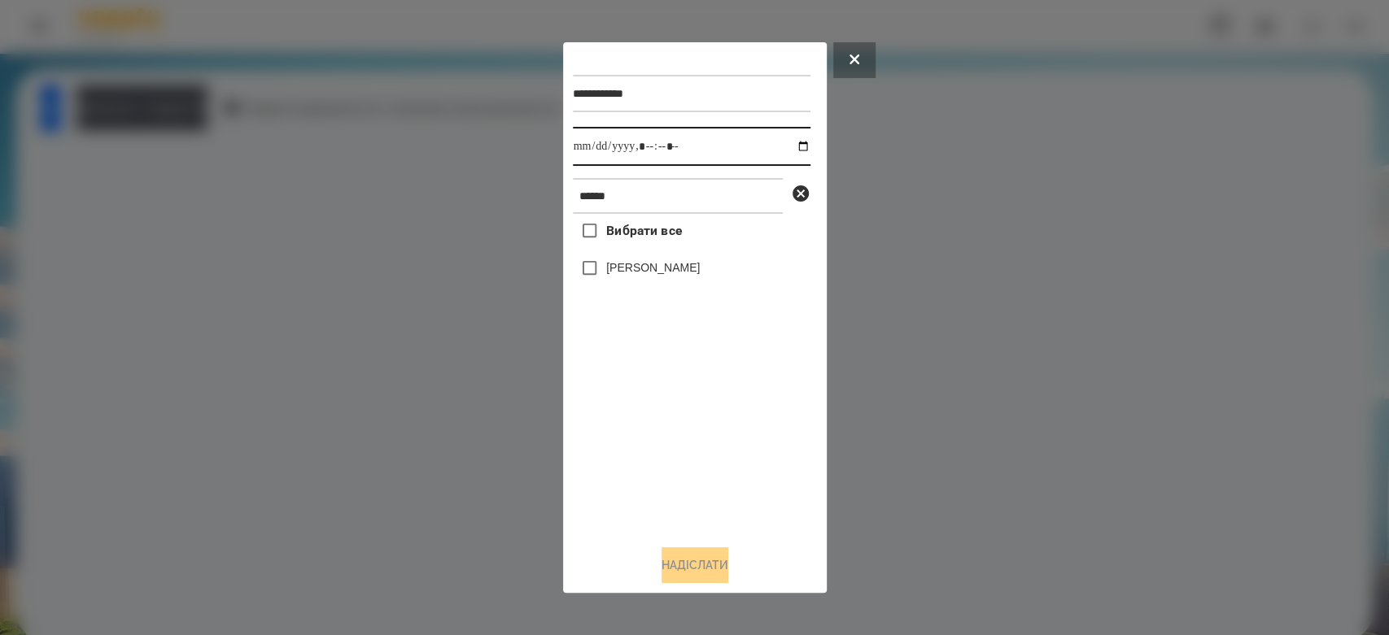
click at [791, 146] on input "datetime-local" at bounding box center [692, 146] width 238 height 39
type input "**********"
drag, startPoint x: 706, startPoint y: 473, endPoint x: 671, endPoint y: 334, distance: 143.4
click at [706, 473] on div "Вибрати все Бойчук Злата" at bounding box center [692, 373] width 238 height 318
click at [660, 281] on div "[PERSON_NAME]" at bounding box center [692, 268] width 238 height 34
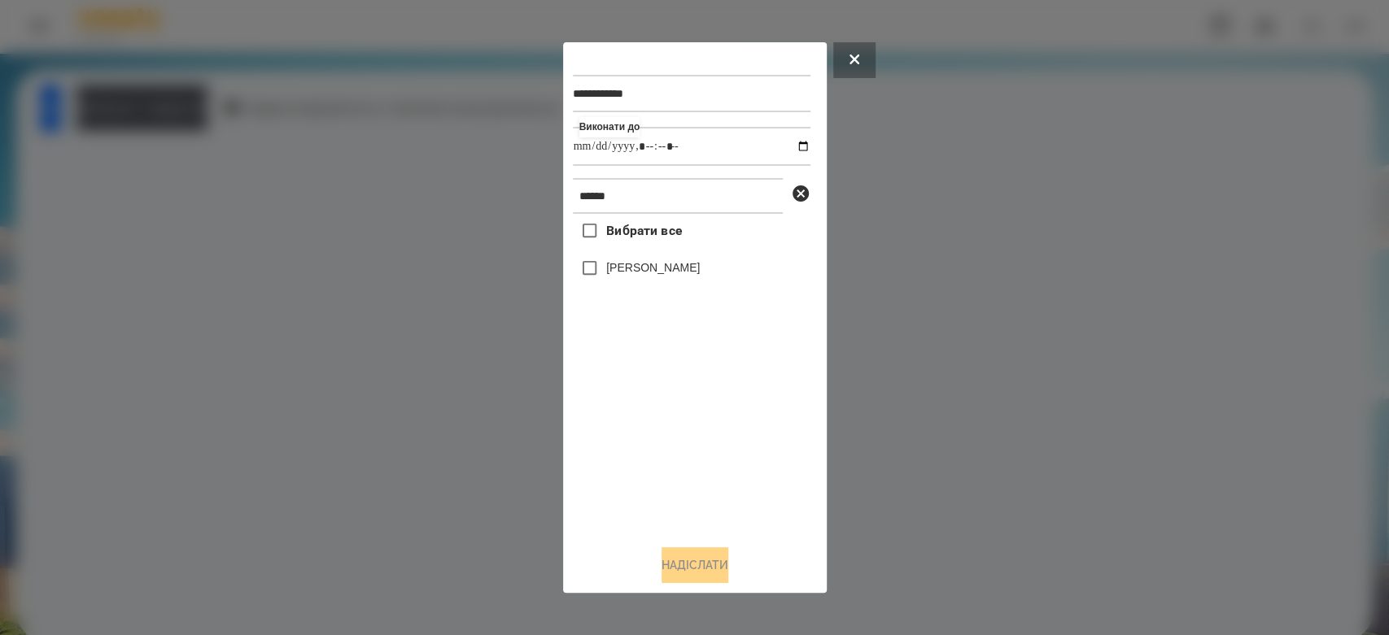
click at [660, 274] on label "[PERSON_NAME]" at bounding box center [653, 267] width 94 height 16
click at [690, 567] on button "Надіслати" at bounding box center [694, 565] width 67 height 36
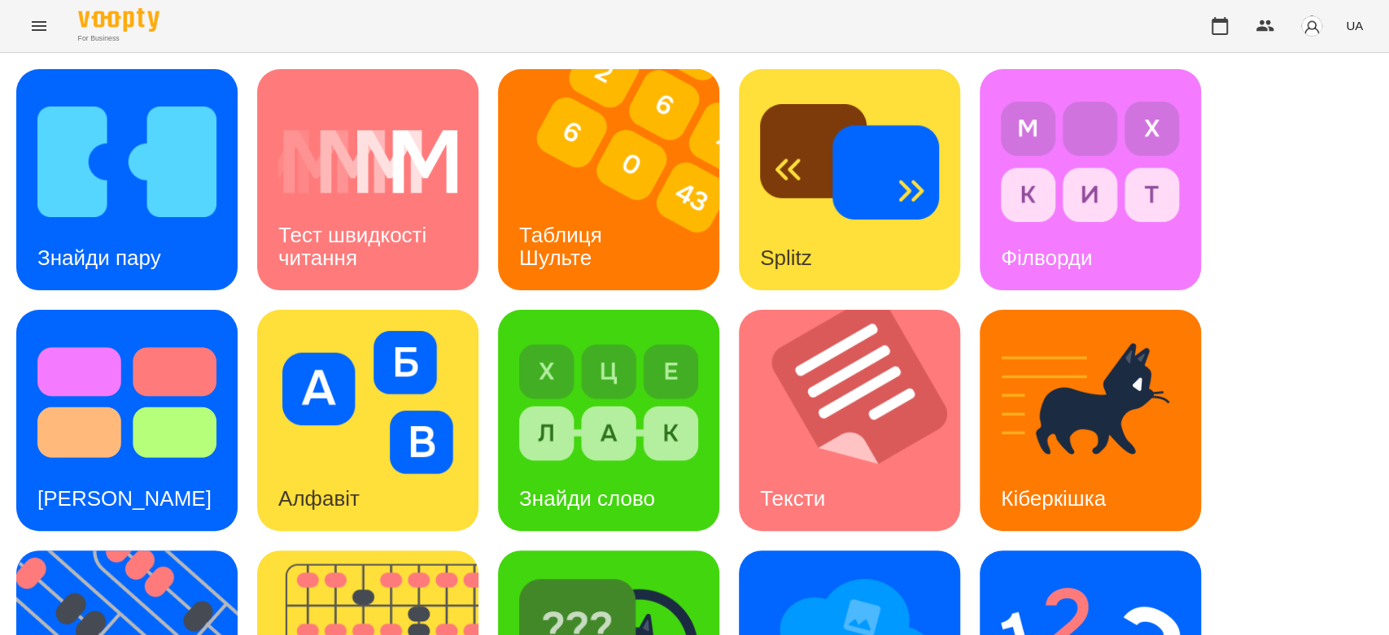
scroll to position [393, 0]
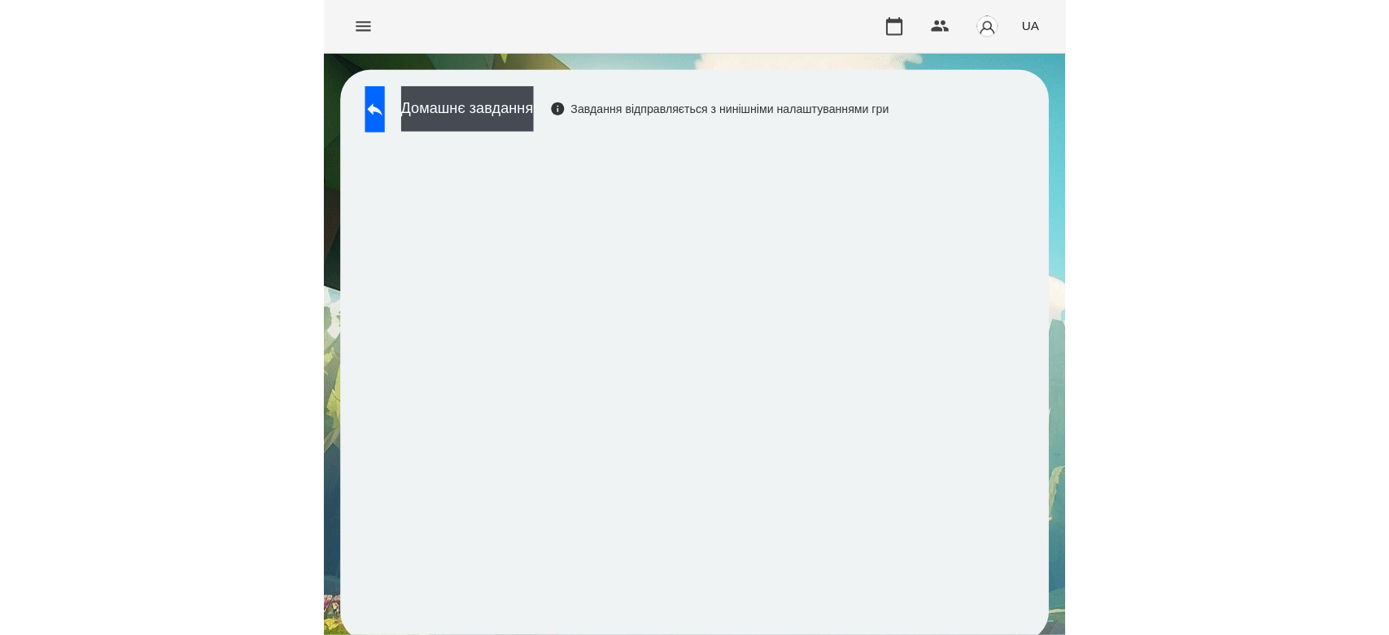
scroll to position [6, 0]
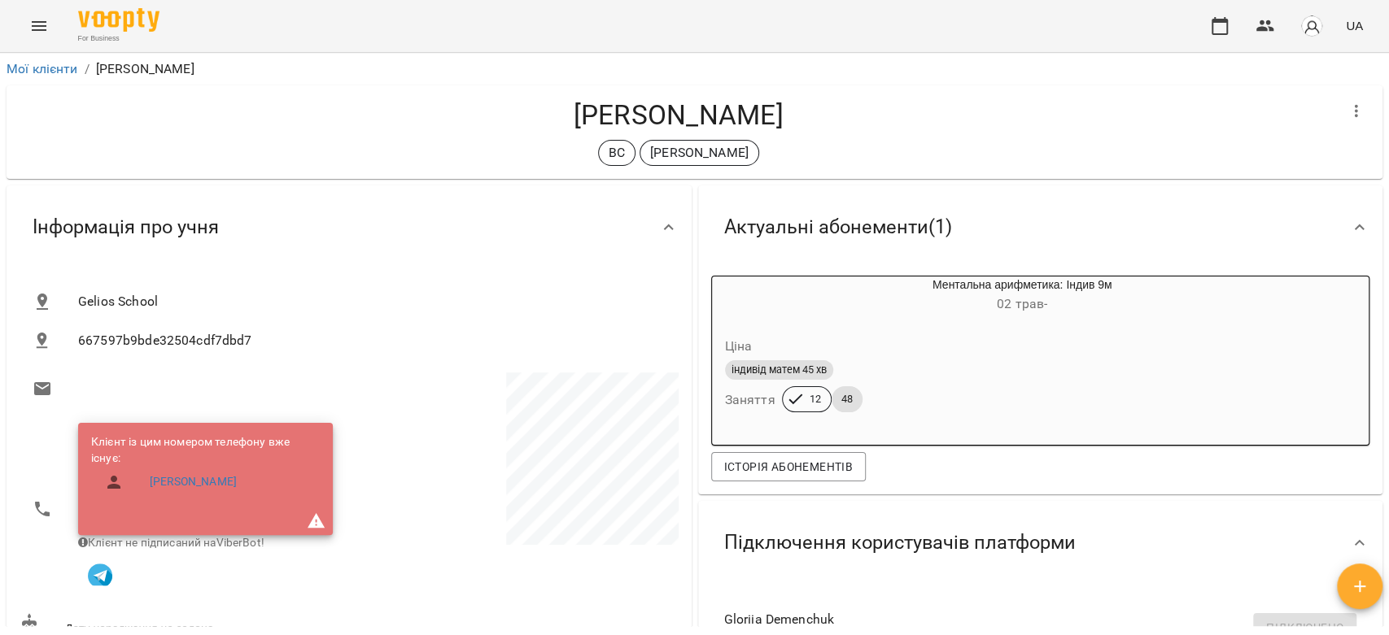
click at [59, 31] on div "For Business UA" at bounding box center [694, 26] width 1389 height 52
click at [49, 29] on button "Menu" at bounding box center [39, 26] width 39 height 39
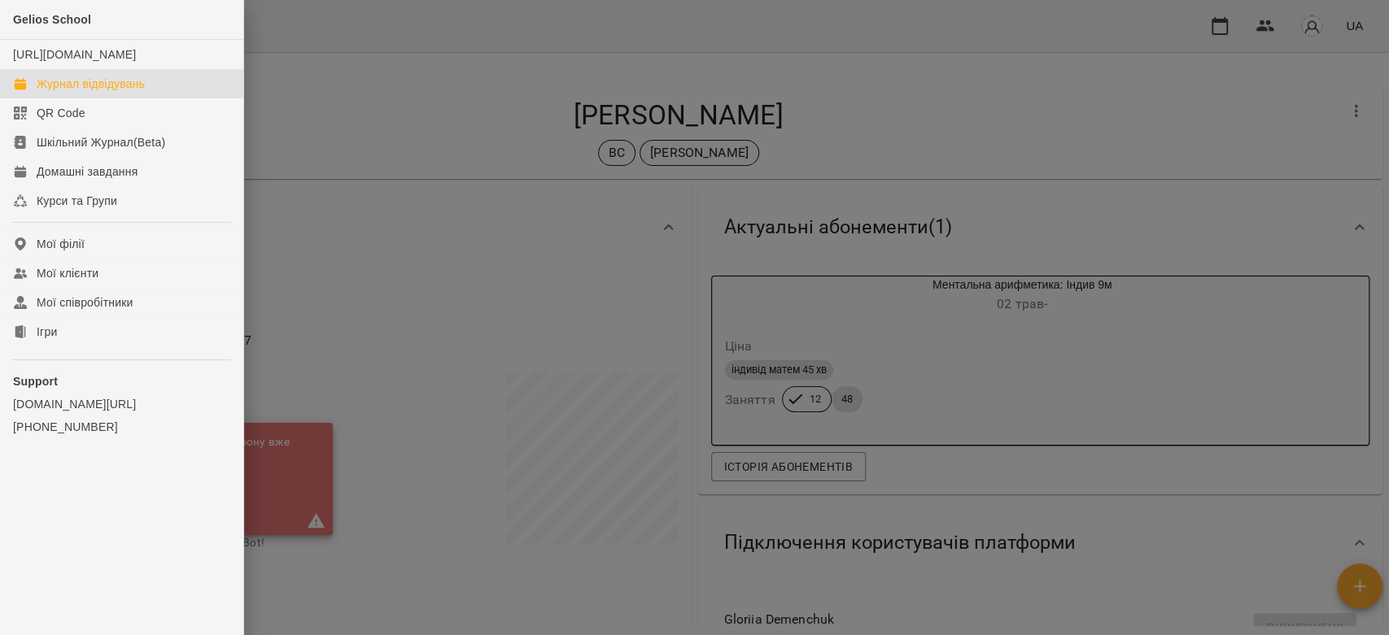
click at [117, 92] on div "Журнал відвідувань" at bounding box center [91, 84] width 108 height 16
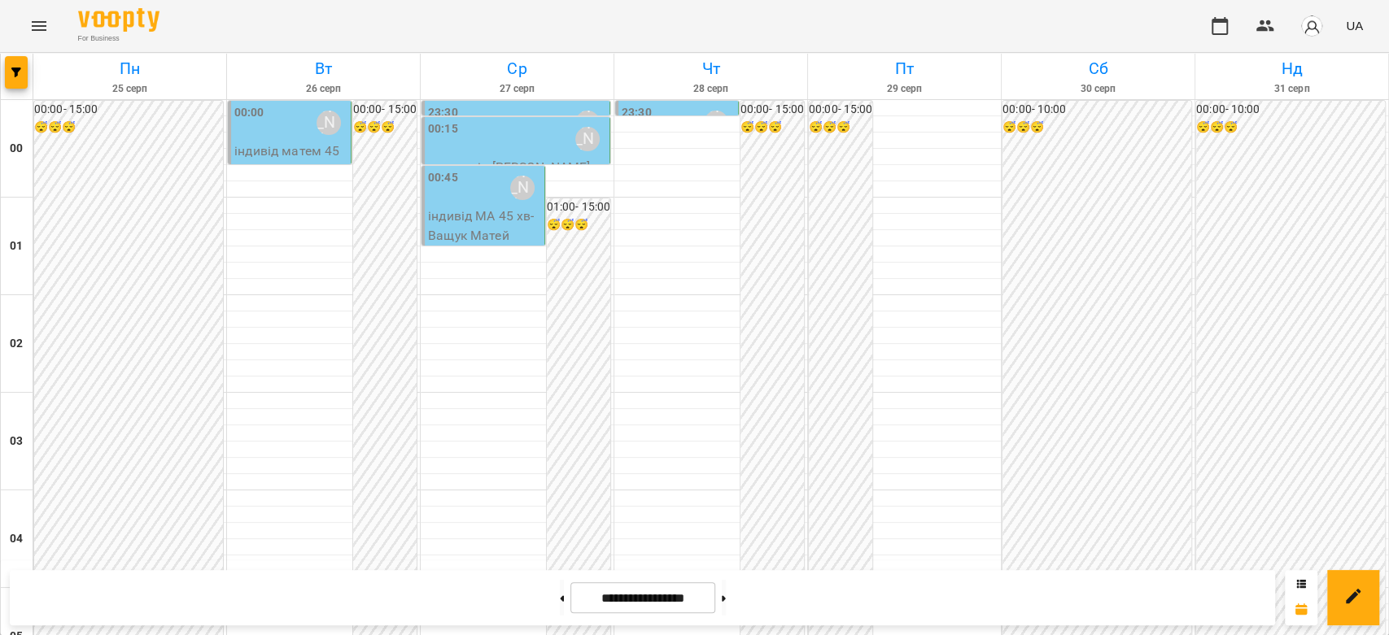
scroll to position [1175, 0]
click at [560, 598] on button at bounding box center [562, 598] width 4 height 36
type input "**********"
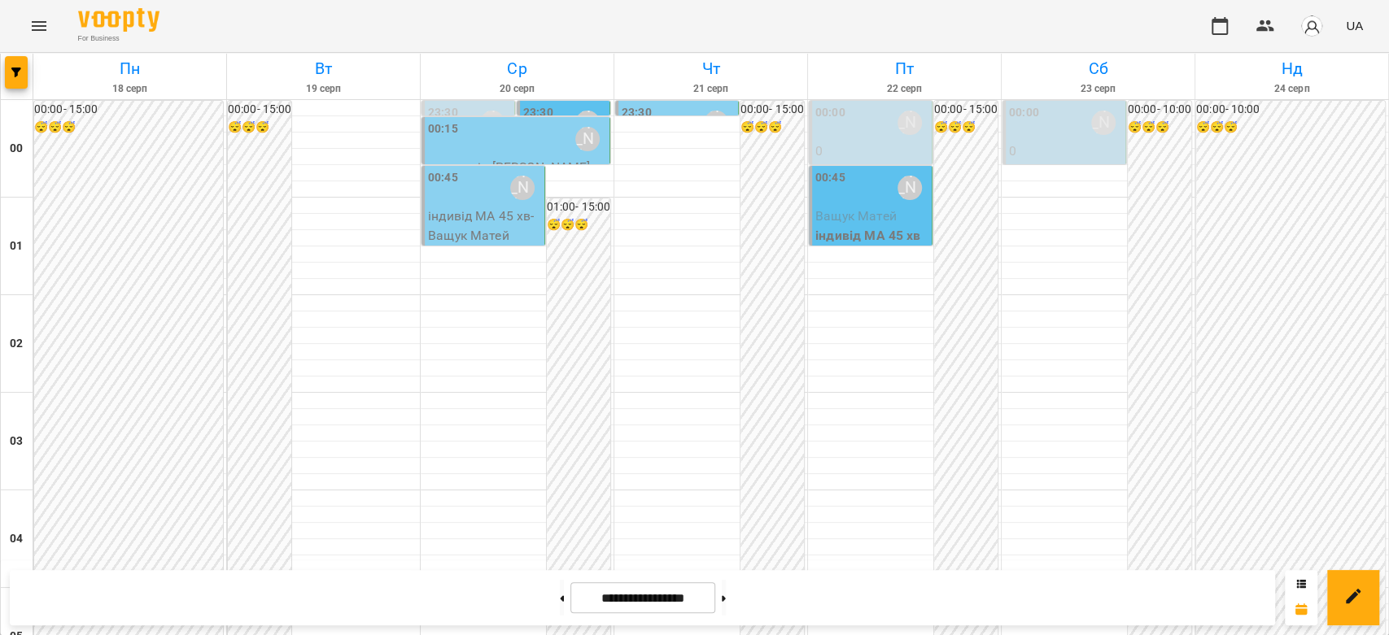
scroll to position [1881, 0]
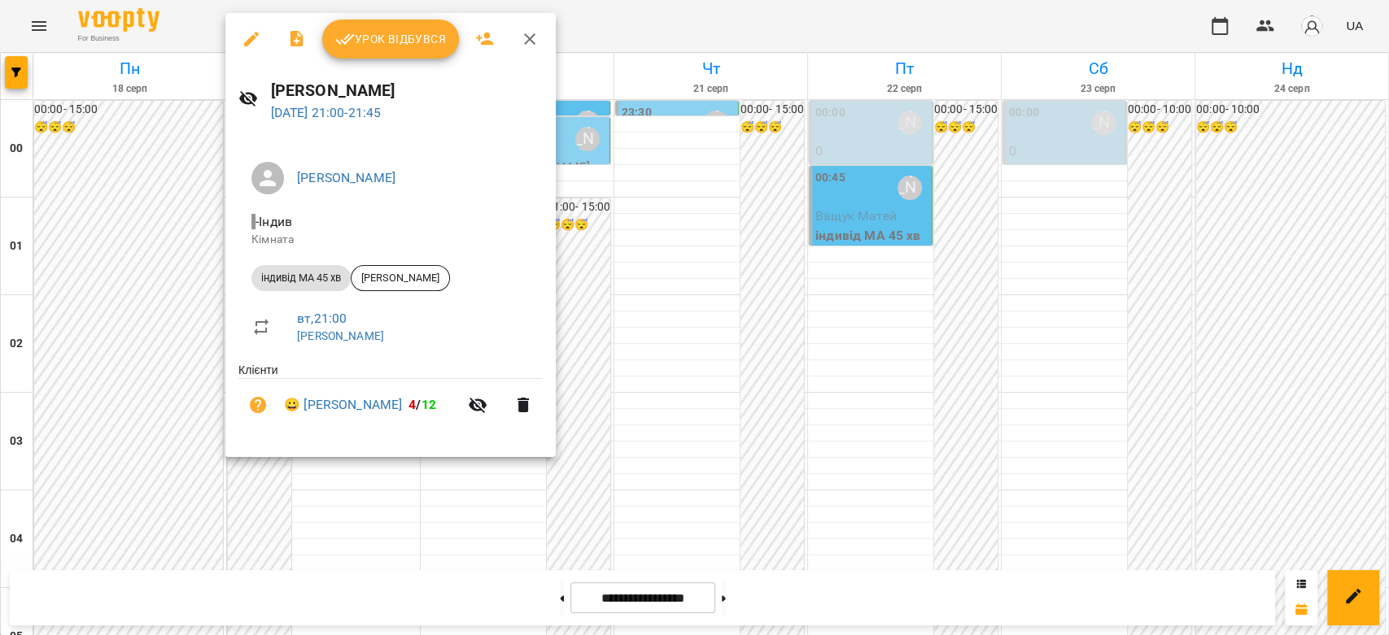
click at [359, 27] on button "Урок відбувся" at bounding box center [390, 39] width 137 height 39
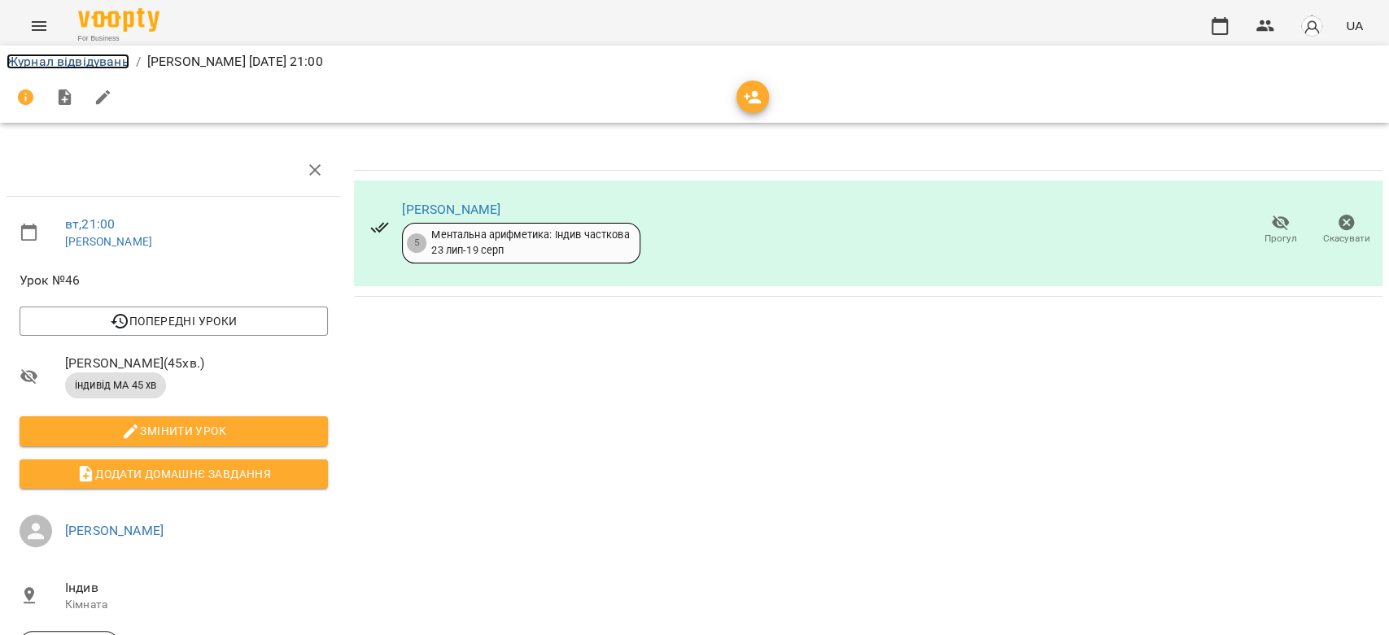
click at [91, 60] on link "Журнал відвідувань" at bounding box center [68, 61] width 123 height 15
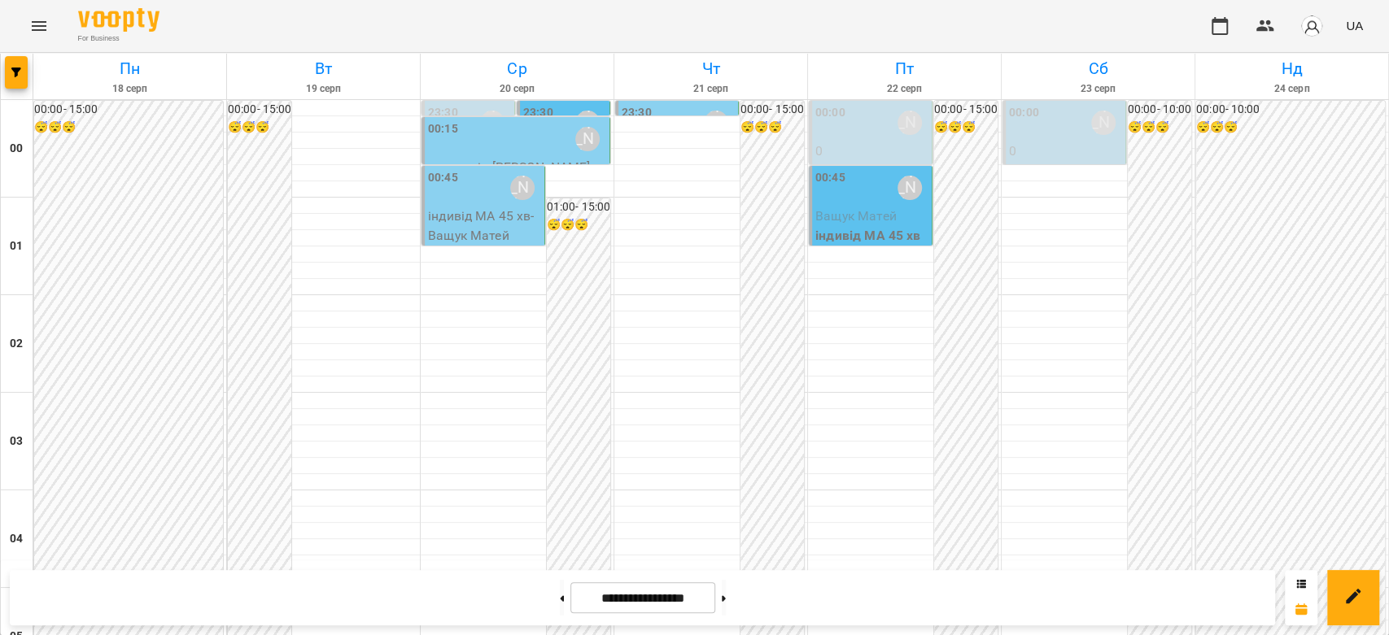
scroll to position [1881, 0]
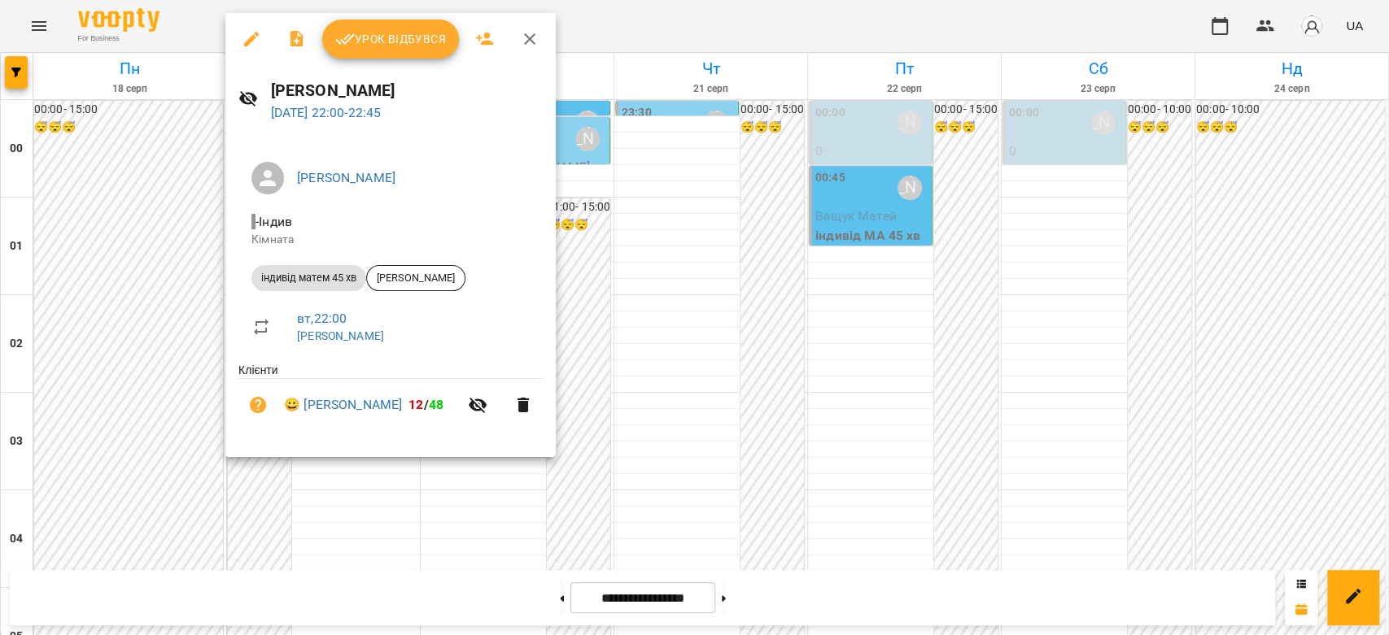
click at [352, 38] on icon "button" at bounding box center [345, 39] width 20 height 20
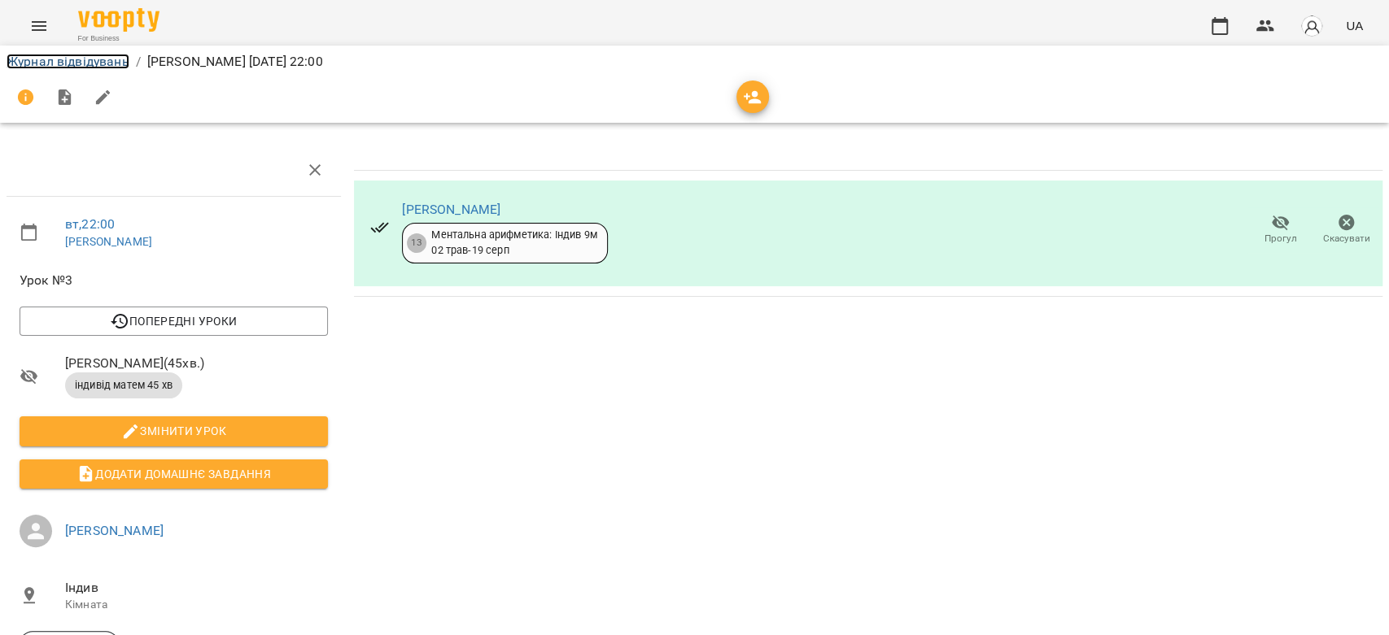
click at [99, 58] on link "Журнал відвідувань" at bounding box center [68, 61] width 123 height 15
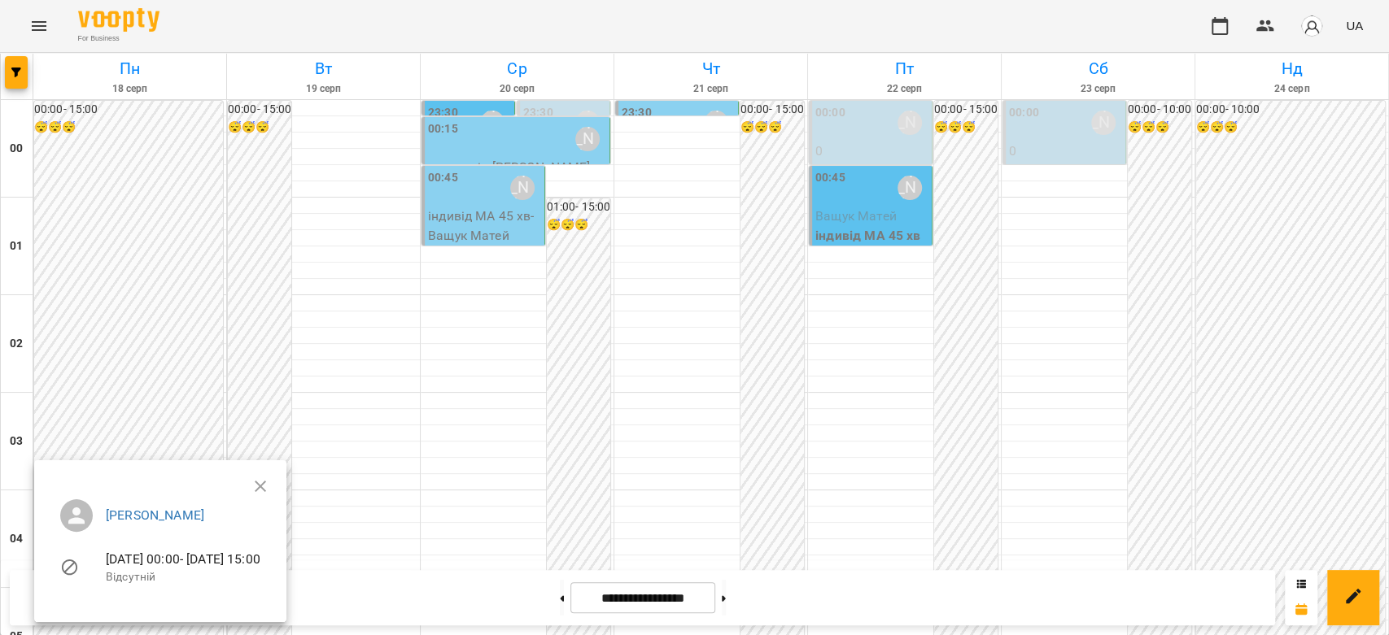
click at [390, 331] on div at bounding box center [694, 317] width 1389 height 635
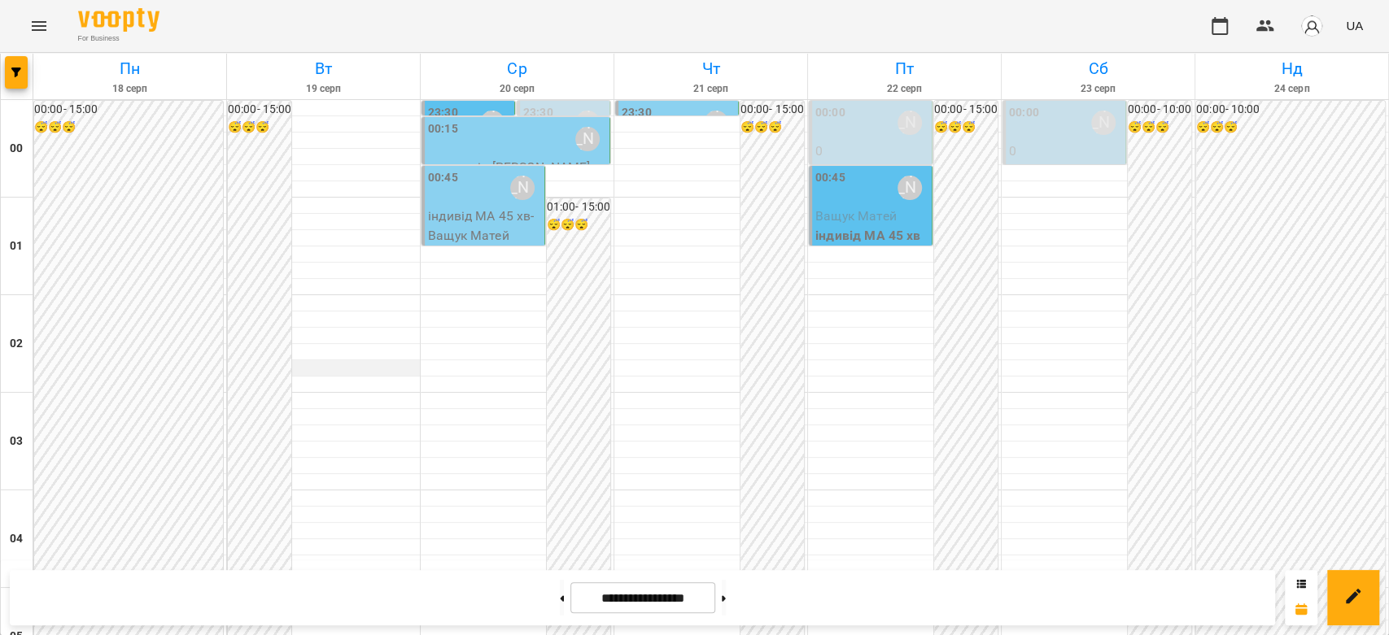
click at [390, 362] on div at bounding box center [323, 368] width 193 height 16
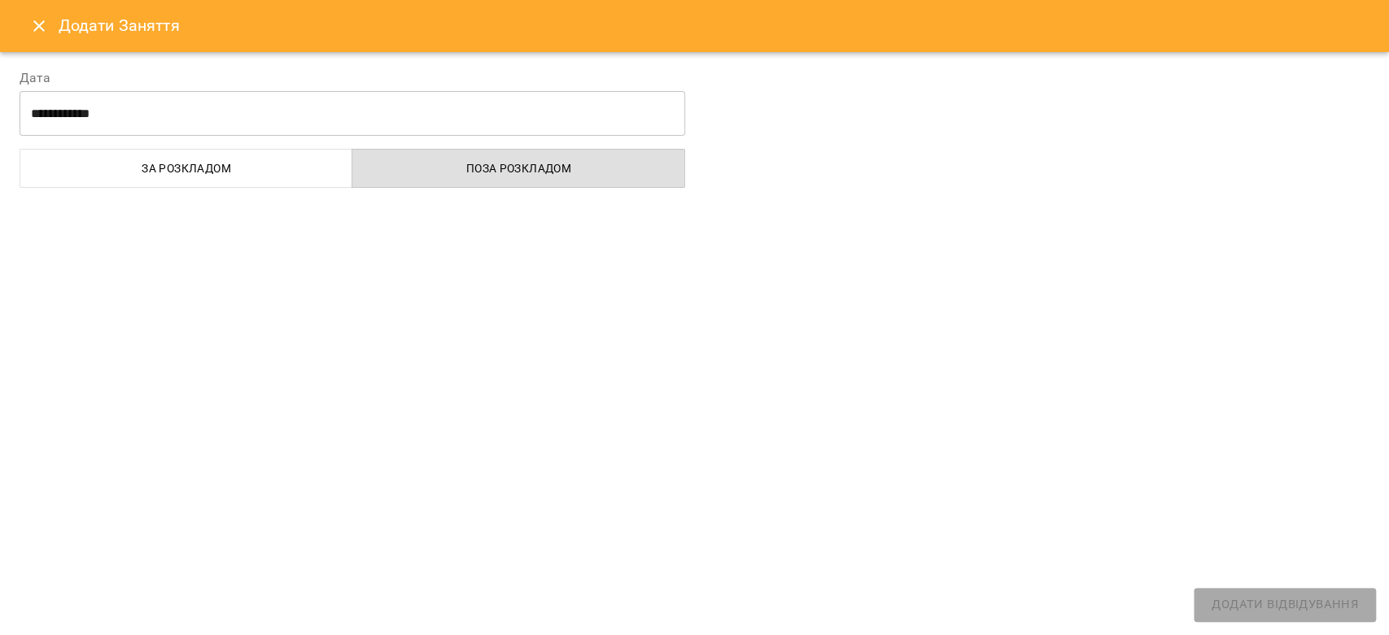
select select "**********"
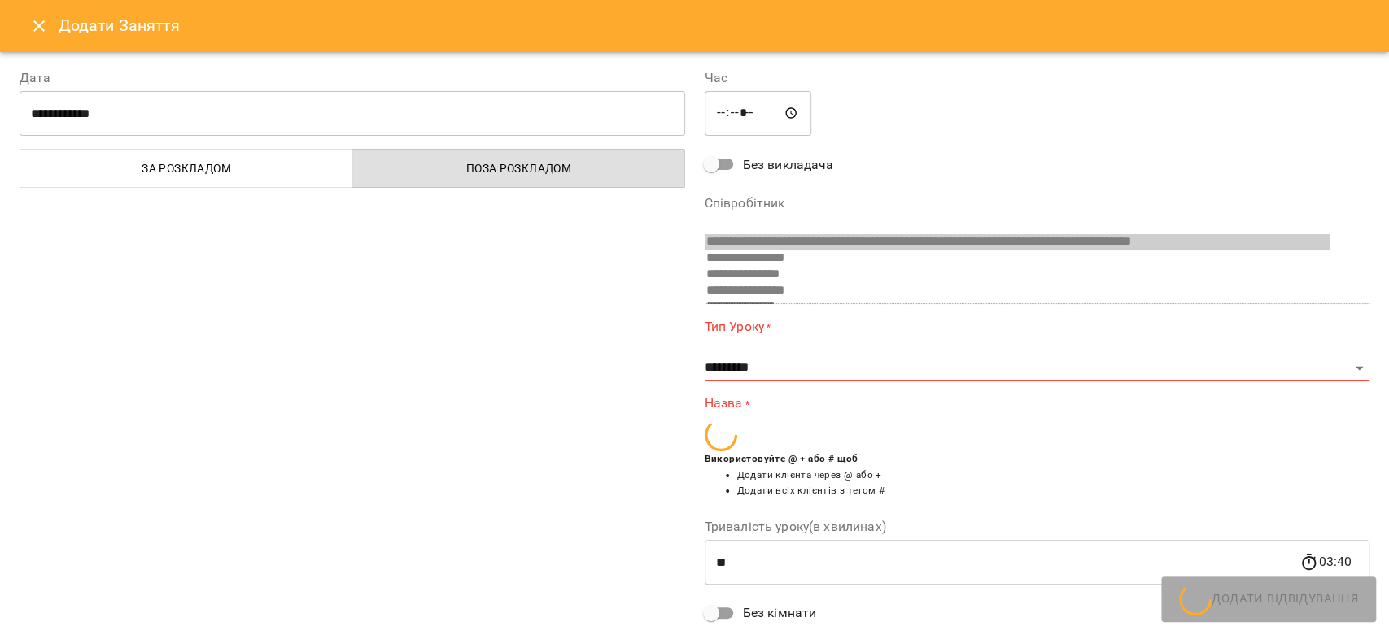
scroll to position [155, 0]
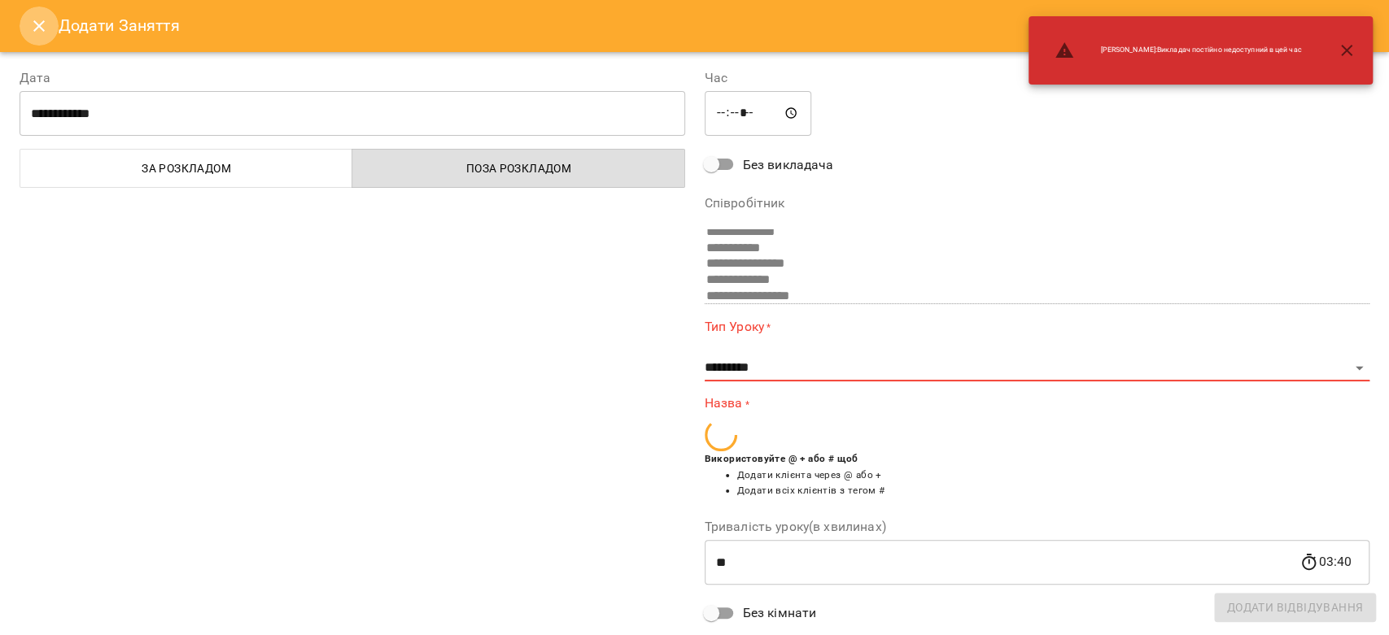
click at [33, 30] on icon "Close" at bounding box center [38, 25] width 11 height 11
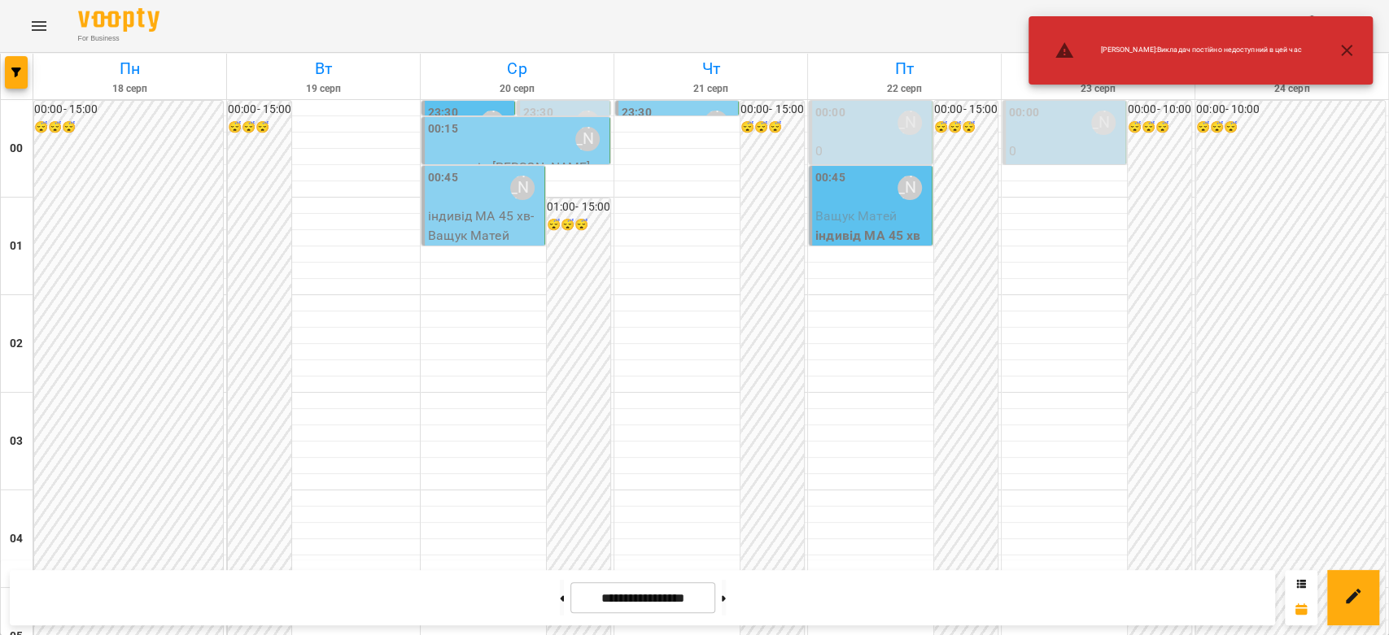
scroll to position [1881, 0]
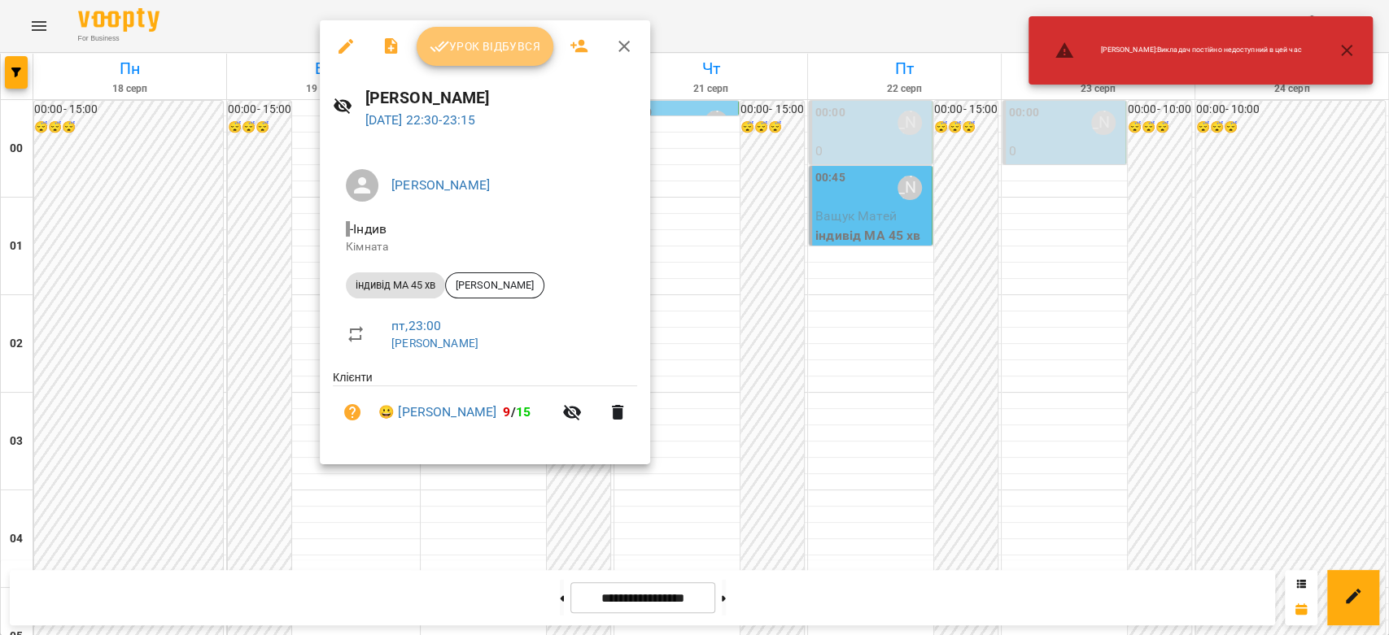
click at [473, 43] on span "Урок відбувся" at bounding box center [484, 47] width 111 height 20
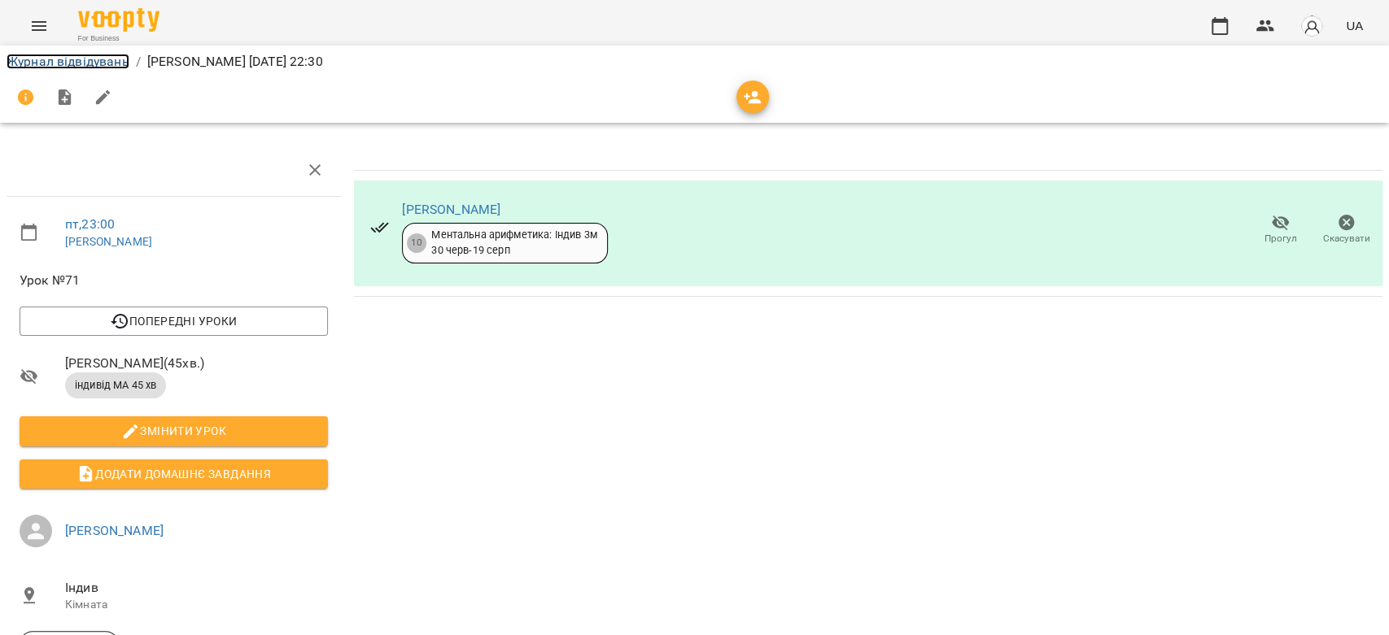
click at [93, 64] on link "Журнал відвідувань" at bounding box center [68, 61] width 123 height 15
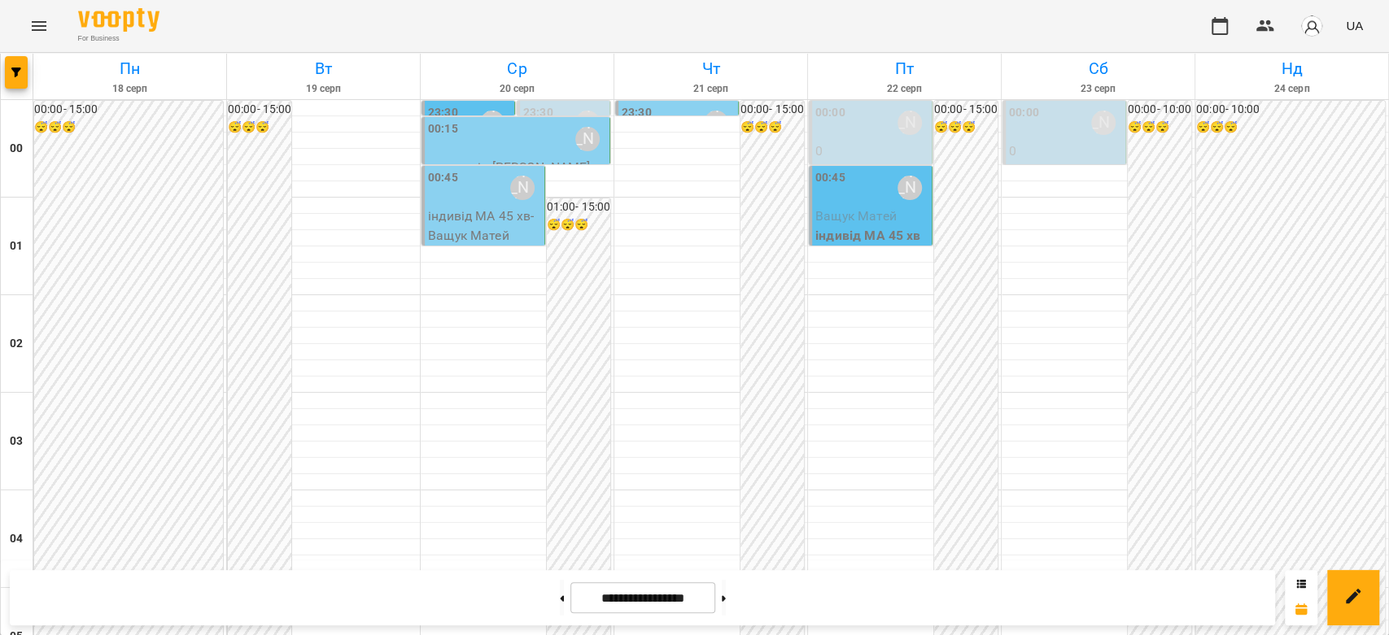
scroll to position [1248, 0]
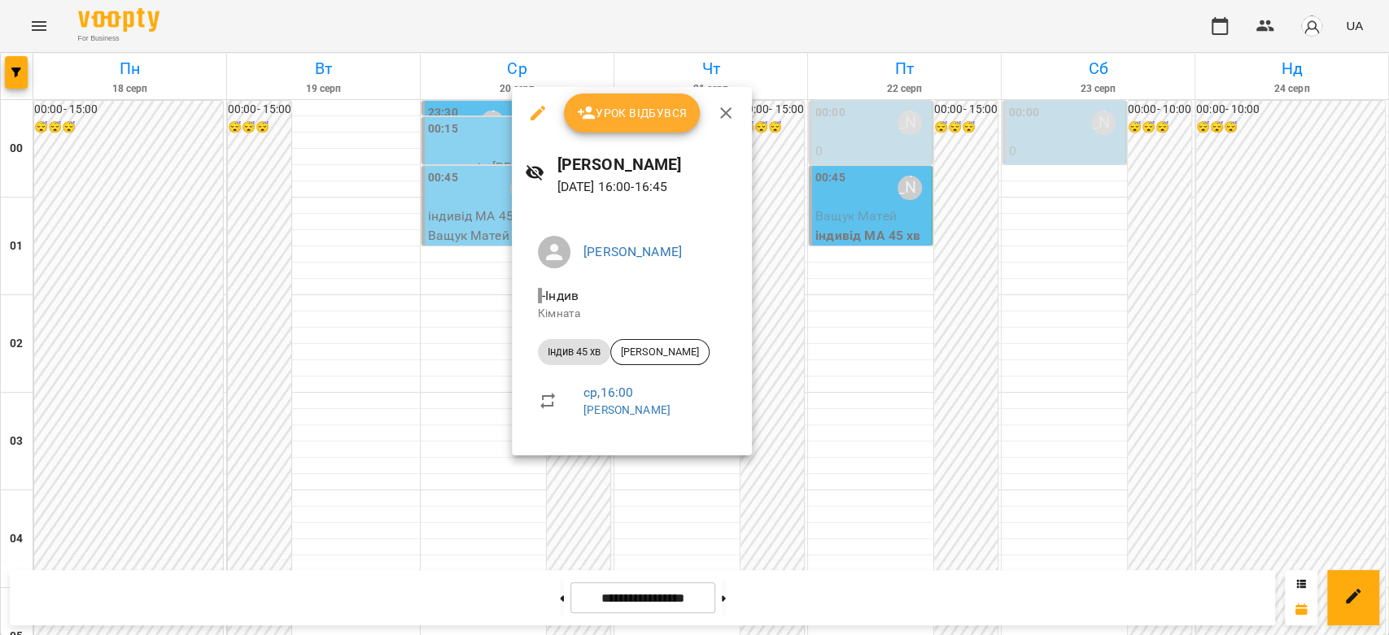
click at [478, 492] on div at bounding box center [694, 317] width 1389 height 635
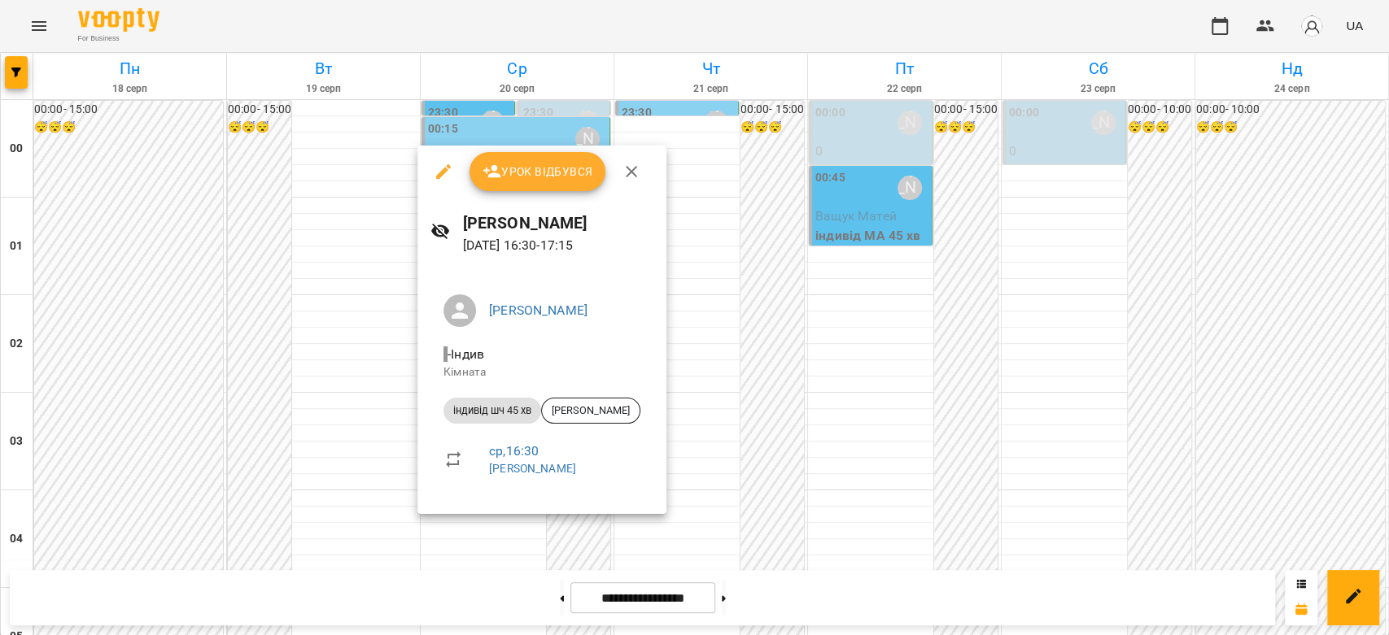
click at [875, 447] on div at bounding box center [694, 317] width 1389 height 635
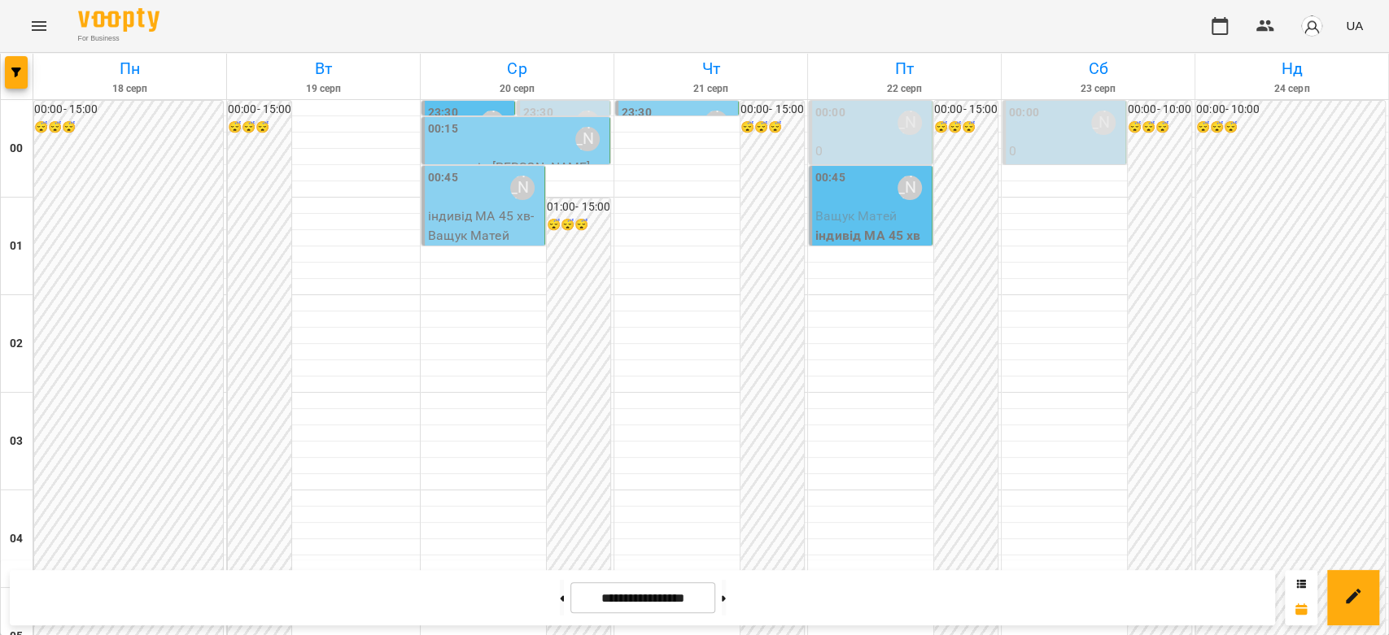
scroll to position [1338, 0]
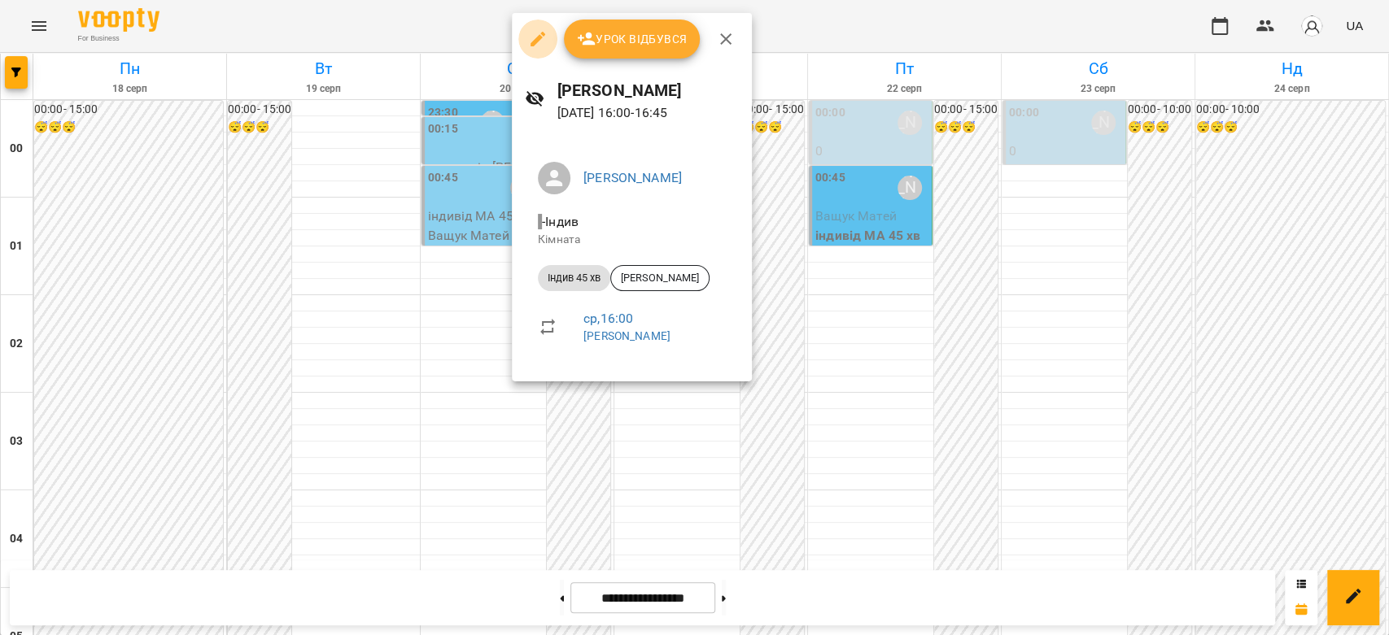
click at [544, 46] on icon "button" at bounding box center [538, 39] width 20 height 20
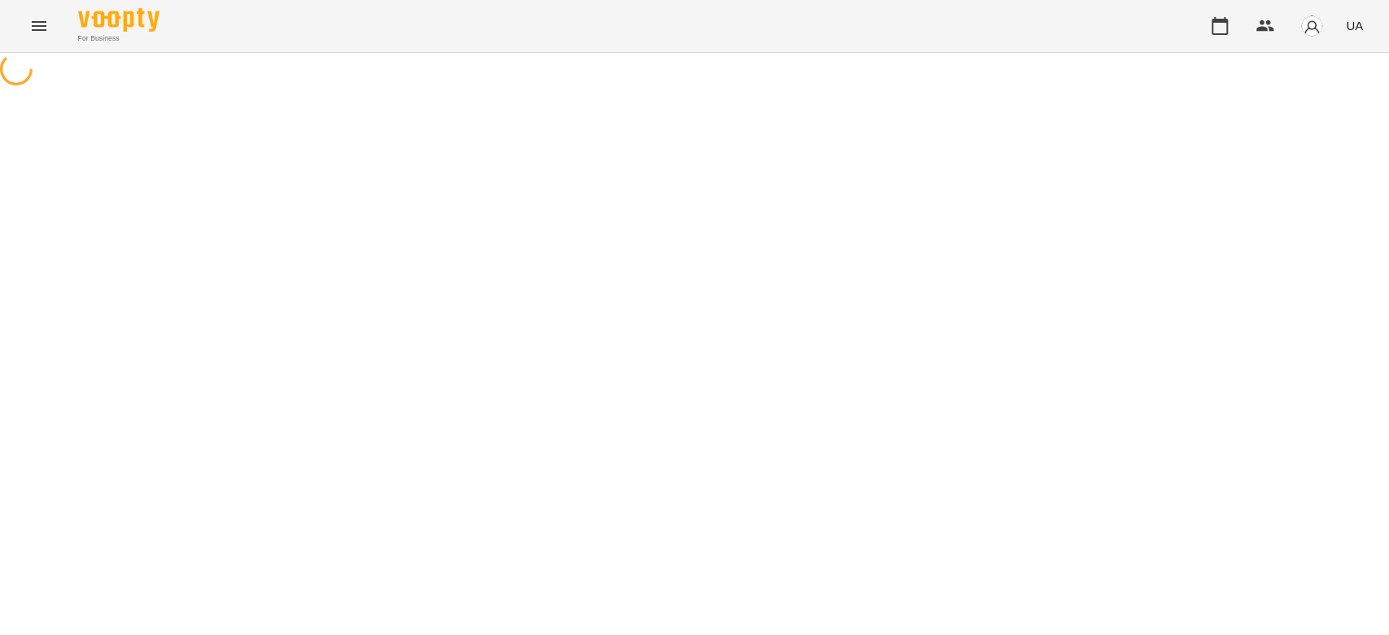
select select "**********"
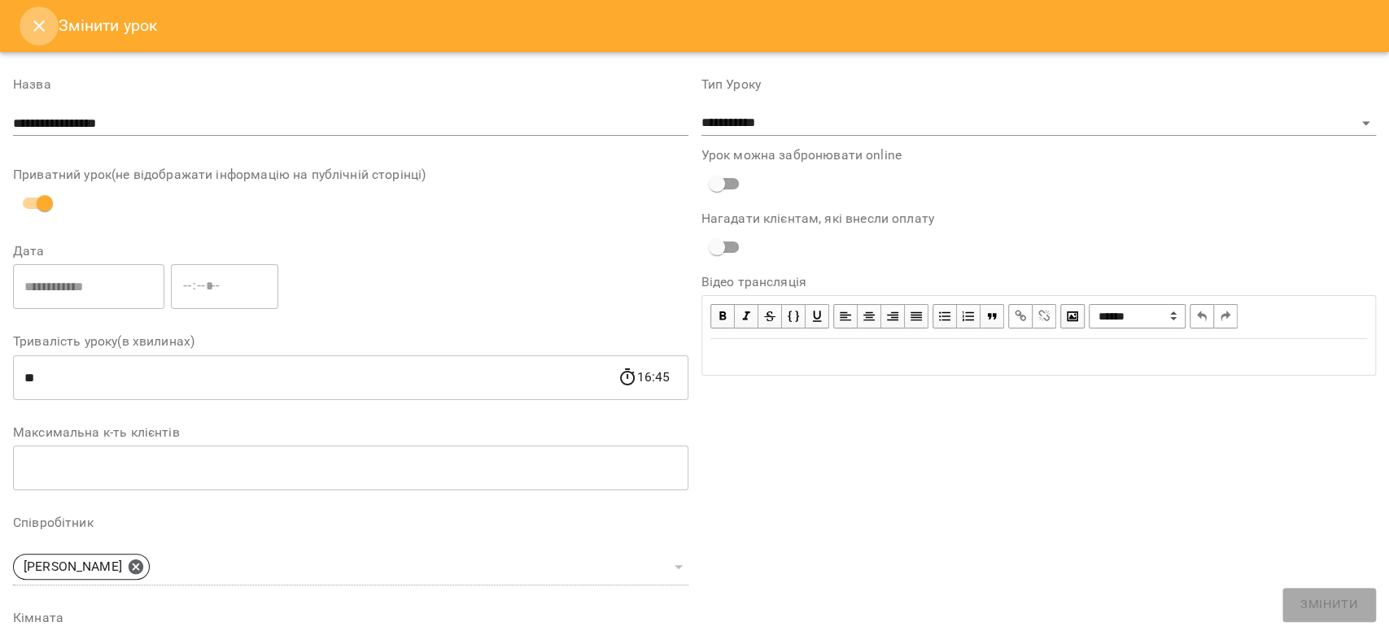
click at [41, 30] on icon "Close" at bounding box center [39, 26] width 20 height 20
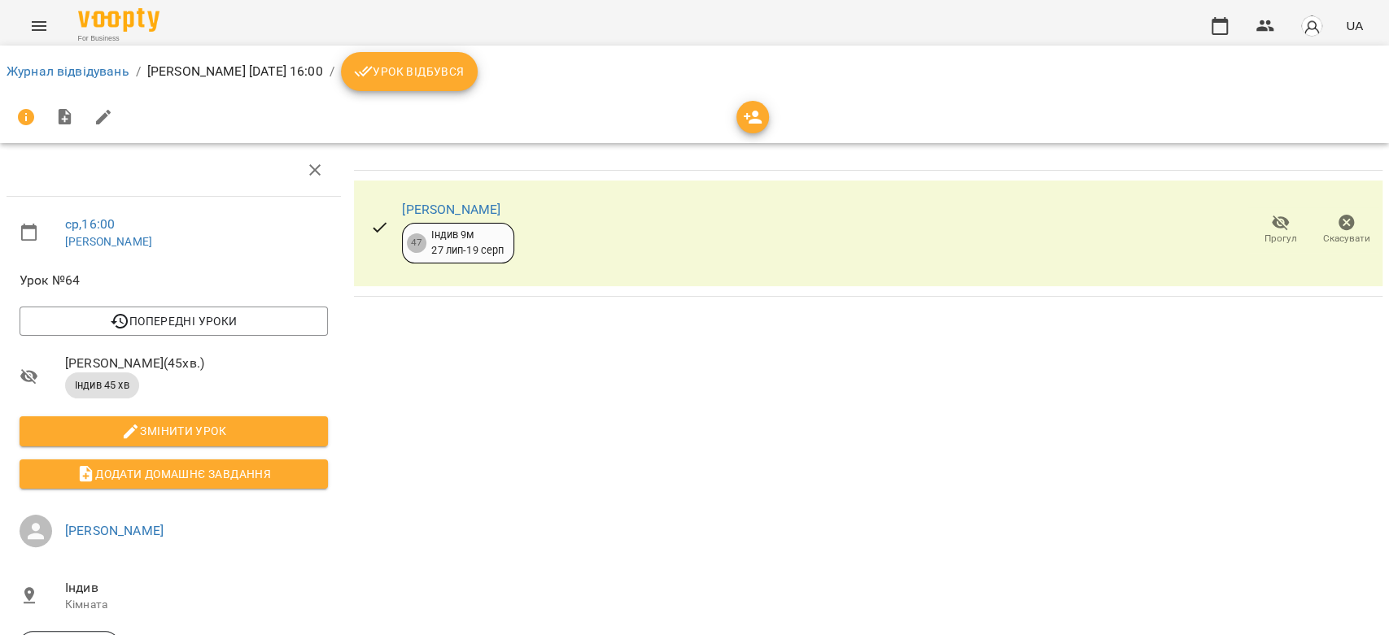
click at [1338, 218] on icon "button" at bounding box center [1346, 223] width 16 height 16
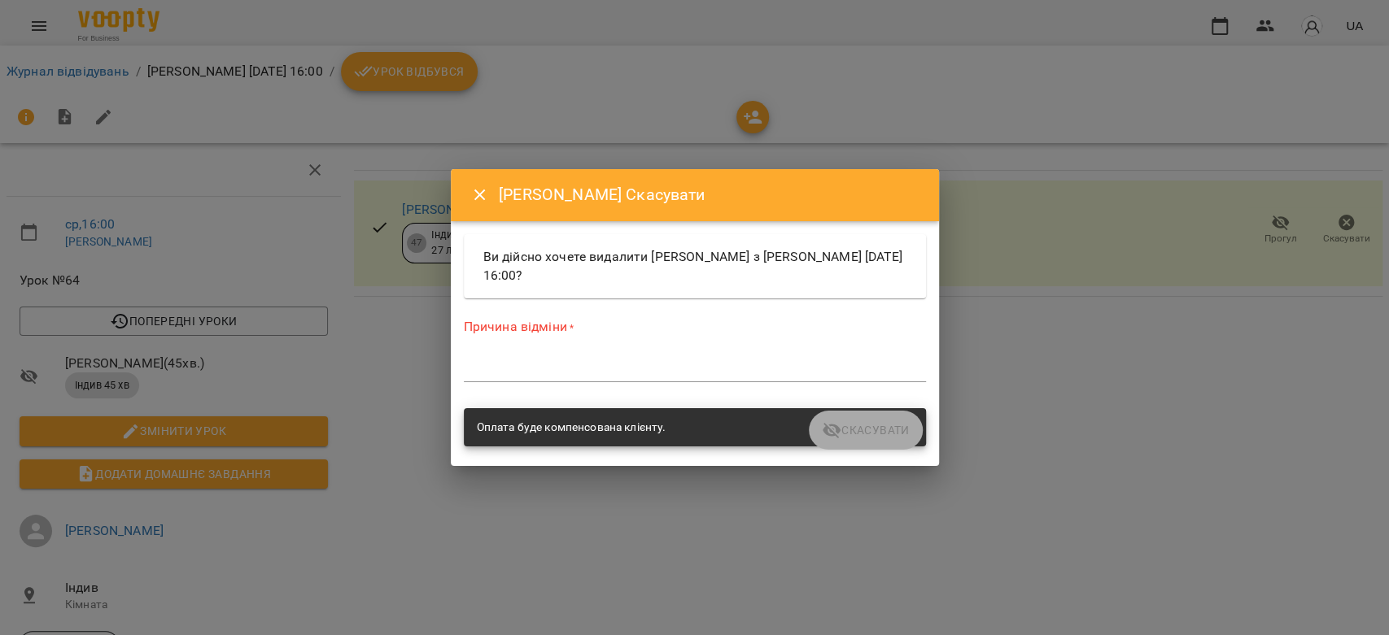
click at [639, 363] on textarea at bounding box center [695, 368] width 462 height 15
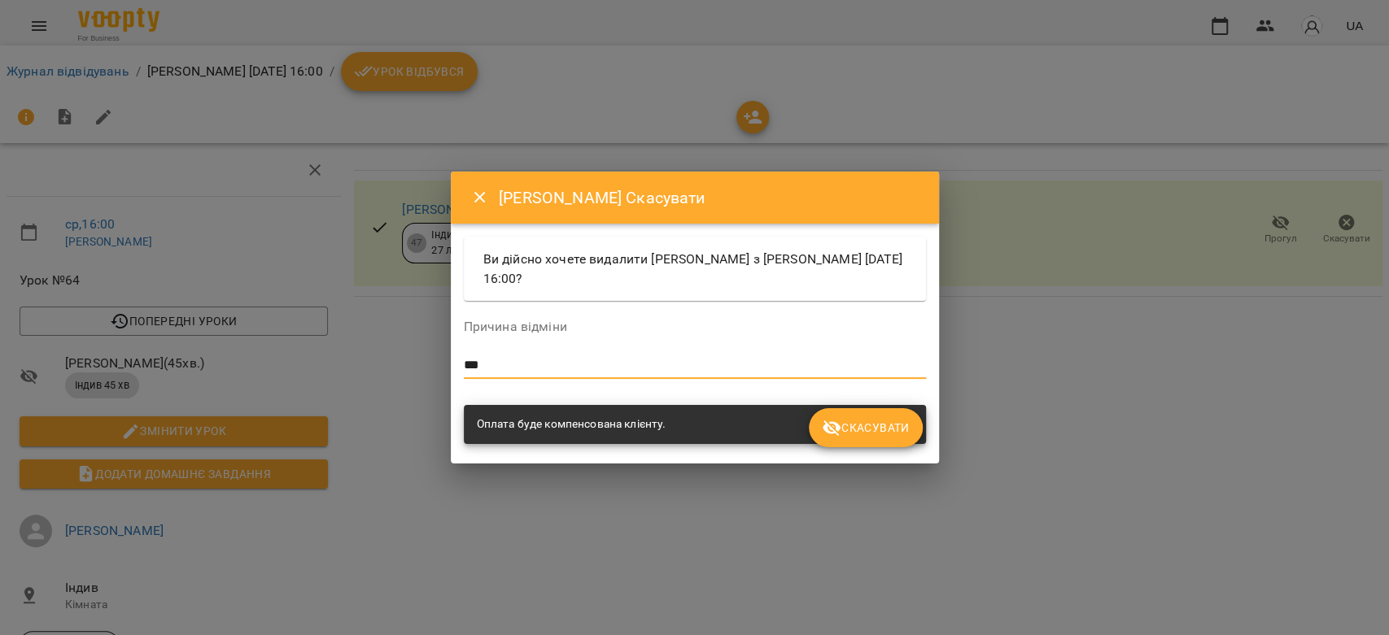
click at [879, 423] on span "Скасувати" at bounding box center [865, 428] width 87 height 20
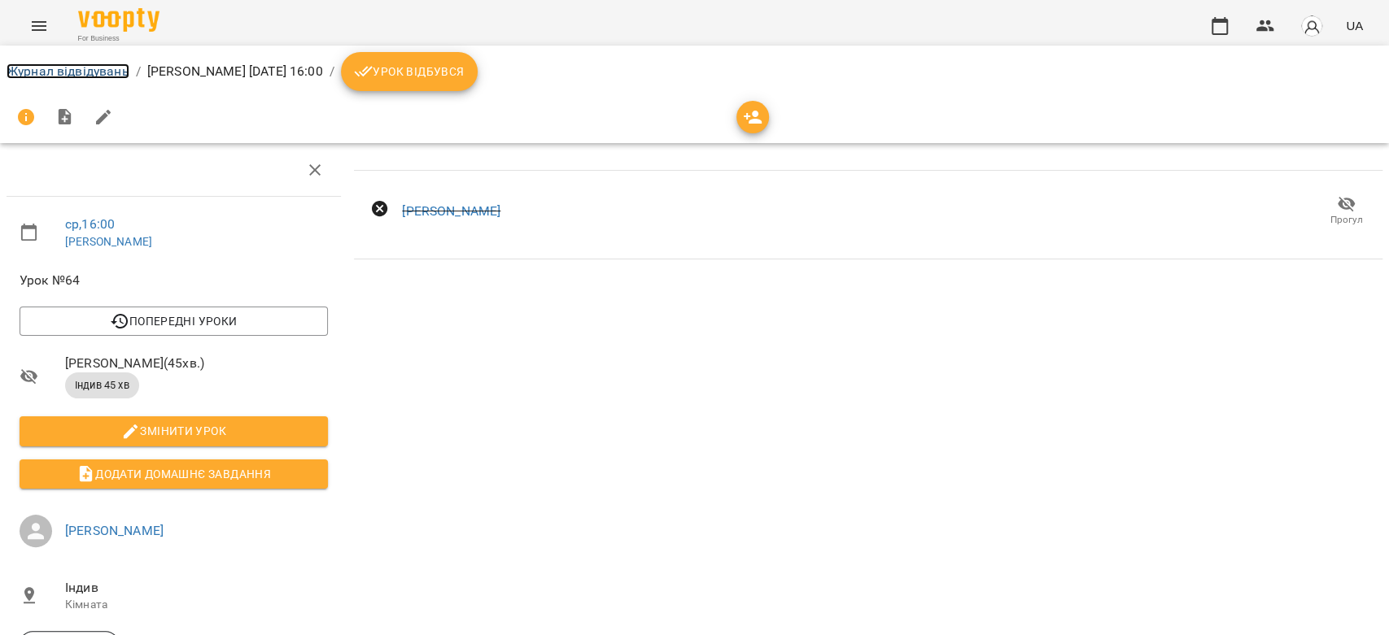
click at [69, 76] on link "Журнал відвідувань" at bounding box center [68, 70] width 123 height 15
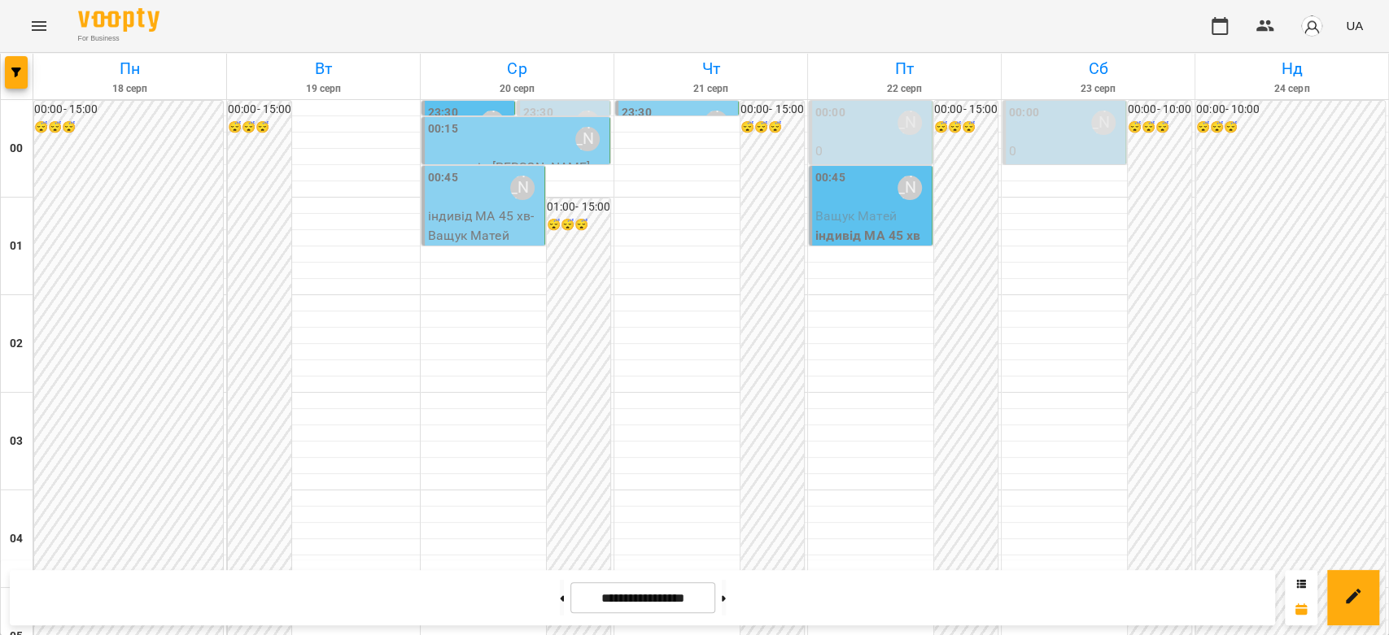
scroll to position [1881, 0]
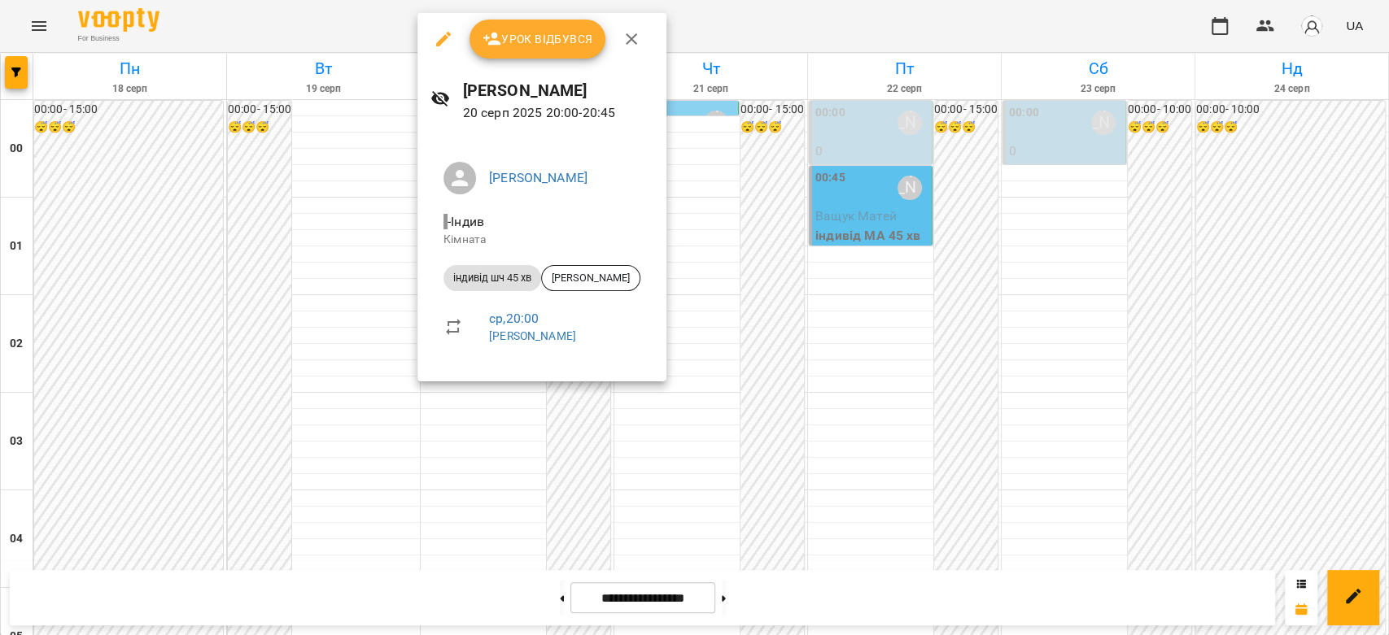
click at [831, 246] on div at bounding box center [694, 317] width 1389 height 635
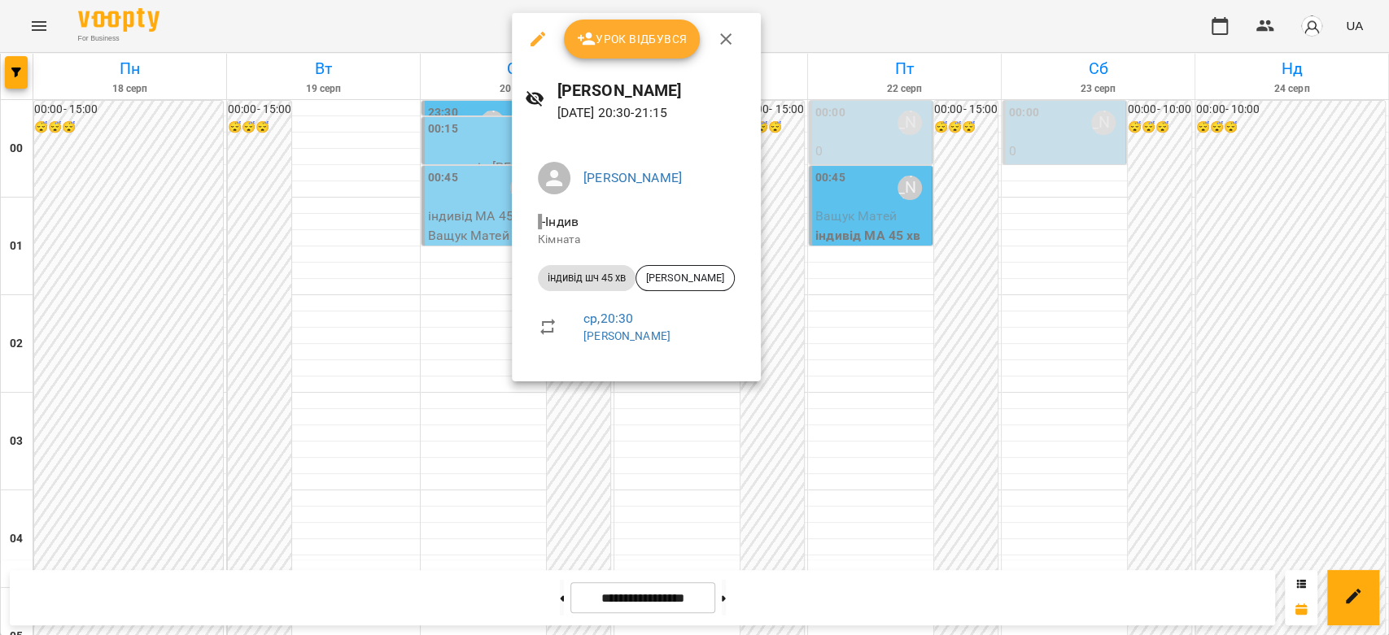
click at [854, 244] on div at bounding box center [694, 317] width 1389 height 635
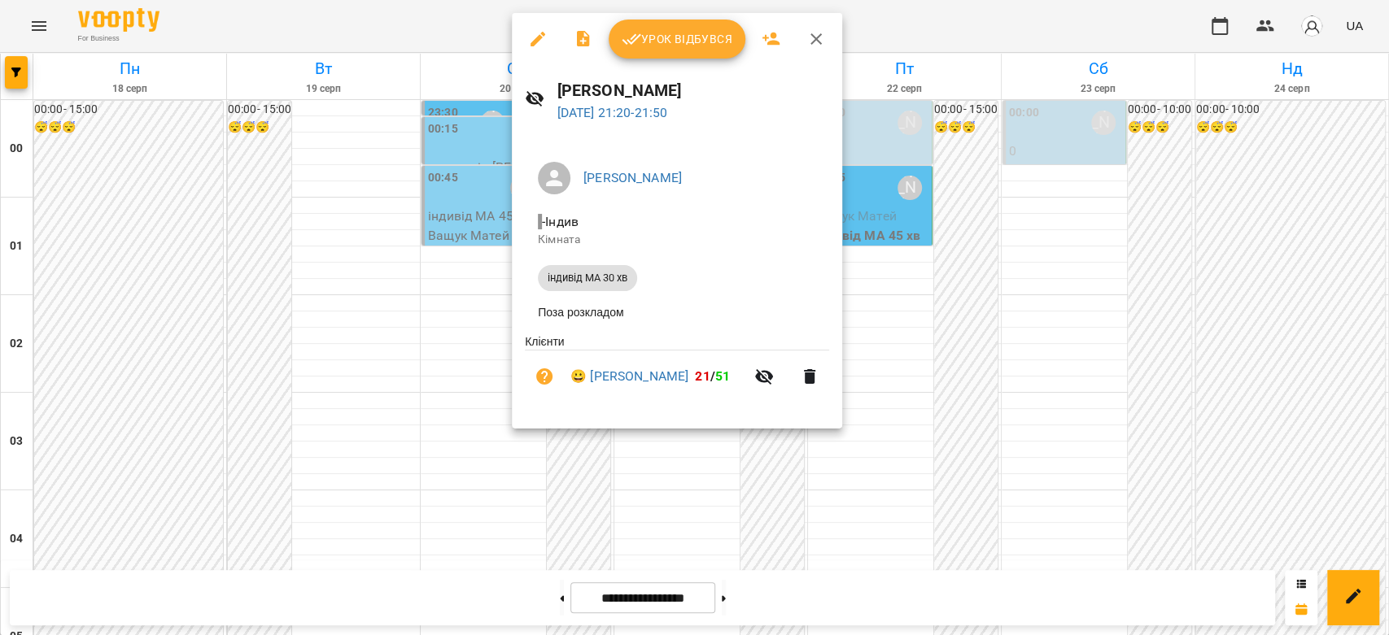
click at [931, 294] on div at bounding box center [694, 317] width 1389 height 635
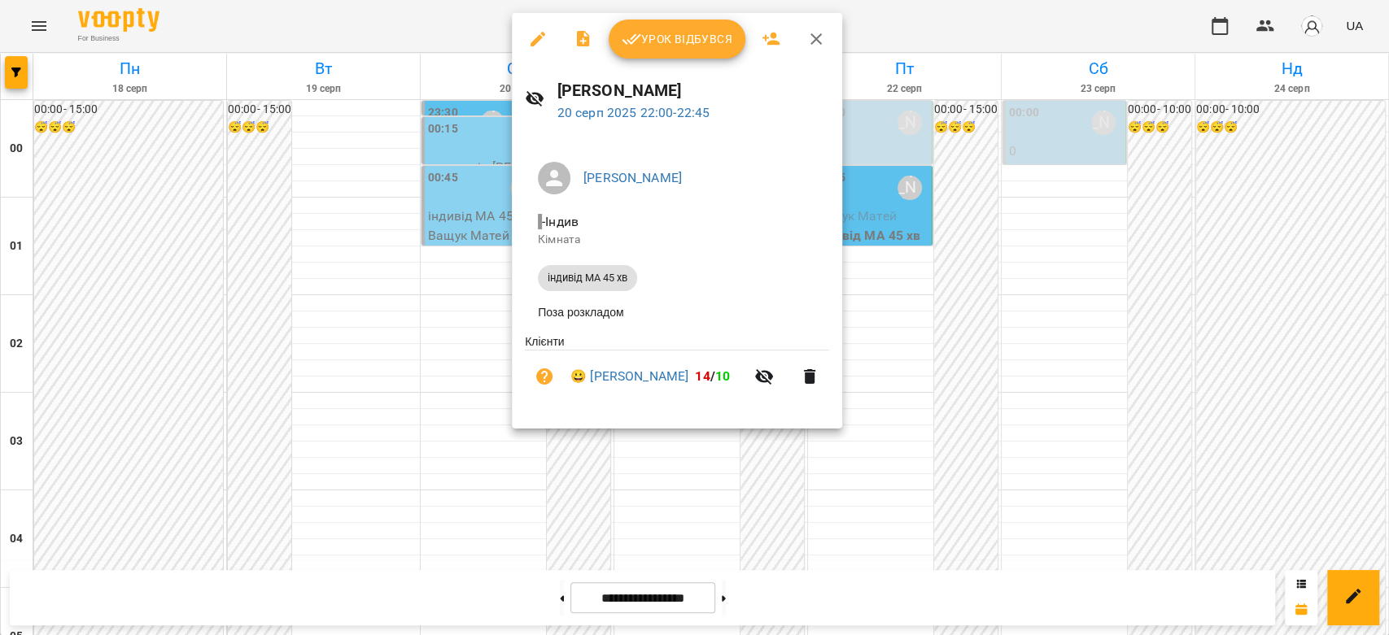
click at [887, 285] on div at bounding box center [694, 317] width 1389 height 635
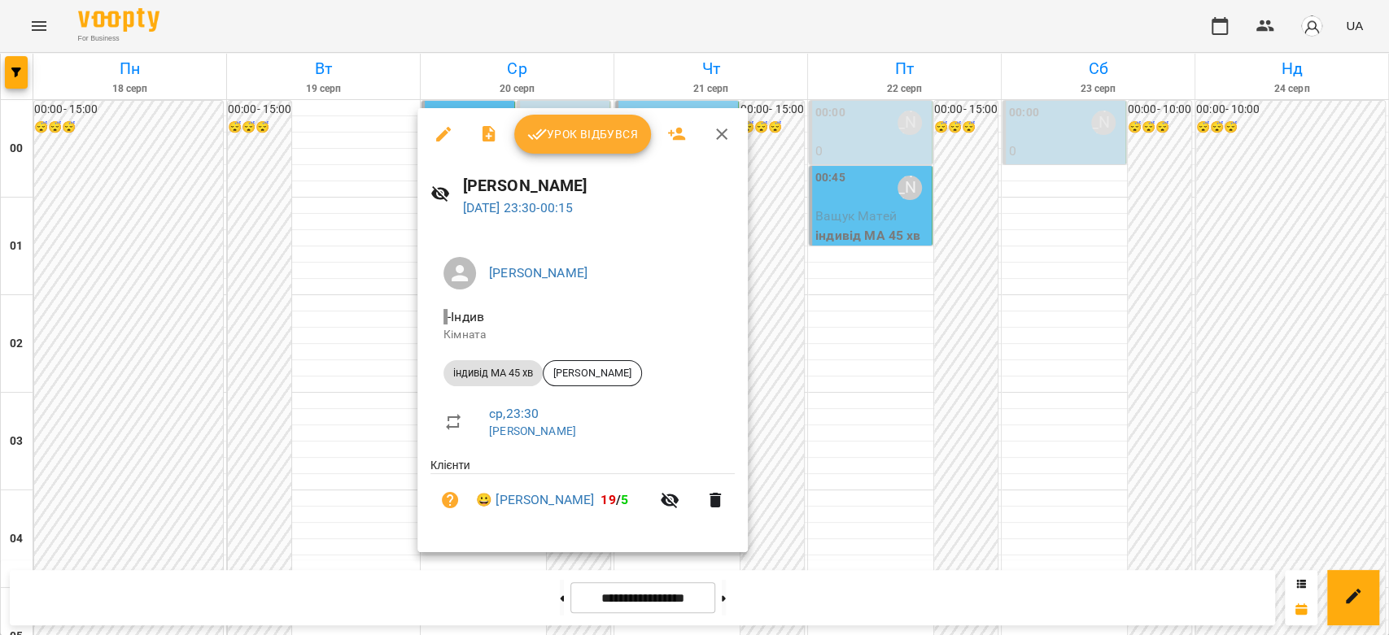
click at [926, 259] on div at bounding box center [694, 317] width 1389 height 635
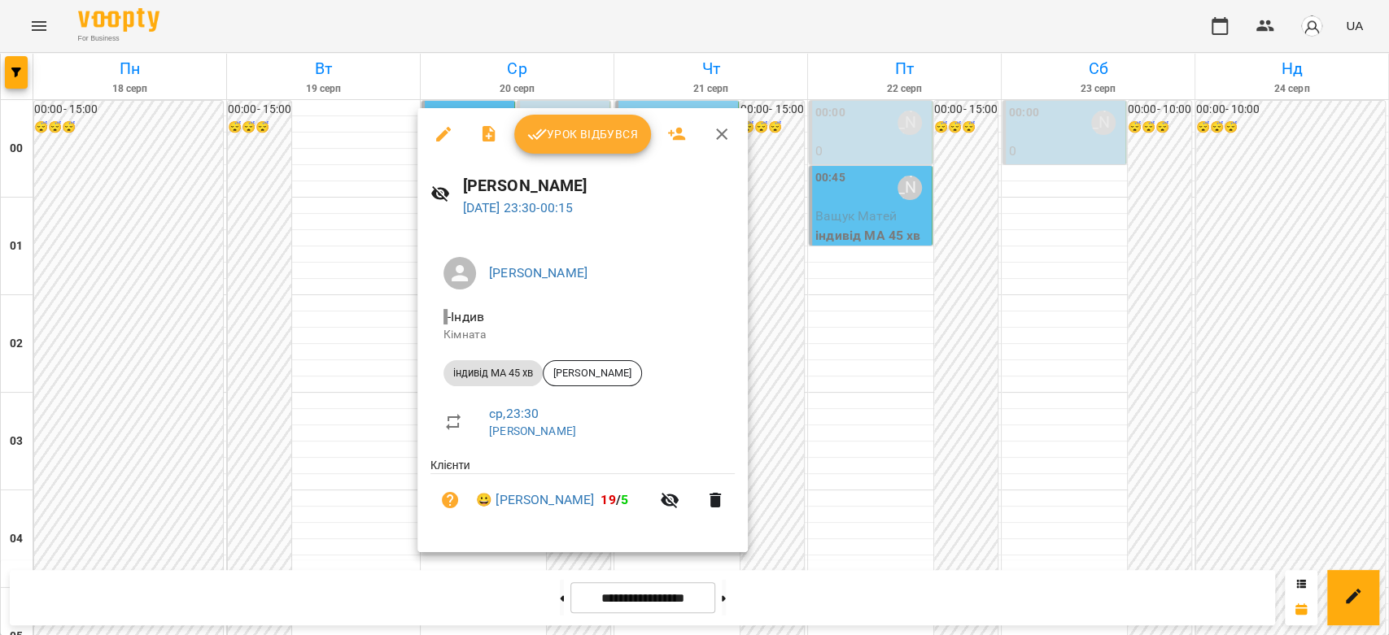
click at [983, 295] on div at bounding box center [694, 317] width 1389 height 635
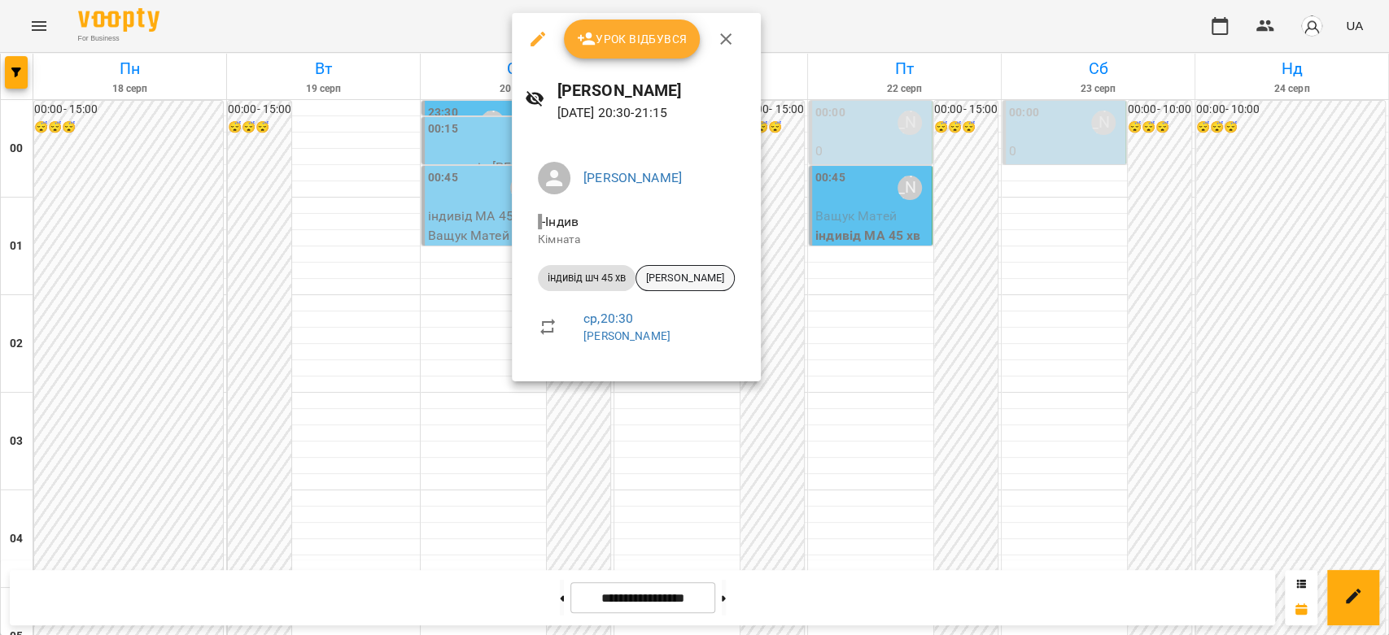
click at [695, 286] on div "[PERSON_NAME]" at bounding box center [684, 278] width 99 height 26
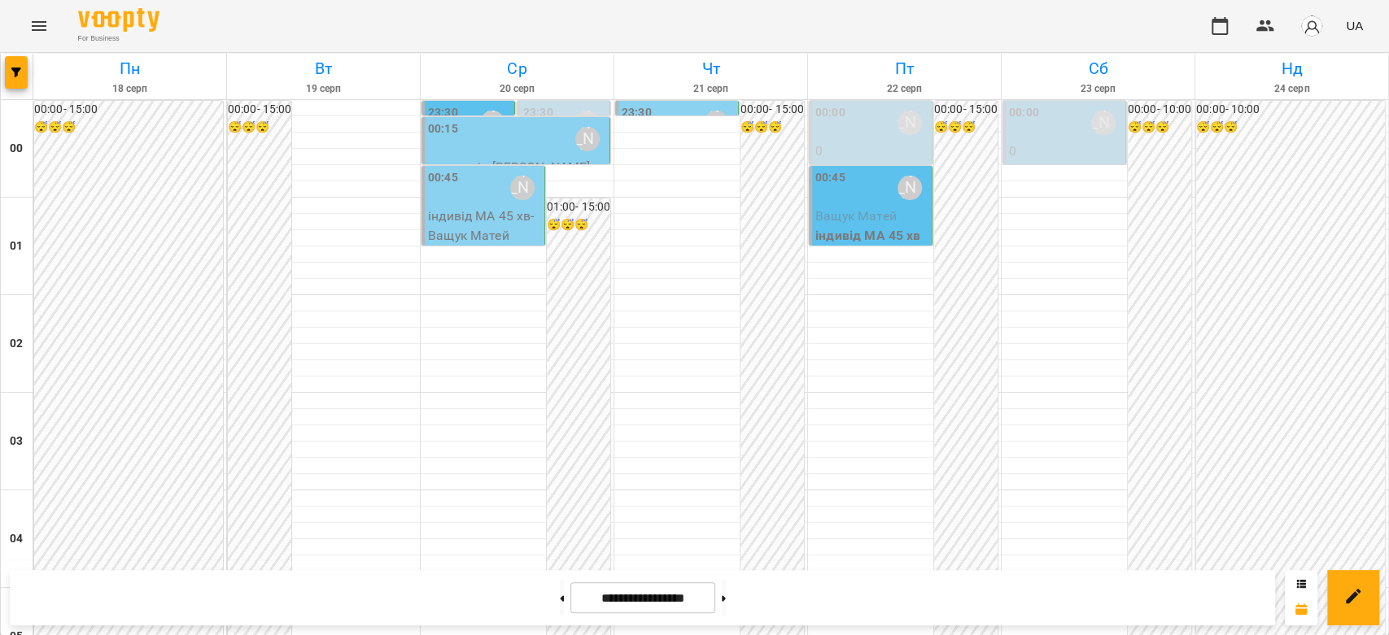
scroll to position [1084, 0]
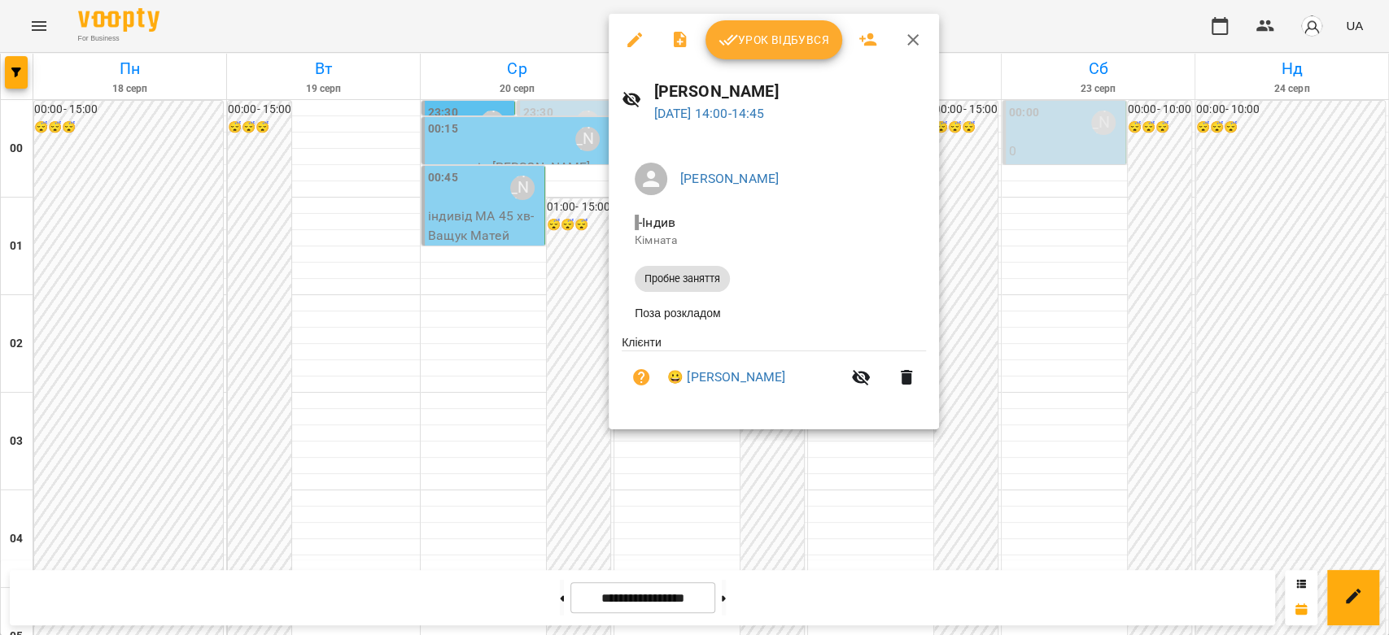
click at [495, 303] on div at bounding box center [694, 317] width 1389 height 635
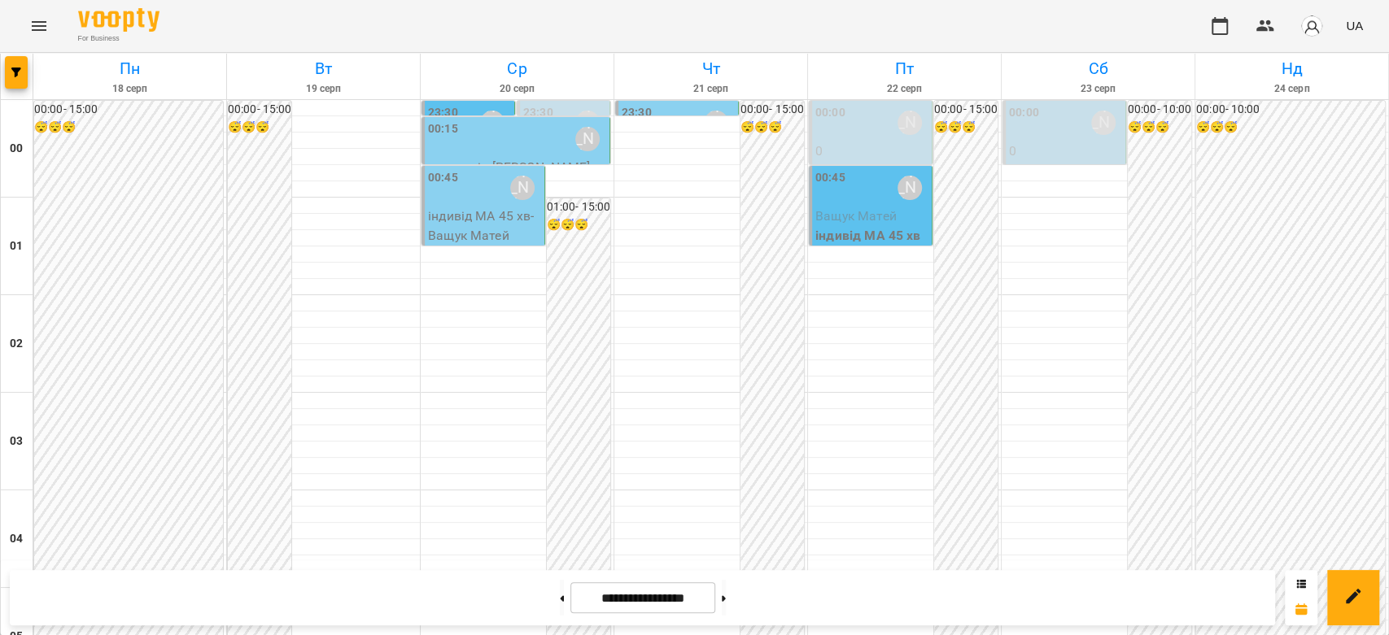
scroll to position [1717, 0]
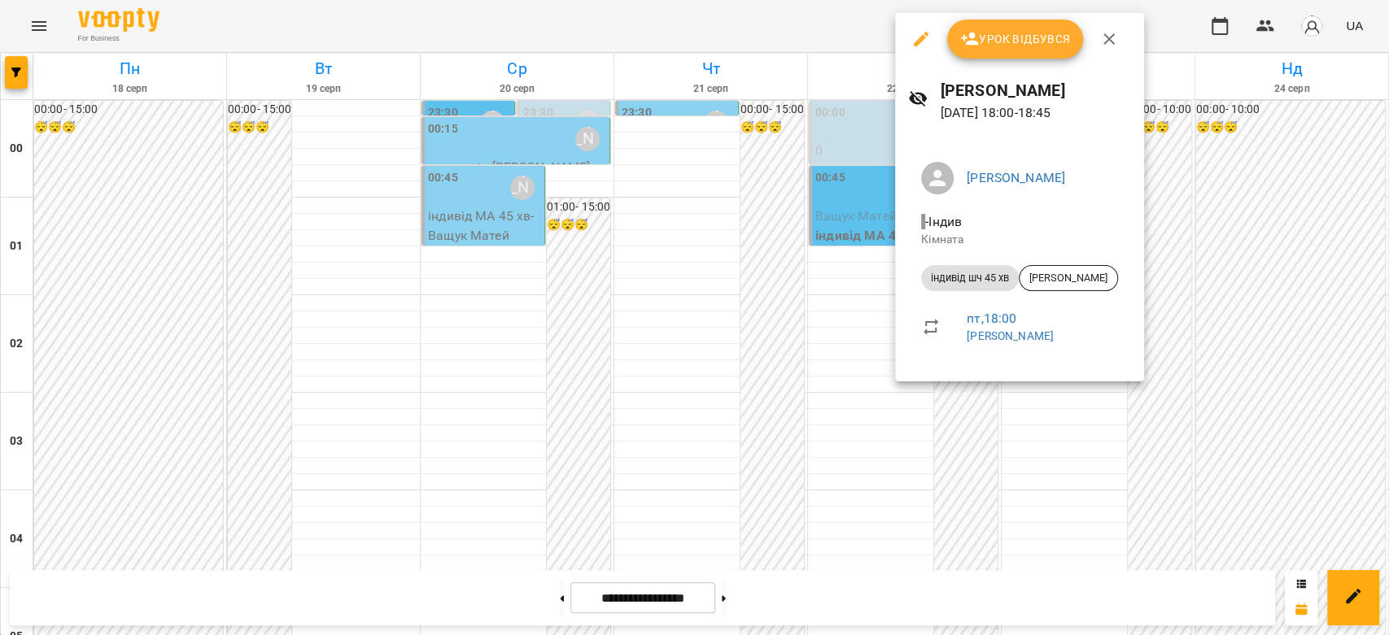
click at [660, 338] on div at bounding box center [694, 317] width 1389 height 635
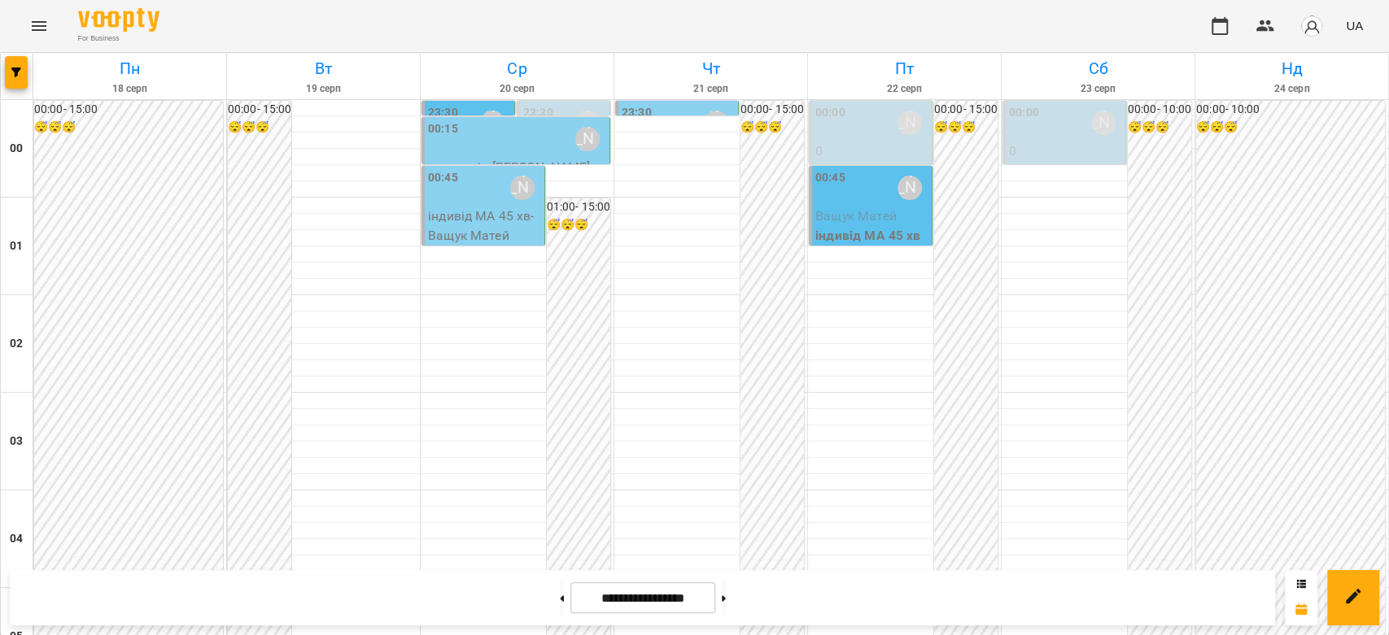
scroll to position [1807, 0]
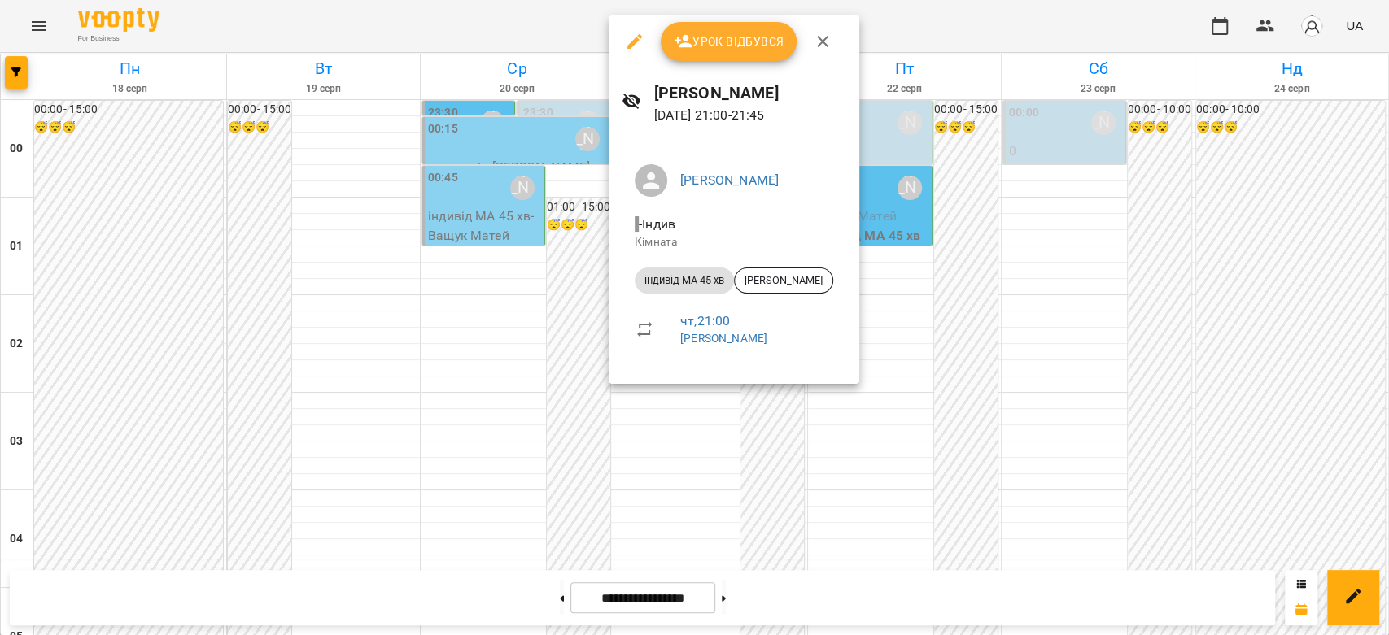
click at [511, 286] on div at bounding box center [694, 317] width 1389 height 635
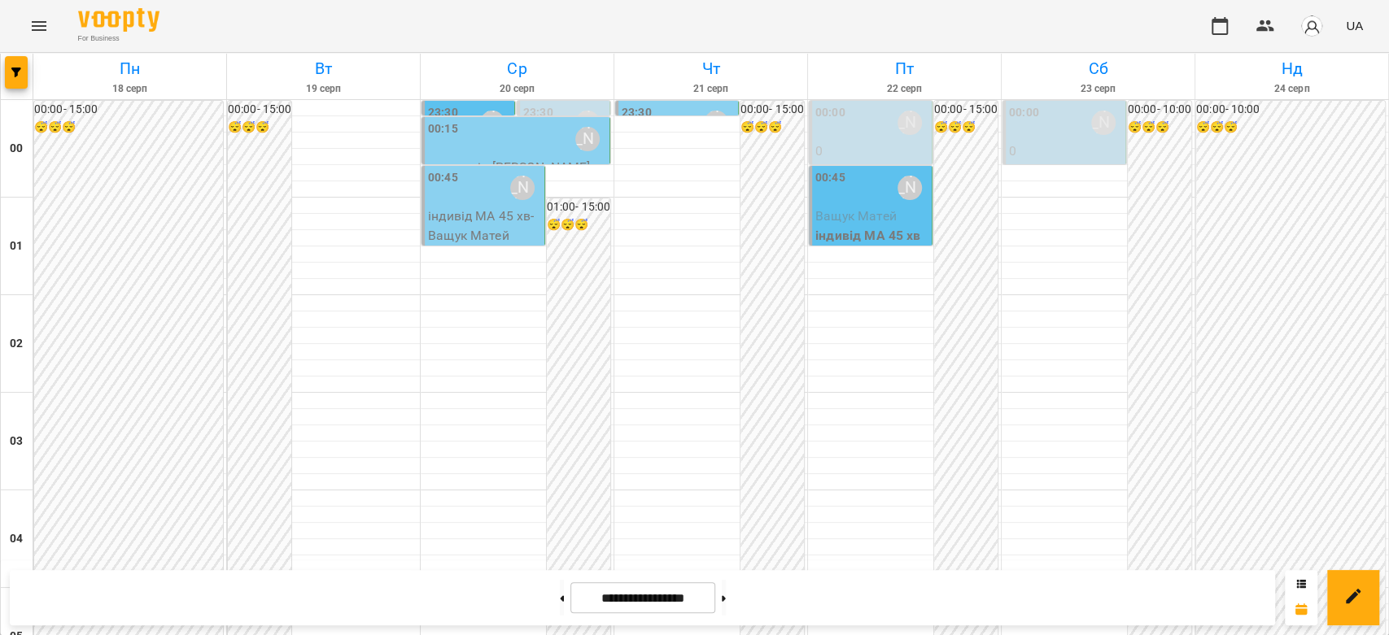
scroll to position [796, 0]
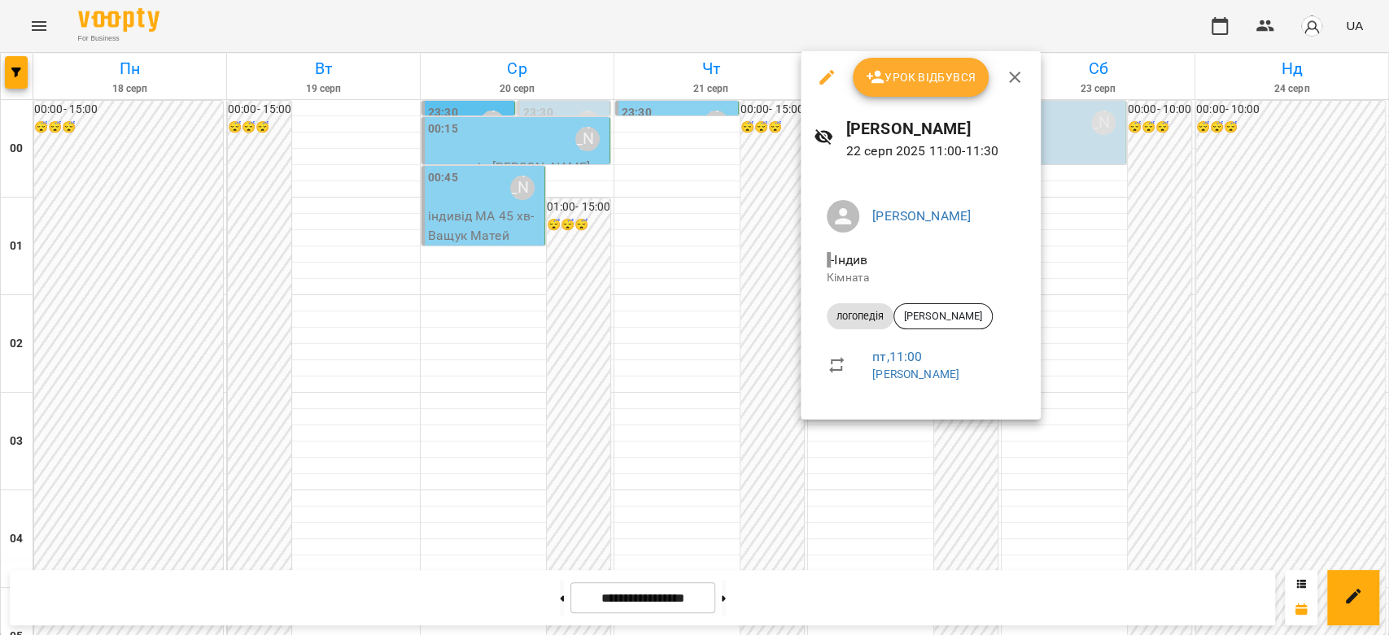
click at [560, 336] on div at bounding box center [694, 317] width 1389 height 635
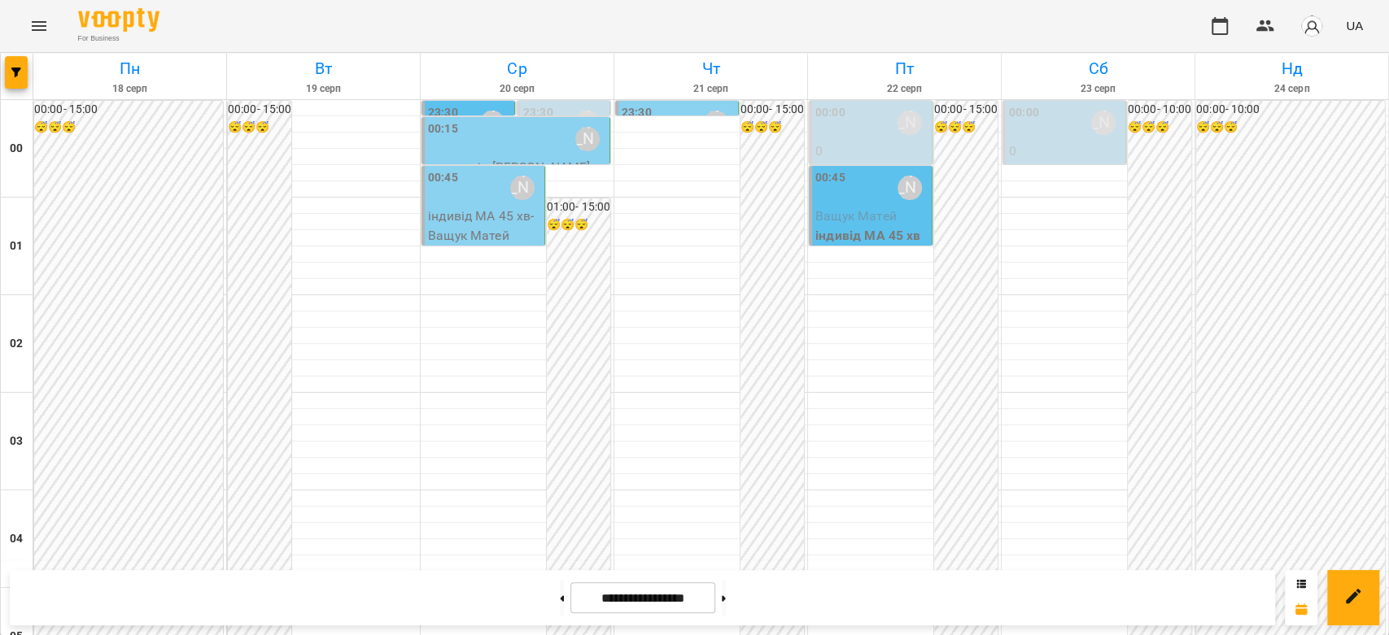
scroll to position [1807, 0]
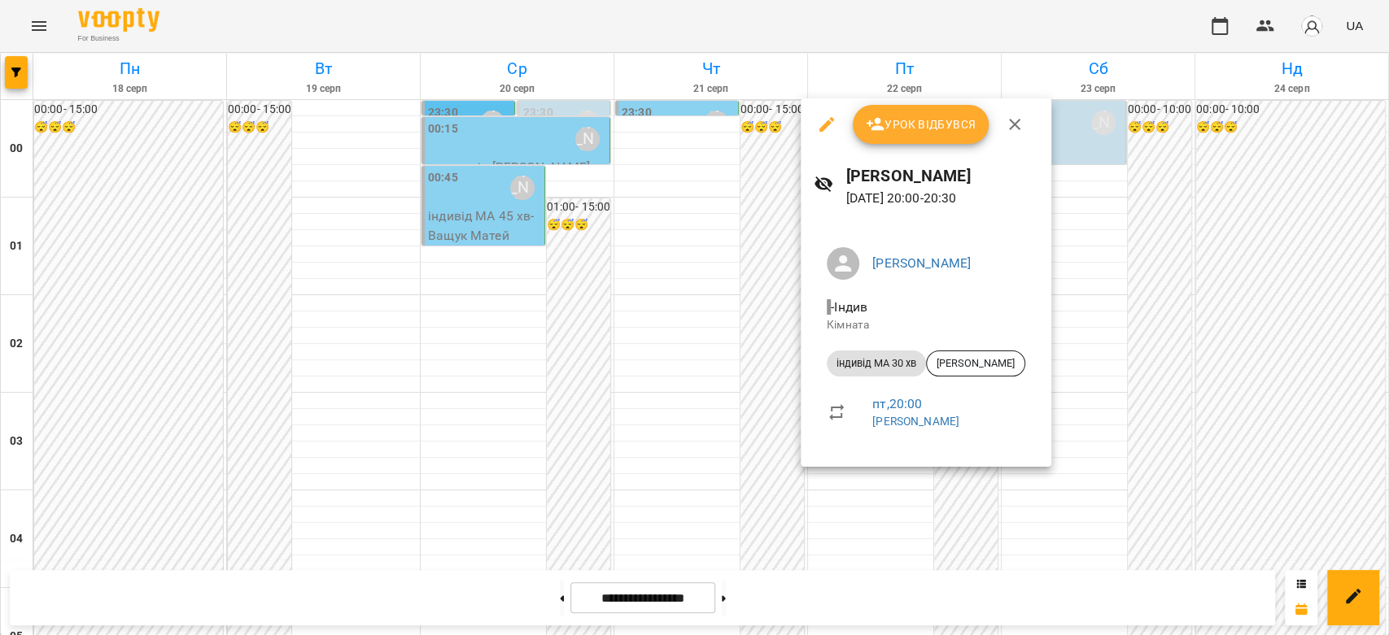
click at [1201, 477] on div at bounding box center [694, 317] width 1389 height 635
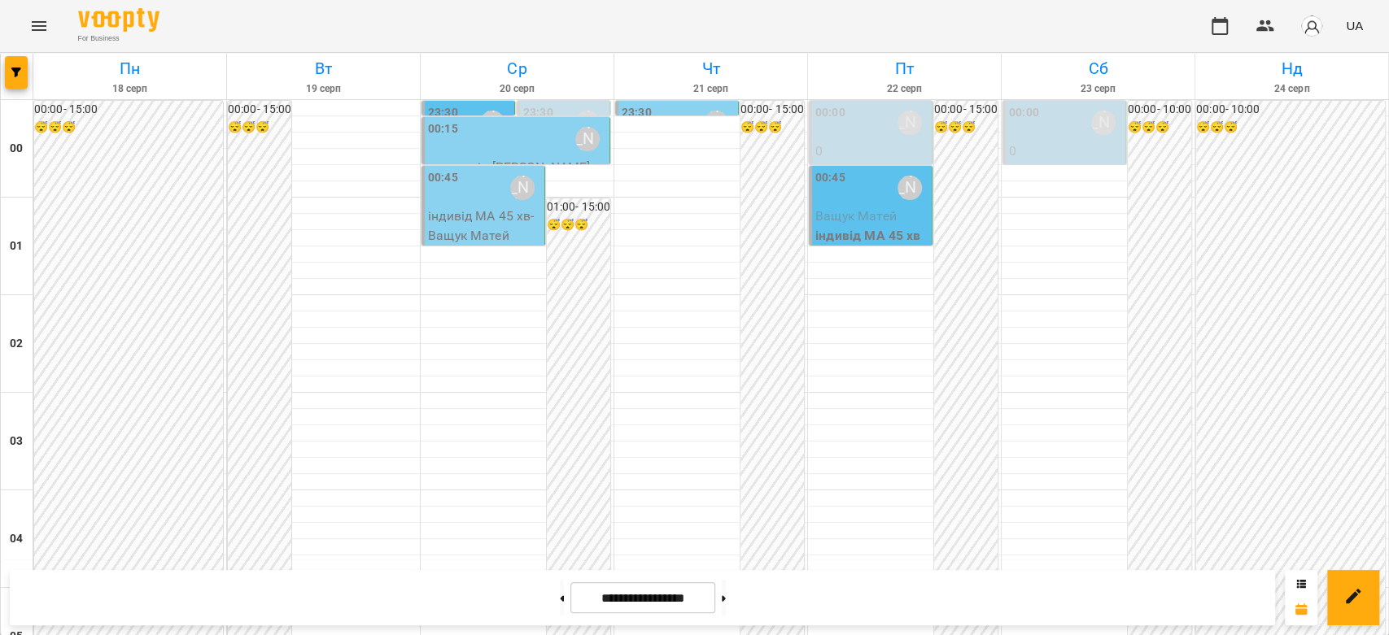
scroll to position [1881, 0]
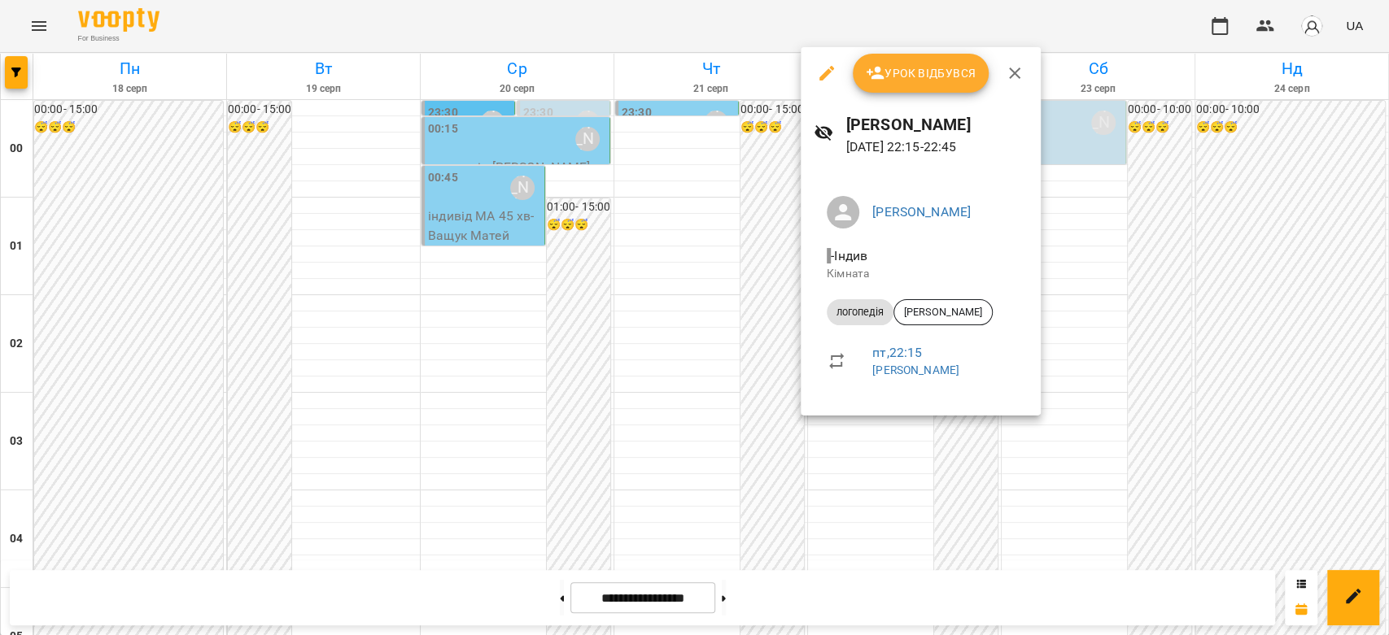
click at [1144, 416] on div at bounding box center [694, 317] width 1389 height 635
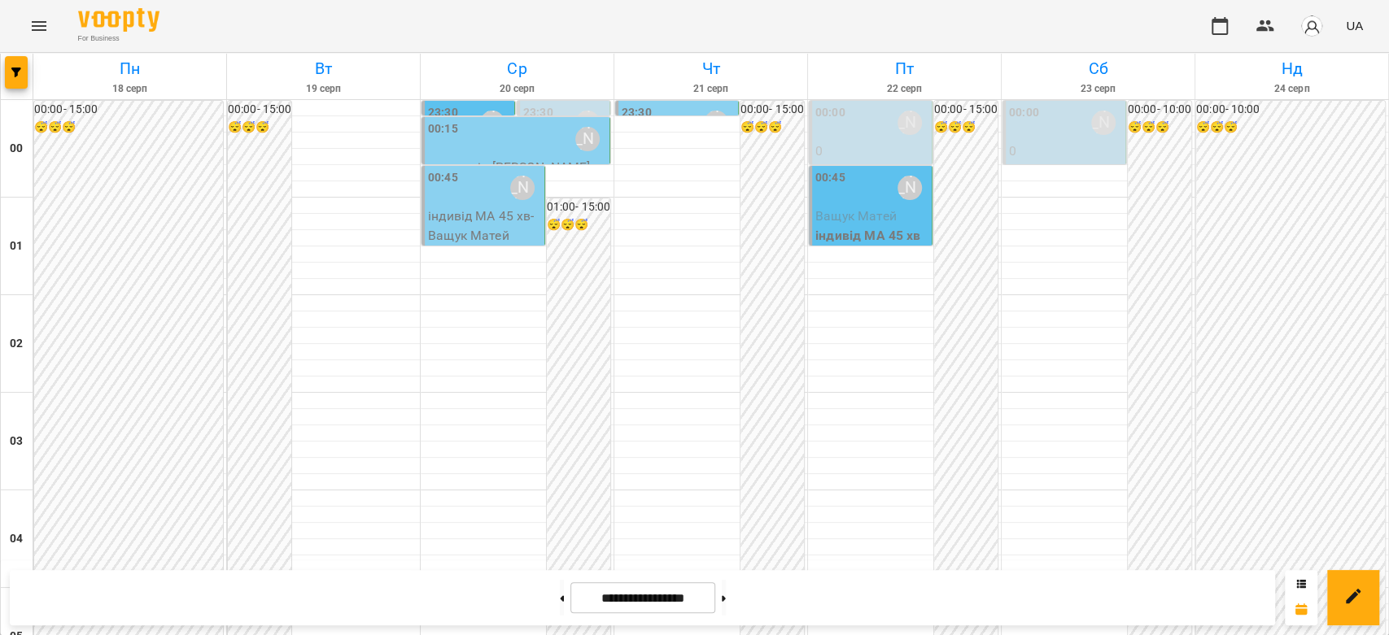
scroll to position [1428, 0]
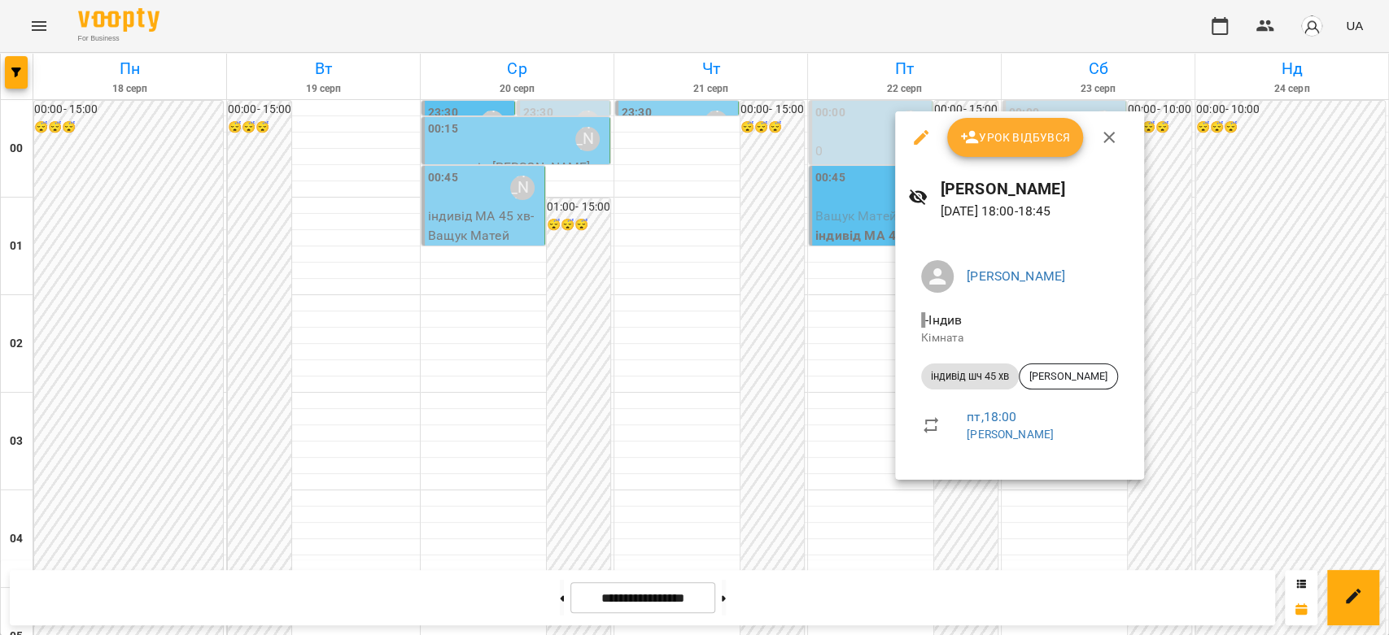
click at [1198, 397] on div at bounding box center [694, 317] width 1389 height 635
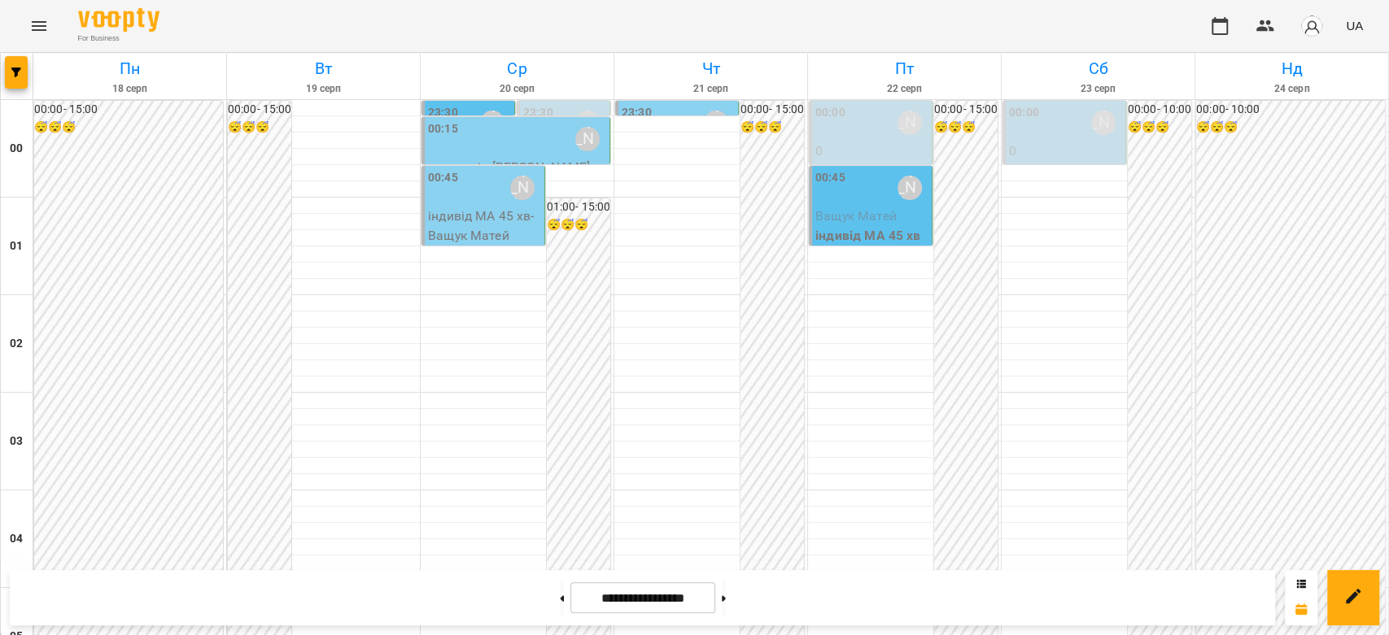
scroll to position [1881, 0]
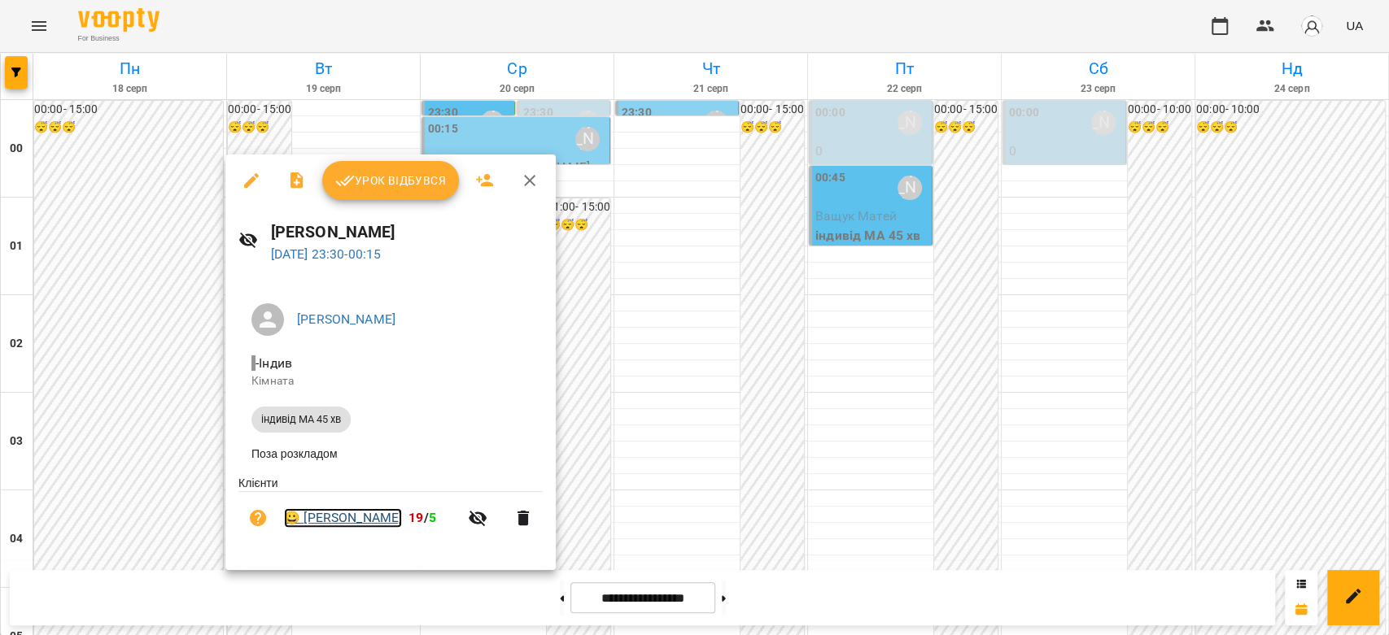
click at [364, 517] on link "😀 Мілана Бацула" at bounding box center [343, 518] width 118 height 20
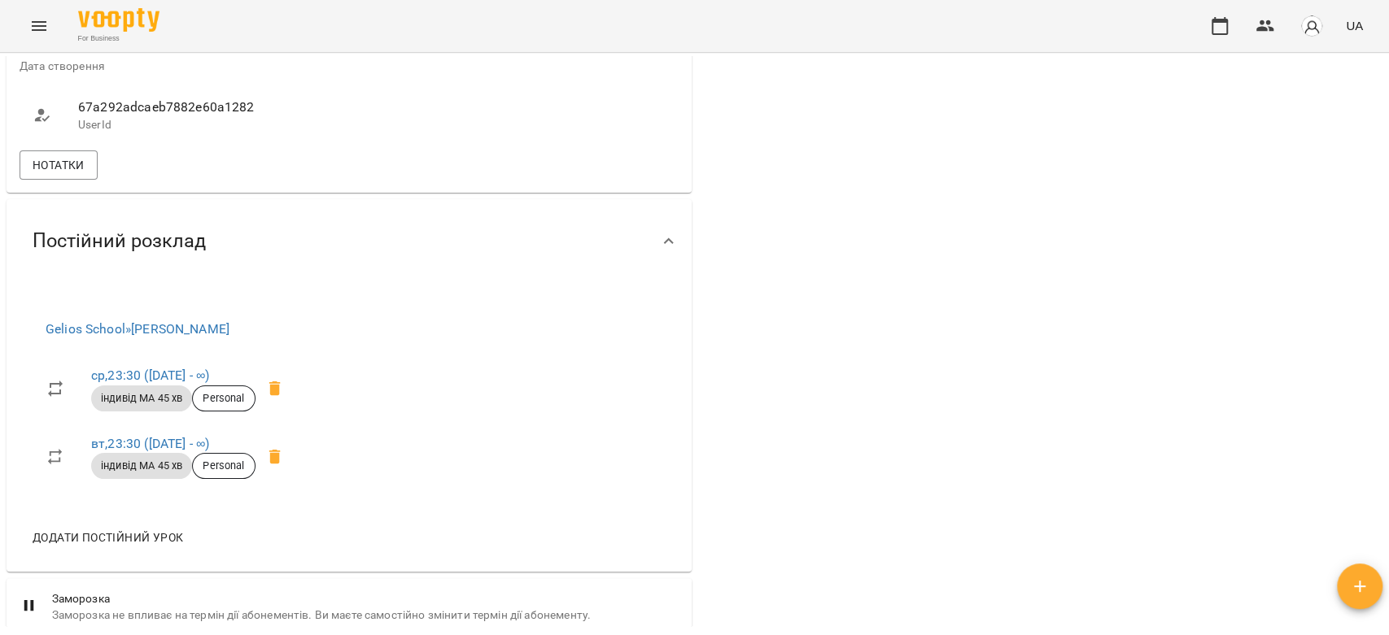
scroll to position [1084, 0]
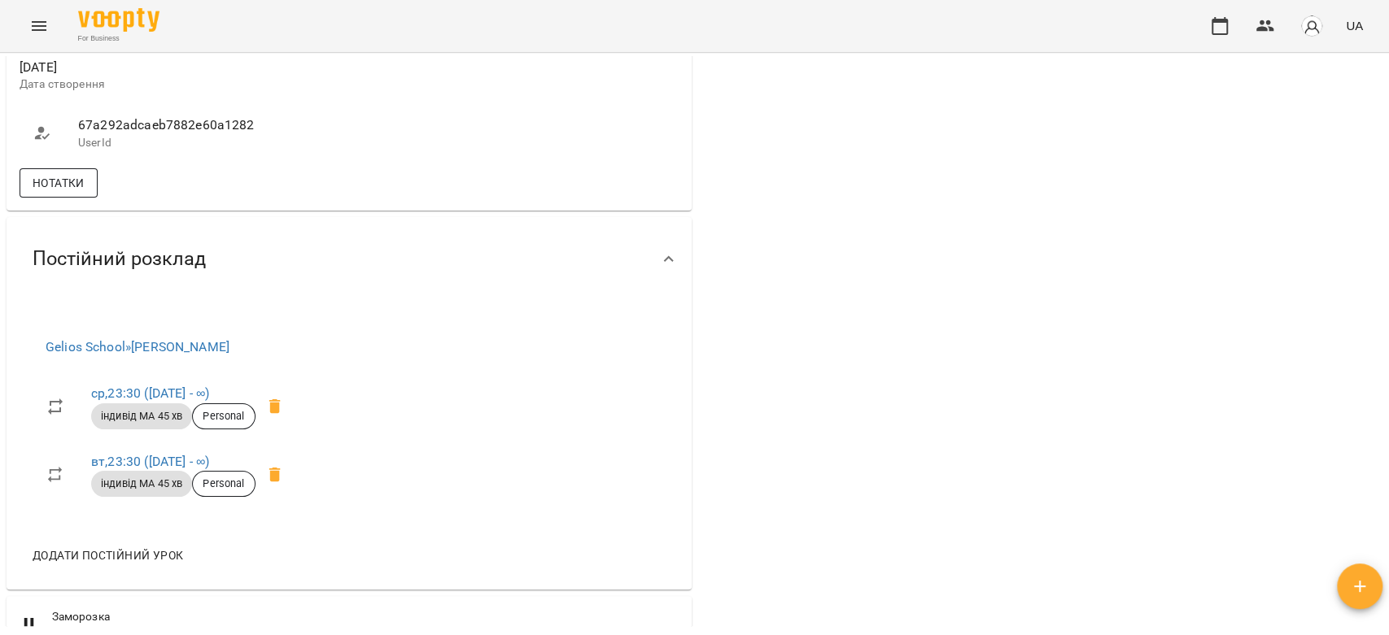
click at [50, 193] on span "Нотатки" at bounding box center [59, 183] width 52 height 20
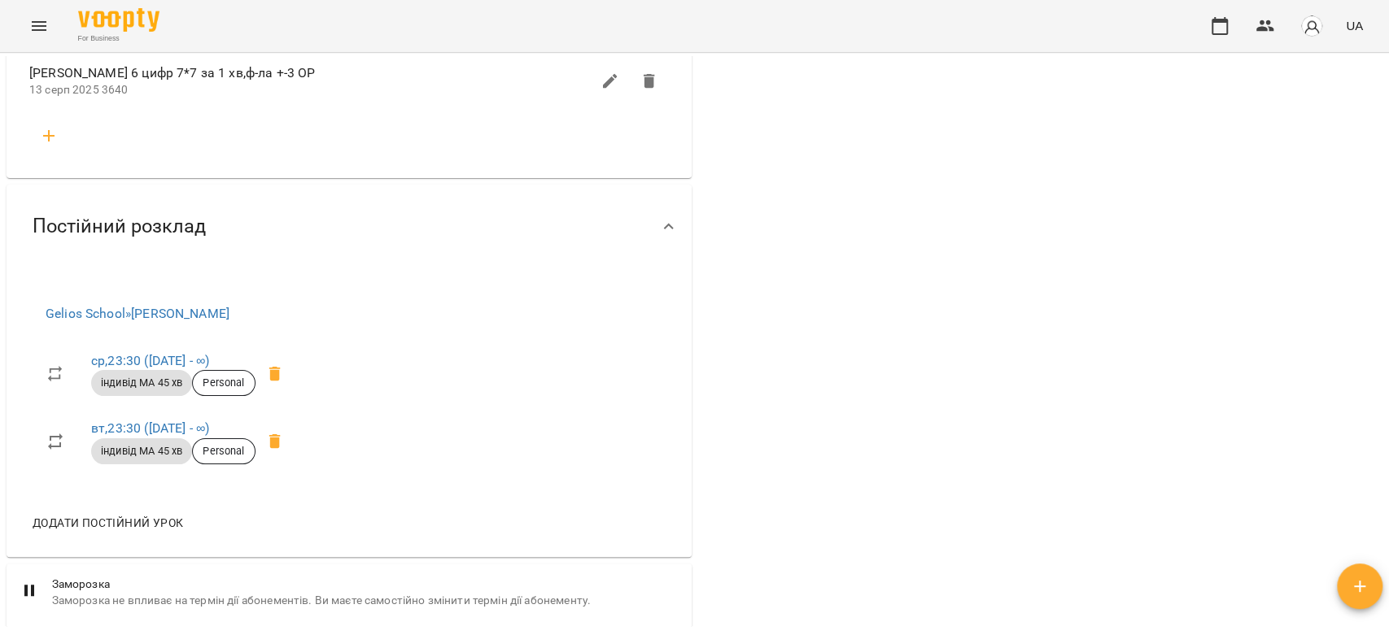
scroll to position [2531, 0]
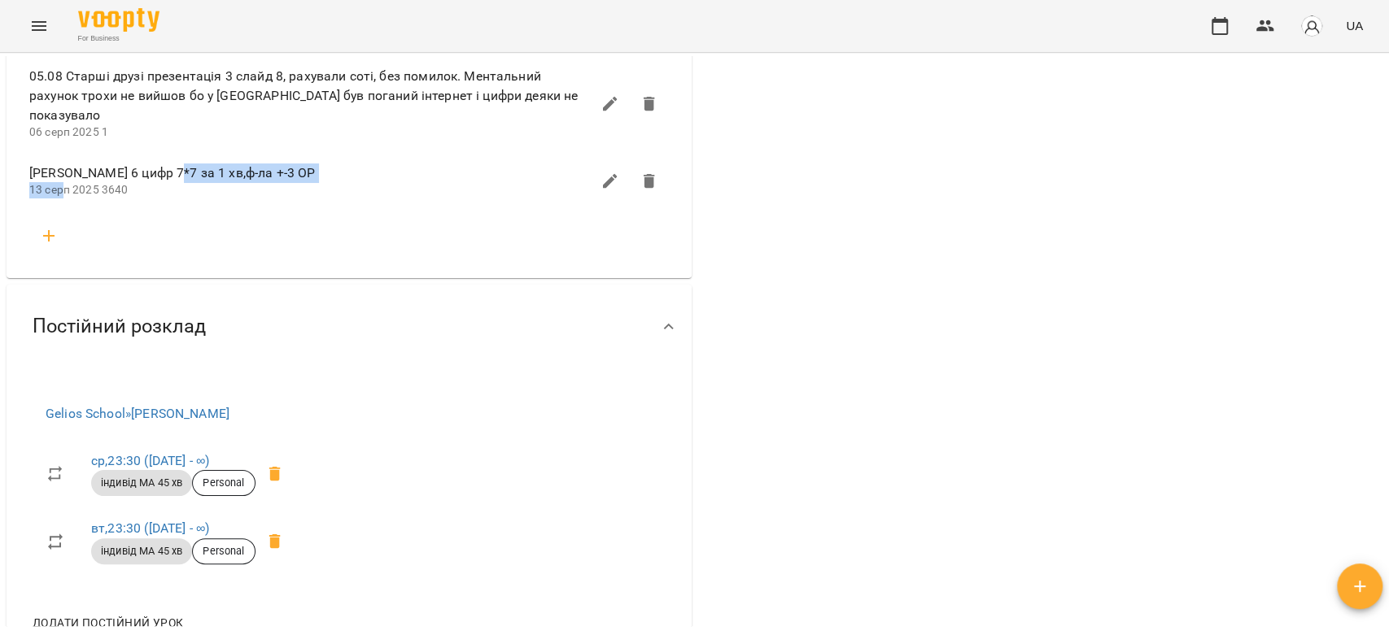
drag, startPoint x: 63, startPoint y: 272, endPoint x: 163, endPoint y: 267, distance: 99.4
click at [163, 198] on div "шульте 6 цифр 7*7 за 1 хв,ф-ла +-3 ОР 13 серп 2025 3640" at bounding box center [309, 180] width 561 height 35
click at [130, 183] on span "шульте 6 цифр 7*7 за 1 хв,ф-ла +-3 ОР" at bounding box center [309, 173] width 561 height 20
click at [48, 242] on icon "button" at bounding box center [48, 235] width 11 height 11
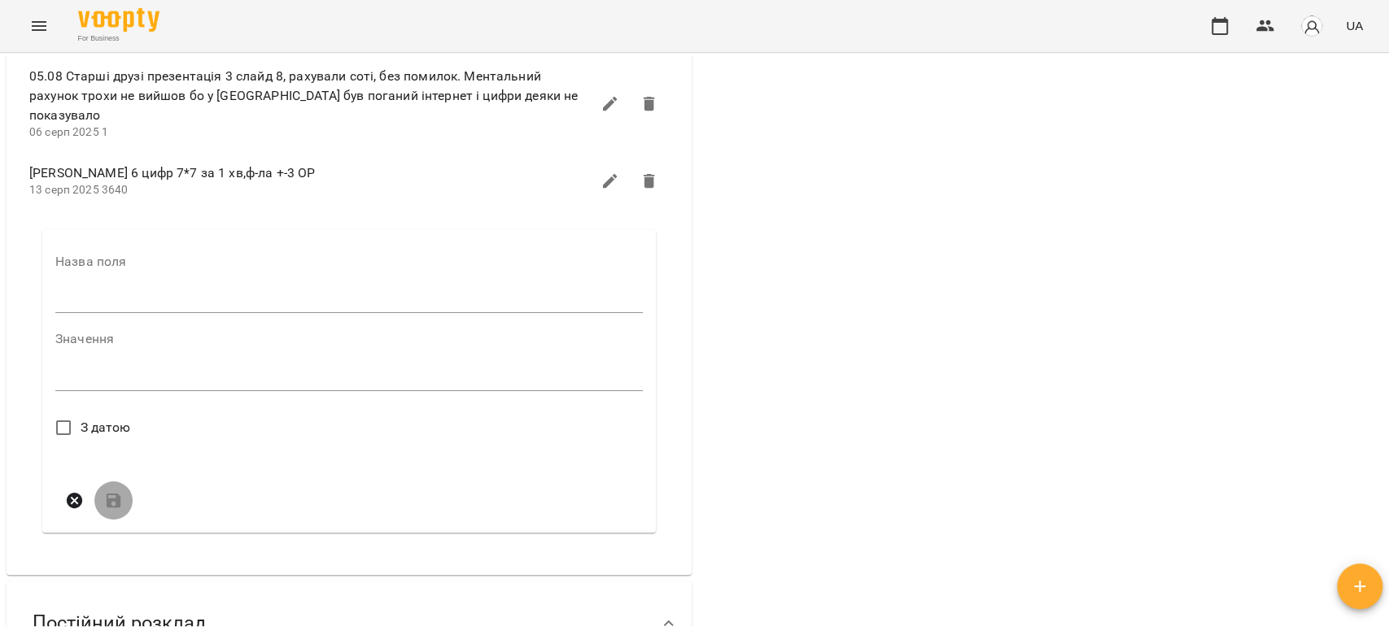
click at [133, 314] on input "text" at bounding box center [348, 301] width 587 height 26
type input "****"
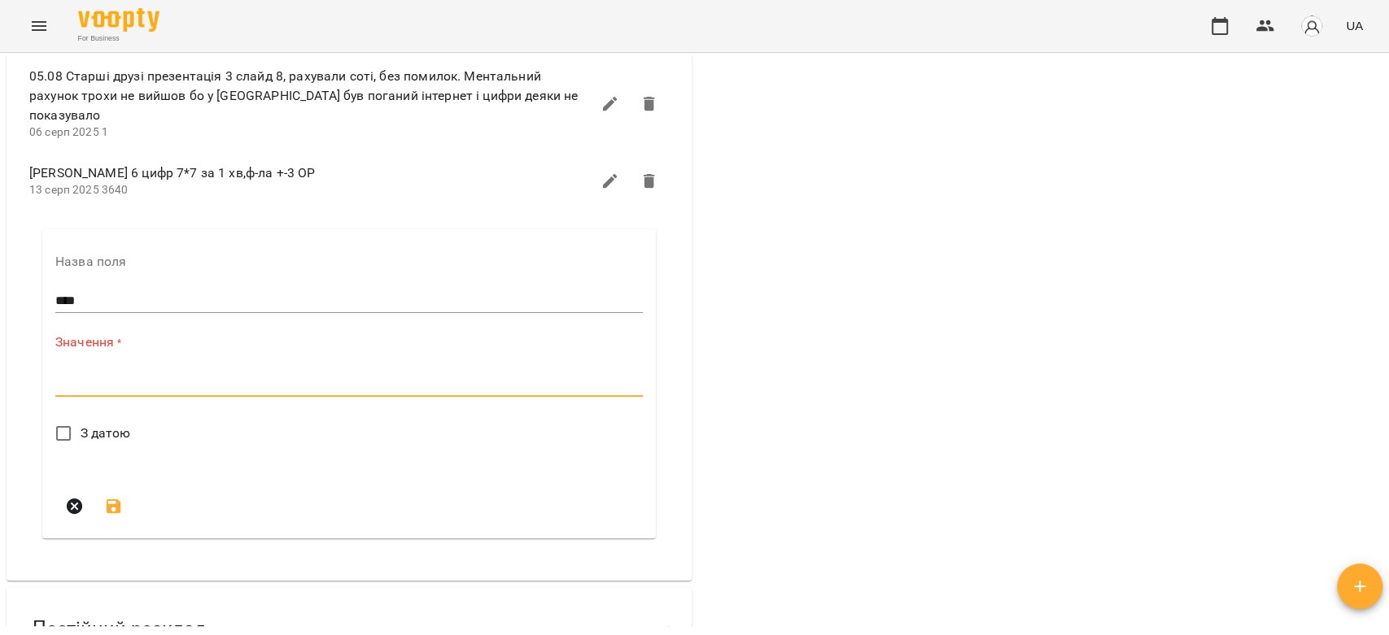
drag, startPoint x: 177, startPoint y: 474, endPoint x: 186, endPoint y: 476, distance: 9.9
click at [177, 391] on textarea at bounding box center [348, 383] width 587 height 15
click at [243, 386] on textarea "**********" at bounding box center [345, 377] width 580 height 15
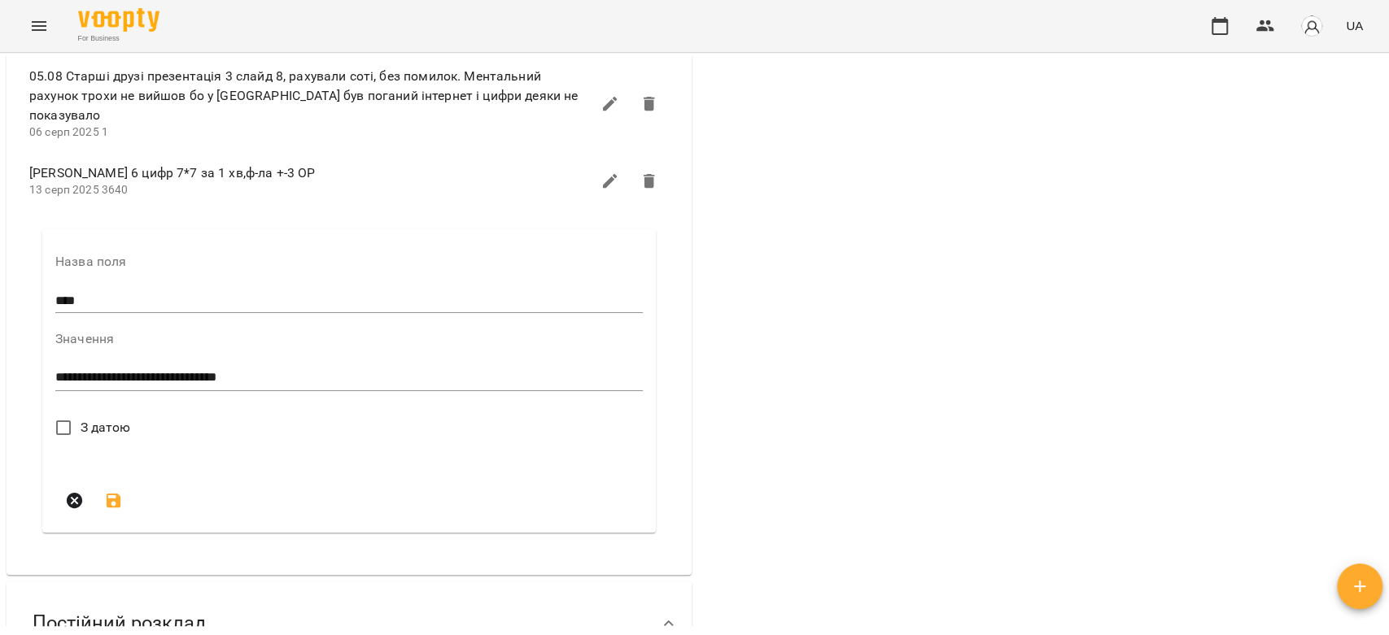
click at [307, 386] on textarea "**********" at bounding box center [345, 377] width 580 height 15
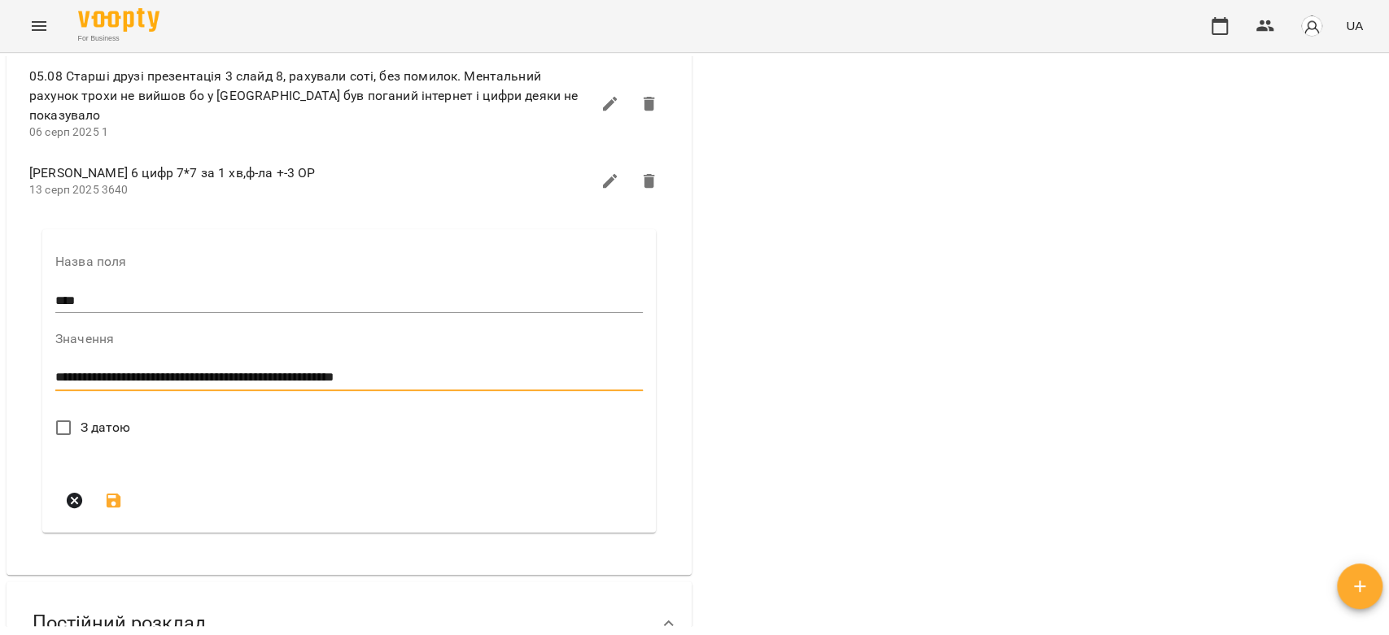
click at [416, 386] on textarea "**********" at bounding box center [345, 377] width 580 height 15
type textarea "**********"
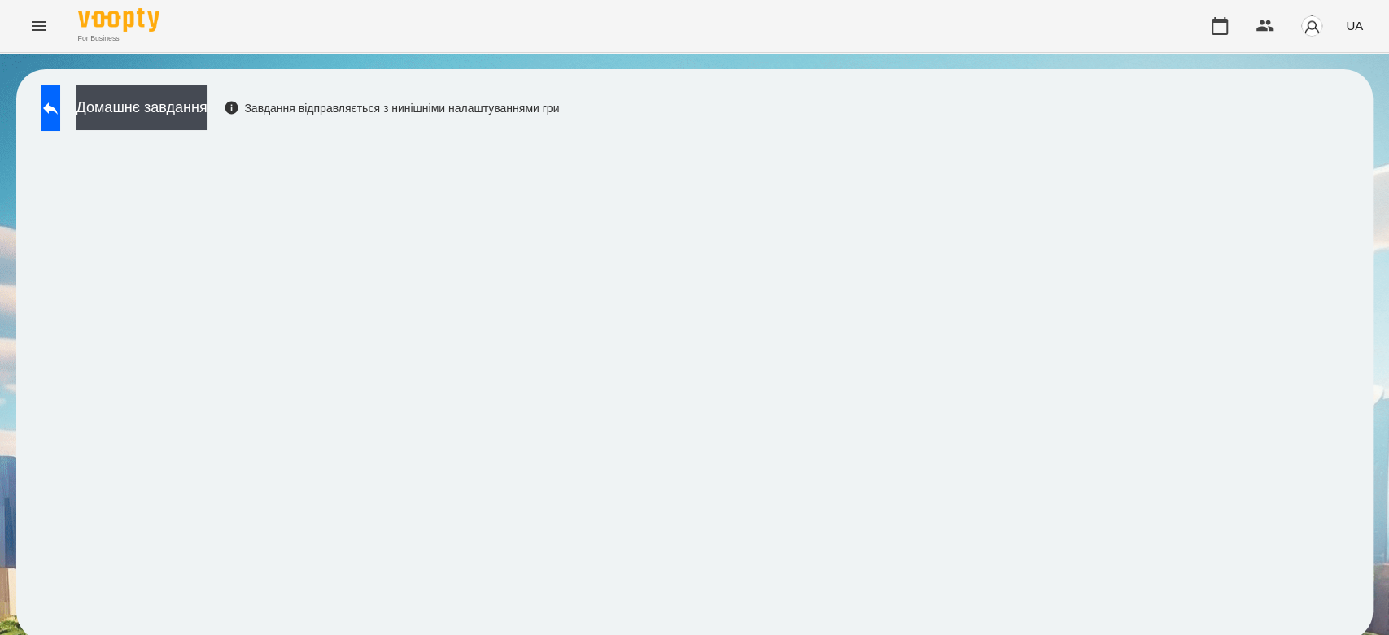
click at [101, 124] on div "Домашнє завдання Завдання відправляється з нинішніми налаштуваннями гри" at bounding box center [296, 112] width 526 height 54
click at [60, 110] on button at bounding box center [51, 108] width 20 height 46
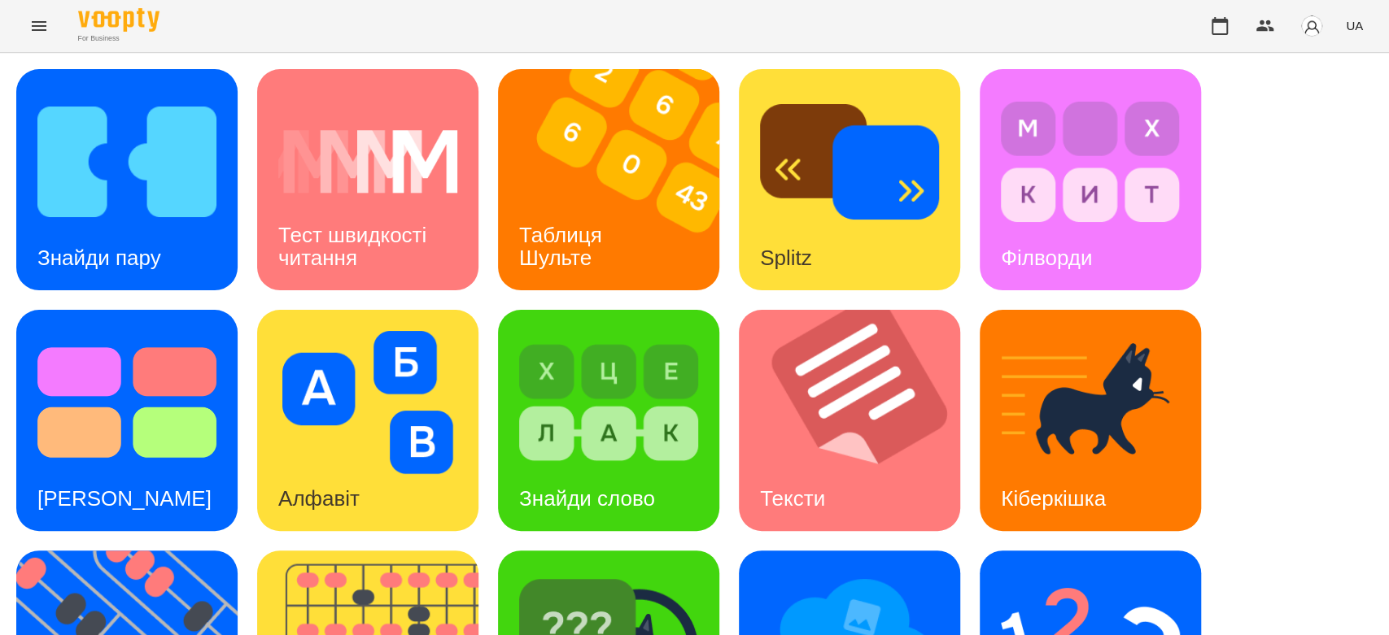
click at [889, 531] on div "Знайди пару Тест швидкості читання Таблиця Шульте Splitz Філворди Тест Струпа А…" at bounding box center [694, 541] width 1356 height 944
click at [1357, 425] on div "Знайди пару Тест швидкості читання Таблиця Шульте Splitz Філворди Тест Струпа А…" at bounding box center [694, 541] width 1356 height 944
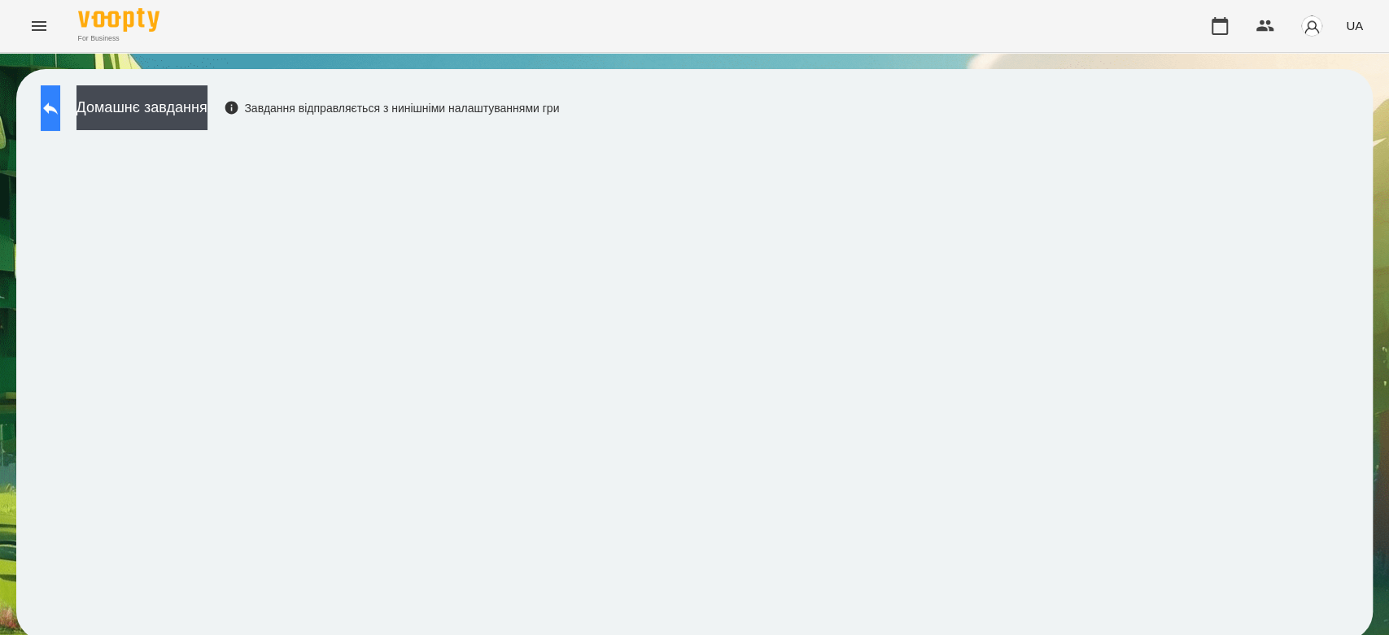
click at [60, 118] on button at bounding box center [51, 108] width 20 height 46
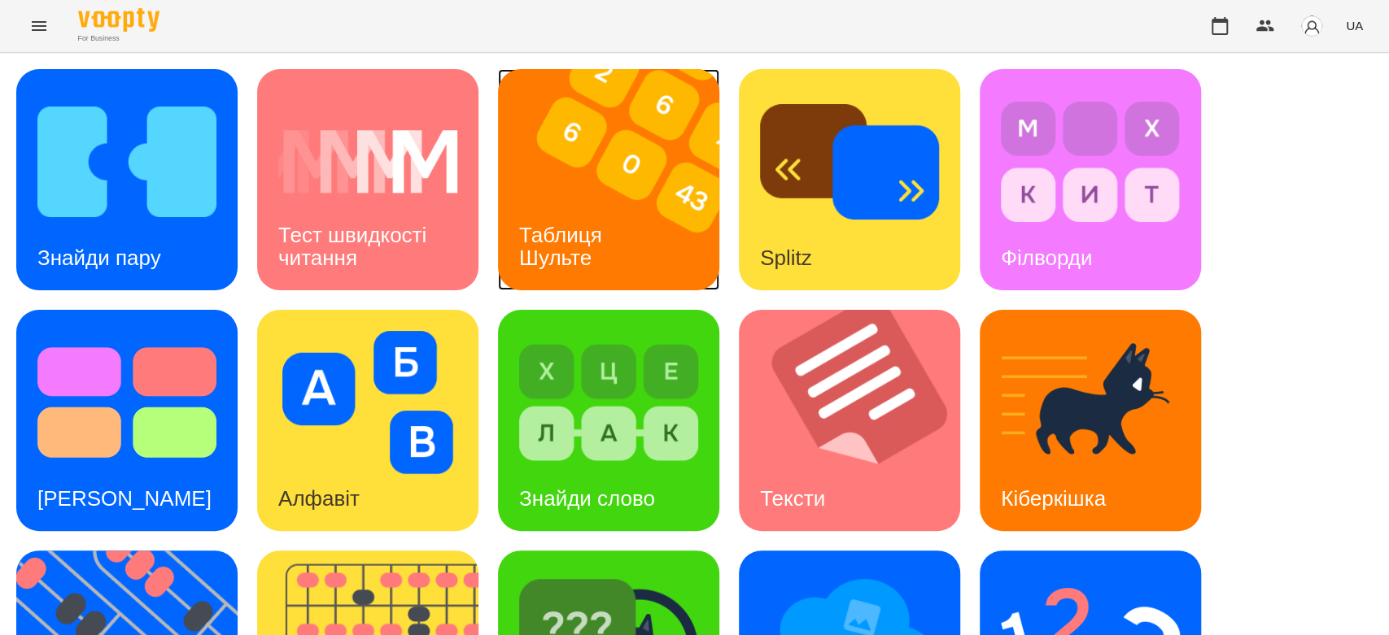
click at [669, 233] on img at bounding box center [619, 179] width 242 height 221
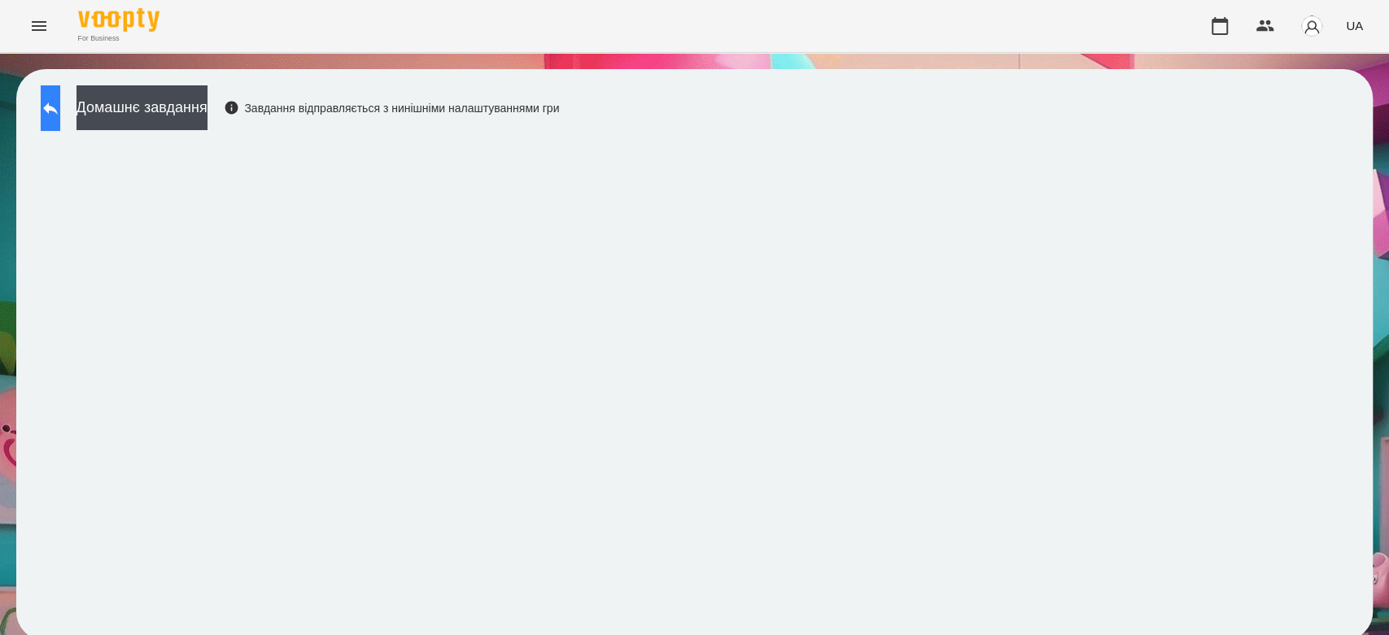
click at [60, 121] on button at bounding box center [51, 108] width 20 height 46
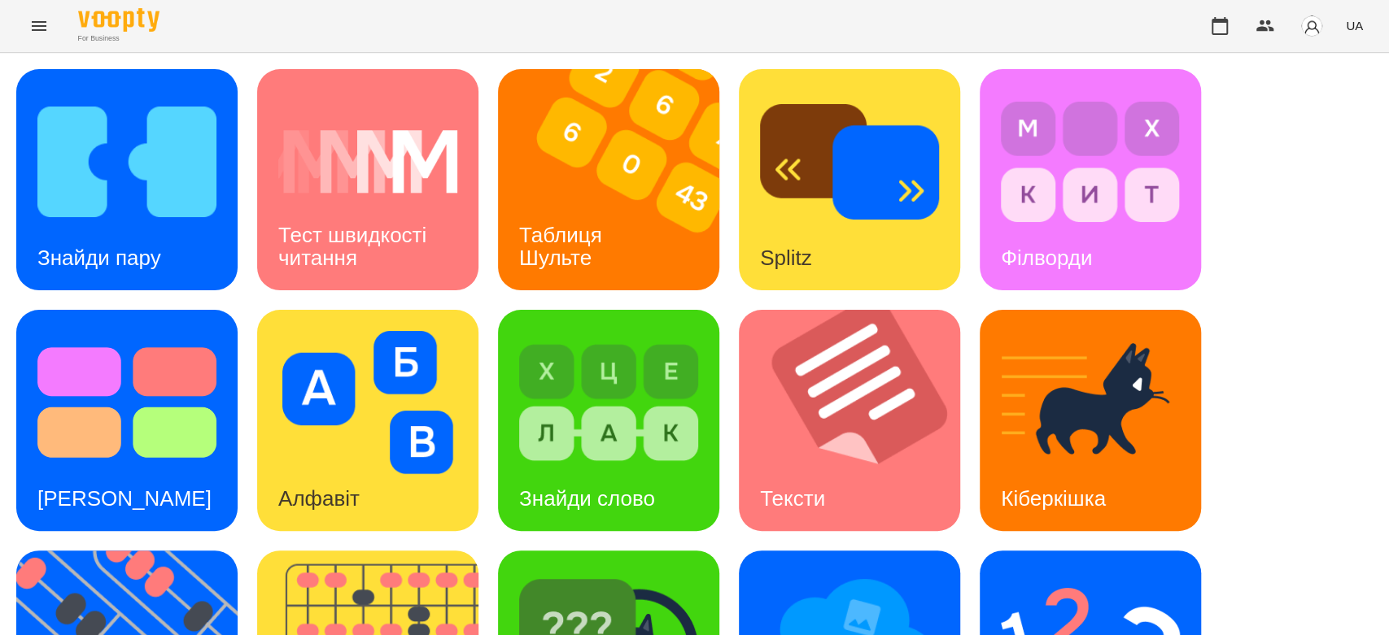
scroll to position [393, 0]
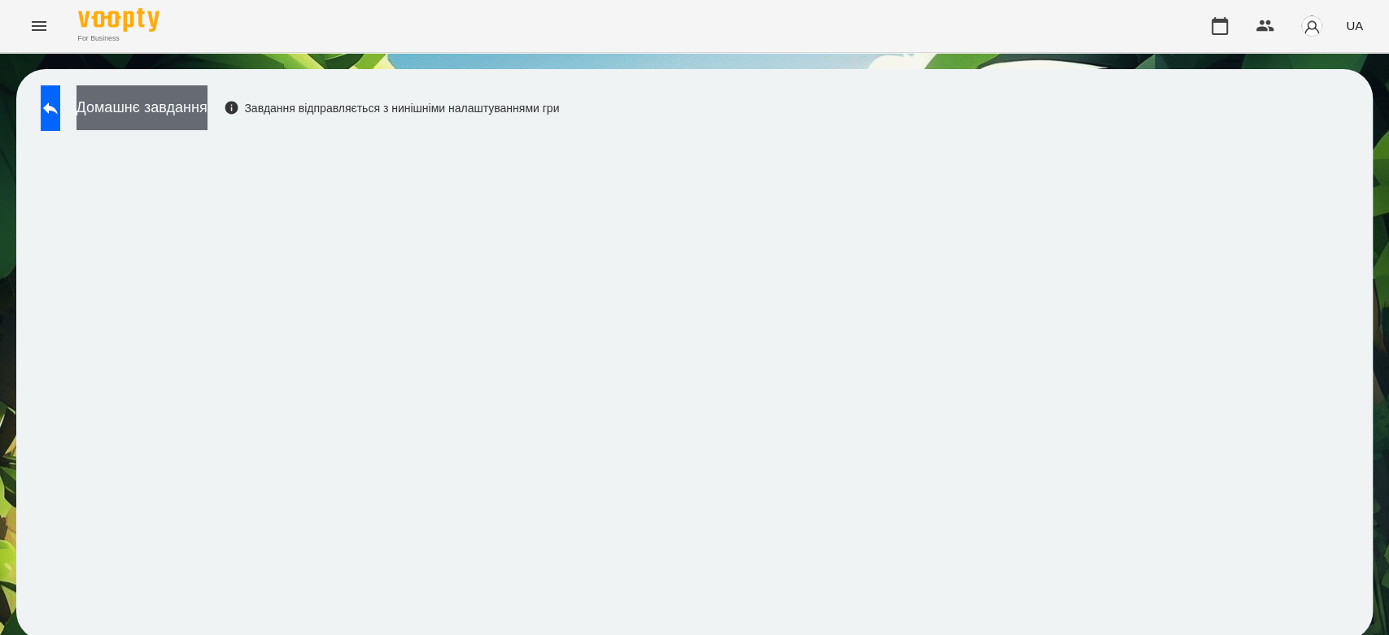
click at [195, 122] on button "Домашнє завдання" at bounding box center [141, 107] width 131 height 45
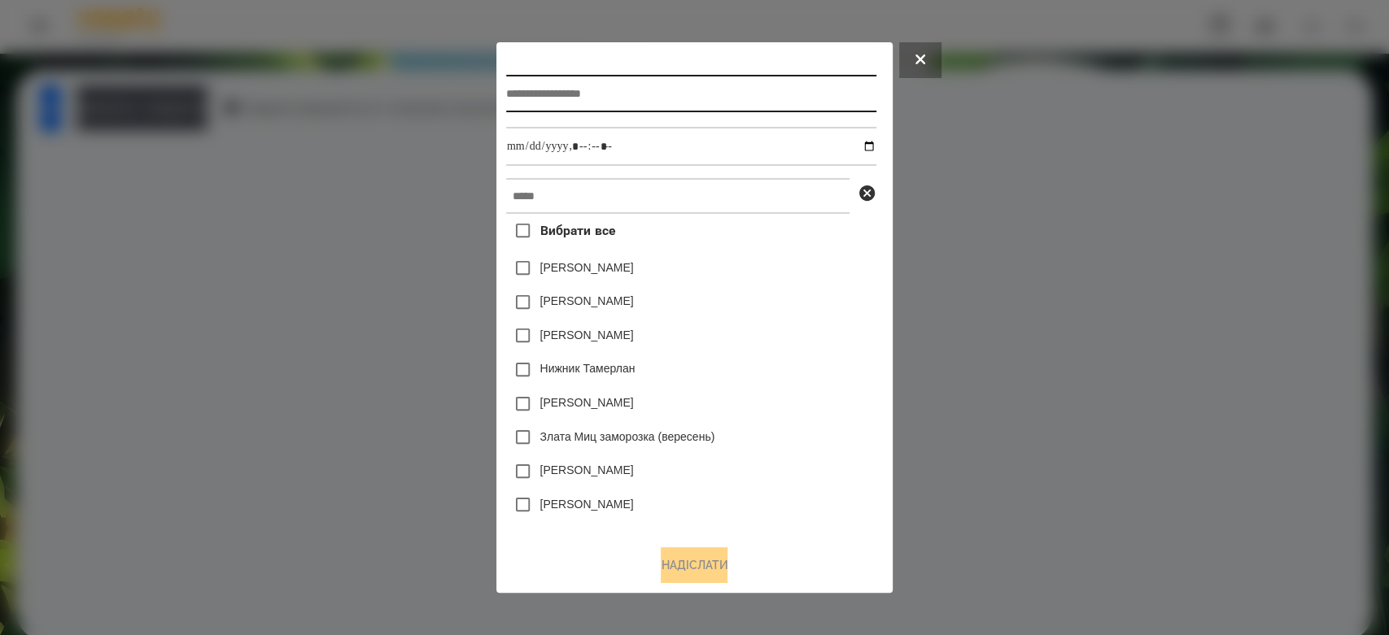
click at [554, 91] on input "text" at bounding box center [691, 93] width 370 height 37
type input "*********"
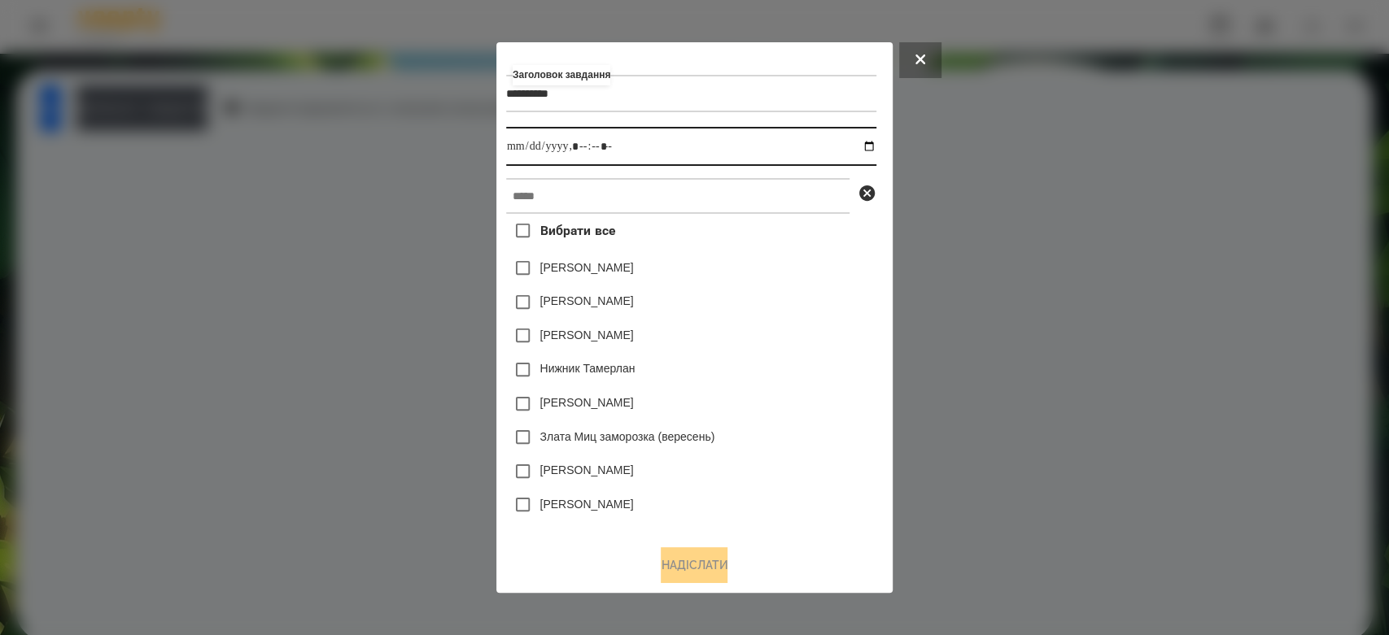
click at [876, 140] on input "datetime-local" at bounding box center [691, 146] width 370 height 39
type input "**********"
drag, startPoint x: 801, startPoint y: 259, endPoint x: 800, endPoint y: 246, distance: 13.0
click at [801, 259] on div "Яна Щербакова" at bounding box center [691, 268] width 370 height 34
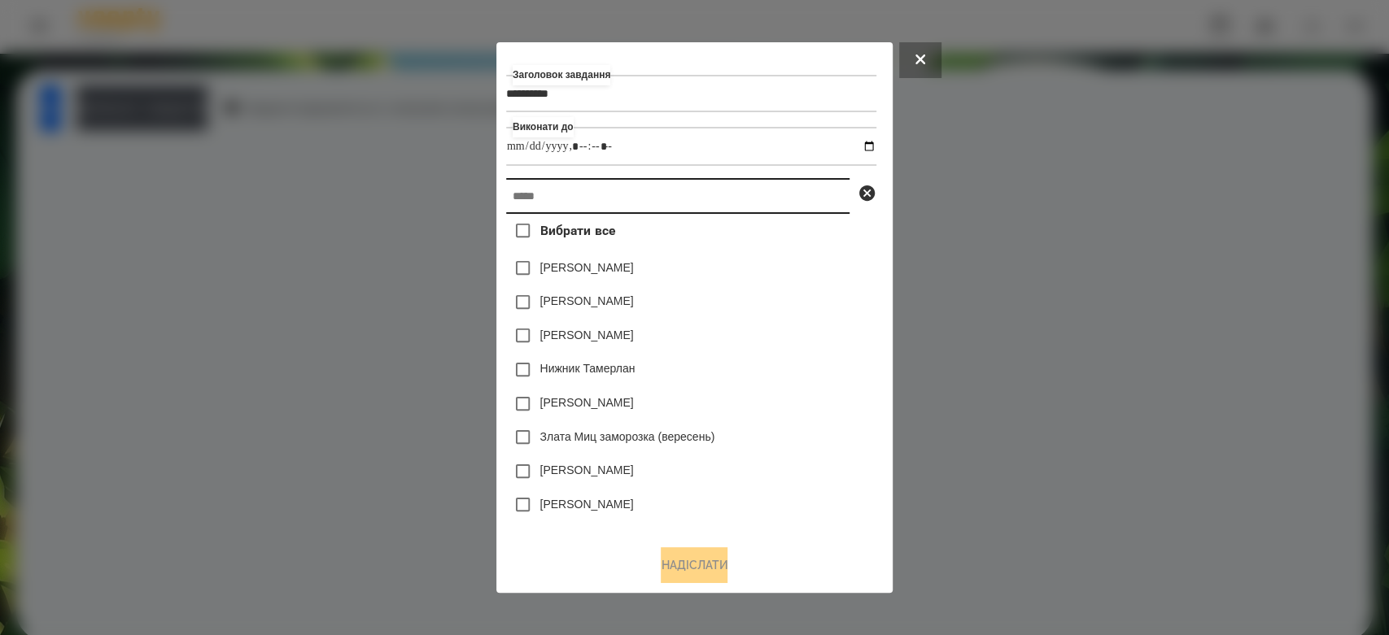
click at [789, 194] on input "text" at bounding box center [677, 196] width 343 height 36
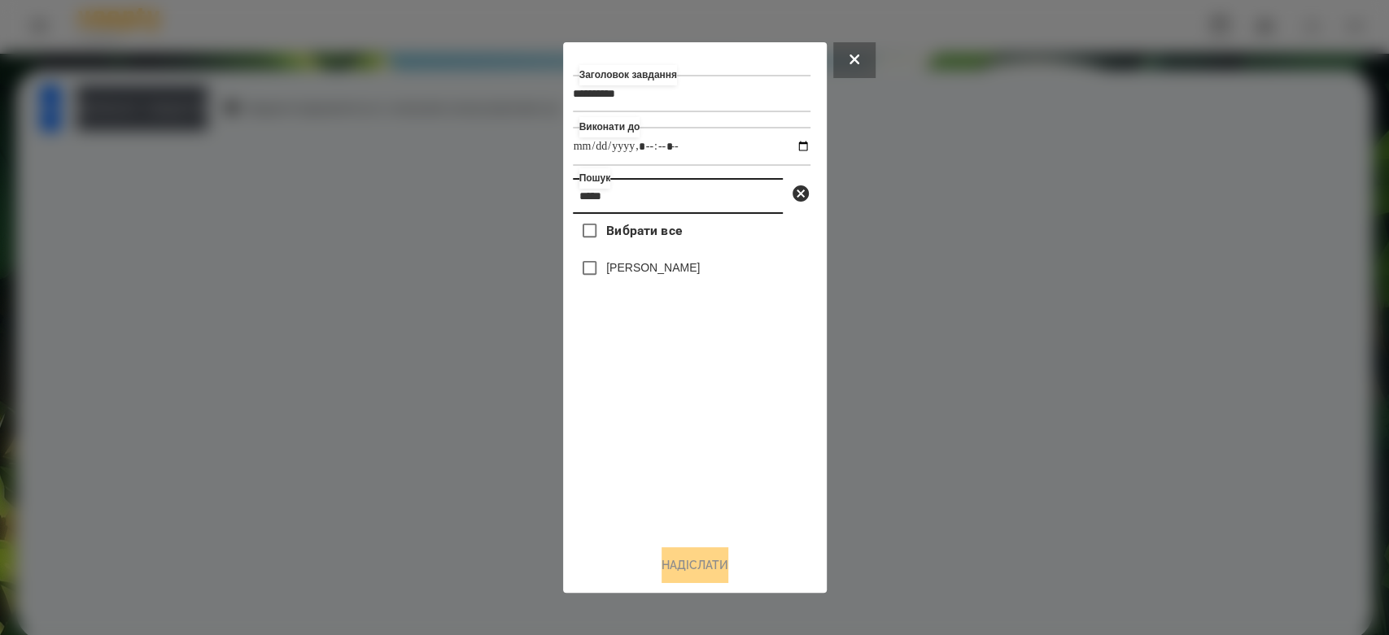
type input "*****"
click at [658, 273] on label "Мілана Бацула" at bounding box center [653, 267] width 94 height 16
click at [707, 583] on button "Надіслати" at bounding box center [694, 565] width 67 height 36
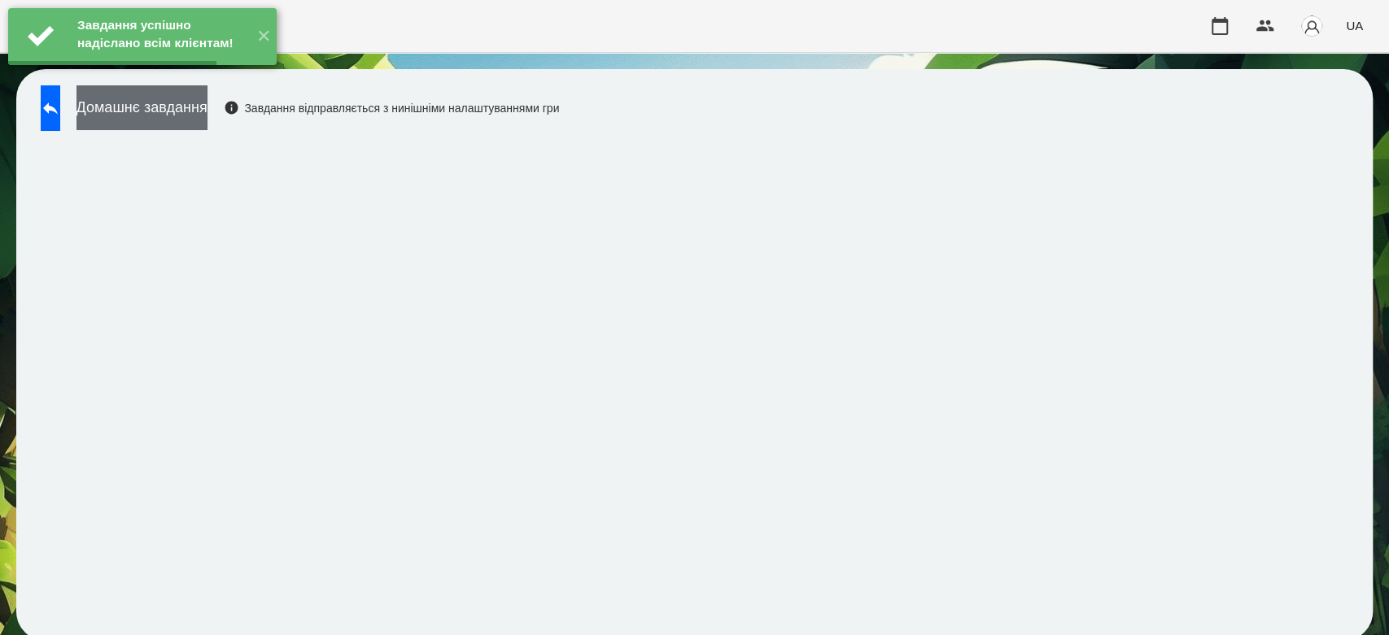
click at [207, 105] on button "Домашнє завдання" at bounding box center [141, 107] width 131 height 45
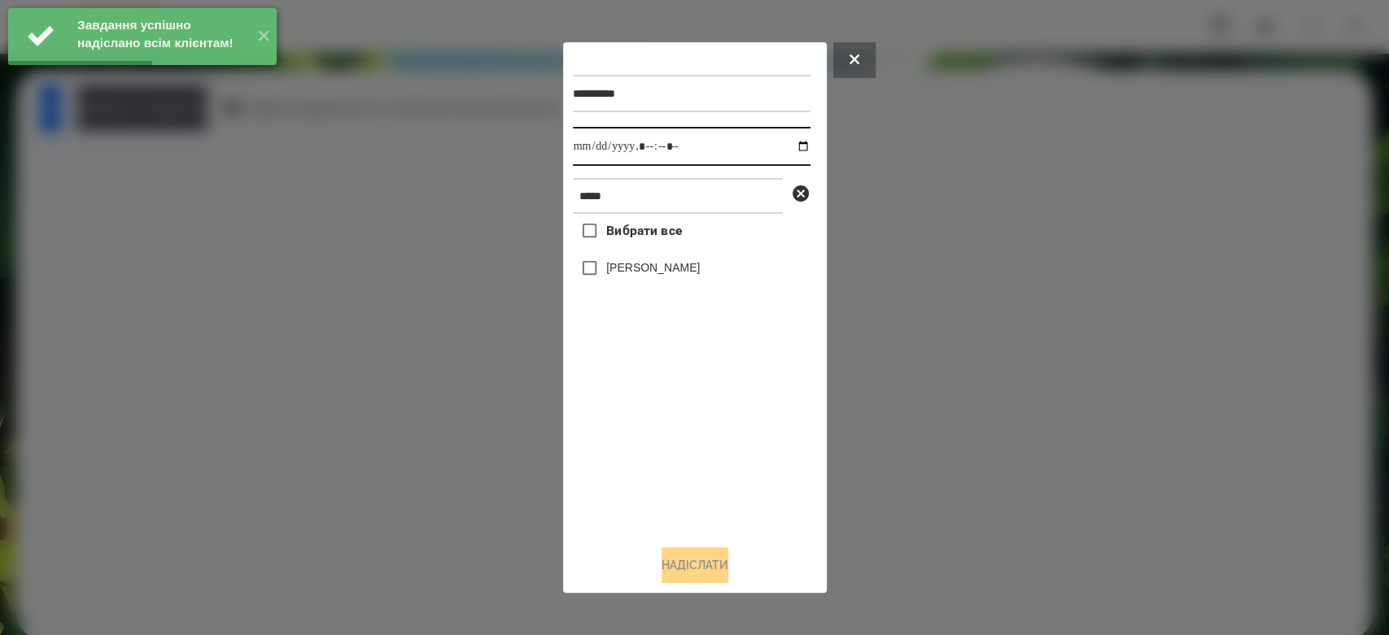
click at [791, 142] on input "datetime-local" at bounding box center [692, 146] width 238 height 39
type input "**********"
click at [724, 485] on div "Вибрати все Мілана Бацула" at bounding box center [692, 373] width 238 height 318
click at [645, 259] on div "Мілана Бацула" at bounding box center [692, 268] width 238 height 34
click at [651, 267] on label "Мілана Бацула" at bounding box center [653, 267] width 94 height 16
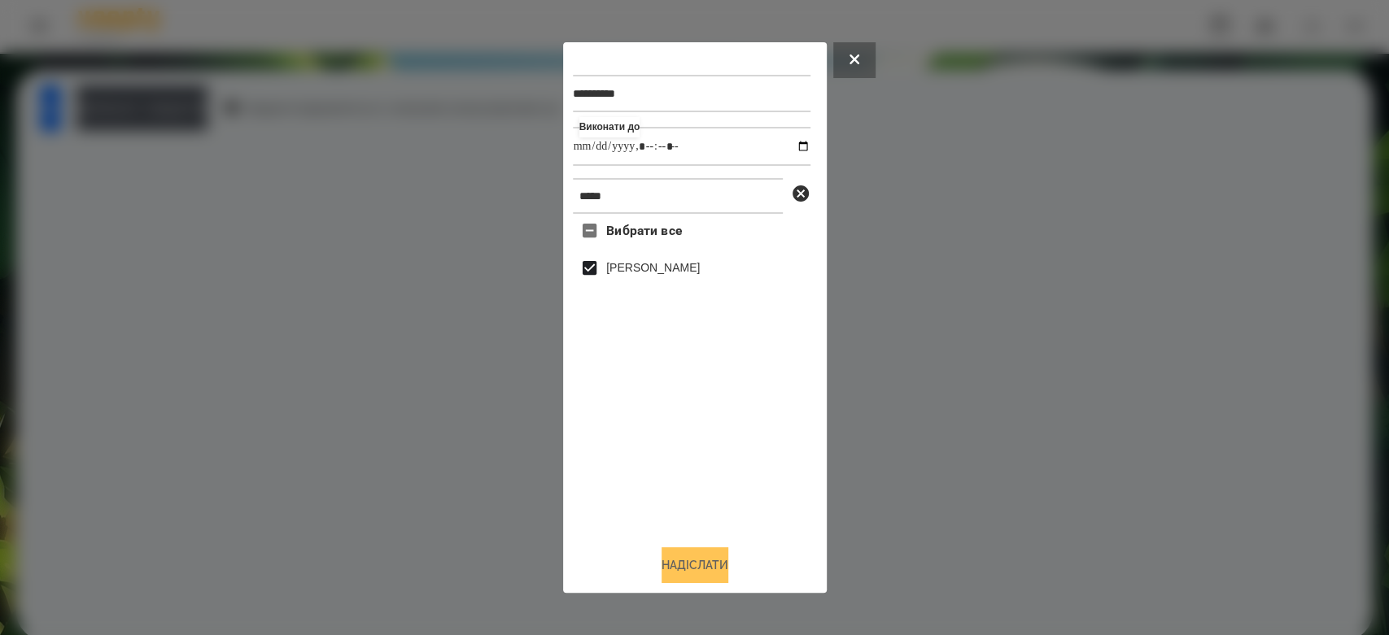
click at [697, 557] on button "Надіслати" at bounding box center [694, 565] width 67 height 36
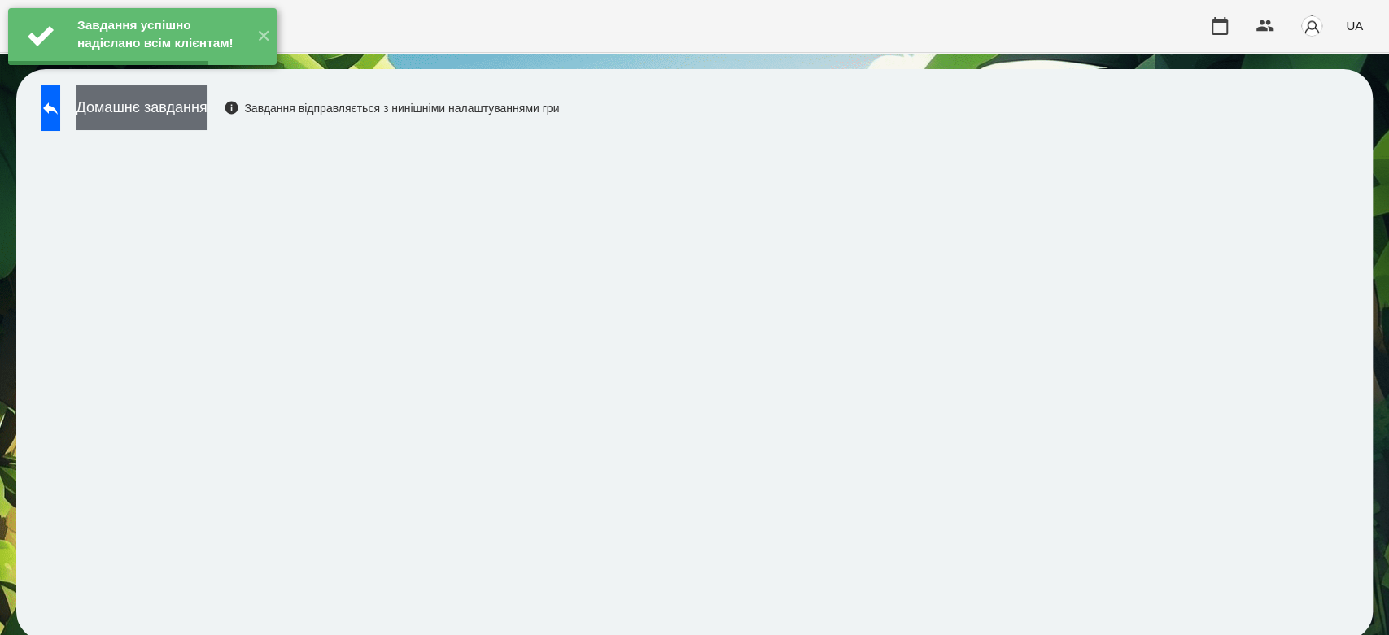
click at [175, 117] on button "Домашнє завдання" at bounding box center [141, 107] width 131 height 45
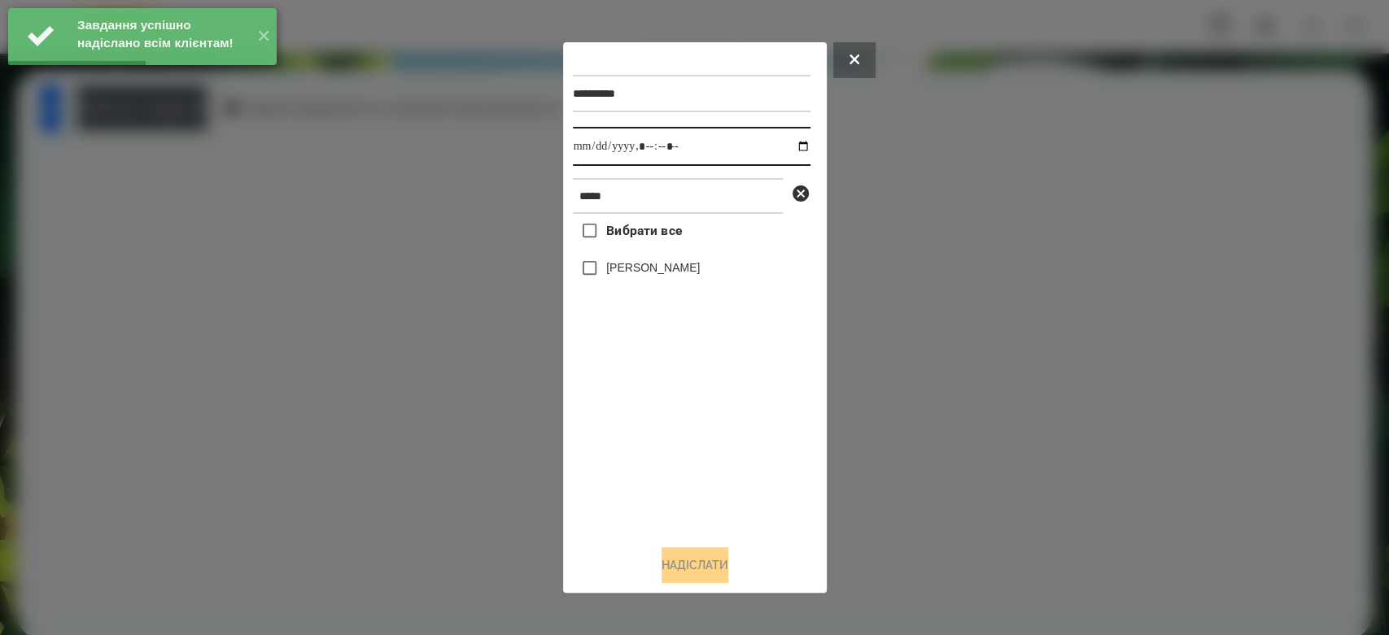
click at [784, 144] on input "datetime-local" at bounding box center [692, 146] width 238 height 39
type input "**********"
click at [774, 492] on div "Вибрати все Мілана Бацула" at bounding box center [692, 373] width 238 height 318
click at [664, 271] on label "Мілана Бацула" at bounding box center [653, 267] width 94 height 16
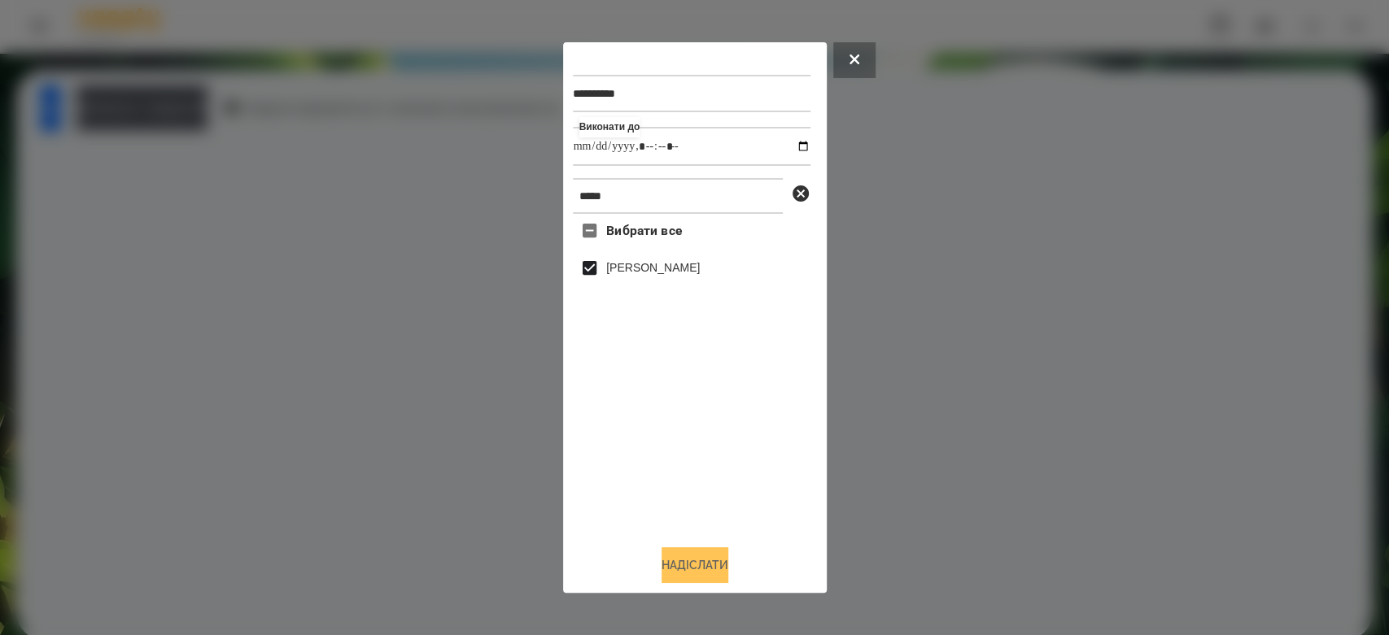
click at [708, 563] on button "Надіслати" at bounding box center [694, 565] width 67 height 36
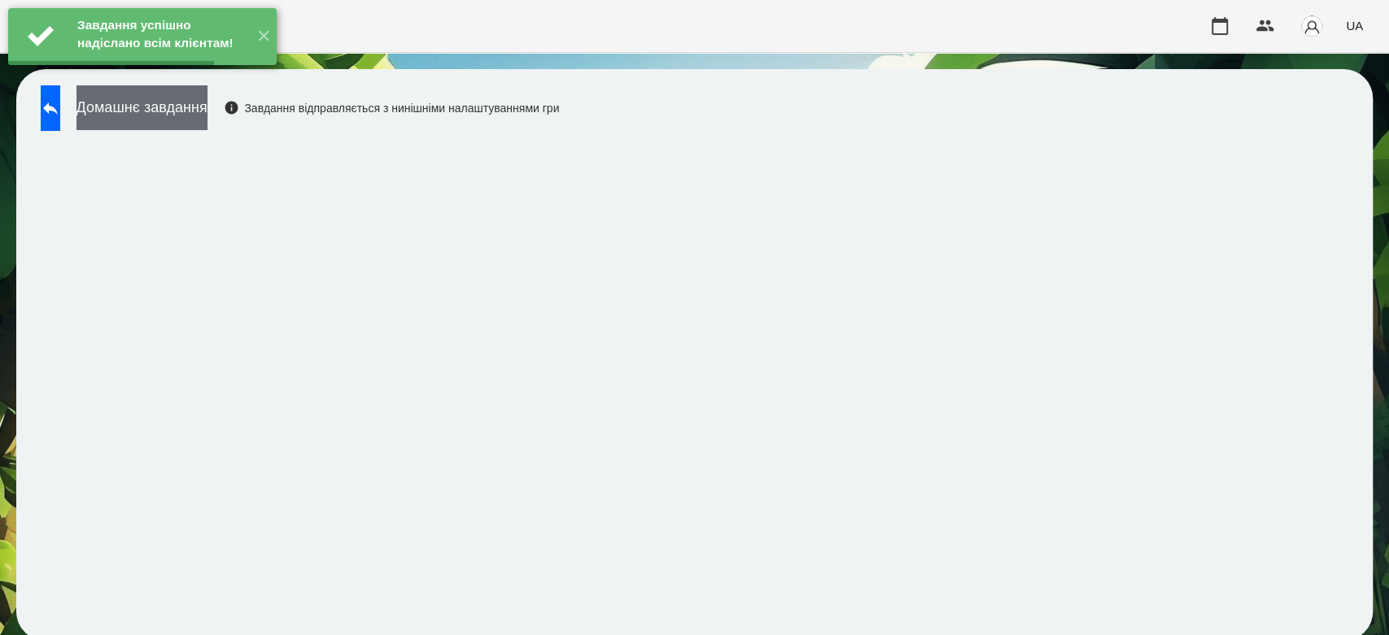
click at [207, 118] on button "Домашнє завдання" at bounding box center [141, 107] width 131 height 45
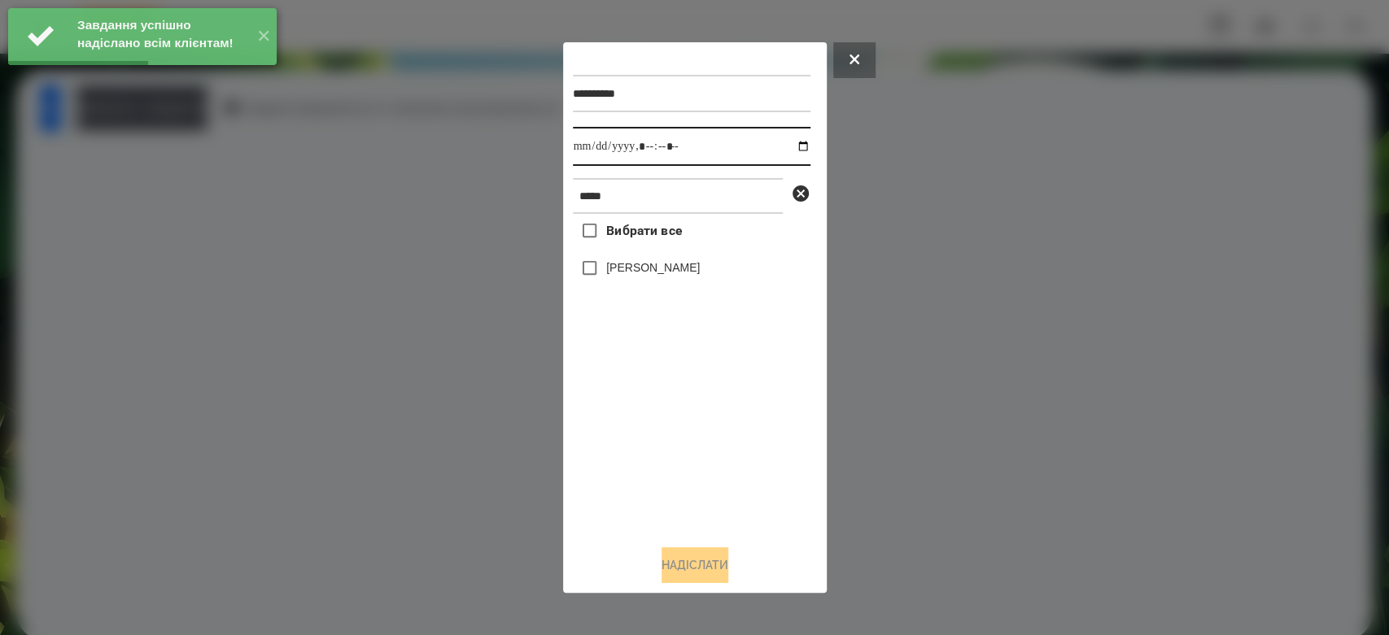
click at [787, 149] on input "datetime-local" at bounding box center [692, 146] width 238 height 39
type input "**********"
click at [703, 420] on div "Вибрати все Мілана Бацула" at bounding box center [692, 373] width 238 height 318
click at [670, 281] on div "Мілана Бацула" at bounding box center [692, 268] width 238 height 34
click at [664, 265] on label "Мілана Бацула" at bounding box center [653, 267] width 94 height 16
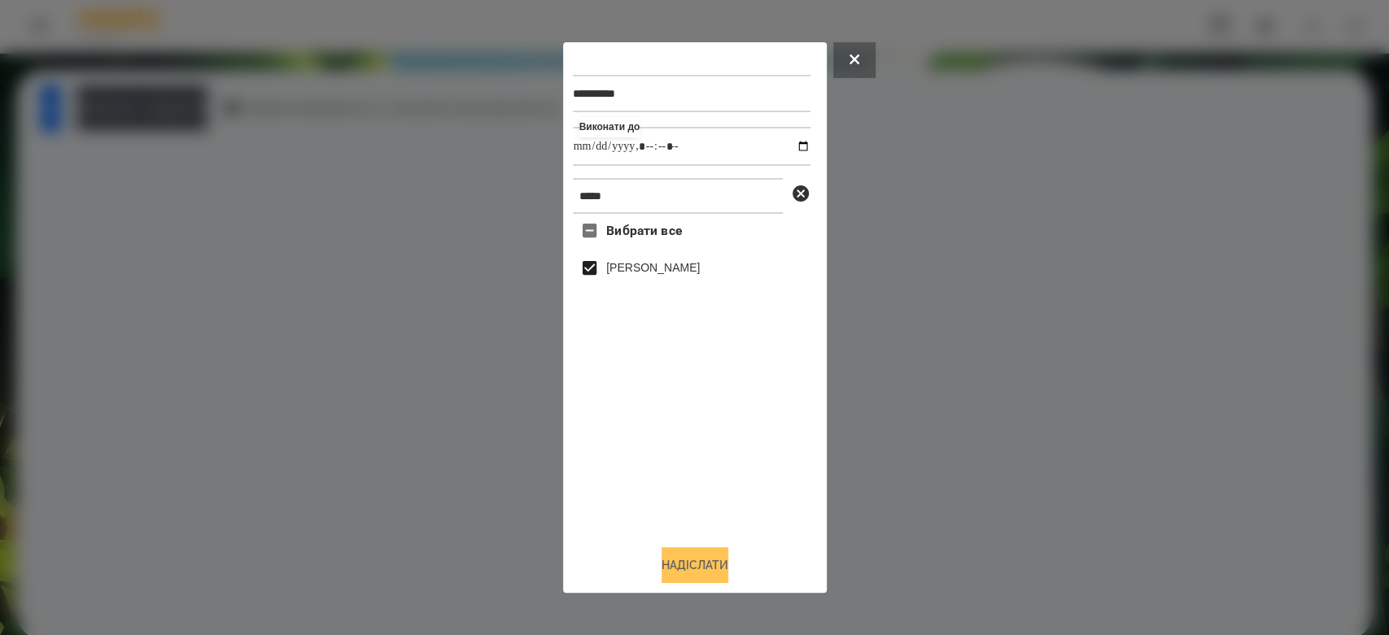
click at [713, 560] on button "Надіслати" at bounding box center [694, 565] width 67 height 36
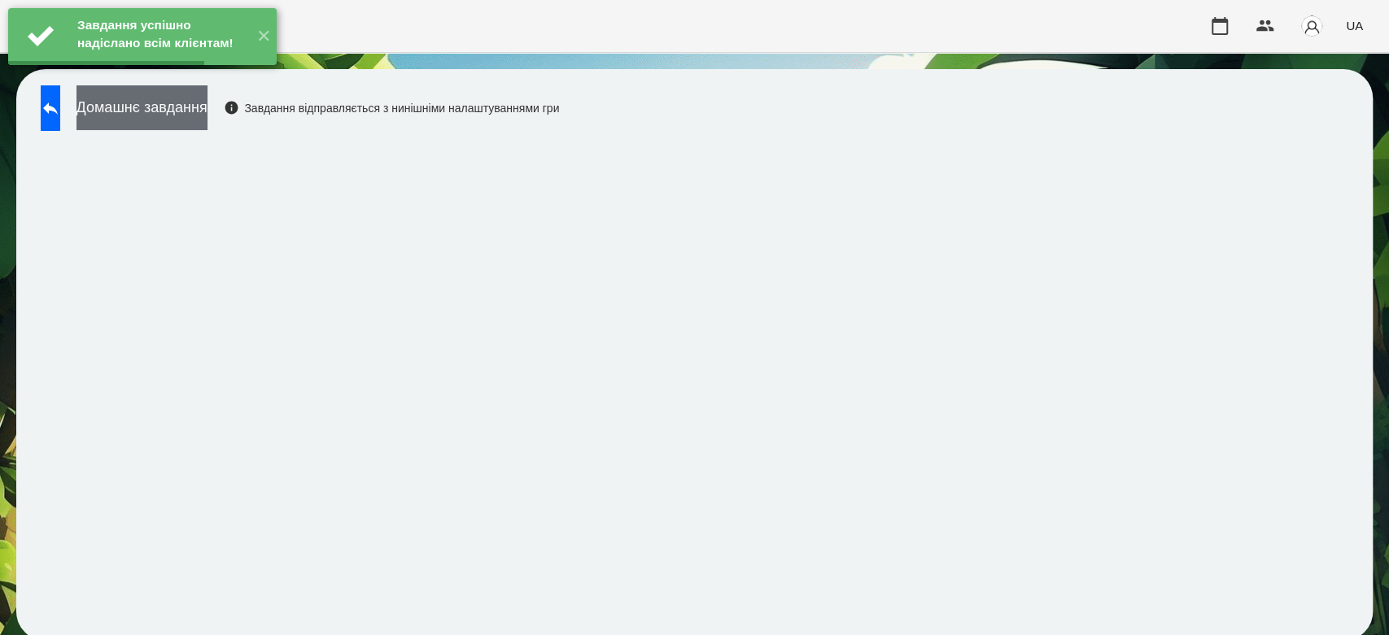
click at [207, 113] on button "Домашнє завдання" at bounding box center [141, 107] width 131 height 45
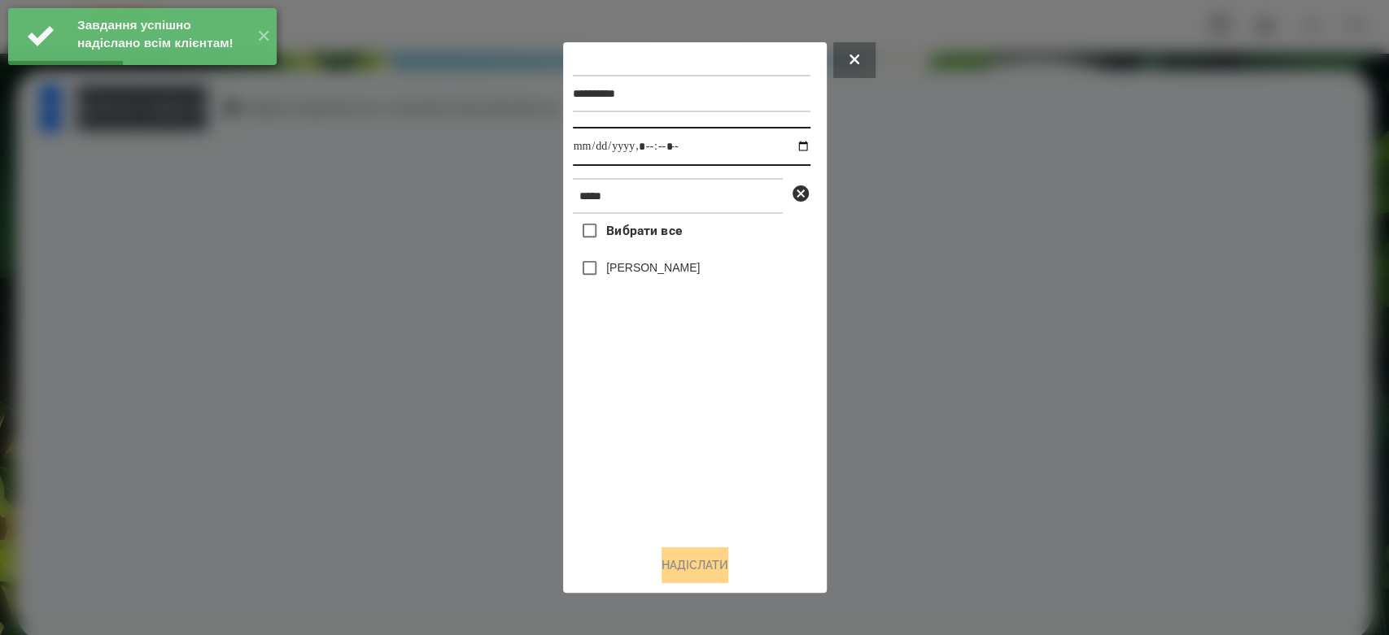
click at [794, 146] on input "datetime-local" at bounding box center [692, 146] width 238 height 39
type input "**********"
click at [744, 463] on div "Вибрати все Мілана Бацула" at bounding box center [692, 373] width 238 height 318
click at [652, 245] on label "Вибрати все" at bounding box center [627, 231] width 109 height 34
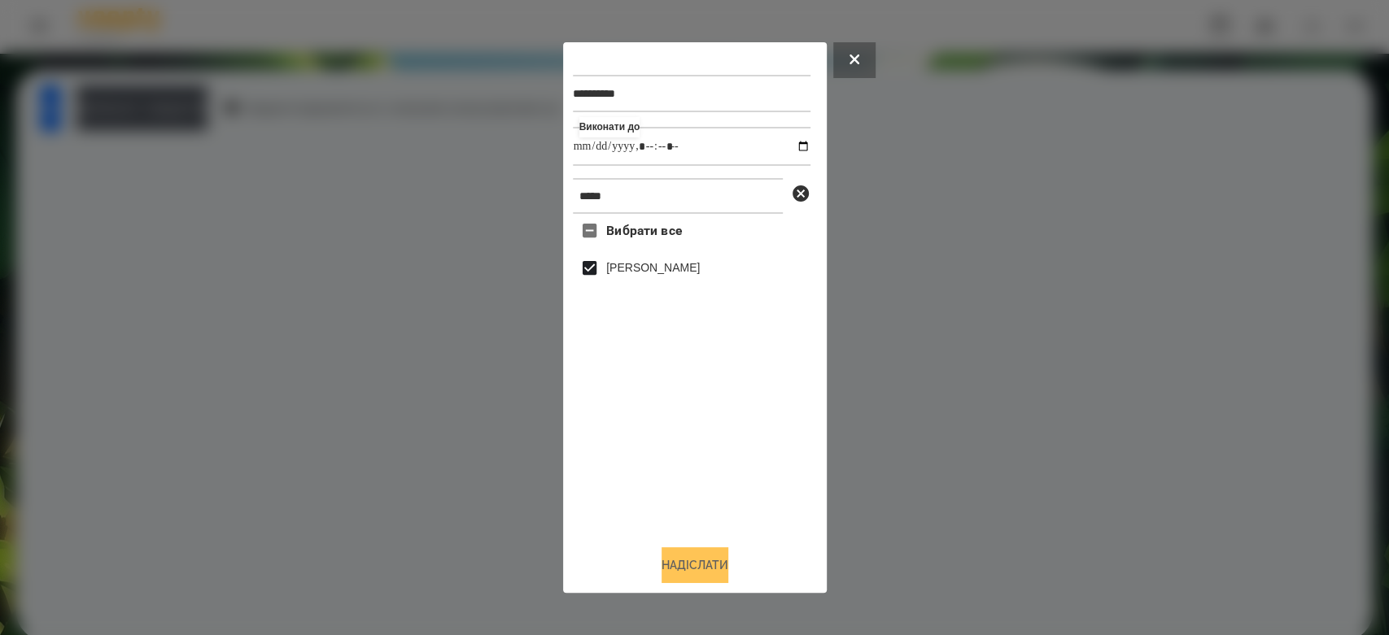
click at [695, 556] on button "Надіслати" at bounding box center [694, 565] width 67 height 36
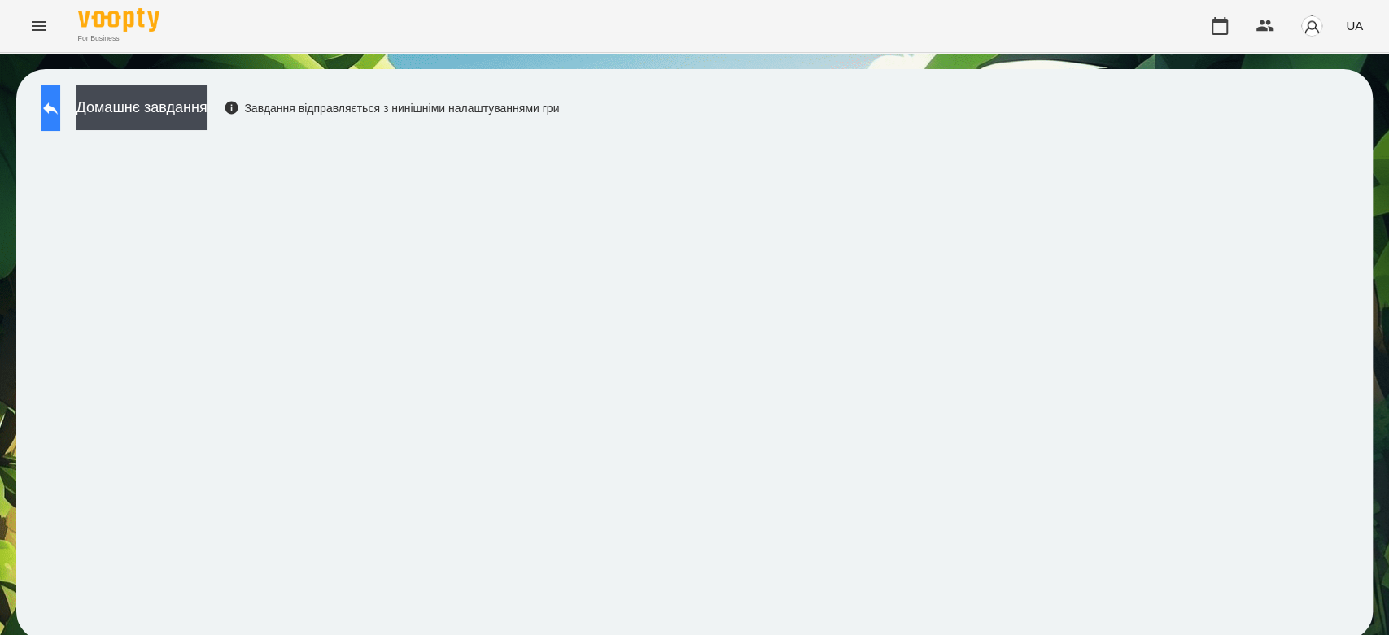
click at [52, 121] on button at bounding box center [51, 108] width 20 height 46
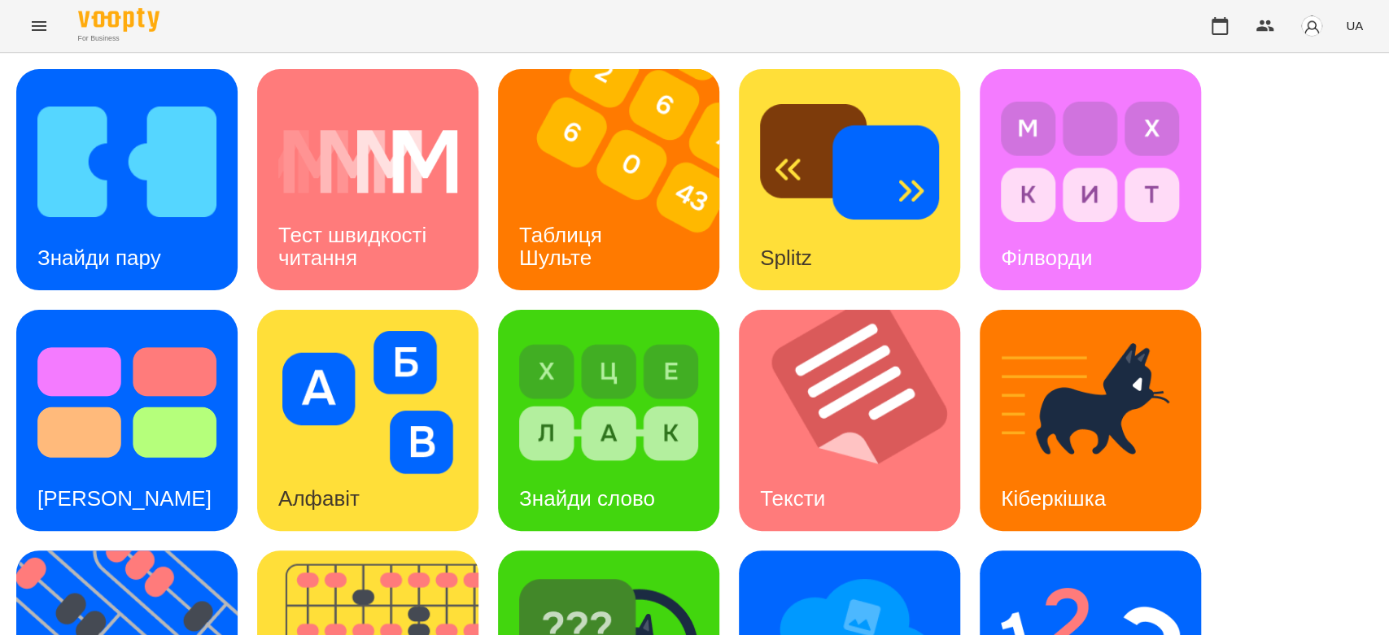
scroll to position [393, 0]
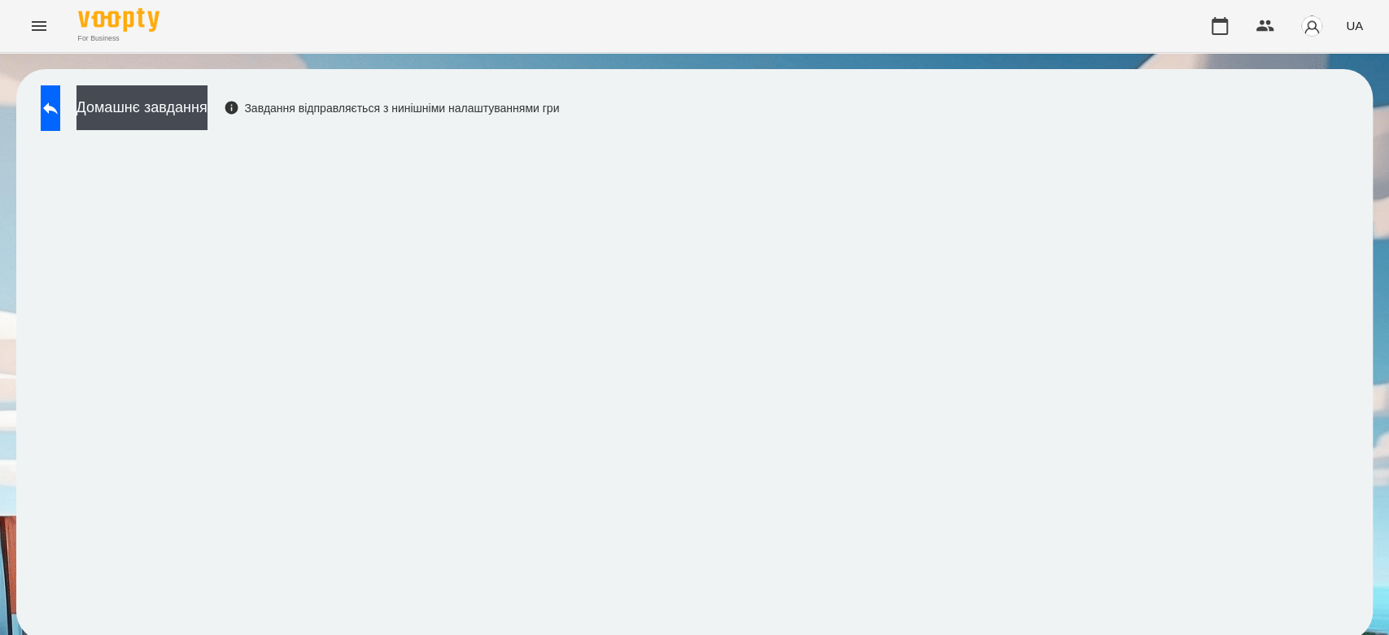
scroll to position [6, 0]
click at [39, 124] on div "Домашнє завдання Завдання відправляється з нинішніми налаштуваннями гри" at bounding box center [296, 112] width 526 height 54
click at [106, 101] on div "Домашнє завдання Завдання відправляється з нинішніми налаштуваннями гри" at bounding box center [296, 112] width 526 height 54
click at [98, 101] on div "Домашнє завдання Завдання відправляється з нинішніми налаштуваннями гри" at bounding box center [296, 112] width 526 height 54
click at [60, 105] on button at bounding box center [51, 108] width 20 height 46
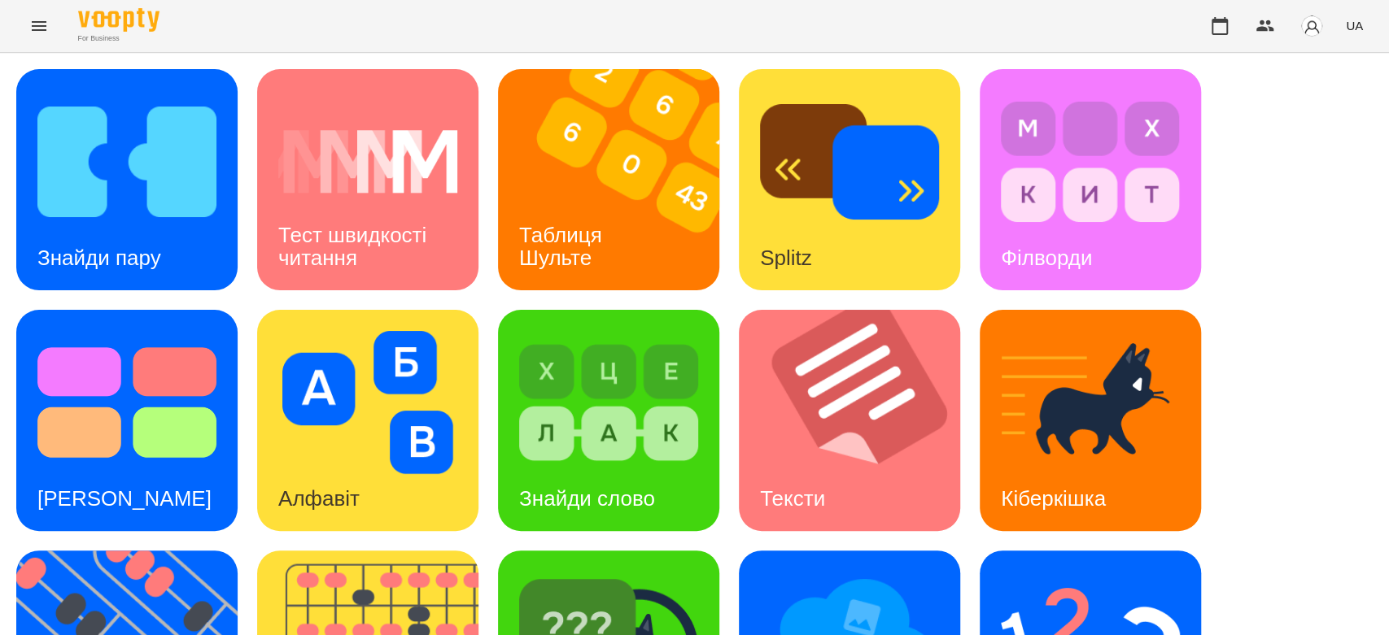
scroll to position [393, 0]
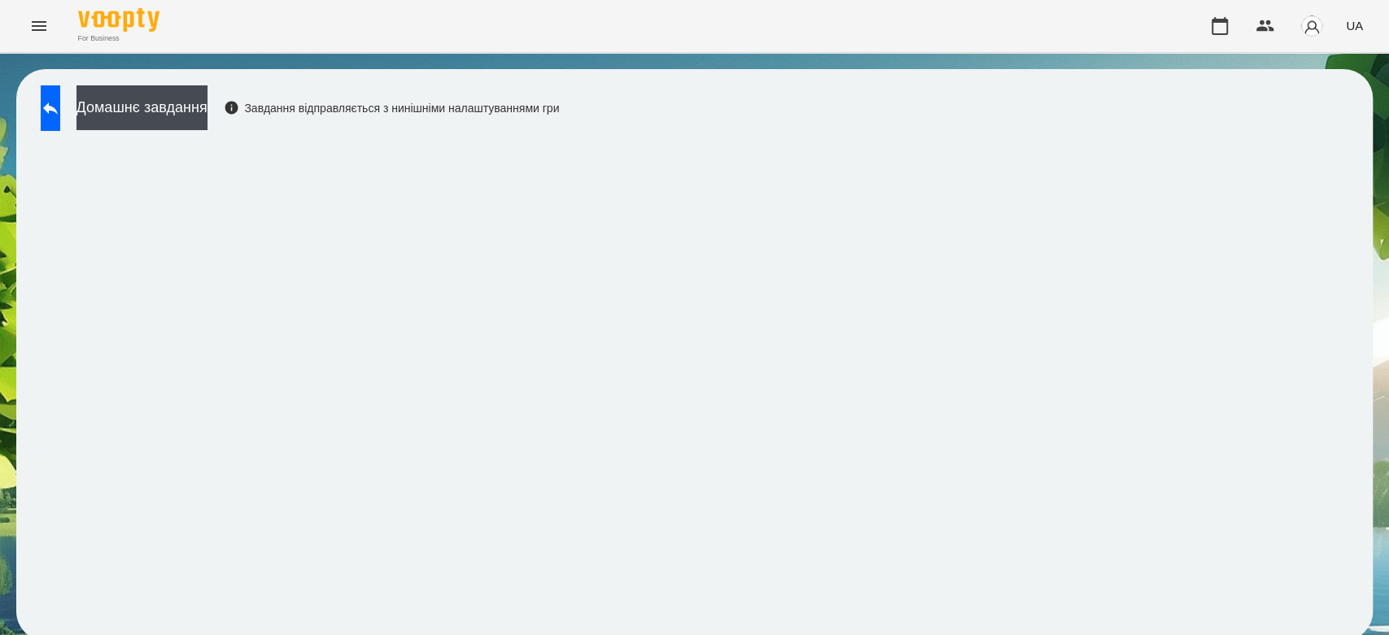
scroll to position [6, 0]
click at [203, 115] on button "Домашнє завдання" at bounding box center [141, 107] width 131 height 45
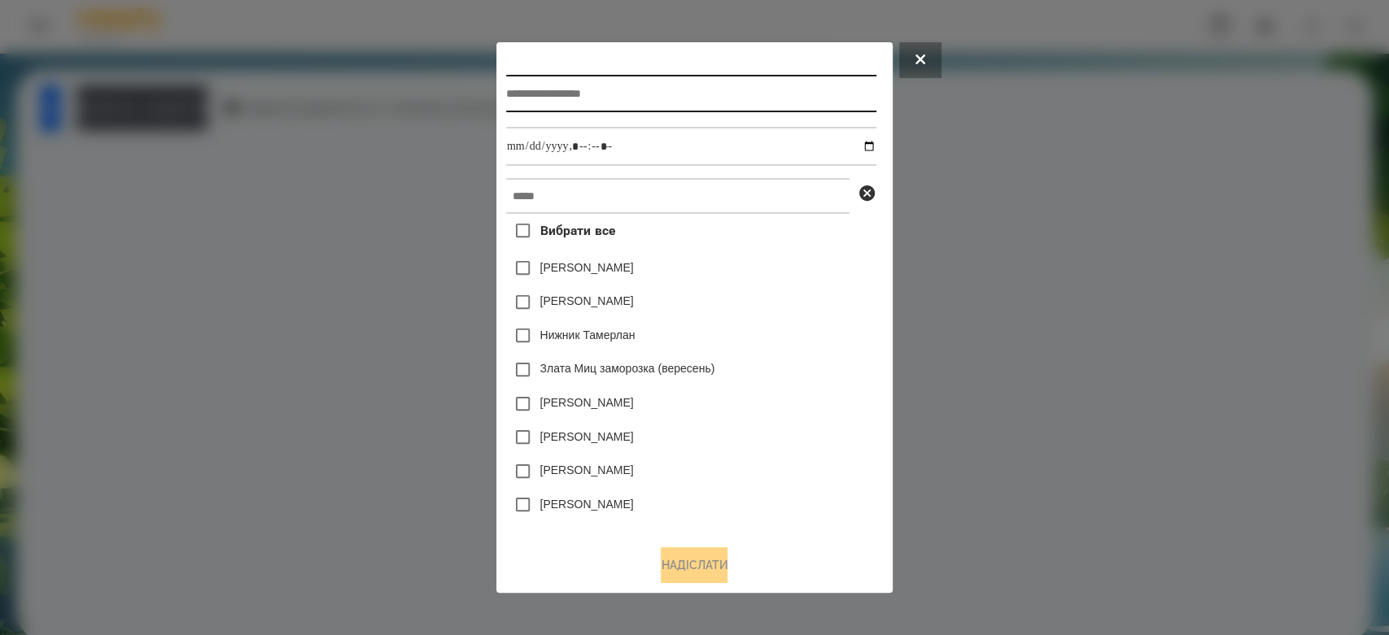
click at [569, 95] on input "text" at bounding box center [691, 93] width 370 height 37
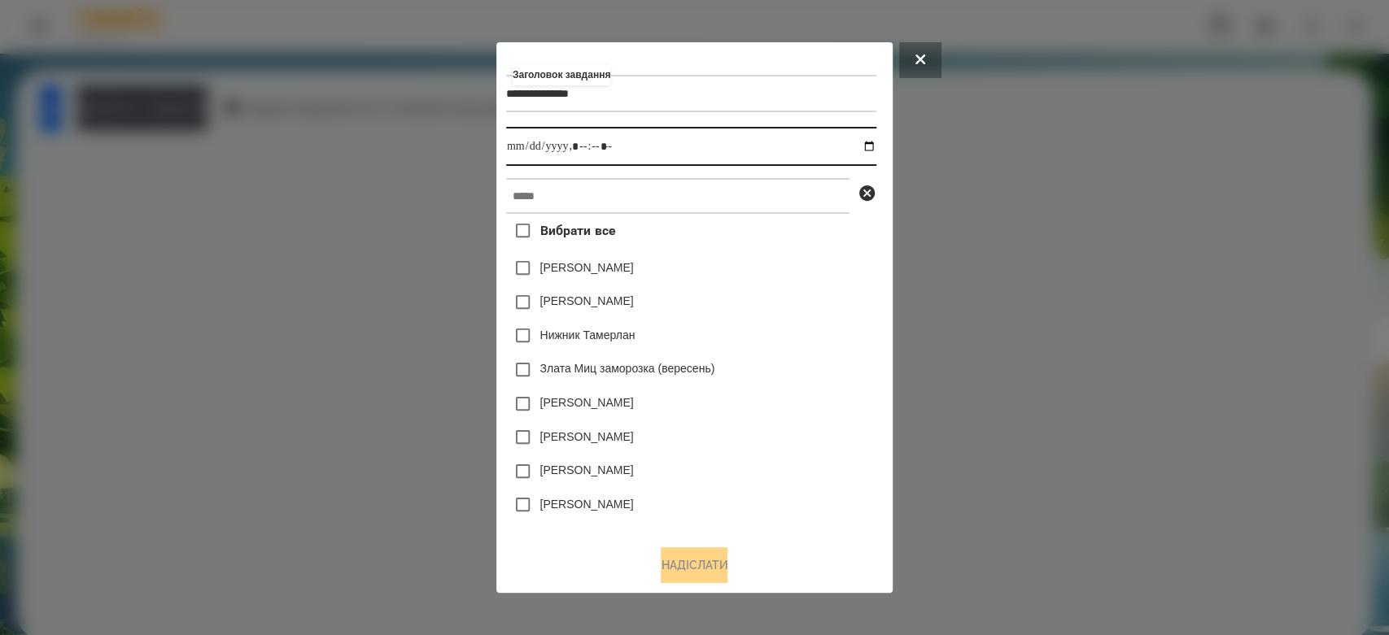
click at [874, 151] on input "datetime-local" at bounding box center [691, 146] width 370 height 39
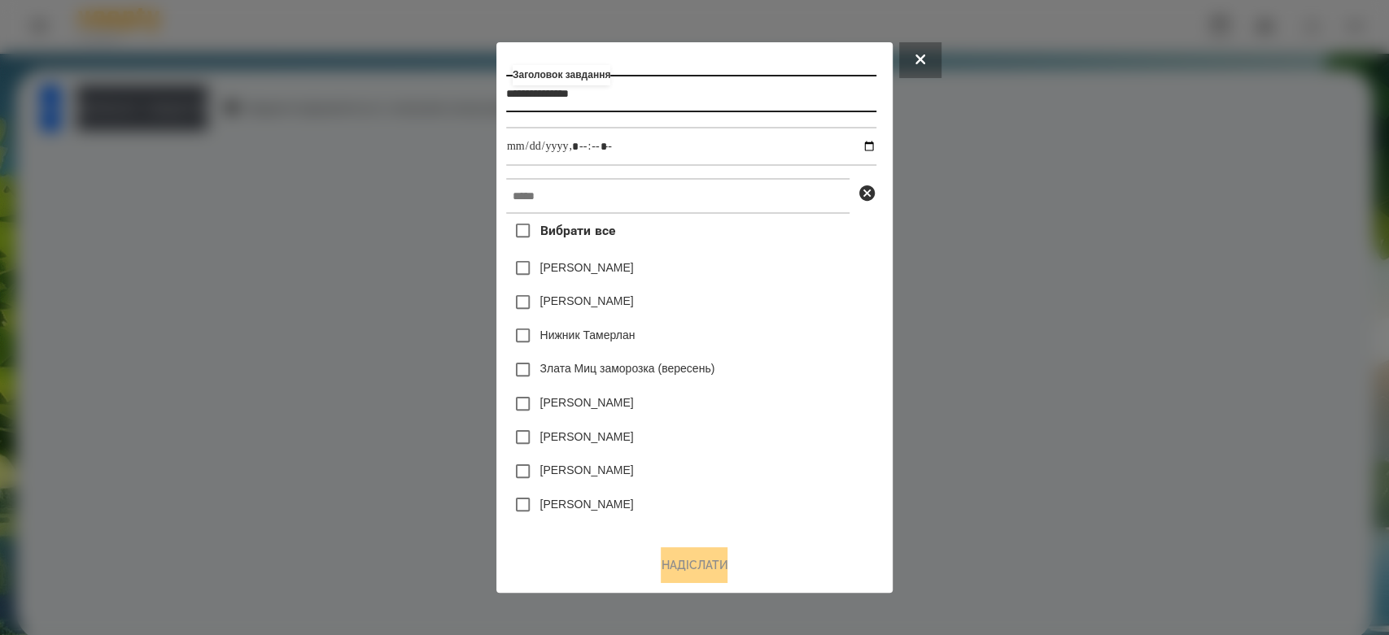
click at [640, 96] on input "**********" at bounding box center [691, 93] width 370 height 37
type input "**********"
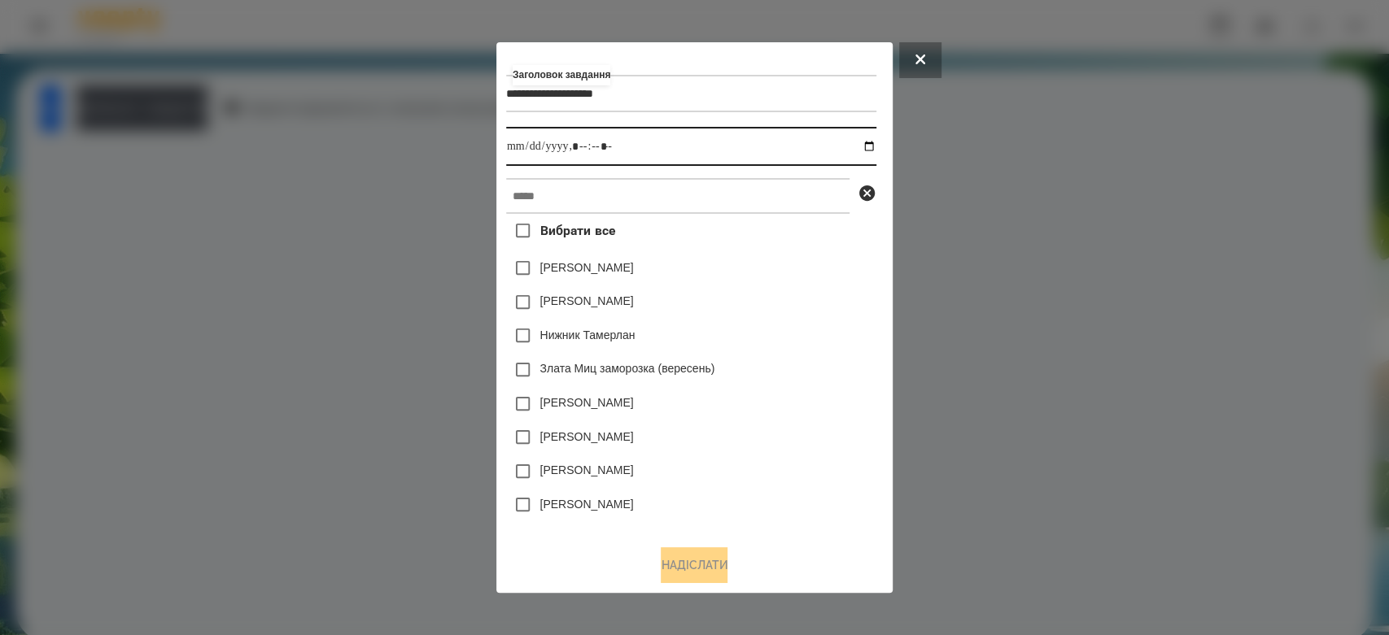
click at [874, 146] on input "datetime-local" at bounding box center [691, 146] width 370 height 39
type input "**********"
click at [803, 277] on div "Емма Северен" at bounding box center [691, 268] width 370 height 34
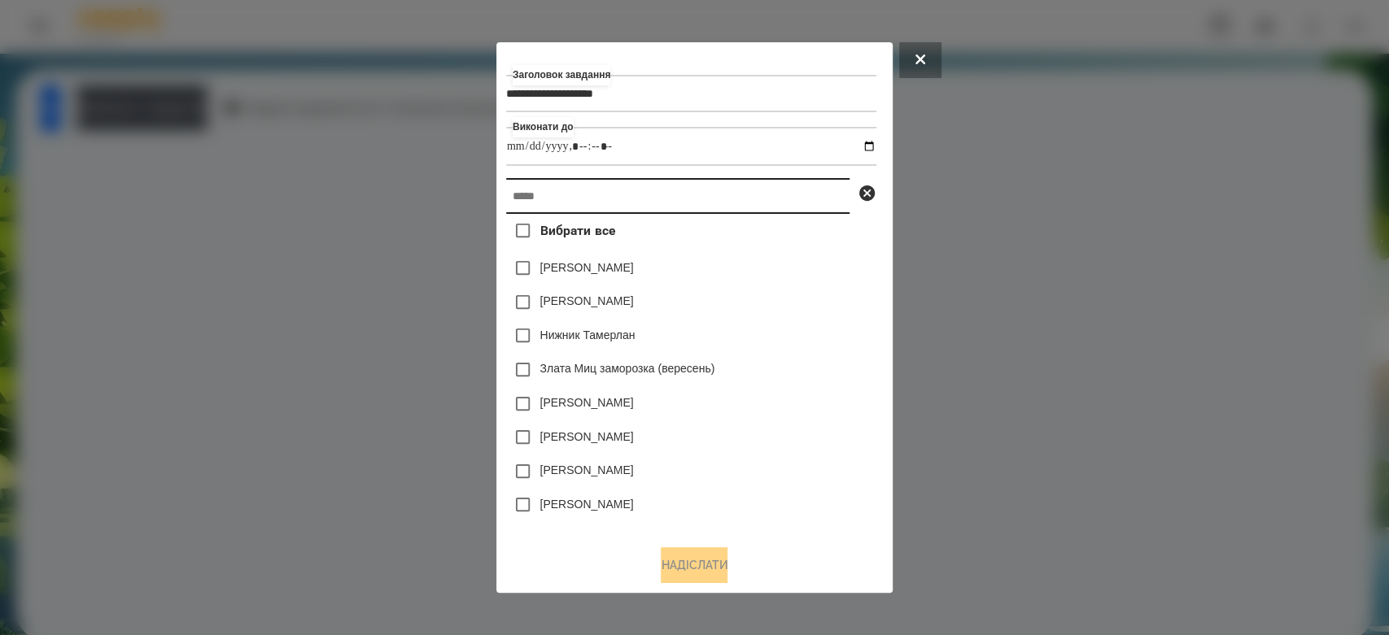
click at [788, 200] on input "text" at bounding box center [677, 196] width 343 height 36
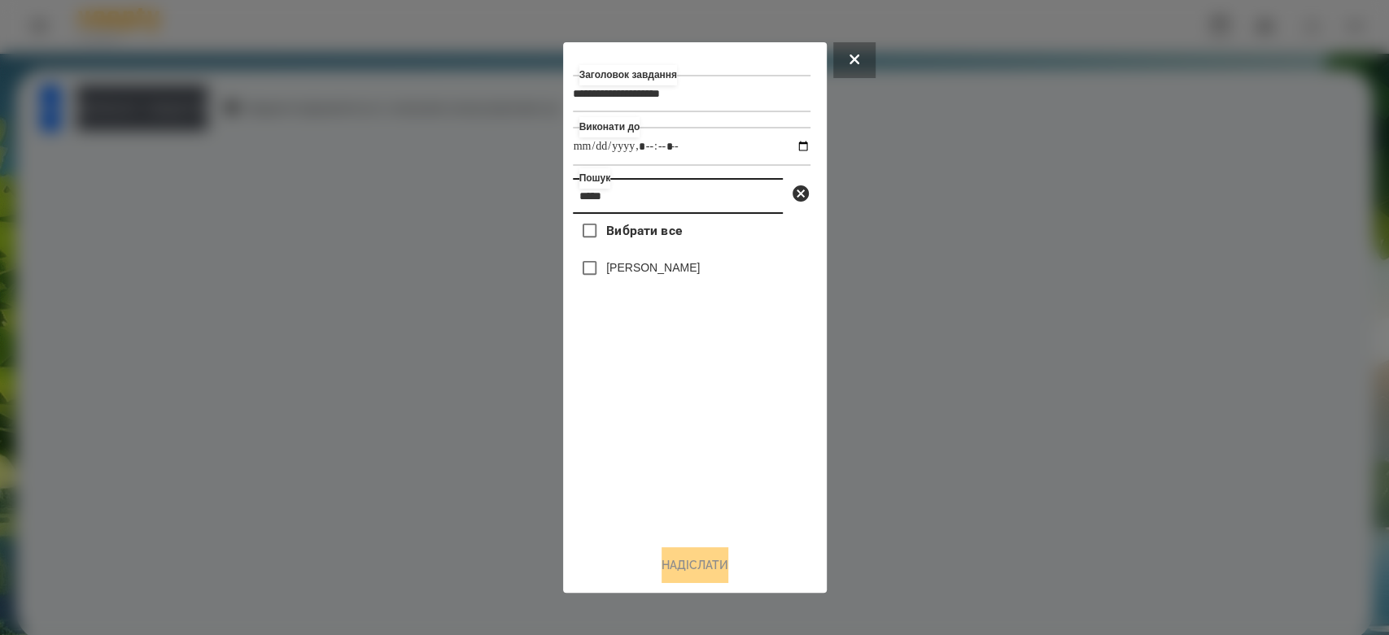
type input "*****"
click at [618, 283] on div "Мілана Бацула" at bounding box center [692, 268] width 238 height 34
click at [632, 274] on label "Мілана Бацула" at bounding box center [653, 267] width 94 height 16
click at [718, 551] on button "Надіслати" at bounding box center [694, 565] width 67 height 36
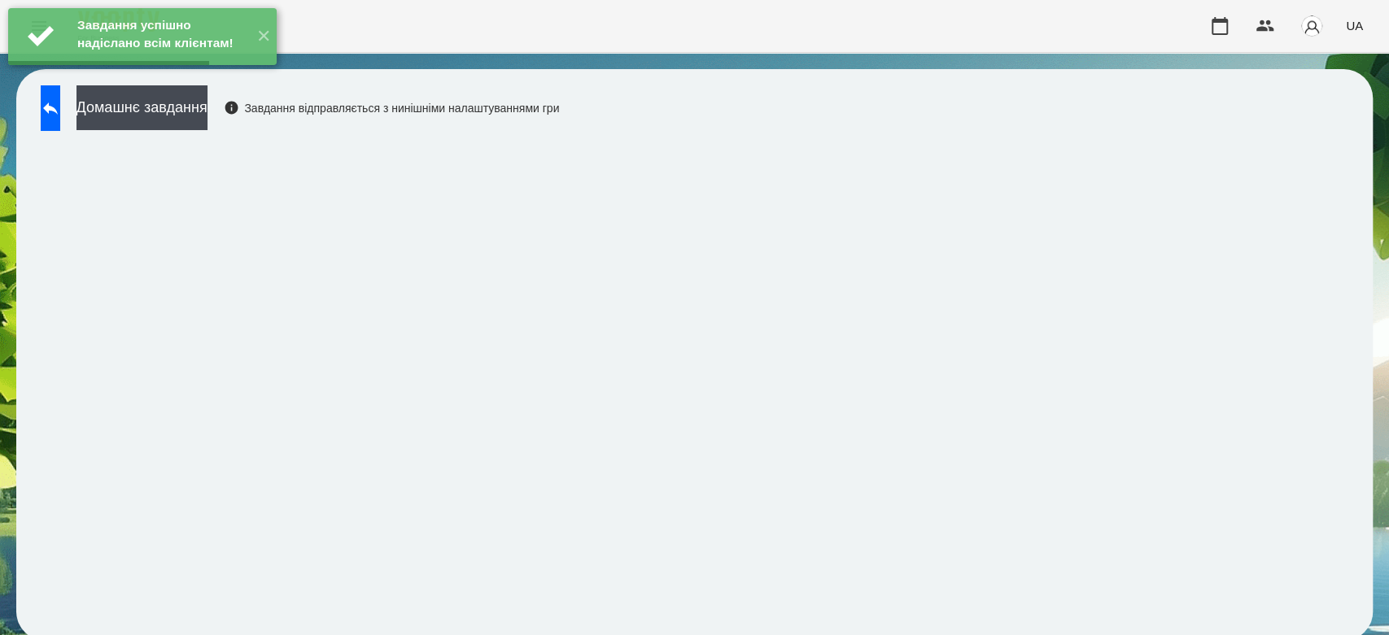
click at [233, 124] on div "Домашнє завдання Завдання відправляється з нинішніми налаштуваннями гри" at bounding box center [296, 112] width 526 height 54
click at [207, 98] on button "Домашнє завдання" at bounding box center [141, 107] width 131 height 45
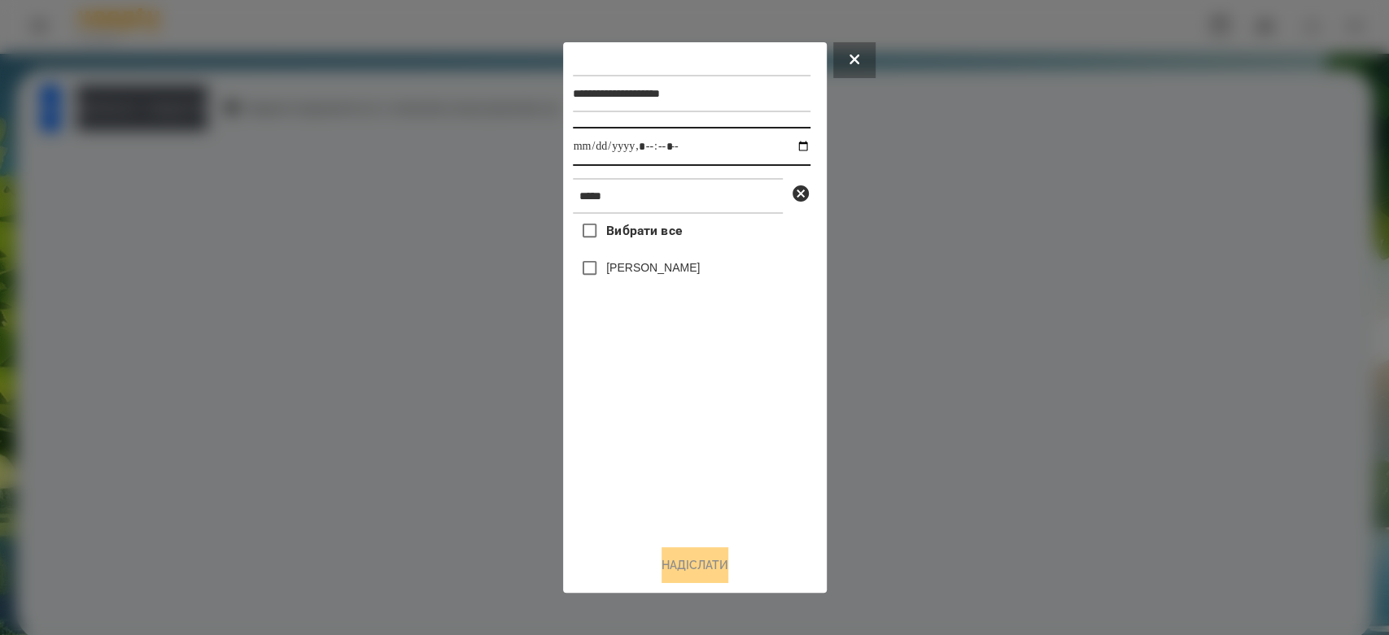
click at [786, 152] on input "datetime-local" at bounding box center [692, 146] width 238 height 39
type input "**********"
drag, startPoint x: 702, startPoint y: 473, endPoint x: 639, endPoint y: 325, distance: 161.1
click at [702, 473] on div "Вибрати все Мілана Бацула" at bounding box center [692, 373] width 238 height 318
click at [633, 265] on label "Мілана Бацула" at bounding box center [653, 267] width 94 height 16
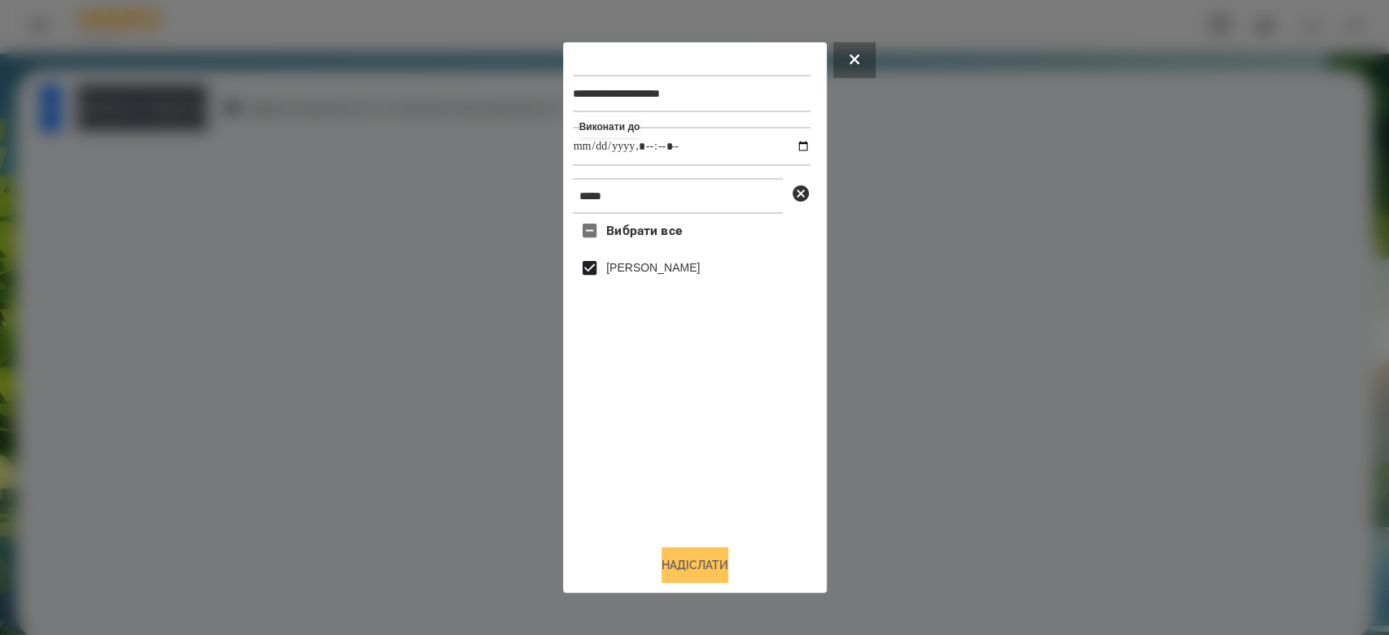
click at [709, 563] on button "Надіслати" at bounding box center [694, 565] width 67 height 36
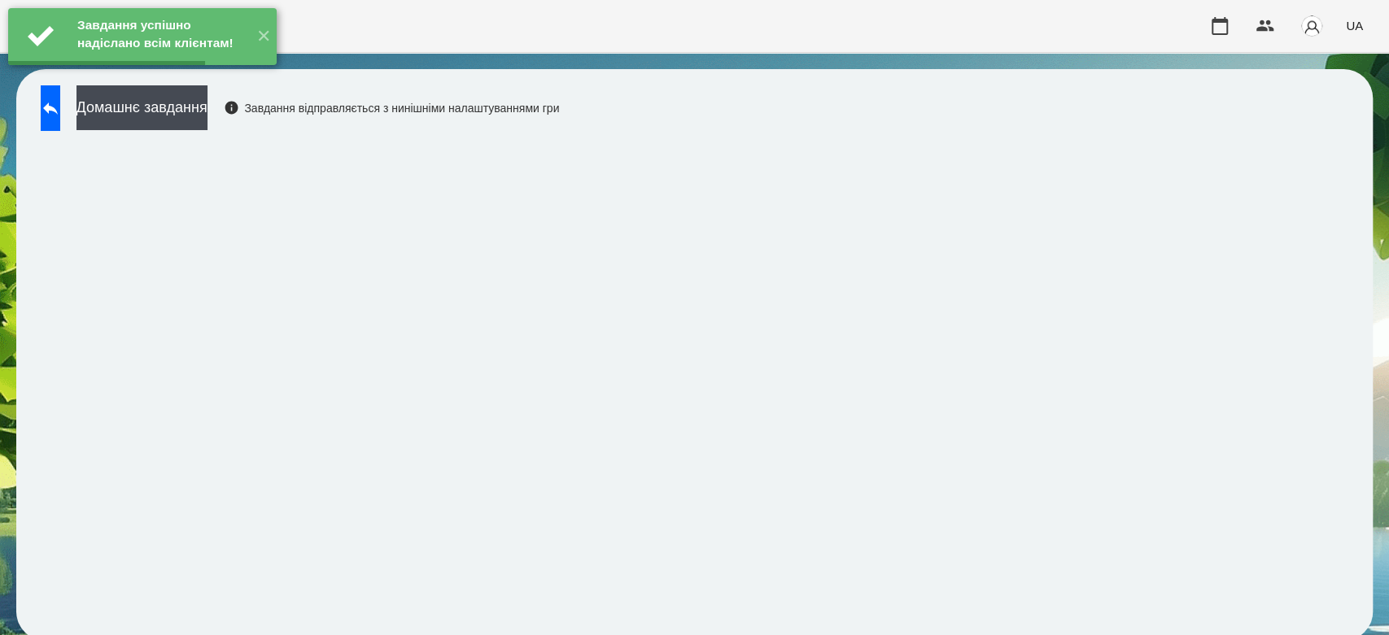
click at [238, 73] on div "Завдання успішно надіслано всім клієнтам! ✕" at bounding box center [142, 36] width 285 height 73
click at [207, 120] on button "Домашнє завдання" at bounding box center [141, 107] width 131 height 45
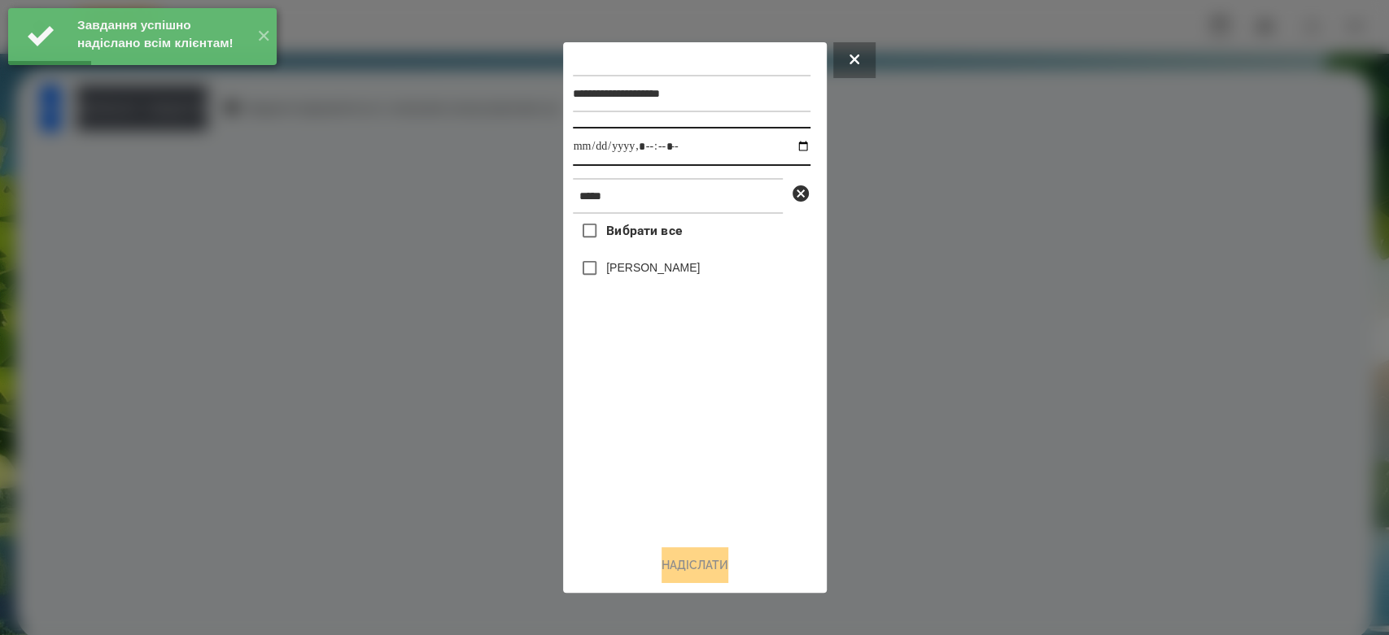
click at [787, 149] on input "datetime-local" at bounding box center [692, 146] width 238 height 39
type input "**********"
drag, startPoint x: 710, startPoint y: 443, endPoint x: 693, endPoint y: 394, distance: 52.5
click at [710, 443] on div "Вибрати все Мілана Бацула" at bounding box center [692, 373] width 238 height 318
click at [658, 259] on div "Мілана Бацула" at bounding box center [692, 268] width 238 height 34
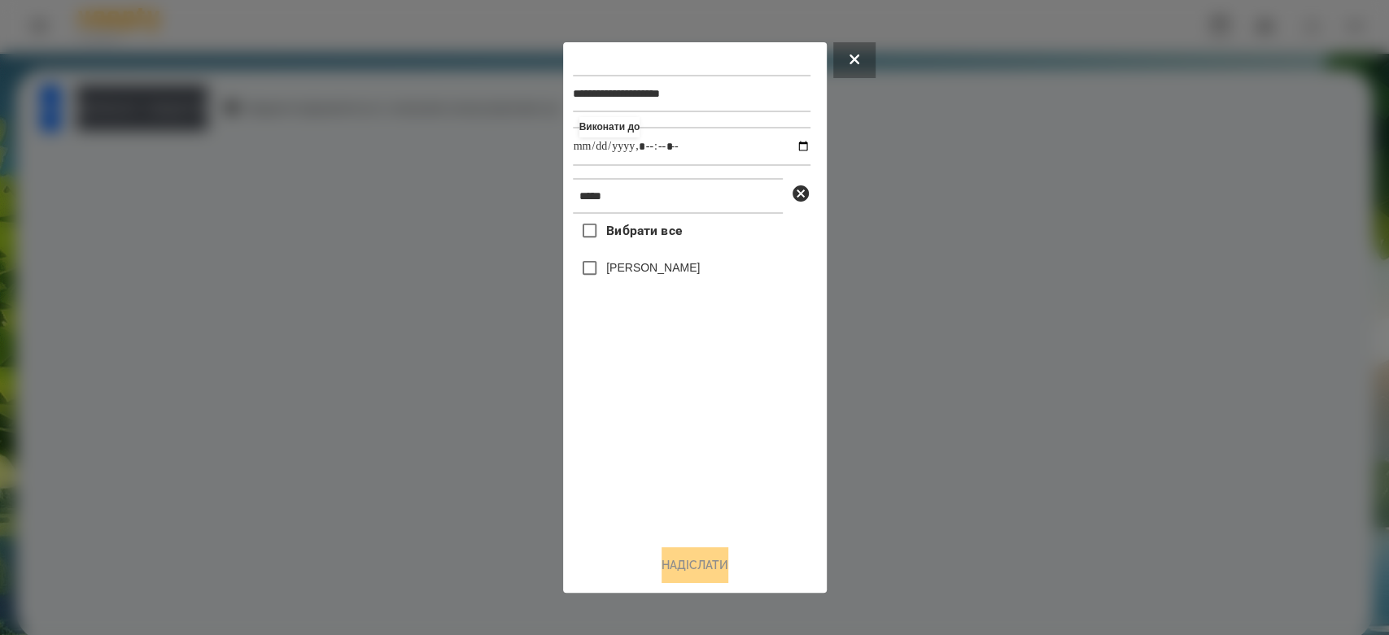
click at [660, 264] on label "Мілана Бацула" at bounding box center [653, 267] width 94 height 16
click at [722, 556] on button "Надіслати" at bounding box center [694, 565] width 67 height 36
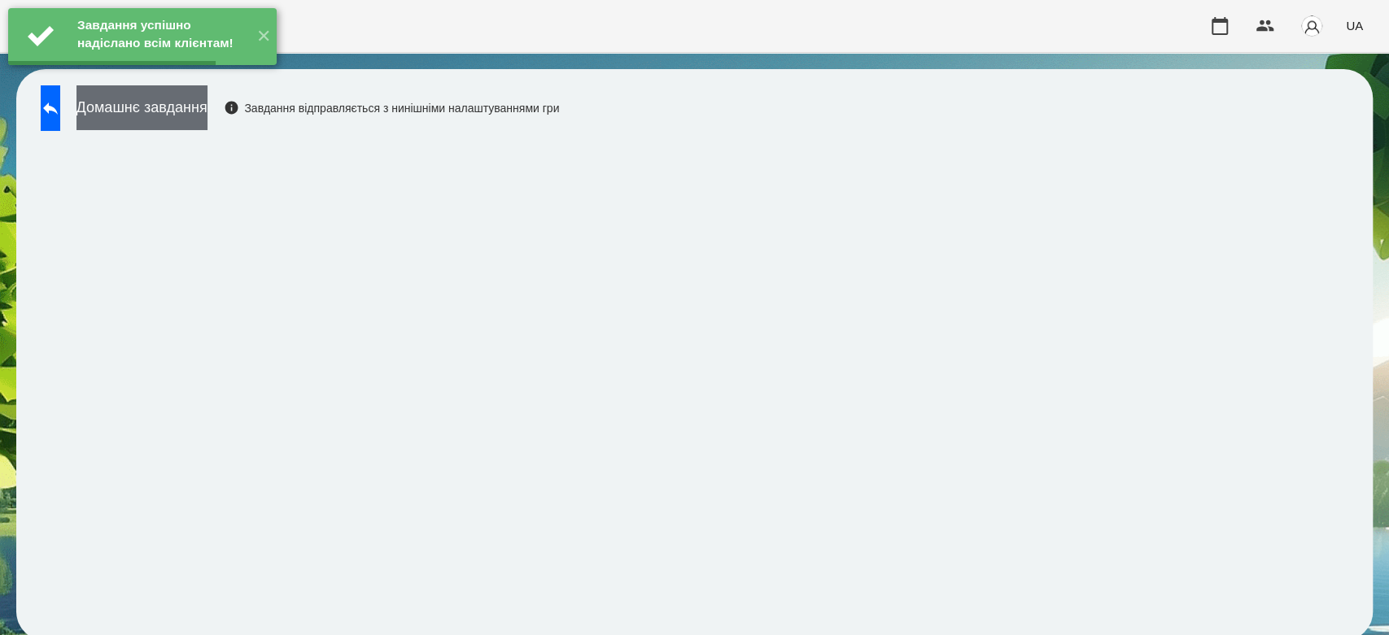
click at [207, 104] on button "Домашнє завдання" at bounding box center [141, 107] width 131 height 45
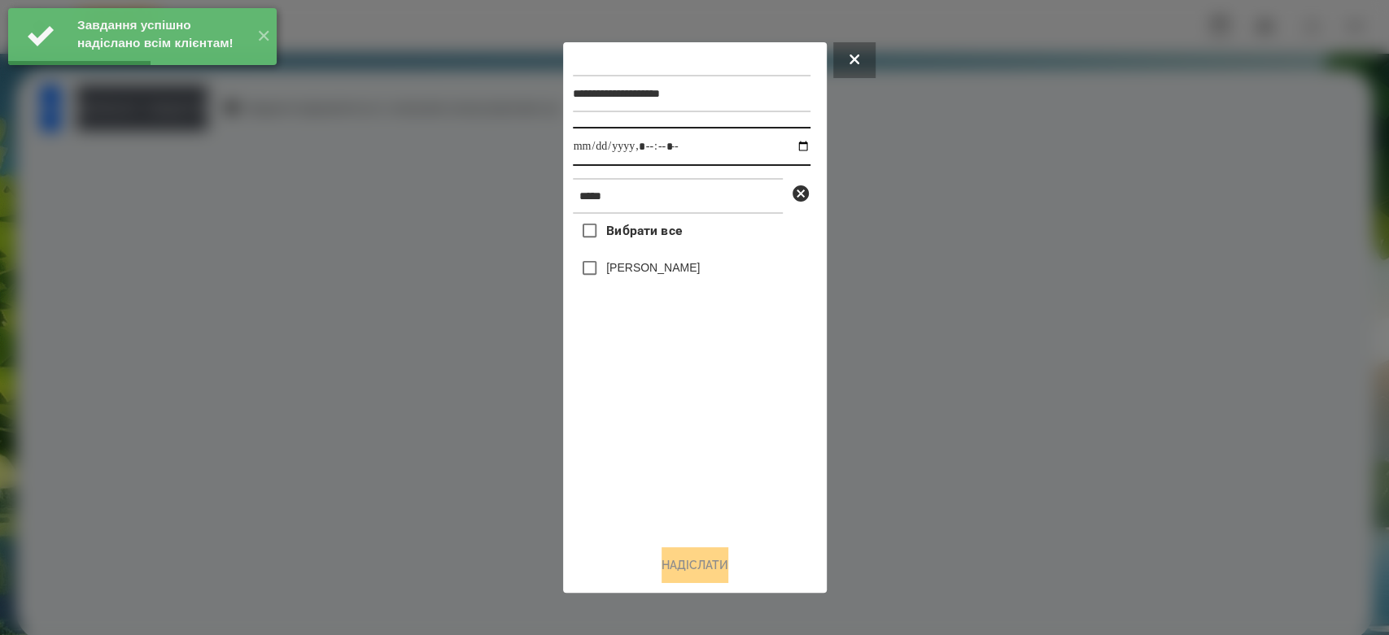
click at [788, 146] on input "datetime-local" at bounding box center [692, 146] width 238 height 39
type input "**********"
drag, startPoint x: 714, startPoint y: 464, endPoint x: 688, endPoint y: 410, distance: 60.4
click at [714, 464] on div "Вибрати все Мілана Бацула" at bounding box center [692, 373] width 238 height 318
click at [664, 276] on label "Мілана Бацула" at bounding box center [653, 267] width 94 height 16
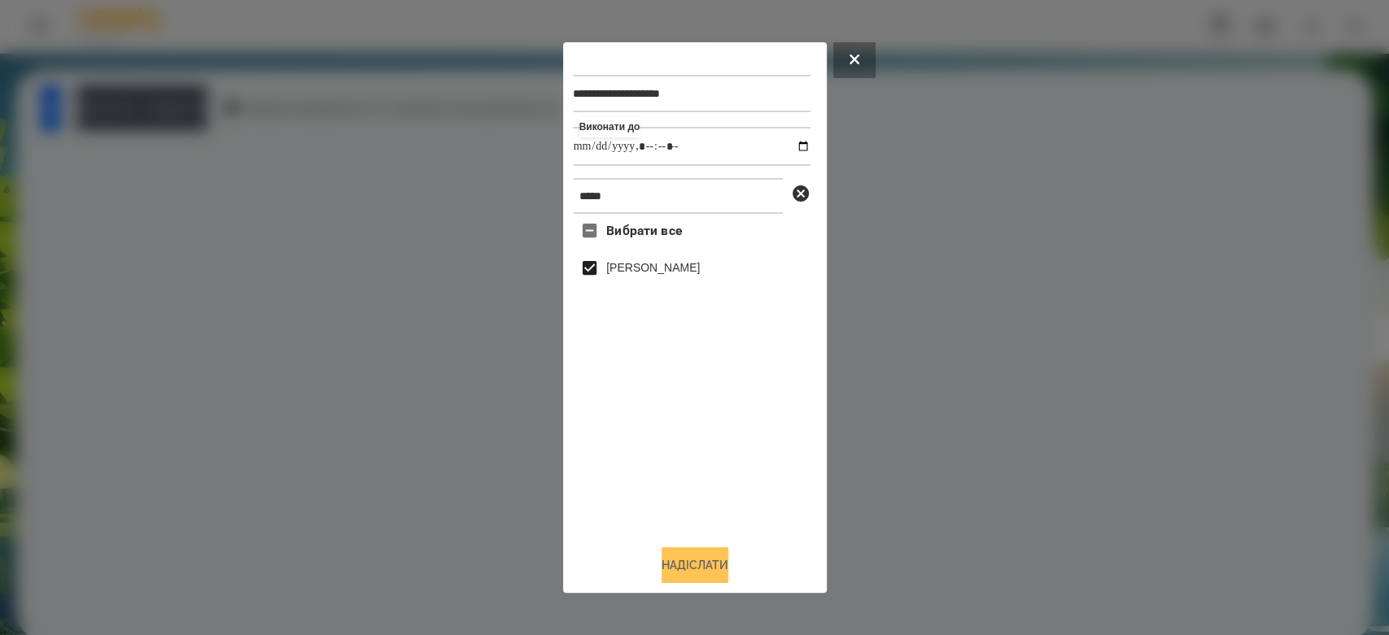
click at [708, 562] on button "Надіслати" at bounding box center [694, 565] width 67 height 36
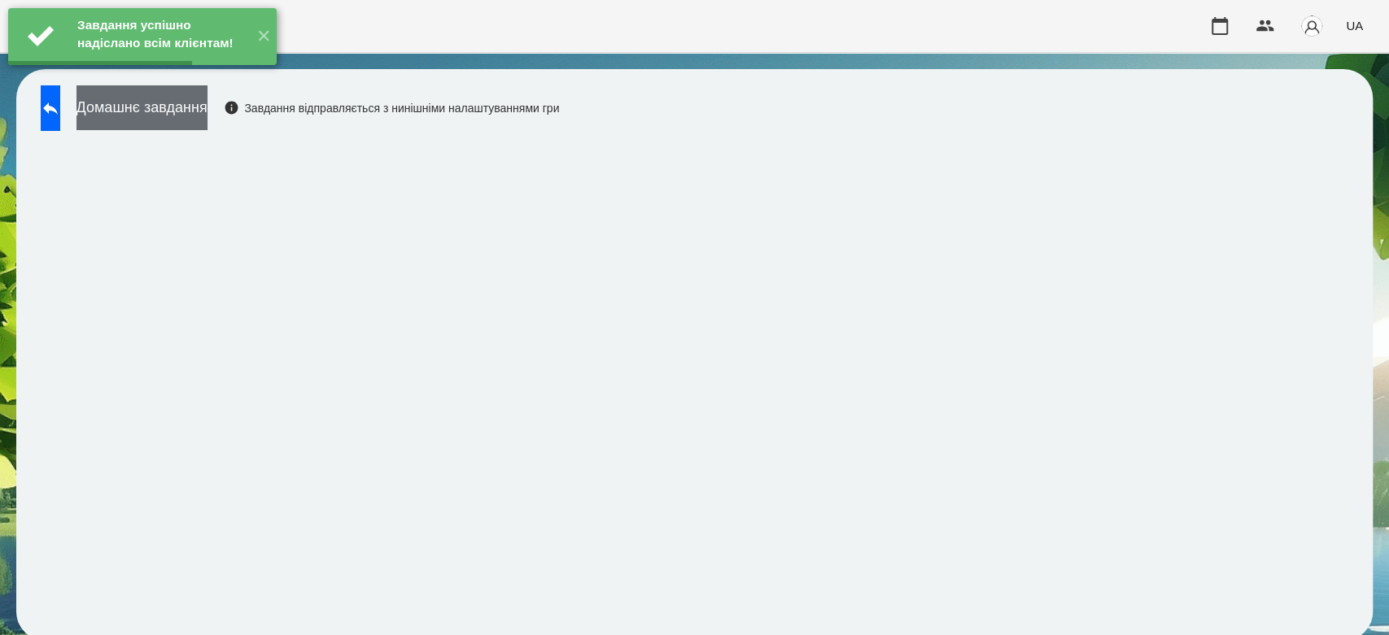
click at [207, 115] on button "Домашнє завдання" at bounding box center [141, 107] width 131 height 45
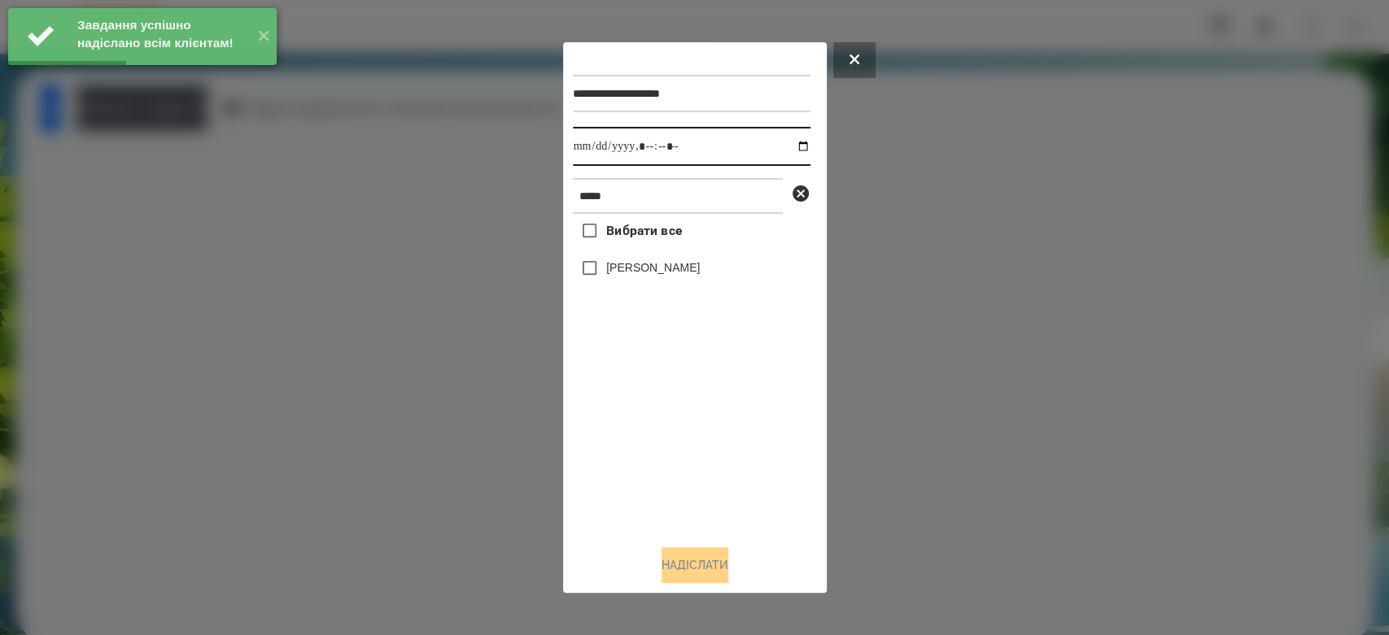
click at [794, 150] on input "datetime-local" at bounding box center [692, 146] width 238 height 39
type input "**********"
click at [747, 477] on div "Вибрати все Мілана Бацула" at bounding box center [692, 373] width 238 height 318
click at [676, 266] on label "Мілана Бацула" at bounding box center [653, 267] width 94 height 16
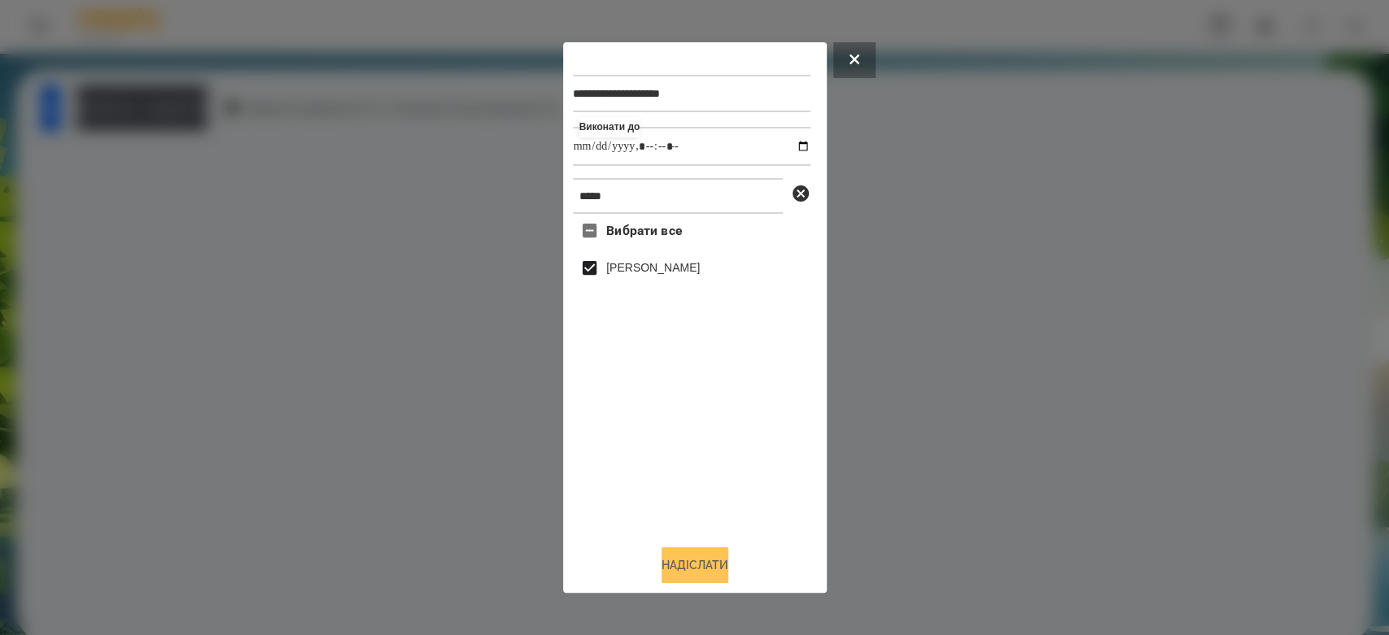
click at [721, 575] on button "Надіслати" at bounding box center [694, 565] width 67 height 36
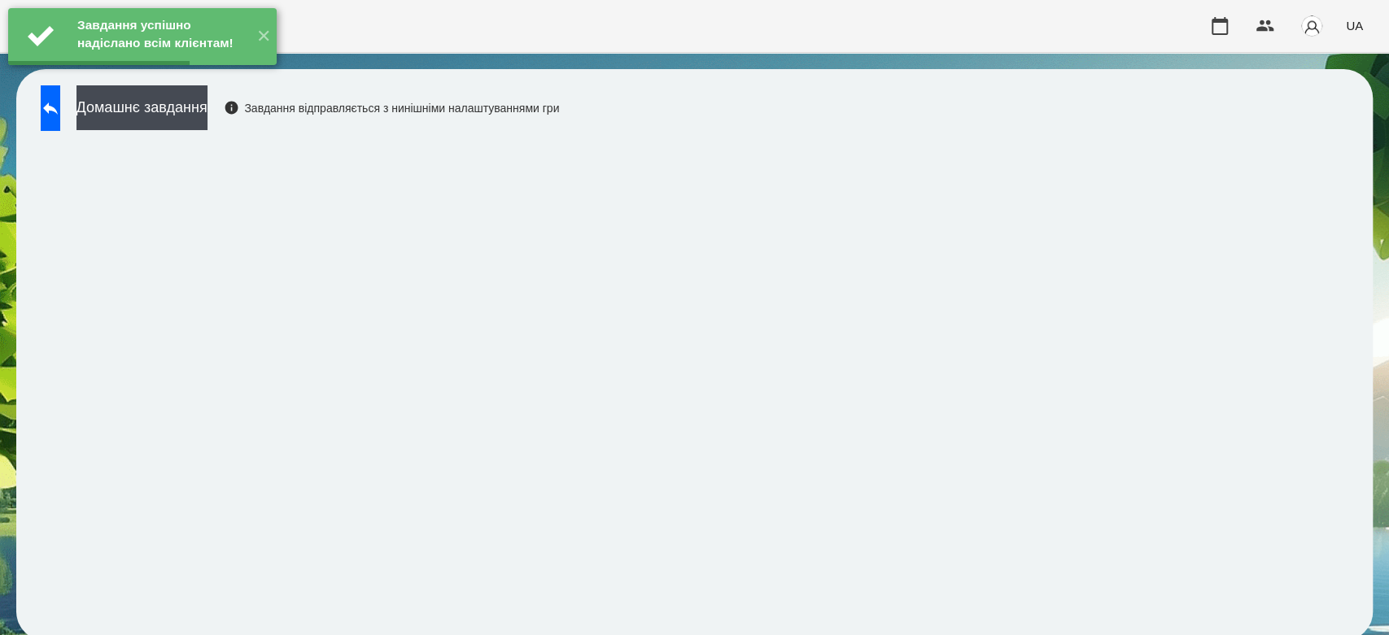
click at [83, 124] on div "Домашнє завдання Завдання відправляється з нинішніми налаштуваннями гри" at bounding box center [296, 112] width 526 height 54
click at [93, 111] on div "Домашнє завдання Завдання відправляється з нинішніми налаштуваннями гри" at bounding box center [296, 112] width 526 height 54
click at [60, 111] on button at bounding box center [51, 108] width 20 height 46
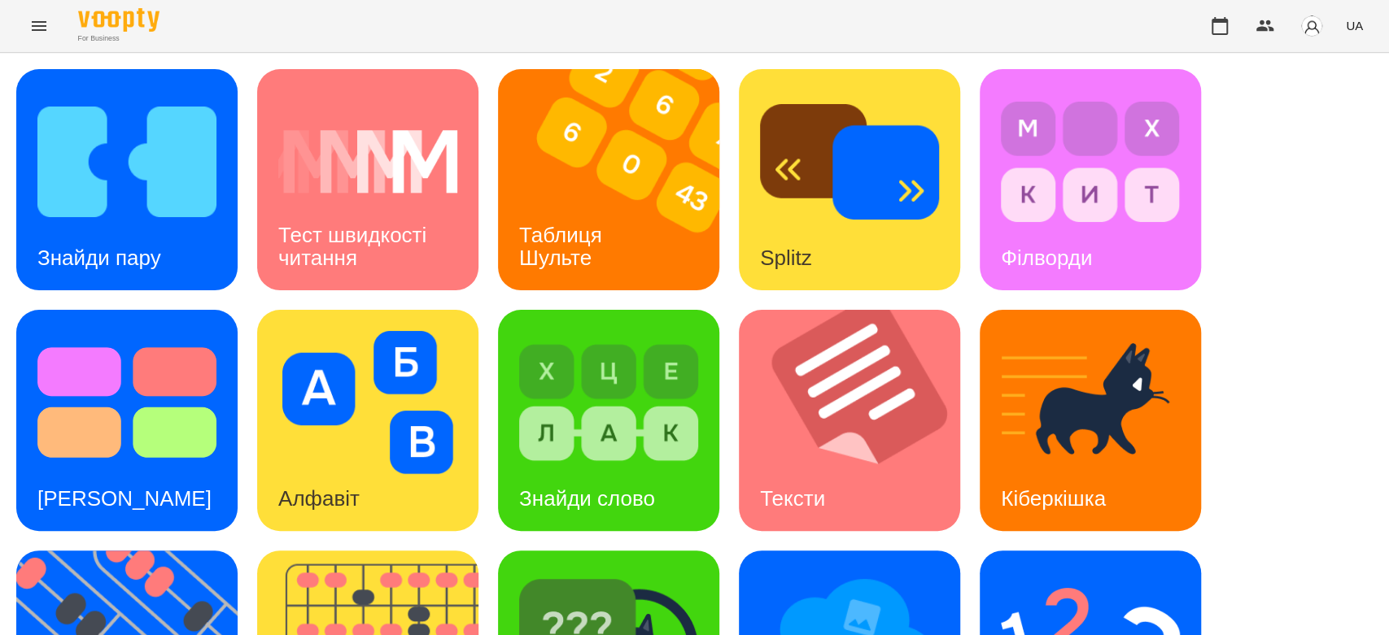
scroll to position [393, 0]
click at [772, 572] on img at bounding box center [849, 643] width 179 height 143
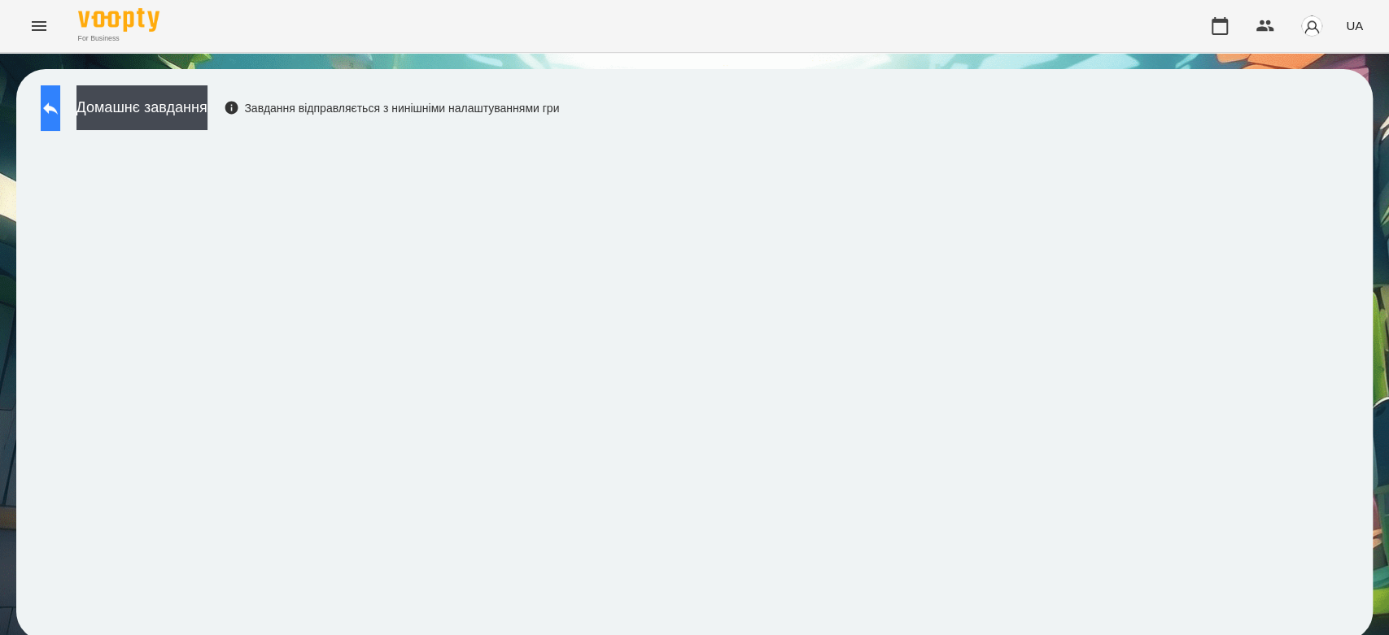
click at [60, 116] on icon at bounding box center [51, 108] width 20 height 20
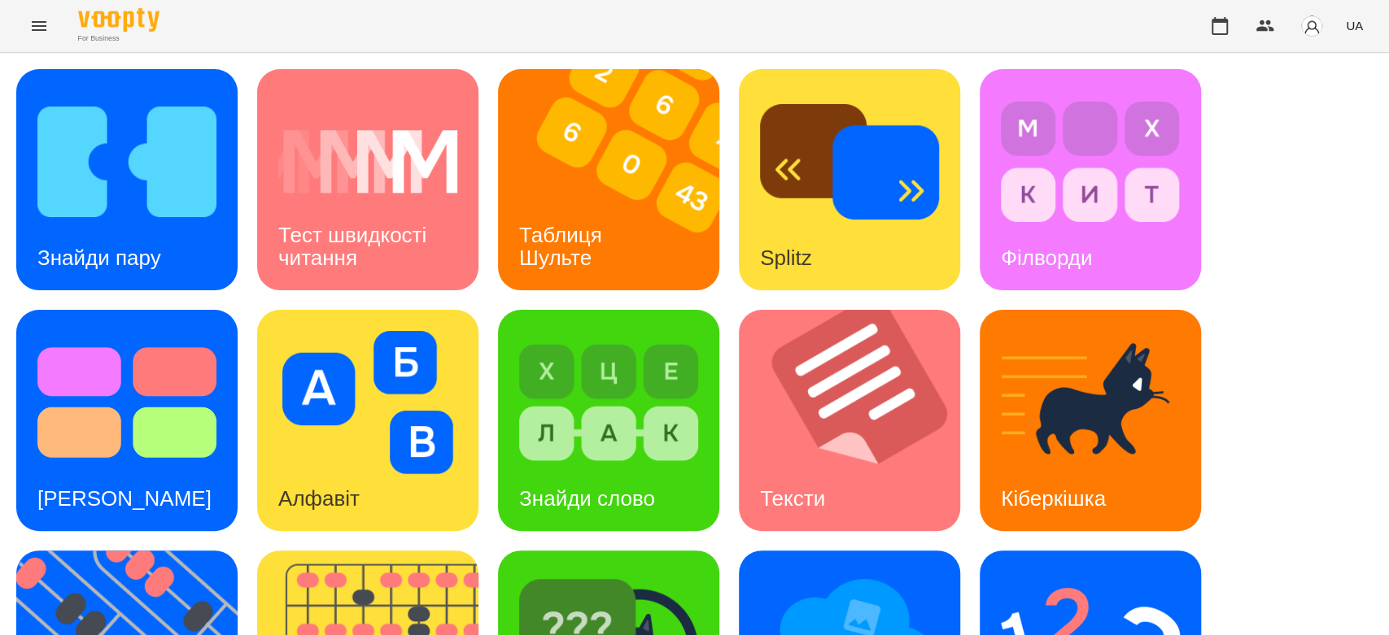
scroll to position [393, 0]
click at [1031, 572] on img at bounding box center [1090, 643] width 179 height 143
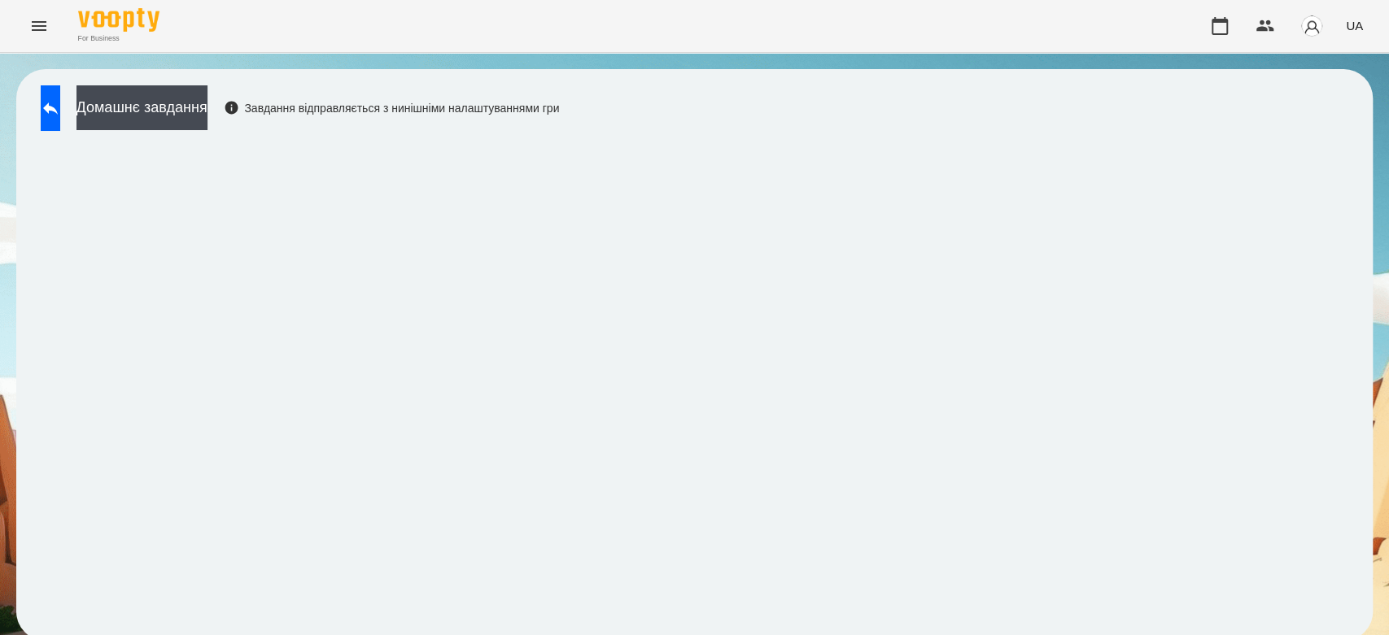
scroll to position [6, 0]
click at [169, 89] on button "Домашнє завдання" at bounding box center [141, 107] width 131 height 45
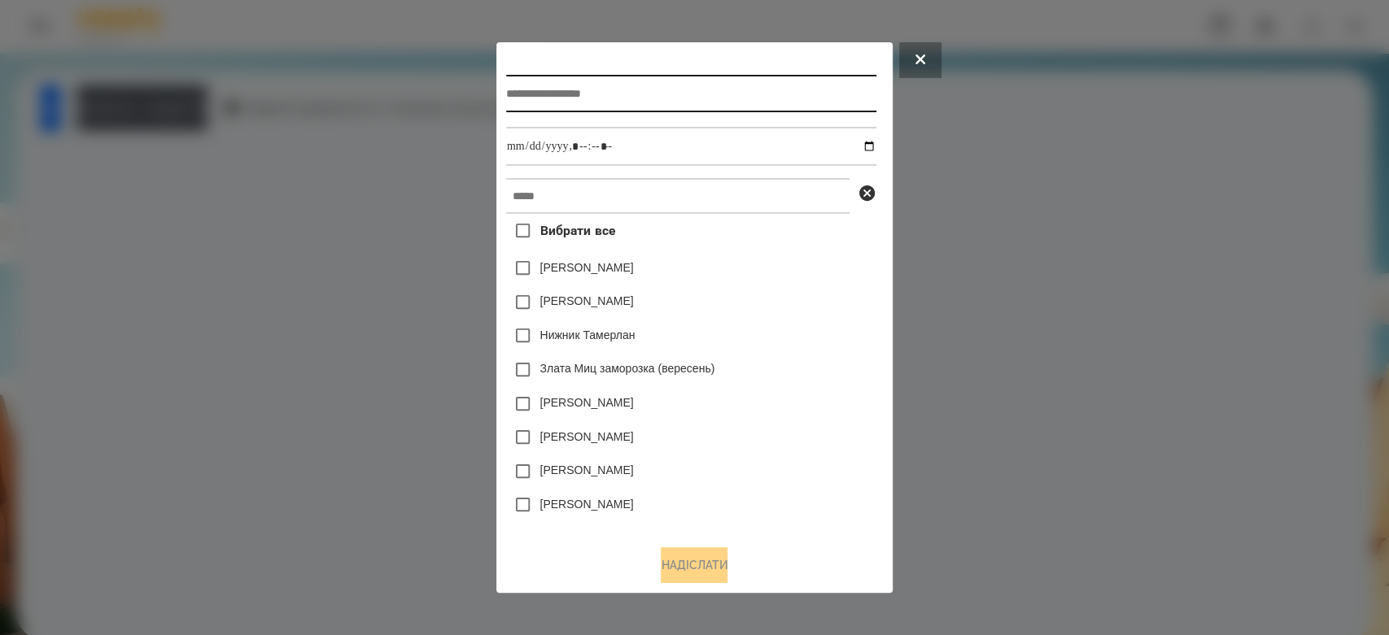
click at [582, 86] on input "text" at bounding box center [691, 93] width 370 height 37
click at [977, 149] on div at bounding box center [694, 317] width 1389 height 635
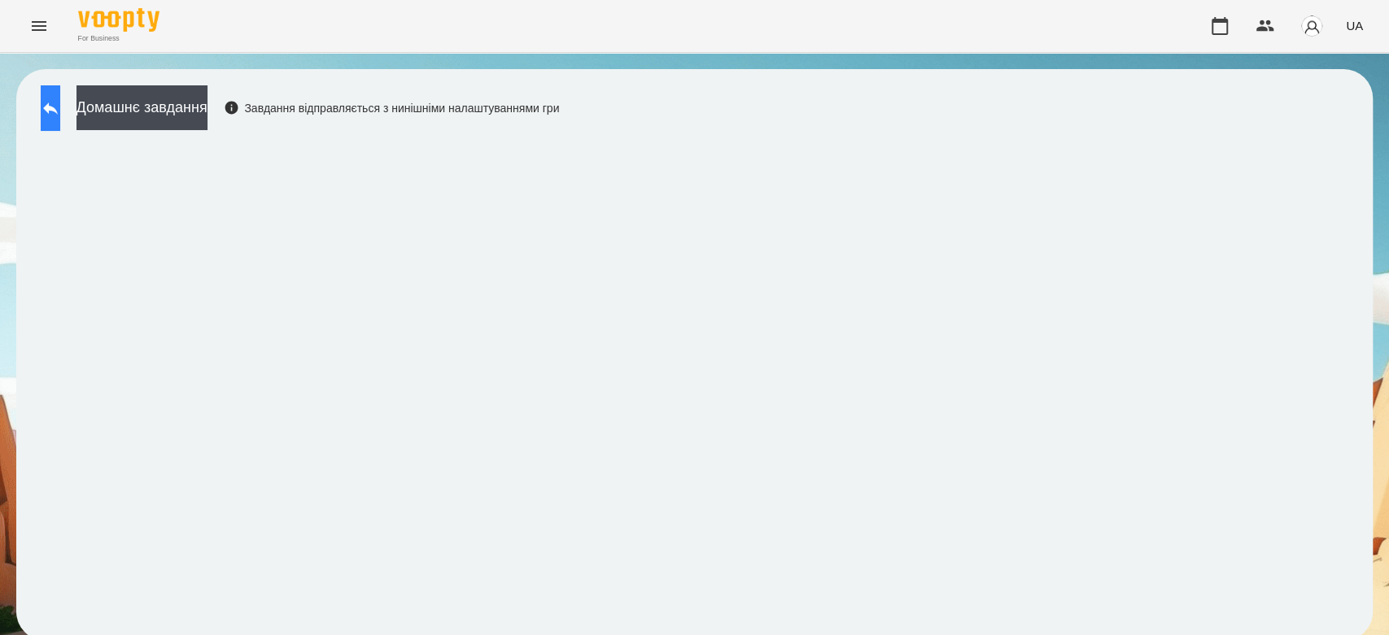
click at [60, 101] on icon at bounding box center [51, 108] width 20 height 20
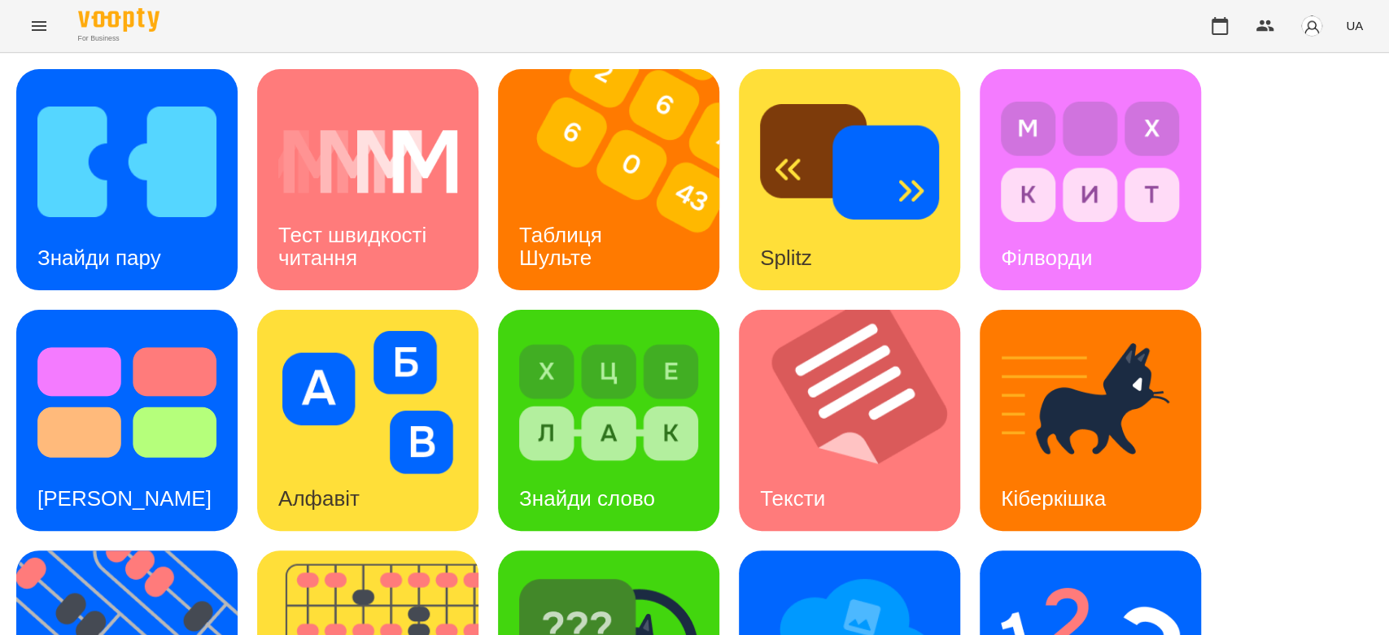
scroll to position [393, 0]
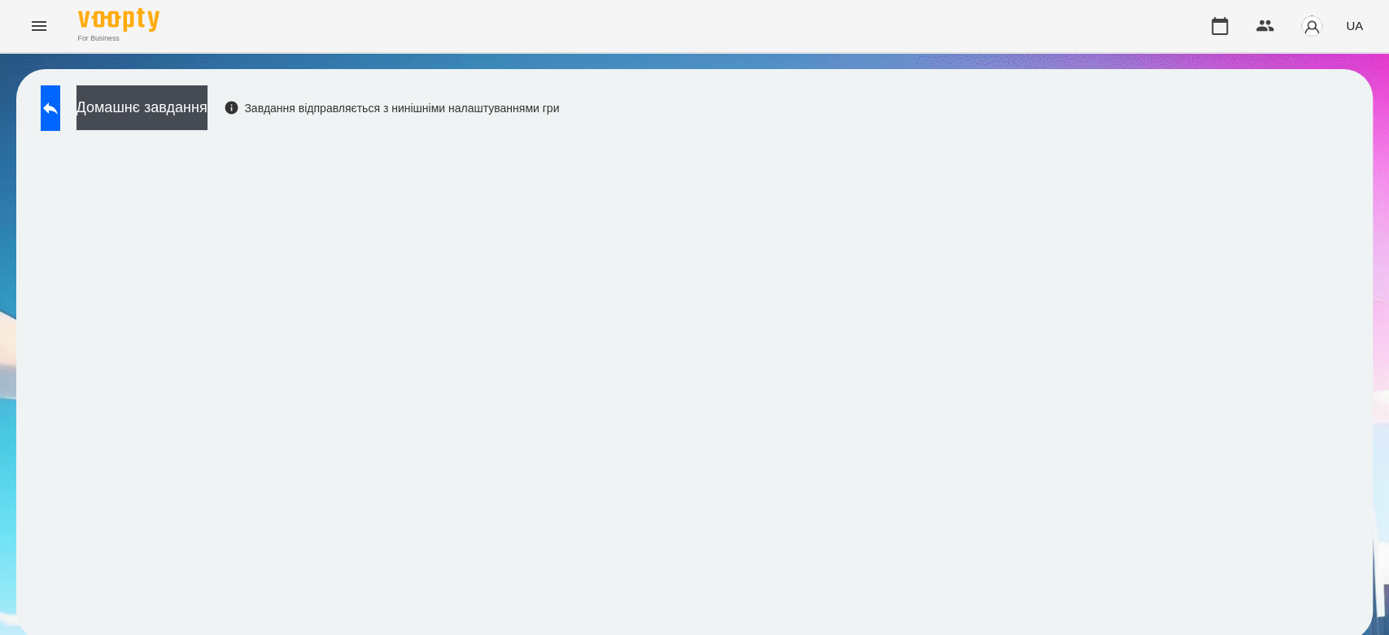
scroll to position [6, 0]
click at [148, 102] on button "Домашнє завдання" at bounding box center [141, 107] width 131 height 45
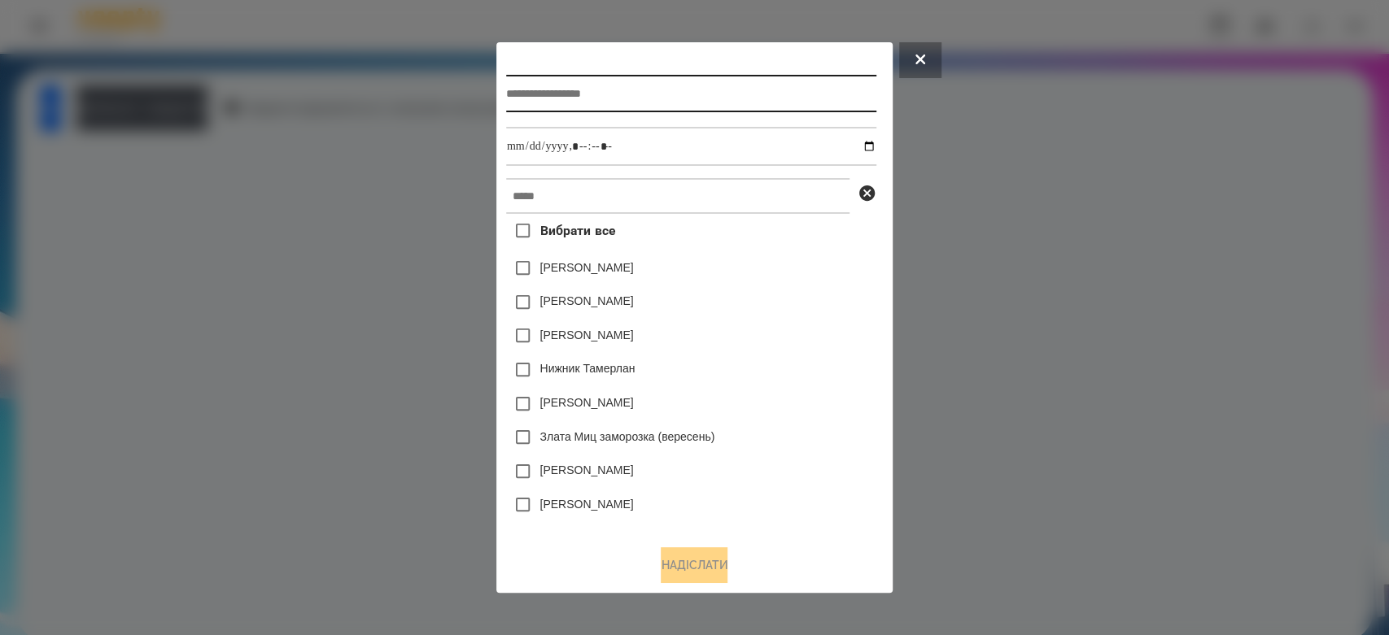
click at [688, 105] on input "text" at bounding box center [691, 93] width 370 height 37
click at [1112, 304] on div at bounding box center [694, 317] width 1389 height 635
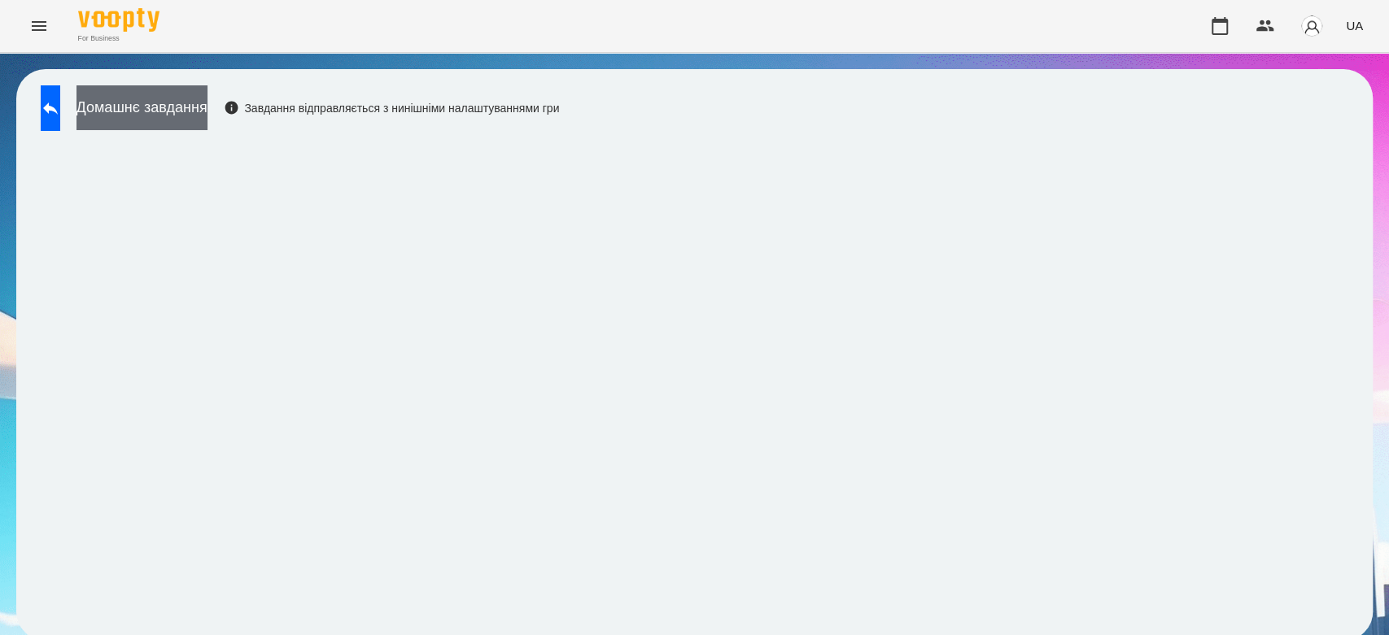
click at [167, 111] on button "Домашнє завдання" at bounding box center [141, 107] width 131 height 45
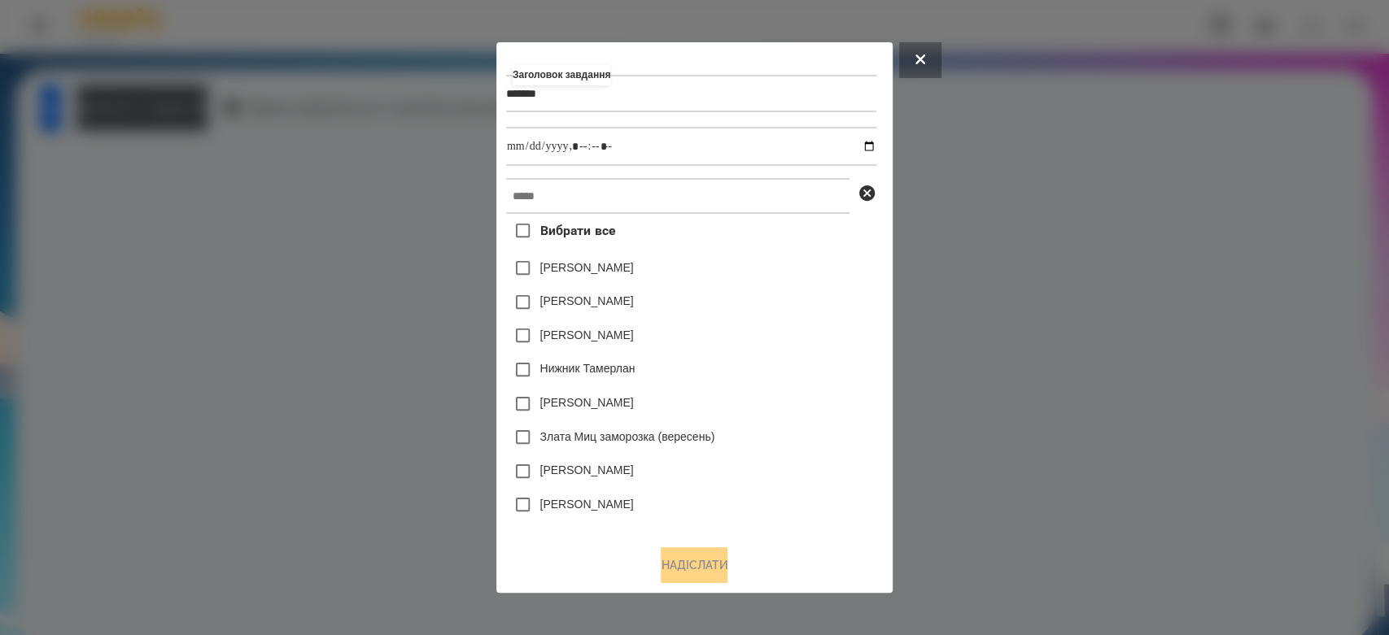
type input "*******"
click at [876, 147] on input "datetime-local" at bounding box center [691, 146] width 370 height 39
type input "**********"
drag, startPoint x: 799, startPoint y: 264, endPoint x: 792, endPoint y: 211, distance: 52.5
click at [799, 263] on div "Яна Щербакова" at bounding box center [691, 268] width 370 height 34
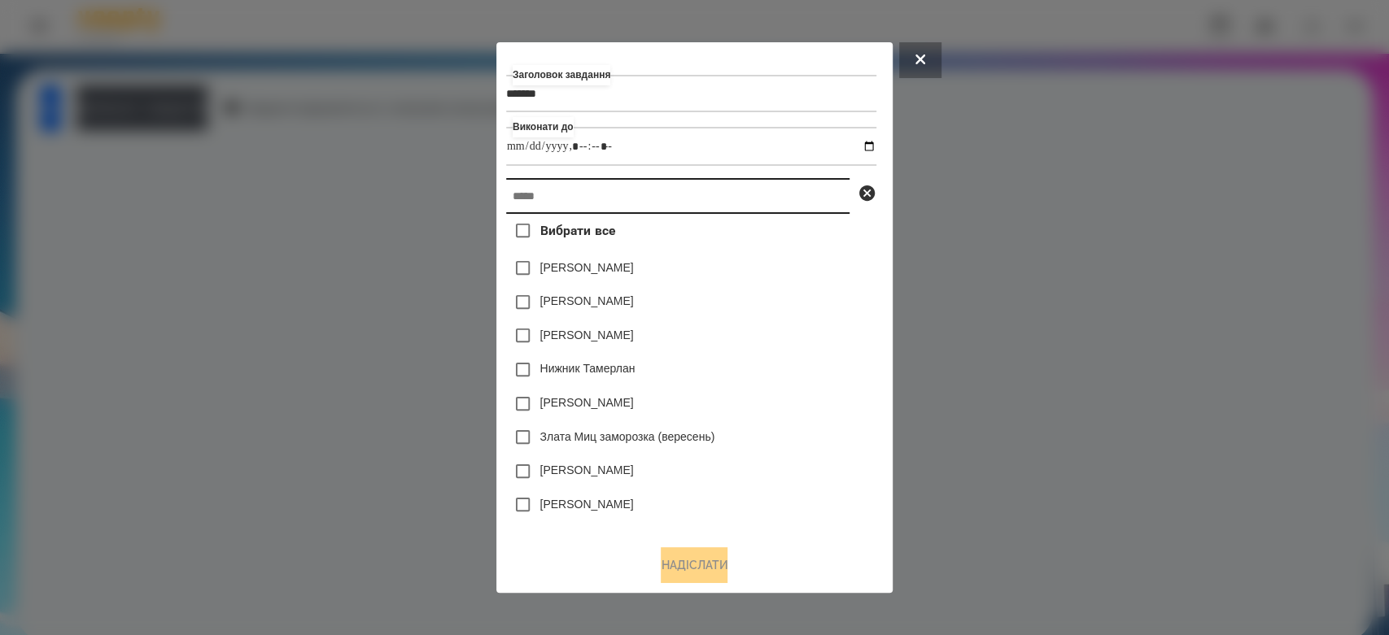
click at [788, 192] on input "text" at bounding box center [677, 196] width 343 height 36
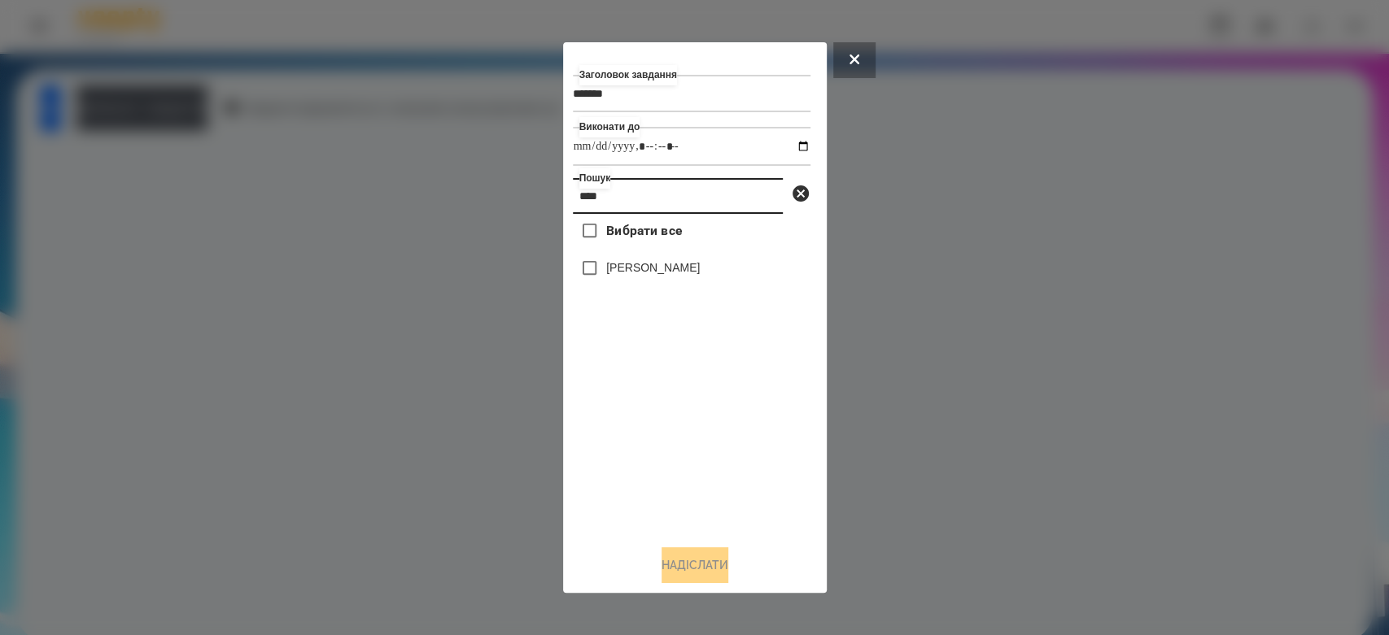
type input "****"
click at [676, 268] on label "Мілана Бацула" at bounding box center [653, 267] width 94 height 16
click at [693, 583] on button "Надіслати" at bounding box center [694, 565] width 67 height 36
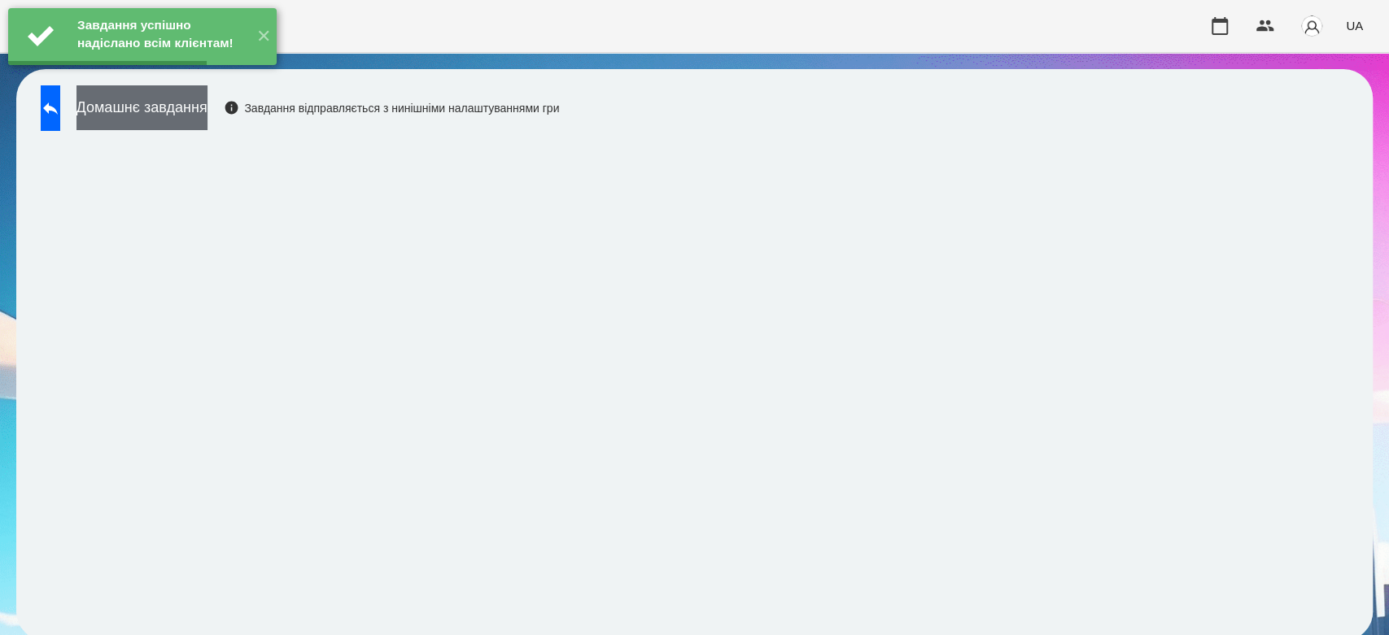
click at [207, 111] on button "Домашнє завдання" at bounding box center [141, 107] width 131 height 45
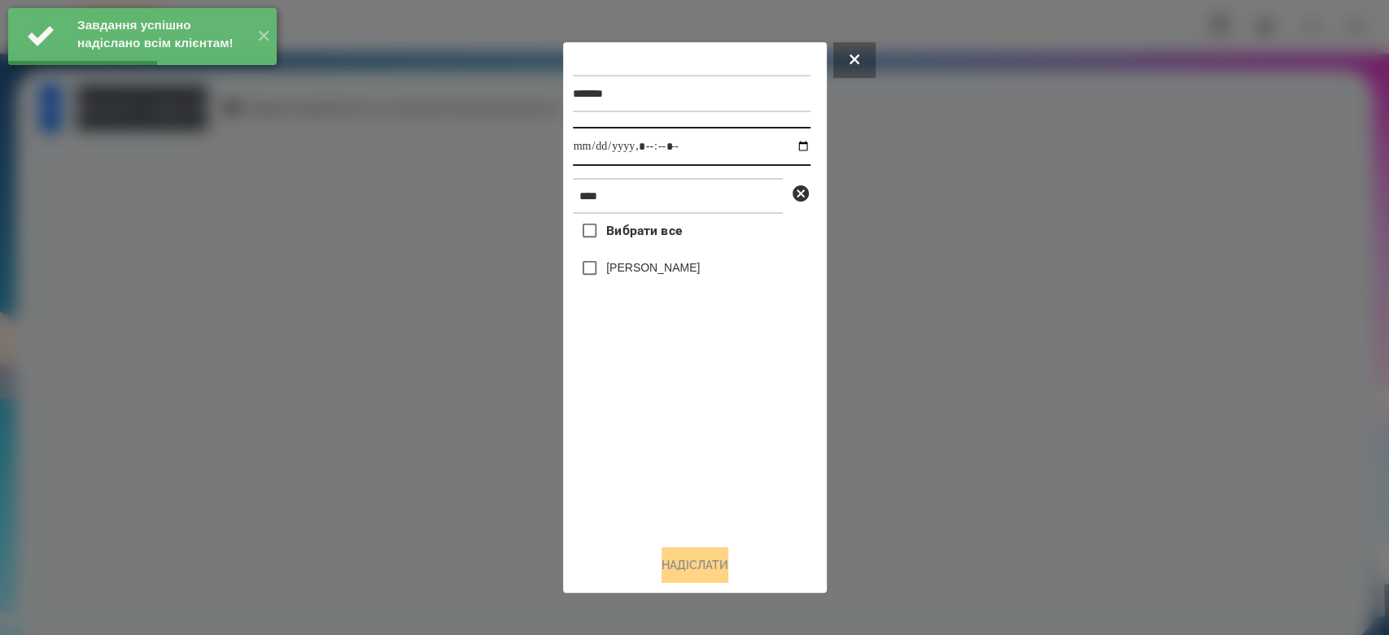
click at [787, 146] on input "datetime-local" at bounding box center [692, 146] width 238 height 39
type input "**********"
drag, startPoint x: 725, startPoint y: 473, endPoint x: 692, endPoint y: 373, distance: 104.4
click at [725, 473] on div "Вибрати все Мілана Бацула" at bounding box center [692, 373] width 238 height 318
click at [666, 264] on label "Мілана Бацула" at bounding box center [653, 267] width 94 height 16
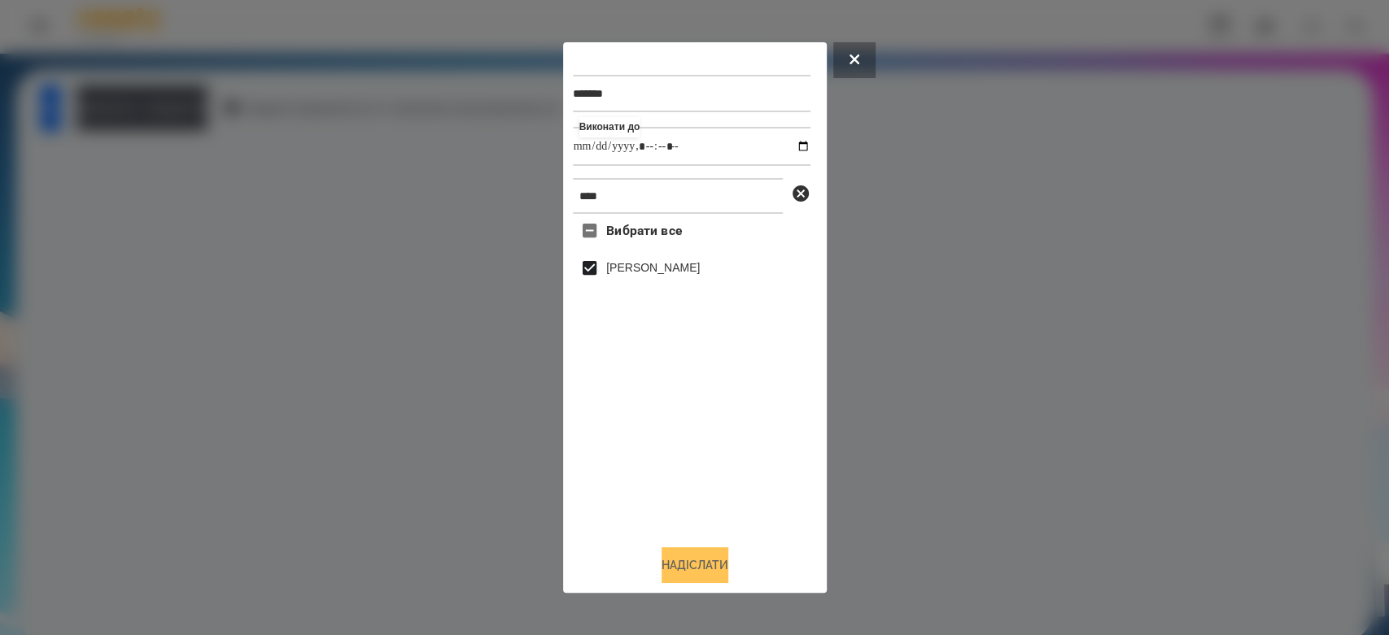
click at [695, 560] on button "Надіслати" at bounding box center [694, 565] width 67 height 36
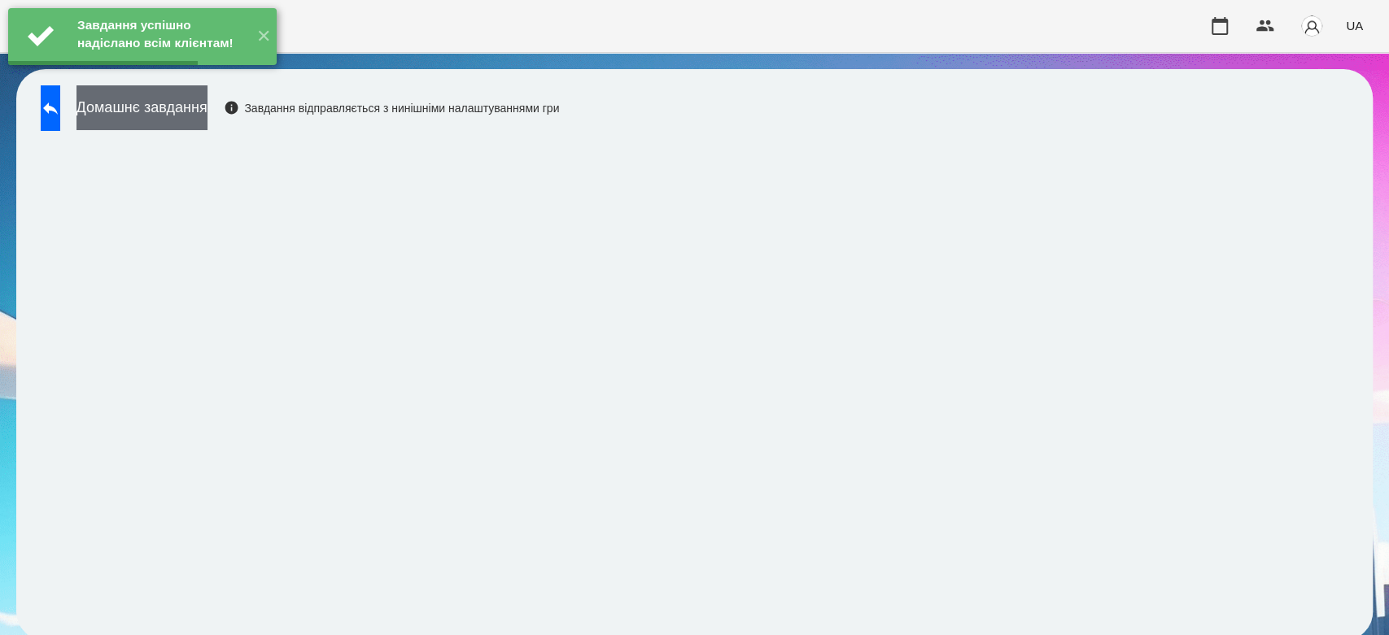
click at [207, 109] on button "Домашнє завдання" at bounding box center [141, 107] width 131 height 45
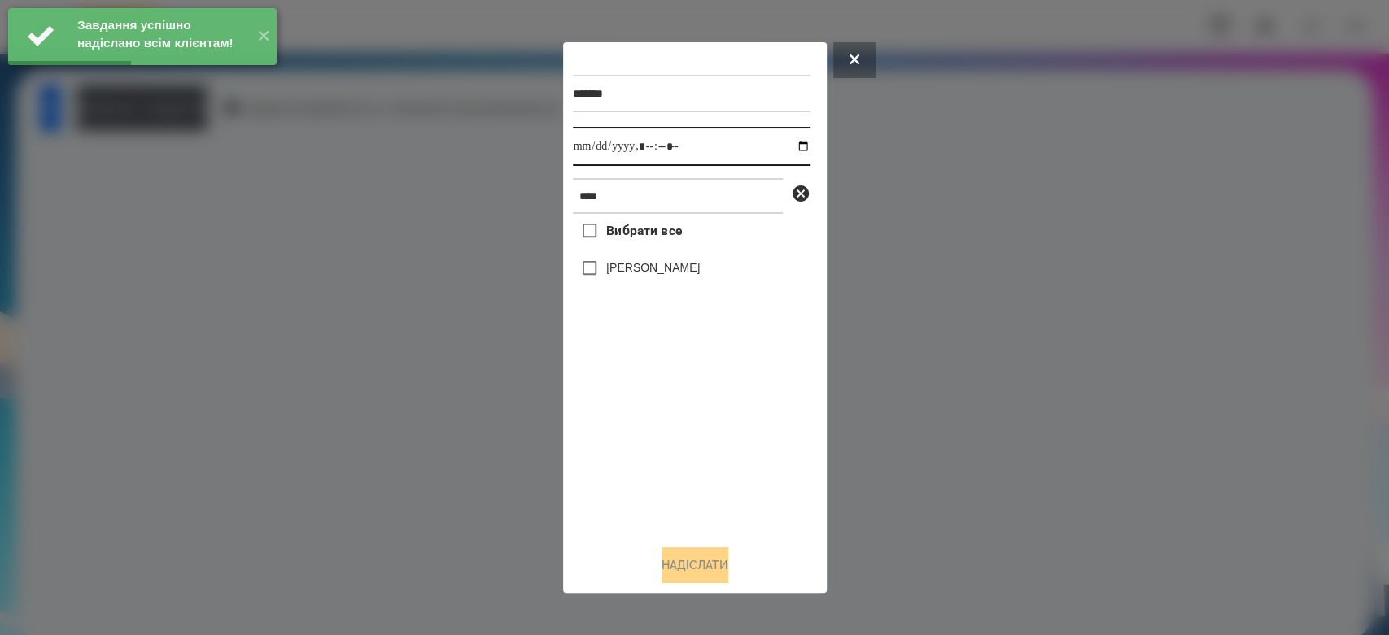
click at [784, 144] on input "datetime-local" at bounding box center [692, 146] width 238 height 39
type input "**********"
drag, startPoint x: 696, startPoint y: 474, endPoint x: 695, endPoint y: 389, distance: 85.4
click at [696, 474] on div "Вибрати все Мілана Бацула" at bounding box center [692, 373] width 238 height 318
click at [682, 270] on label "Мілана Бацула" at bounding box center [653, 267] width 94 height 16
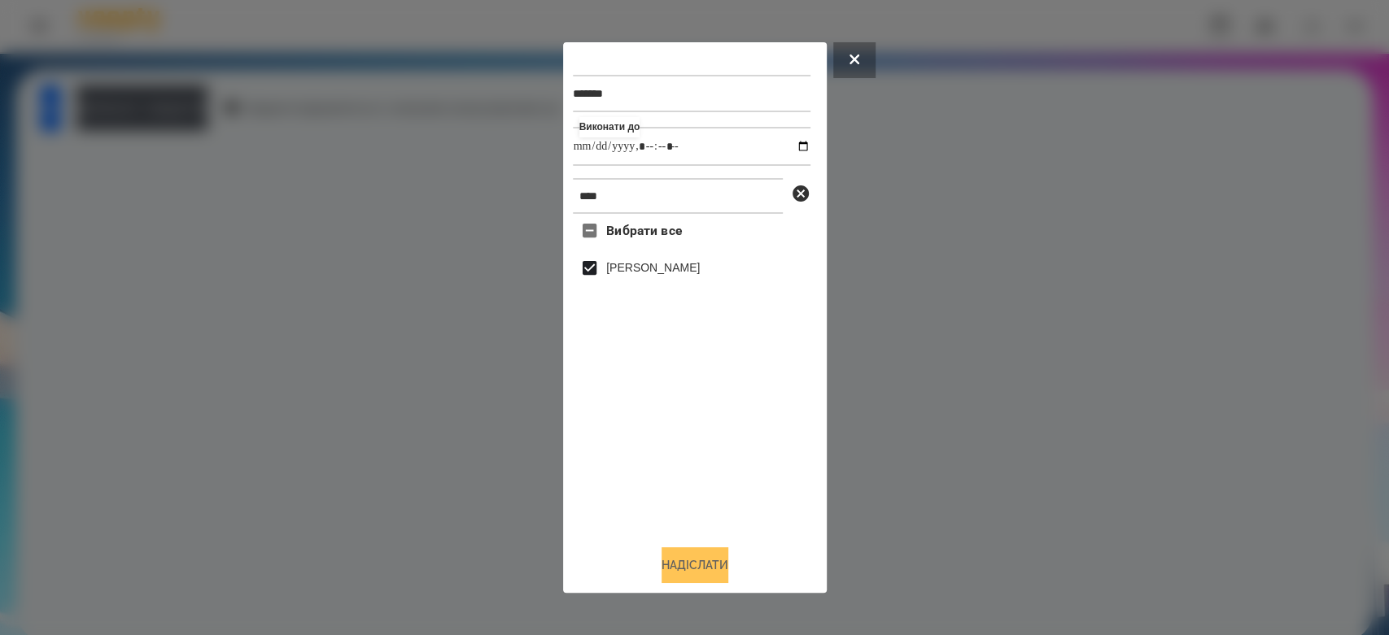
click at [708, 556] on button "Надіслати" at bounding box center [694, 565] width 67 height 36
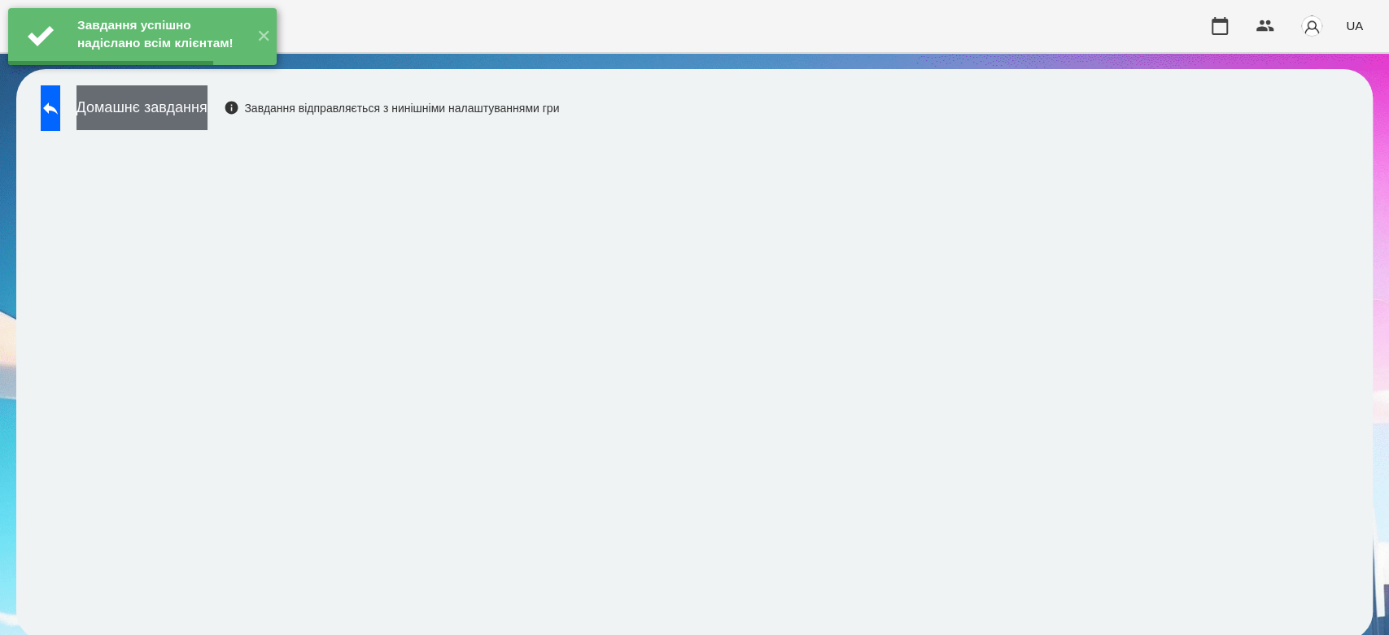
click at [207, 111] on button "Домашнє завдання" at bounding box center [141, 107] width 131 height 45
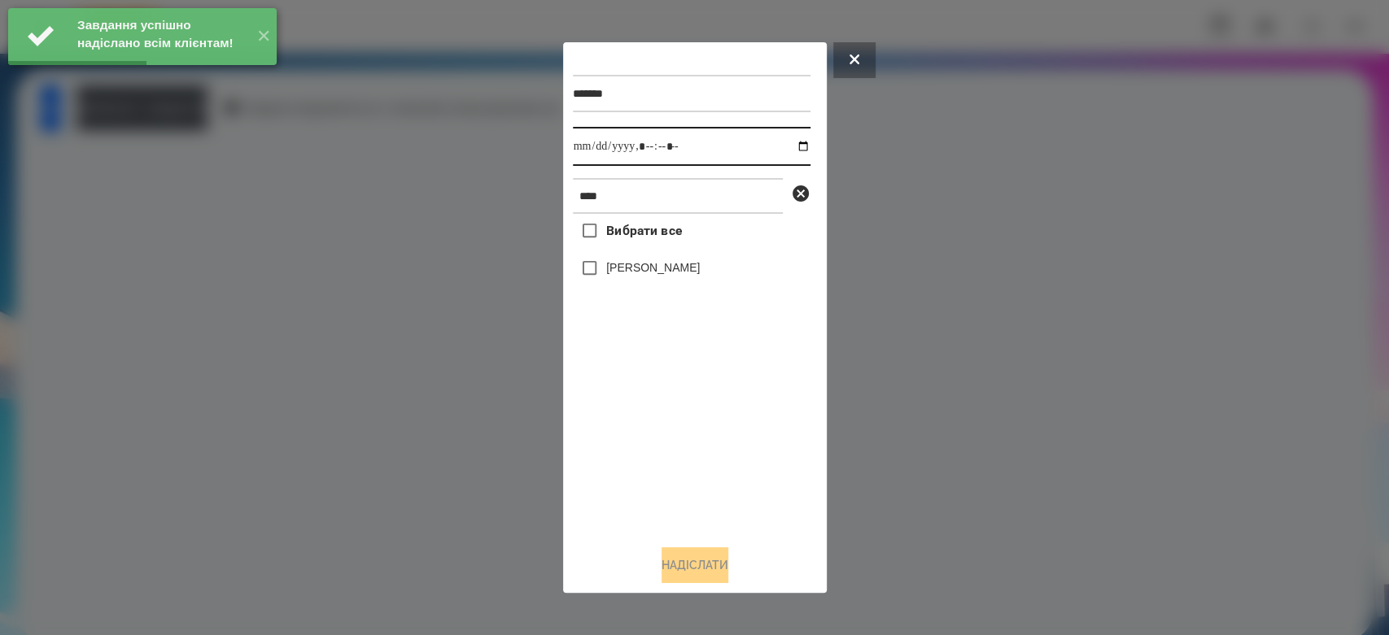
click at [792, 146] on input "datetime-local" at bounding box center [692, 146] width 238 height 39
type input "**********"
drag, startPoint x: 691, startPoint y: 460, endPoint x: 663, endPoint y: 342, distance: 120.5
click at [691, 460] on div "Вибрати все Мілана Бацула" at bounding box center [692, 373] width 238 height 318
click at [650, 271] on label "Мілана Бацула" at bounding box center [653, 267] width 94 height 16
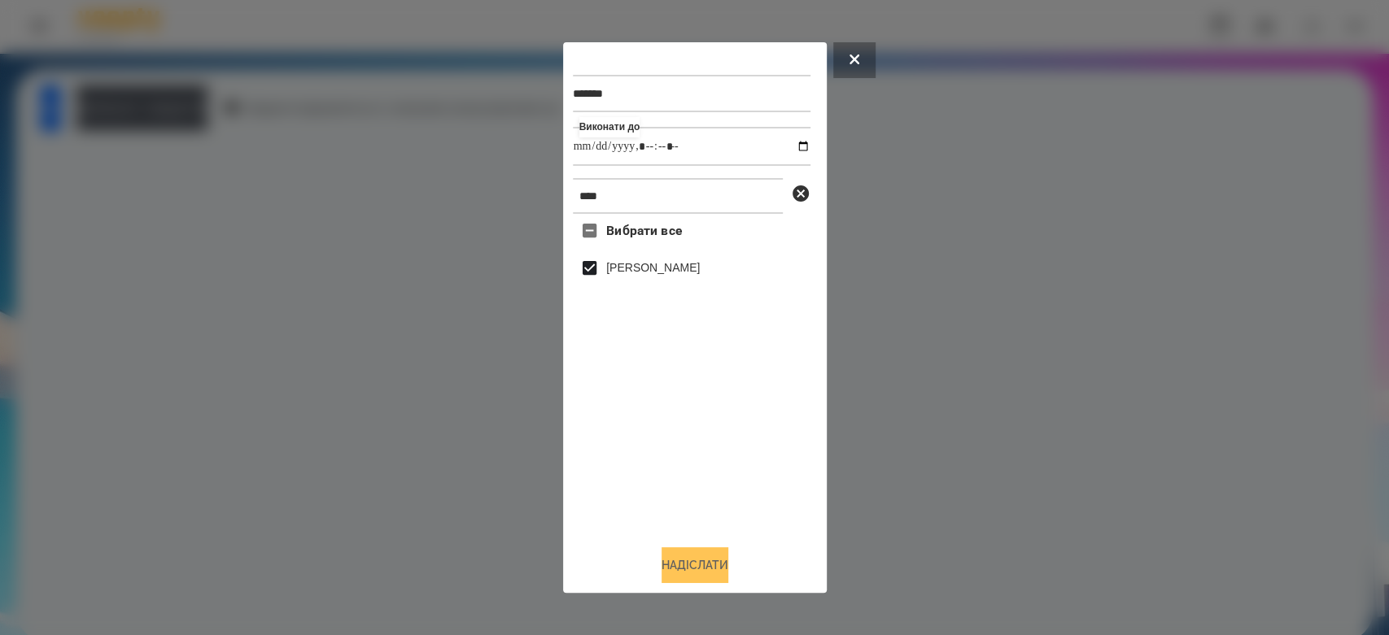
click at [728, 564] on button "Надіслати" at bounding box center [694, 565] width 67 height 36
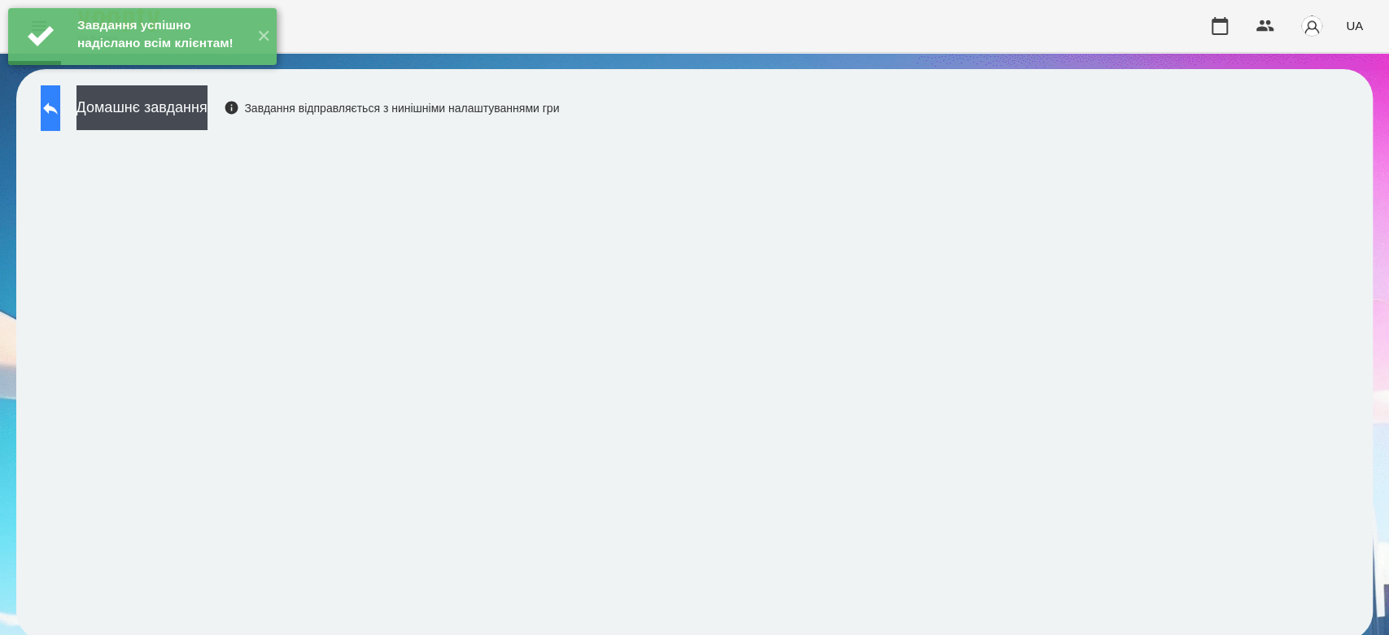
click at [60, 114] on button at bounding box center [51, 108] width 20 height 46
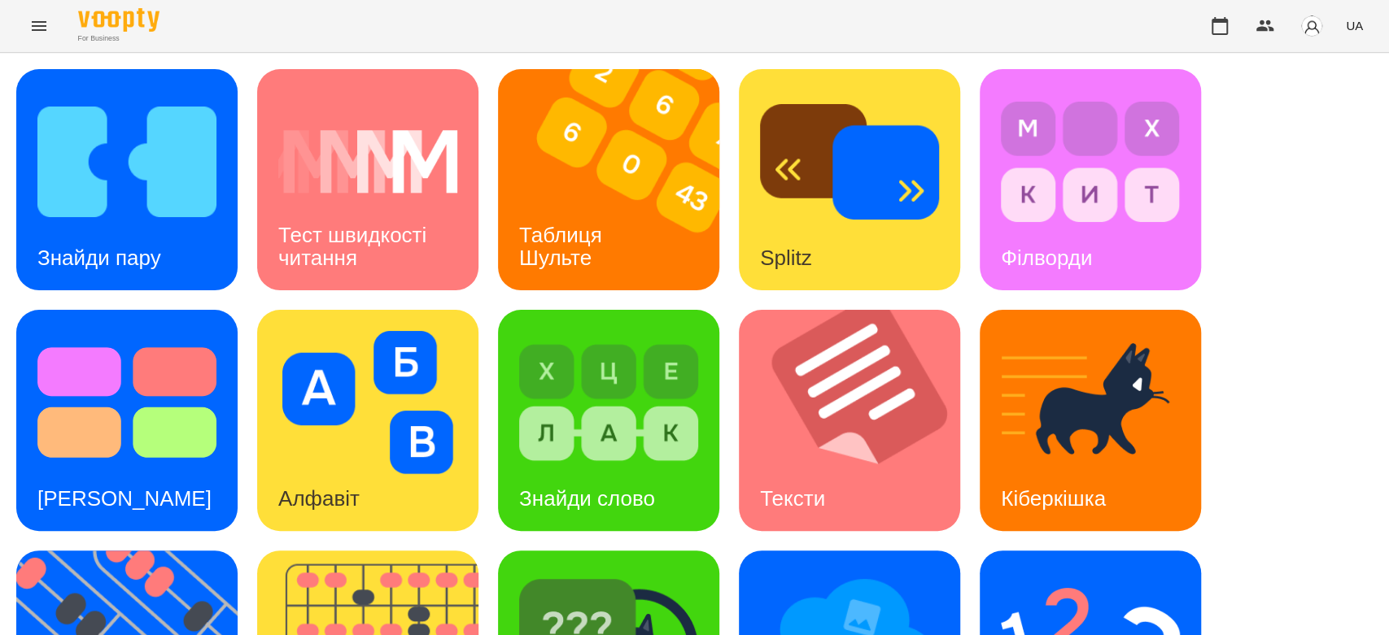
scroll to position [393, 0]
click at [637, 572] on img at bounding box center [608, 643] width 179 height 143
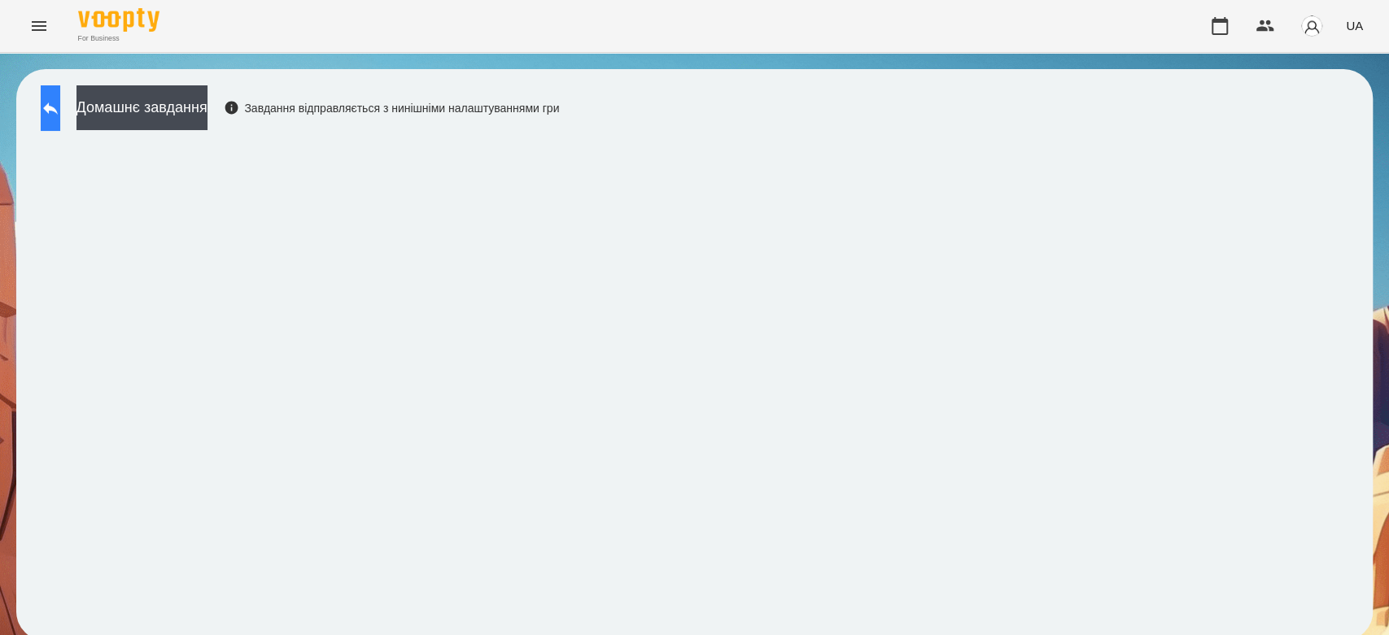
click at [60, 128] on button at bounding box center [51, 108] width 20 height 46
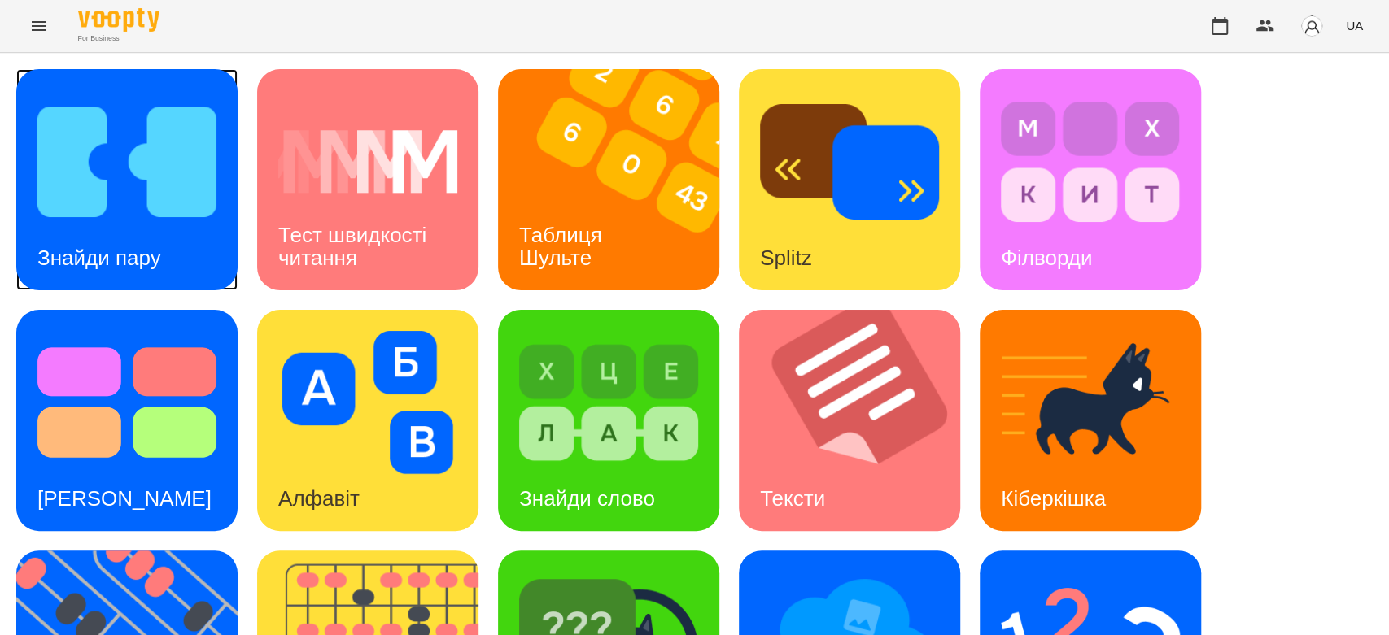
click at [182, 237] on div "Знайди пару" at bounding box center [126, 179] width 221 height 221
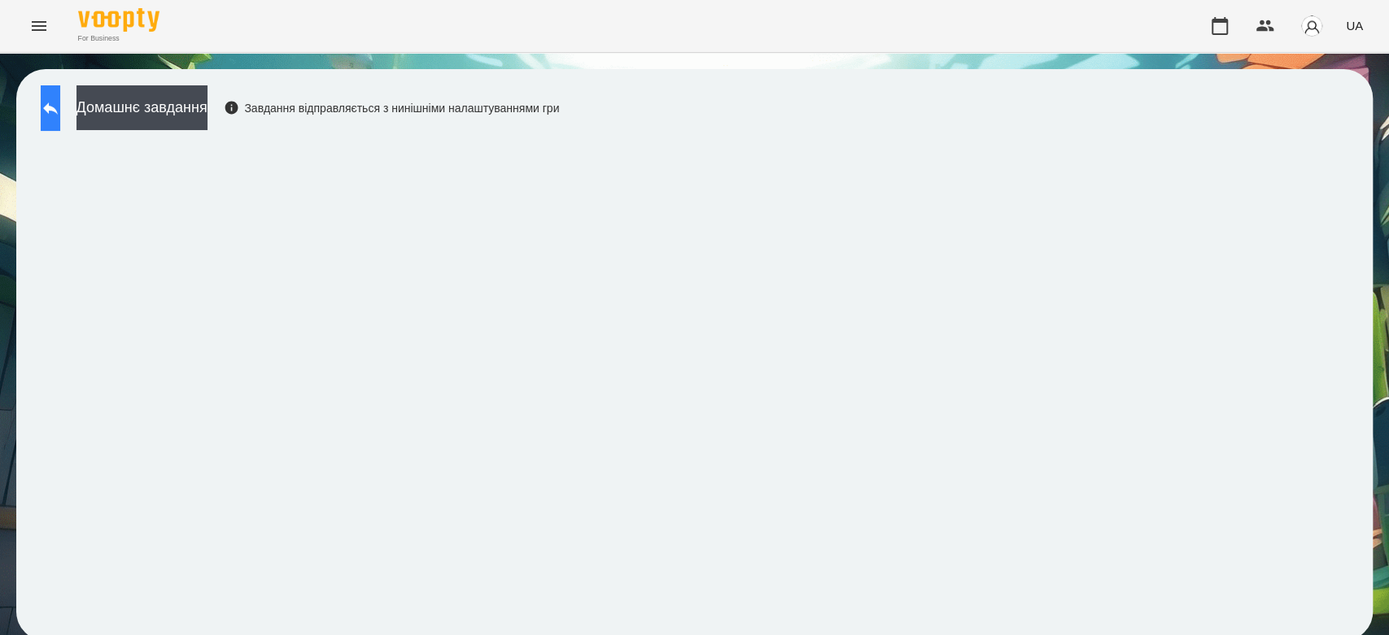
click at [60, 122] on button at bounding box center [51, 108] width 20 height 46
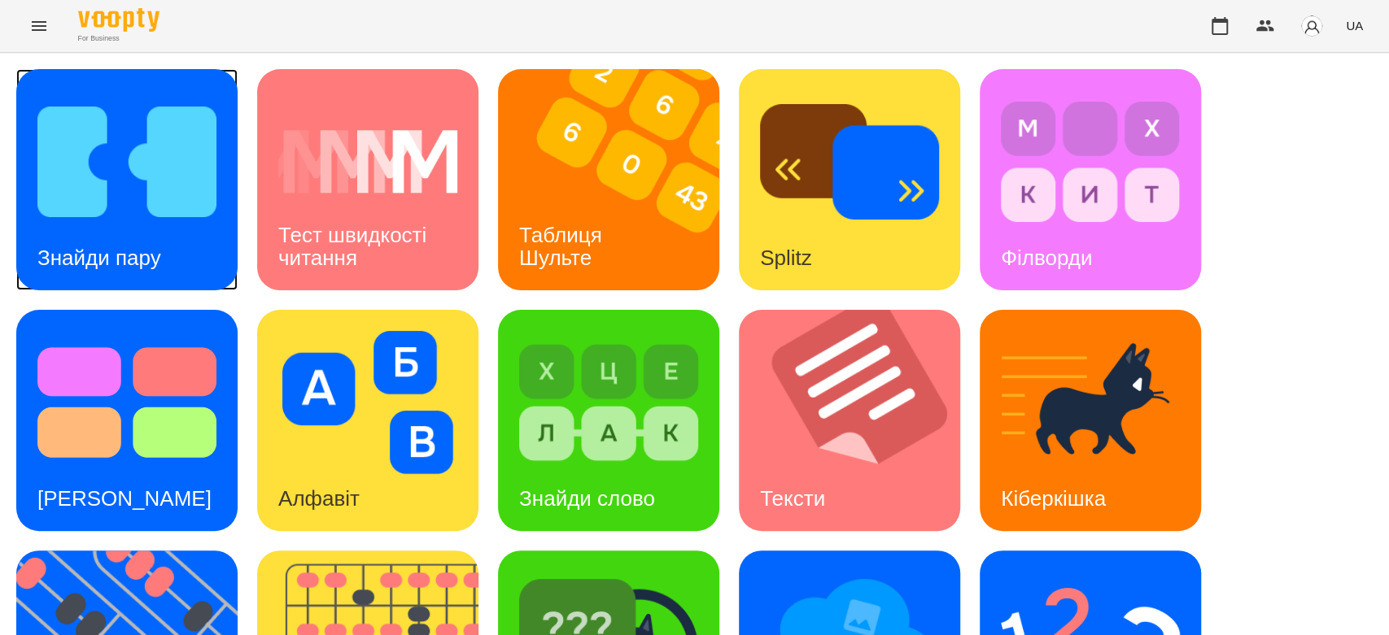
click at [144, 218] on img at bounding box center [126, 161] width 179 height 143
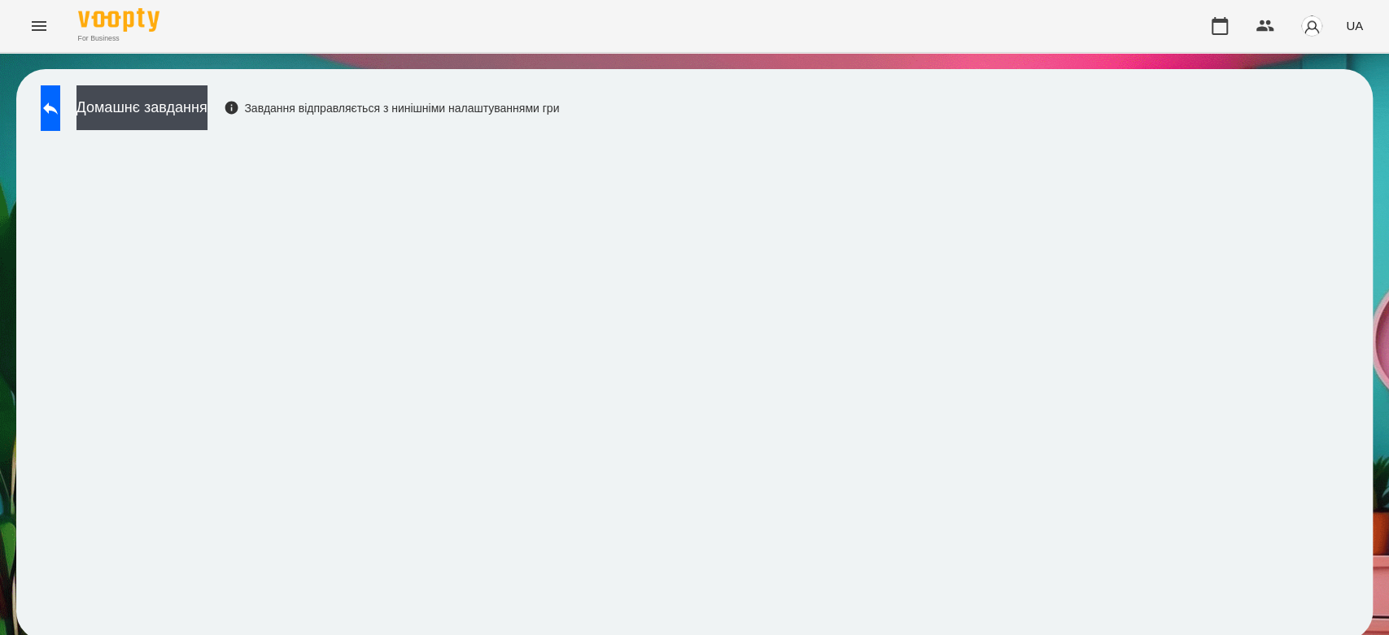
click at [1341, 288] on div "Домашнє завдання Завдання відправляється з нинішніми налаштуваннями гри" at bounding box center [694, 355] width 1356 height 572
